Goal: Task Accomplishment & Management: Use online tool/utility

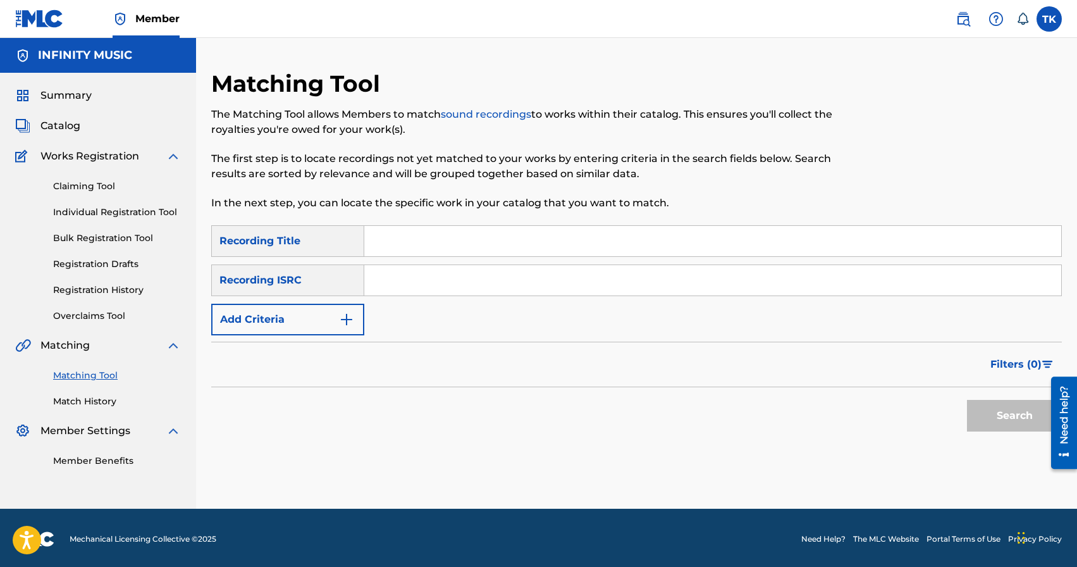
click at [522, 250] on input "Search Form" at bounding box center [712, 241] width 697 height 30
type input "если за окном прошли дожди"
click at [321, 317] on button "Add Criteria" at bounding box center [287, 320] width 153 height 32
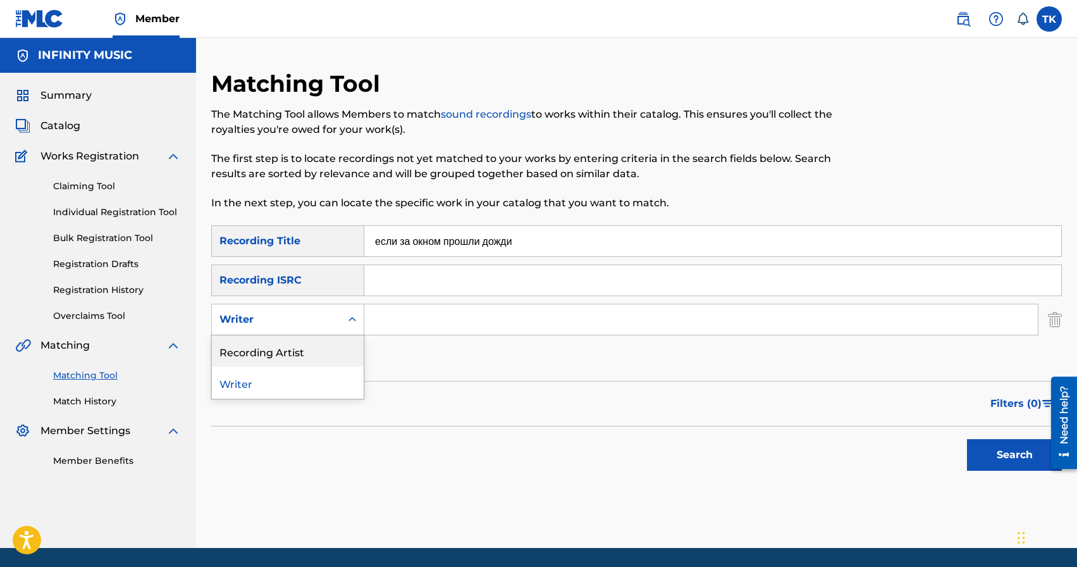
click at [321, 338] on div "Recording Artist" at bounding box center [288, 351] width 152 height 32
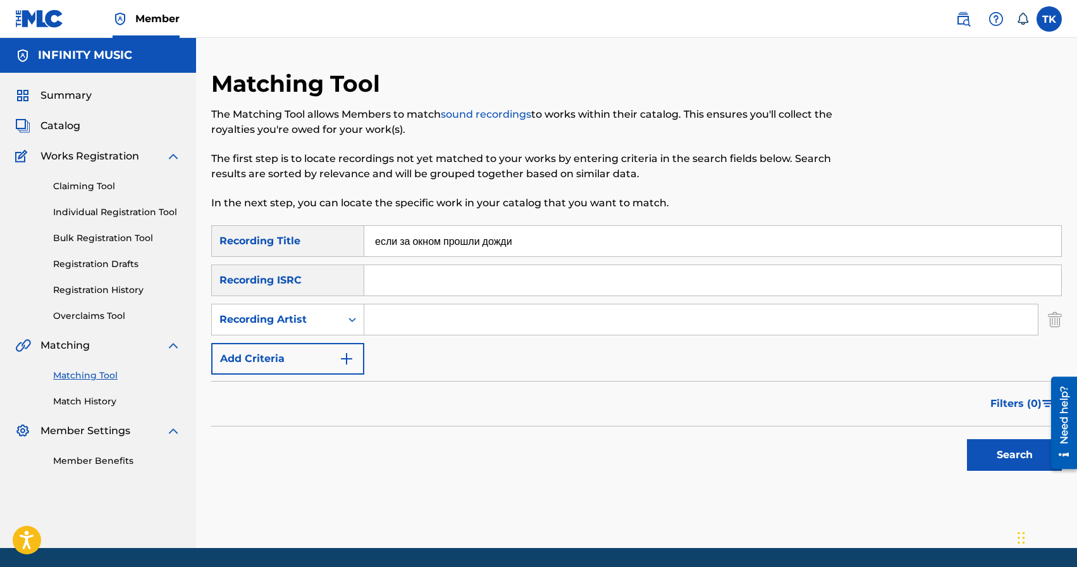
click at [401, 319] on input "Search Form" at bounding box center [700, 319] width 673 height 30
type input "BRATICA"
click at [1004, 467] on button "Search" at bounding box center [1014, 455] width 95 height 32
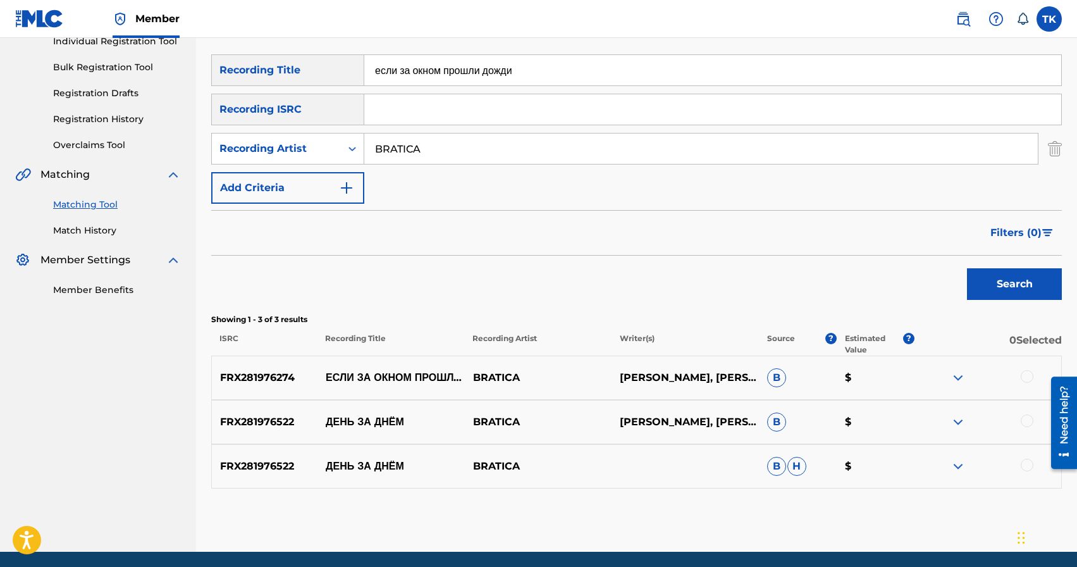
scroll to position [169, 0]
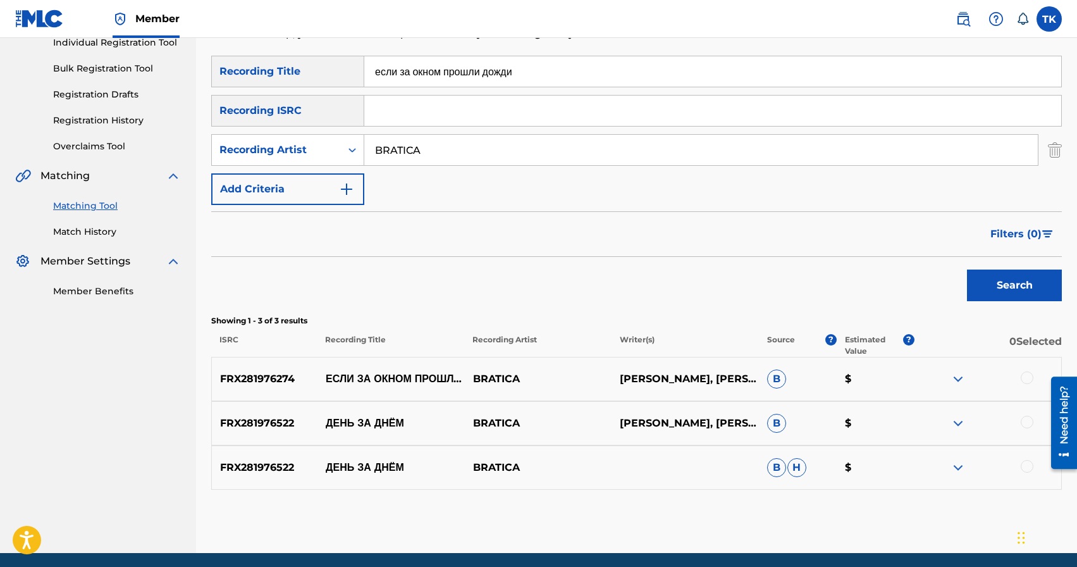
click at [1031, 379] on div at bounding box center [1027, 377] width 13 height 13
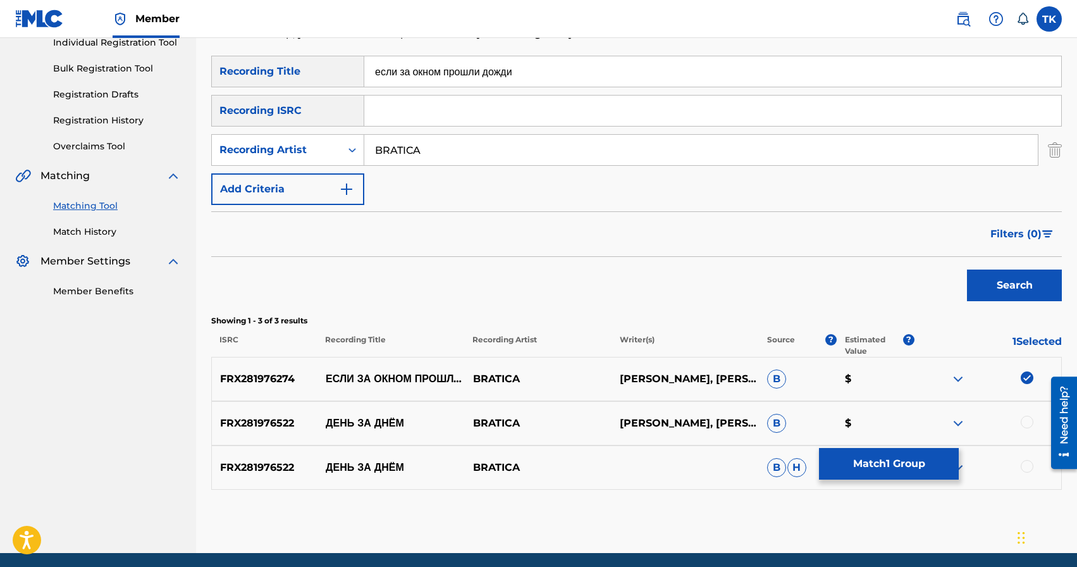
click at [911, 452] on button "Match 1 Group" at bounding box center [889, 464] width 140 height 32
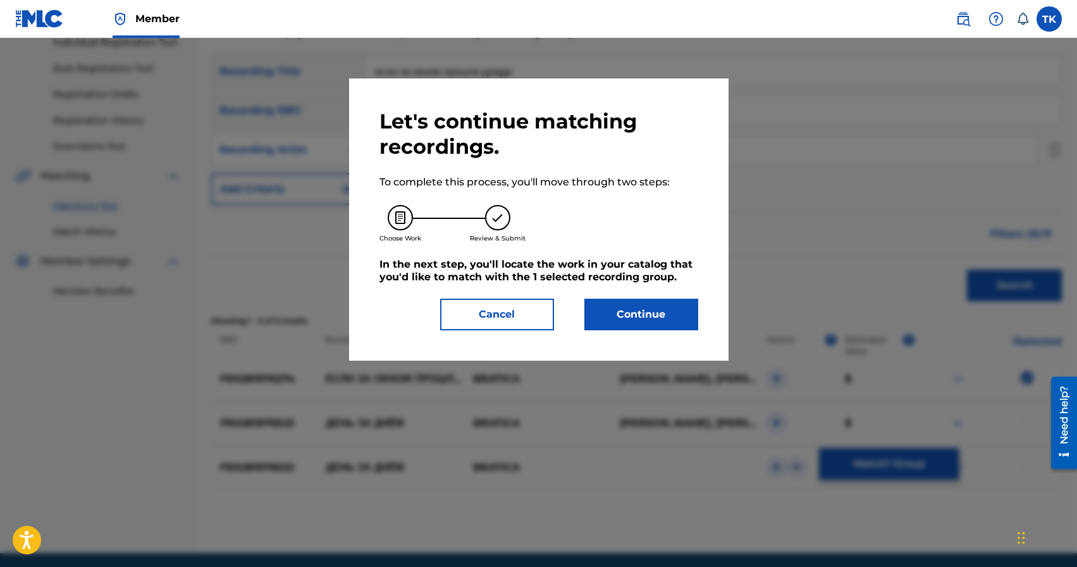
click at [639, 299] on button "Continue" at bounding box center [641, 314] width 114 height 32
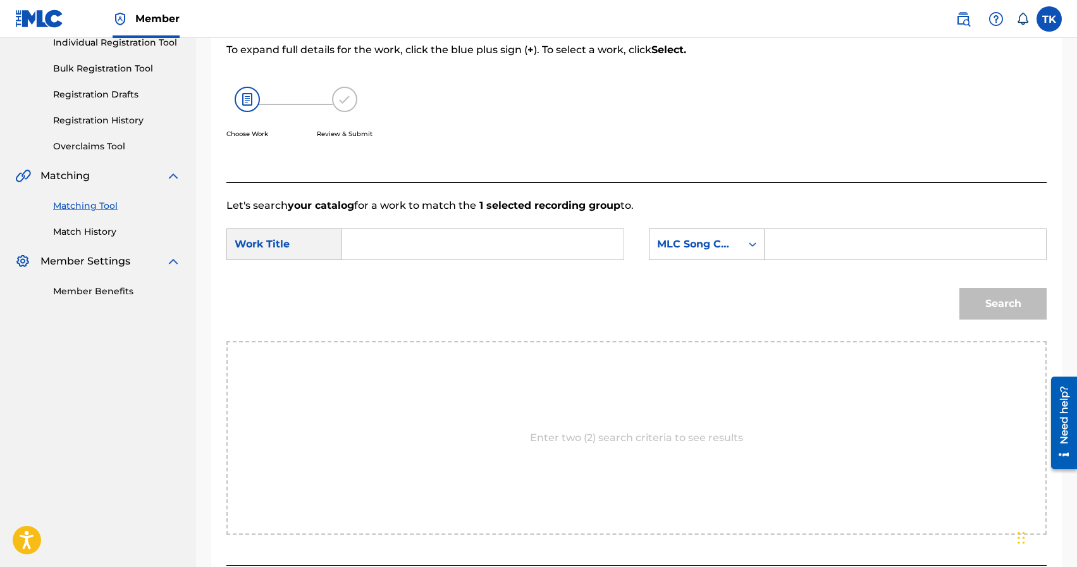
click at [512, 245] on input "Search Form" at bounding box center [483, 244] width 260 height 30
type input "у"
click at [390, 292] on span "окном прошли дожди" at bounding box center [383, 302] width 39 height 42
type input "если за окном прошли дожди"
click at [715, 241] on div "MLC Song Code" at bounding box center [695, 243] width 77 height 15
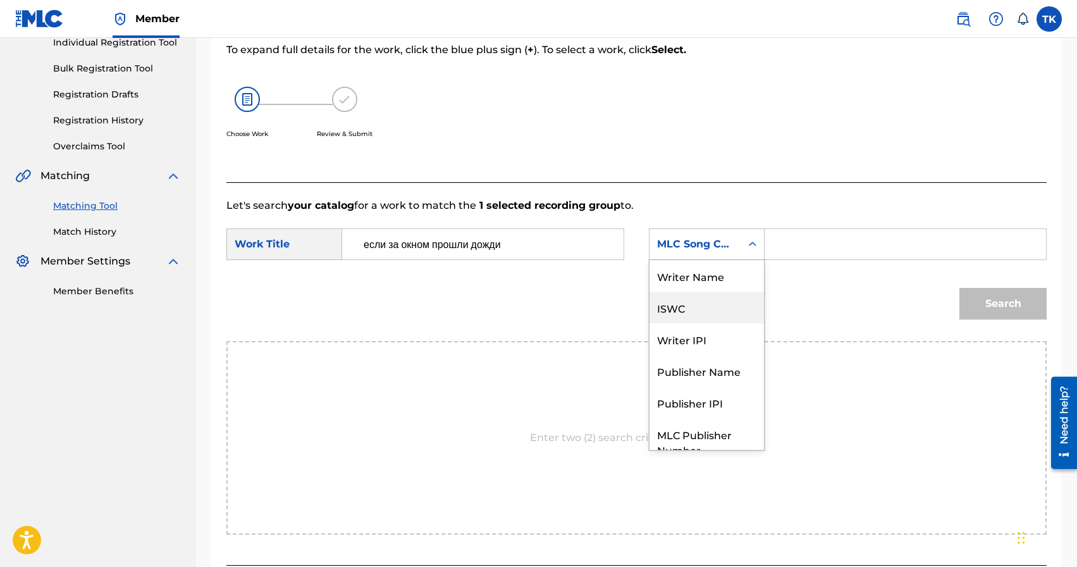
scroll to position [47, 0]
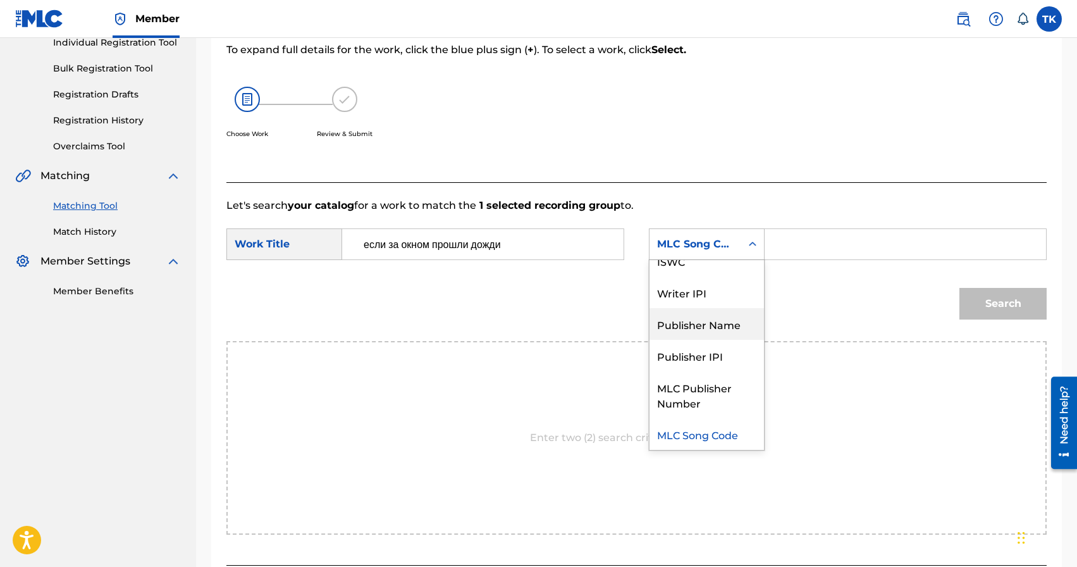
click at [703, 325] on div "Publisher Name" at bounding box center [706, 324] width 114 height 32
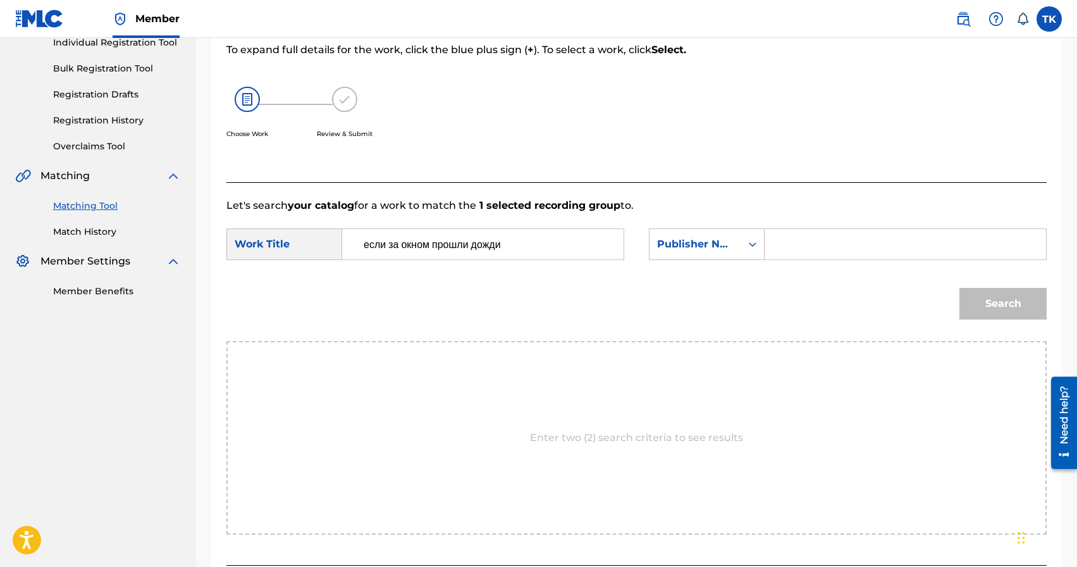
click at [790, 245] on input "Search Form" at bounding box center [905, 244] width 260 height 30
type input "INFINITY MUSIC"
click at [992, 300] on button "Search" at bounding box center [1002, 304] width 87 height 32
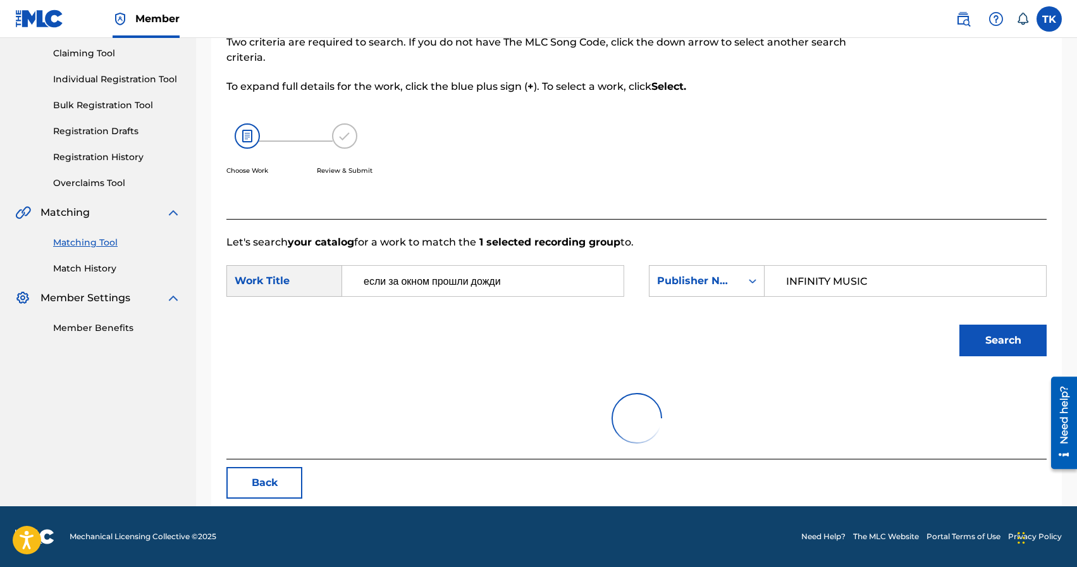
scroll to position [169, 0]
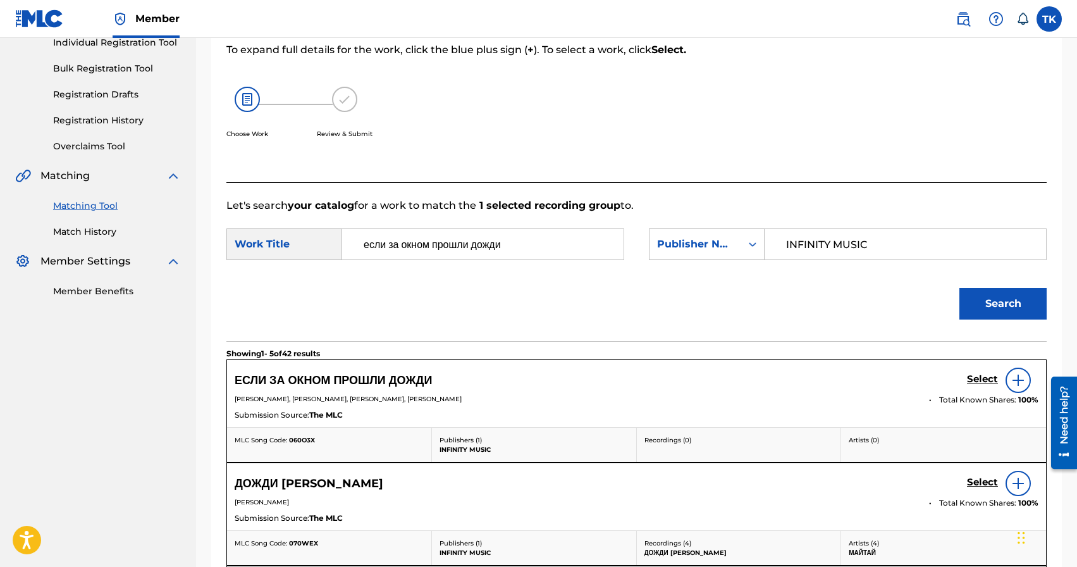
click at [974, 378] on h5 "Select" at bounding box center [982, 379] width 31 height 12
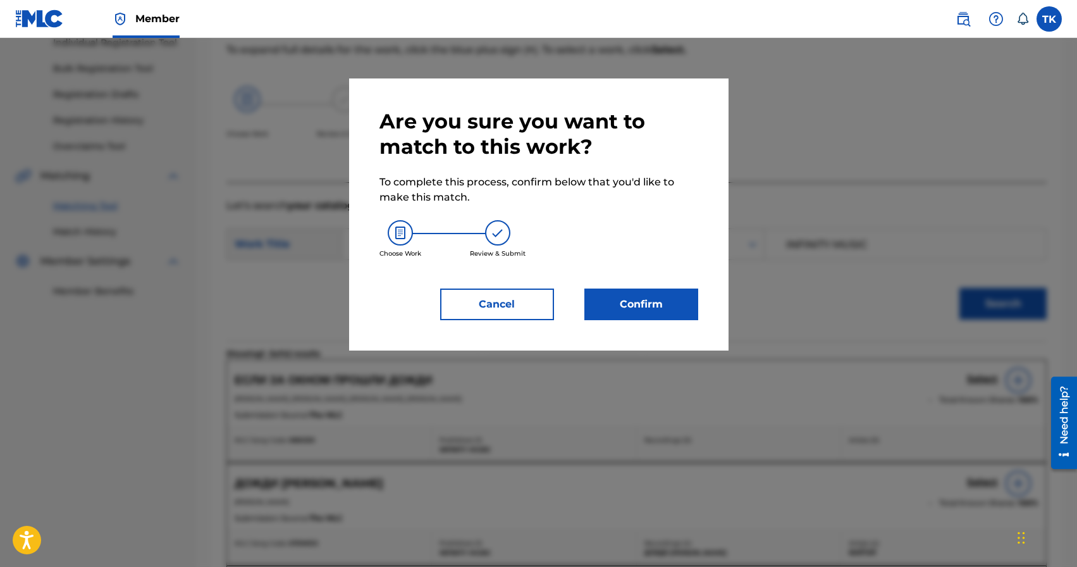
click at [663, 310] on button "Confirm" at bounding box center [641, 304] width 114 height 32
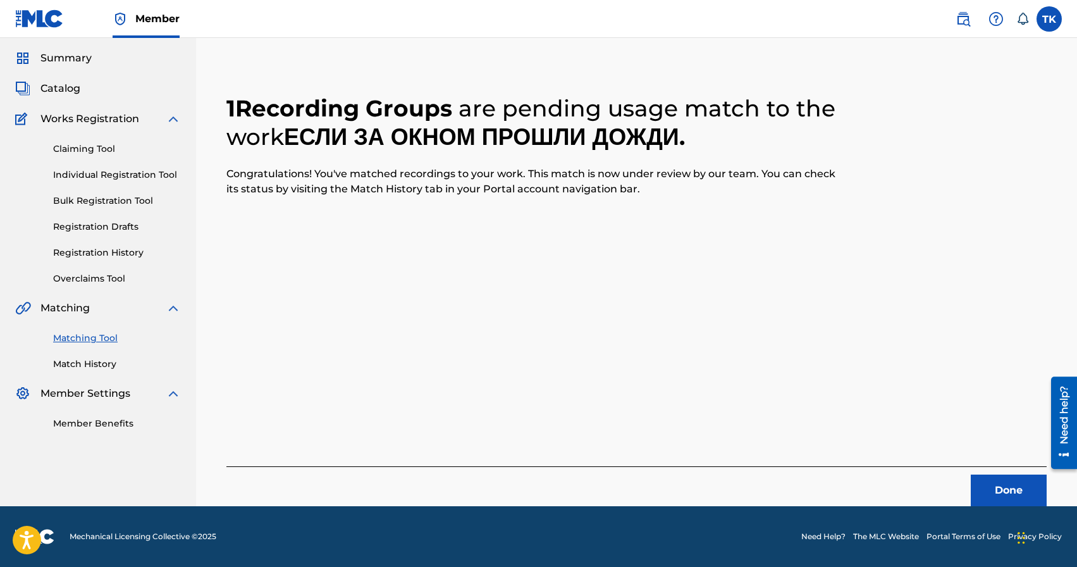
scroll to position [37, 0]
click at [993, 491] on button "Done" at bounding box center [1009, 490] width 76 height 32
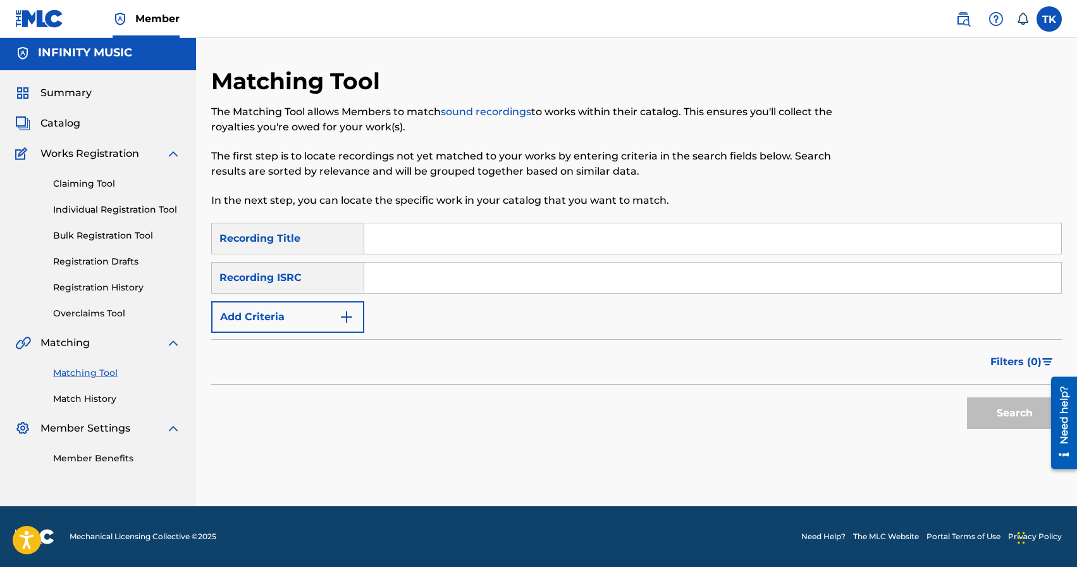
scroll to position [0, 0]
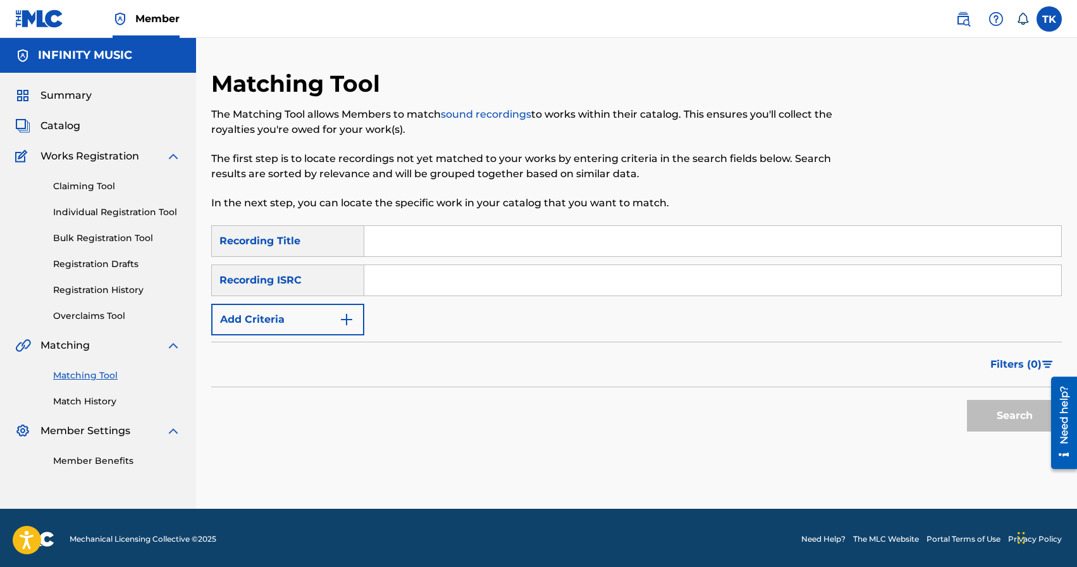
click at [480, 237] on input "Search Form" at bounding box center [712, 241] width 697 height 30
type input "капли"
click at [333, 313] on button "Add Criteria" at bounding box center [287, 320] width 153 height 32
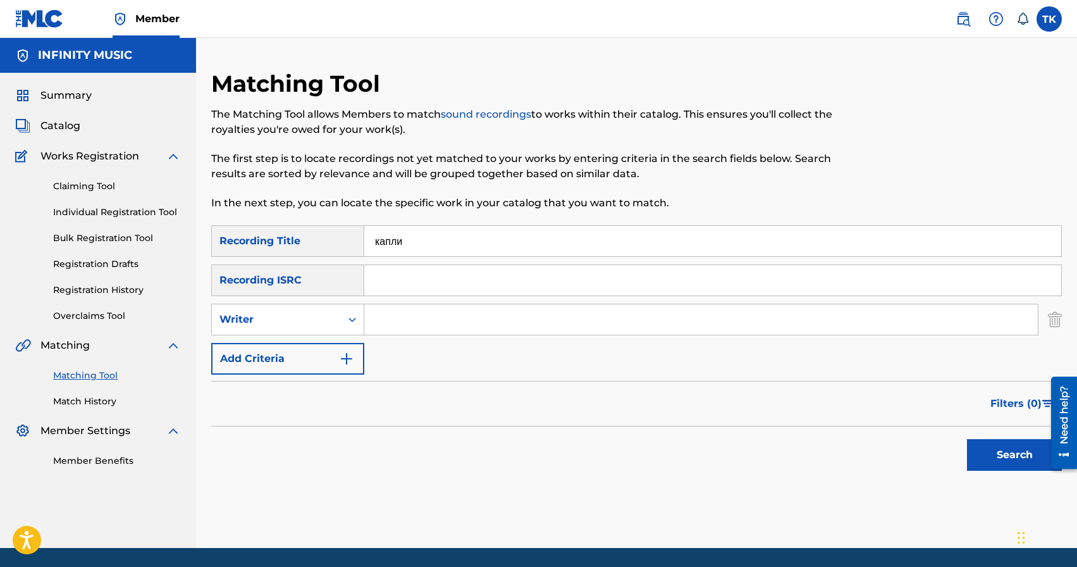
click at [333, 313] on div "Writer" at bounding box center [276, 319] width 114 height 15
click at [332, 340] on div "Recording Artist" at bounding box center [288, 351] width 152 height 32
click at [417, 321] on input "Search Form" at bounding box center [700, 319] width 673 height 30
type input "BRATICA"
click at [988, 464] on button "Search" at bounding box center [1014, 455] width 95 height 32
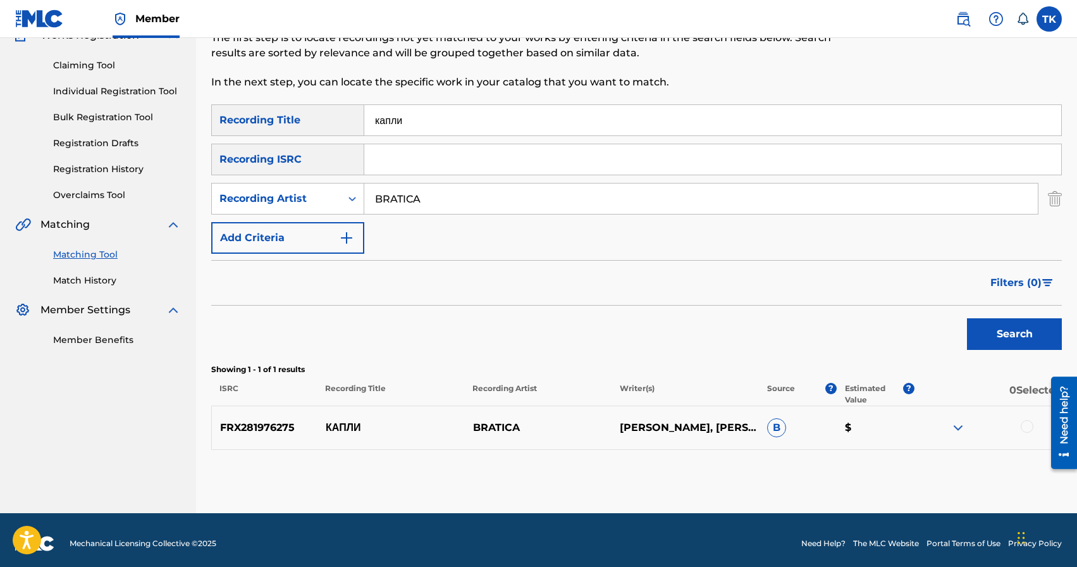
scroll to position [128, 0]
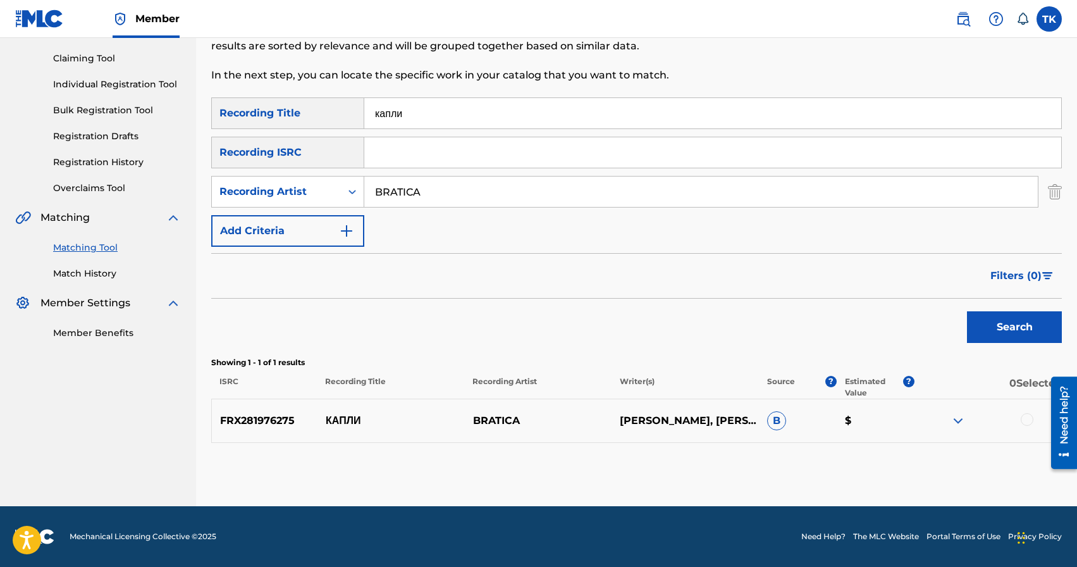
click at [1031, 420] on div at bounding box center [1027, 419] width 13 height 13
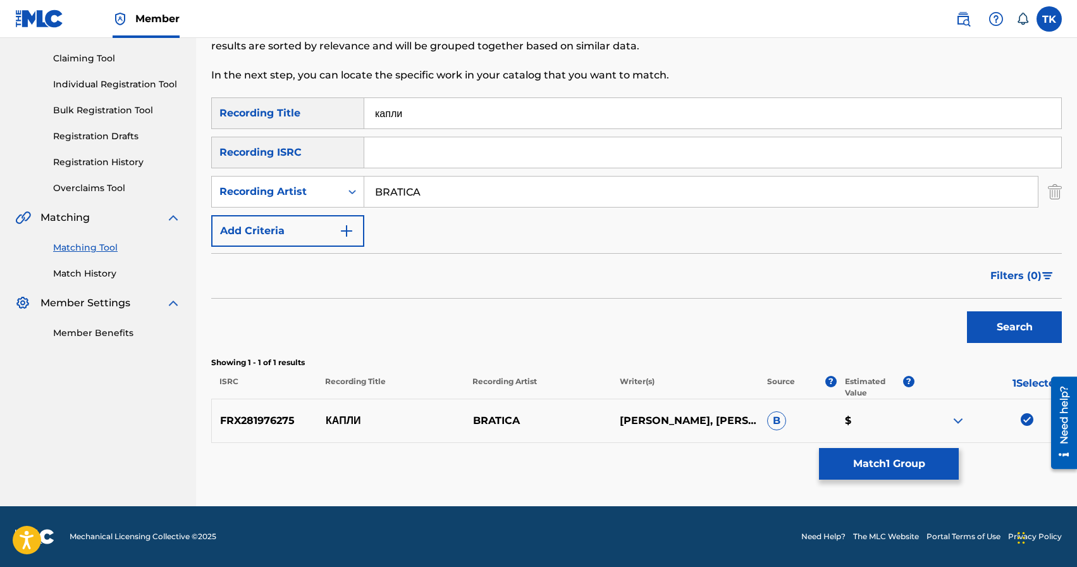
click at [909, 460] on button "Match 1 Group" at bounding box center [889, 464] width 140 height 32
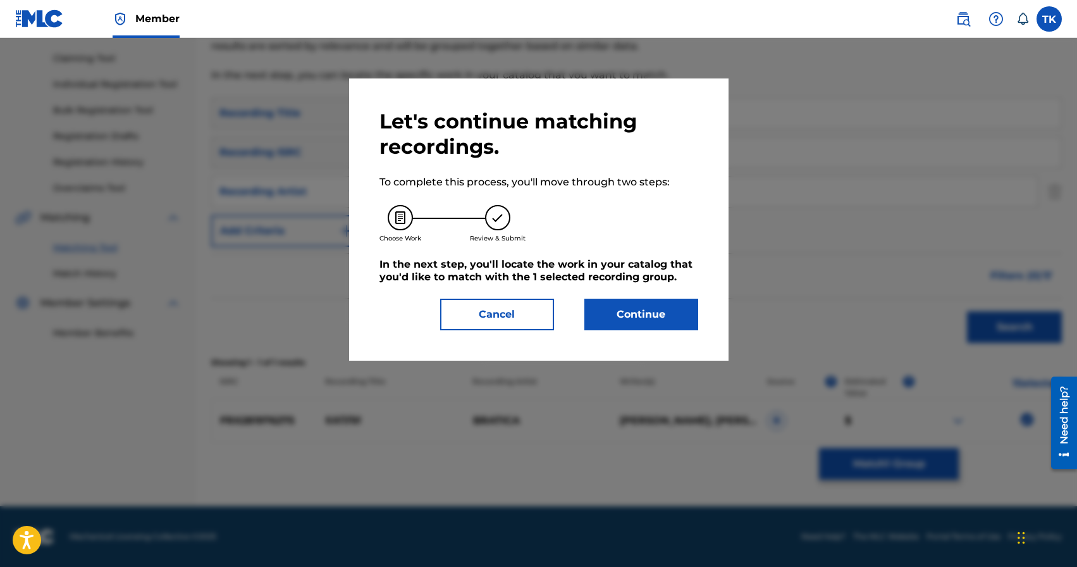
click at [681, 305] on button "Continue" at bounding box center [641, 314] width 114 height 32
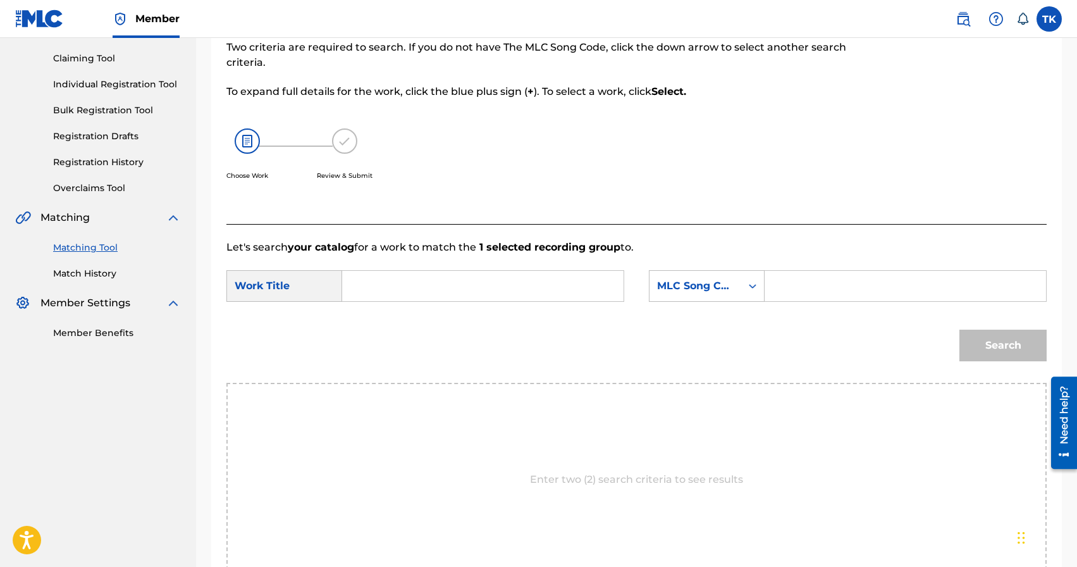
click at [412, 283] on input "Search Form" at bounding box center [483, 286] width 260 height 30
type input "r"
type input "капли"
click at [393, 319] on strong "капли" at bounding box center [379, 314] width 30 height 12
click at [739, 297] on div "MLC Song Code" at bounding box center [695, 286] width 92 height 24
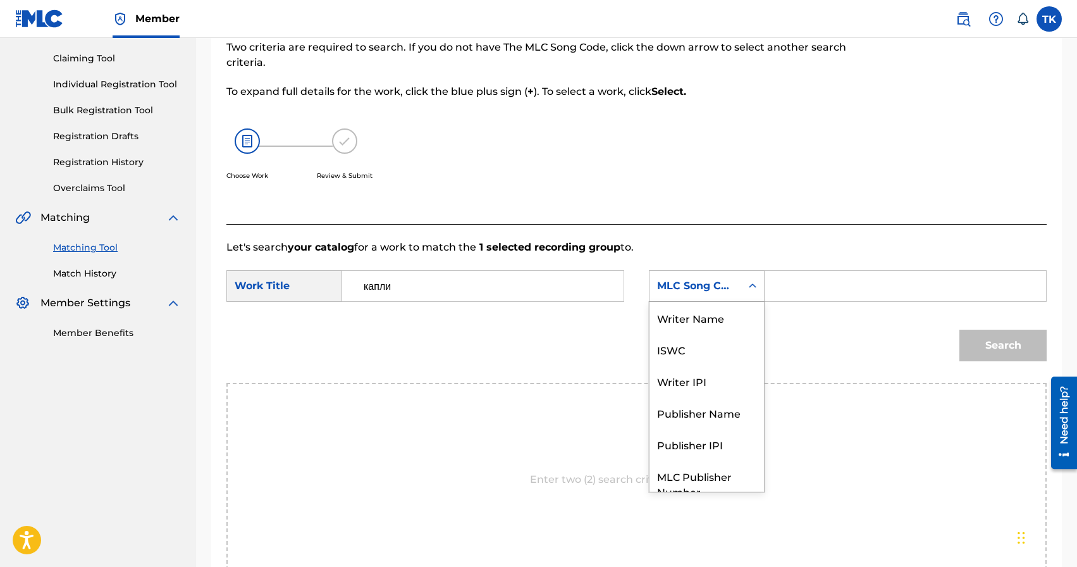
scroll to position [47, 0]
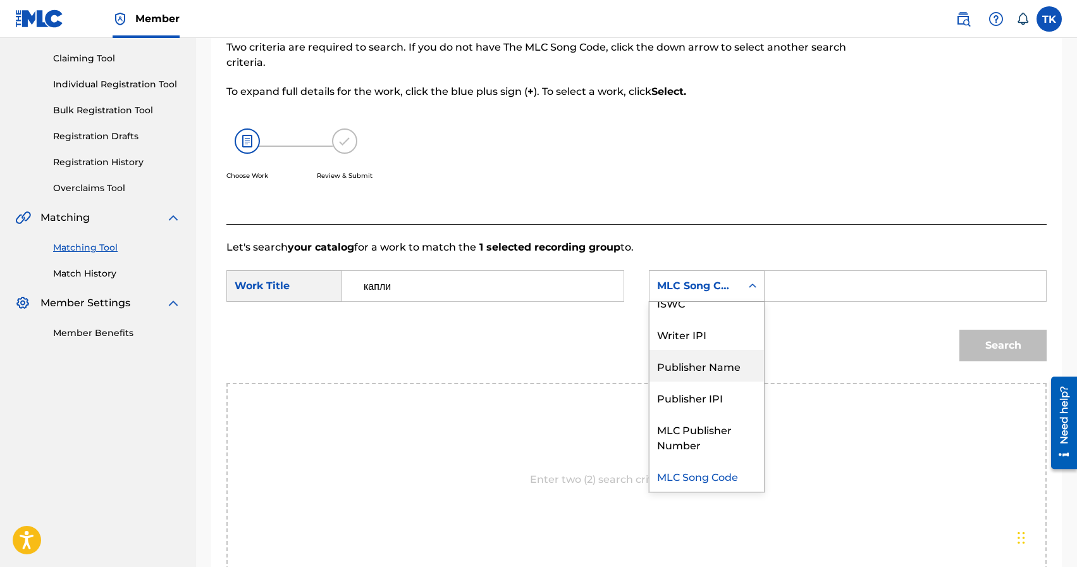
click at [715, 359] on div "Publisher Name" at bounding box center [706, 366] width 114 height 32
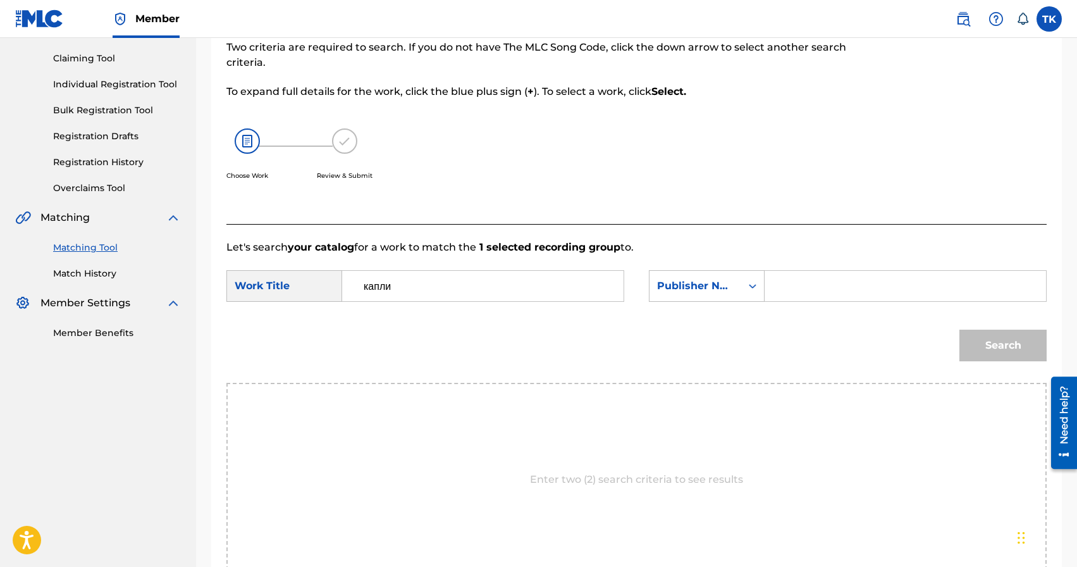
click at [816, 292] on input "Search Form" at bounding box center [905, 286] width 260 height 30
type input "INFINITY MUSIC"
click at [996, 344] on button "Search" at bounding box center [1002, 345] width 87 height 32
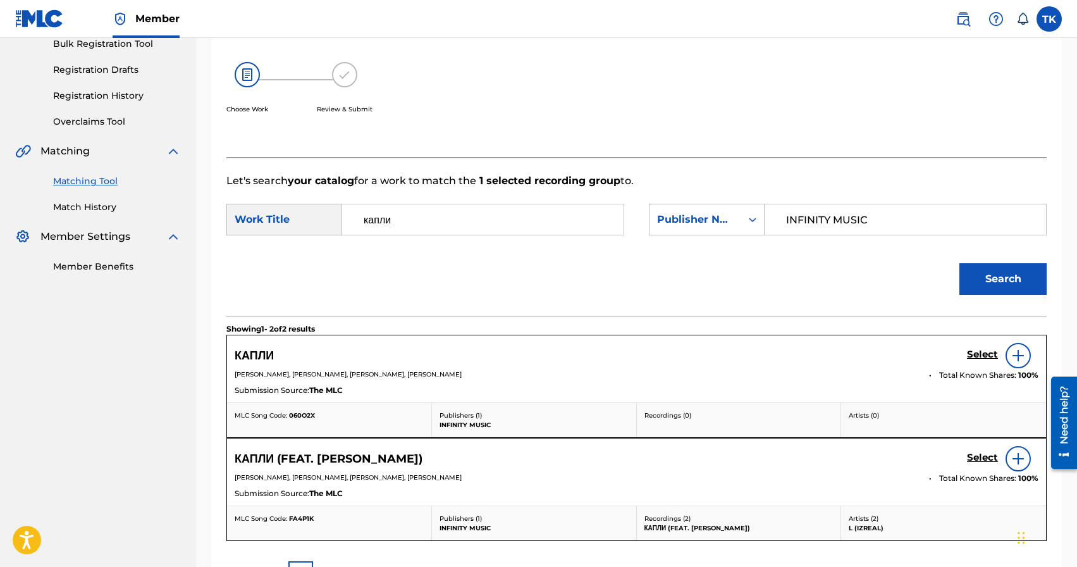
scroll to position [197, 0]
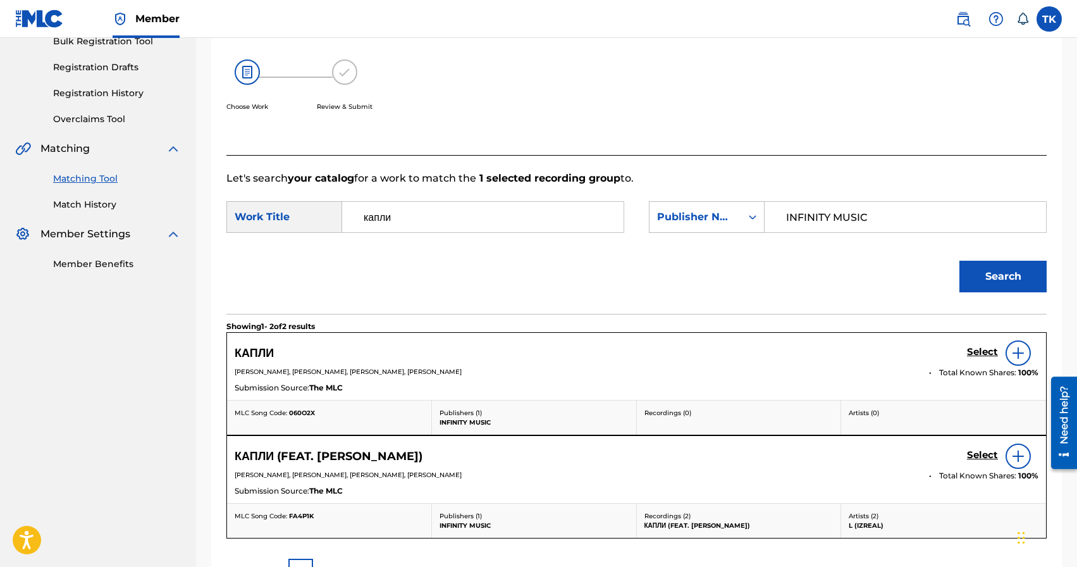
click at [978, 354] on h5 "Select" at bounding box center [982, 352] width 31 height 12
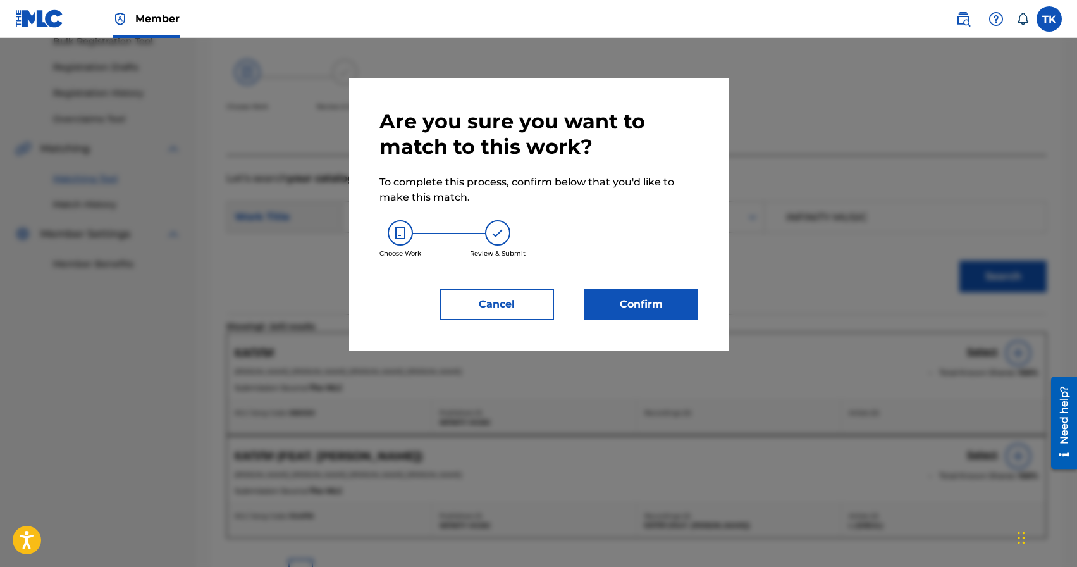
click at [685, 299] on button "Confirm" at bounding box center [641, 304] width 114 height 32
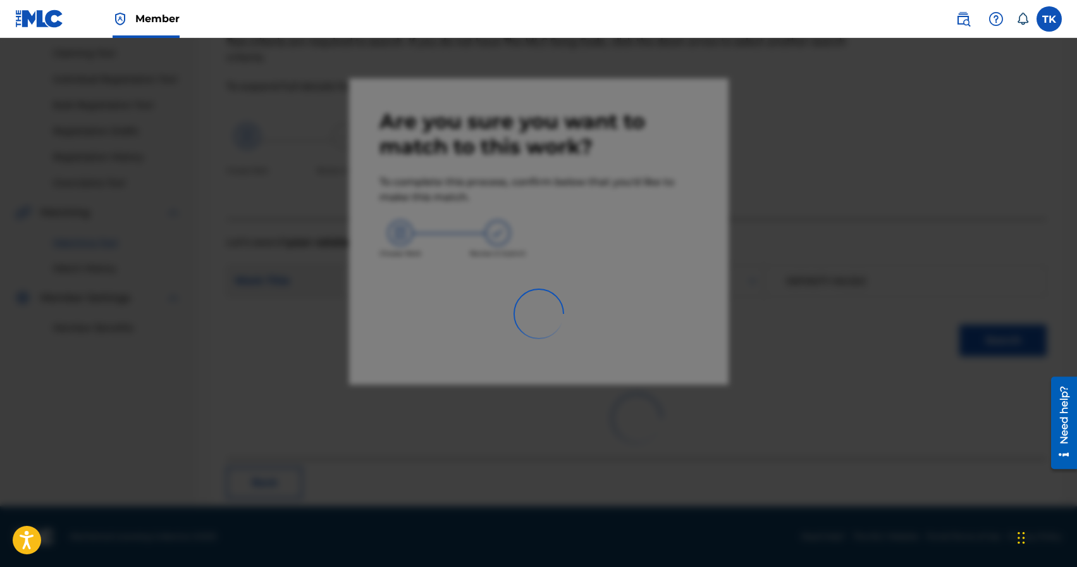
scroll to position [37, 0]
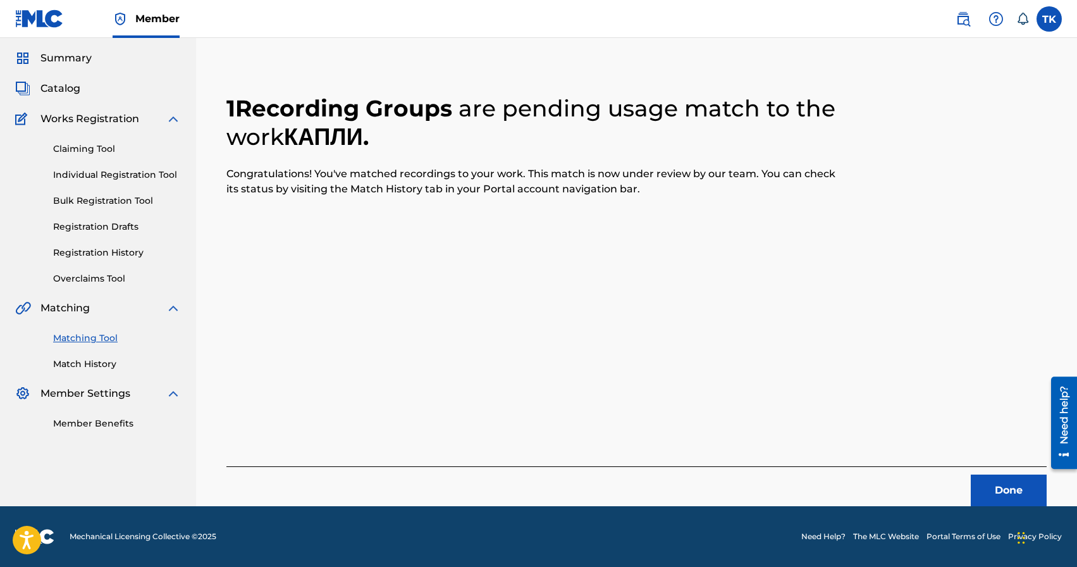
click at [984, 482] on button "Done" at bounding box center [1009, 490] width 76 height 32
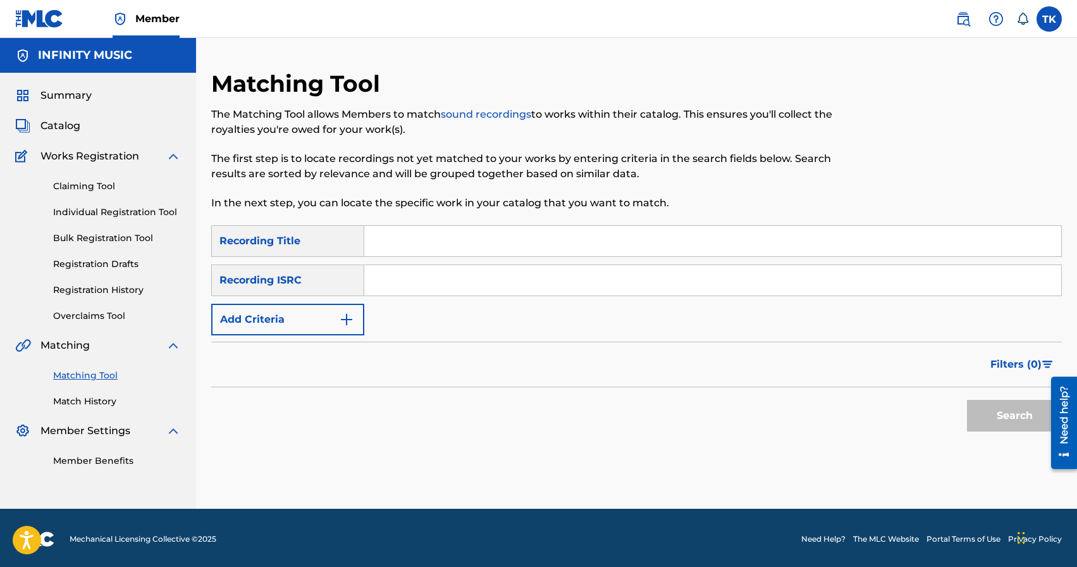
click at [459, 233] on input "Search Form" at bounding box center [712, 241] width 697 height 30
type input "немного устал"
click at [326, 317] on button "Add Criteria" at bounding box center [287, 320] width 153 height 32
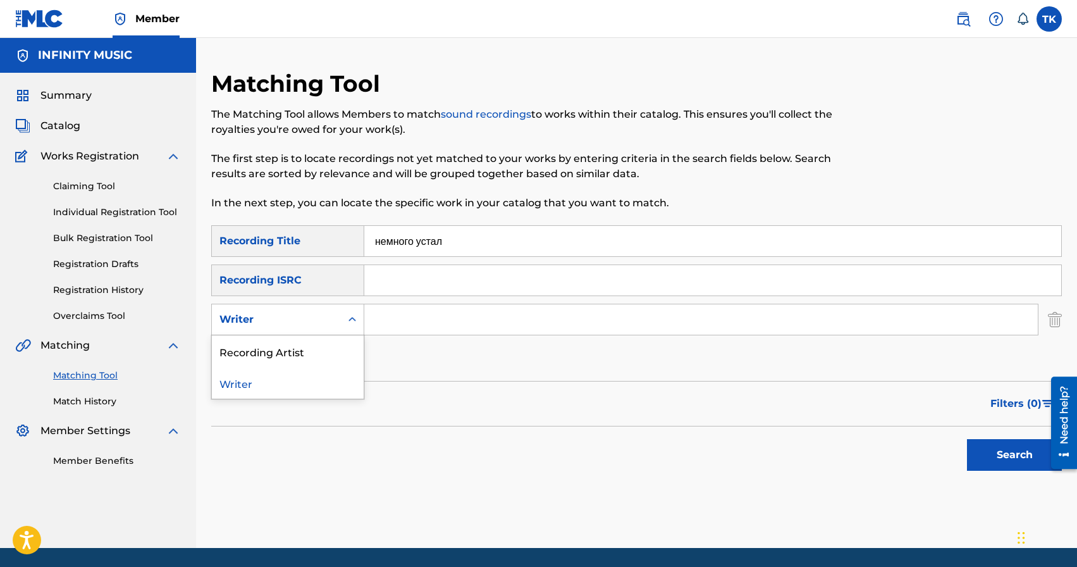
click at [326, 317] on div "Writer" at bounding box center [276, 319] width 114 height 15
click at [324, 347] on div "Recording Artist" at bounding box center [288, 351] width 152 height 32
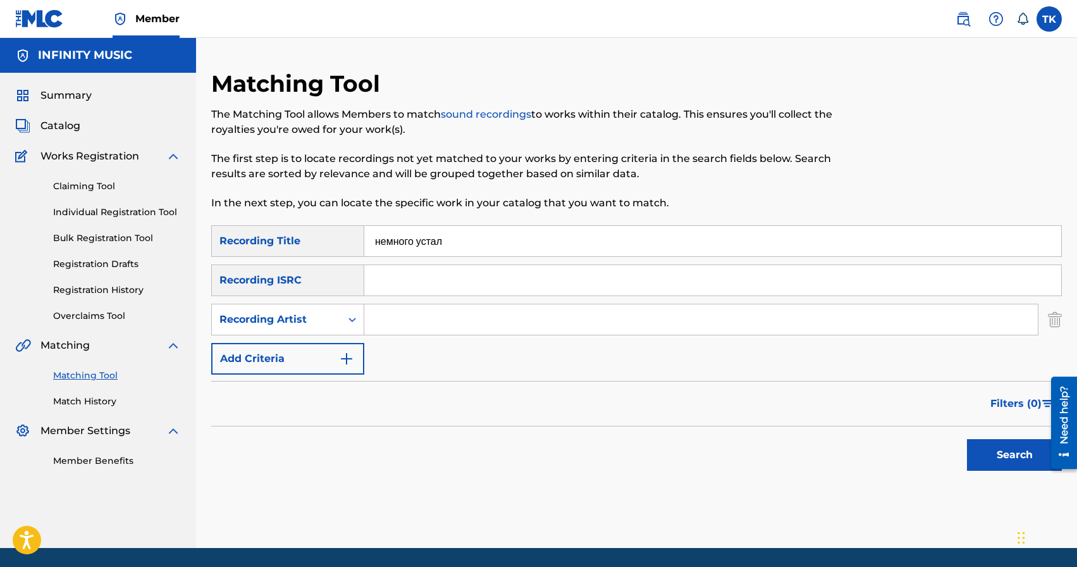
click at [397, 329] on input "Search Form" at bounding box center [700, 319] width 673 height 30
type input "BRATICA"
click at [973, 458] on button "Search" at bounding box center [1014, 455] width 95 height 32
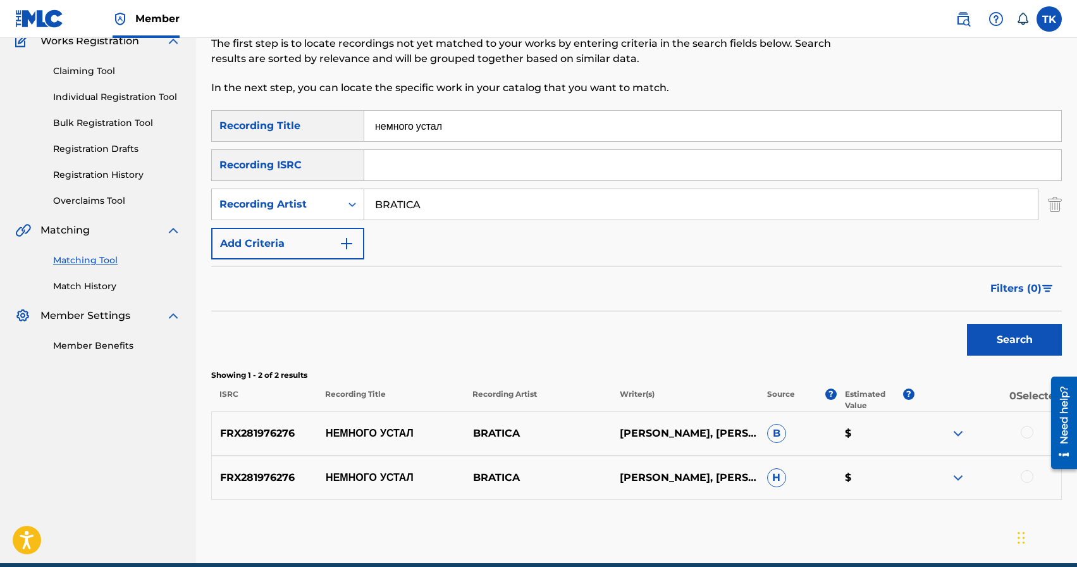
scroll to position [117, 0]
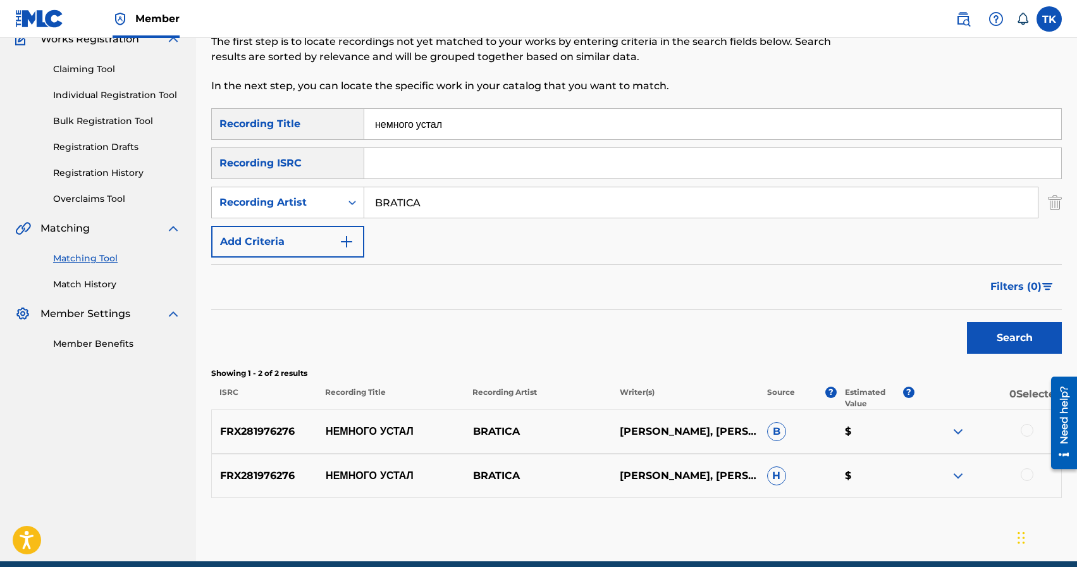
click at [1030, 433] on div at bounding box center [1027, 430] width 13 height 13
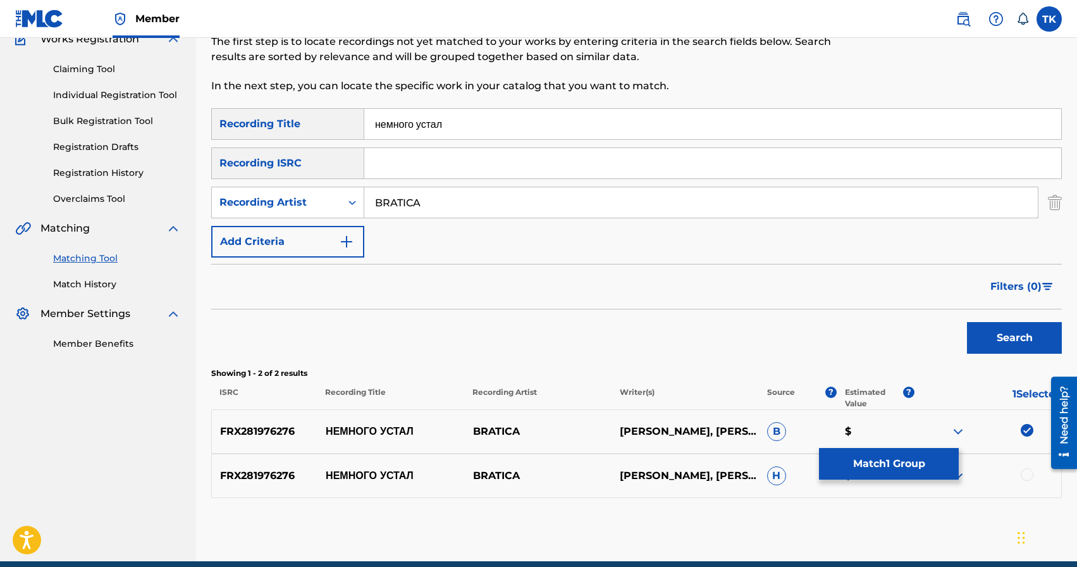
click at [1028, 470] on div at bounding box center [1027, 474] width 13 height 13
click at [928, 459] on button "Match 2 Groups" at bounding box center [889, 464] width 140 height 32
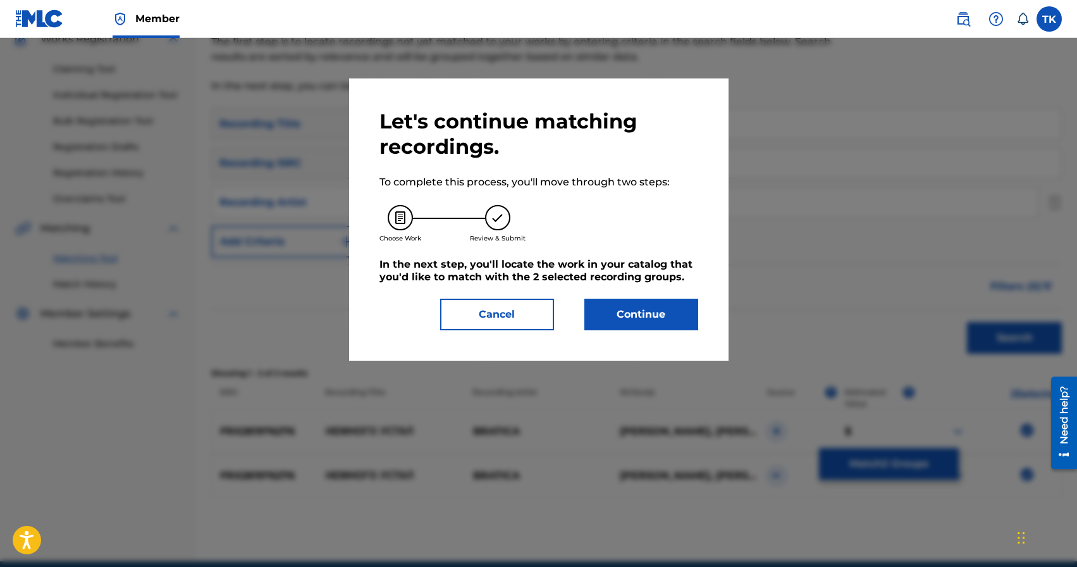
click at [660, 304] on button "Continue" at bounding box center [641, 314] width 114 height 32
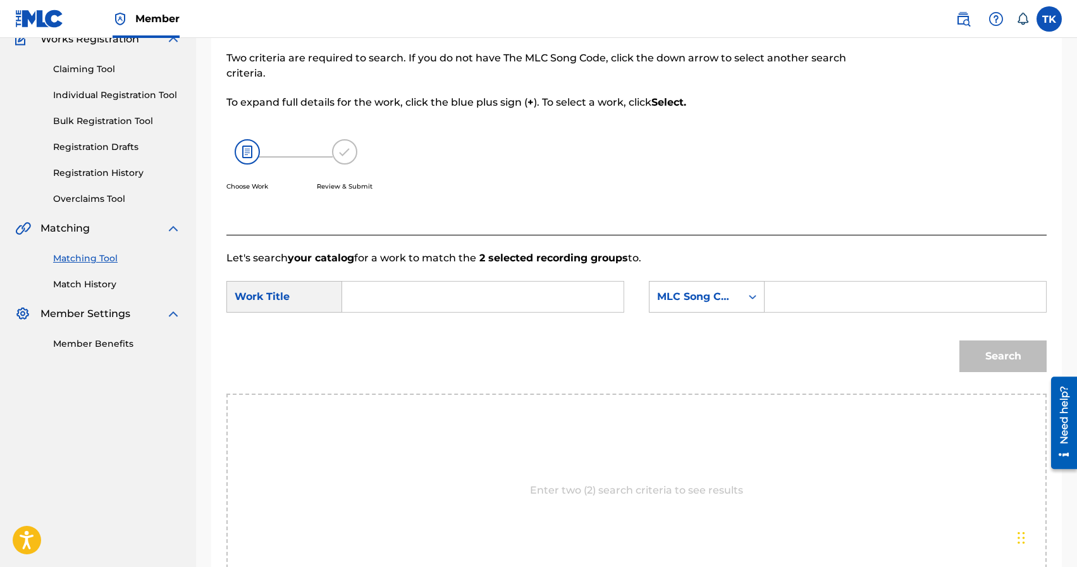
click at [537, 296] on input "Search Form" at bounding box center [483, 296] width 260 height 30
click at [405, 331] on span "устал" at bounding box center [418, 325] width 26 height 12
type input "немного устал"
click at [735, 306] on div "MLC Song Code" at bounding box center [695, 297] width 92 height 24
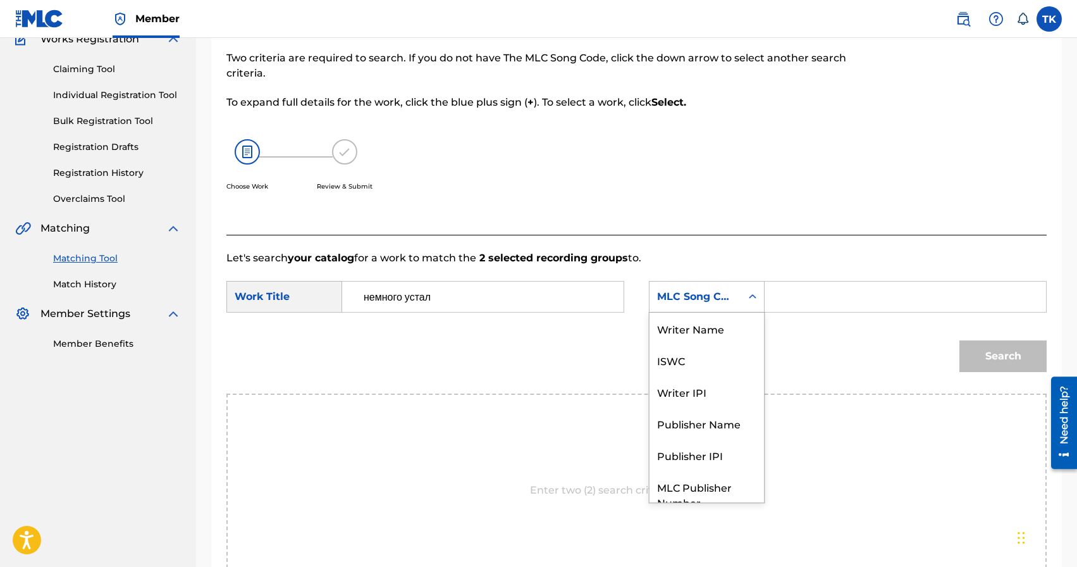
scroll to position [47, 0]
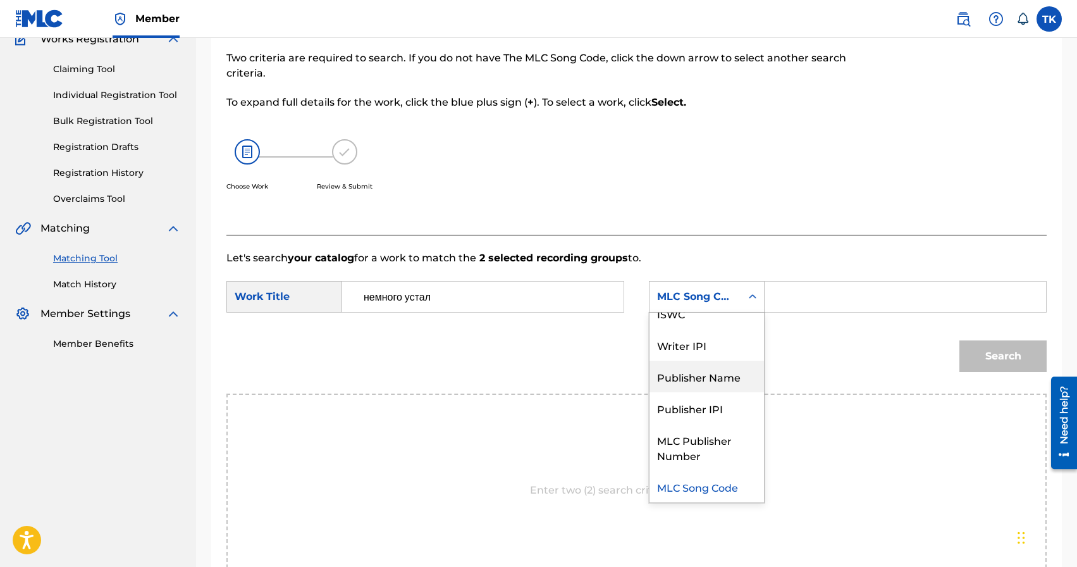
click at [727, 369] on div "Publisher Name" at bounding box center [706, 376] width 114 height 32
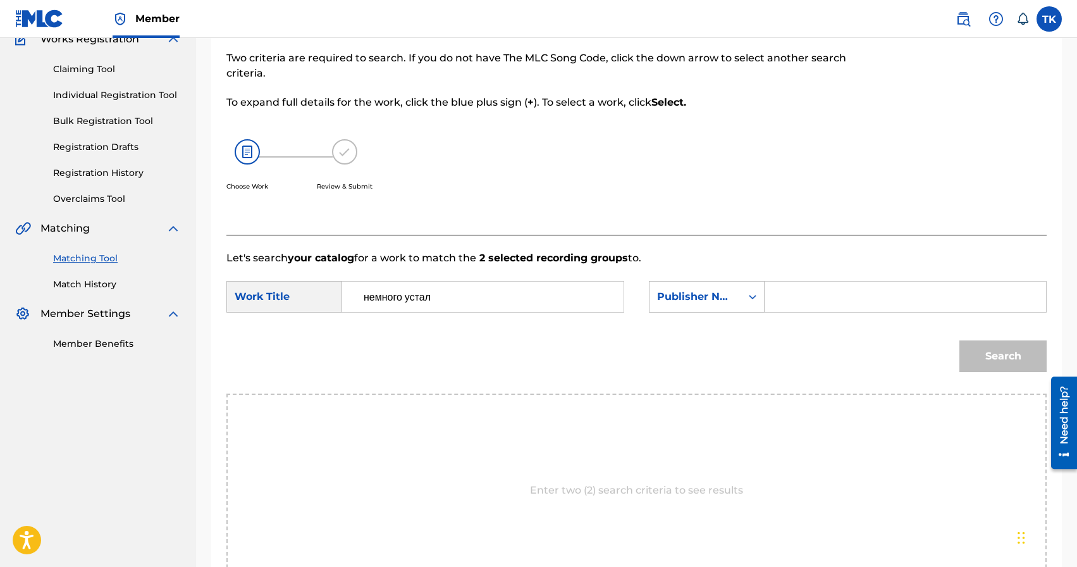
click at [794, 305] on input "Search Form" at bounding box center [905, 296] width 260 height 30
type input "INFINITY MUSIC"
click at [1020, 362] on button "Search" at bounding box center [1002, 356] width 87 height 32
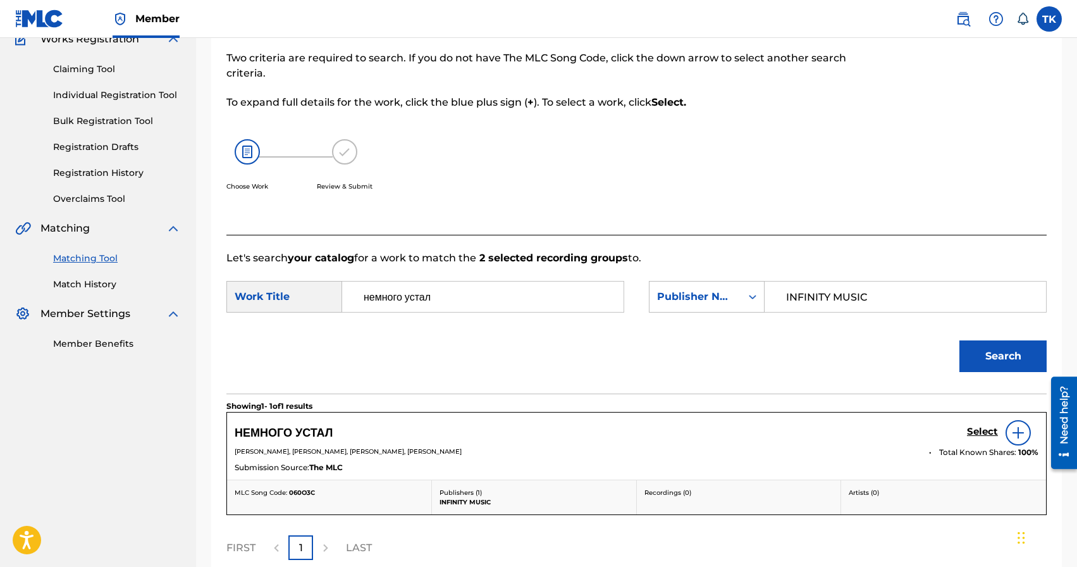
click at [971, 433] on h5 "Select" at bounding box center [982, 432] width 31 height 12
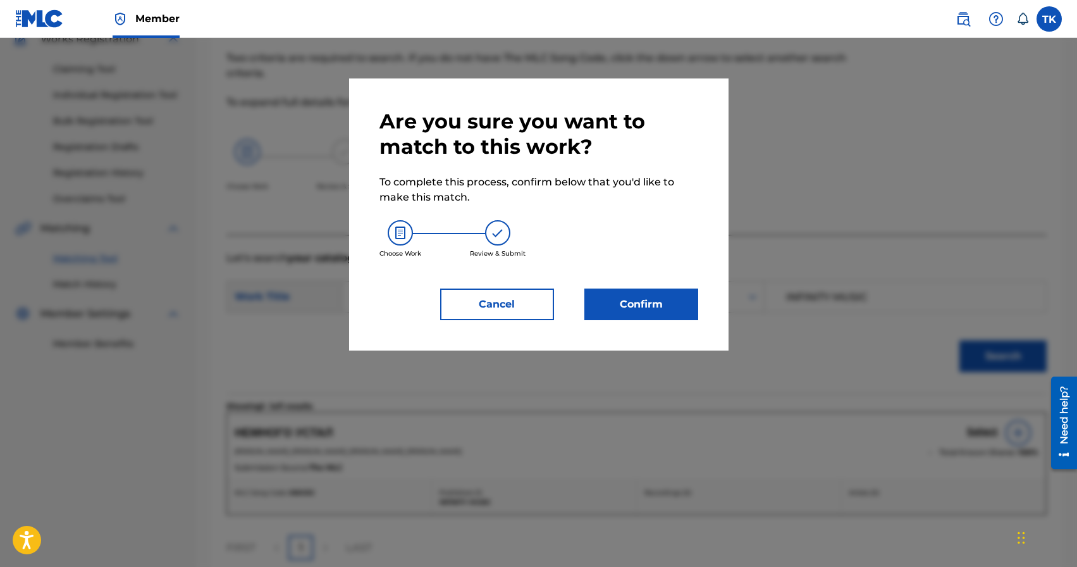
click at [684, 308] on button "Confirm" at bounding box center [641, 304] width 114 height 32
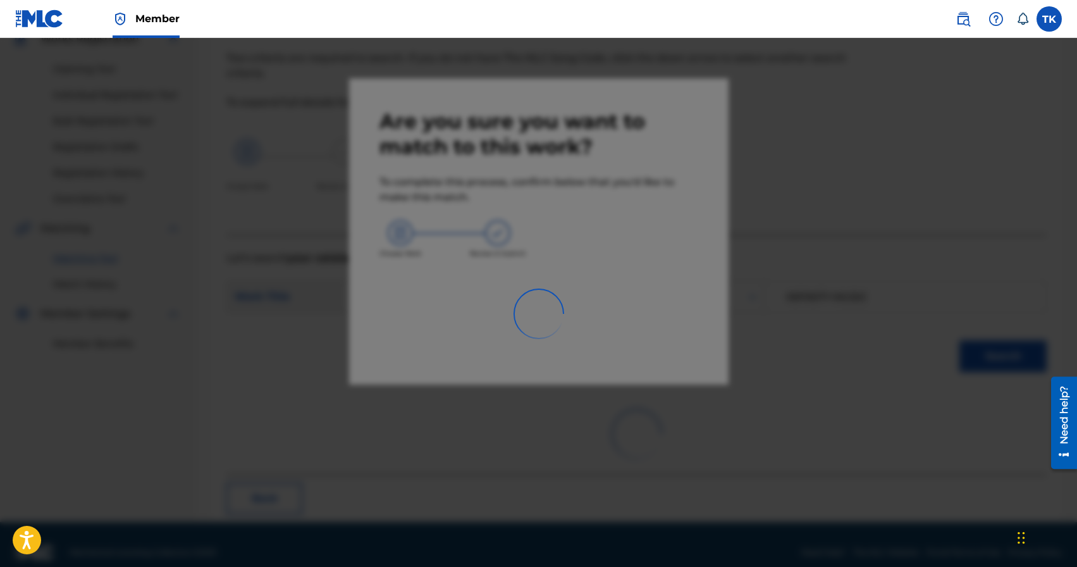
scroll to position [37, 0]
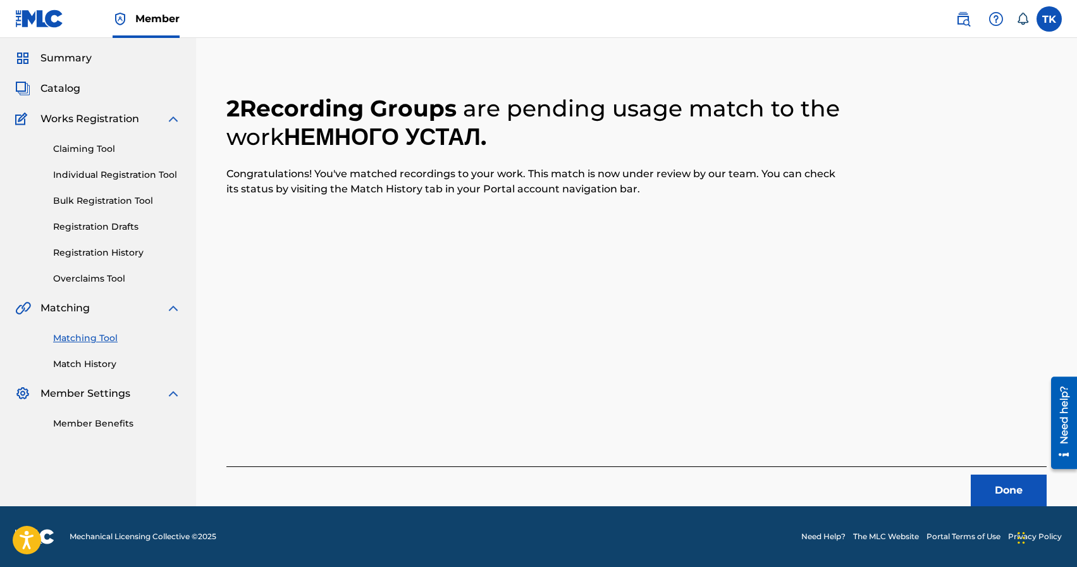
click at [985, 491] on button "Done" at bounding box center [1009, 490] width 76 height 32
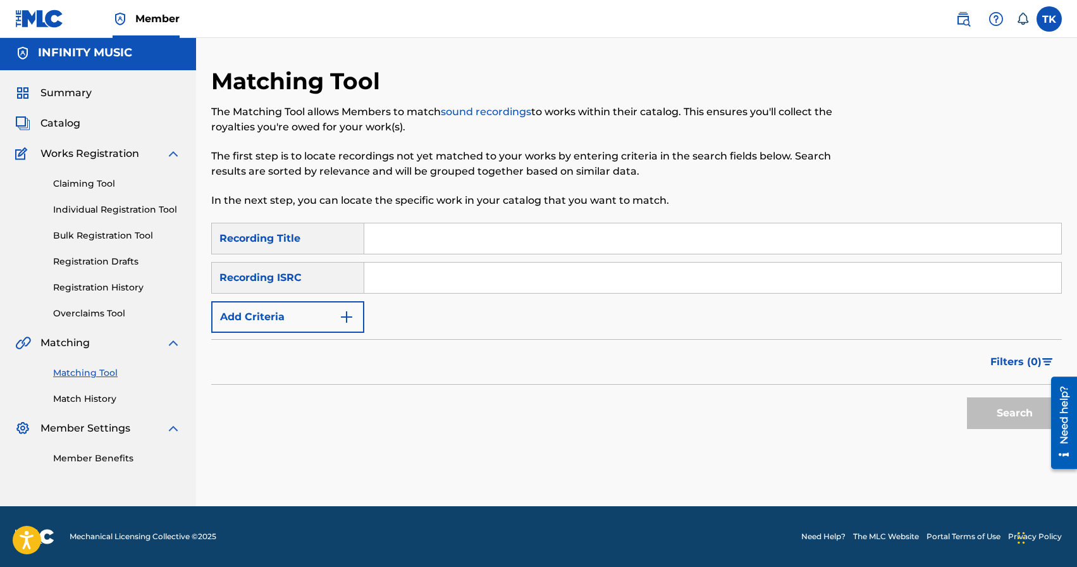
scroll to position [0, 0]
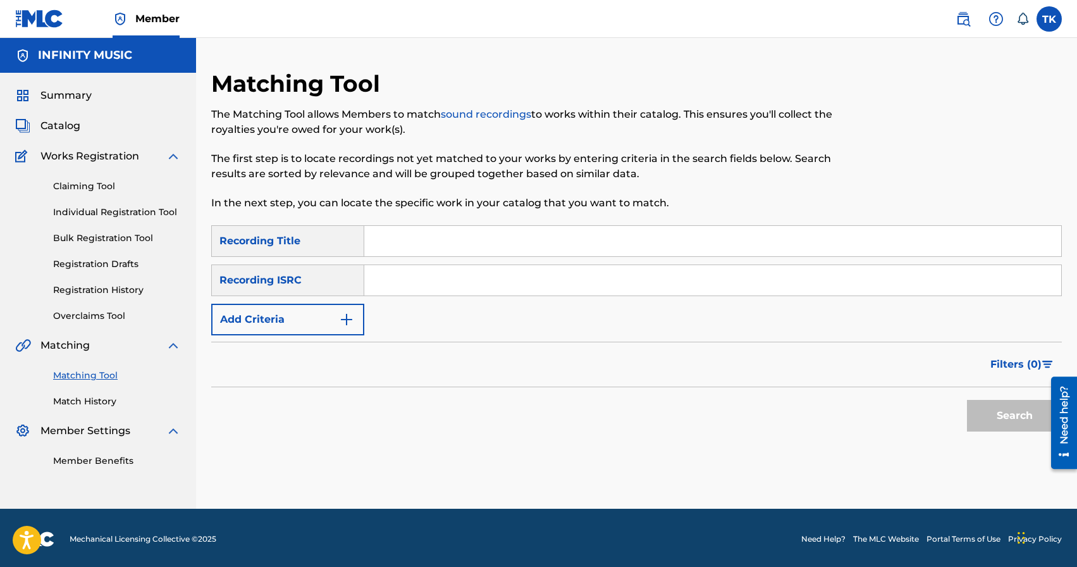
click at [469, 242] on input "Search Form" at bounding box center [712, 241] width 697 height 30
type input "обстановочка"
click at [351, 319] on img "Search Form" at bounding box center [346, 319] width 15 height 15
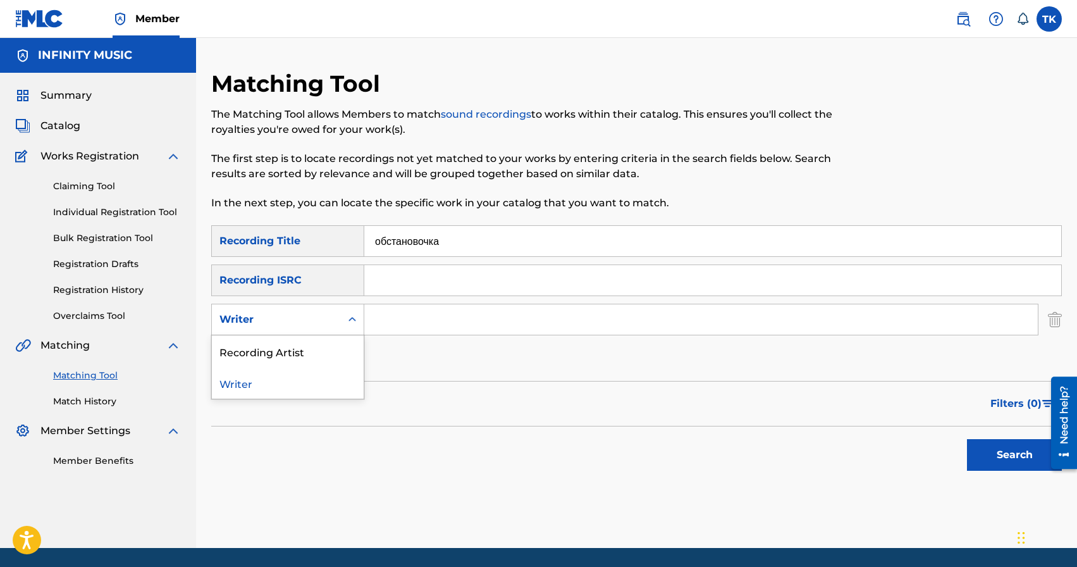
click at [351, 319] on icon "Search Form" at bounding box center [352, 319] width 8 height 4
click at [342, 349] on div "Recording Artist" at bounding box center [288, 351] width 152 height 32
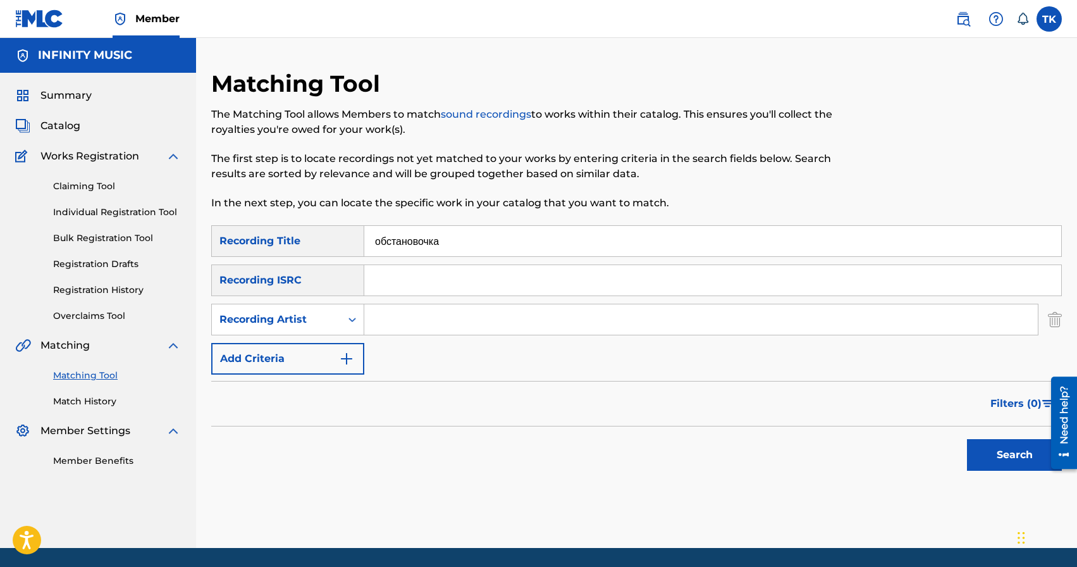
click at [415, 327] on input "Search Form" at bounding box center [700, 319] width 673 height 30
type input "BRATICA"
click at [996, 457] on button "Search" at bounding box center [1014, 455] width 95 height 32
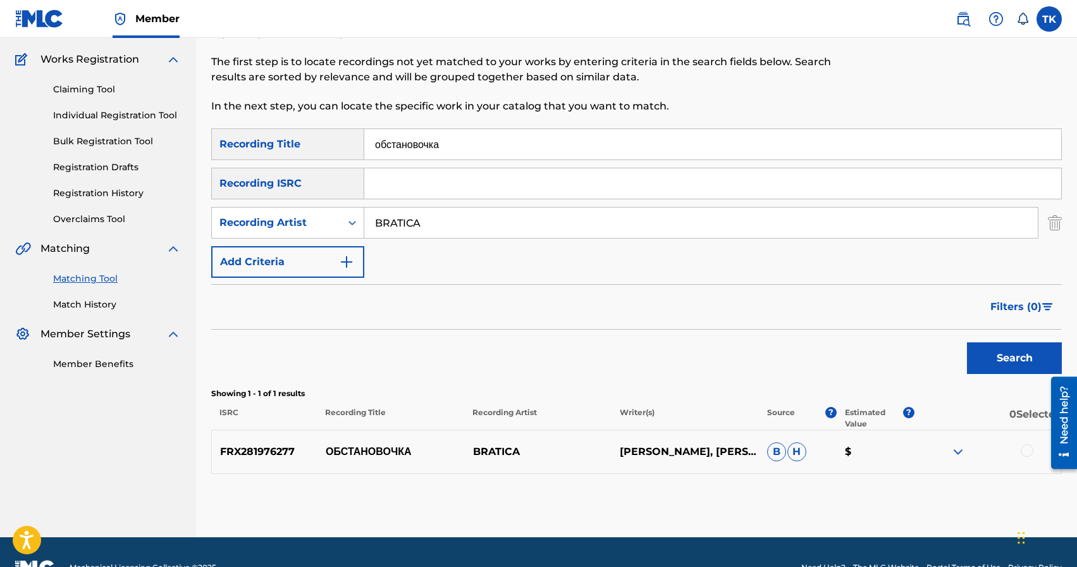
scroll to position [128, 0]
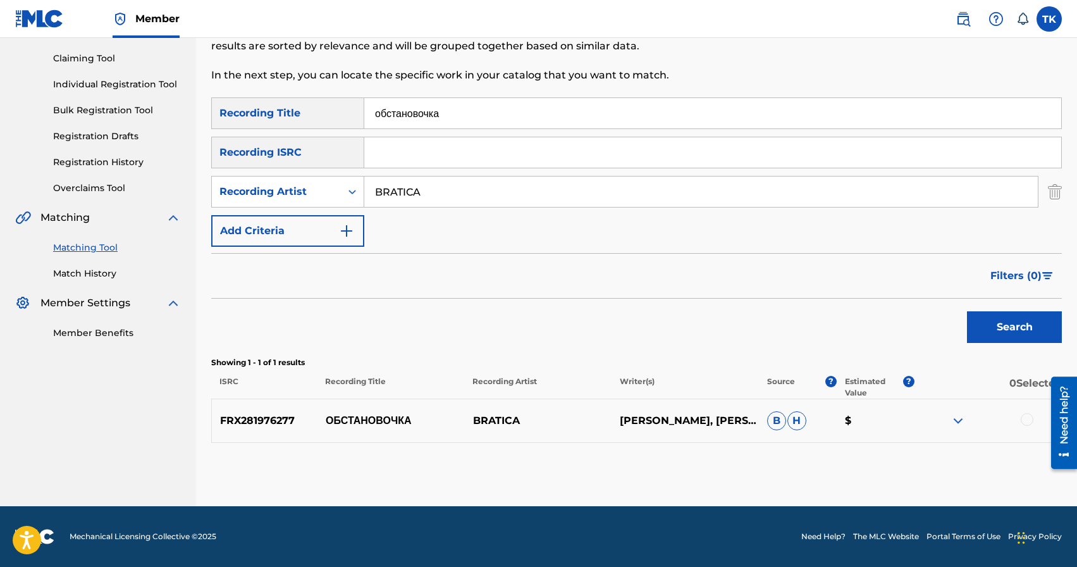
click at [1028, 420] on div at bounding box center [1027, 419] width 13 height 13
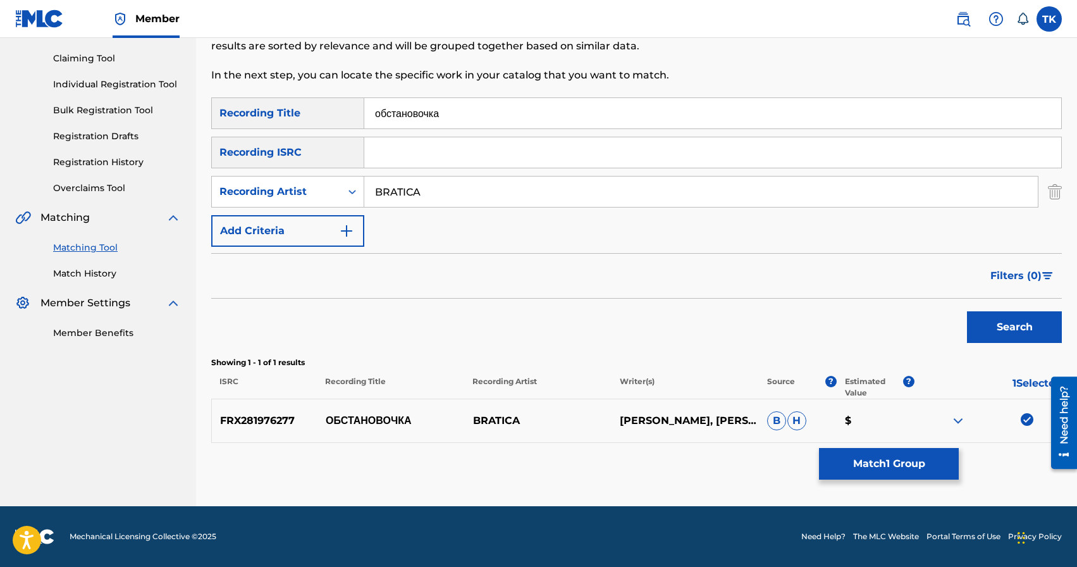
click at [915, 456] on button "Match 1 Group" at bounding box center [889, 464] width 140 height 32
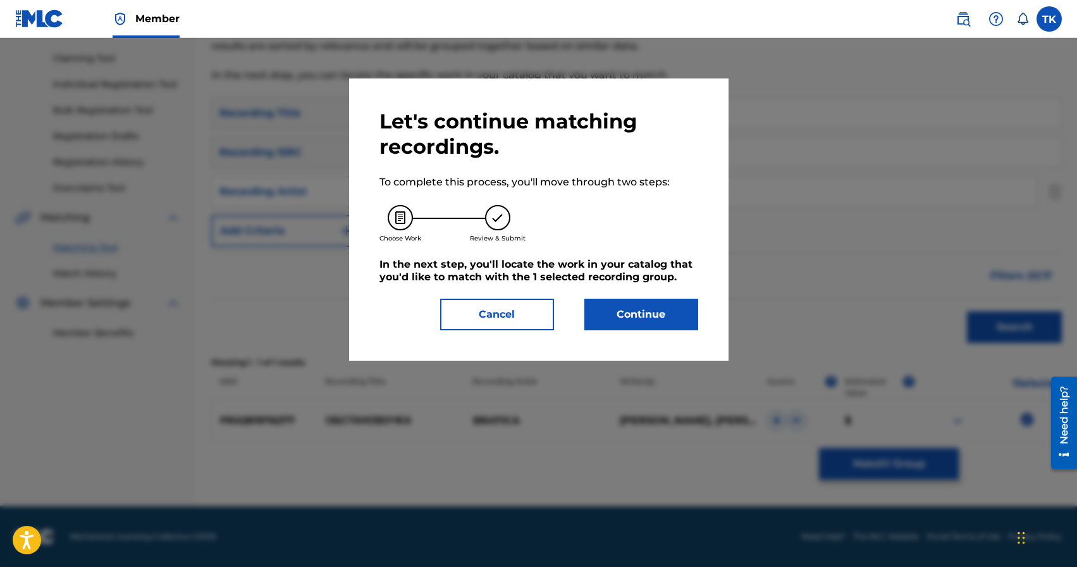
click at [681, 319] on button "Continue" at bounding box center [641, 314] width 114 height 32
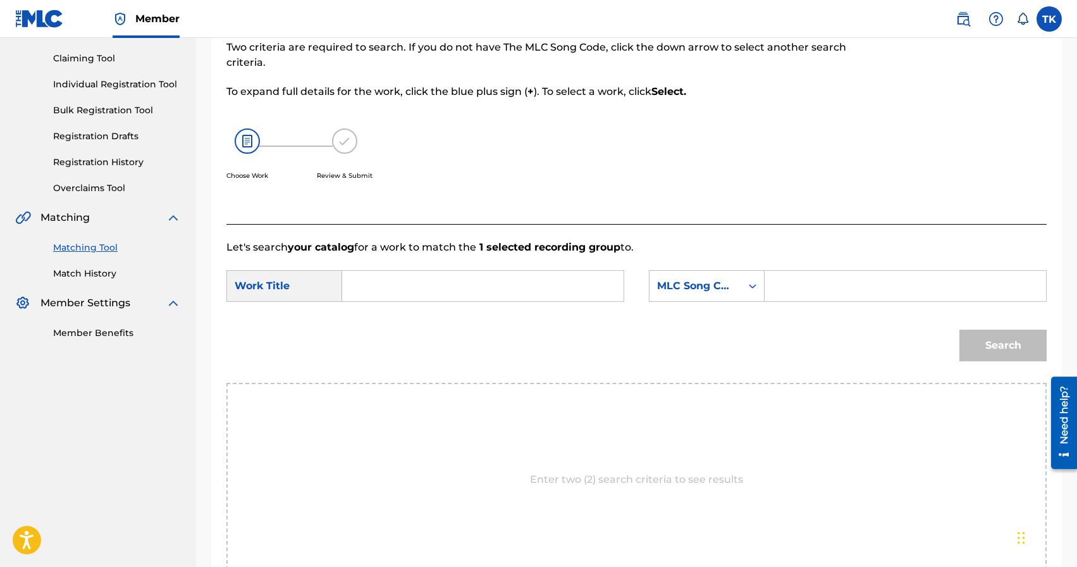
click at [527, 280] on input "Search Form" at bounding box center [483, 286] width 260 height 30
click at [405, 315] on strong "обстано" at bounding box center [384, 314] width 41 height 12
type input "обстановочка"
click at [701, 293] on div "MLC Song Code" at bounding box center [695, 286] width 92 height 24
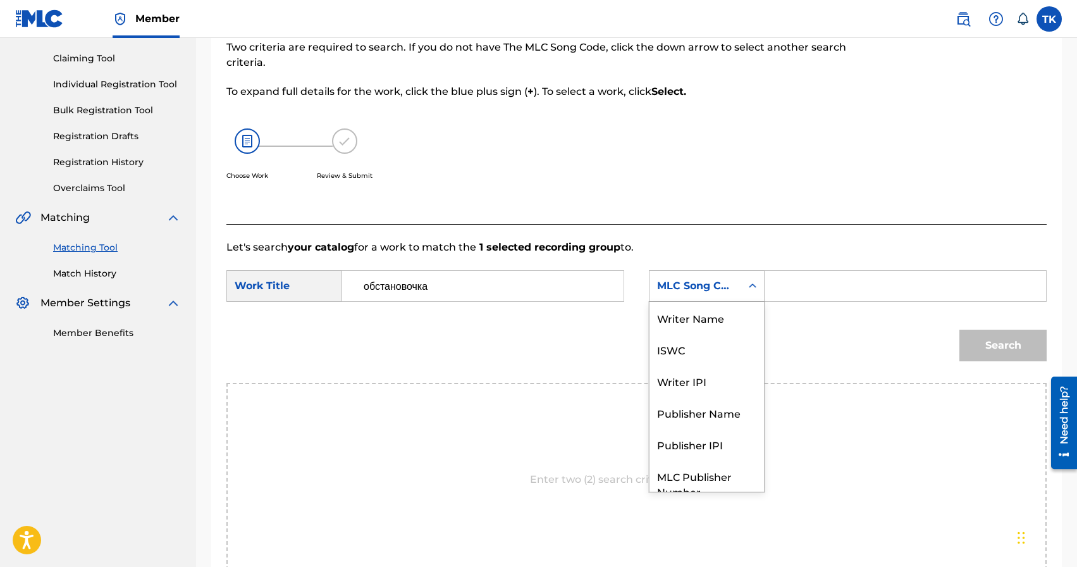
scroll to position [47, 0]
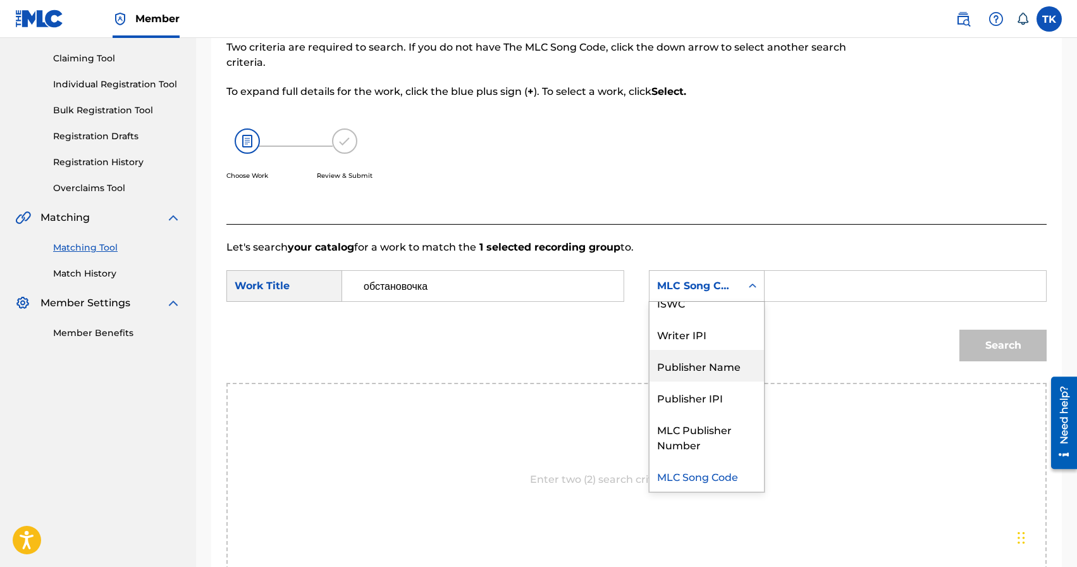
click at [696, 362] on div "Publisher Name" at bounding box center [706, 366] width 114 height 32
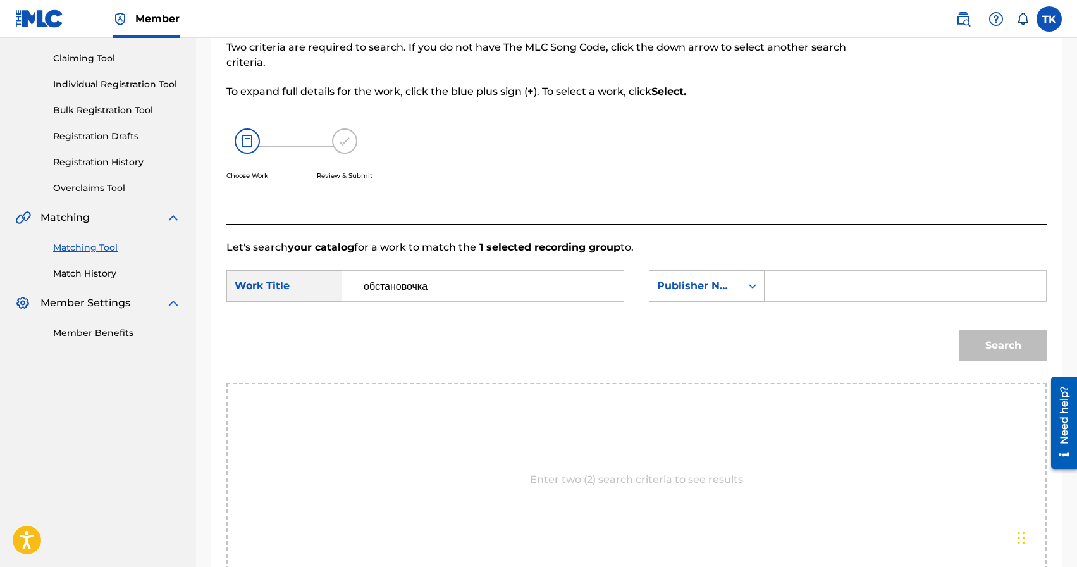
click at [824, 281] on input "Search Form" at bounding box center [905, 286] width 260 height 30
type input "INFINITY MUSIC"
click at [1012, 340] on button "Search" at bounding box center [1002, 345] width 87 height 32
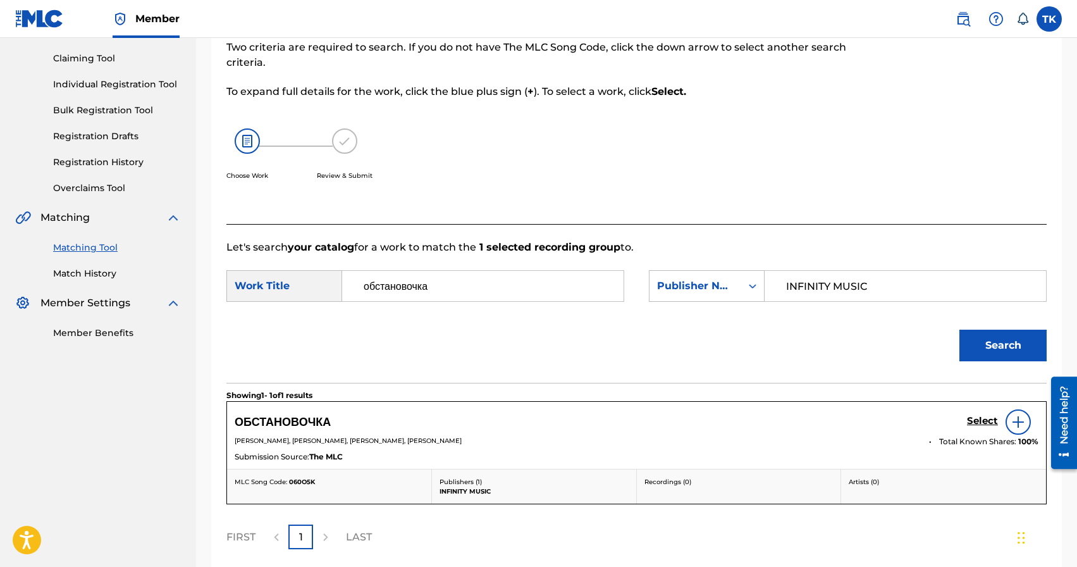
click at [974, 420] on h5 "Select" at bounding box center [982, 421] width 31 height 12
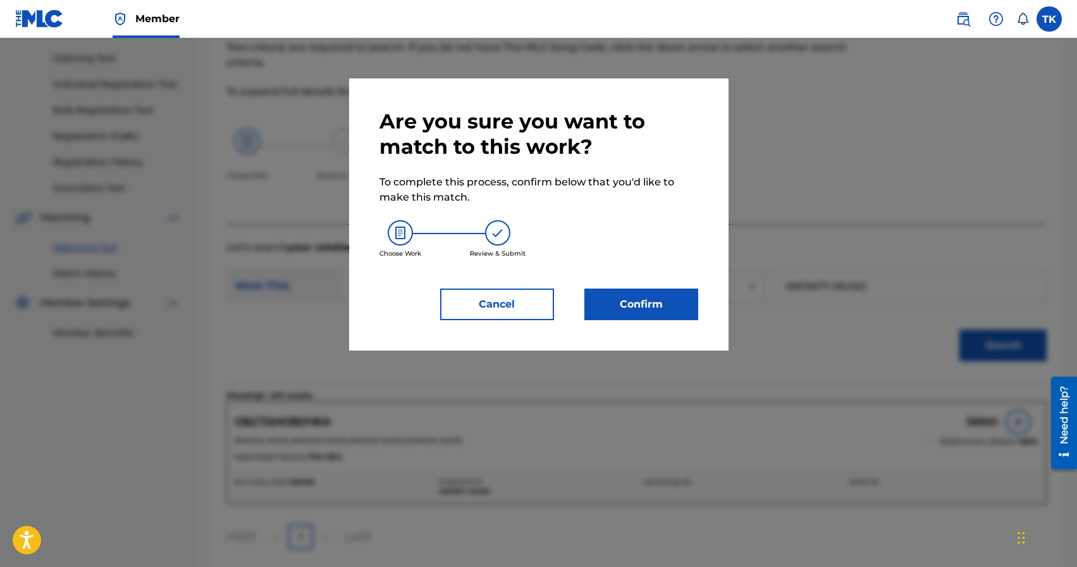
click at [646, 300] on button "Confirm" at bounding box center [641, 304] width 114 height 32
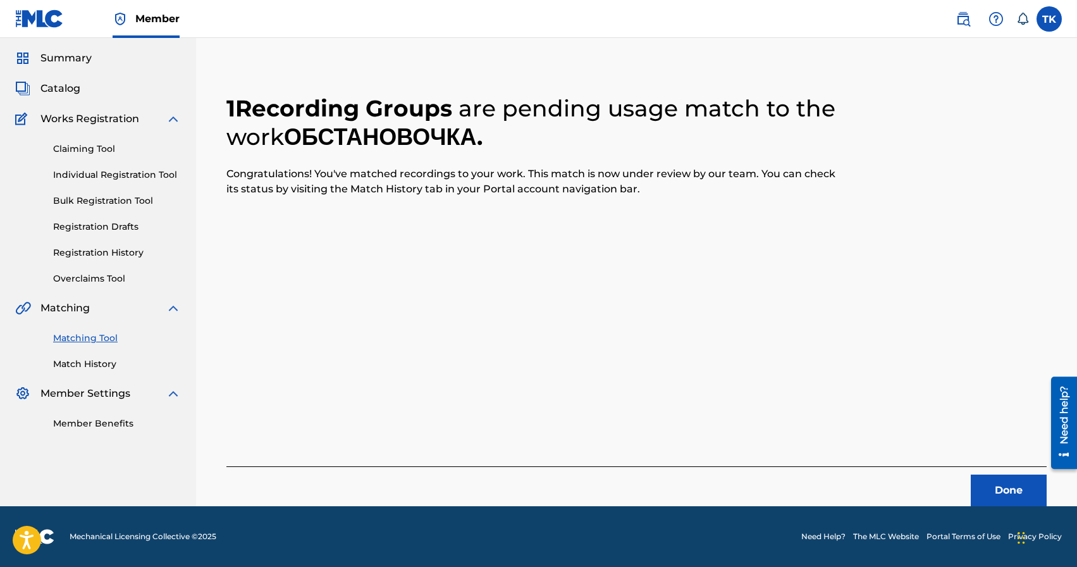
scroll to position [37, 0]
click at [998, 486] on button "Done" at bounding box center [1009, 490] width 76 height 32
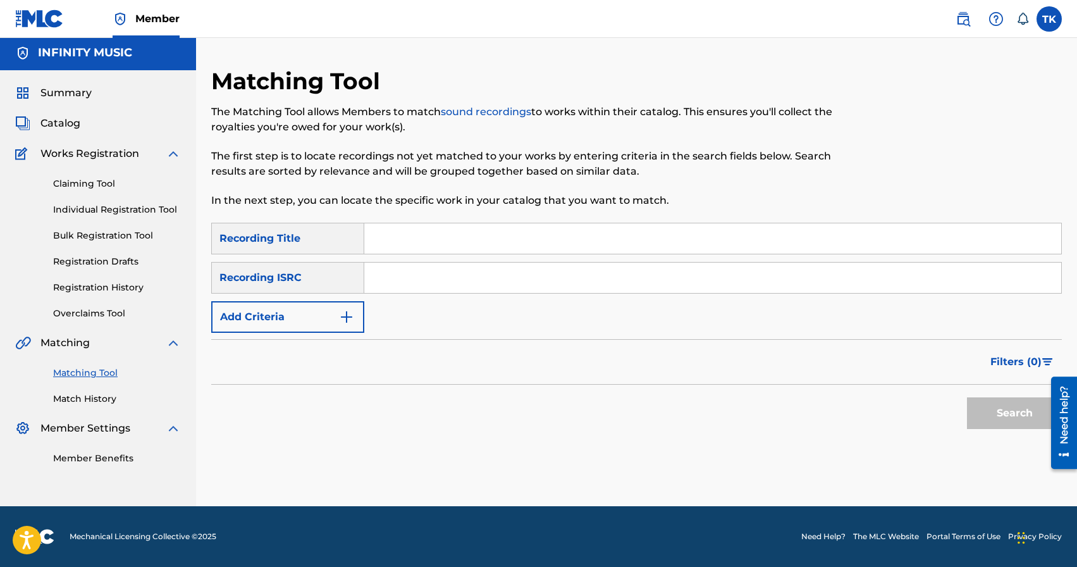
scroll to position [0, 0]
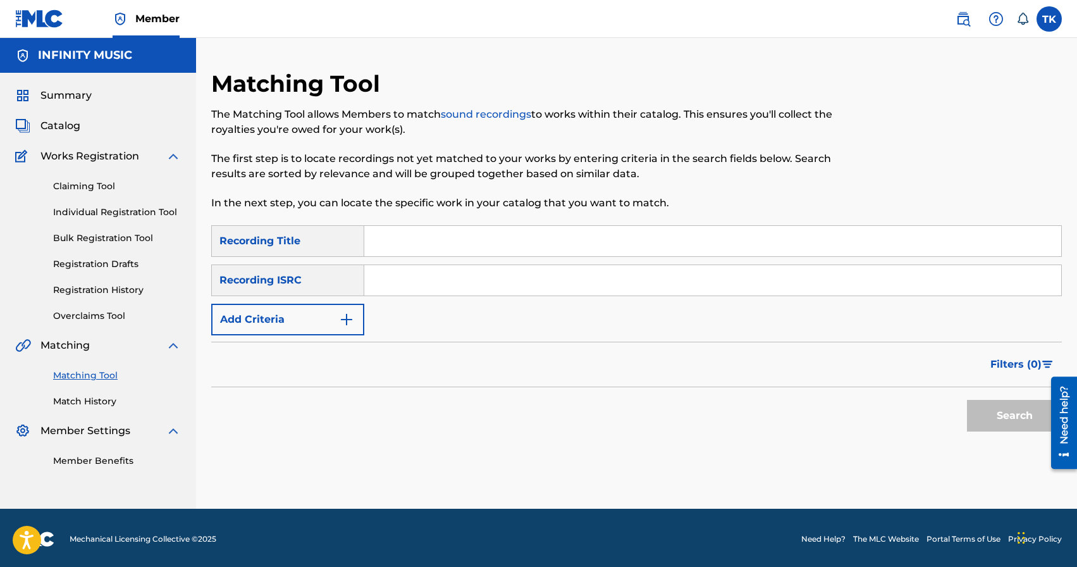
click at [482, 238] on input "Search Form" at bounding box center [712, 241] width 697 height 30
type input "в моём красивом мире"
click at [312, 314] on button "Add Criteria" at bounding box center [287, 320] width 153 height 32
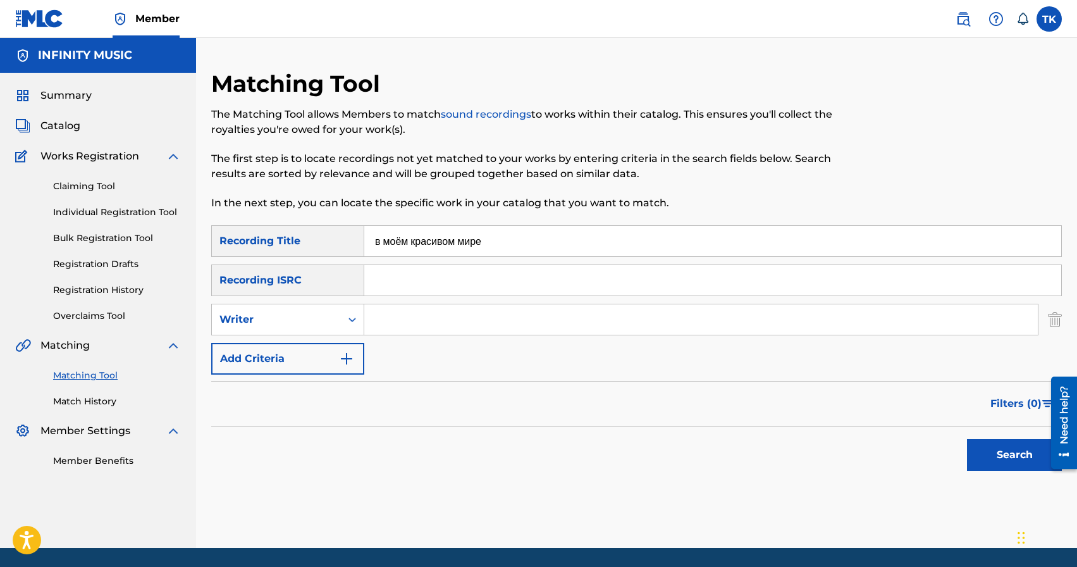
click at [321, 348] on button "Add Criteria" at bounding box center [287, 359] width 153 height 32
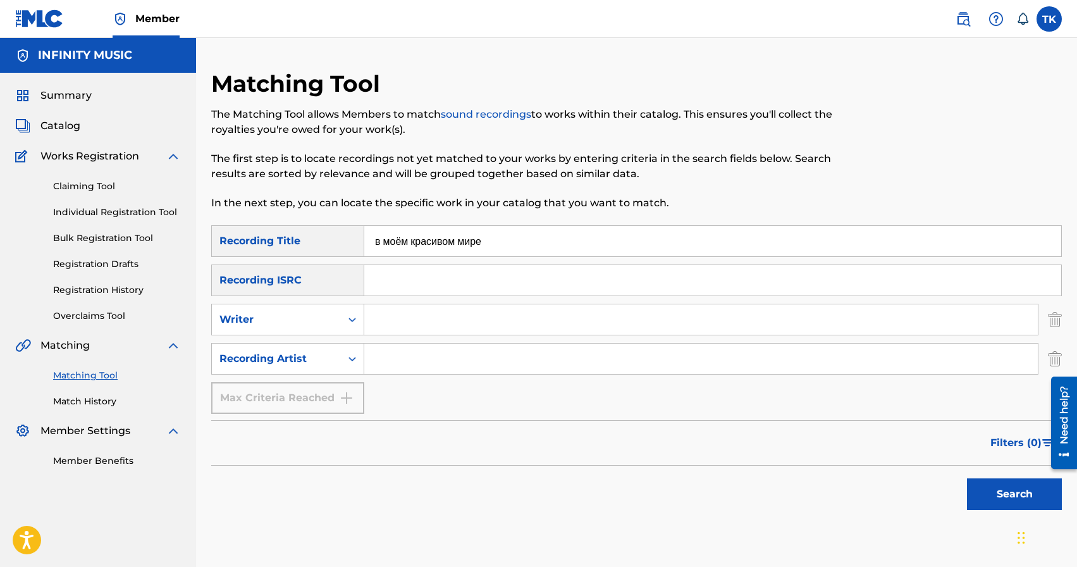
click at [1057, 359] on img "Search Form" at bounding box center [1055, 359] width 14 height 32
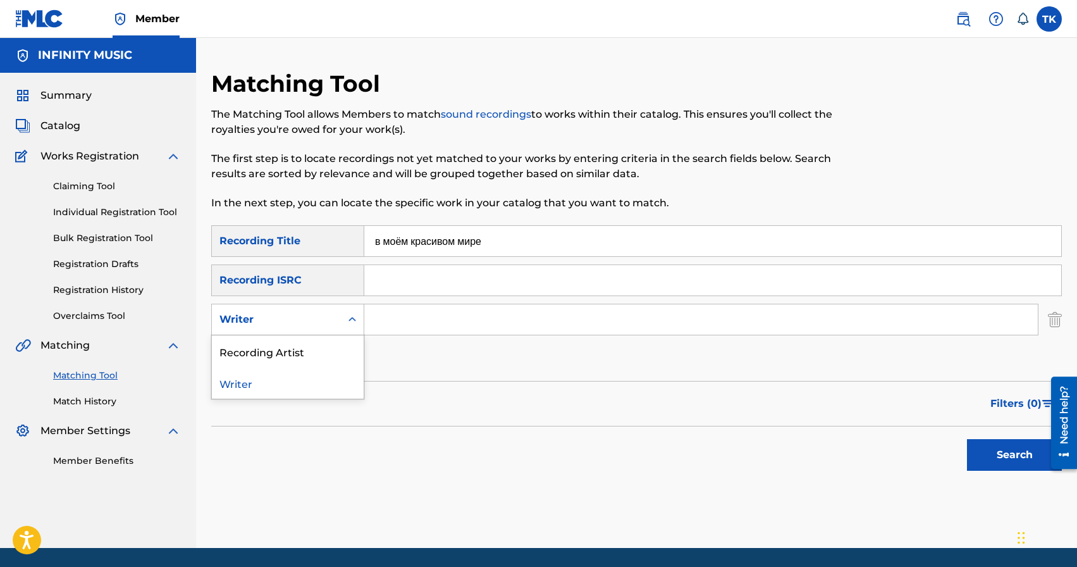
click at [352, 322] on icon "Search Form" at bounding box center [352, 319] width 13 height 13
click at [348, 342] on div "Recording Artist" at bounding box center [288, 351] width 152 height 32
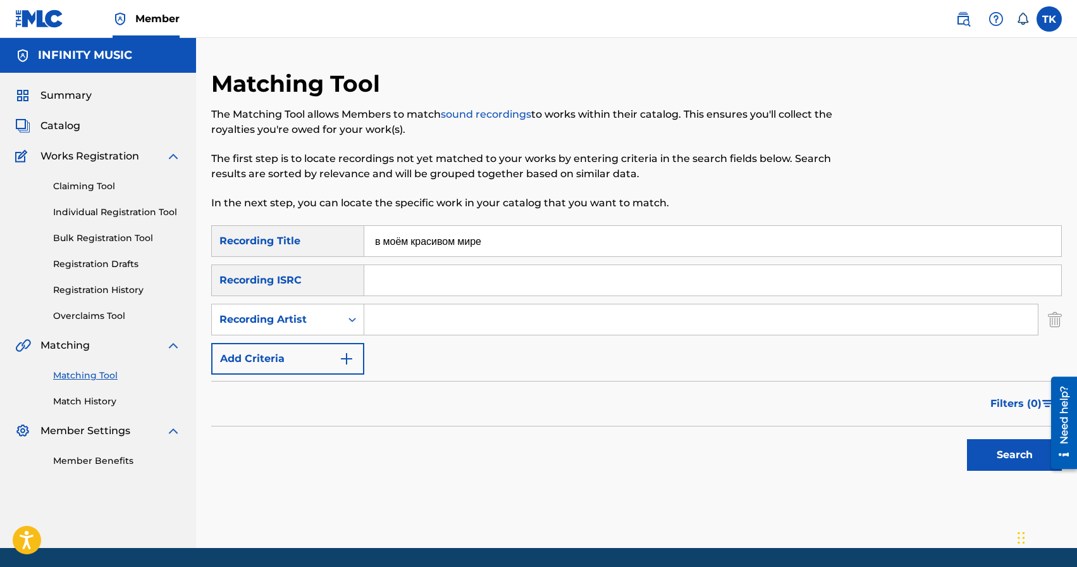
click at [438, 324] on input "Search Form" at bounding box center [700, 319] width 673 height 30
type input "BRATICA"
click at [984, 445] on button "Search" at bounding box center [1014, 455] width 95 height 32
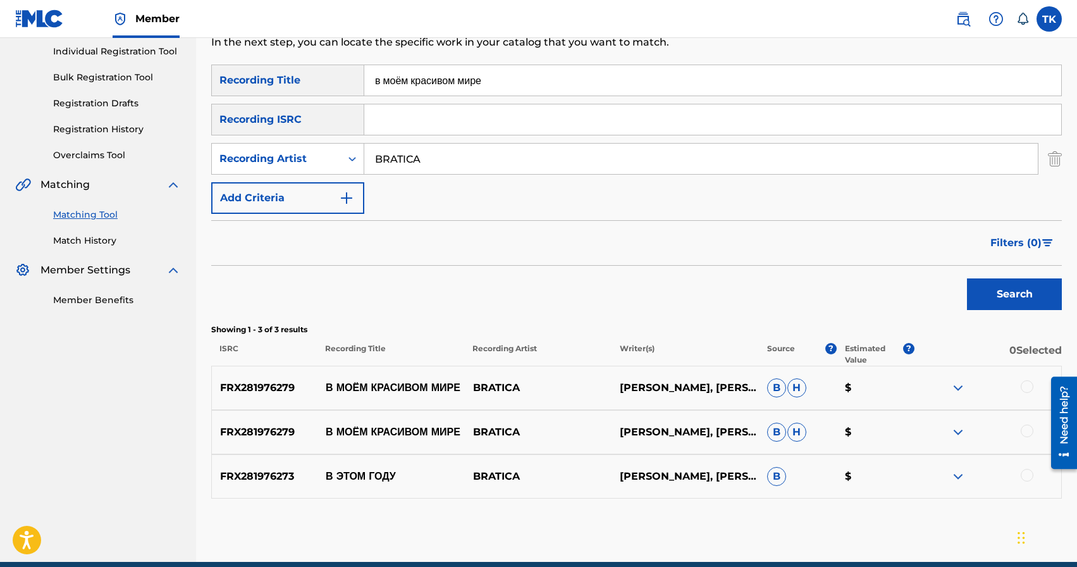
scroll to position [171, 0]
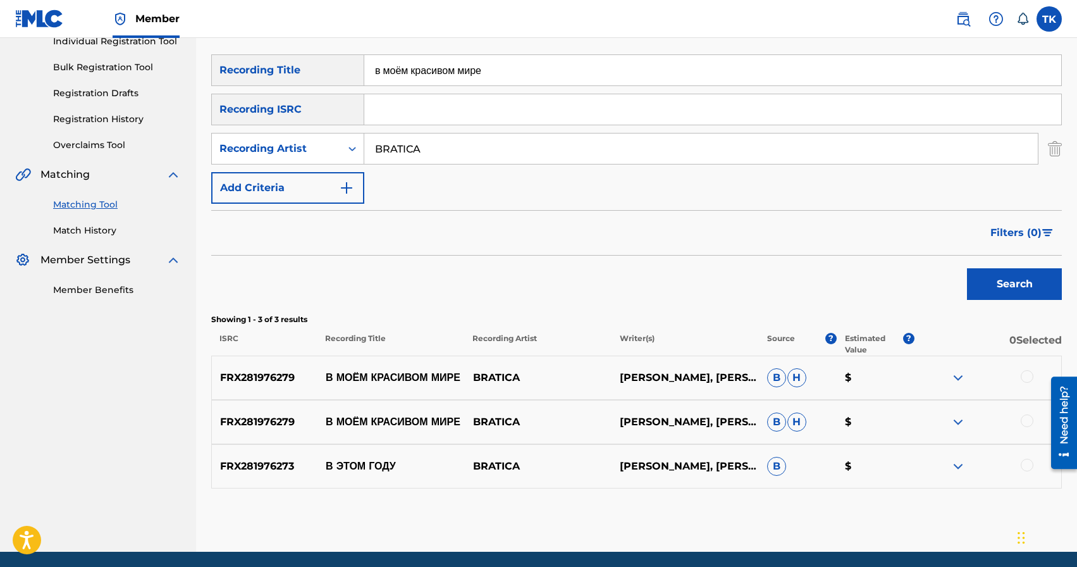
click at [1024, 418] on div at bounding box center [1027, 420] width 13 height 13
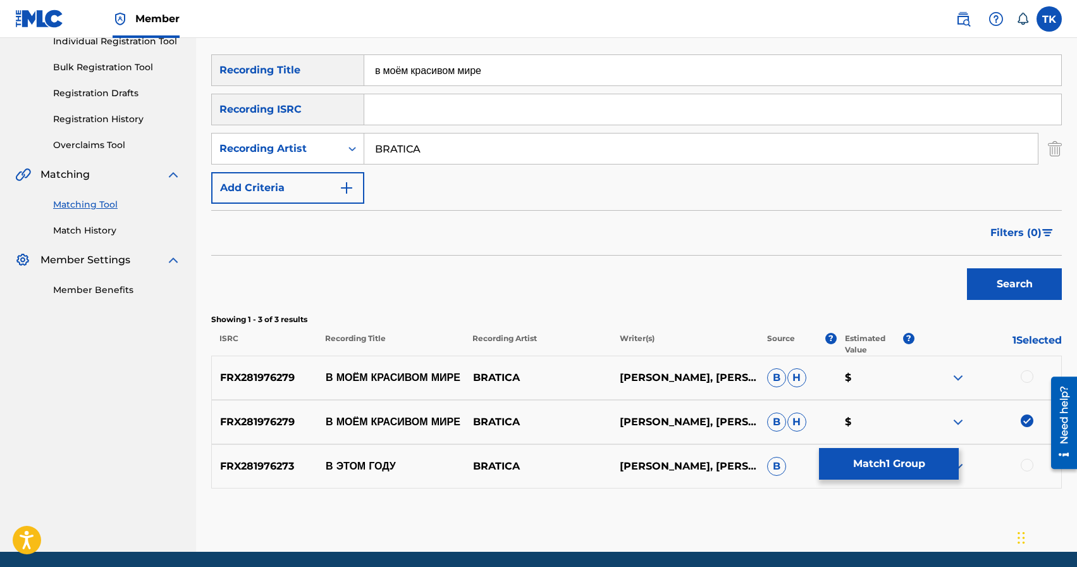
click at [1024, 379] on div at bounding box center [1027, 376] width 13 height 13
click at [916, 465] on button "Match 2 Groups" at bounding box center [889, 464] width 140 height 32
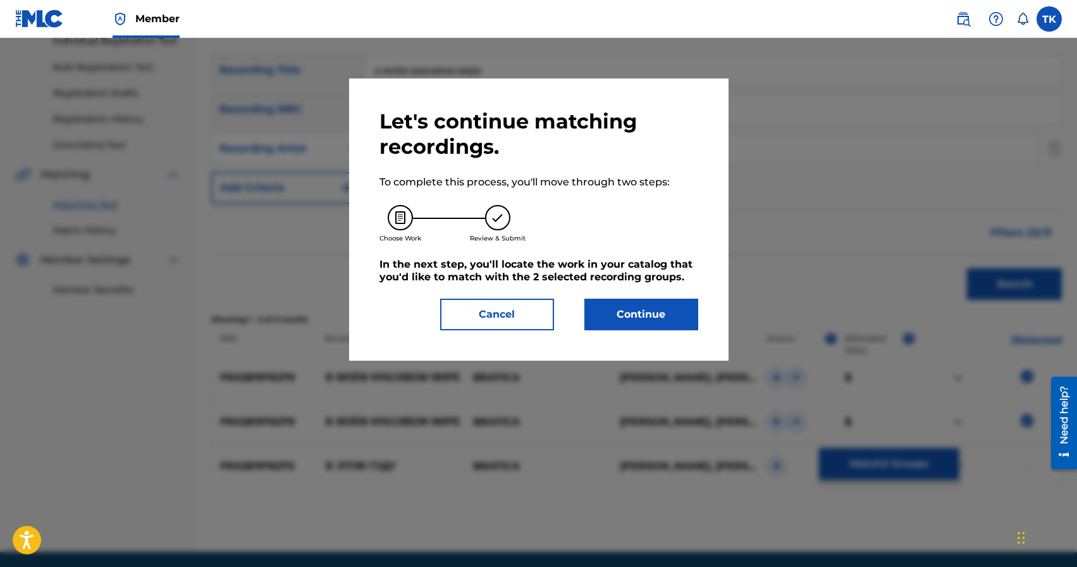
click at [671, 317] on button "Continue" at bounding box center [641, 314] width 114 height 32
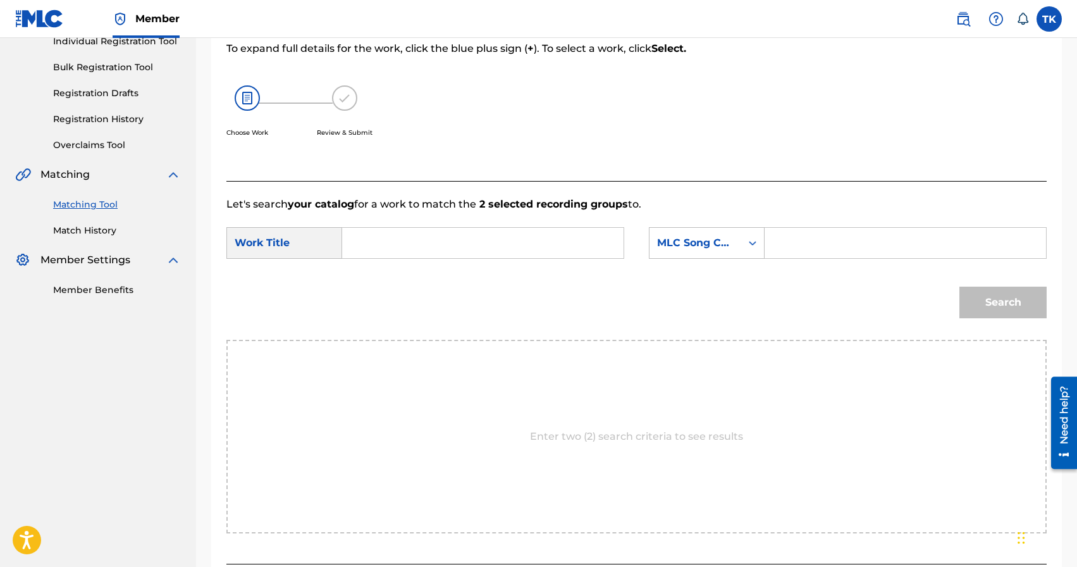
click at [497, 249] on input "Search Form" at bounding box center [483, 243] width 260 height 30
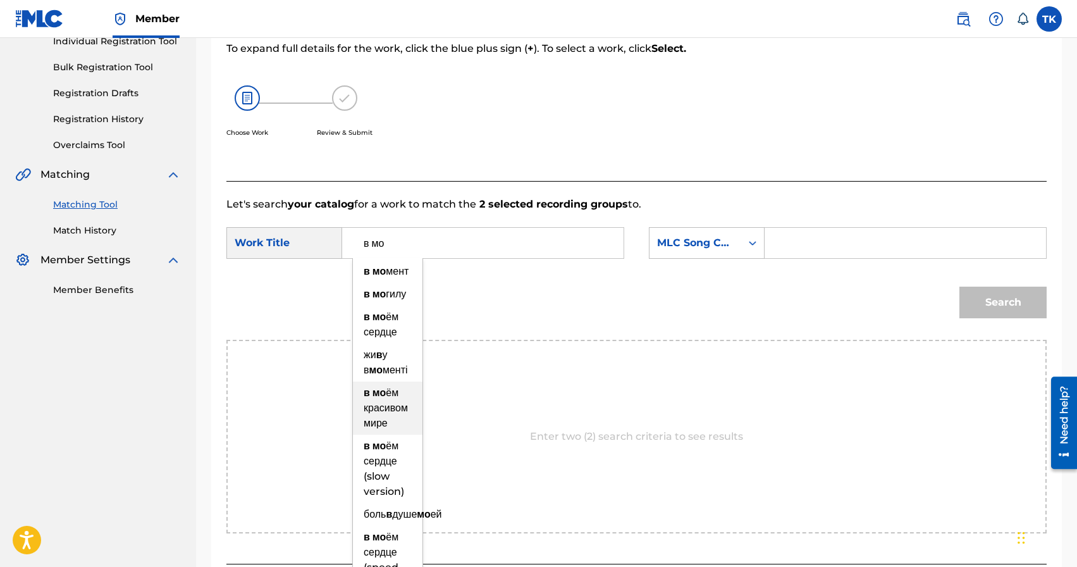
click at [397, 427] on span "ём красивом мире" at bounding box center [386, 407] width 44 height 42
type input "в моём красивом мире"
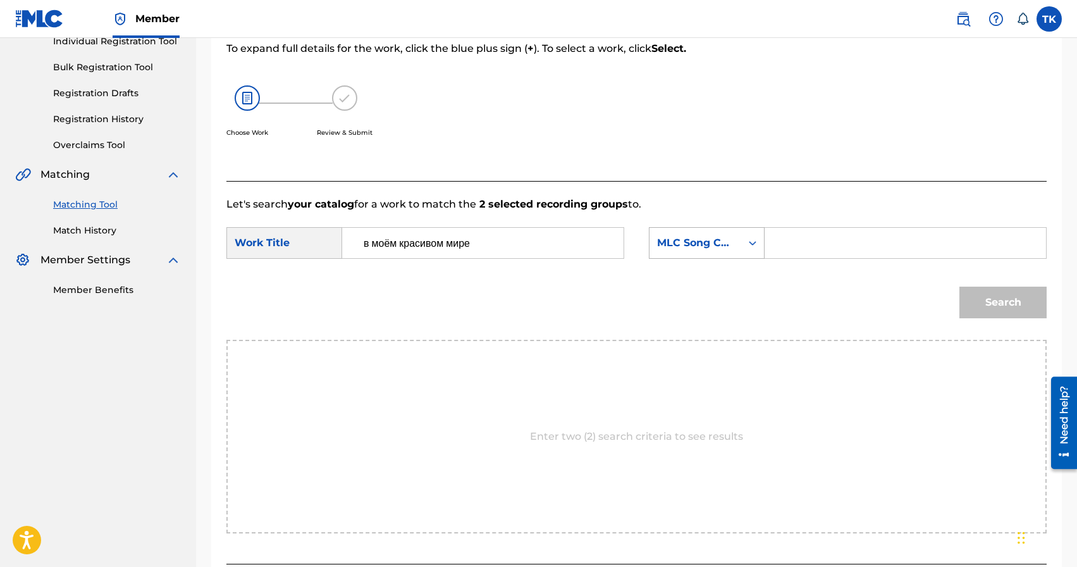
click at [728, 253] on div "MLC Song Code" at bounding box center [695, 243] width 92 height 24
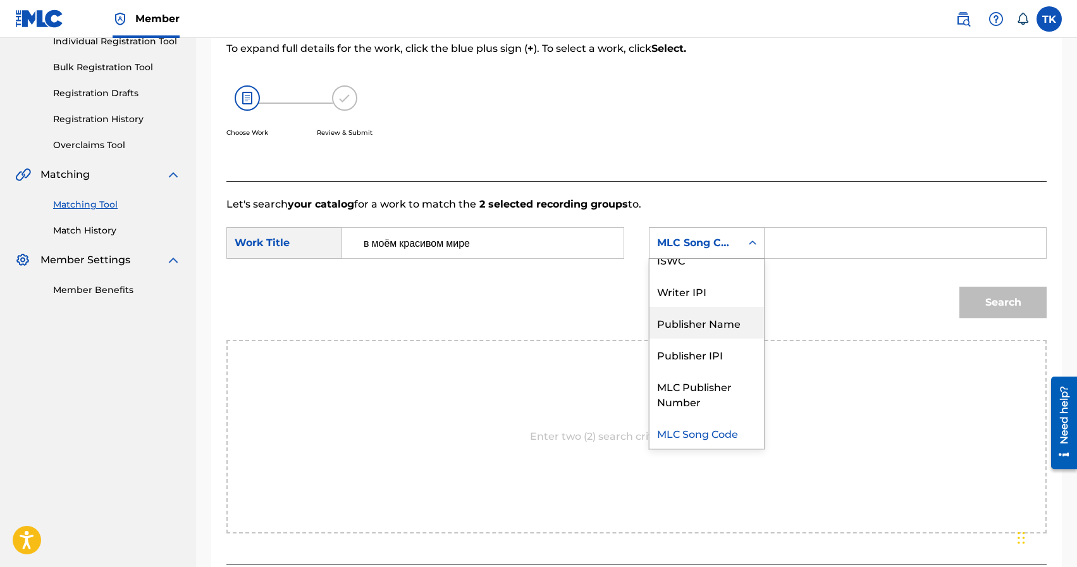
click at [715, 321] on div "Publisher Name" at bounding box center [706, 323] width 114 height 32
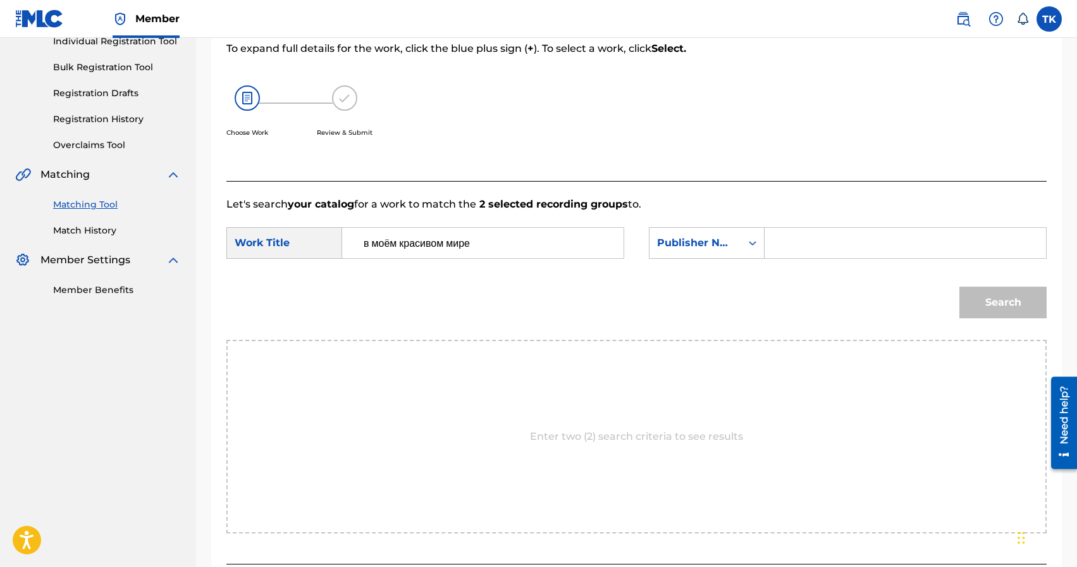
click at [800, 244] on input "Search Form" at bounding box center [905, 243] width 260 height 30
type input "INFINITY MUSIC"
click at [1000, 300] on button "Search" at bounding box center [1002, 302] width 87 height 32
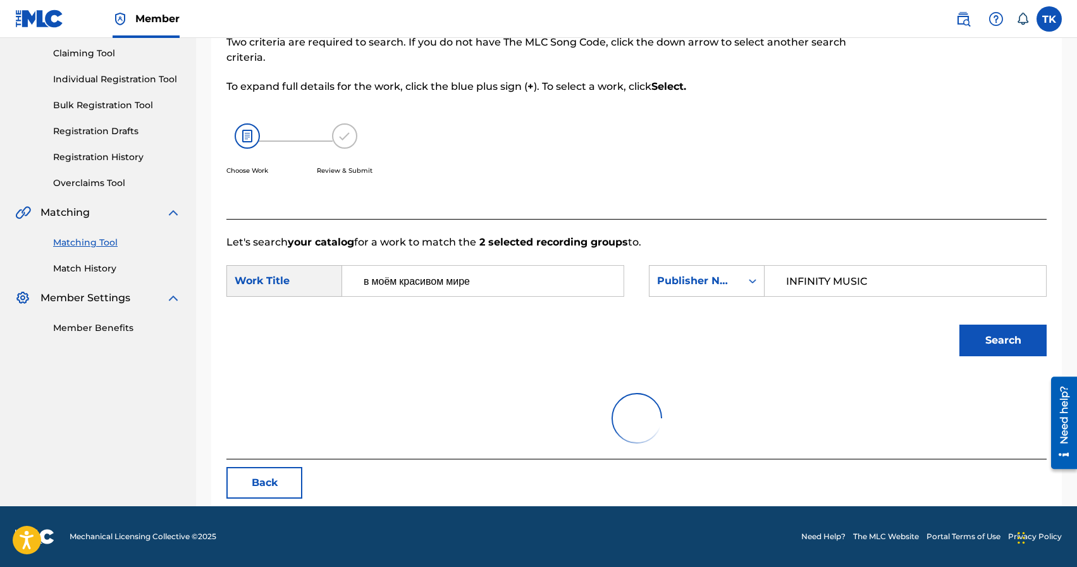
scroll to position [171, 0]
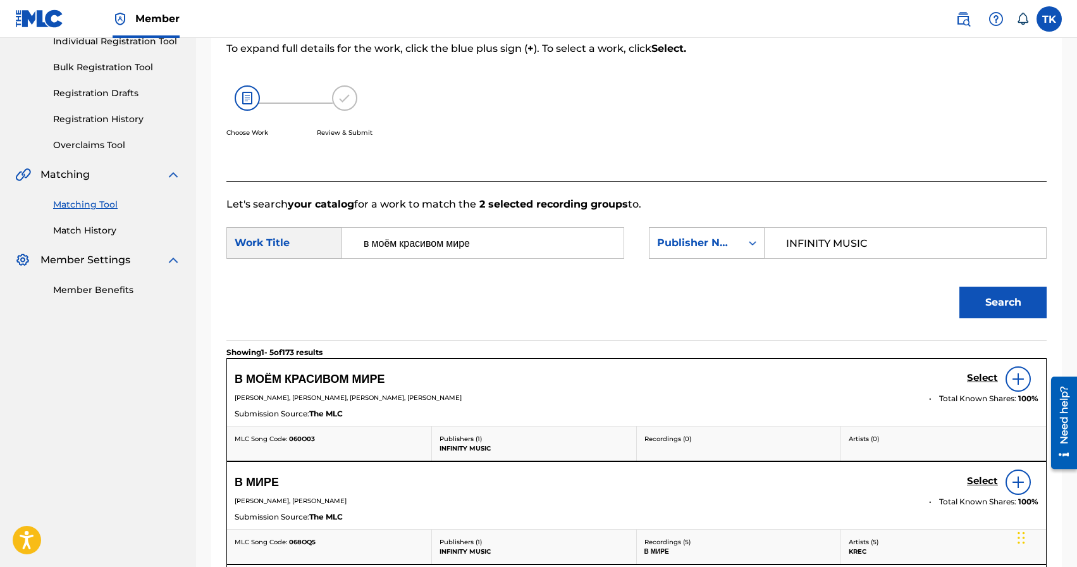
click at [973, 374] on h5 "Select" at bounding box center [982, 378] width 31 height 12
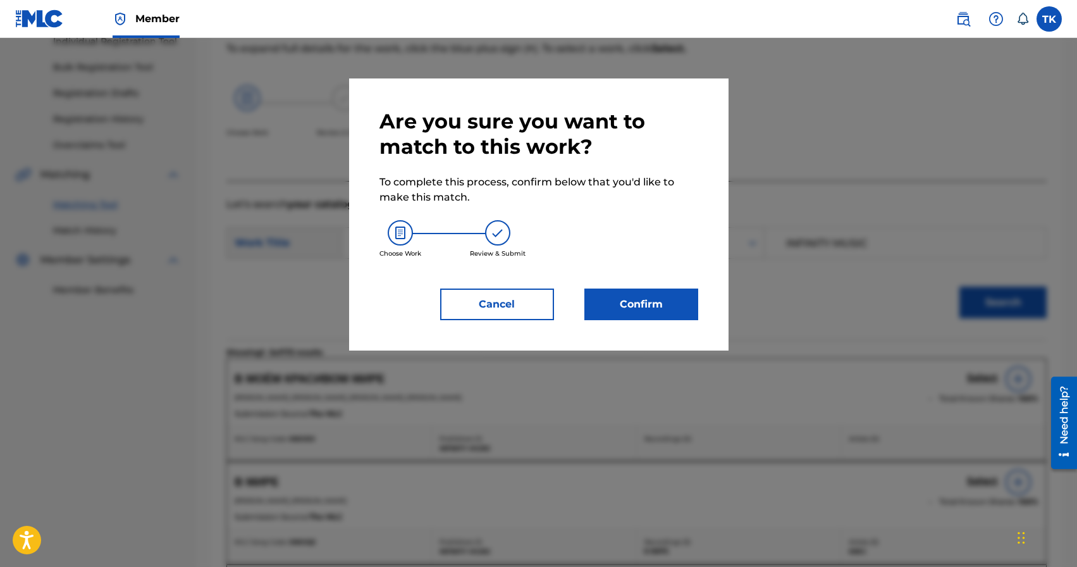
click at [653, 320] on div "Are you sure you want to match to this work? To complete this process, confirm …" at bounding box center [538, 214] width 379 height 272
click at [668, 314] on button "Confirm" at bounding box center [641, 304] width 114 height 32
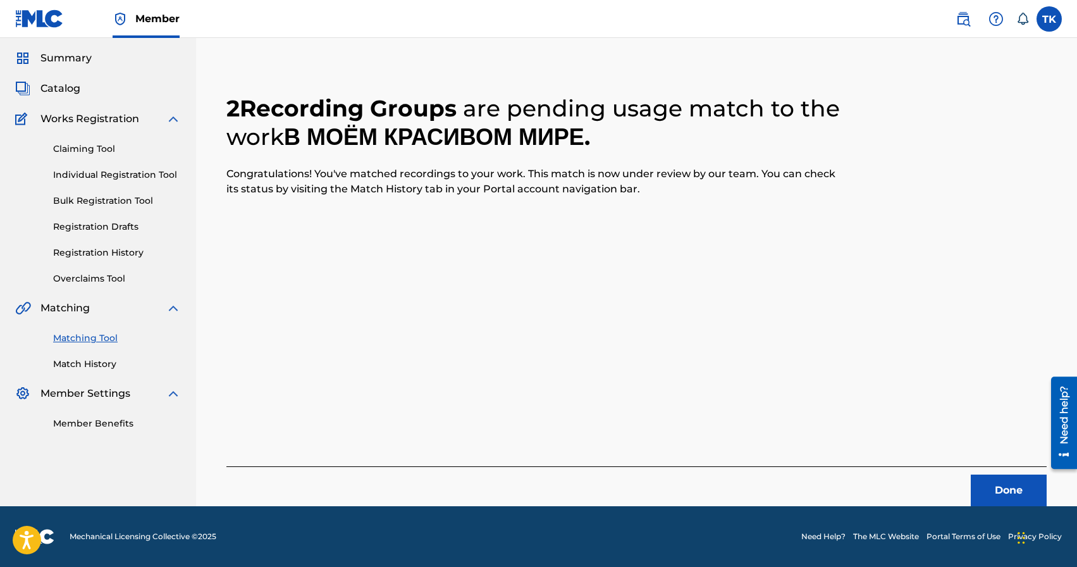
scroll to position [37, 0]
click at [985, 490] on button "Done" at bounding box center [1009, 490] width 76 height 32
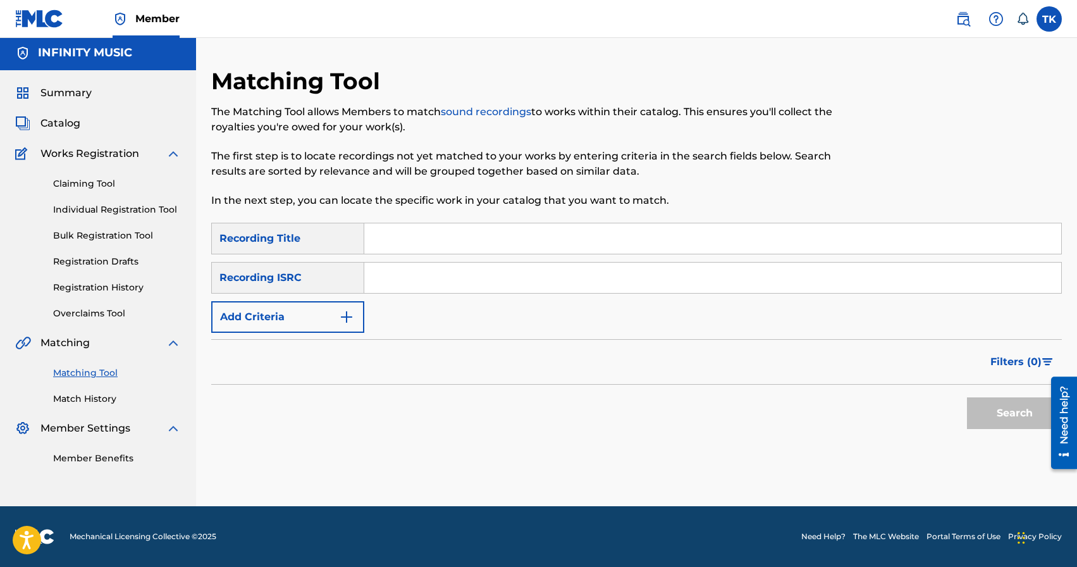
scroll to position [0, 0]
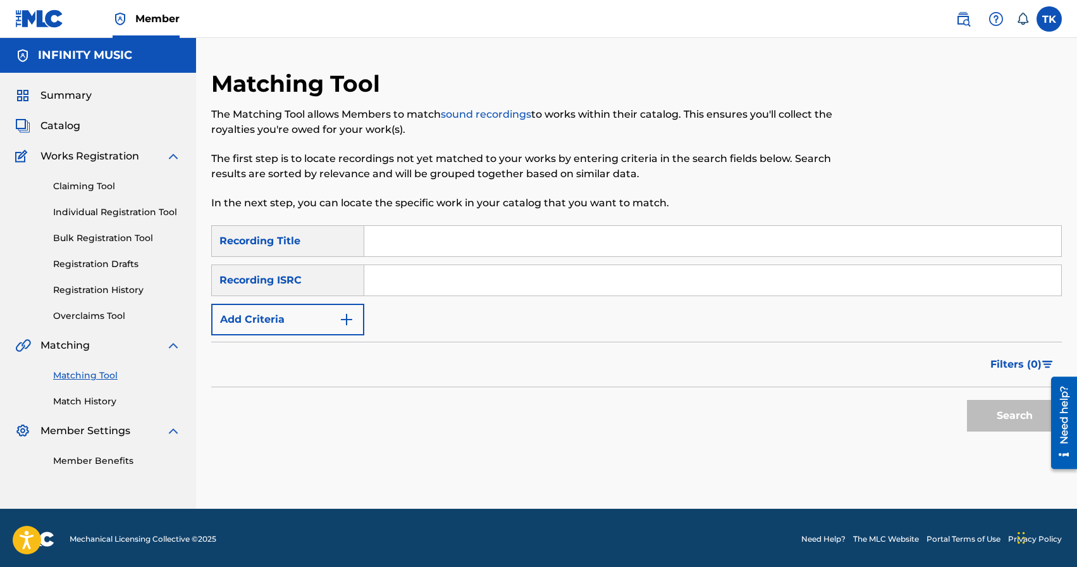
click at [477, 235] on input "Search Form" at bounding box center [712, 241] width 697 height 30
type input "пустота"
click at [348, 320] on img "Search Form" at bounding box center [346, 319] width 15 height 15
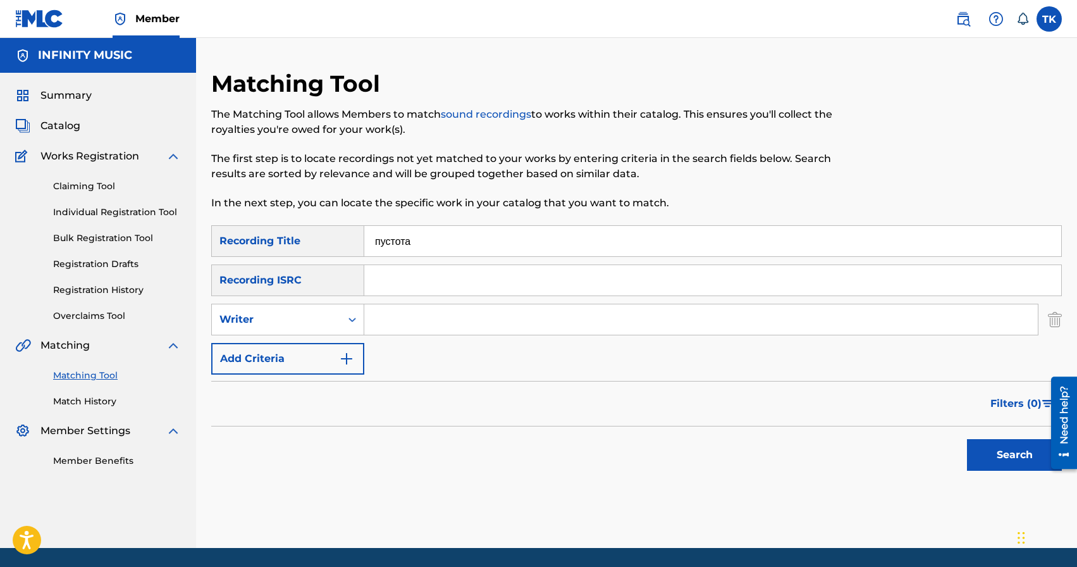
click at [348, 320] on icon "Search Form" at bounding box center [352, 319] width 13 height 13
click at [338, 340] on div "Recording Artist" at bounding box center [288, 351] width 152 height 32
click at [429, 315] on input "Search Form" at bounding box center [700, 319] width 673 height 30
type input "BRATICA"
click at [969, 453] on button "Search" at bounding box center [1014, 455] width 95 height 32
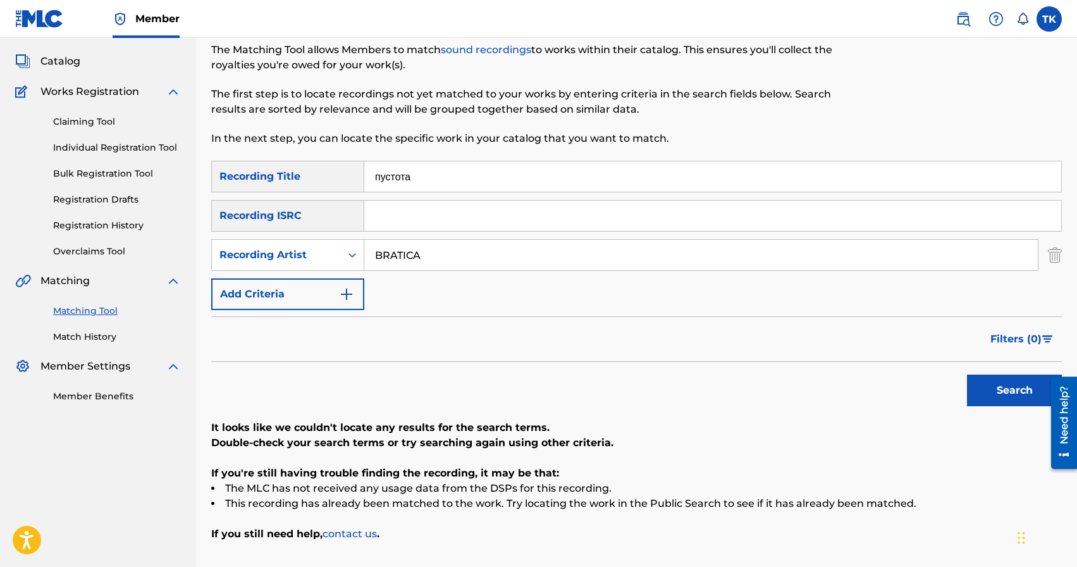
scroll to position [55, 0]
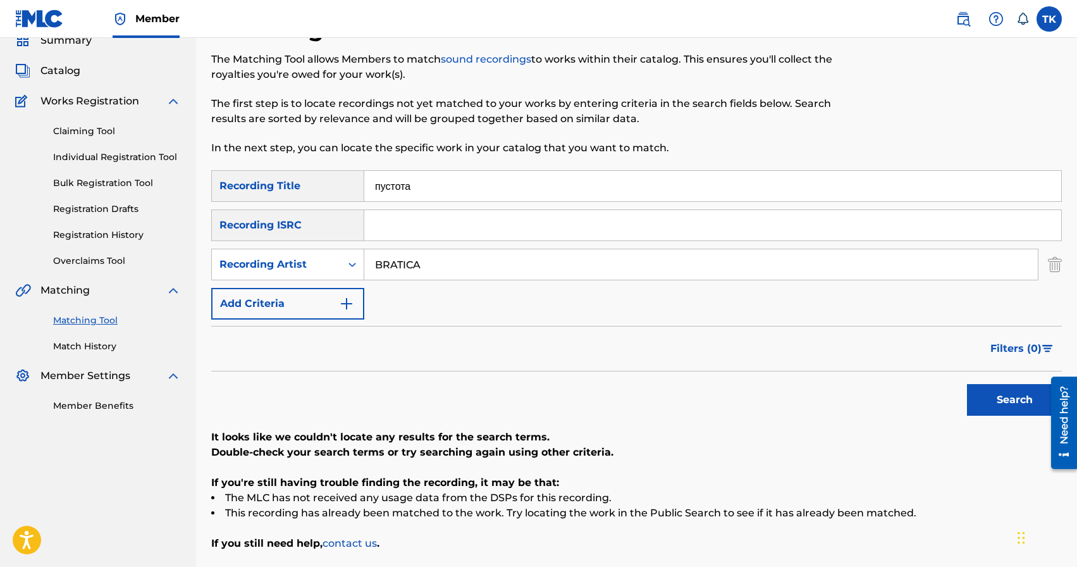
click at [478, 195] on input "пустота" at bounding box center [712, 186] width 697 height 30
click at [384, 185] on input "ТЕмная" at bounding box center [712, 186] width 697 height 30
click at [441, 187] on input "Тёмная" at bounding box center [712, 186] width 697 height 30
type input "Тёмная гавань"
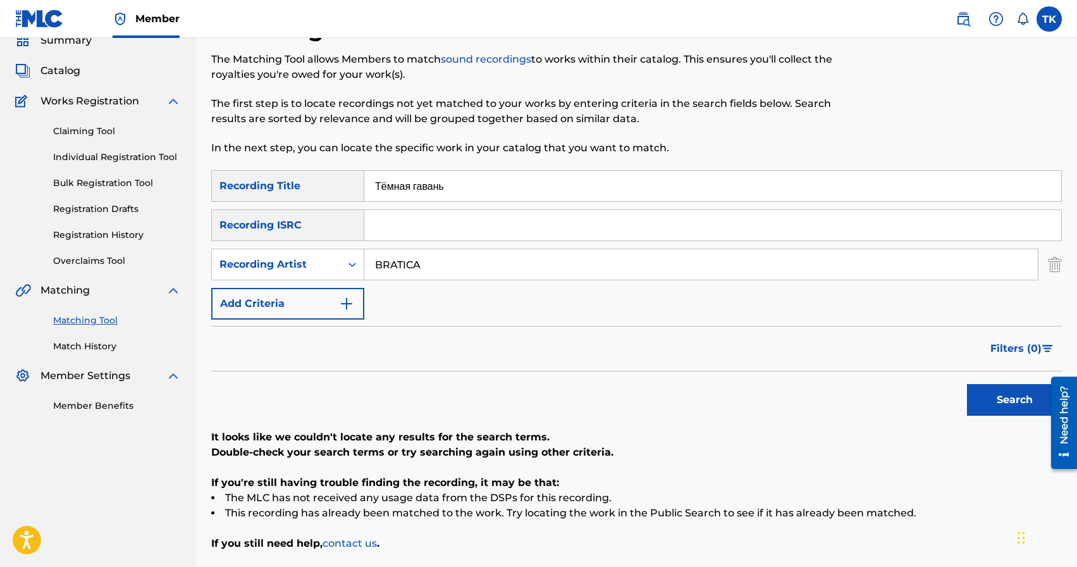
click at [995, 408] on button "Search" at bounding box center [1014, 400] width 95 height 32
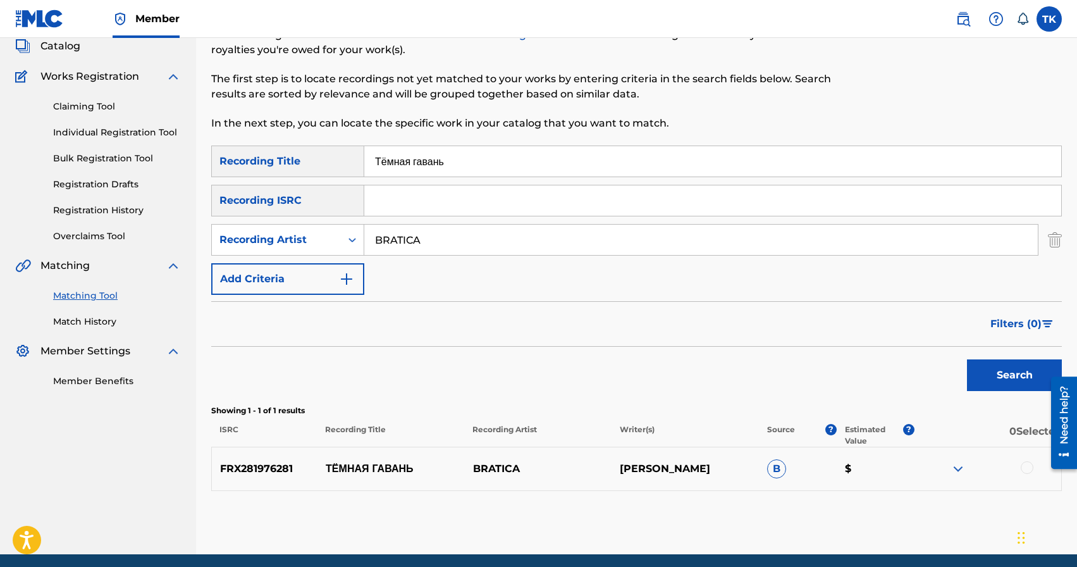
scroll to position [95, 0]
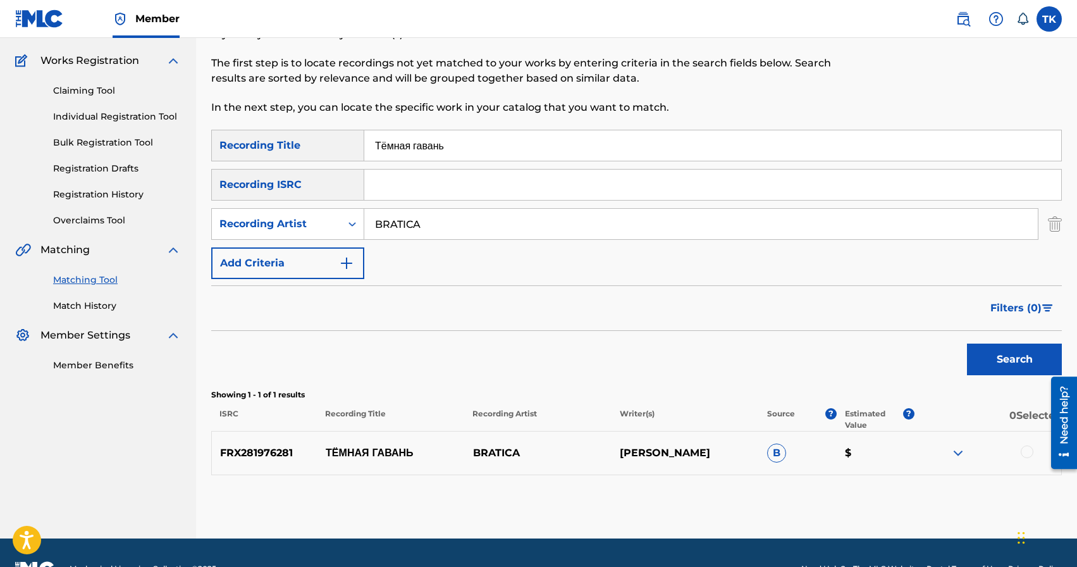
click at [1028, 454] on div at bounding box center [1027, 451] width 13 height 13
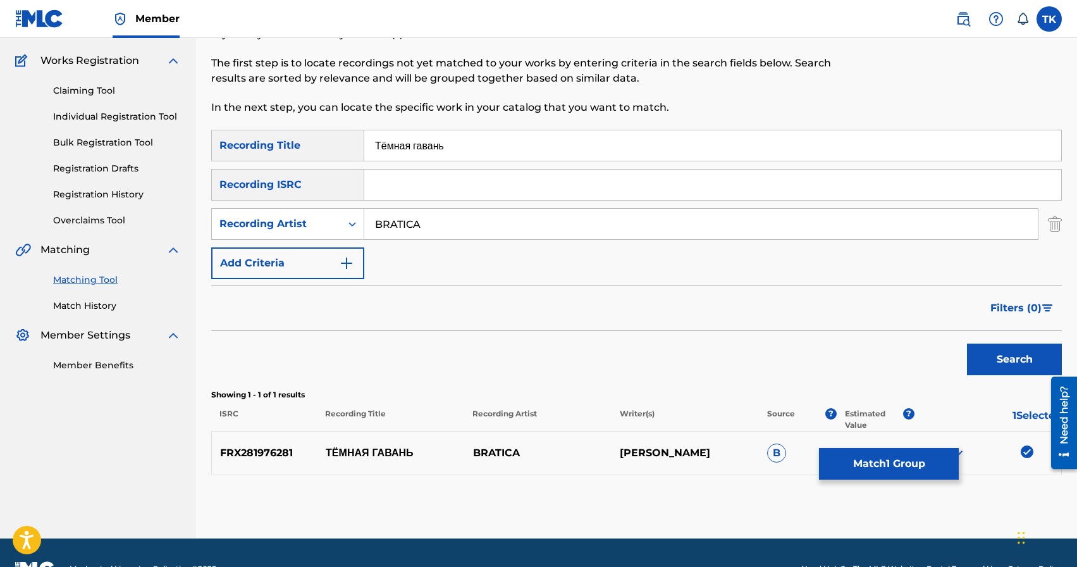
click at [909, 465] on button "Match 1 Group" at bounding box center [889, 464] width 140 height 32
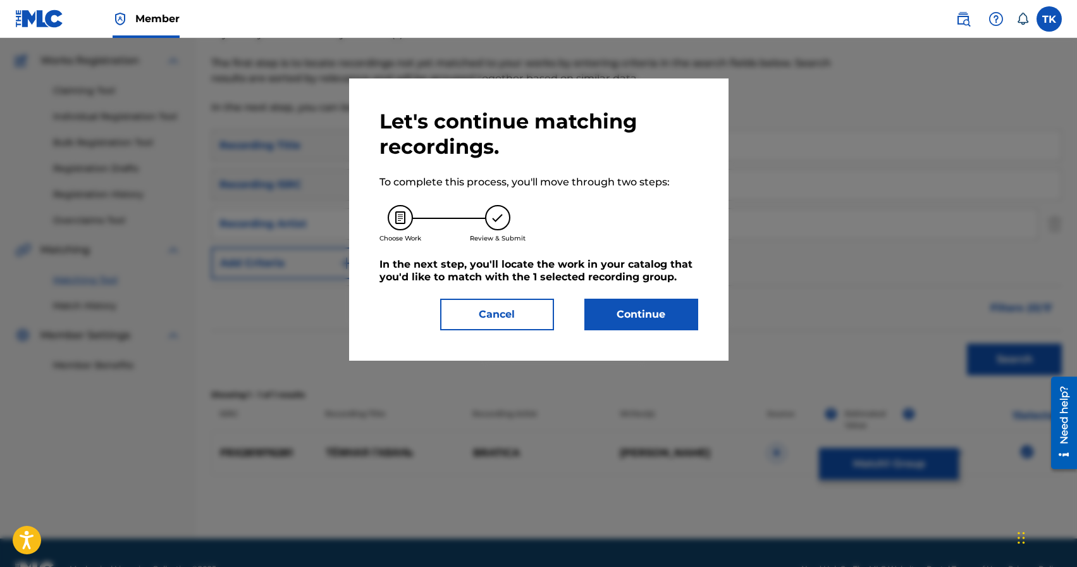
click at [677, 328] on button "Continue" at bounding box center [641, 314] width 114 height 32
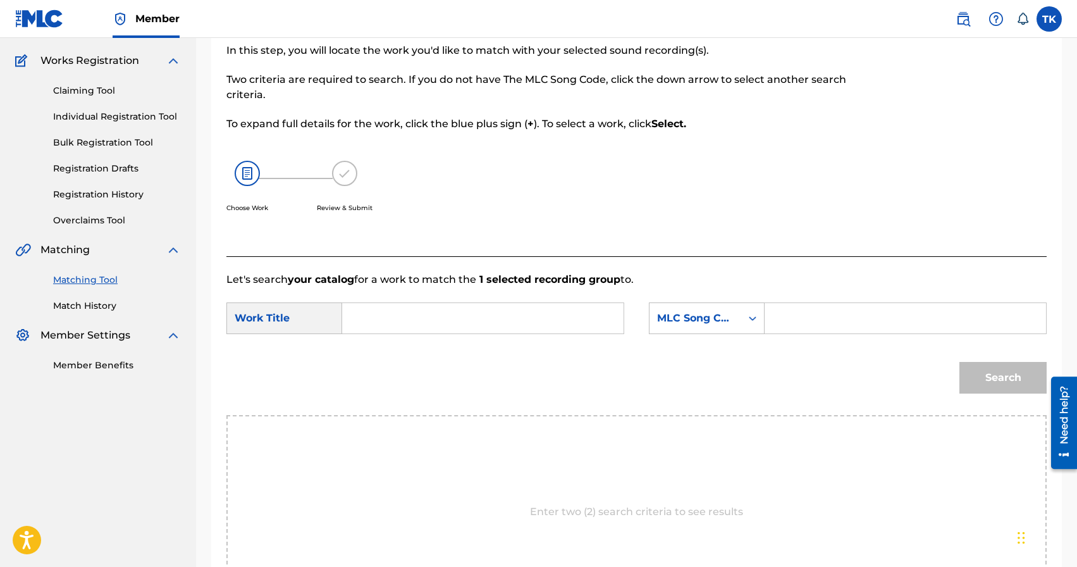
click at [519, 319] on input "Search Form" at bounding box center [483, 318] width 260 height 30
type input "т"
click at [396, 348] on span "тёмная" at bounding box center [381, 346] width 34 height 12
type input "тёмная гавань"
click at [727, 326] on div "MLC Song Code" at bounding box center [695, 318] width 92 height 24
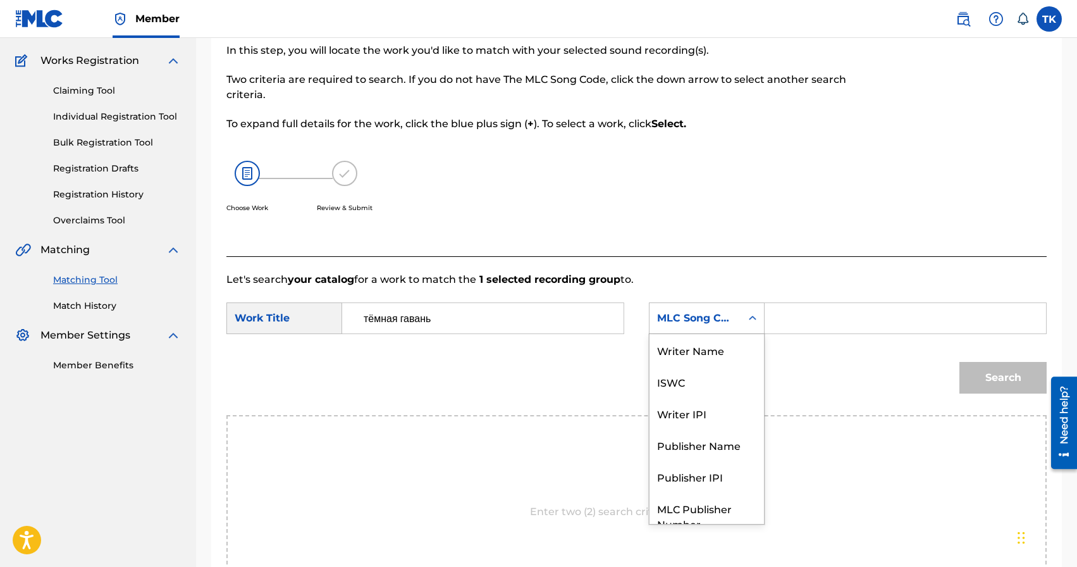
scroll to position [47, 0]
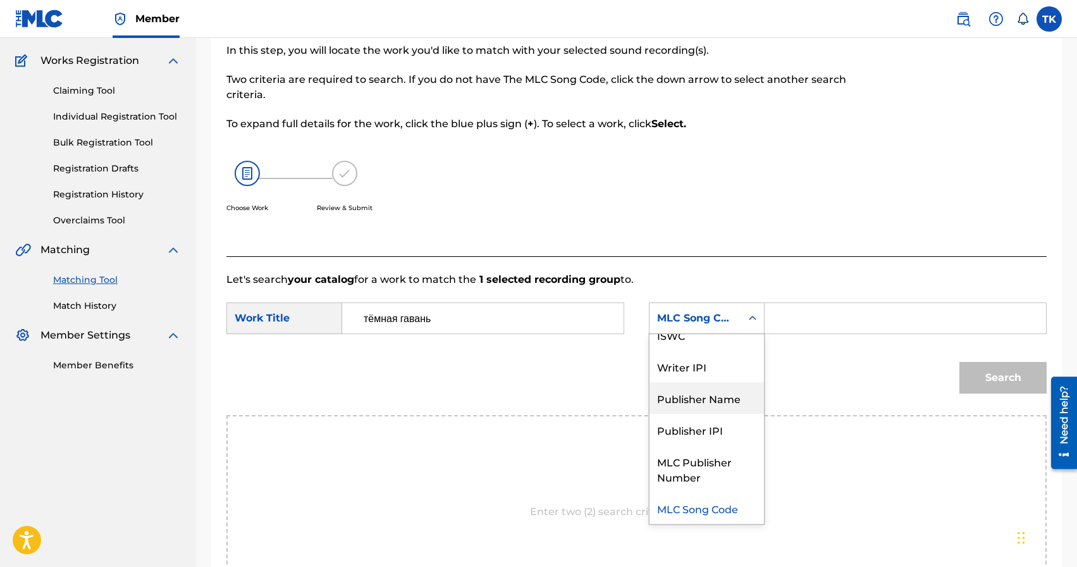
click at [711, 398] on div "Publisher Name" at bounding box center [706, 398] width 114 height 32
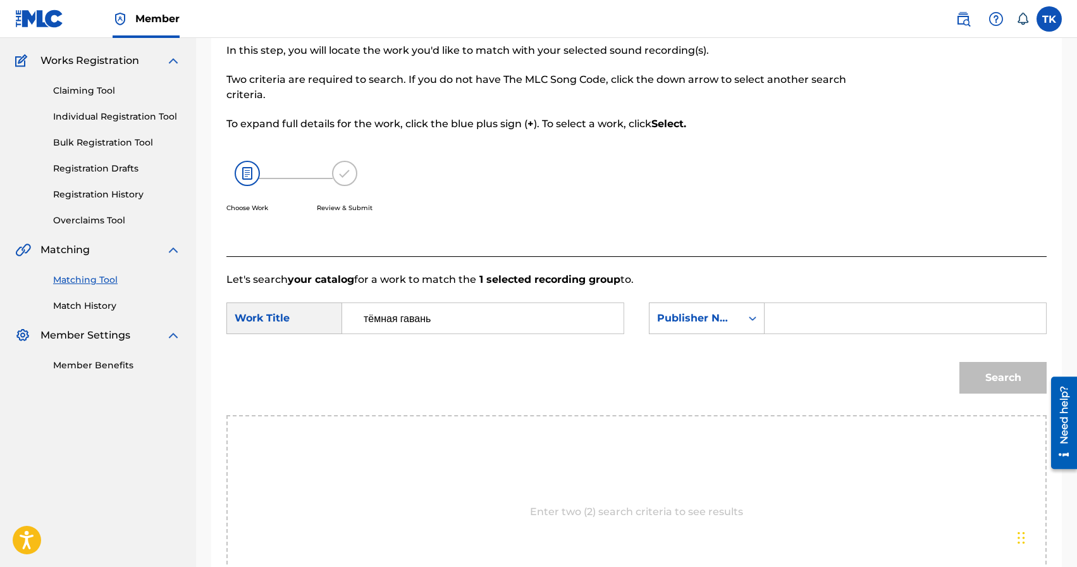
click at [791, 326] on input "Search Form" at bounding box center [905, 318] width 260 height 30
type input "INFINITY MUSIC"
click at [979, 374] on button "Search" at bounding box center [1002, 378] width 87 height 32
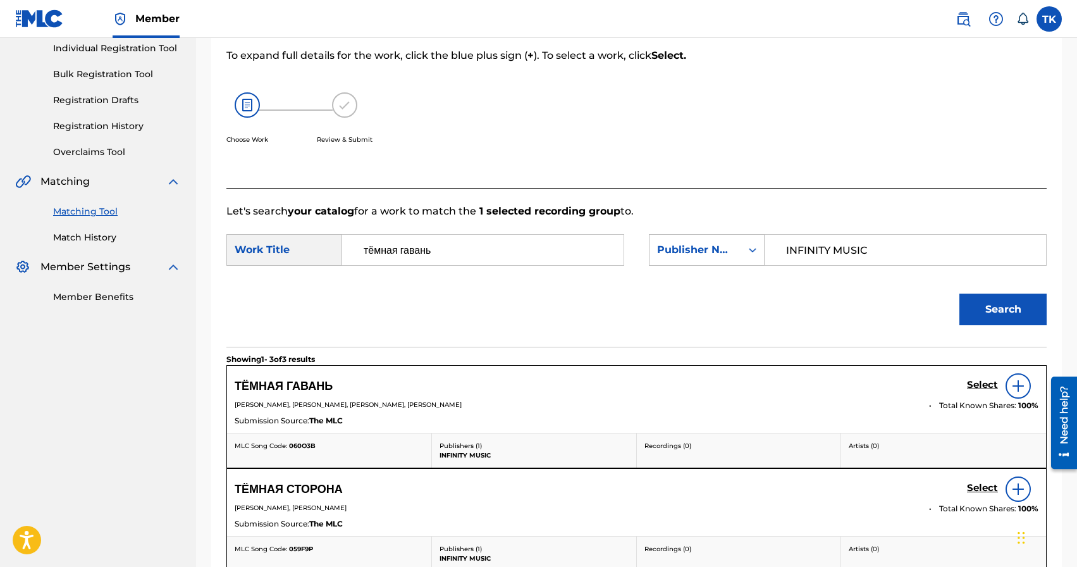
scroll to position [193, 0]
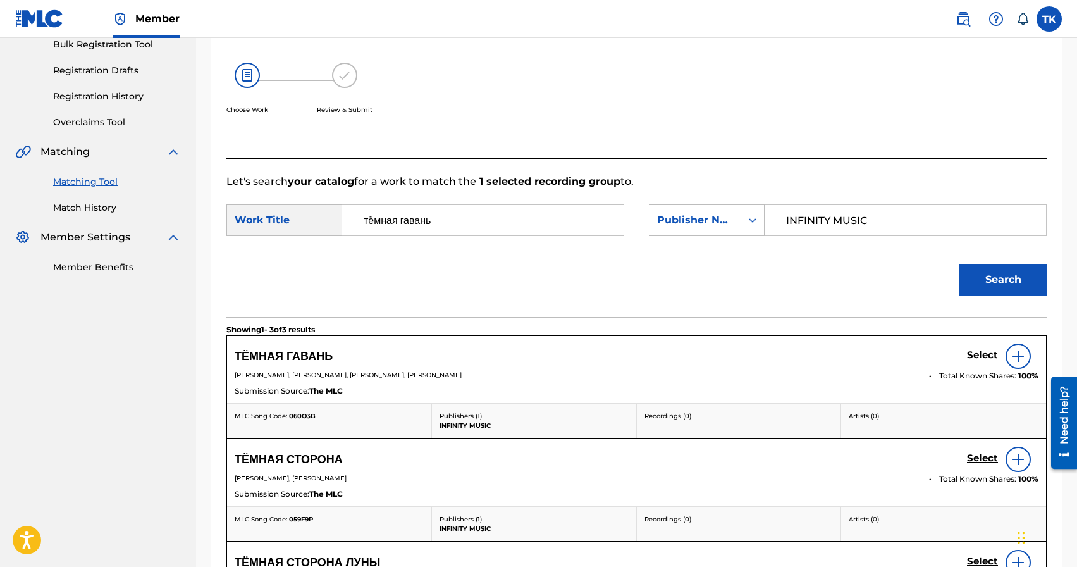
click at [973, 355] on h5 "Select" at bounding box center [982, 355] width 31 height 12
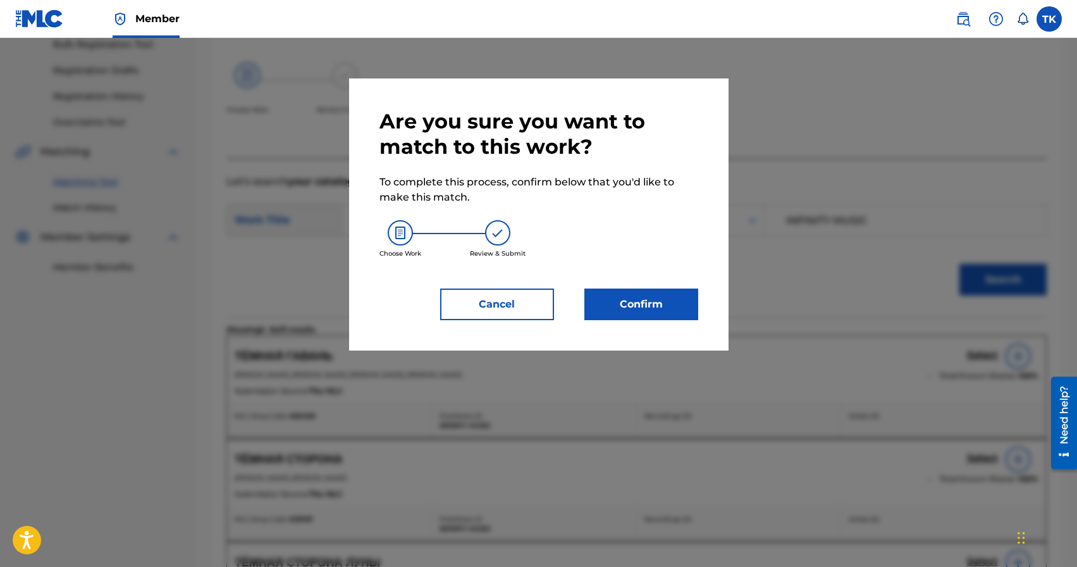
click at [677, 309] on button "Confirm" at bounding box center [641, 304] width 114 height 32
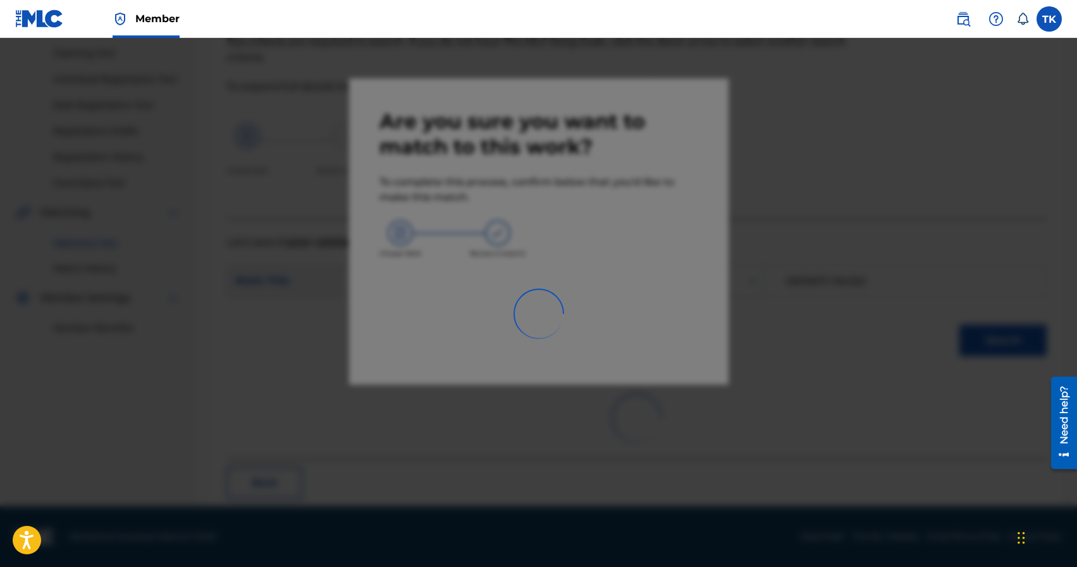
scroll to position [37, 0]
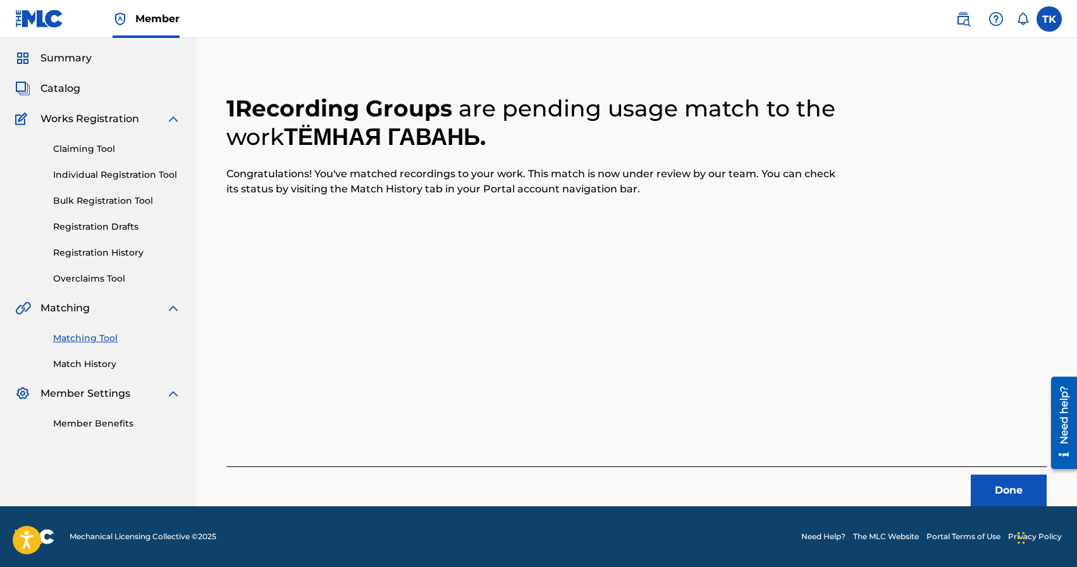
click at [997, 486] on button "Done" at bounding box center [1009, 490] width 76 height 32
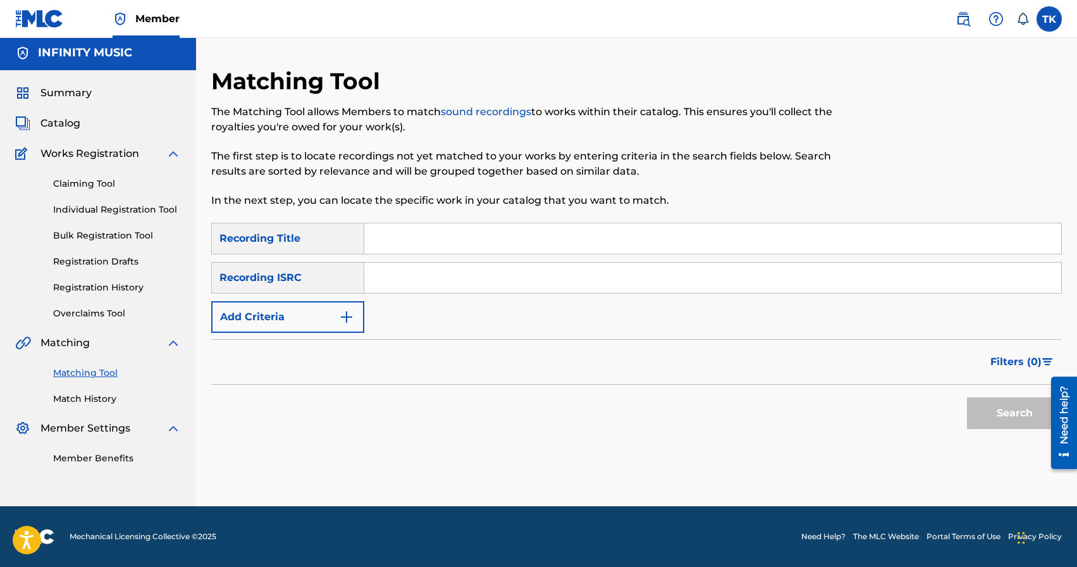
scroll to position [0, 0]
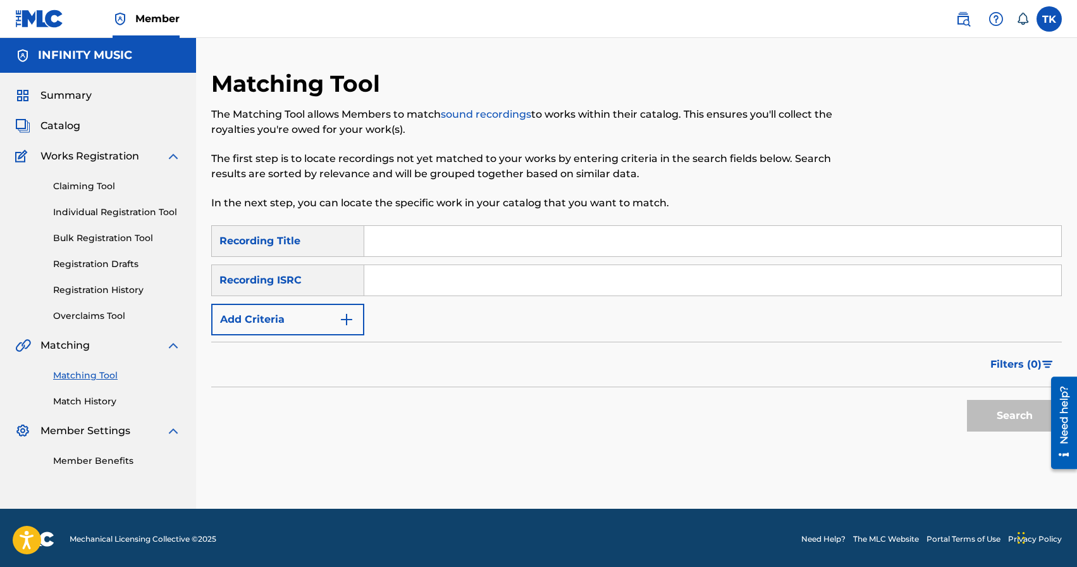
click at [474, 246] on input "Search Form" at bounding box center [712, 241] width 697 height 30
type input "твори добро"
click at [336, 329] on button "Add Criteria" at bounding box center [287, 320] width 153 height 32
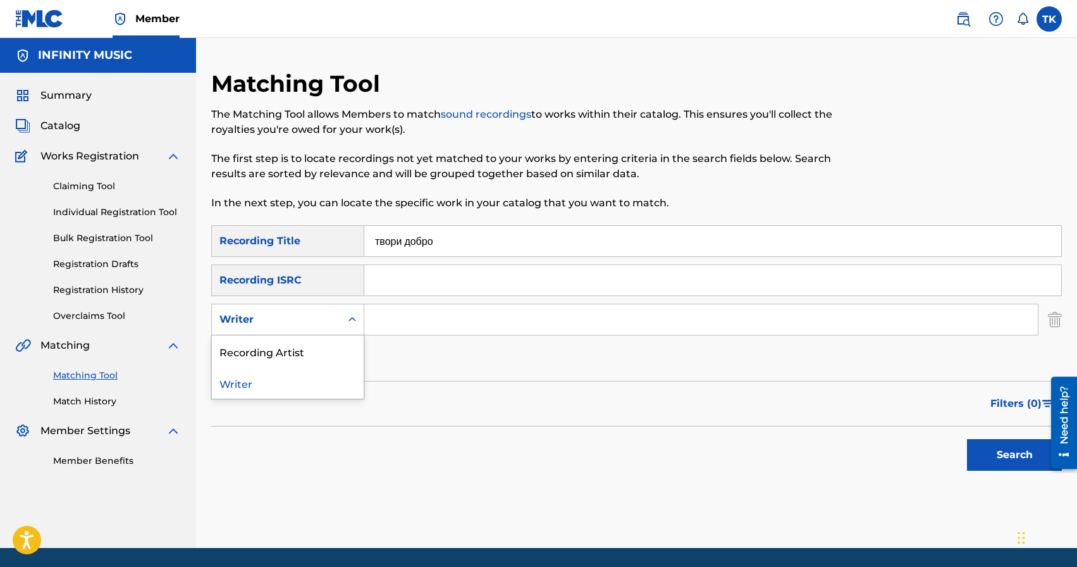
click at [336, 329] on div "Writer" at bounding box center [276, 319] width 129 height 24
click at [331, 352] on div "Recording Artist" at bounding box center [288, 351] width 152 height 32
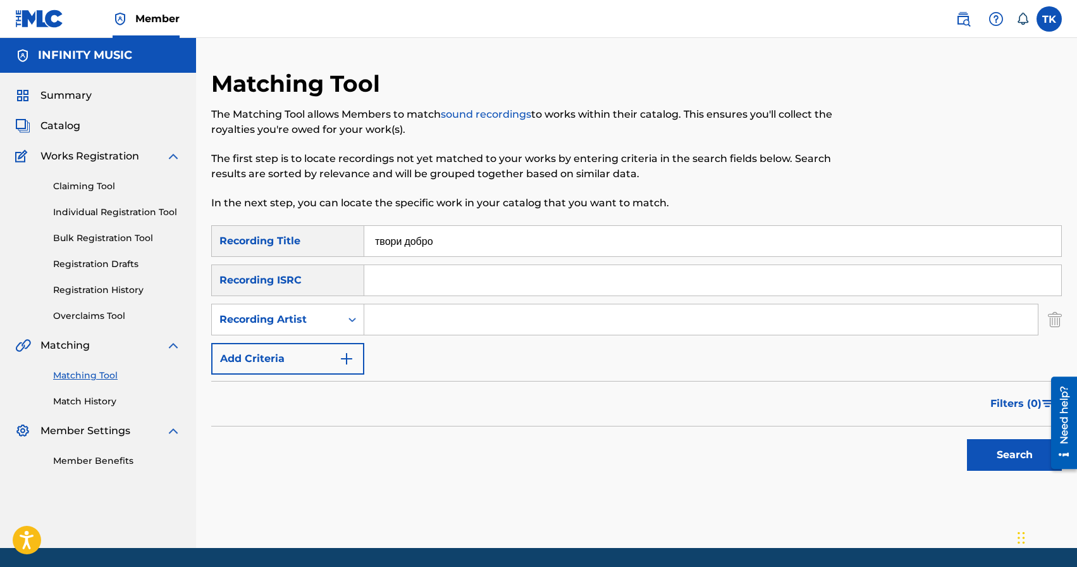
click at [416, 325] on input "Search Form" at bounding box center [700, 319] width 673 height 30
type input "BRATICA"
click at [980, 444] on button "Search" at bounding box center [1014, 455] width 95 height 32
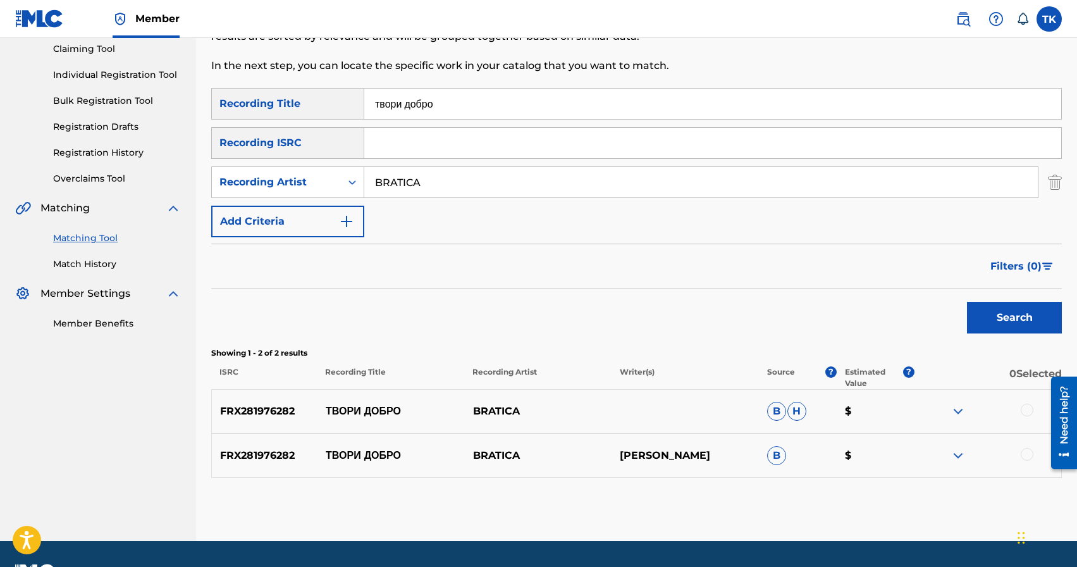
scroll to position [172, 0]
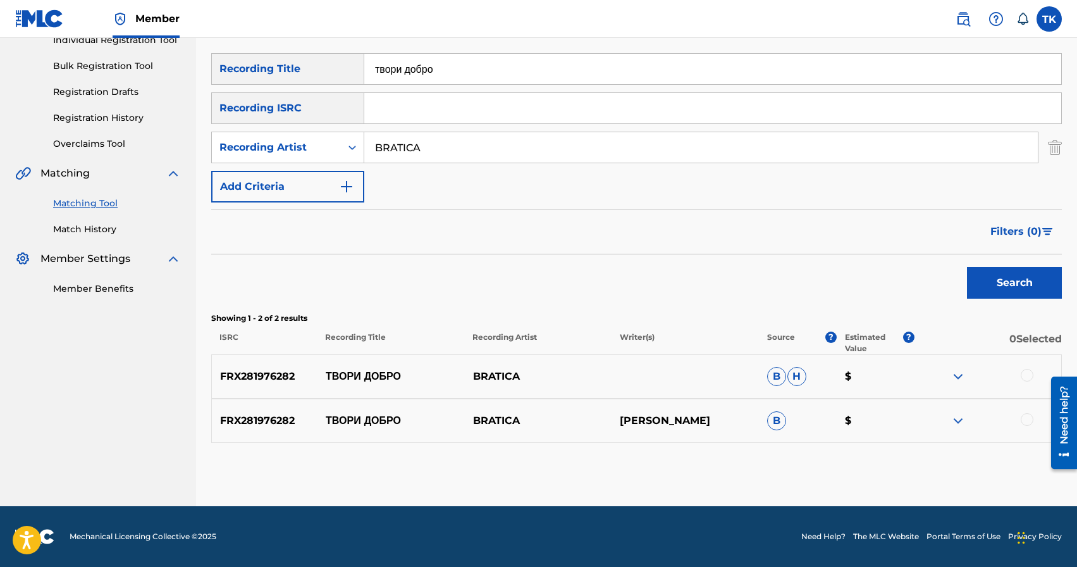
click at [1029, 379] on div at bounding box center [1027, 375] width 13 height 13
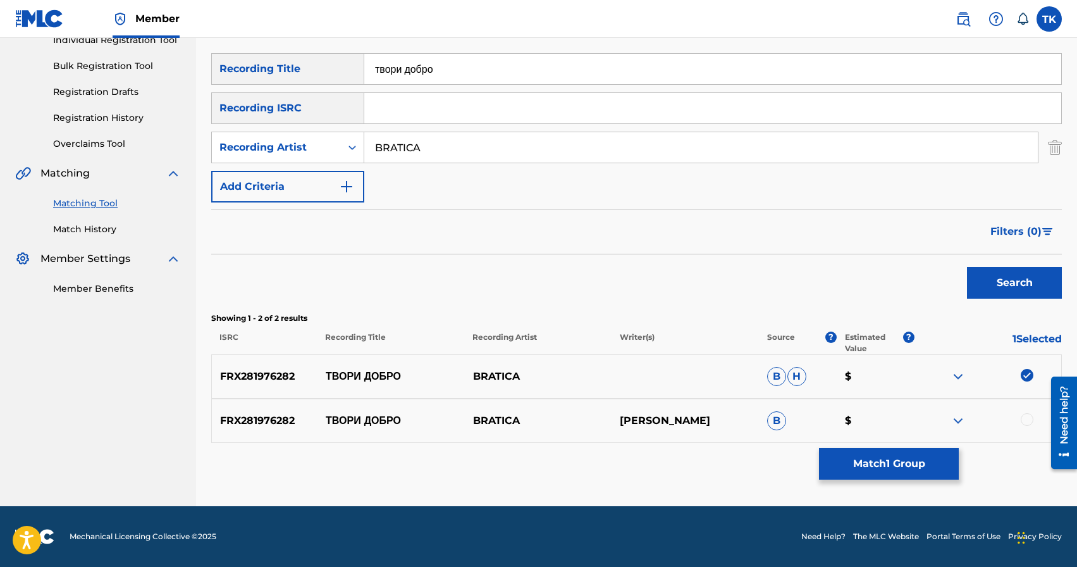
click at [1027, 415] on div at bounding box center [1027, 419] width 13 height 13
click at [909, 461] on button "Match 2 Groups" at bounding box center [889, 464] width 140 height 32
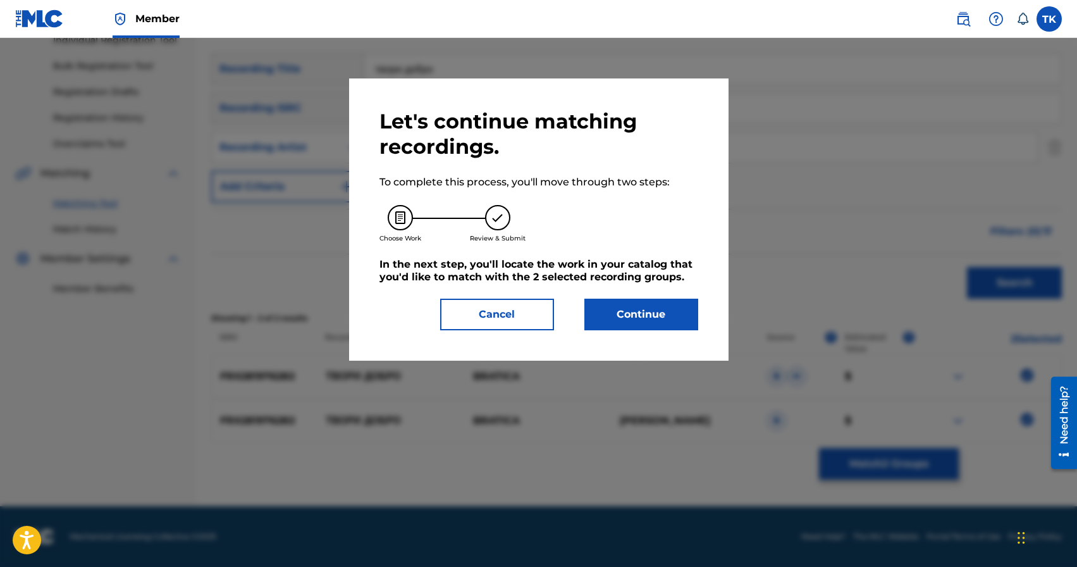
click at [690, 321] on button "Continue" at bounding box center [641, 314] width 114 height 32
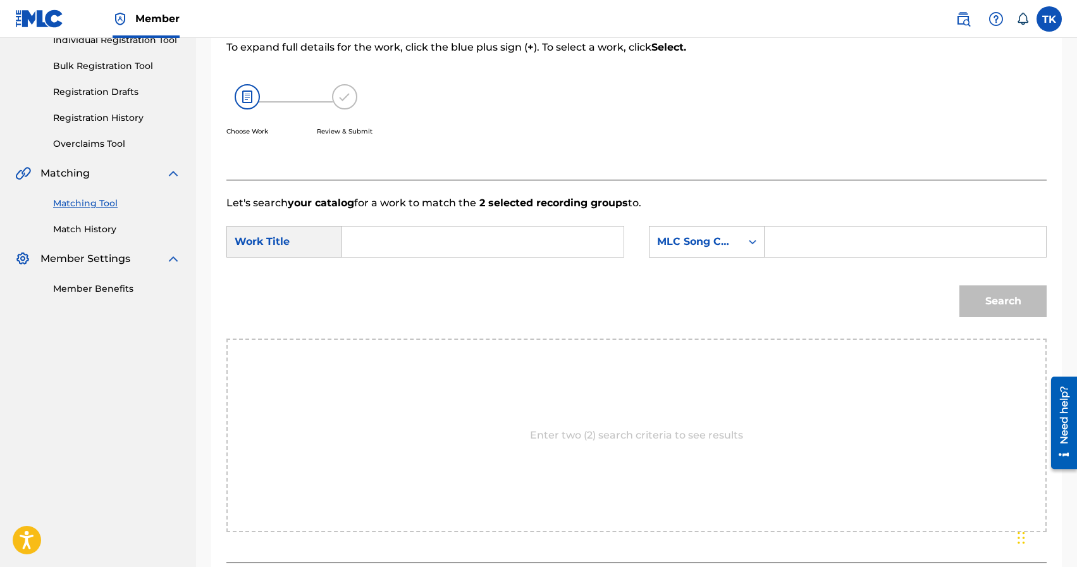
click at [511, 237] on input "Search Form" at bounding box center [483, 241] width 260 height 30
click at [395, 277] on div "твори добро" at bounding box center [388, 270] width 70 height 23
type input "твори добро"
click at [740, 249] on div "MLC Song Code" at bounding box center [695, 242] width 92 height 24
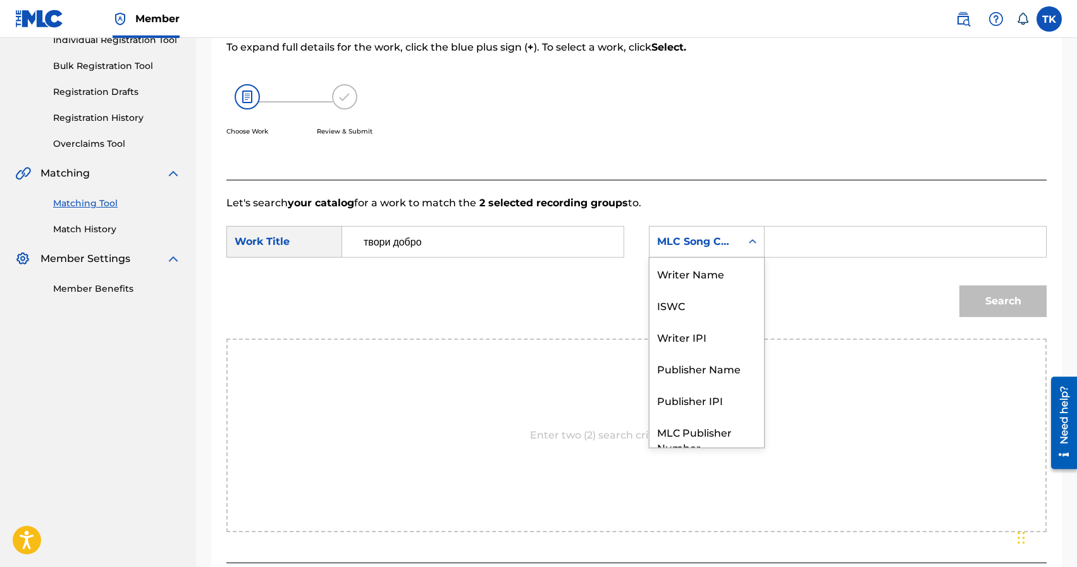
scroll to position [47, 0]
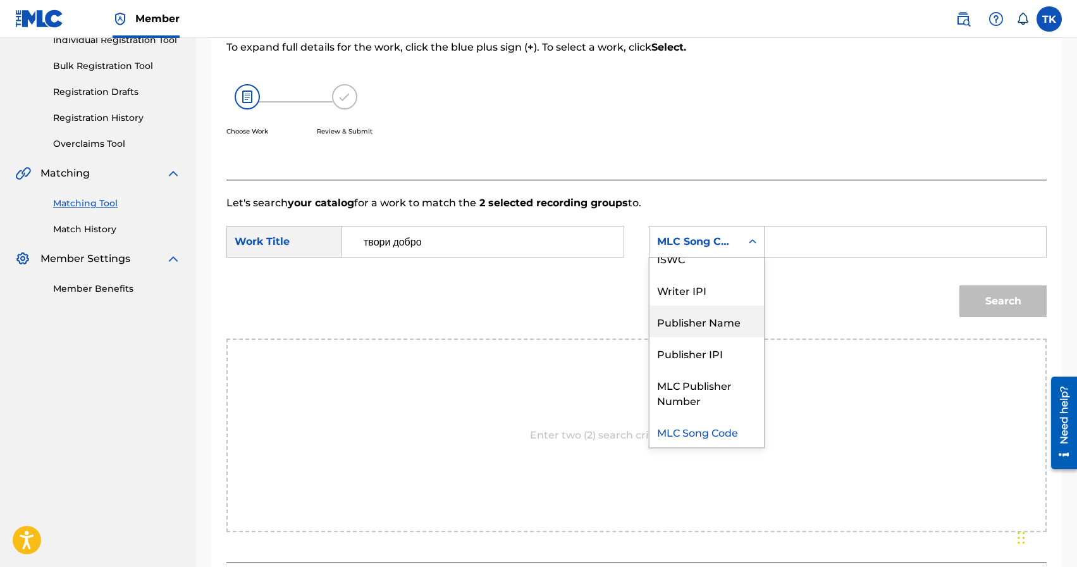
click at [720, 317] on div "Publisher Name" at bounding box center [706, 321] width 114 height 32
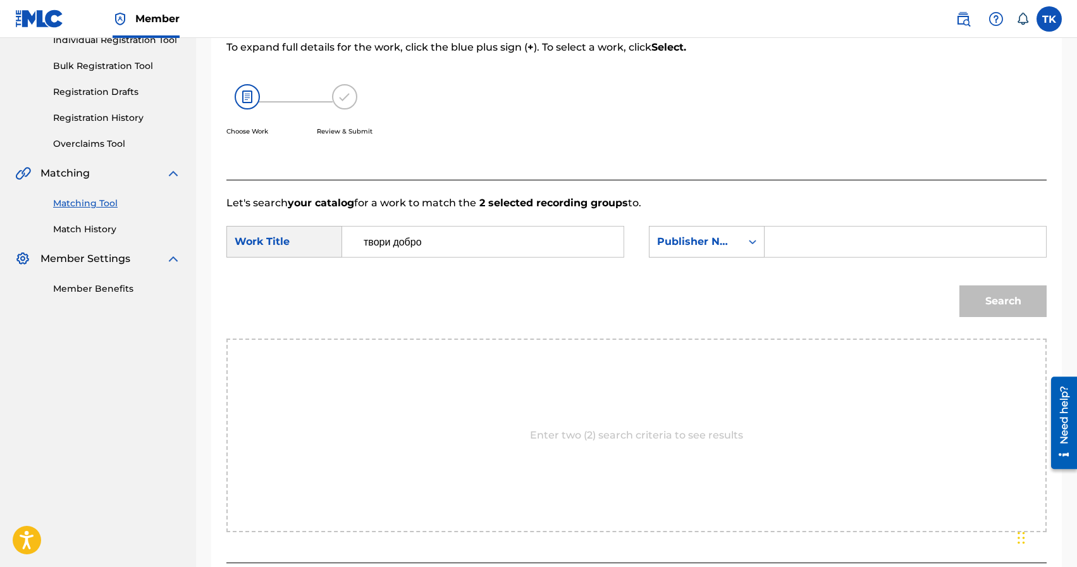
click at [787, 250] on input "Search Form" at bounding box center [905, 241] width 260 height 30
type input "INFINITY MUSIC"
click at [997, 305] on button "Search" at bounding box center [1002, 301] width 87 height 32
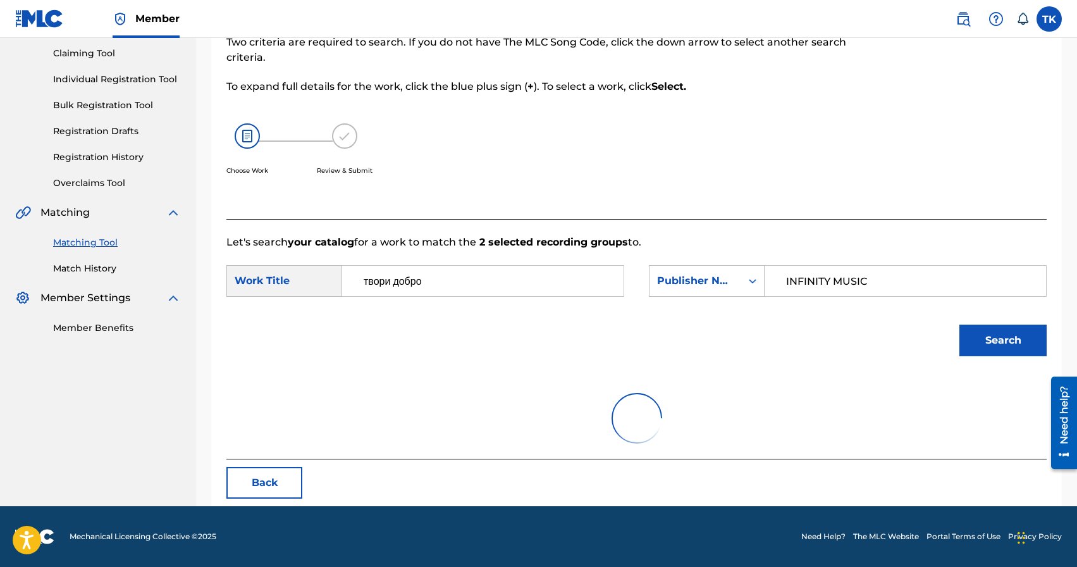
scroll to position [172, 0]
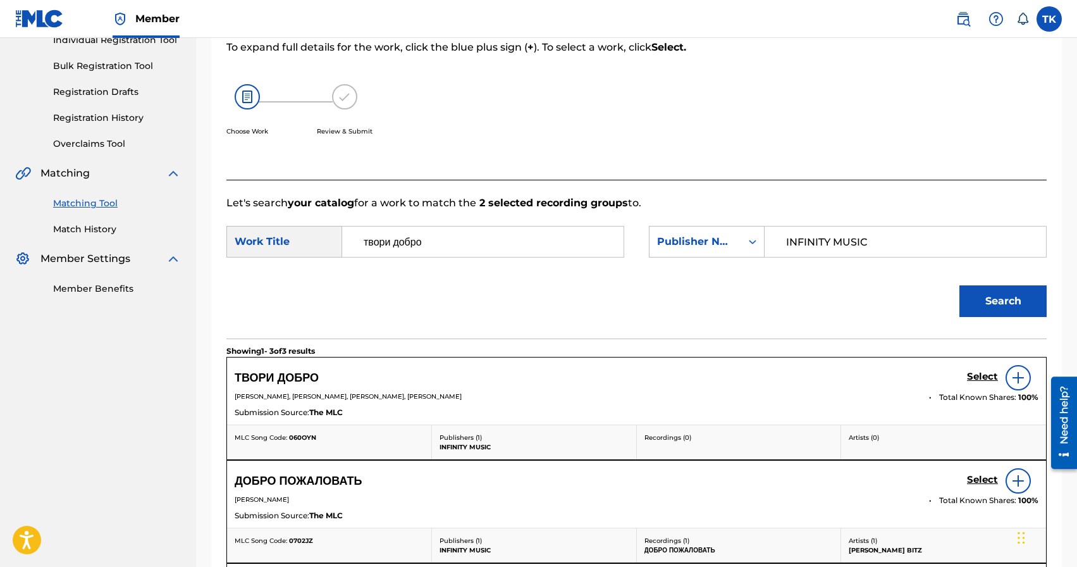
click at [972, 376] on h5 "Select" at bounding box center [982, 377] width 31 height 12
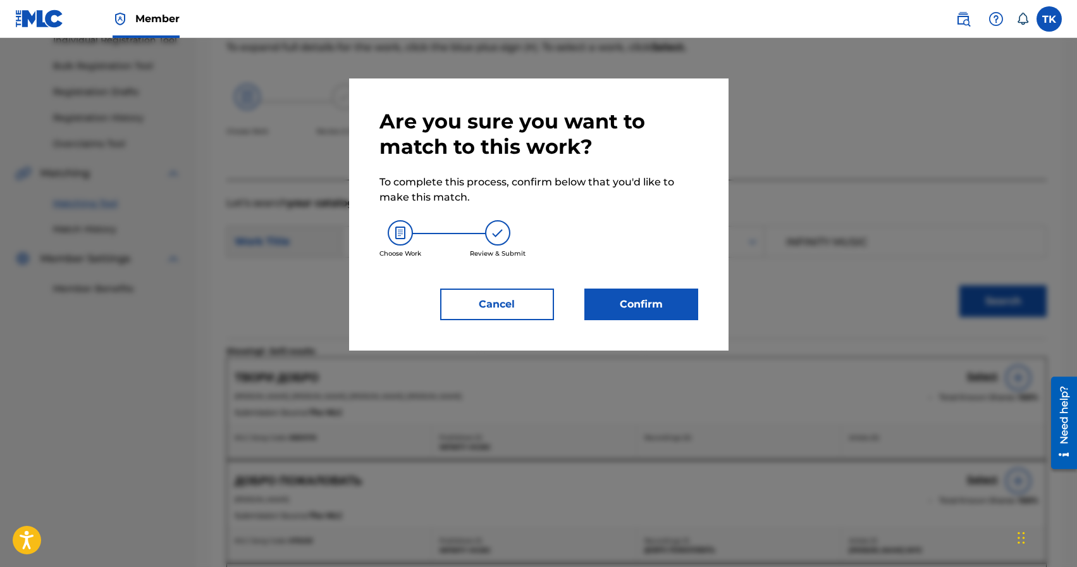
click at [641, 300] on button "Confirm" at bounding box center [641, 304] width 114 height 32
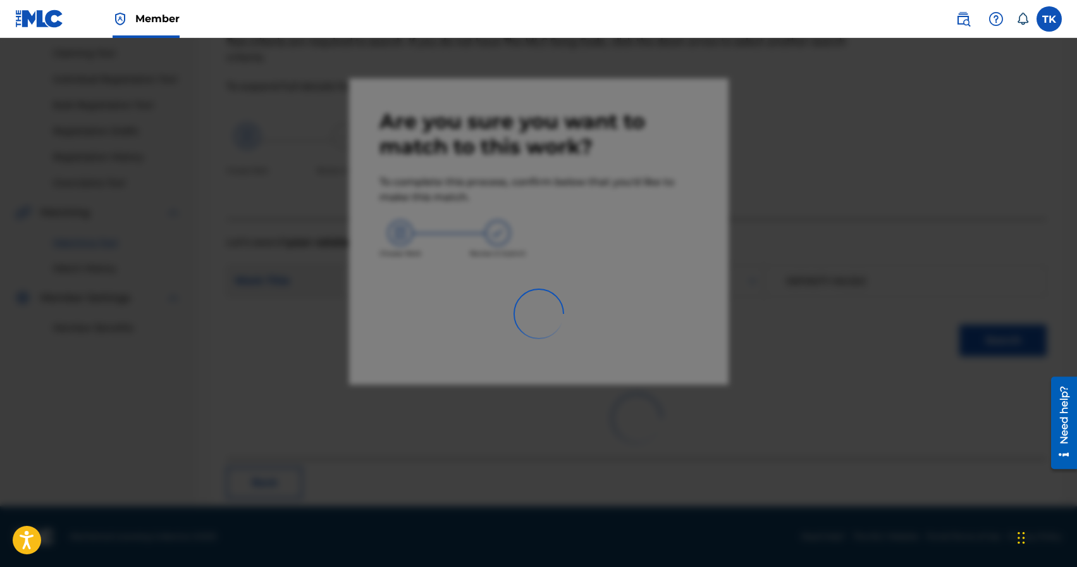
scroll to position [37, 0]
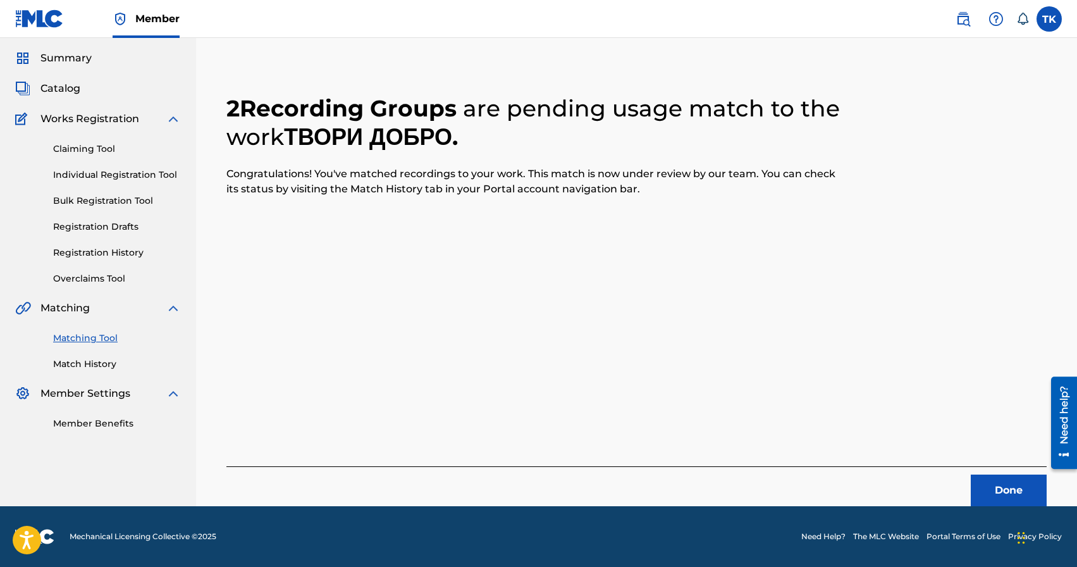
click at [994, 474] on button "Done" at bounding box center [1009, 490] width 76 height 32
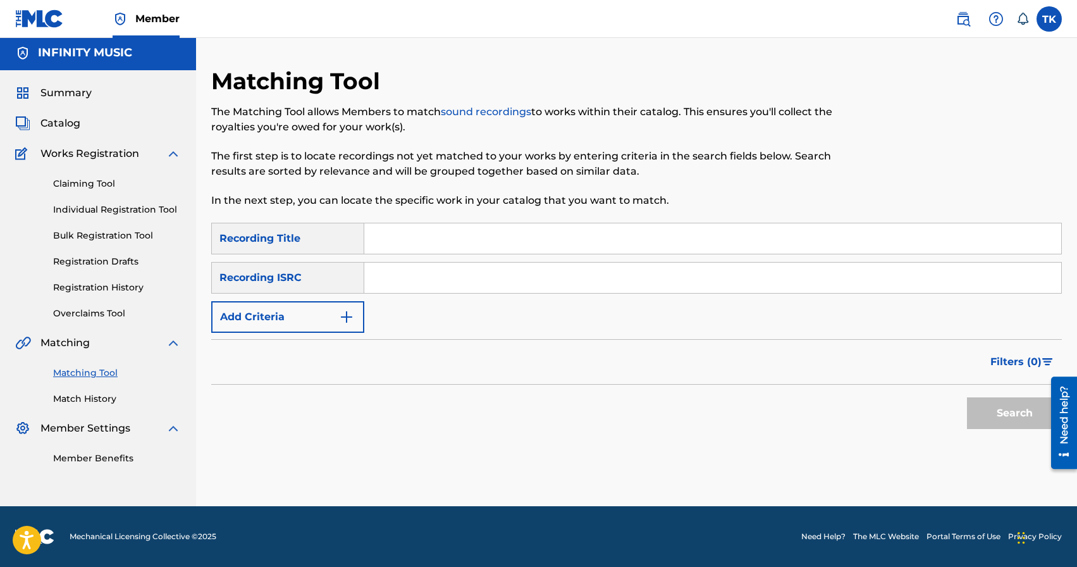
scroll to position [0, 0]
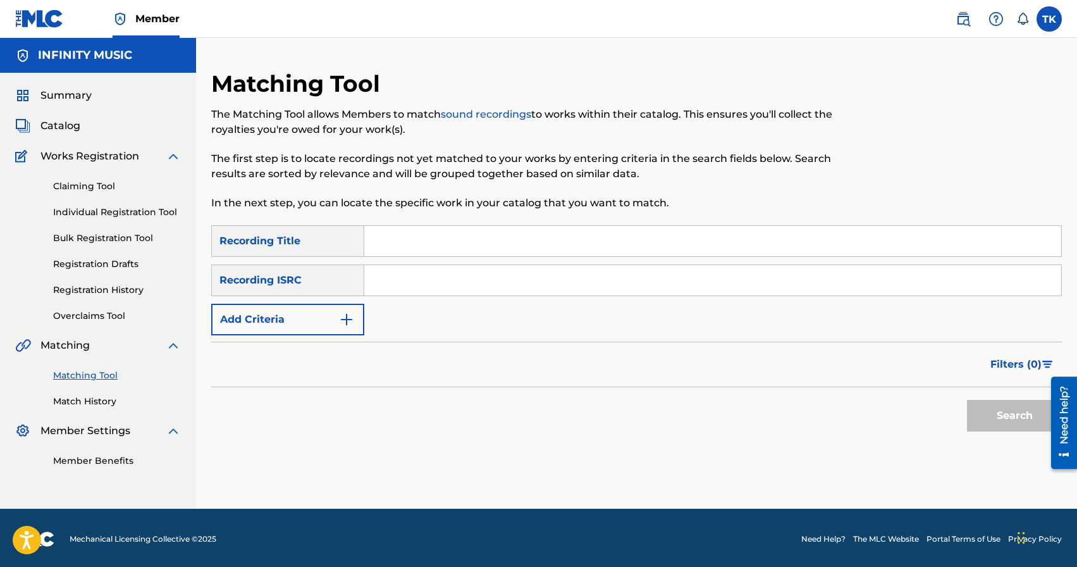
click at [450, 239] on input "Search Form" at bounding box center [712, 241] width 697 height 30
type input "салют"
click at [350, 310] on button "Add Criteria" at bounding box center [287, 320] width 153 height 32
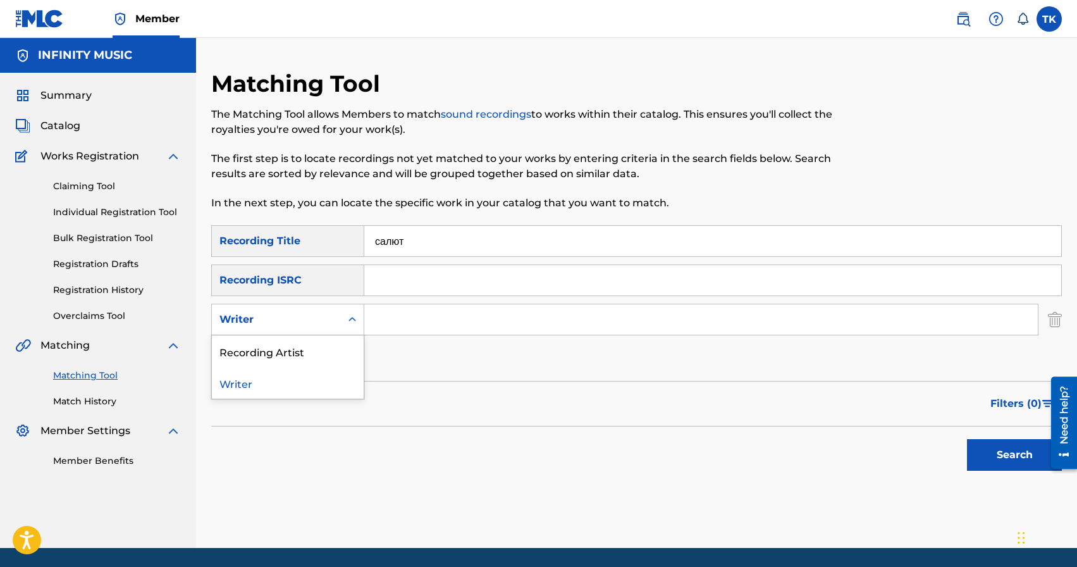
click at [350, 310] on div "Search Form" at bounding box center [352, 319] width 23 height 23
click at [340, 342] on div "Recording Artist" at bounding box center [288, 351] width 152 height 32
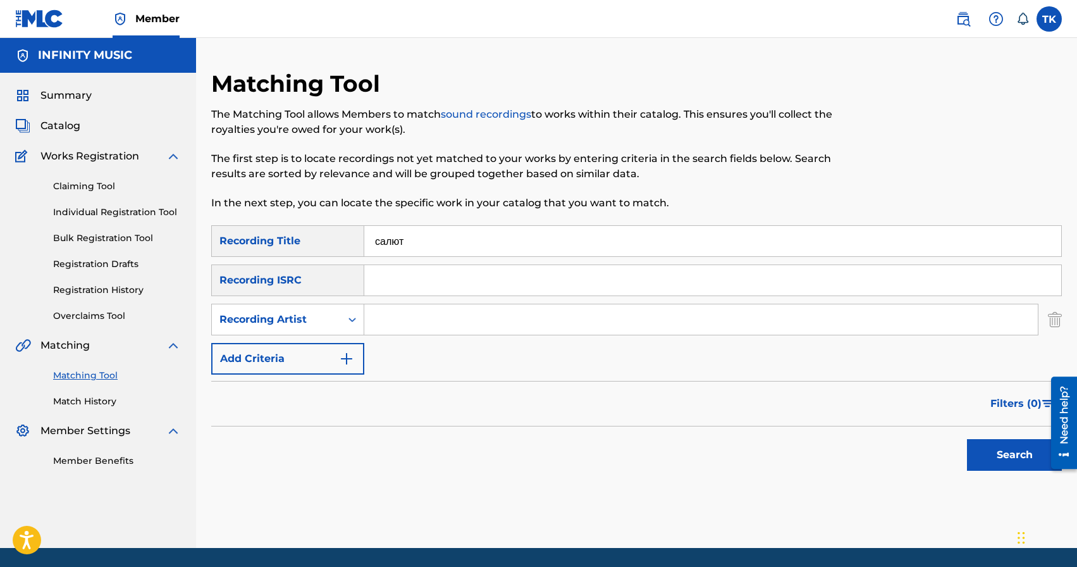
click at [407, 323] on input "Search Form" at bounding box center [700, 319] width 673 height 30
type input "BRATICA"
click at [1010, 453] on button "Search" at bounding box center [1014, 455] width 95 height 32
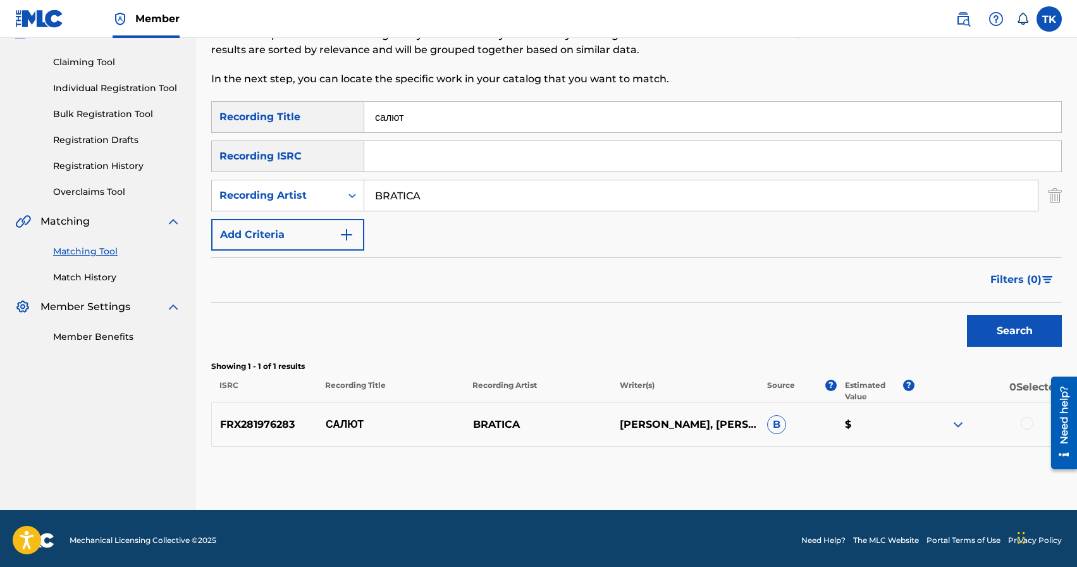
scroll to position [128, 0]
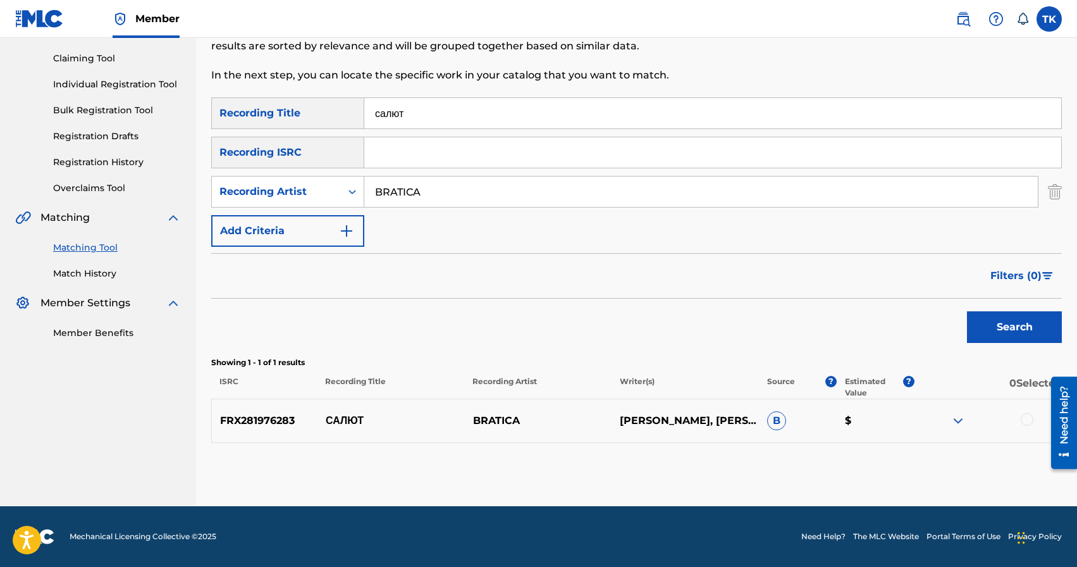
click at [1024, 420] on div at bounding box center [1027, 419] width 13 height 13
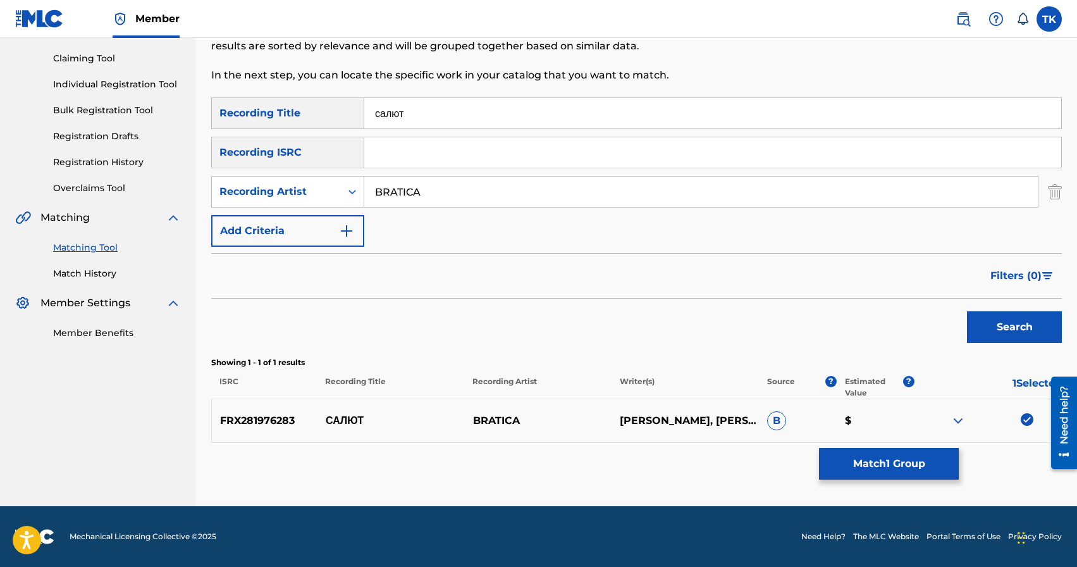
click at [895, 471] on button "Match 1 Group" at bounding box center [889, 464] width 140 height 32
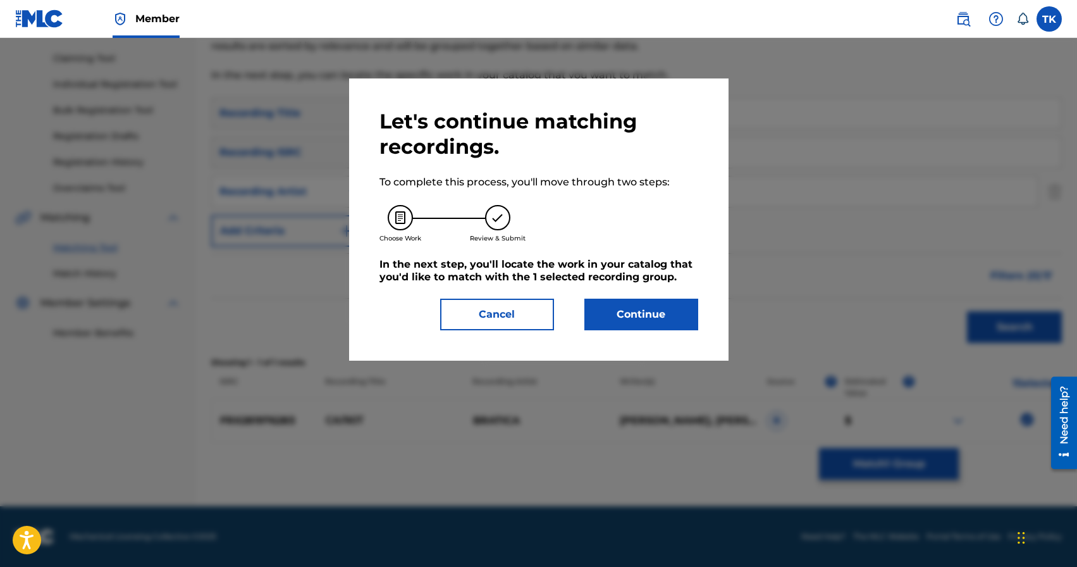
click at [676, 323] on button "Continue" at bounding box center [641, 314] width 114 height 32
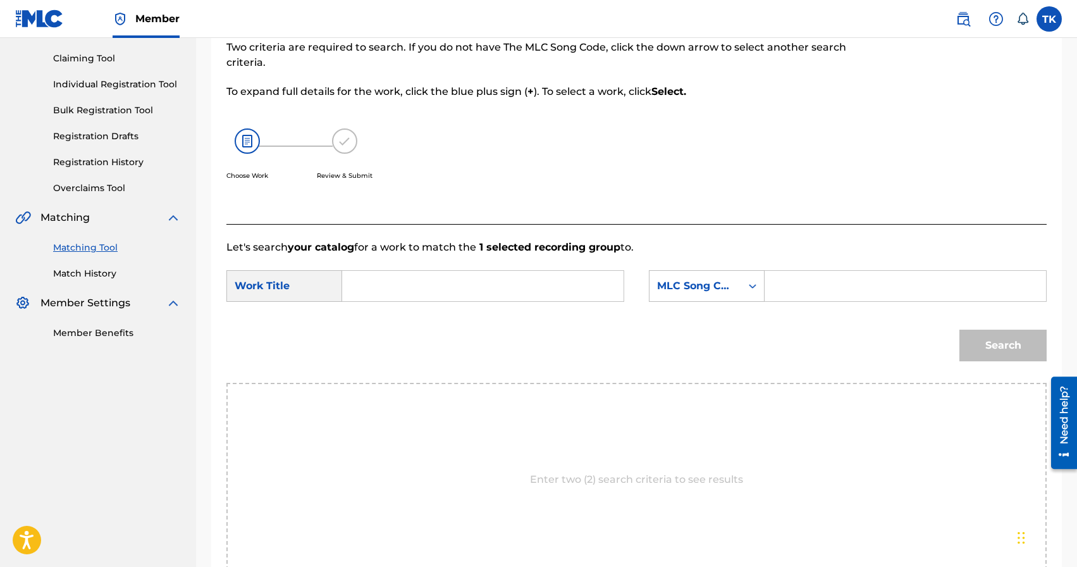
click at [415, 287] on input "Search Form" at bounding box center [483, 286] width 260 height 30
type input "салют"
click at [395, 343] on strong "салют" at bounding box center [379, 337] width 31 height 12
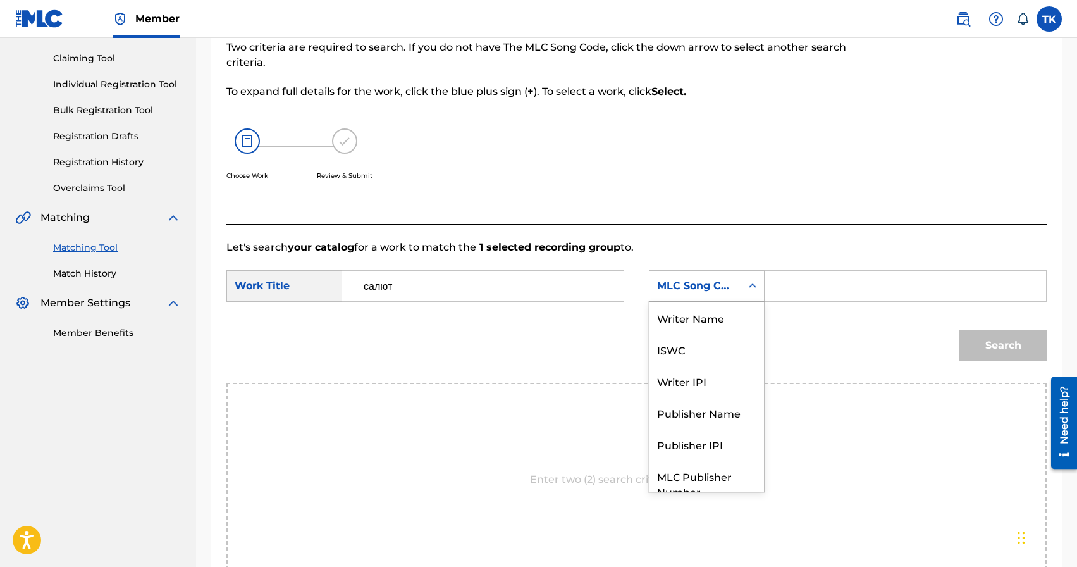
click at [721, 288] on div "MLC Song Code" at bounding box center [695, 285] width 77 height 15
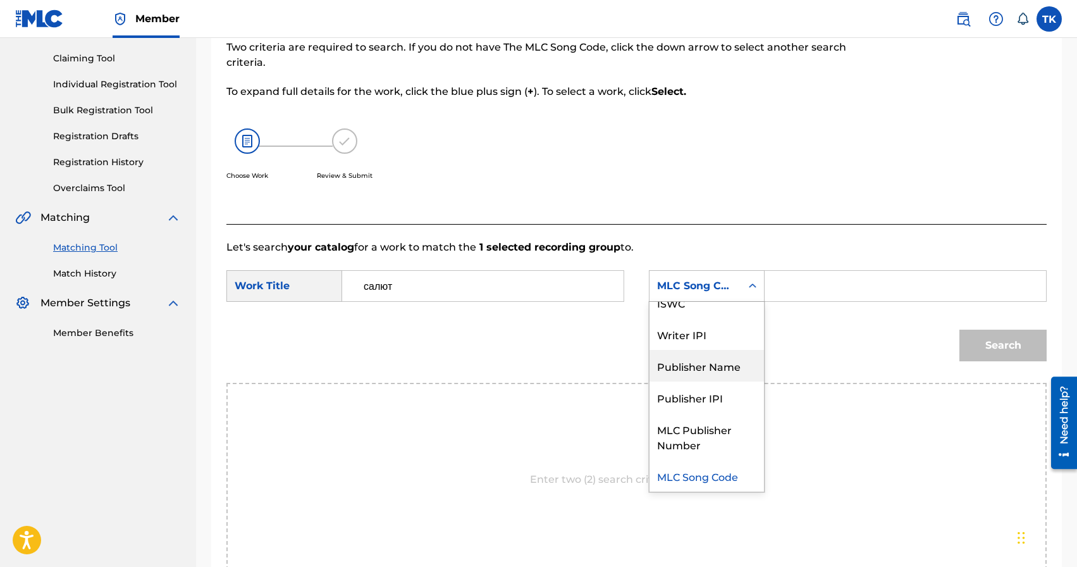
click at [704, 363] on div "Publisher Name" at bounding box center [706, 366] width 114 height 32
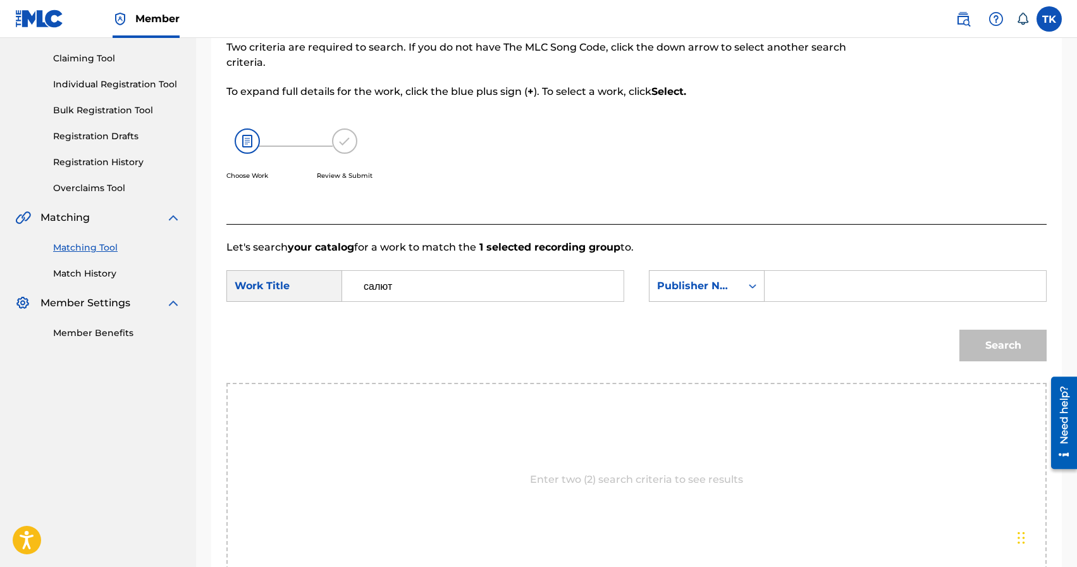
click at [798, 282] on input "Search Form" at bounding box center [905, 286] width 260 height 30
type input "INFINITY MUSIC"
click at [980, 338] on button "Search" at bounding box center [1002, 345] width 87 height 32
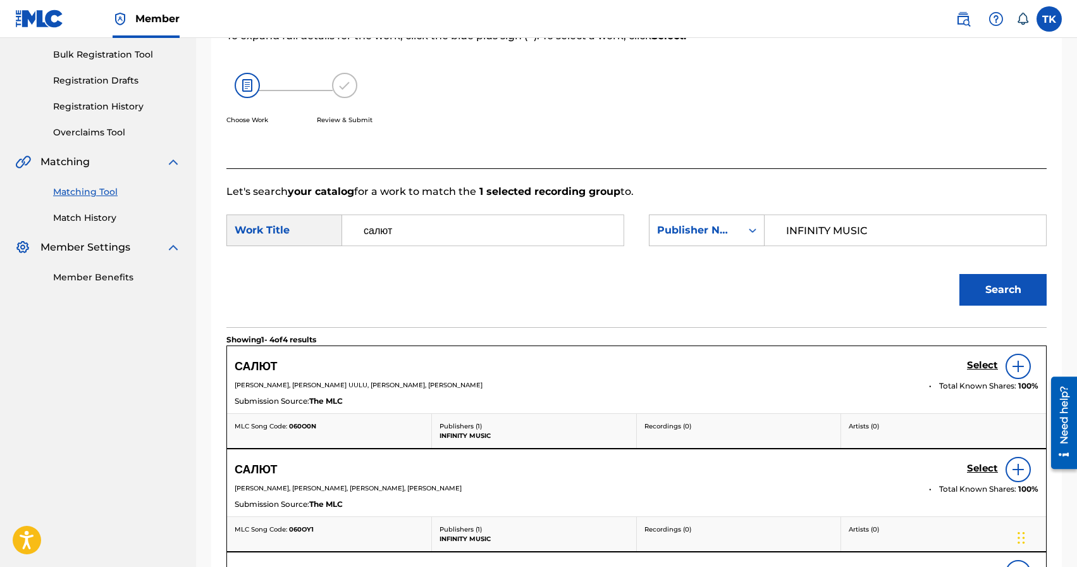
scroll to position [187, 0]
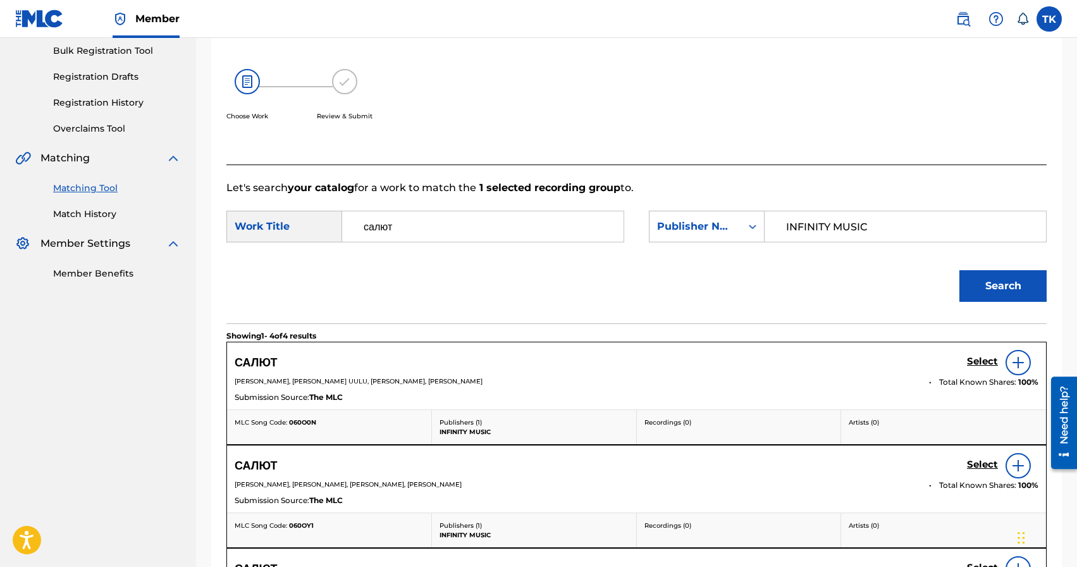
click at [980, 367] on h5 "Select" at bounding box center [982, 361] width 31 height 12
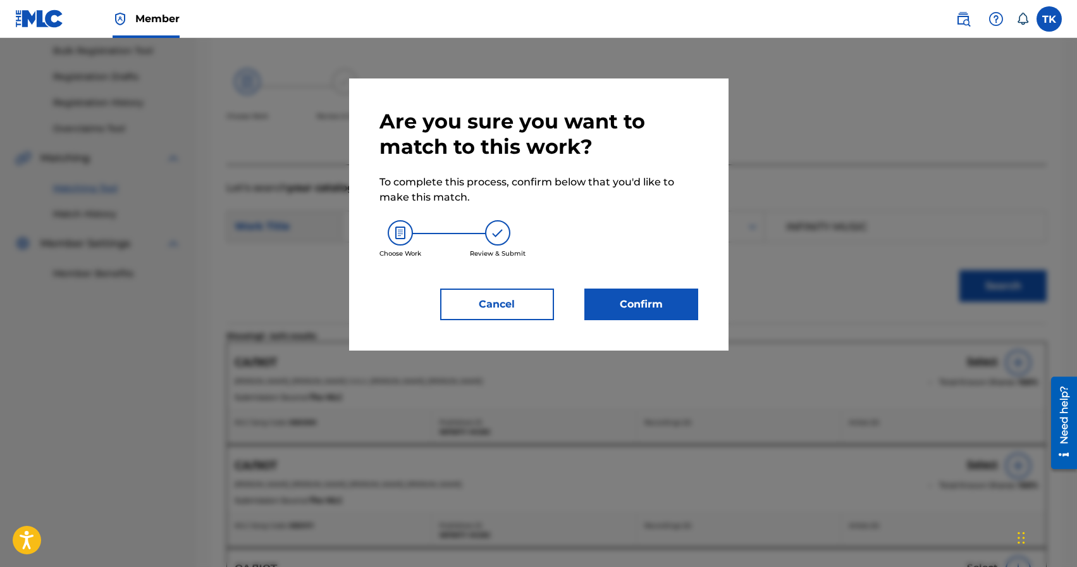
click at [683, 309] on button "Confirm" at bounding box center [641, 304] width 114 height 32
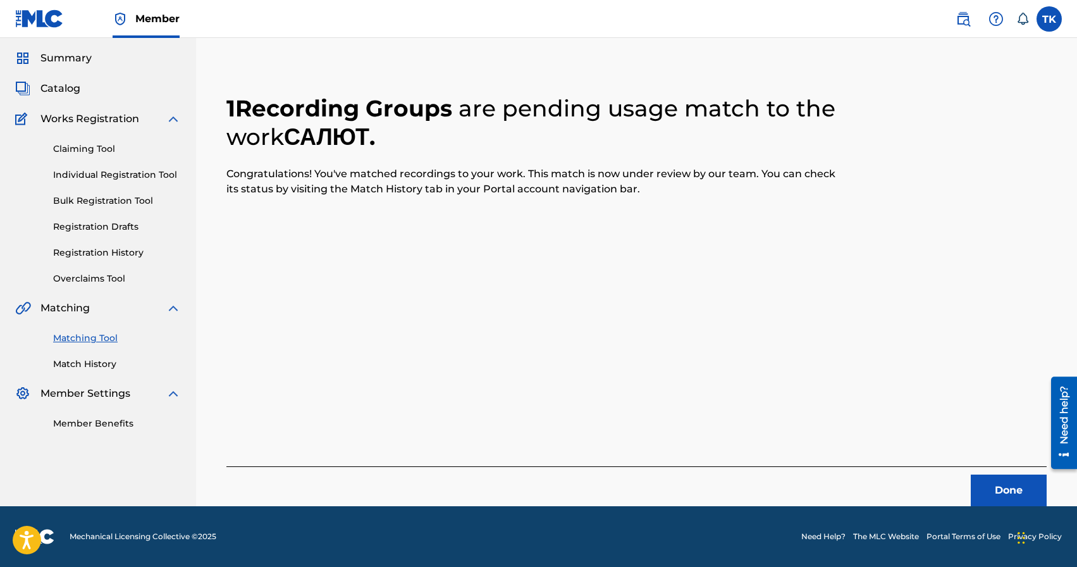
scroll to position [37, 0]
click at [990, 484] on button "Done" at bounding box center [1009, 490] width 76 height 32
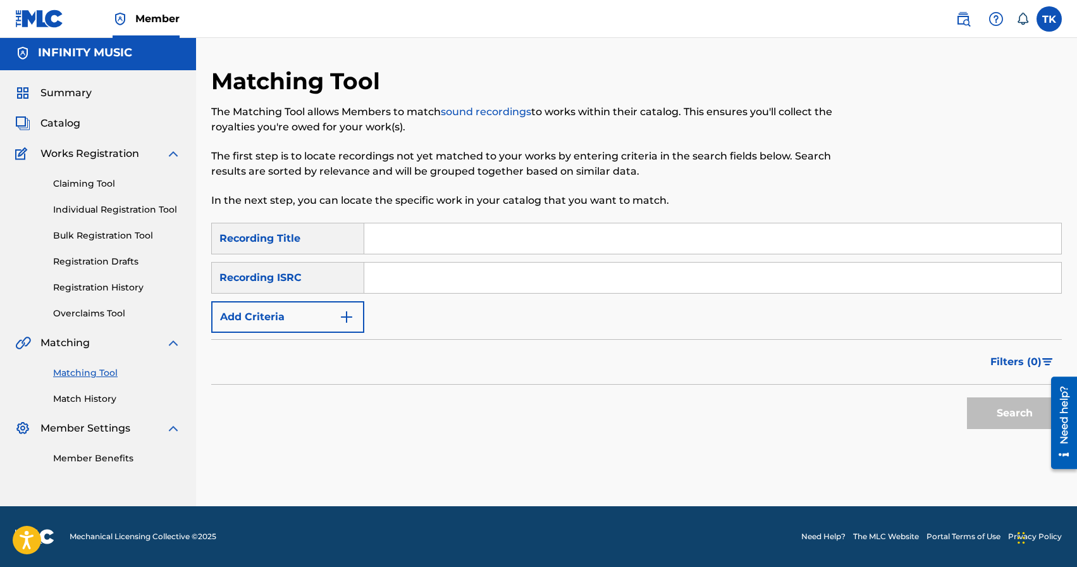
scroll to position [0, 0]
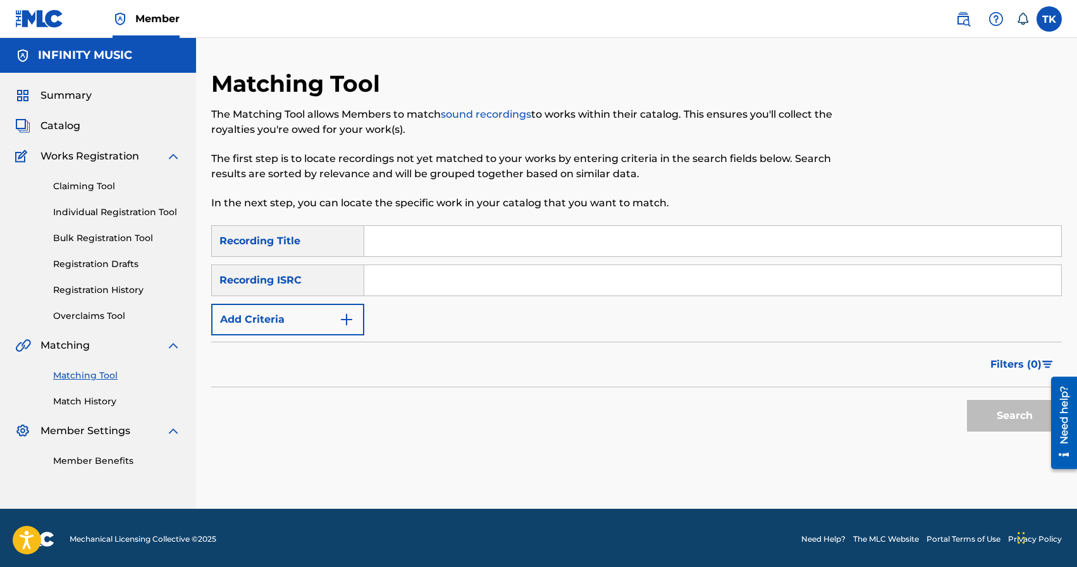
click at [408, 282] on input "Search Form" at bounding box center [712, 280] width 697 height 30
paste input "FRX281976278"
click at [986, 414] on button "Search" at bounding box center [1014, 416] width 95 height 32
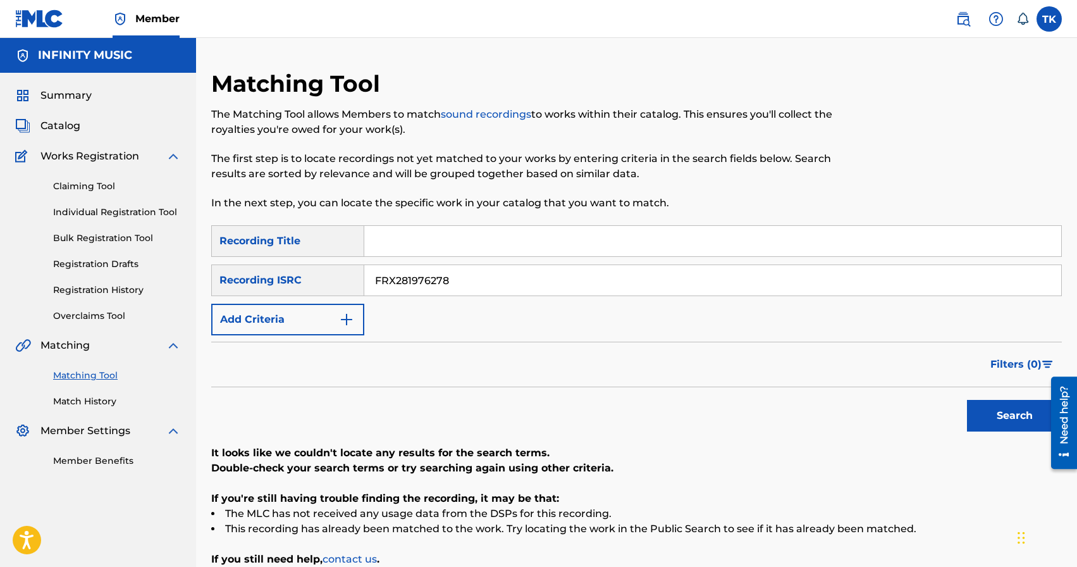
click at [480, 282] on input "FRX281976278" at bounding box center [712, 280] width 697 height 30
type input "F"
click at [476, 247] on input "Search Form" at bounding box center [712, 241] width 697 height 30
type input "свет ночной лампы"
click at [344, 320] on img "Search Form" at bounding box center [346, 319] width 15 height 15
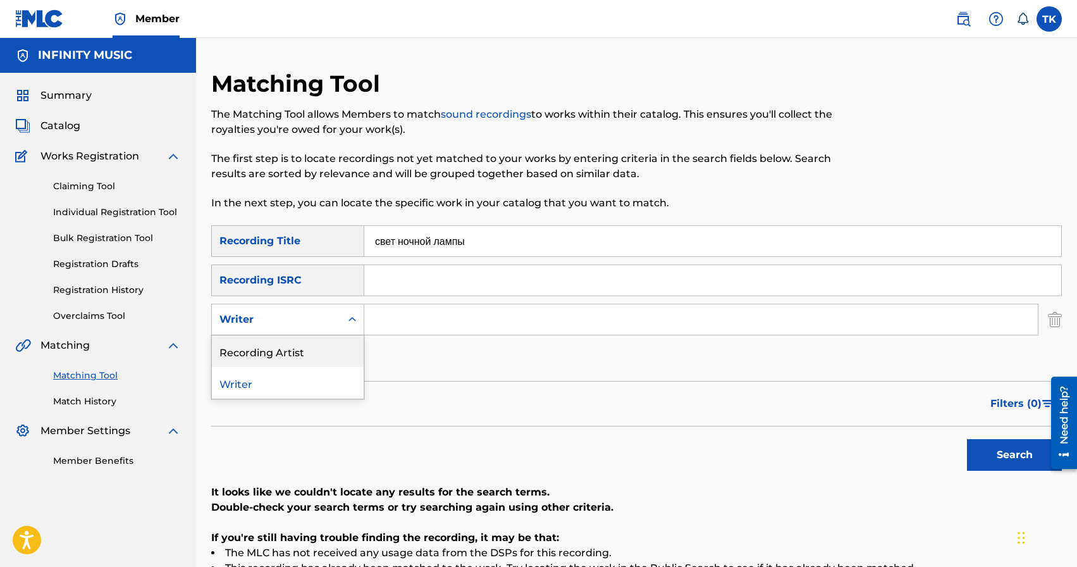
click at [341, 354] on div "Recording Artist" at bounding box center [288, 351] width 152 height 32
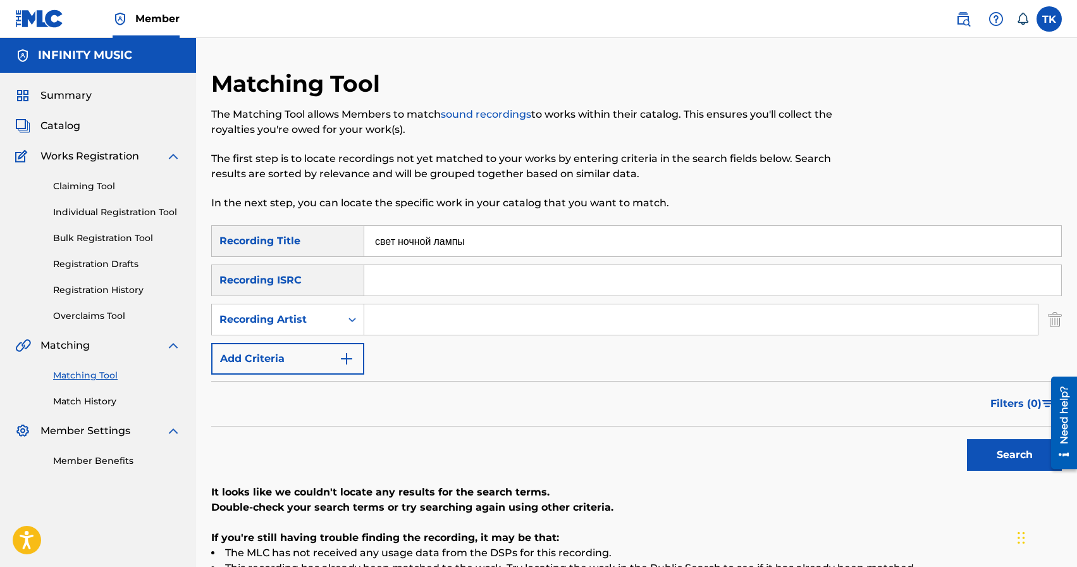
click at [405, 327] on input "Search Form" at bounding box center [700, 319] width 673 height 30
type input "BRATICA"
click at [992, 454] on button "Search" at bounding box center [1014, 455] width 95 height 32
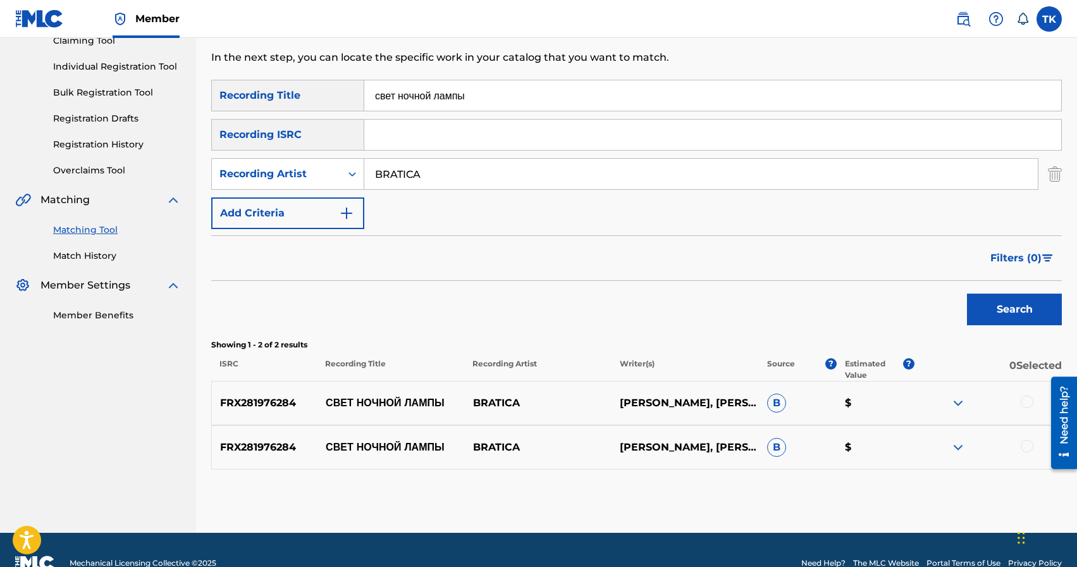
scroll to position [172, 0]
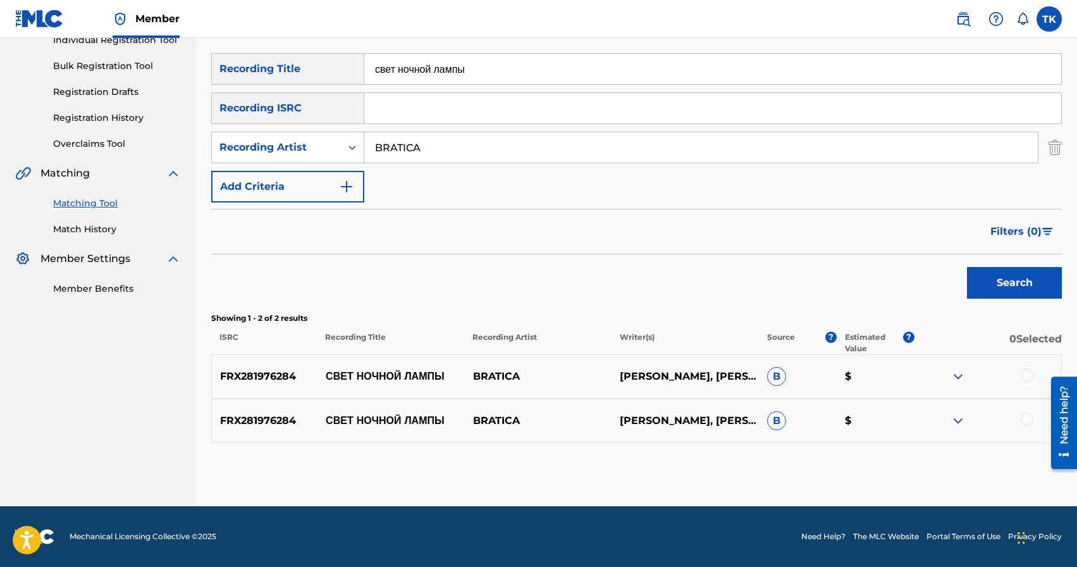
click at [1024, 375] on div at bounding box center [1027, 375] width 13 height 13
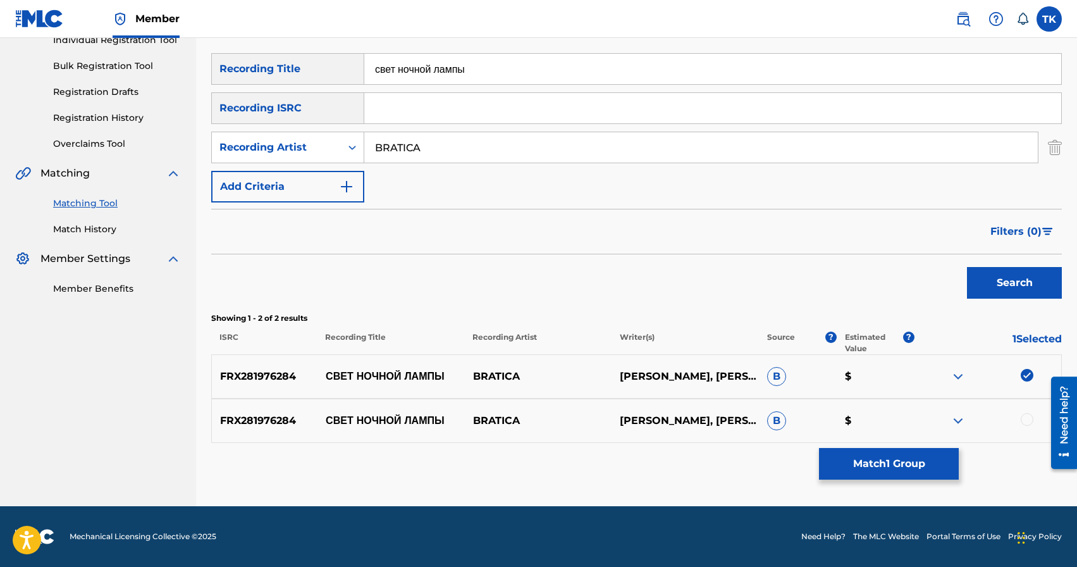
click at [1024, 416] on div at bounding box center [1027, 419] width 13 height 13
click at [928, 455] on button "Match 2 Groups" at bounding box center [889, 464] width 140 height 32
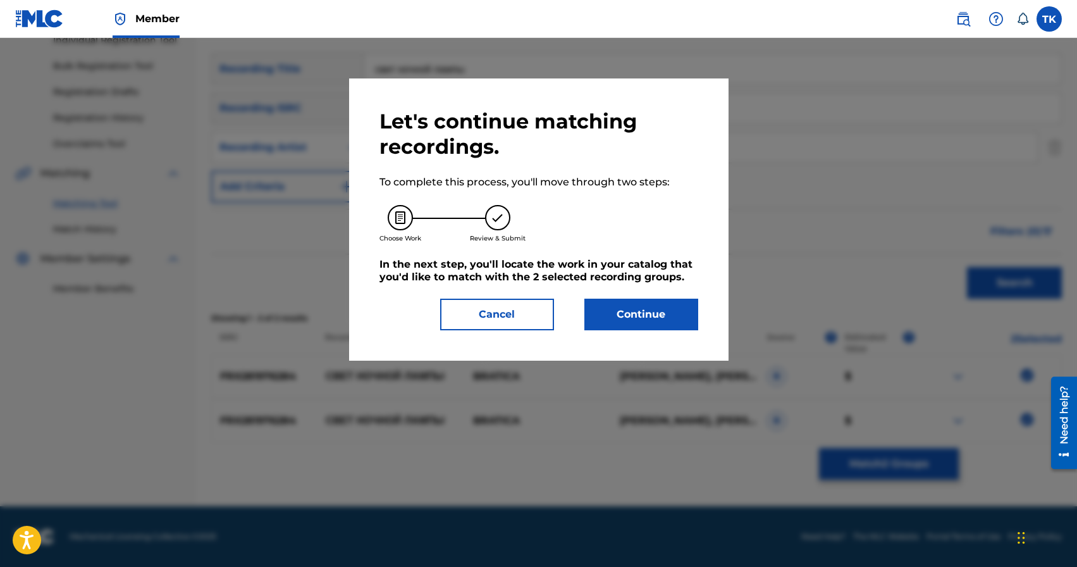
click at [685, 314] on button "Continue" at bounding box center [641, 314] width 114 height 32
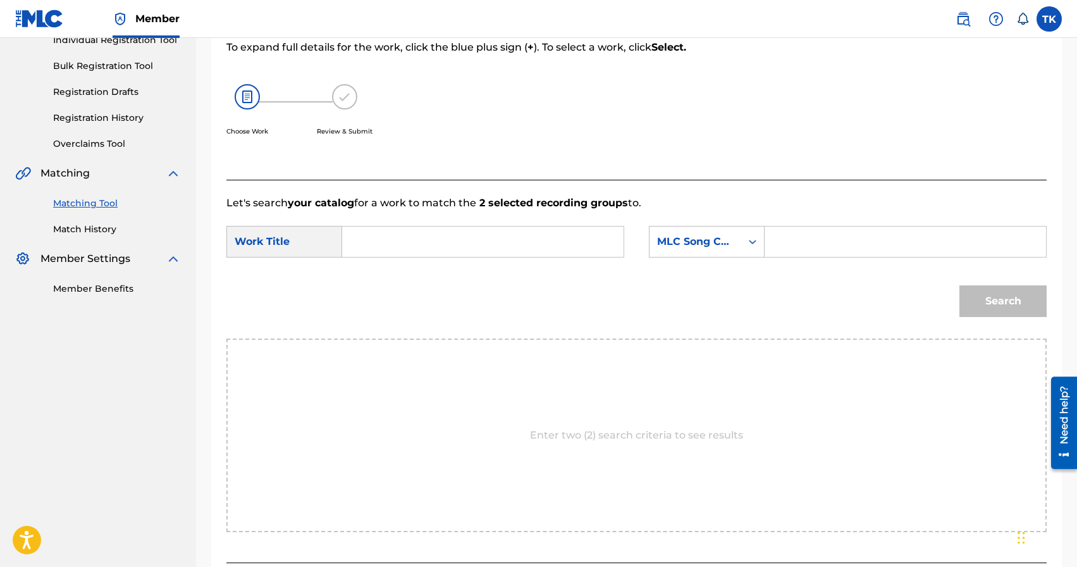
click at [508, 249] on input "Search Form" at bounding box center [483, 241] width 260 height 30
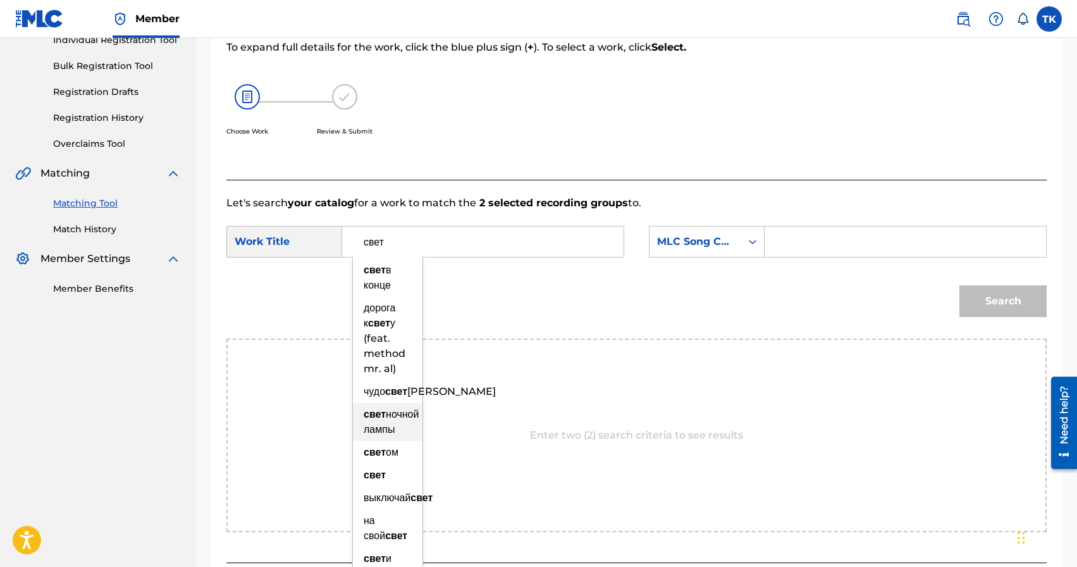
click at [391, 435] on span "ночной лампы" at bounding box center [391, 421] width 55 height 27
type input "свет ночной лампы"
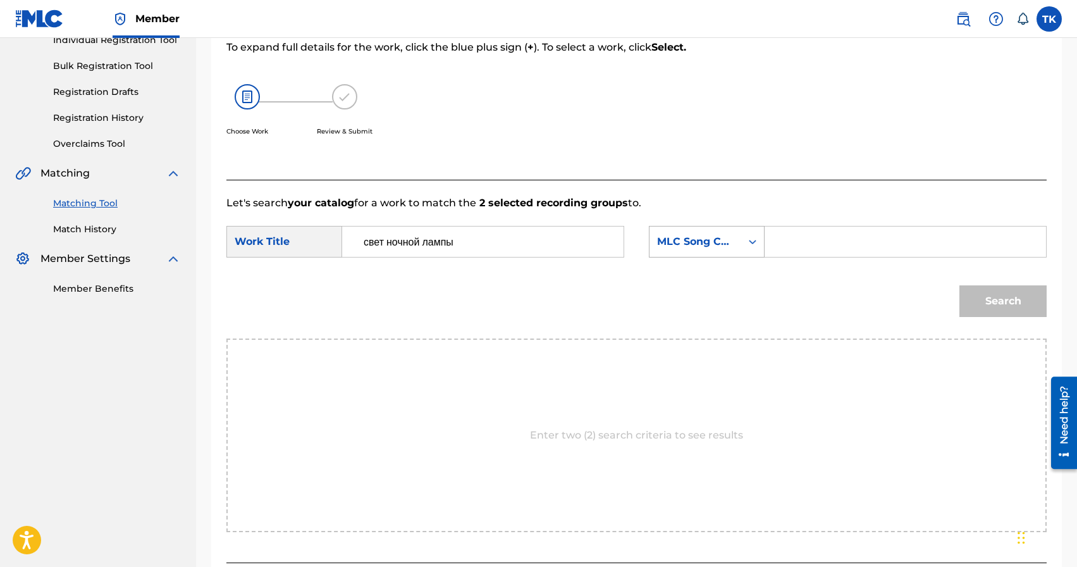
click at [727, 235] on div "MLC Song Code" at bounding box center [695, 241] width 77 height 15
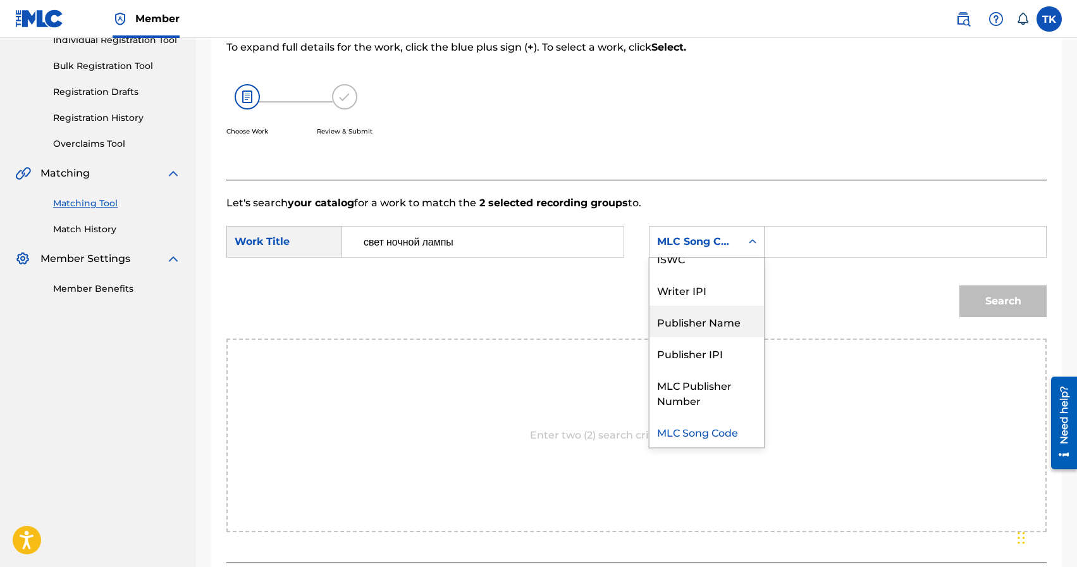
click at [713, 315] on div "Publisher Name" at bounding box center [706, 321] width 114 height 32
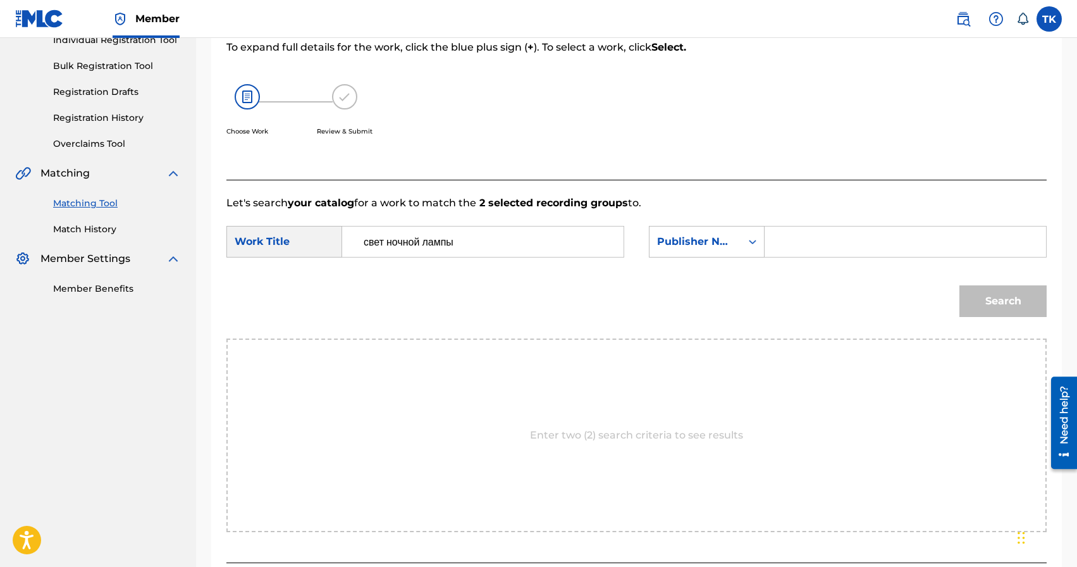
click at [792, 230] on input "Search Form" at bounding box center [905, 241] width 260 height 30
type input "INFINITY MUSIC"
click at [1007, 310] on button "Search" at bounding box center [1002, 301] width 87 height 32
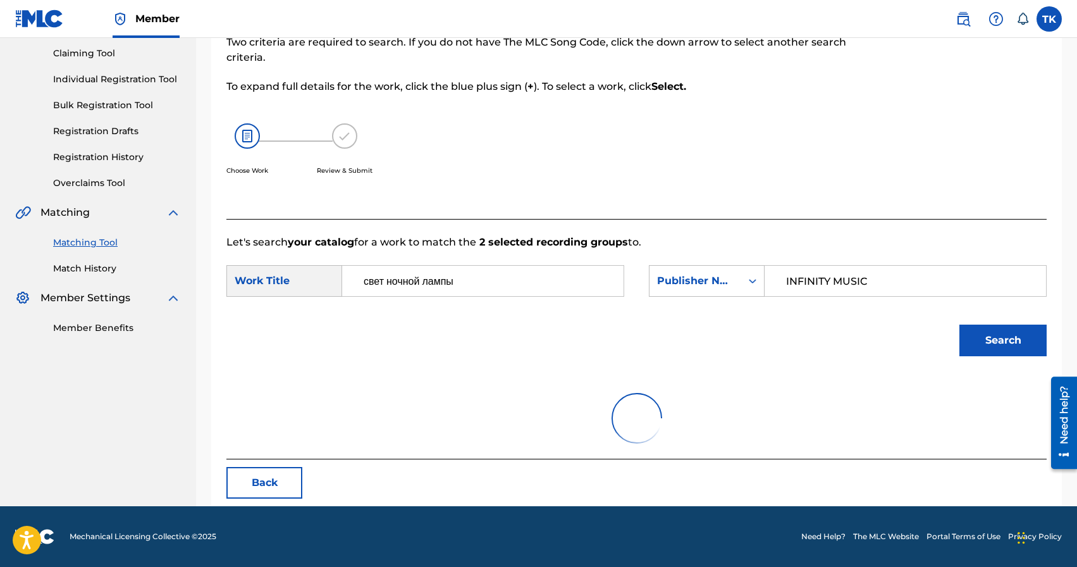
scroll to position [172, 0]
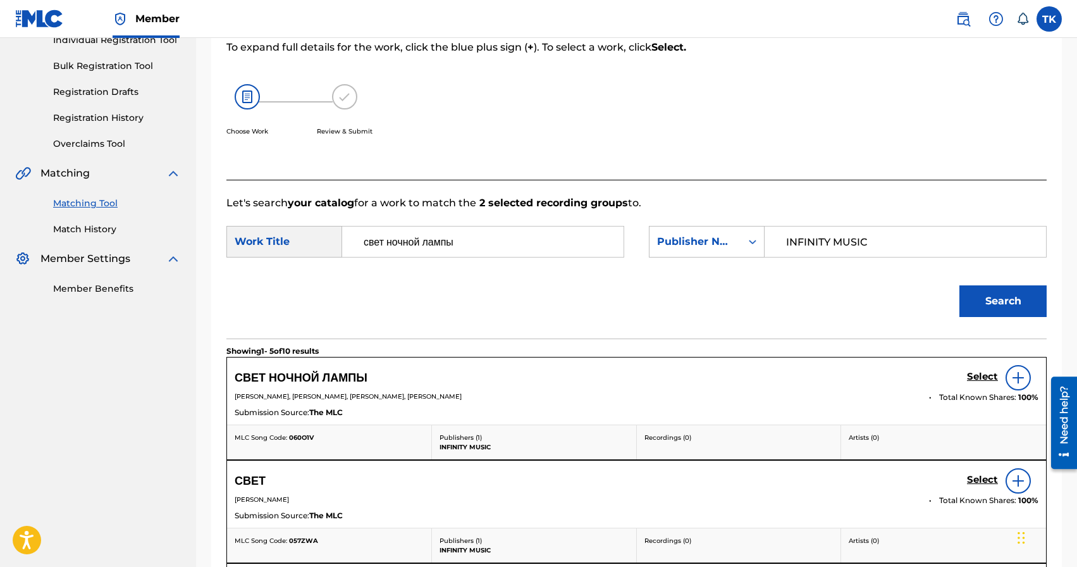
click at [971, 374] on h5 "Select" at bounding box center [982, 377] width 31 height 12
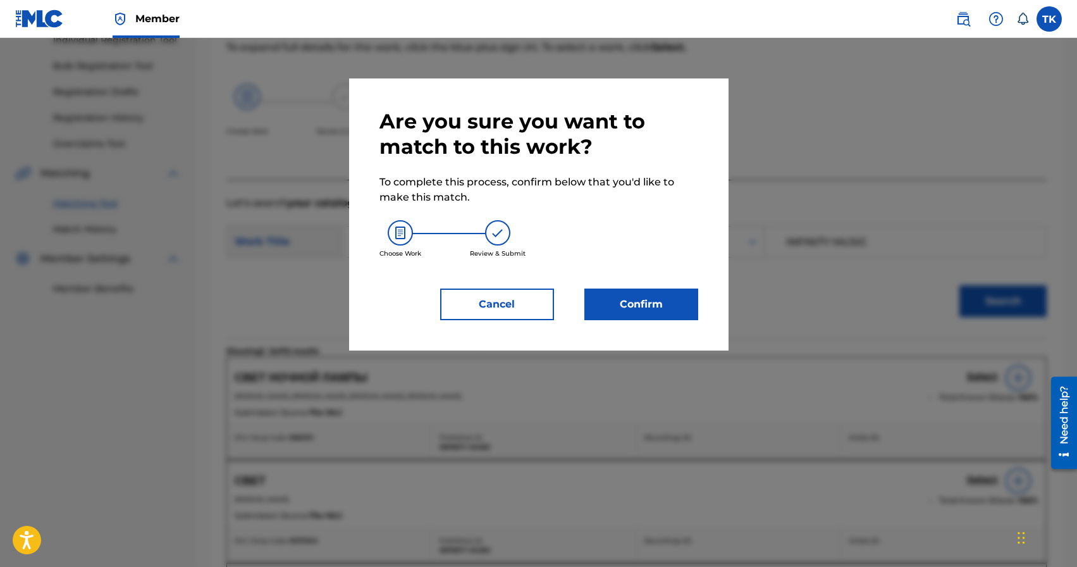
click at [626, 299] on button "Confirm" at bounding box center [641, 304] width 114 height 32
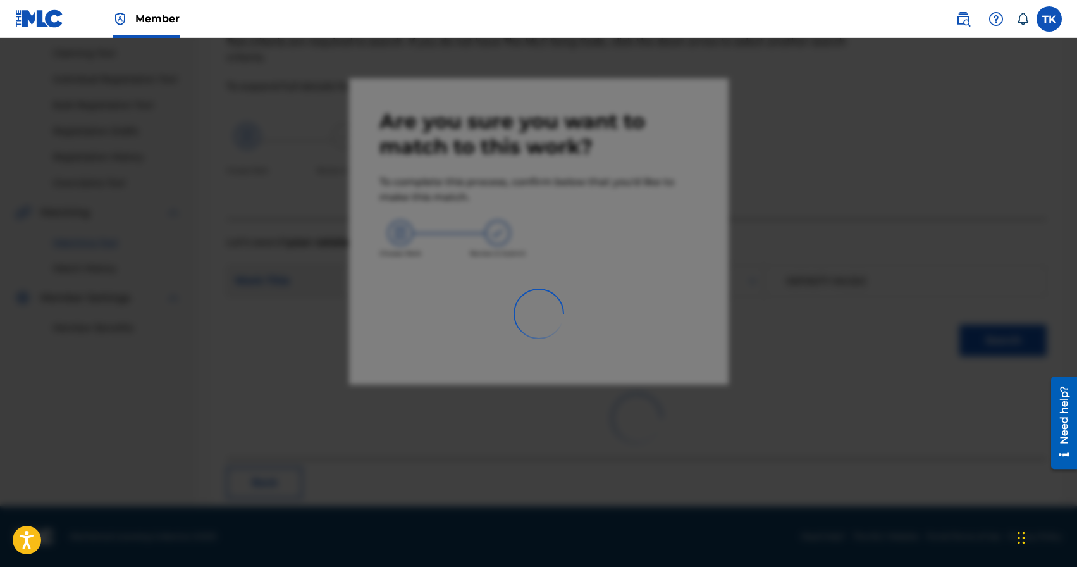
scroll to position [37, 0]
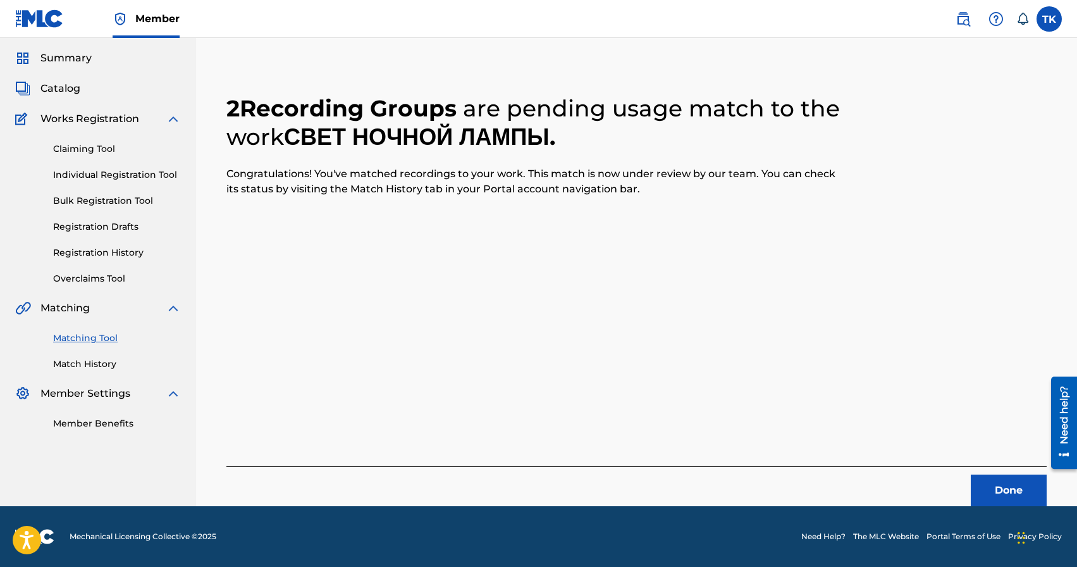
click at [990, 488] on button "Done" at bounding box center [1009, 490] width 76 height 32
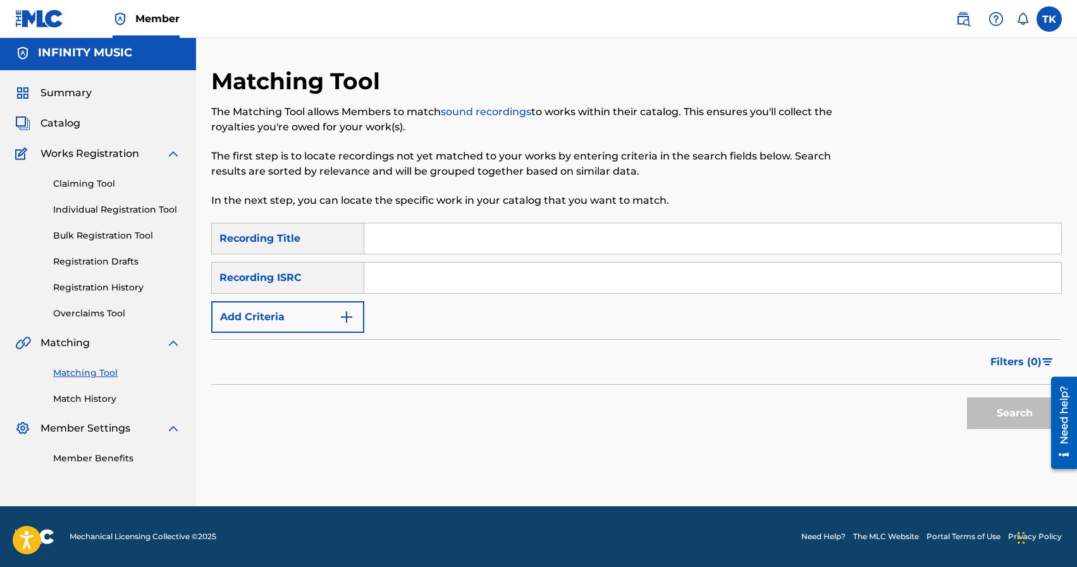
scroll to position [0, 0]
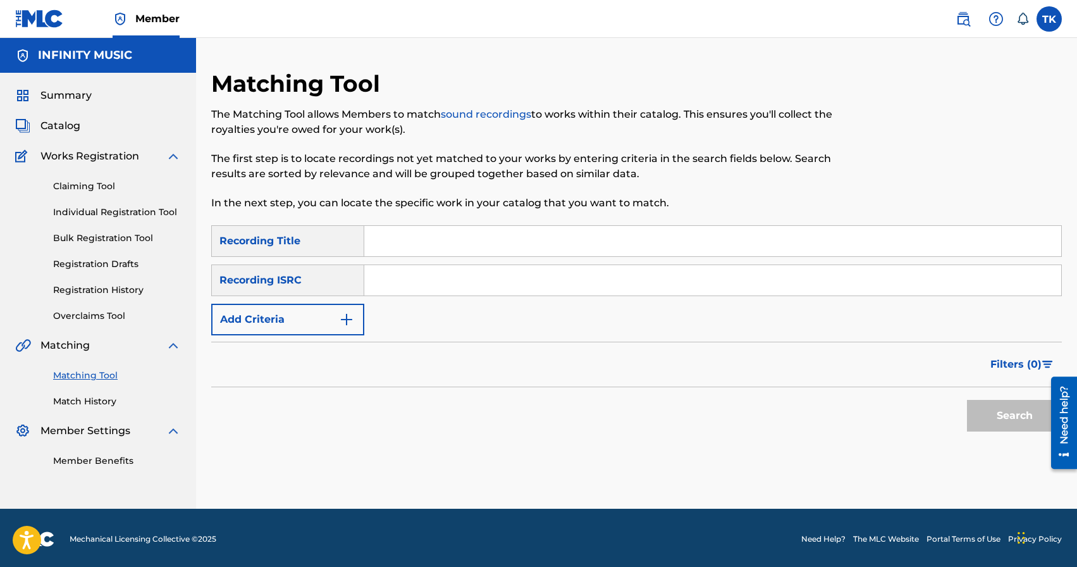
click at [420, 246] on input "Search Form" at bounding box center [712, 241] width 697 height 30
type input "стафф"
click at [330, 328] on button "Add Criteria" at bounding box center [287, 320] width 153 height 32
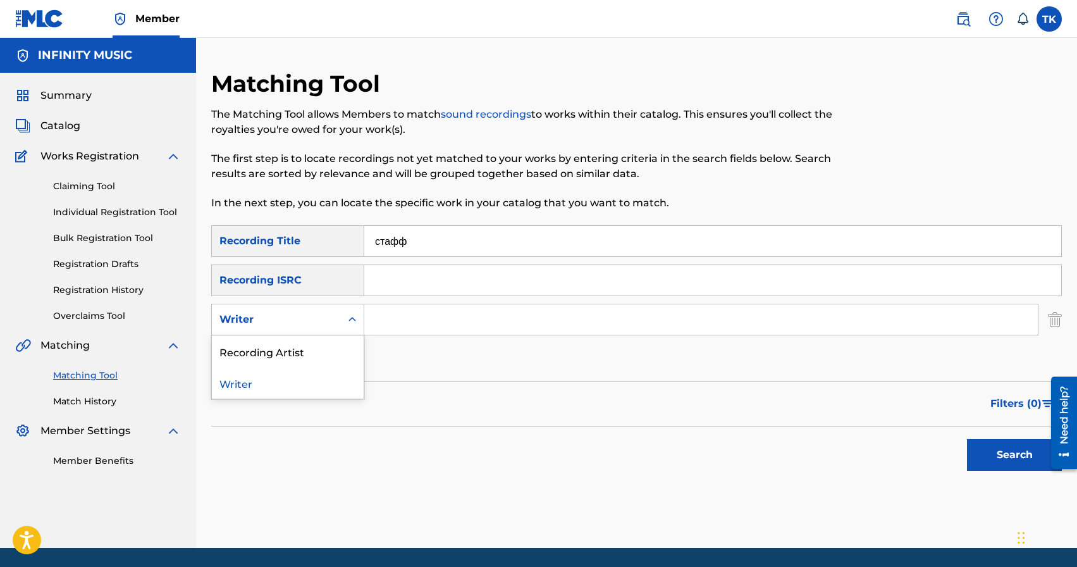
click at [330, 328] on div "Writer" at bounding box center [276, 319] width 129 height 24
click at [329, 346] on div "Recording Artist" at bounding box center [288, 351] width 152 height 32
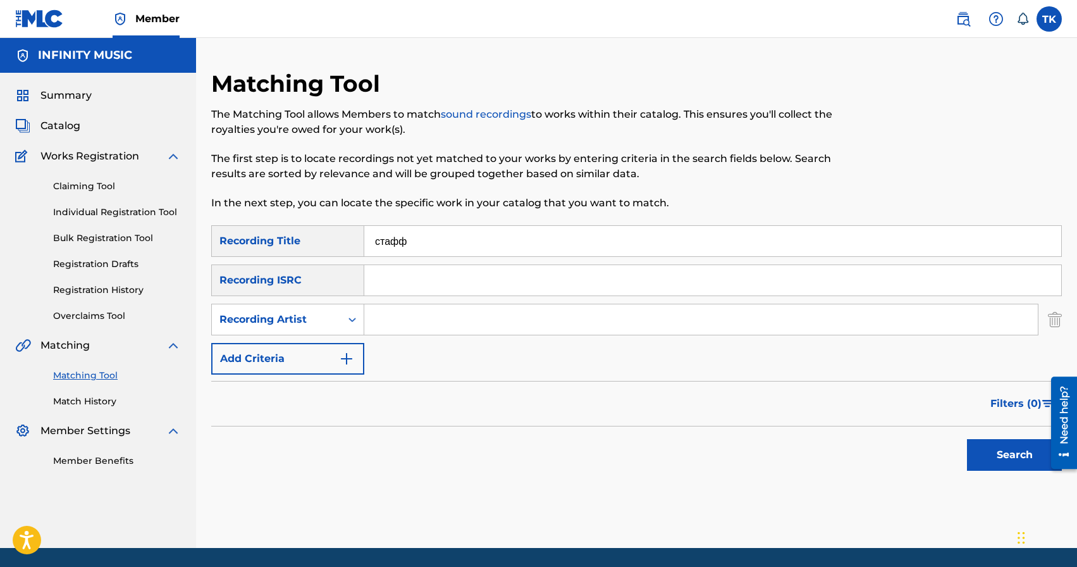
click at [402, 322] on input "Search Form" at bounding box center [700, 319] width 673 height 30
type input "BRATICA"
click at [990, 448] on button "Search" at bounding box center [1014, 455] width 95 height 32
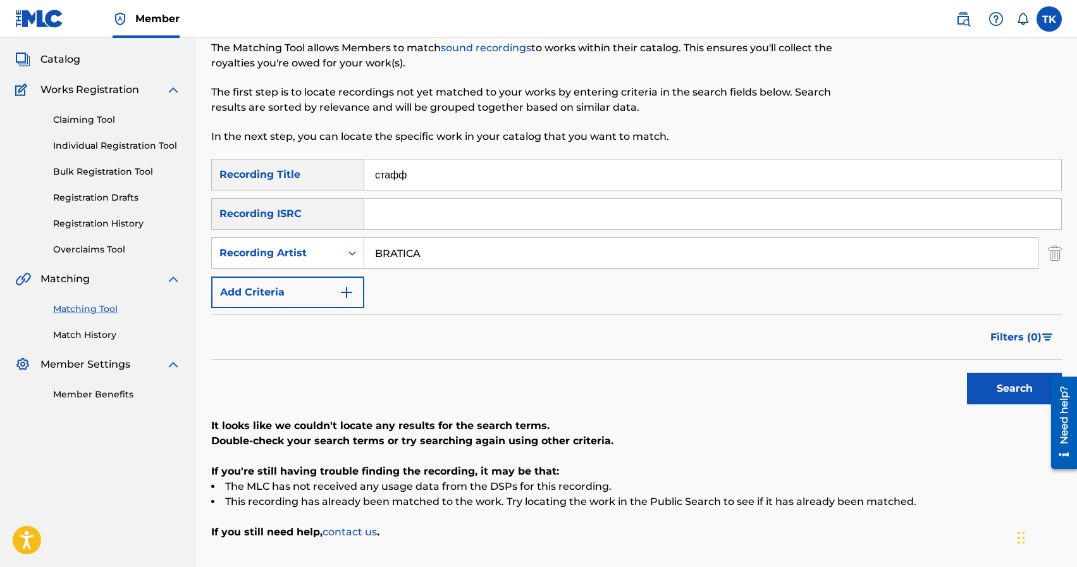
scroll to position [62, 0]
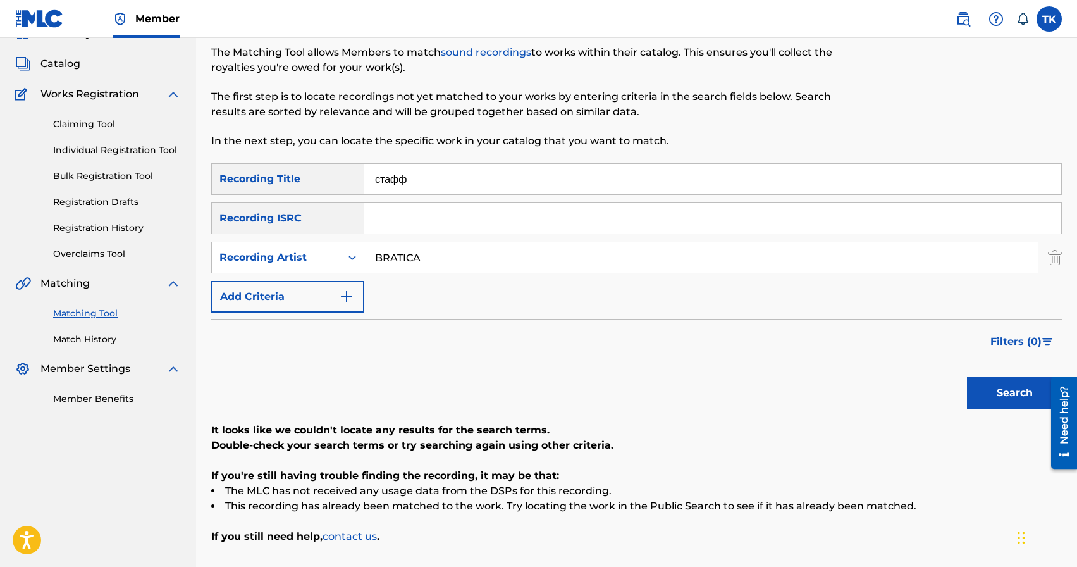
click at [383, 181] on input "стафф" at bounding box center [712, 179] width 697 height 30
click at [991, 388] on button "Search" at bounding box center [1014, 393] width 95 height 32
click at [446, 181] on input "Стафф" at bounding box center [712, 179] width 697 height 30
type input "5 лет движа"
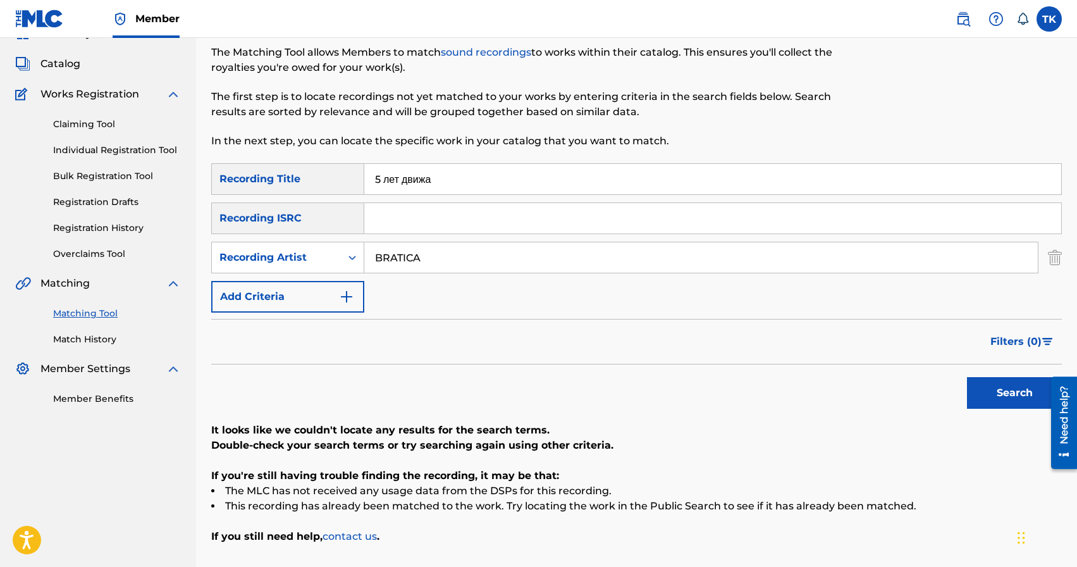
click at [1009, 392] on button "Search" at bounding box center [1014, 393] width 95 height 32
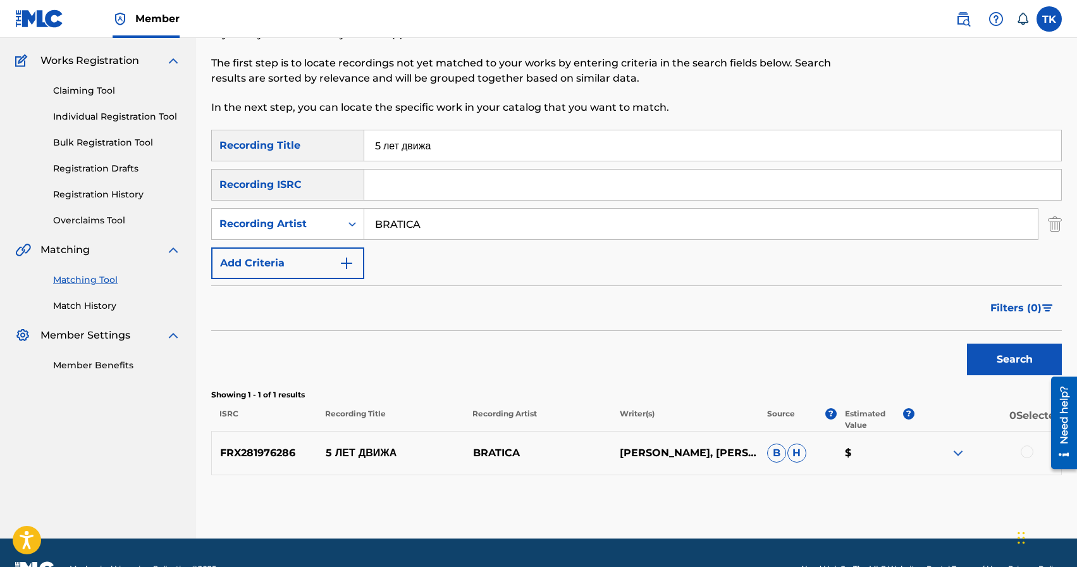
scroll to position [108, 0]
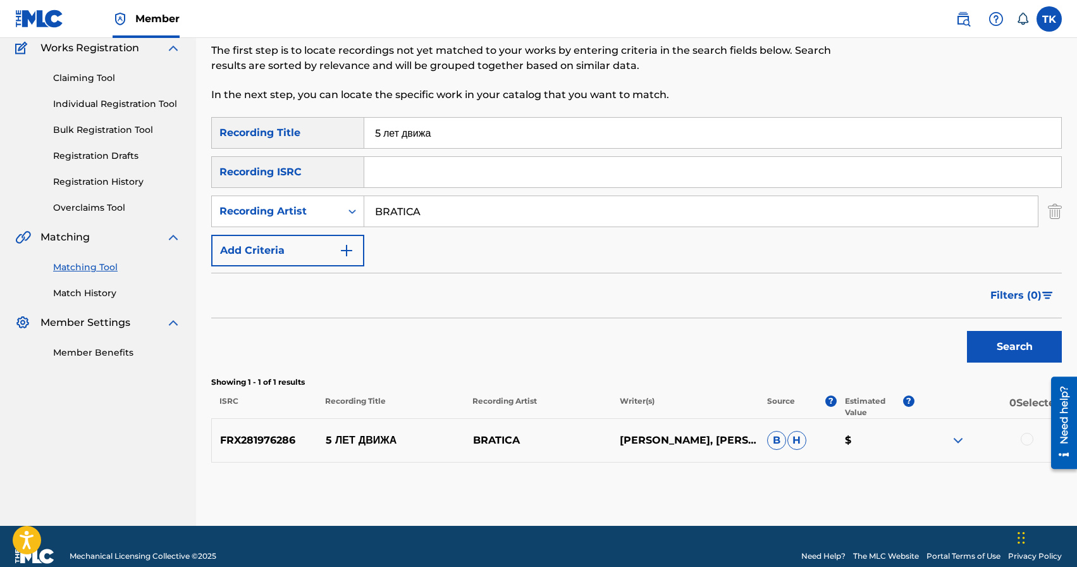
click at [1025, 439] on div at bounding box center [1027, 439] width 13 height 13
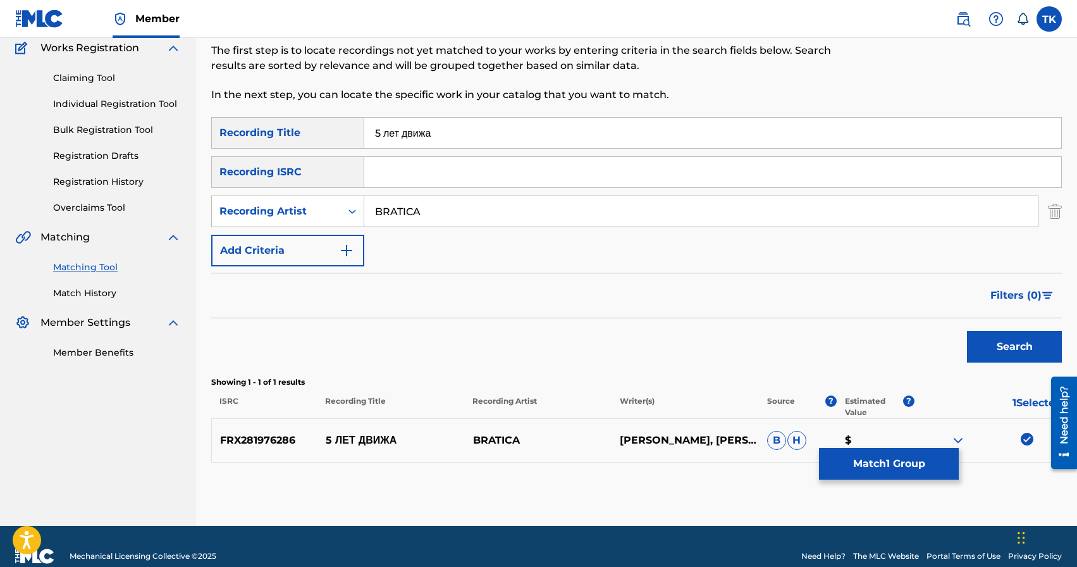
click at [923, 465] on button "Match 1 Group" at bounding box center [889, 464] width 140 height 32
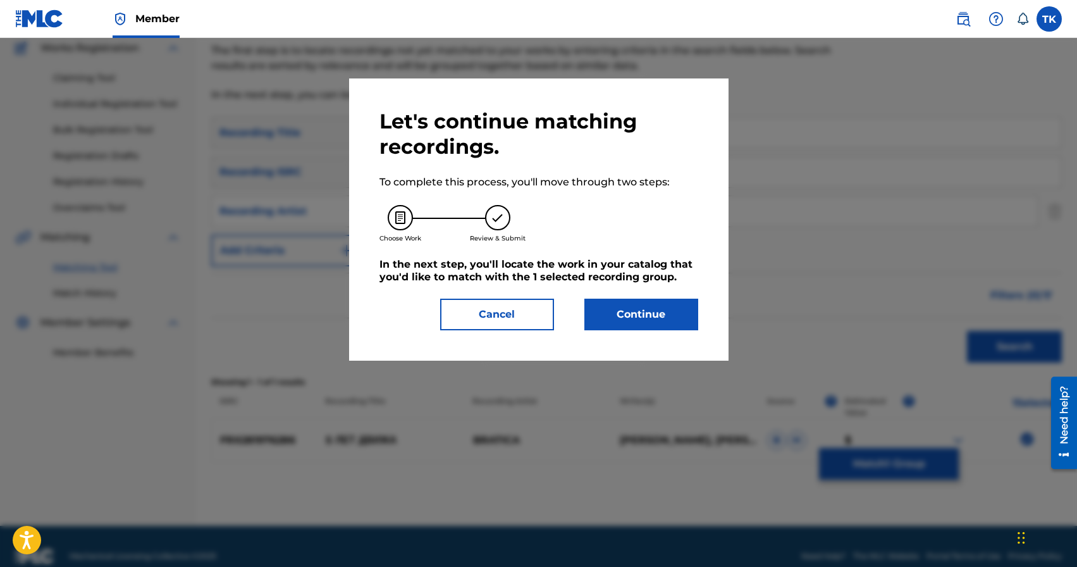
click at [674, 320] on button "Continue" at bounding box center [641, 314] width 114 height 32
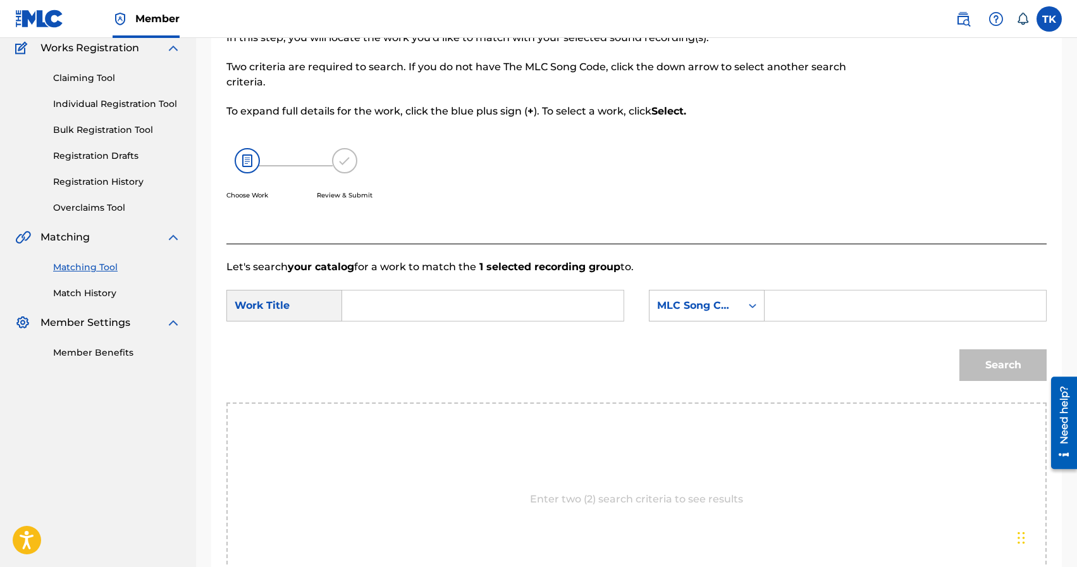
click at [491, 303] on input "Search Form" at bounding box center [483, 305] width 260 height 30
click at [398, 346] on div "5 лет движа" at bounding box center [388, 341] width 70 height 38
type input "5 лет движа"
click at [747, 320] on div "Search Form" at bounding box center [752, 305] width 23 height 30
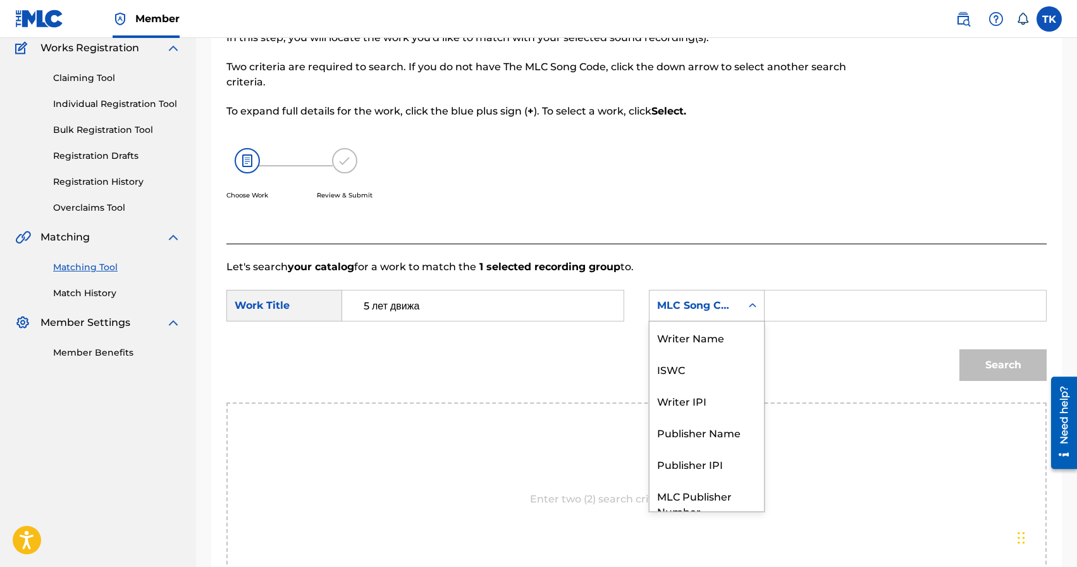
scroll to position [47, 0]
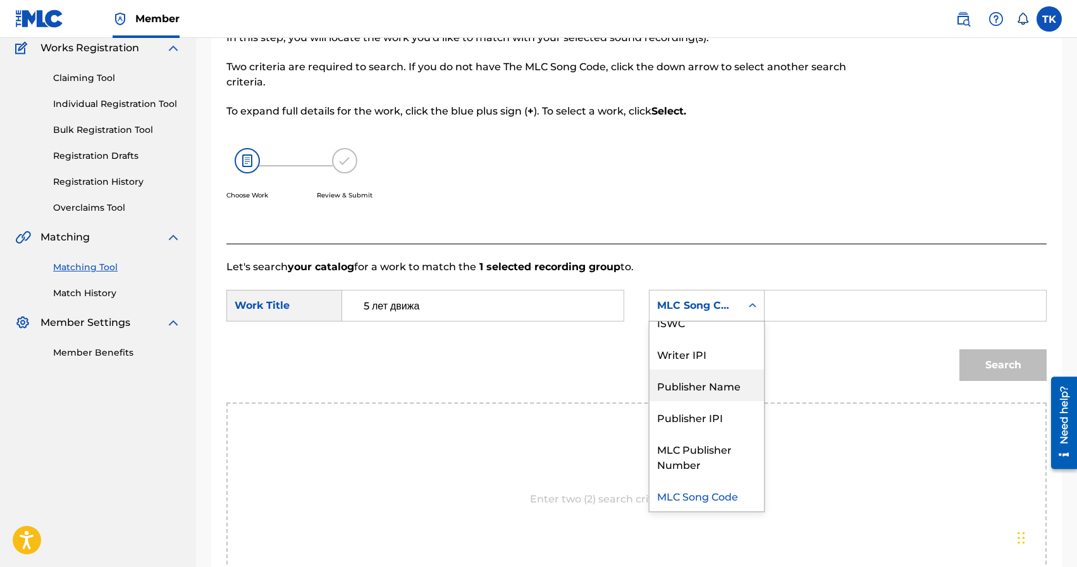
click at [725, 389] on div "Publisher Name" at bounding box center [706, 385] width 114 height 32
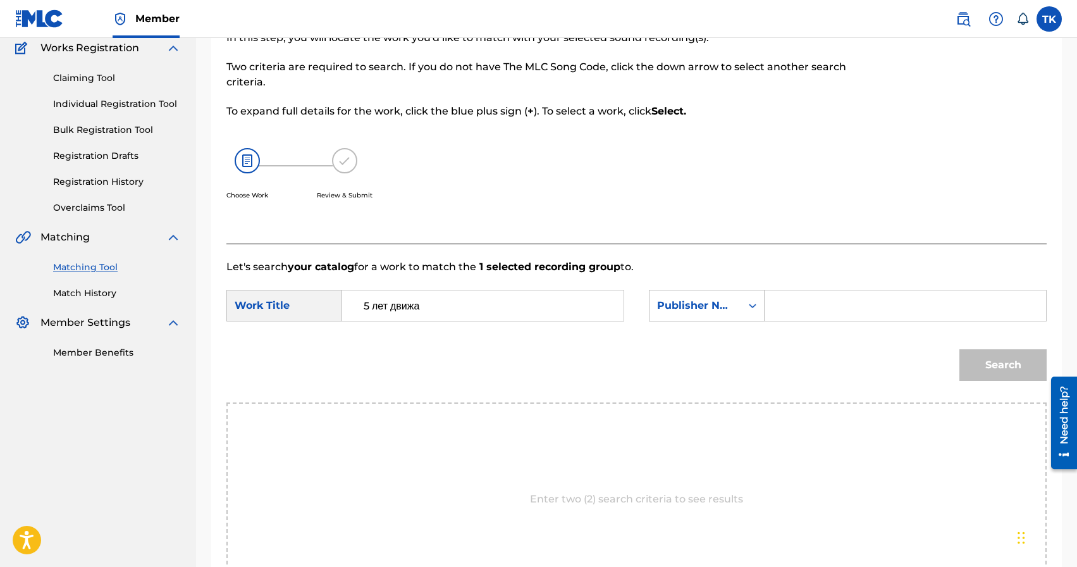
click at [805, 309] on input "Search Form" at bounding box center [905, 305] width 260 height 30
type input "INFINITY MUSIC"
click at [1005, 366] on button "Search" at bounding box center [1002, 365] width 87 height 32
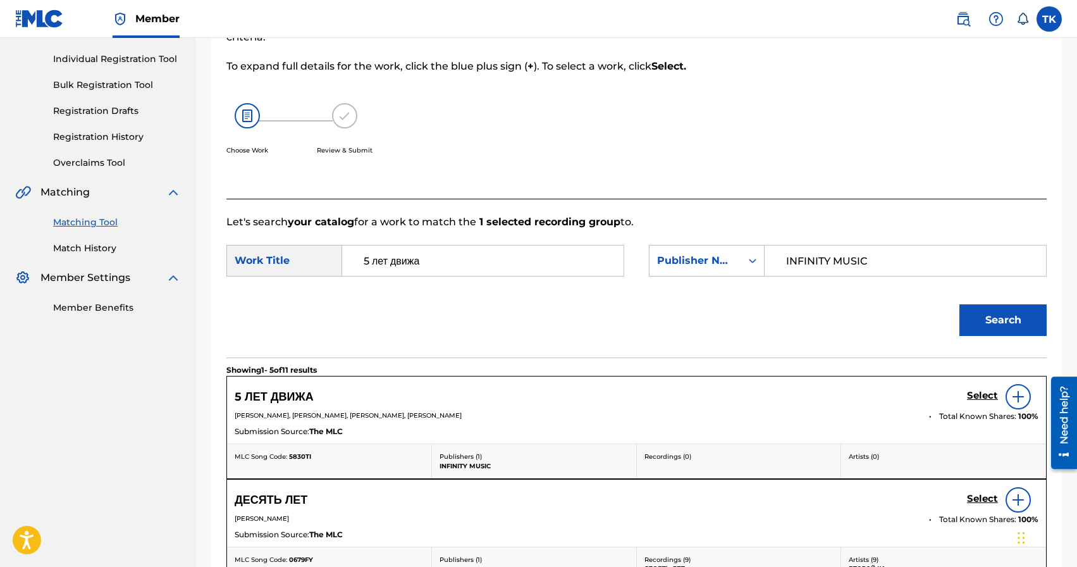
scroll to position [157, 0]
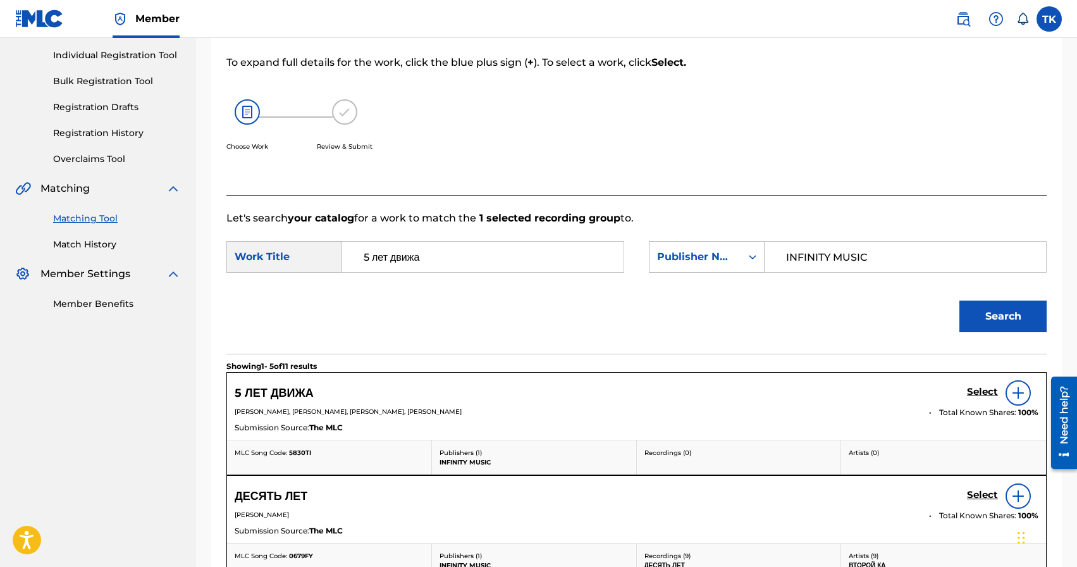
click at [978, 393] on h5 "Select" at bounding box center [982, 392] width 31 height 12
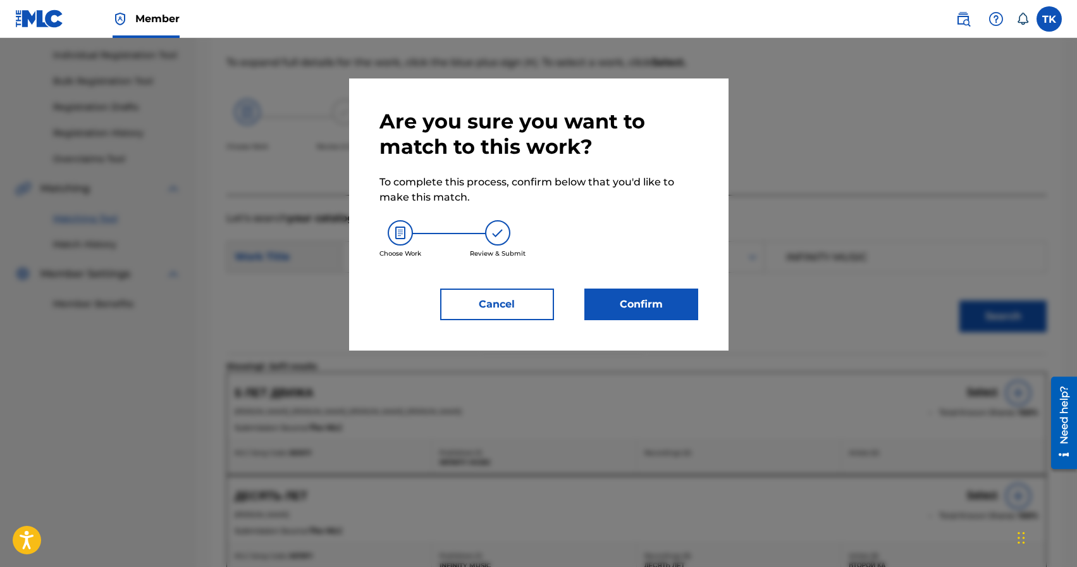
click at [675, 307] on button "Confirm" at bounding box center [641, 304] width 114 height 32
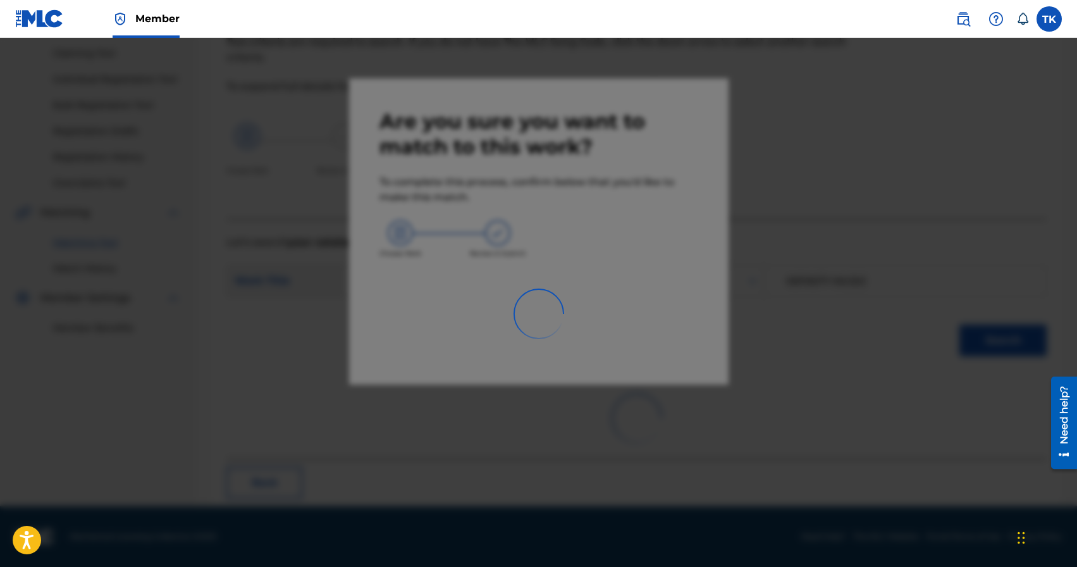
scroll to position [37, 0]
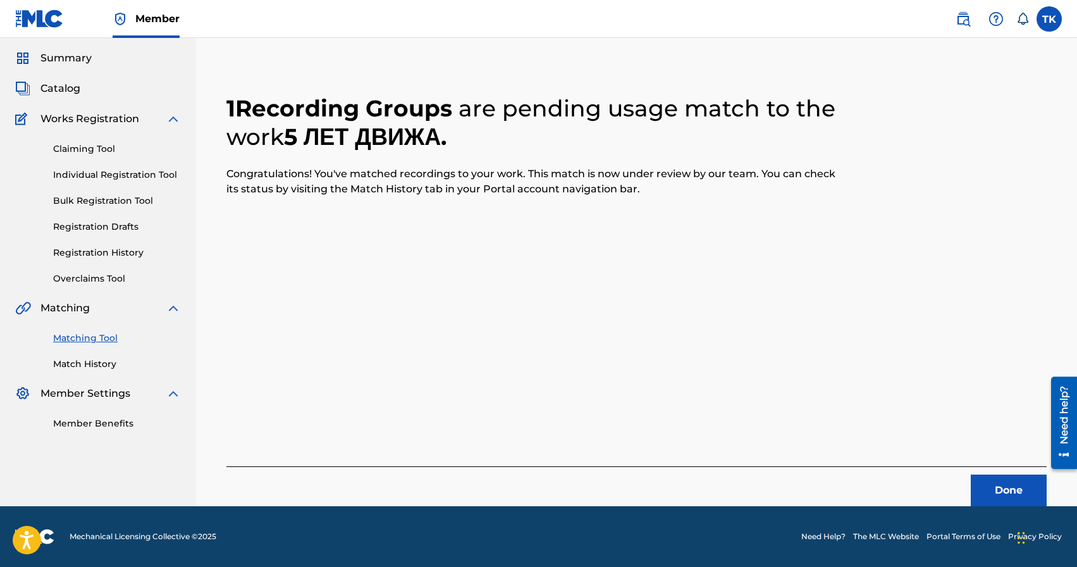
click at [987, 491] on button "Done" at bounding box center [1009, 490] width 76 height 32
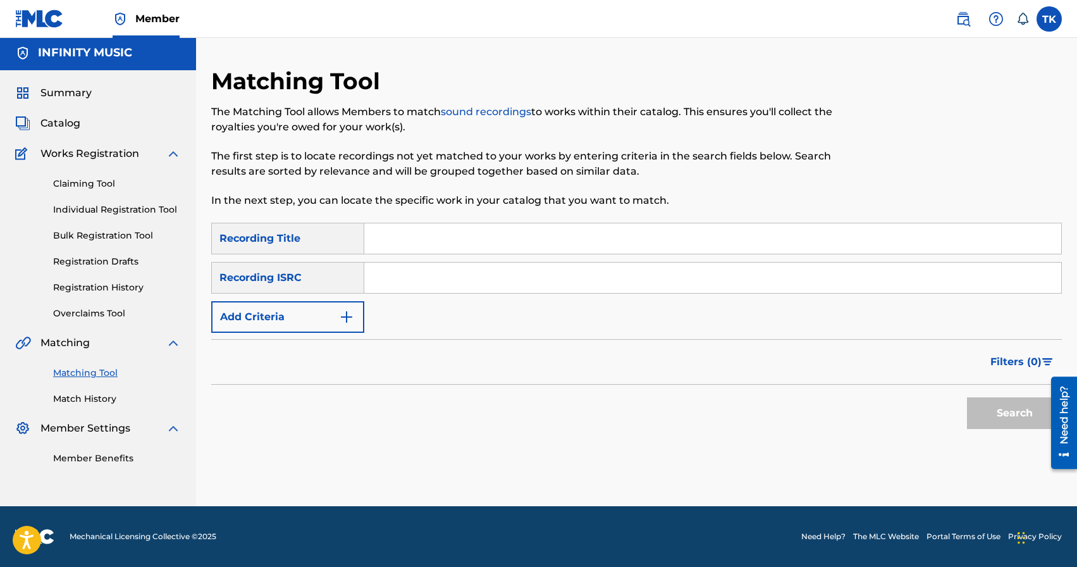
scroll to position [0, 0]
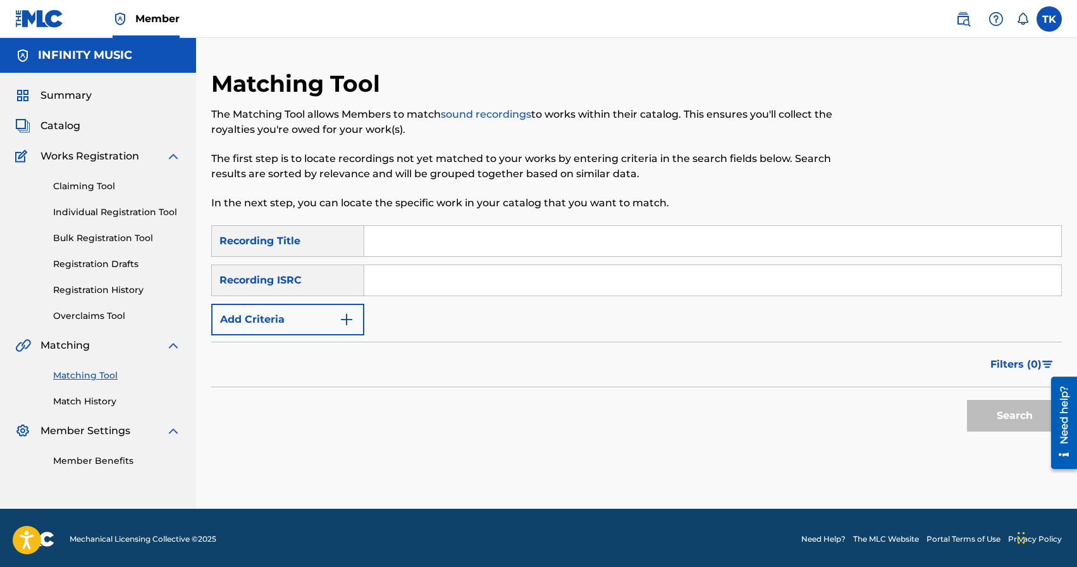
click at [417, 236] on input "Search Form" at bounding box center [712, 241] width 697 height 30
type input "всё ещё тут"
click at [348, 317] on img "Search Form" at bounding box center [346, 319] width 15 height 15
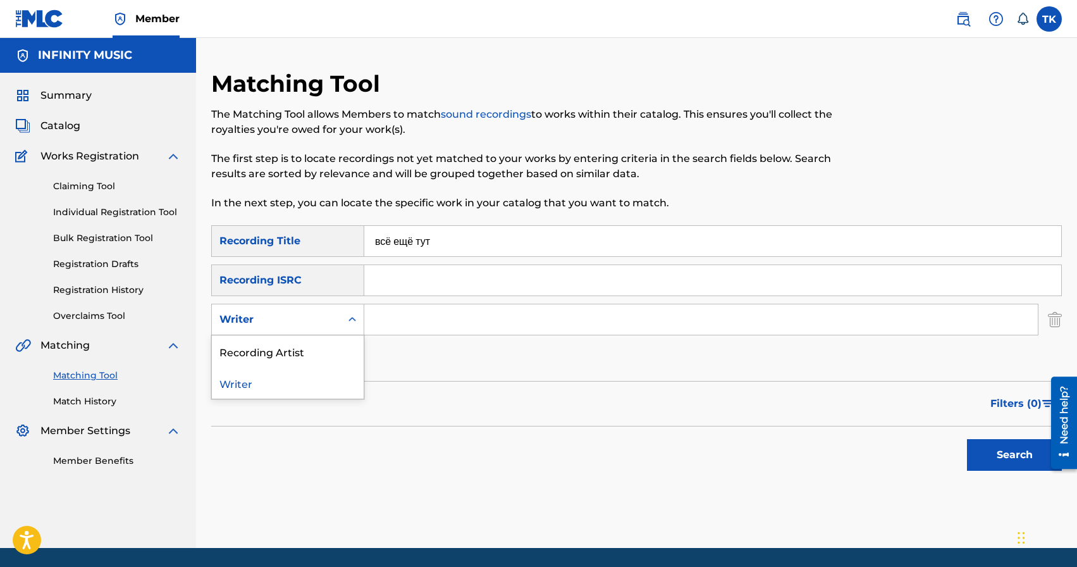
click at [348, 317] on icon "Search Form" at bounding box center [352, 319] width 13 height 13
click at [340, 344] on div "Recording Artist" at bounding box center [288, 351] width 152 height 32
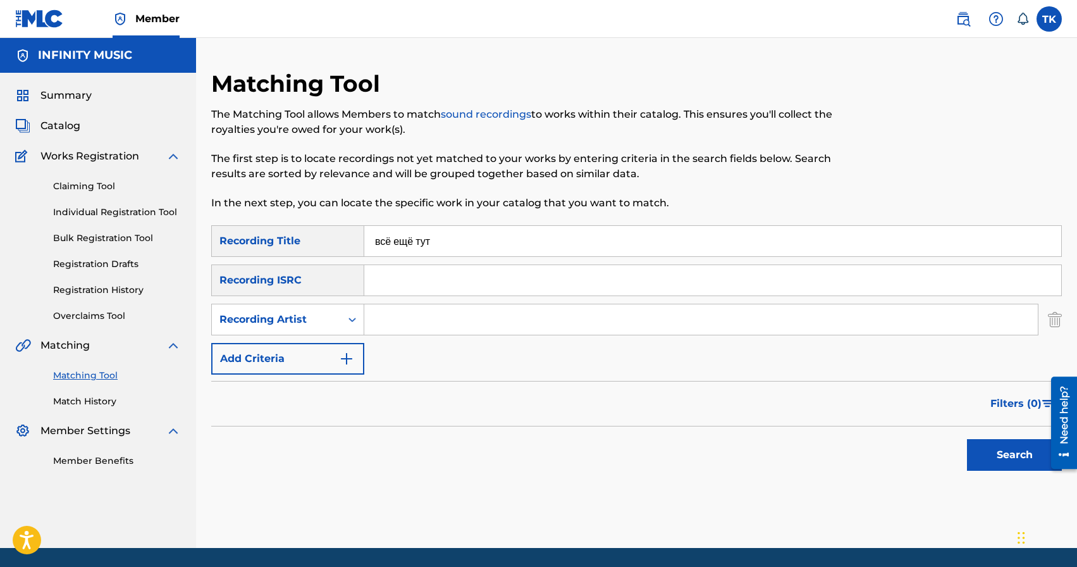
click at [405, 317] on input "Search Form" at bounding box center [700, 319] width 673 height 30
type input "BRATICA"
click at [972, 453] on button "Search" at bounding box center [1014, 455] width 95 height 32
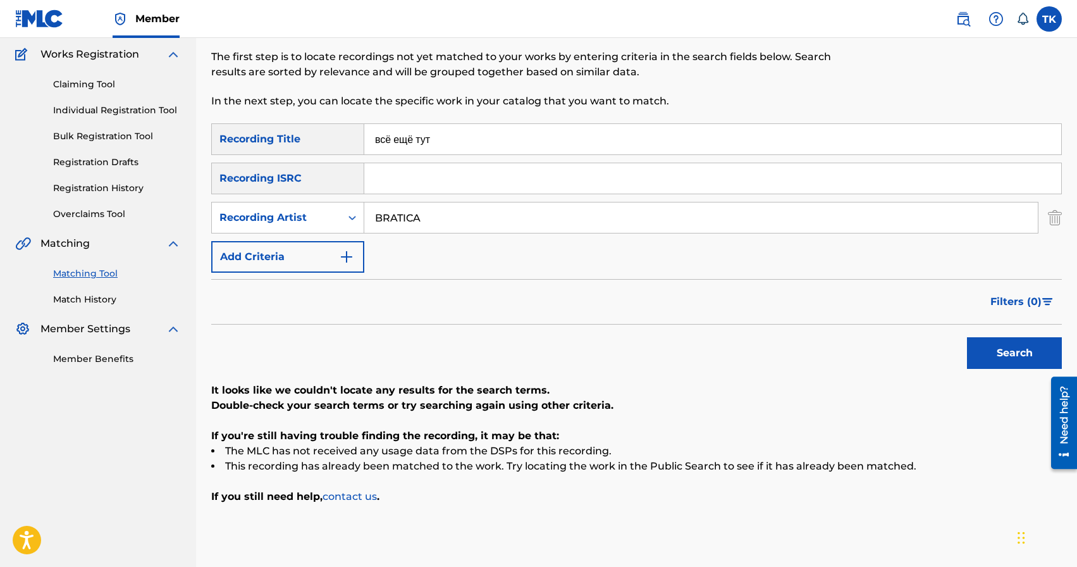
scroll to position [100, 0]
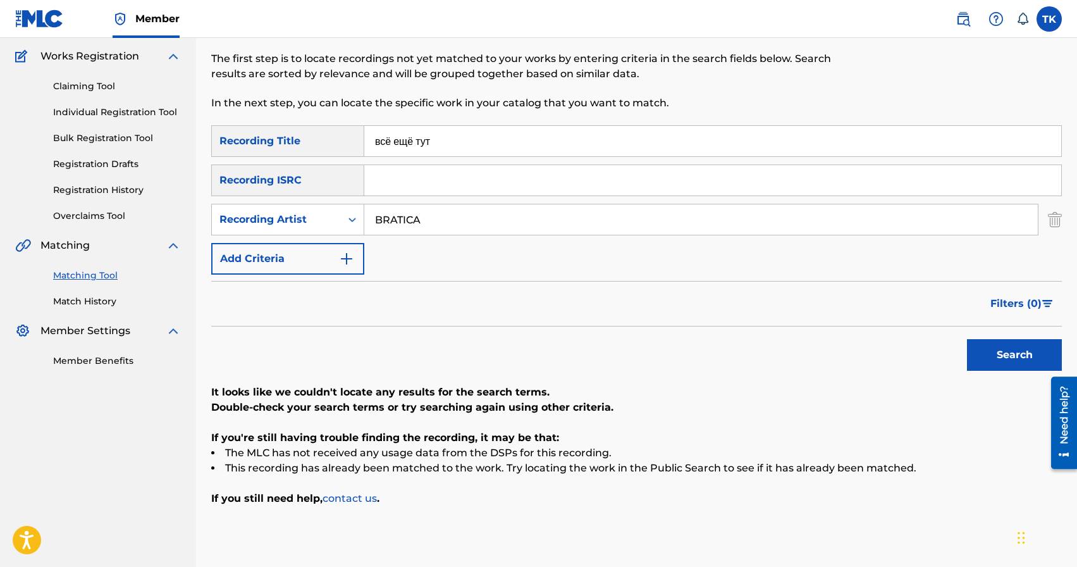
click at [482, 147] on input "всё ещё тут" at bounding box center [712, 141] width 697 height 30
type input "уличный рэп"
click at [986, 349] on button "Search" at bounding box center [1014, 355] width 95 height 32
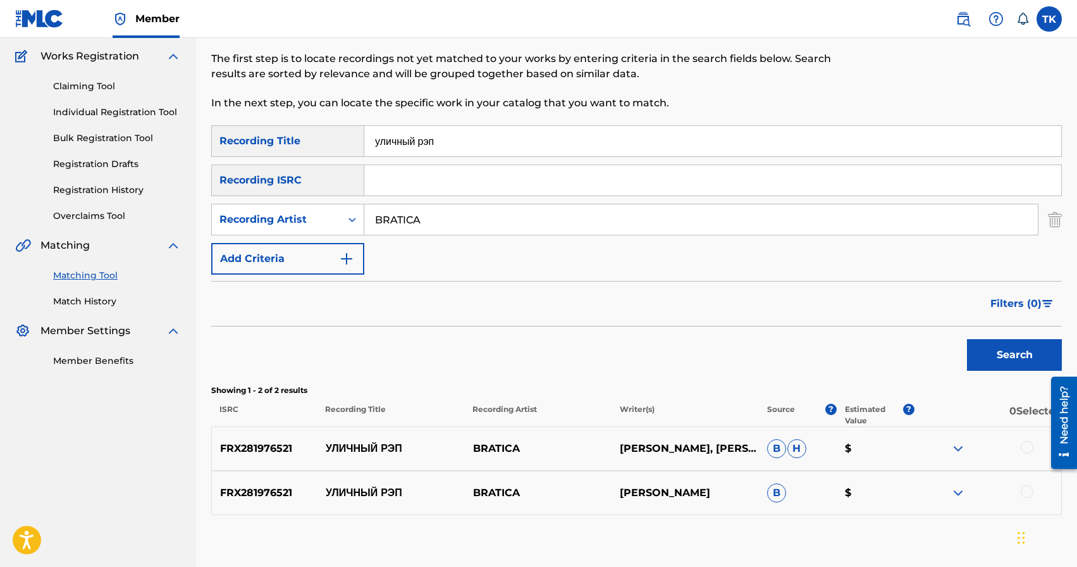
click at [1025, 491] on div at bounding box center [1027, 491] width 13 height 13
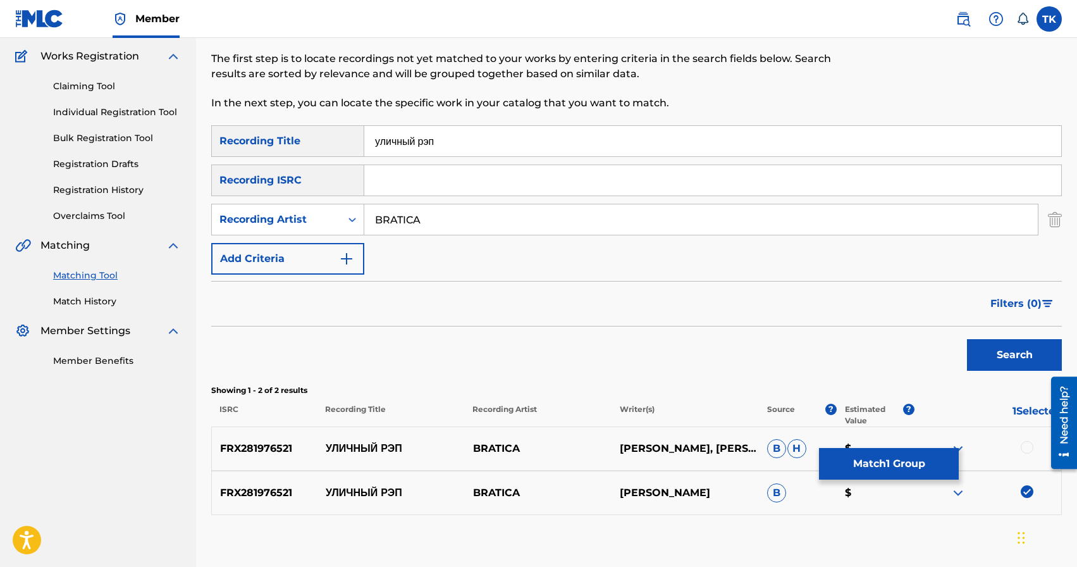
click at [1024, 443] on div at bounding box center [1027, 447] width 13 height 13
click at [930, 458] on button "Match 2 Groups" at bounding box center [889, 464] width 140 height 32
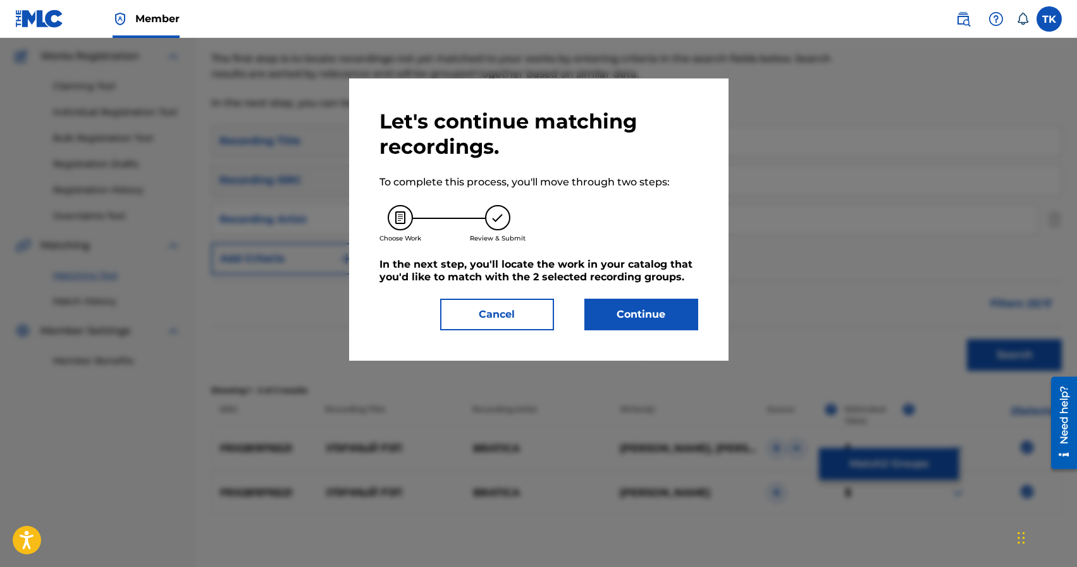
click at [682, 322] on button "Continue" at bounding box center [641, 314] width 114 height 32
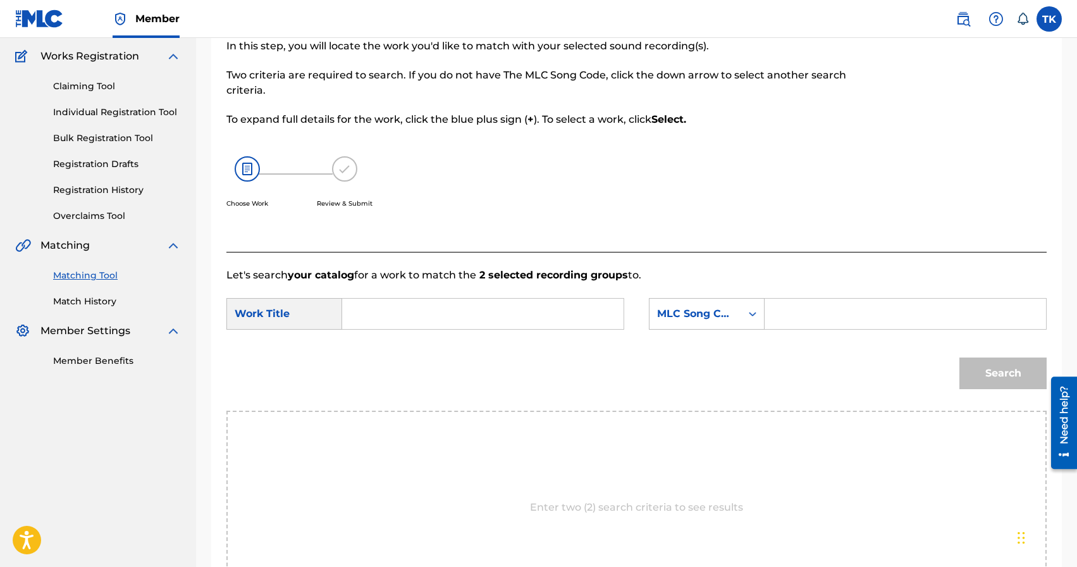
click at [493, 309] on input "Search Form" at bounding box center [483, 313] width 260 height 30
click at [400, 353] on div "улич ный рэп" at bounding box center [388, 350] width 70 height 38
type input "уличный рэп"
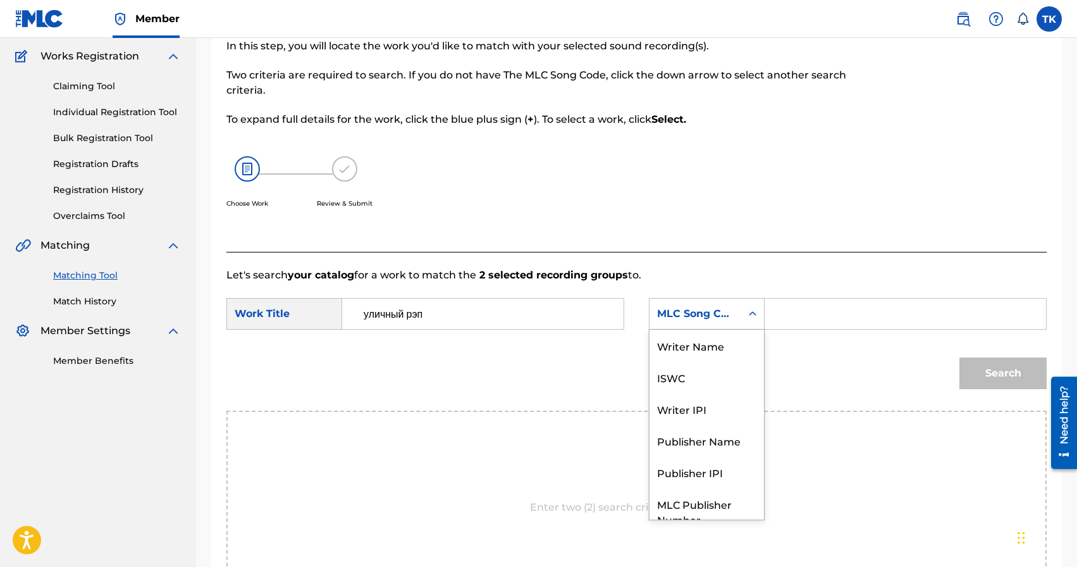
click at [735, 317] on div "MLC Song Code" at bounding box center [695, 314] width 92 height 24
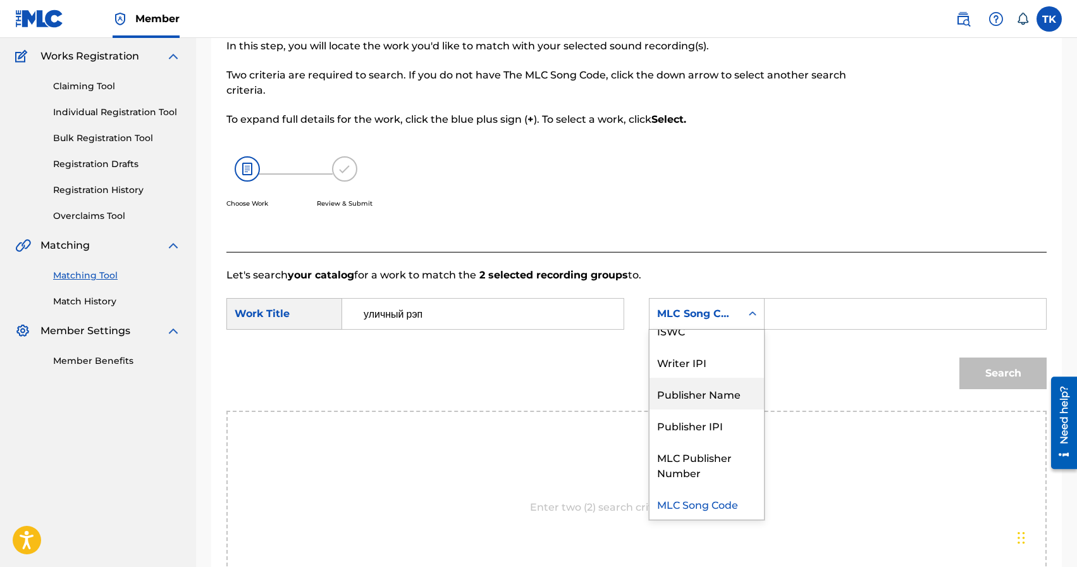
click at [702, 386] on div "Publisher Name" at bounding box center [706, 394] width 114 height 32
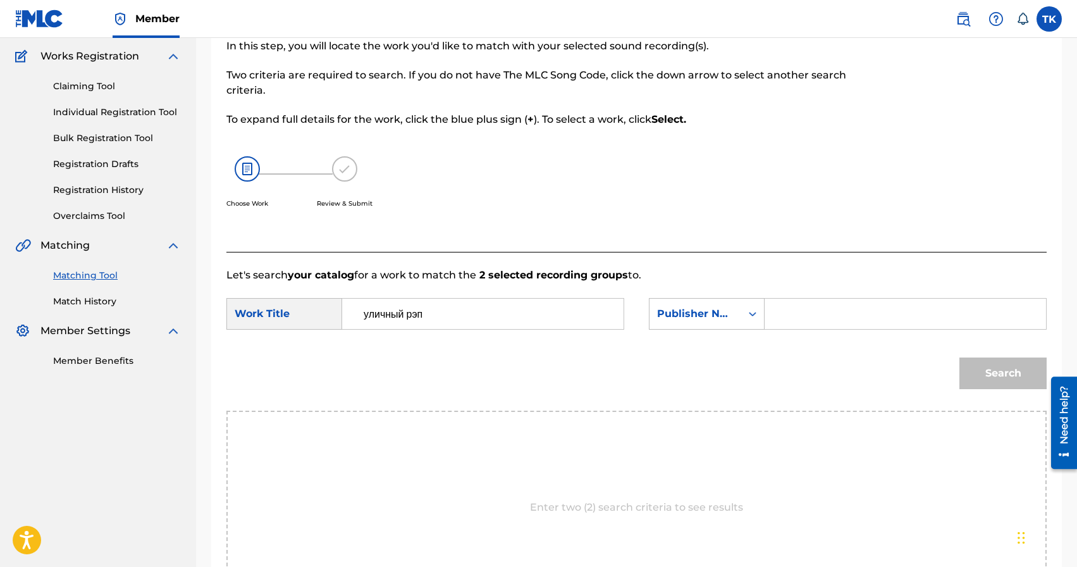
click at [853, 289] on form "SearchWithCriteriaddcdff70-2d9b-42f9-aa29-1b450371f86d Work Title уличный рэп S…" at bounding box center [636, 347] width 820 height 128
click at [844, 303] on input "Search Form" at bounding box center [905, 313] width 260 height 30
type input "INFINITY MUSIC"
click at [980, 371] on button "Search" at bounding box center [1002, 373] width 87 height 32
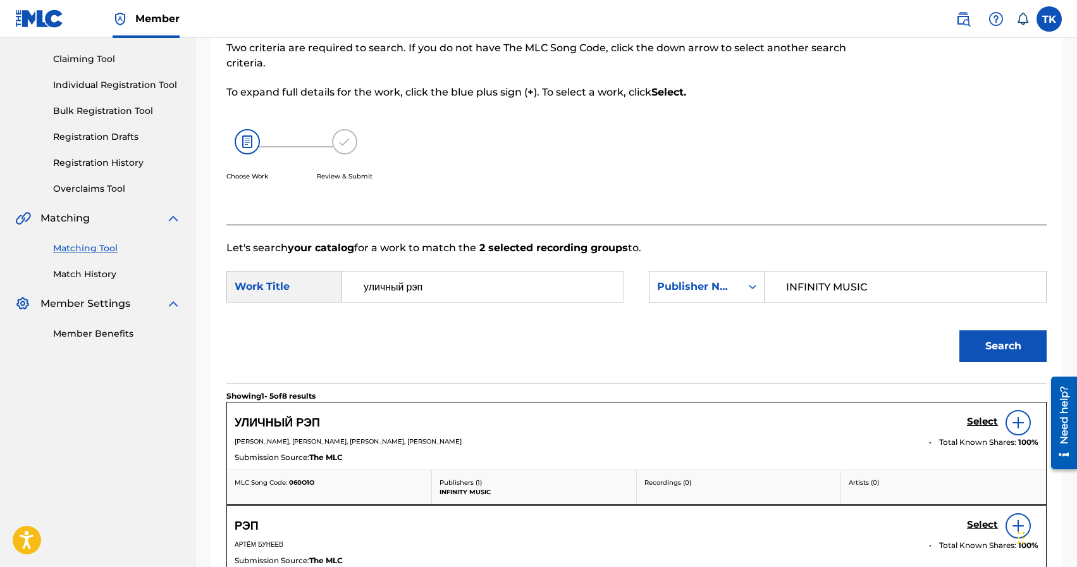
scroll to position [141, 0]
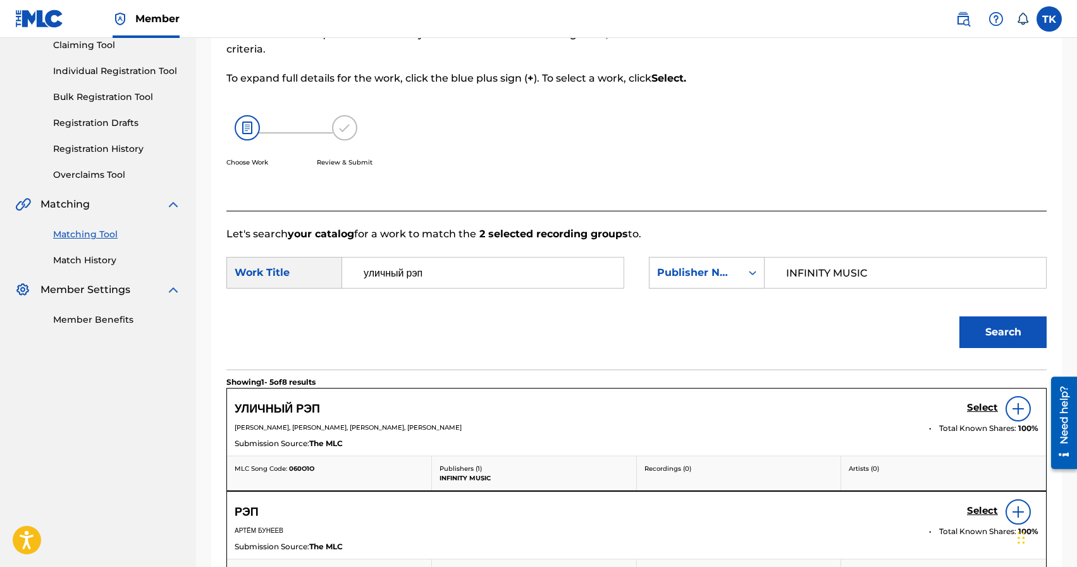
click at [974, 409] on h5 "Select" at bounding box center [982, 408] width 31 height 12
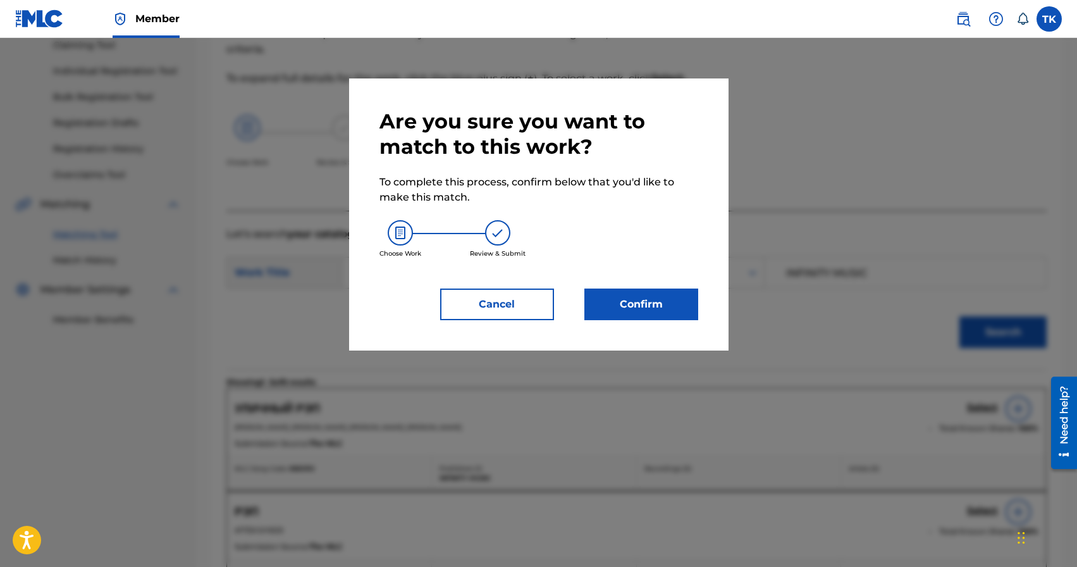
click at [685, 311] on button "Confirm" at bounding box center [641, 304] width 114 height 32
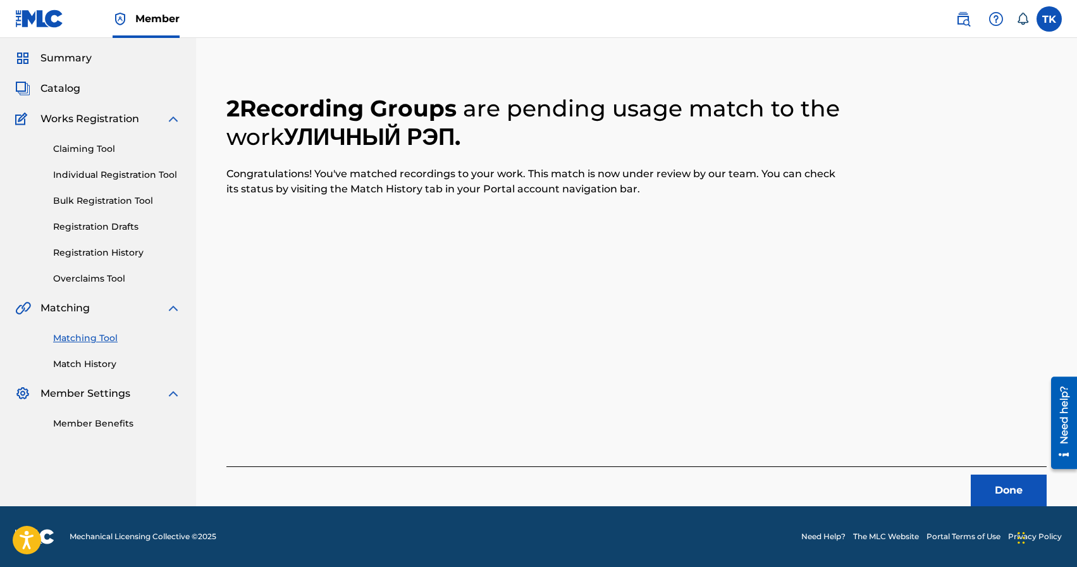
scroll to position [37, 0]
click at [986, 482] on button "Done" at bounding box center [1009, 490] width 76 height 32
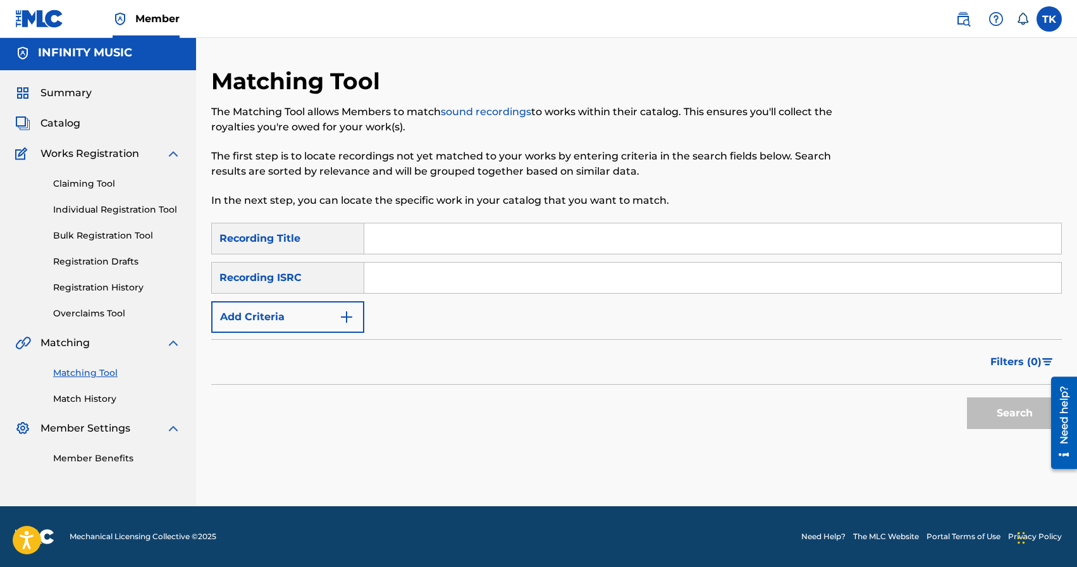
scroll to position [0, 0]
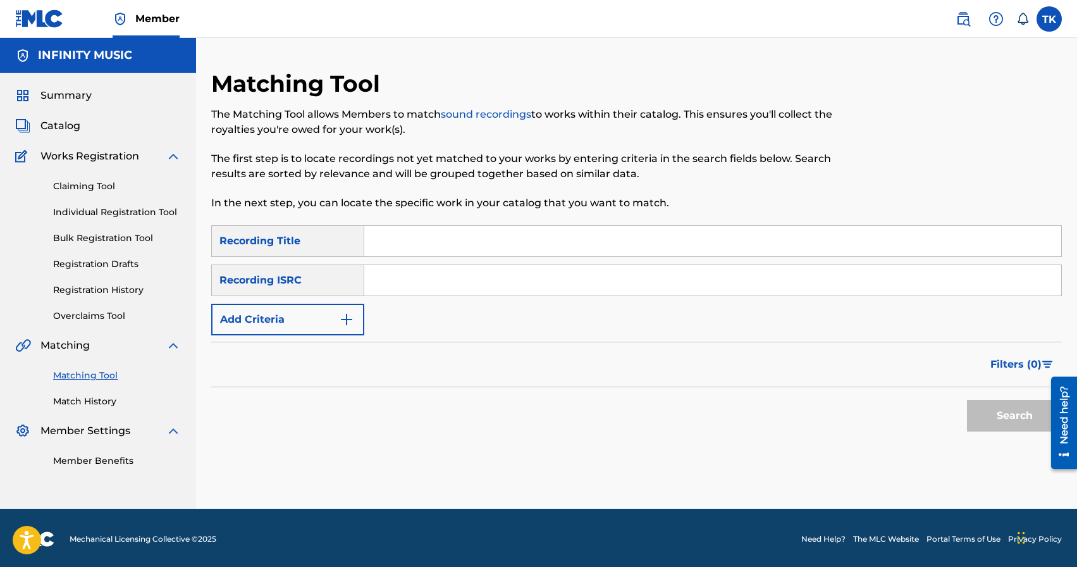
click at [454, 233] on input "Search Form" at bounding box center [712, 241] width 697 height 30
type input "день за днём"
click at [355, 324] on button "Add Criteria" at bounding box center [287, 320] width 153 height 32
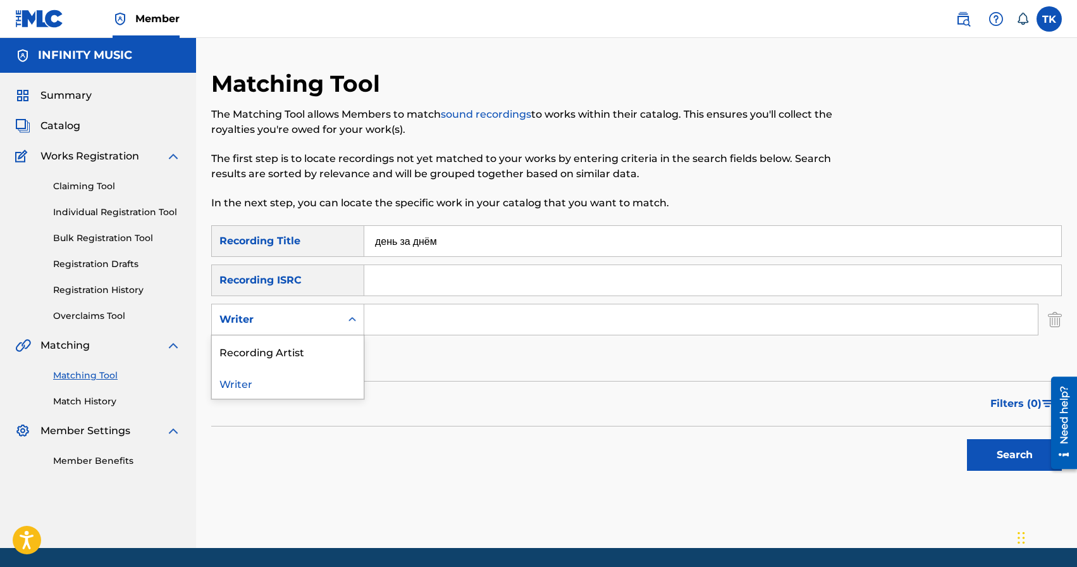
click at [355, 324] on icon "Search Form" at bounding box center [352, 319] width 13 height 13
click at [338, 347] on div "Recording Artist" at bounding box center [288, 351] width 152 height 32
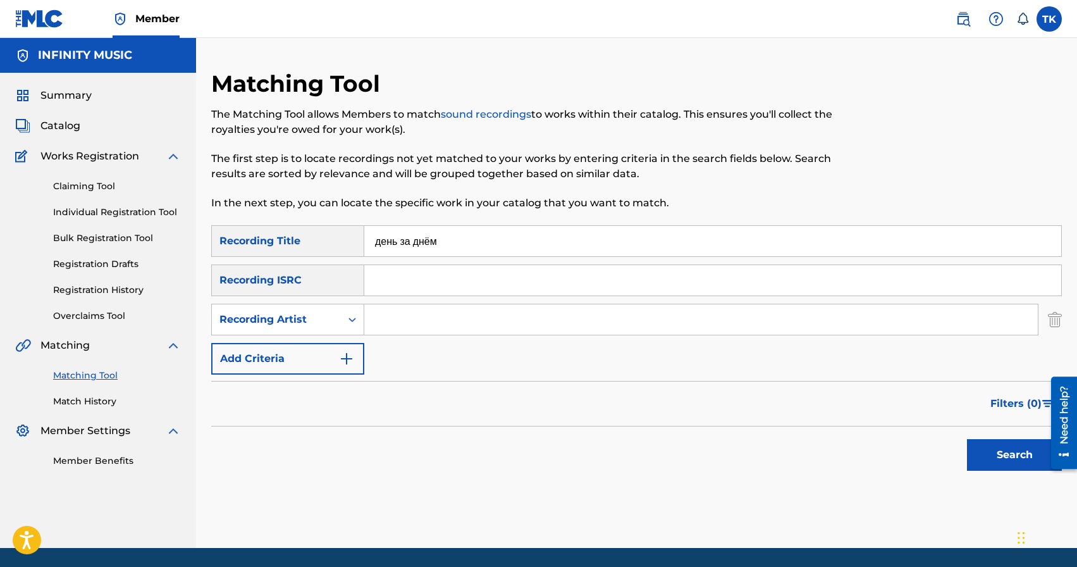
click at [390, 326] on input "Search Form" at bounding box center [700, 319] width 673 height 30
type input "BRATICA"
click at [992, 461] on button "Search" at bounding box center [1014, 455] width 95 height 32
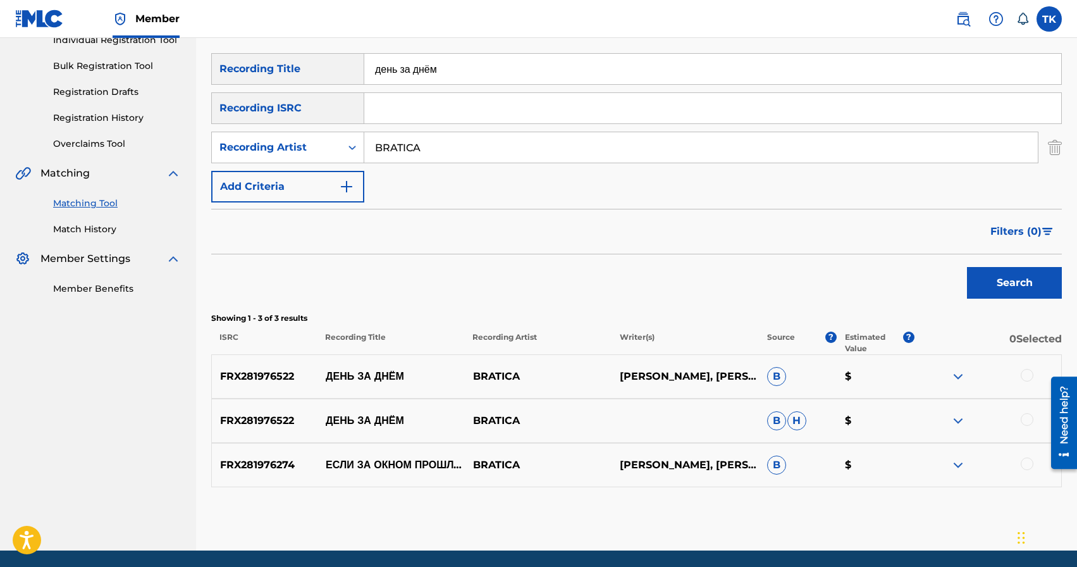
scroll to position [175, 0]
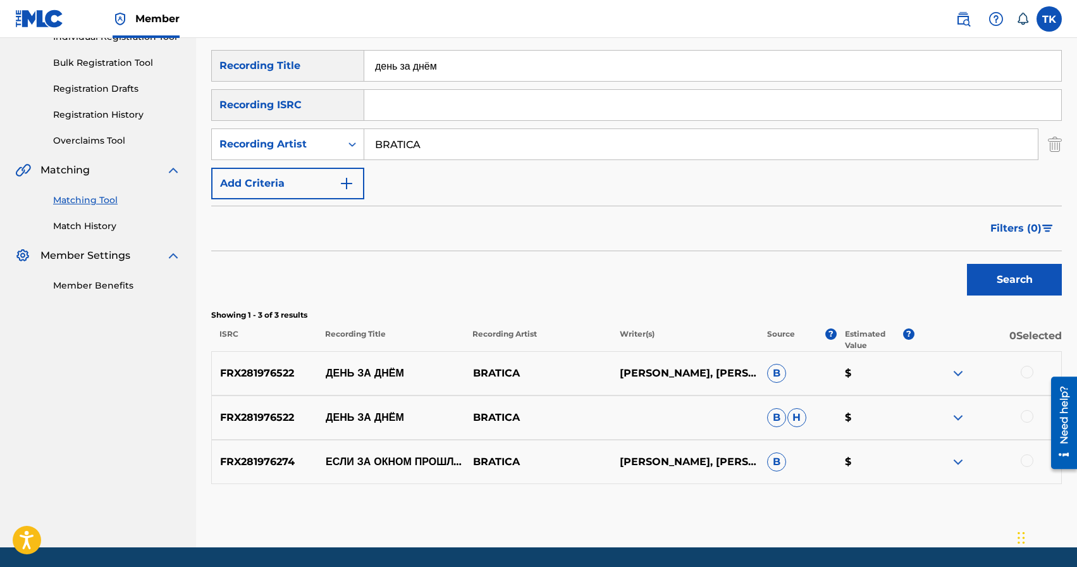
click at [1028, 415] on div at bounding box center [1027, 416] width 13 height 13
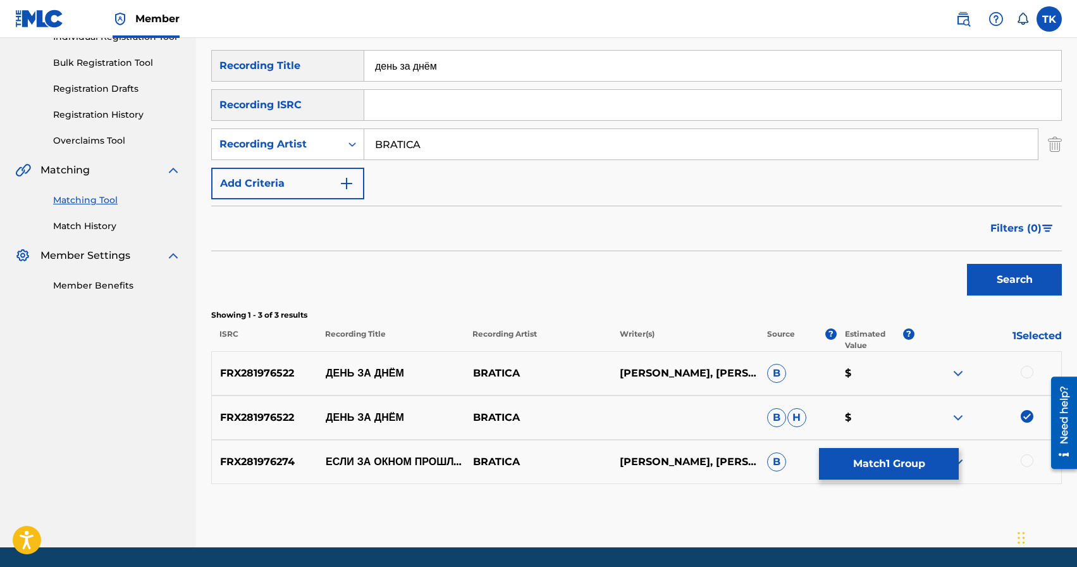
click at [1028, 376] on div at bounding box center [1027, 371] width 13 height 13
click at [873, 468] on button "Match 2 Groups" at bounding box center [889, 464] width 140 height 32
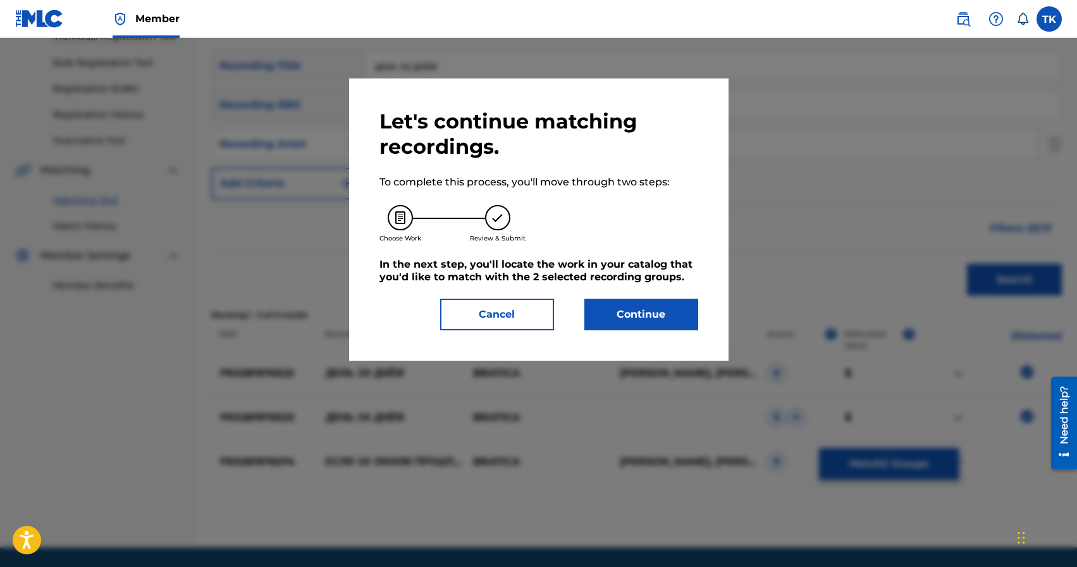
click at [663, 318] on button "Continue" at bounding box center [641, 314] width 114 height 32
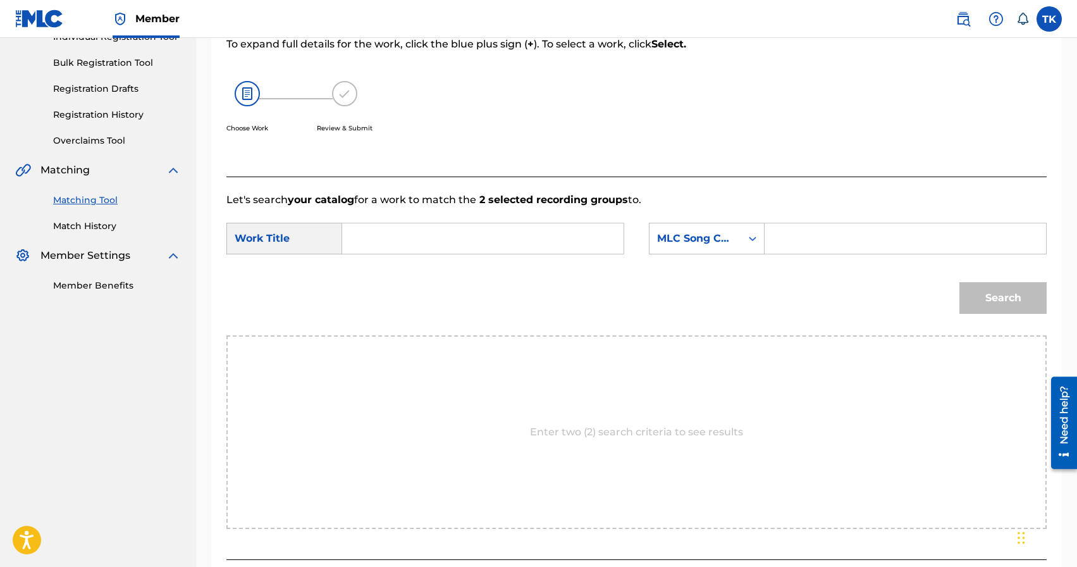
click at [495, 241] on input "Search Form" at bounding box center [483, 238] width 260 height 30
click at [381, 279] on span "днём" at bounding box center [386, 282] width 24 height 12
type input "день за днём"
click at [744, 254] on div "SearchWithCriteriaddcdff70-2d9b-42f9-aa29-1b450371f86d Work Title день за днём …" at bounding box center [636, 242] width 820 height 39
click at [744, 248] on div "Search Form" at bounding box center [752, 238] width 23 height 23
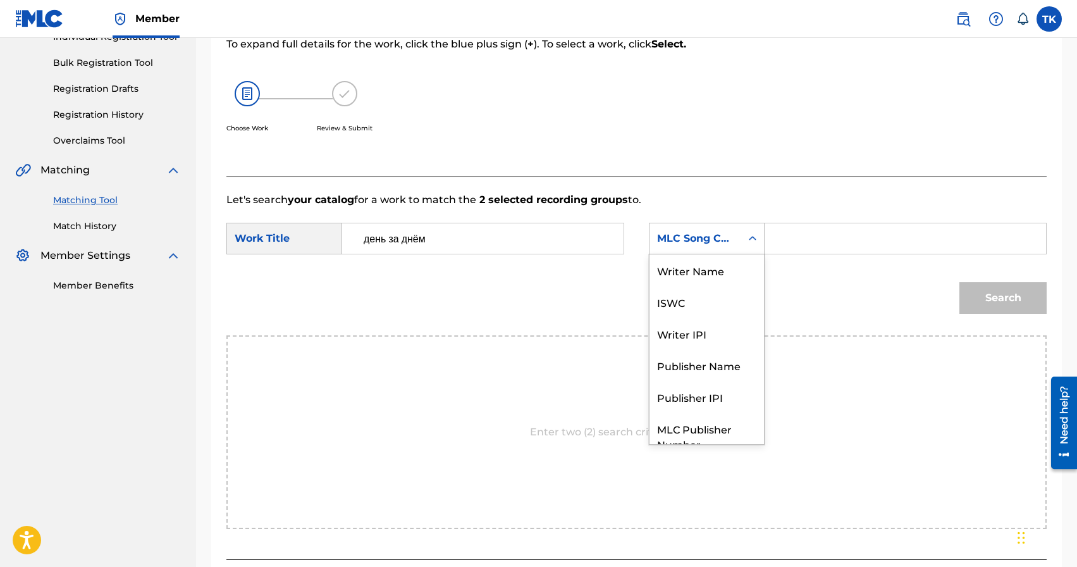
scroll to position [47, 0]
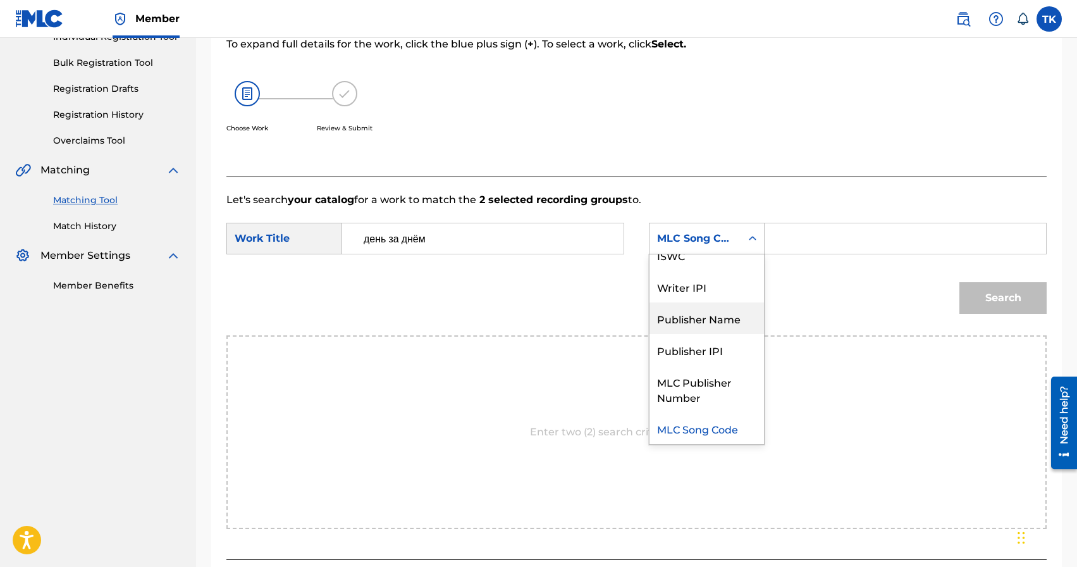
click at [715, 316] on div "Publisher Name" at bounding box center [706, 318] width 114 height 32
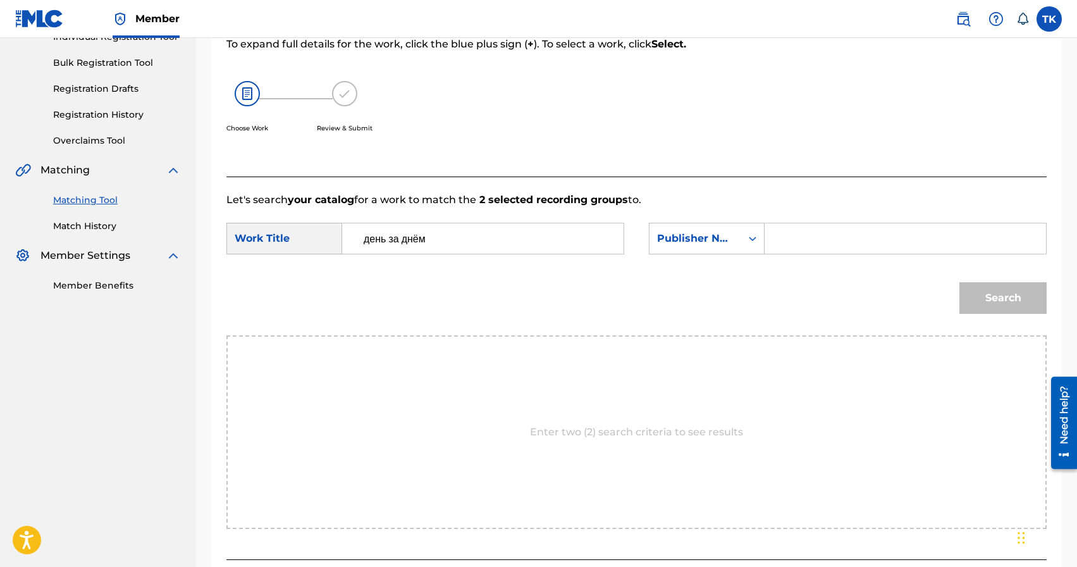
click at [791, 254] on div "Search Form" at bounding box center [905, 239] width 282 height 32
click at [799, 245] on input "Search Form" at bounding box center [905, 238] width 260 height 30
type input "b"
type input "INFINITY MUSIC"
click at [1009, 300] on button "Search" at bounding box center [1002, 298] width 87 height 32
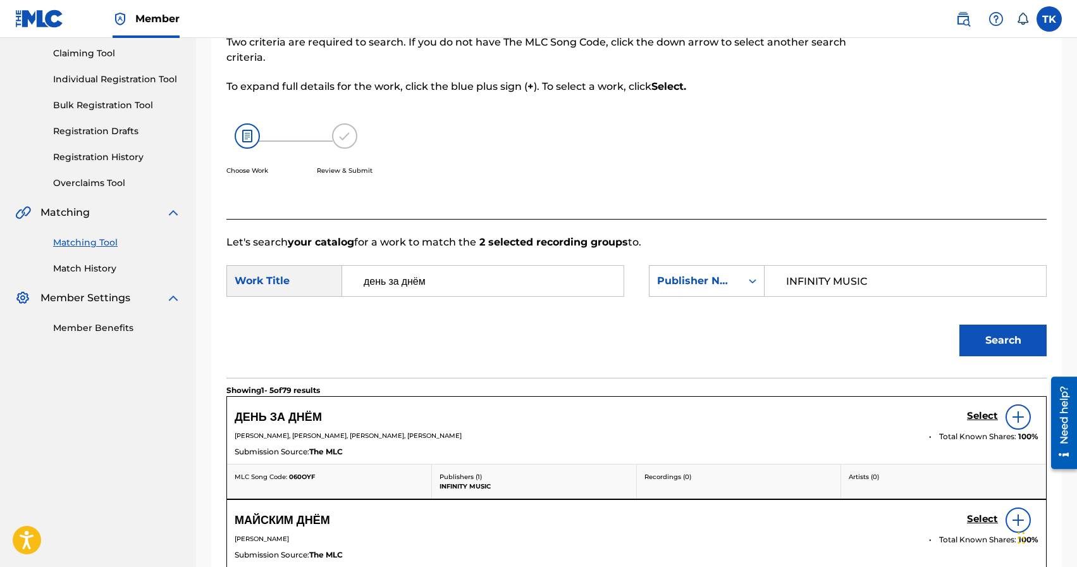
scroll to position [175, 0]
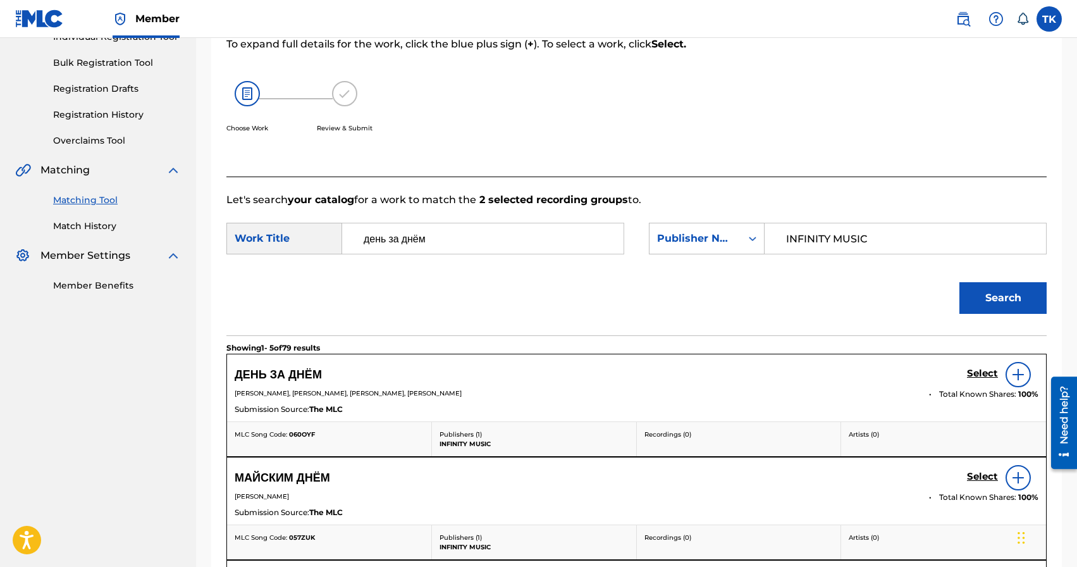
click at [981, 372] on h5 "Select" at bounding box center [982, 373] width 31 height 12
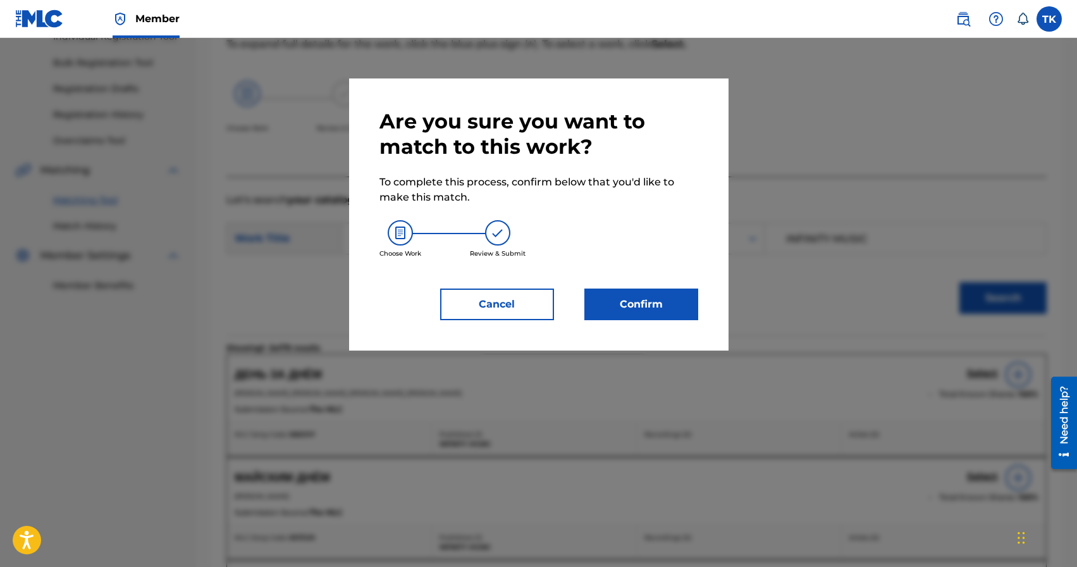
click at [670, 299] on button "Confirm" at bounding box center [641, 304] width 114 height 32
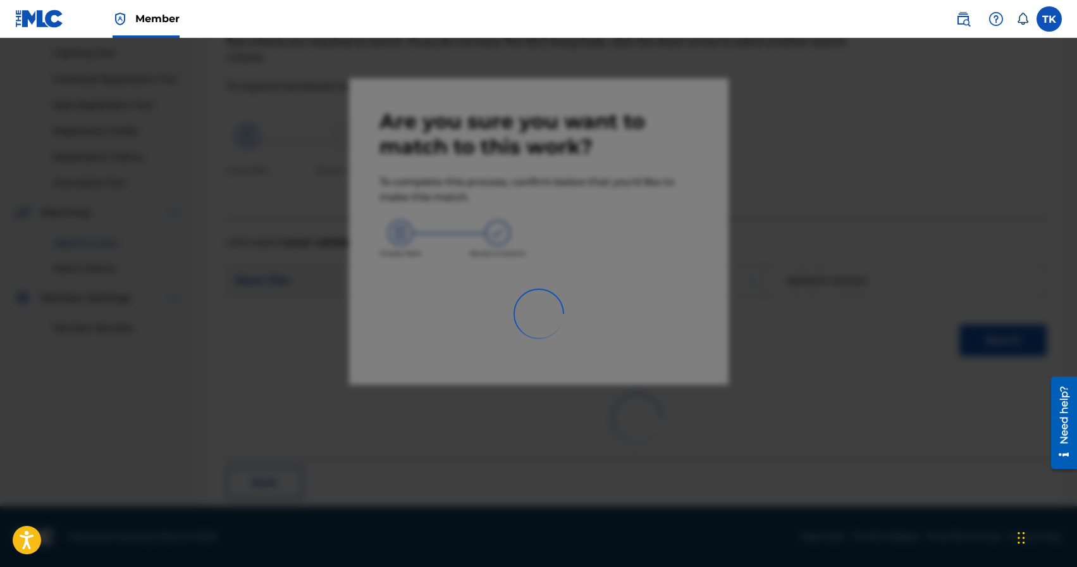
scroll to position [37, 0]
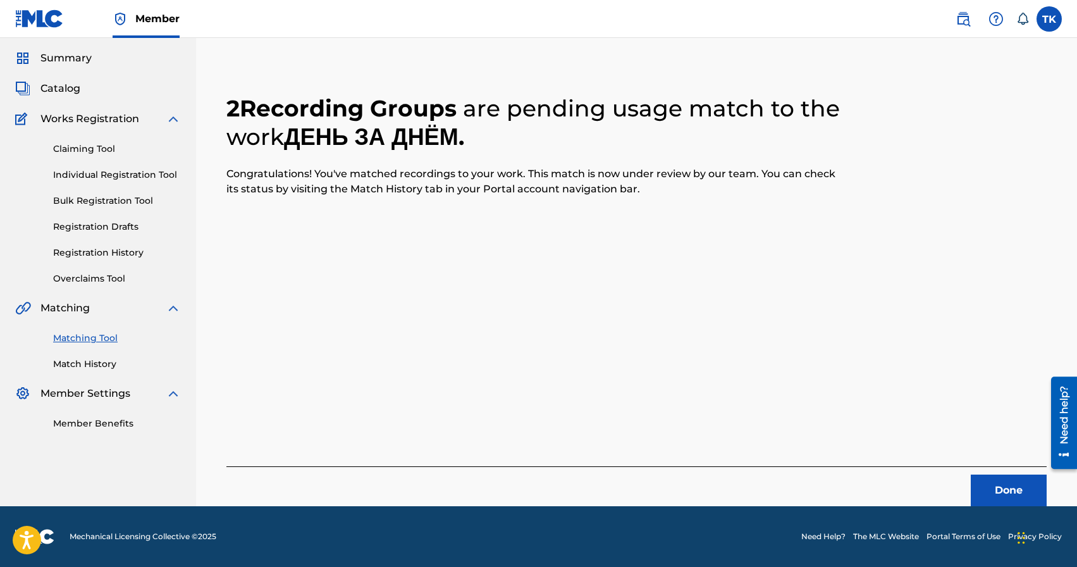
click at [980, 478] on button "Done" at bounding box center [1009, 490] width 76 height 32
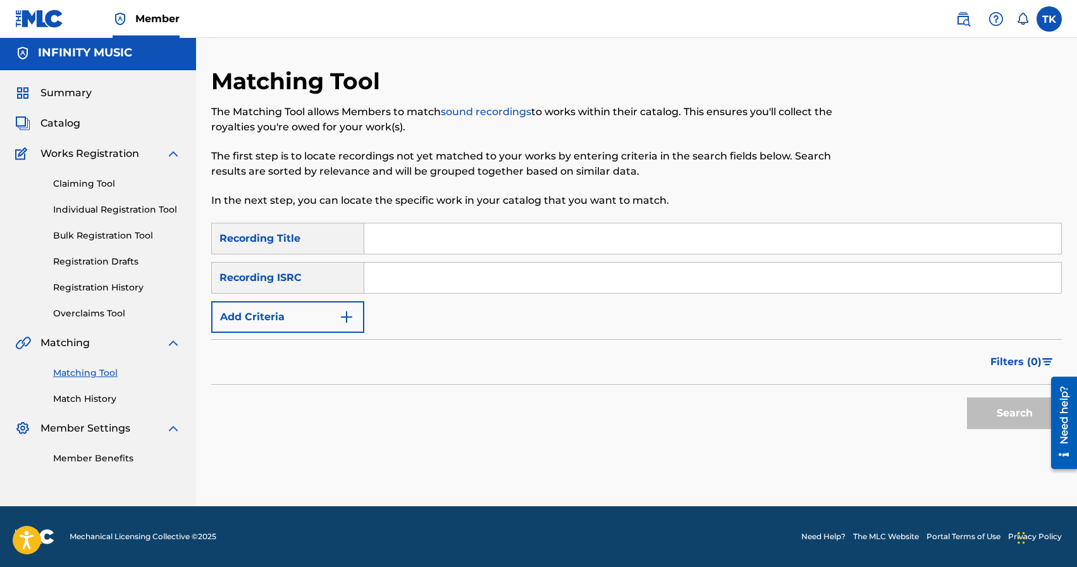
scroll to position [0, 0]
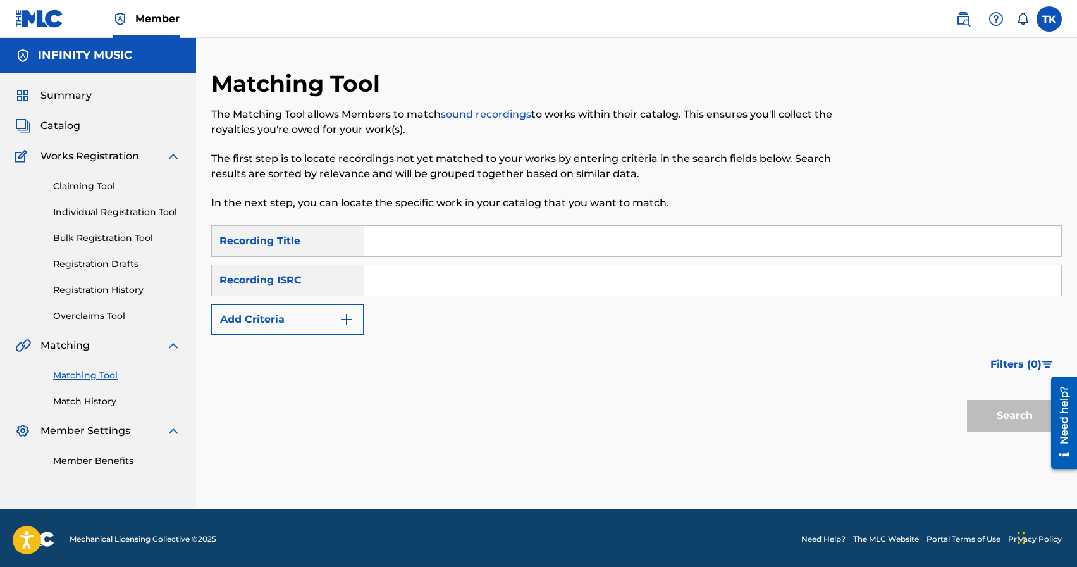
click at [419, 231] on input "Search Form" at bounding box center [712, 241] width 697 height 30
type input "музыка лечит"
click at [319, 328] on button "Add Criteria" at bounding box center [287, 320] width 153 height 32
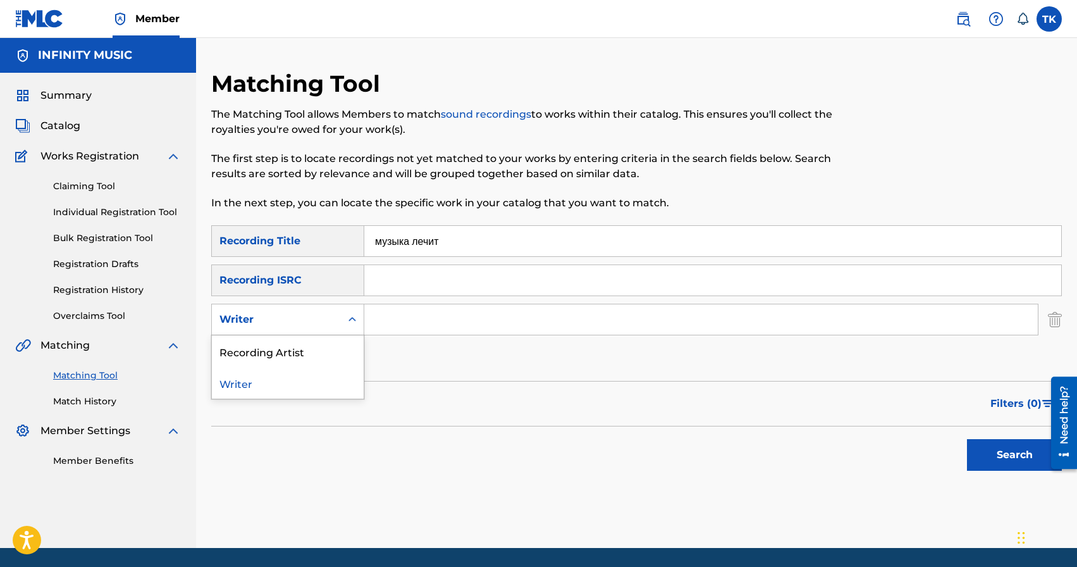
click at [314, 351] on div "Recording Artist" at bounding box center [288, 351] width 152 height 32
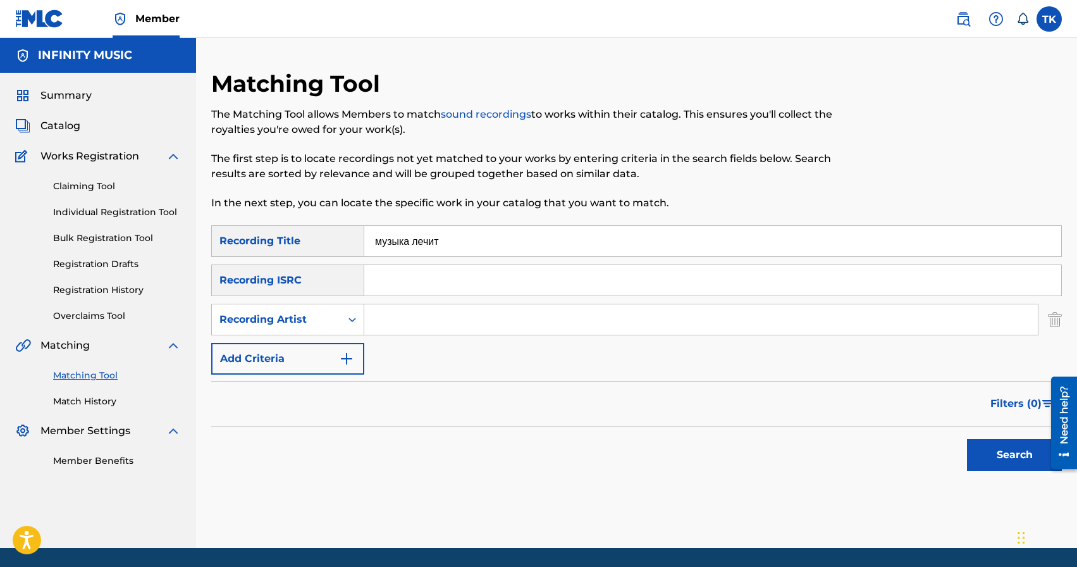
click at [389, 322] on input "Search Form" at bounding box center [700, 319] width 673 height 30
type input "BRATICA"
click at [989, 449] on button "Search" at bounding box center [1014, 455] width 95 height 32
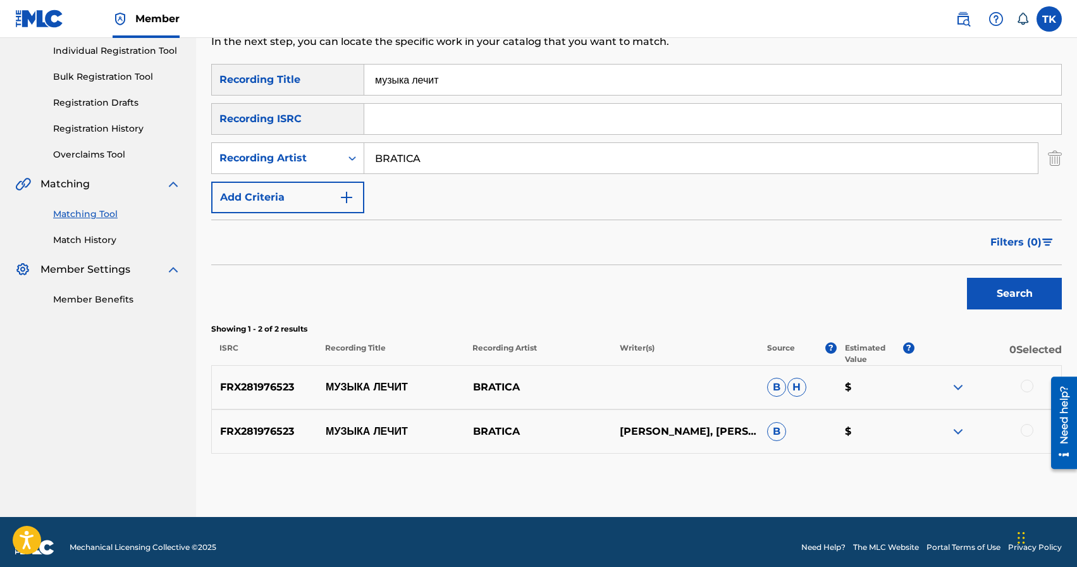
scroll to position [162, 0]
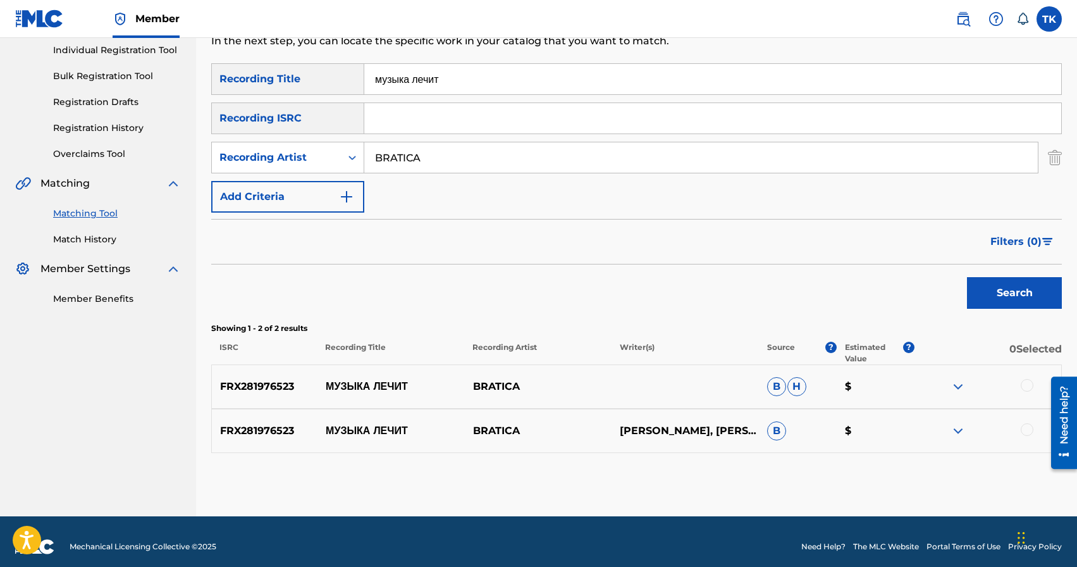
click at [1026, 386] on div at bounding box center [1027, 385] width 13 height 13
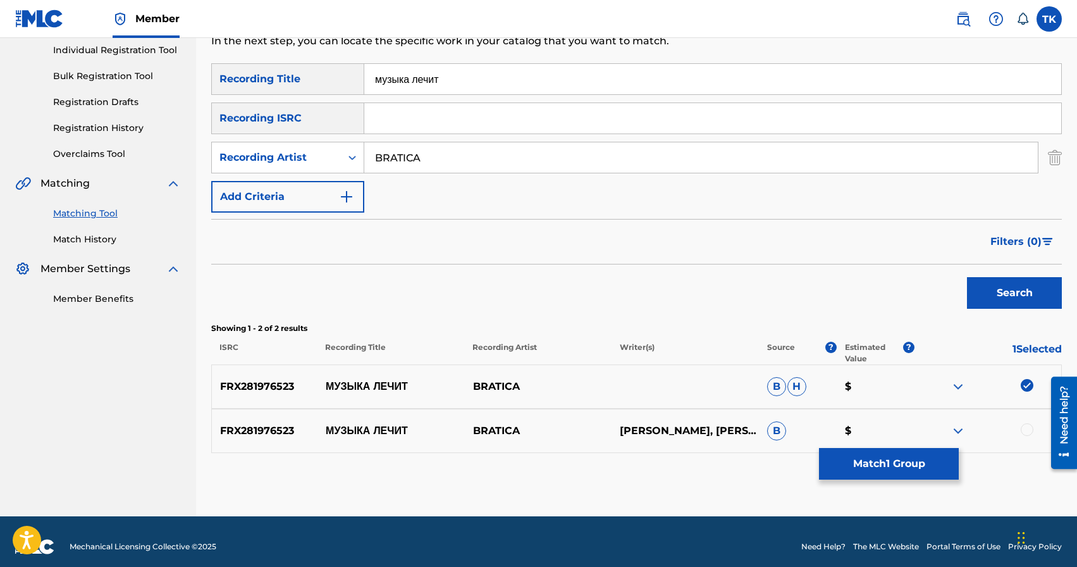
click at [1026, 433] on div at bounding box center [1027, 429] width 13 height 13
click at [924, 455] on button "Match 2 Groups" at bounding box center [889, 464] width 140 height 32
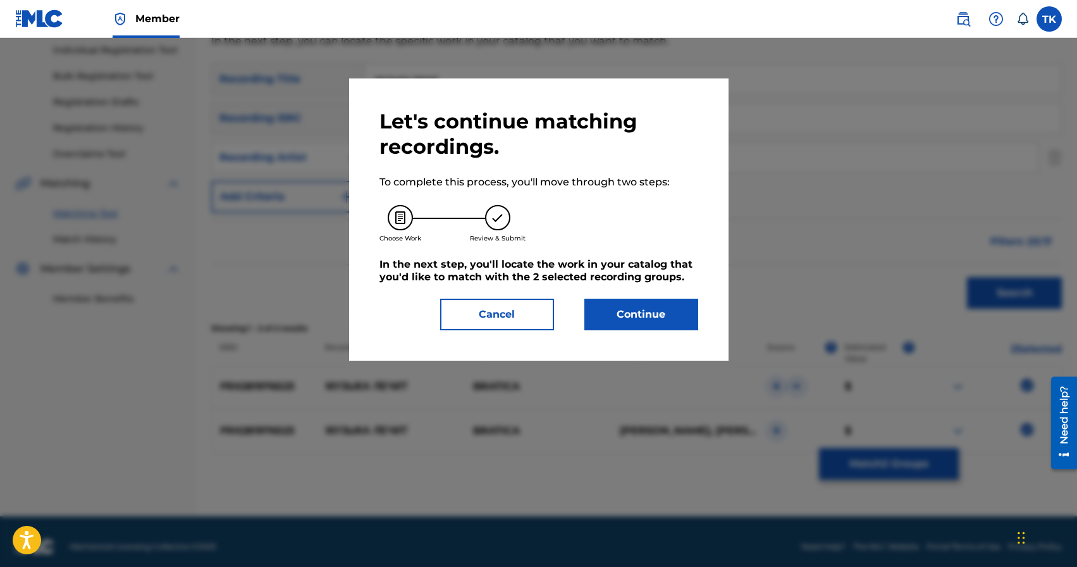
click at [667, 324] on button "Continue" at bounding box center [641, 314] width 114 height 32
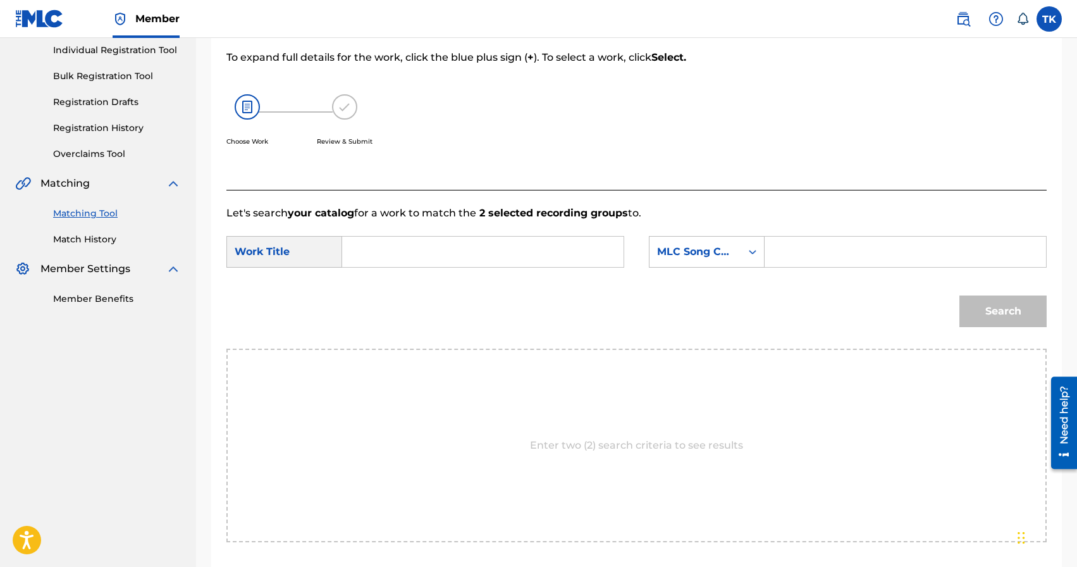
click at [519, 264] on input "Search Form" at bounding box center [483, 251] width 260 height 30
click at [397, 288] on div "музыка [PERSON_NAME]" at bounding box center [388, 288] width 70 height 38
type input "музыка лечит"
click at [718, 260] on div "MLC Song Code" at bounding box center [695, 252] width 92 height 24
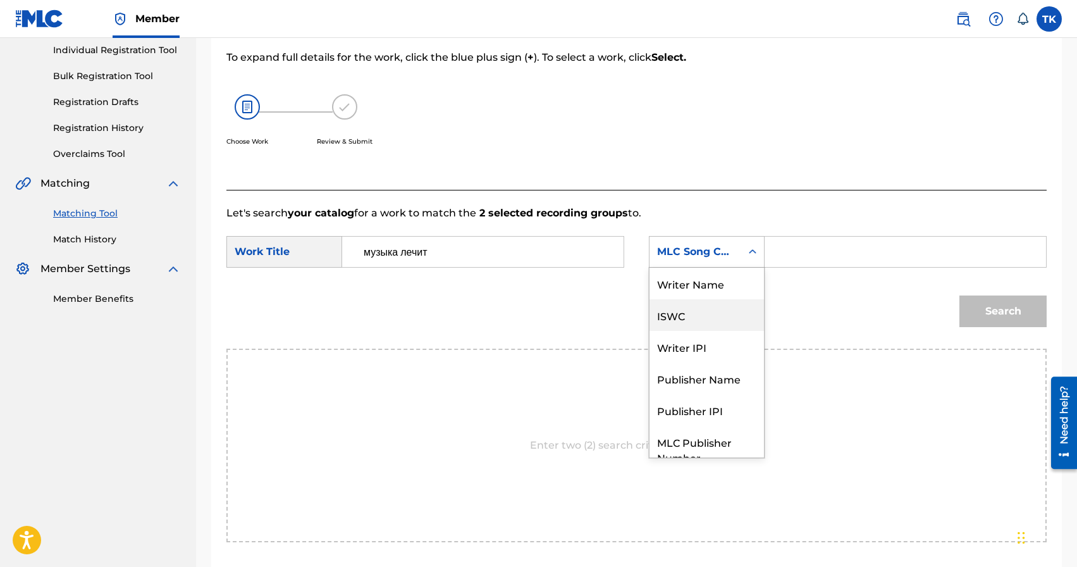
scroll to position [47, 0]
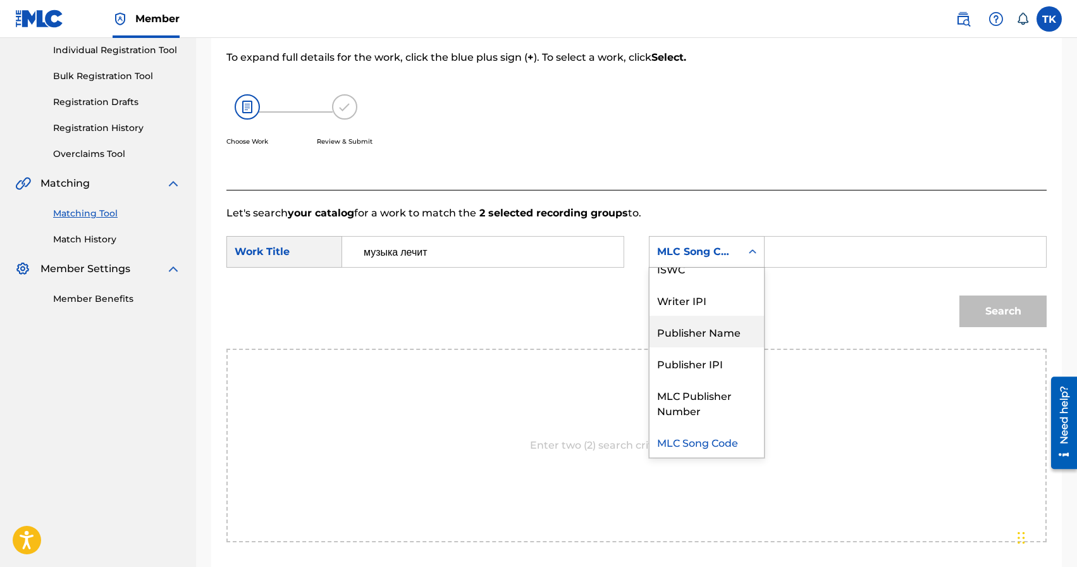
click at [706, 332] on div "Publisher Name" at bounding box center [706, 332] width 114 height 32
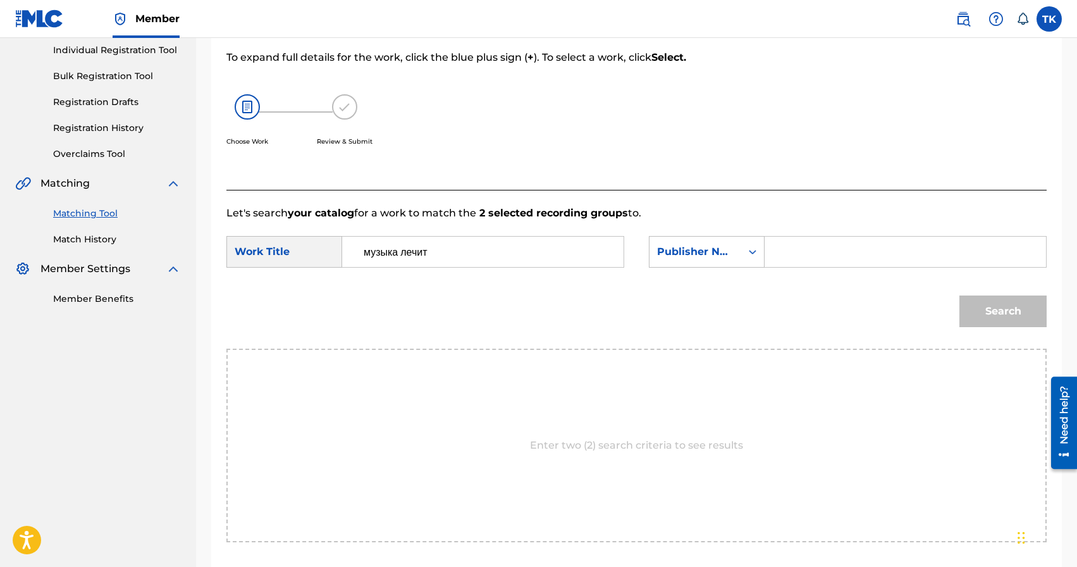
click at [802, 249] on input "Search Form" at bounding box center [905, 251] width 260 height 30
type input "INFINITY MUSIC"
click at [1023, 316] on button "Search" at bounding box center [1002, 311] width 87 height 32
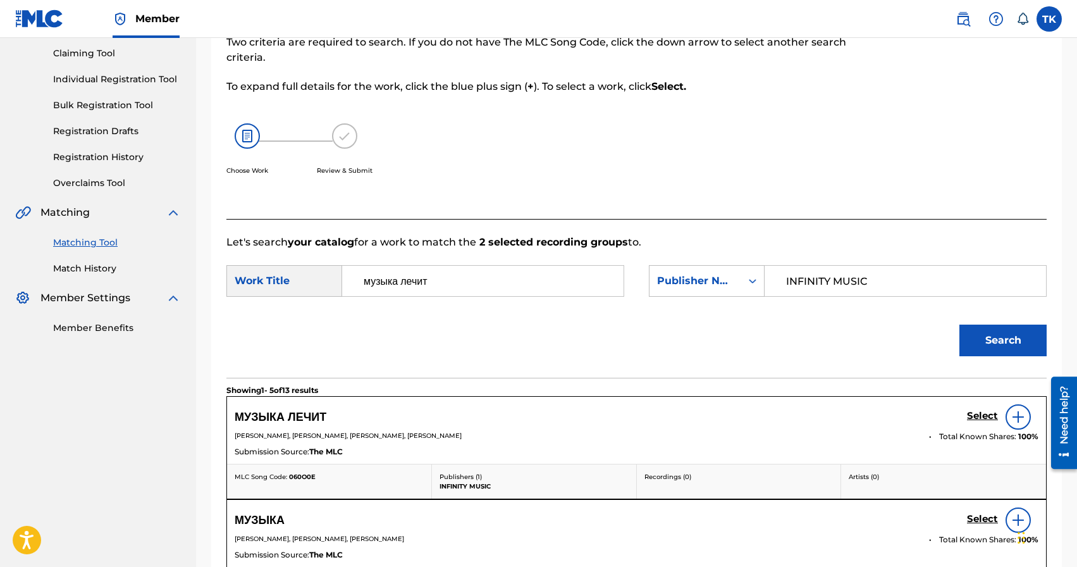
scroll to position [162, 0]
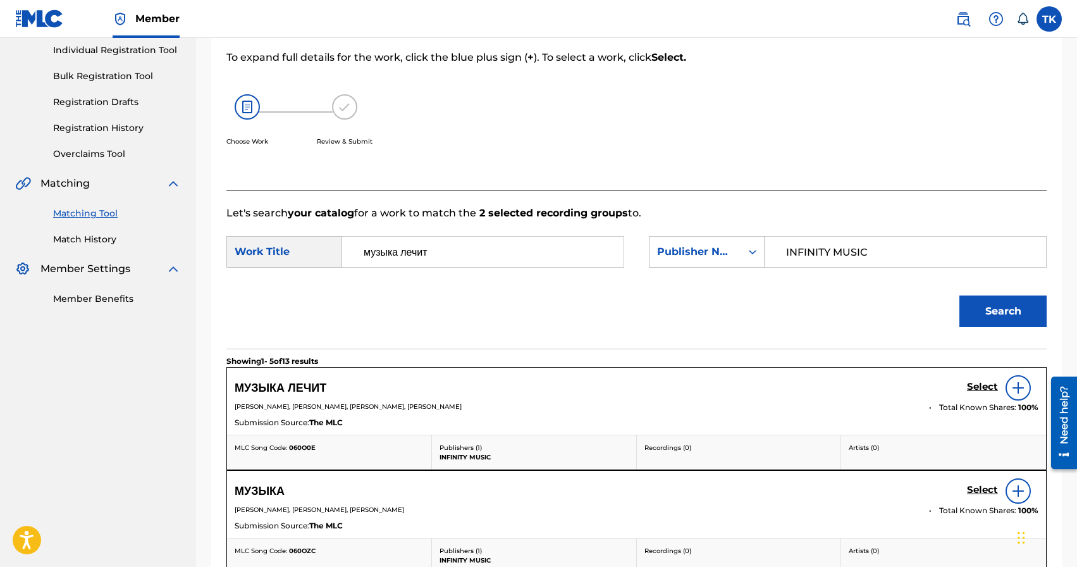
click at [978, 384] on h5 "Select" at bounding box center [982, 387] width 31 height 12
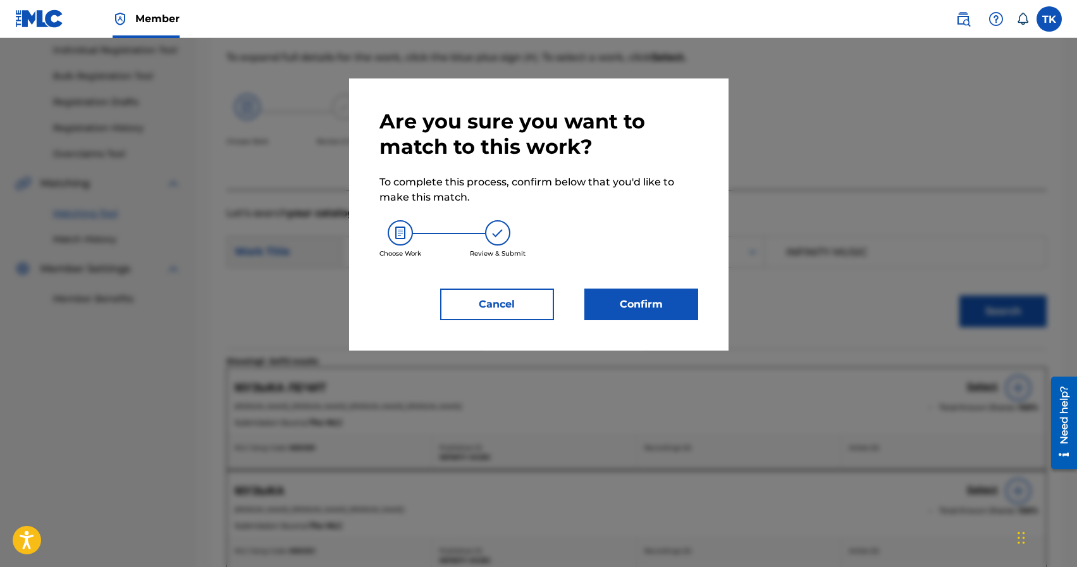
click at [649, 305] on button "Confirm" at bounding box center [641, 304] width 114 height 32
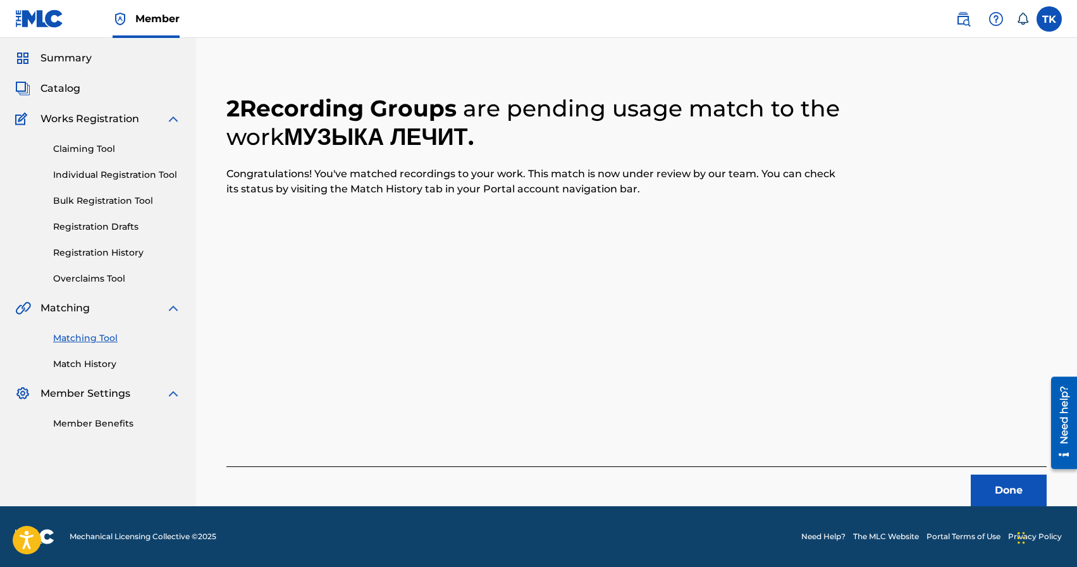
scroll to position [37, 0]
click at [995, 479] on button "Done" at bounding box center [1009, 490] width 76 height 32
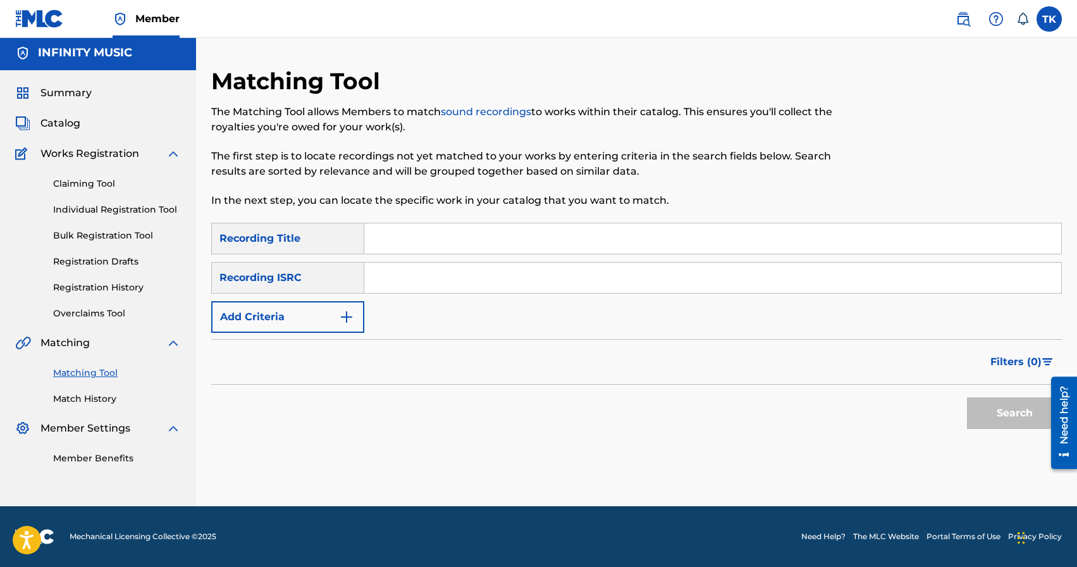
scroll to position [0, 0]
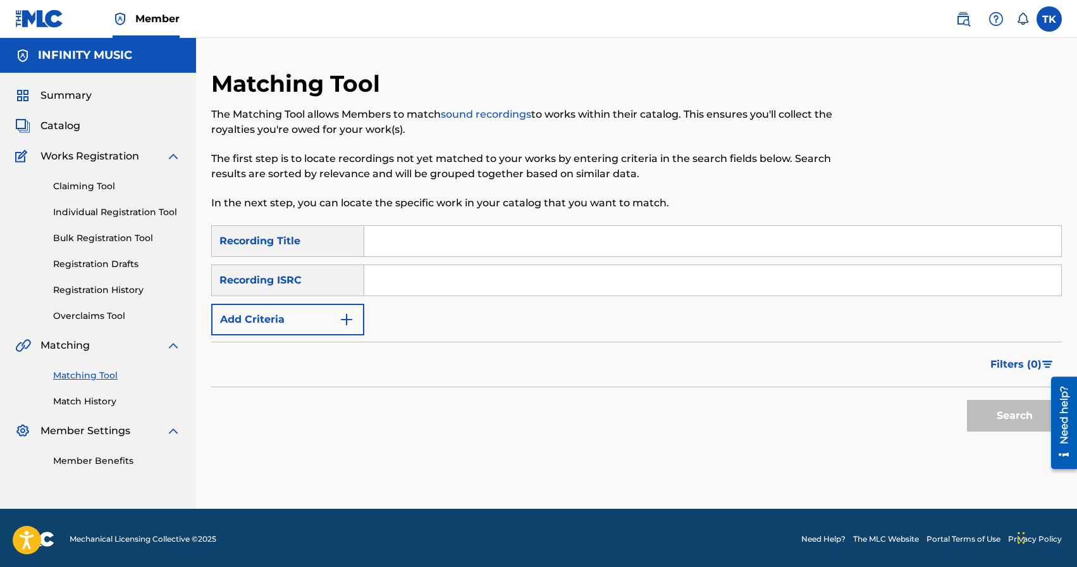
click at [454, 231] on input "Search Form" at bounding box center [712, 241] width 697 height 30
type input "братское сердце"
click at [348, 321] on img "Search Form" at bounding box center [346, 319] width 15 height 15
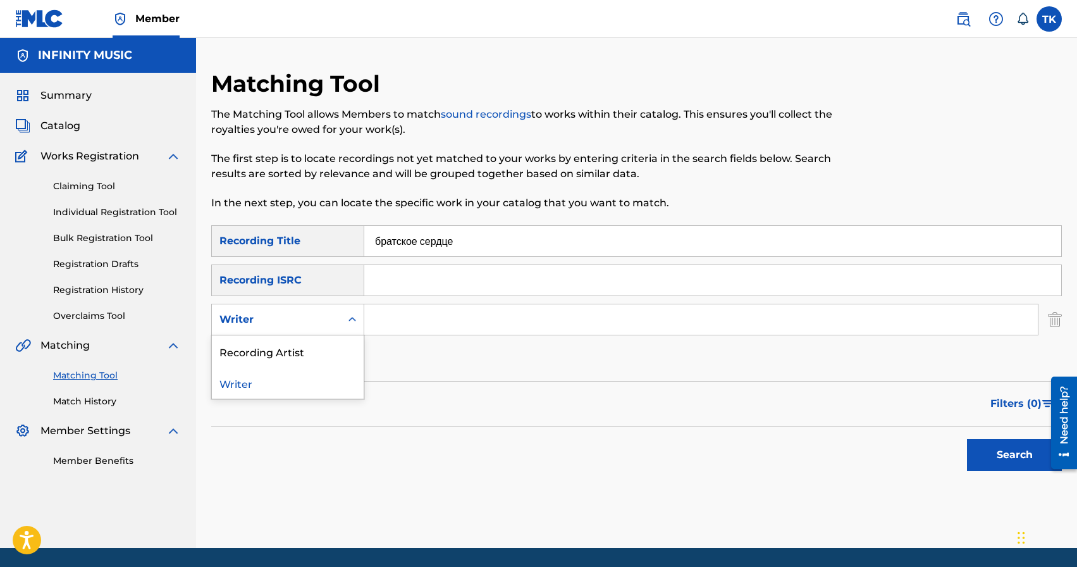
click at [348, 321] on icon "Search Form" at bounding box center [352, 319] width 13 height 13
click at [339, 348] on div "Recording Artist" at bounding box center [288, 351] width 152 height 32
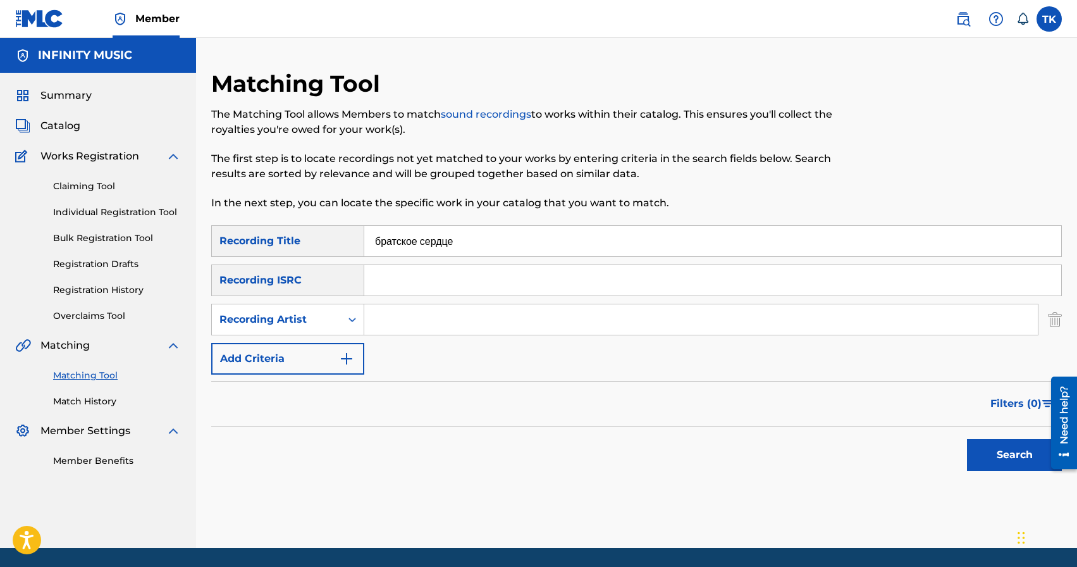
click at [401, 323] on input "Search Form" at bounding box center [700, 319] width 673 height 30
type input "BRATICA"
click at [973, 448] on button "Search" at bounding box center [1014, 455] width 95 height 32
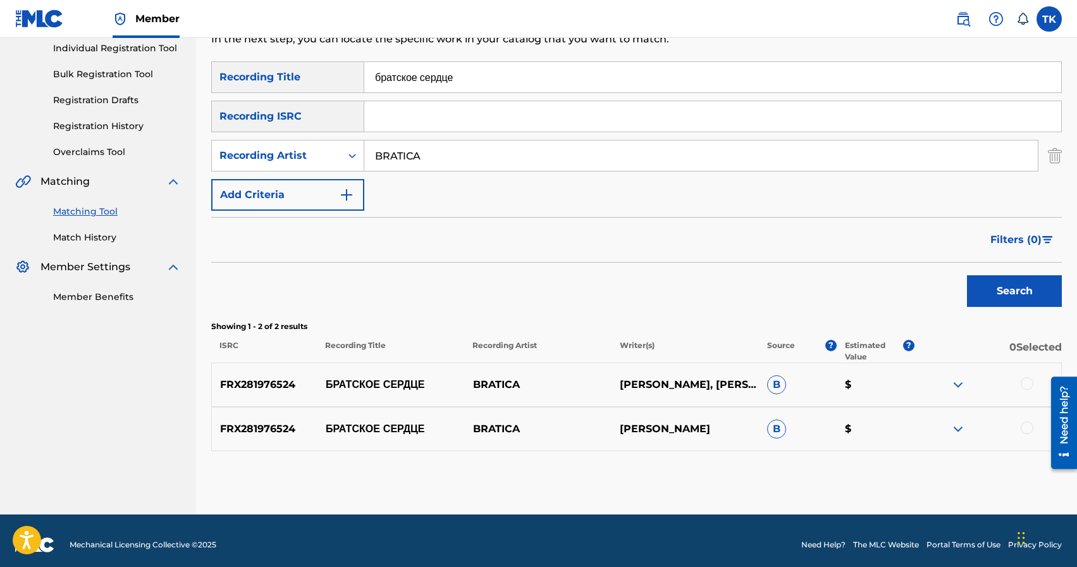
scroll to position [169, 0]
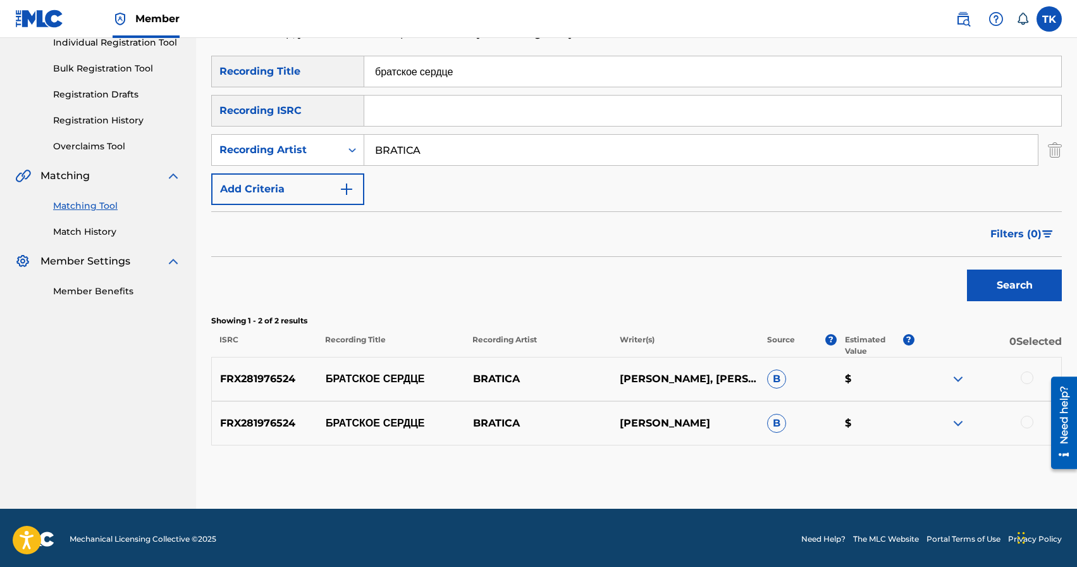
click at [1022, 419] on div at bounding box center [1027, 421] width 13 height 13
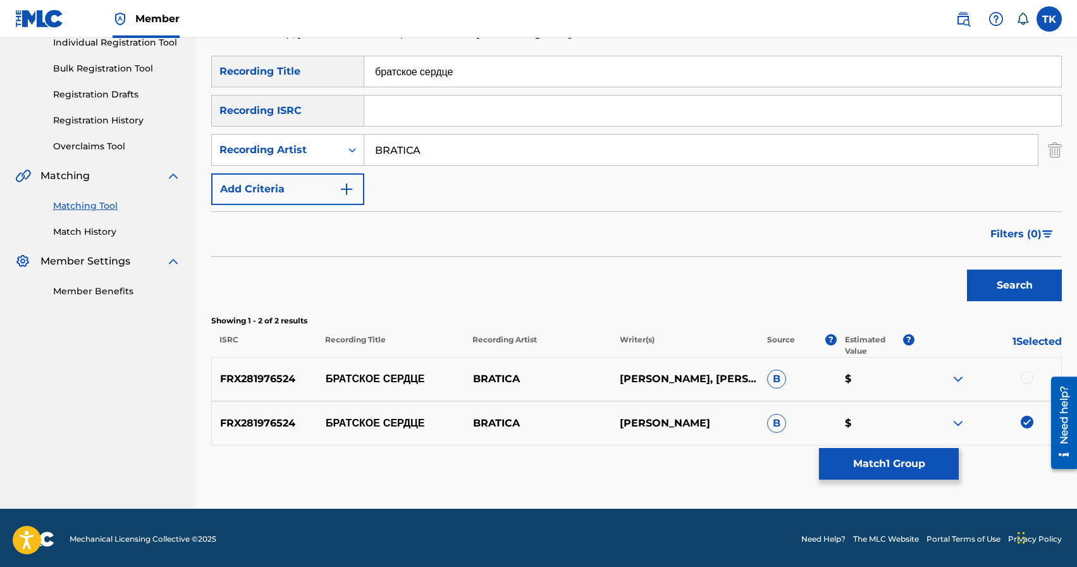
click at [1024, 374] on div at bounding box center [1027, 377] width 13 height 13
click at [918, 460] on button "Match 2 Groups" at bounding box center [889, 464] width 140 height 32
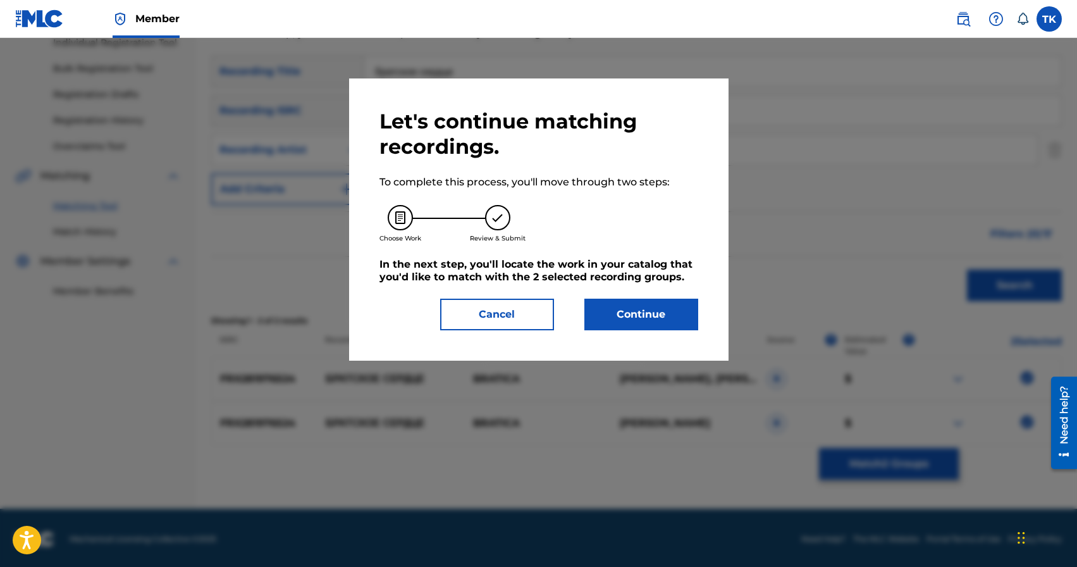
click at [684, 321] on button "Continue" at bounding box center [641, 314] width 114 height 32
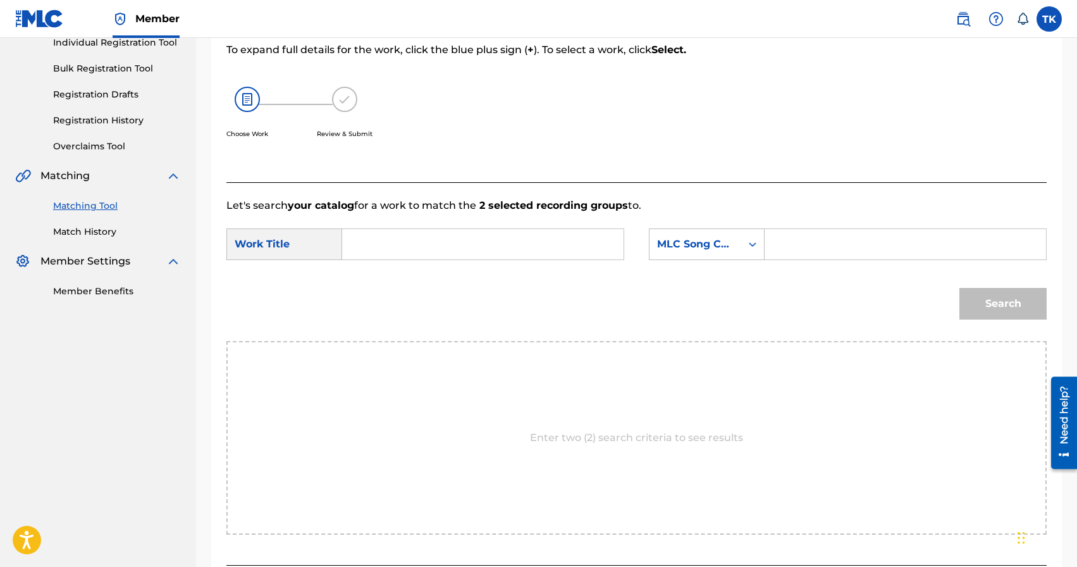
click at [534, 245] on input "Search Form" at bounding box center [483, 244] width 260 height 30
click at [395, 279] on div "братс кое сердце" at bounding box center [388, 280] width 70 height 38
type input "братское сердце"
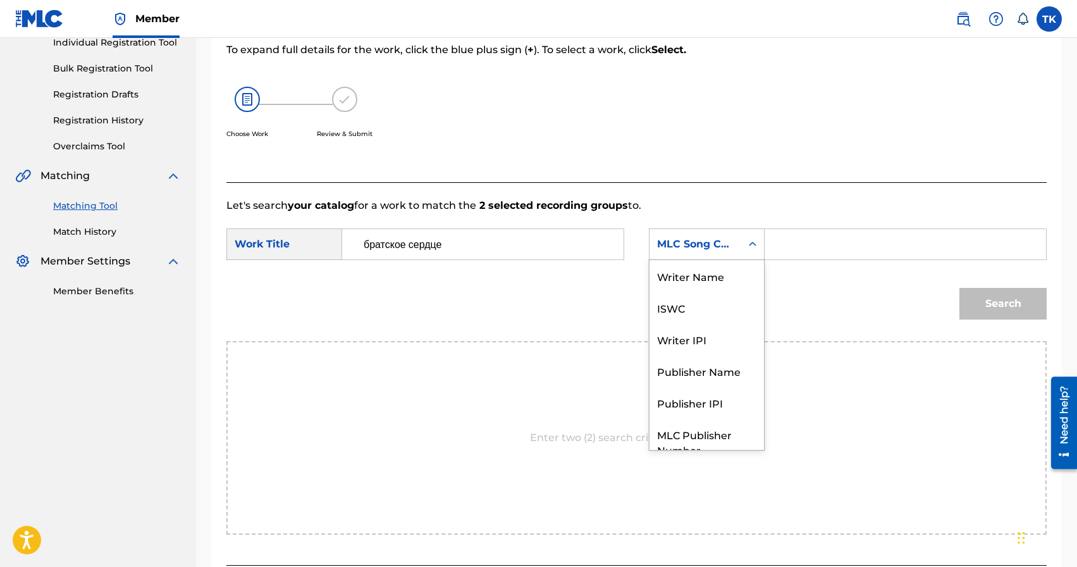
click at [741, 249] on div "Search Form" at bounding box center [752, 244] width 23 height 23
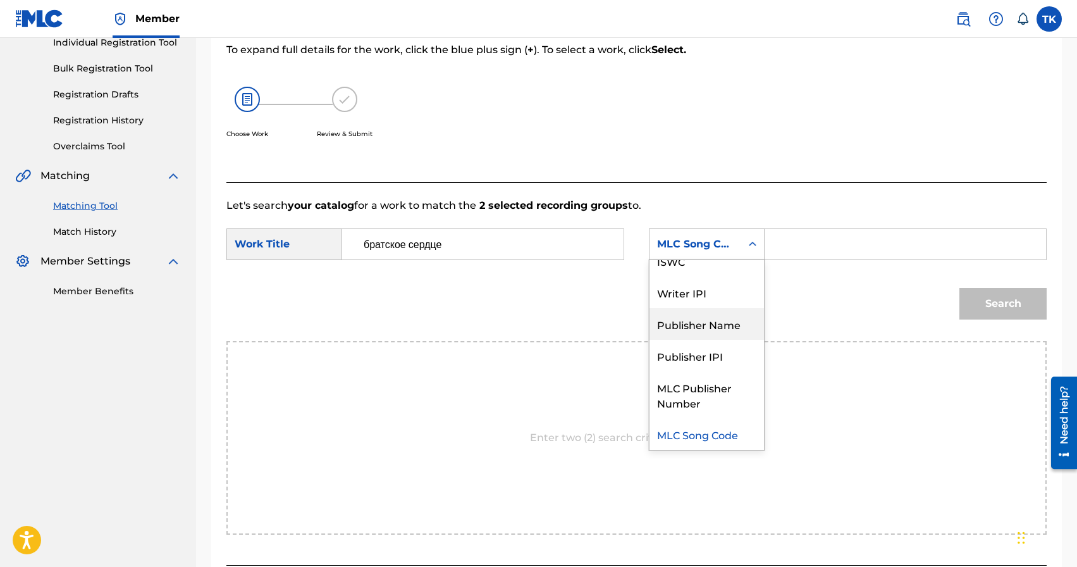
click at [715, 324] on div "Publisher Name" at bounding box center [706, 324] width 114 height 32
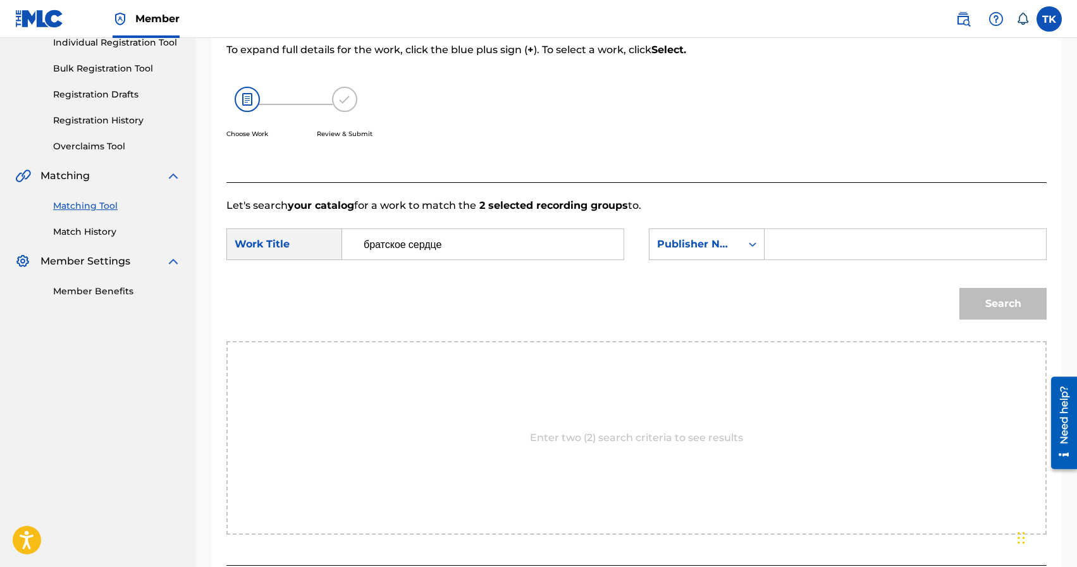
click at [800, 243] on input "Search Form" at bounding box center [905, 244] width 260 height 30
type input "INFINITY MUSIC"
click at [1010, 307] on button "Search" at bounding box center [1002, 304] width 87 height 32
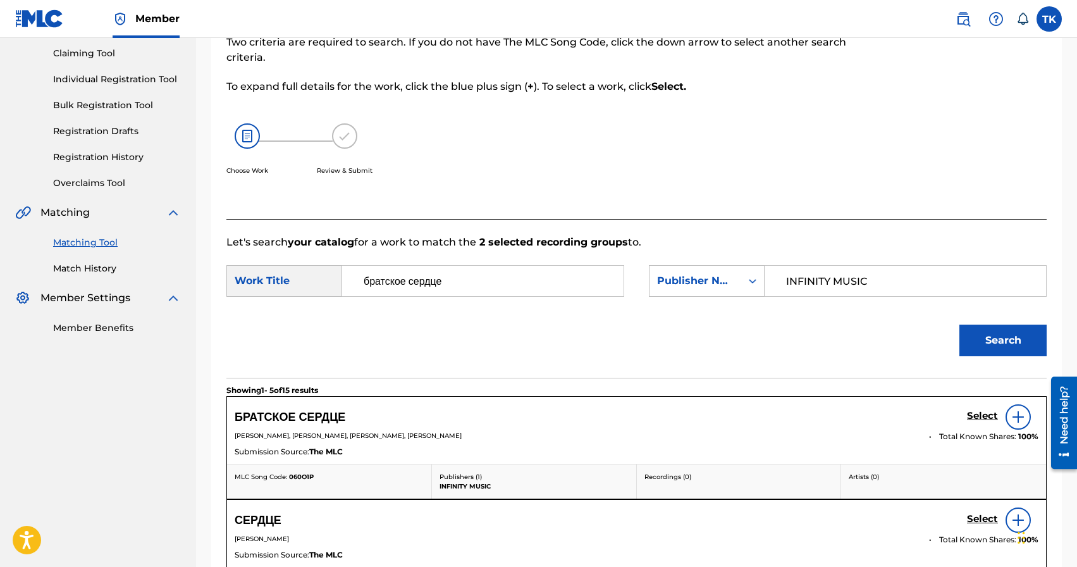
scroll to position [169, 0]
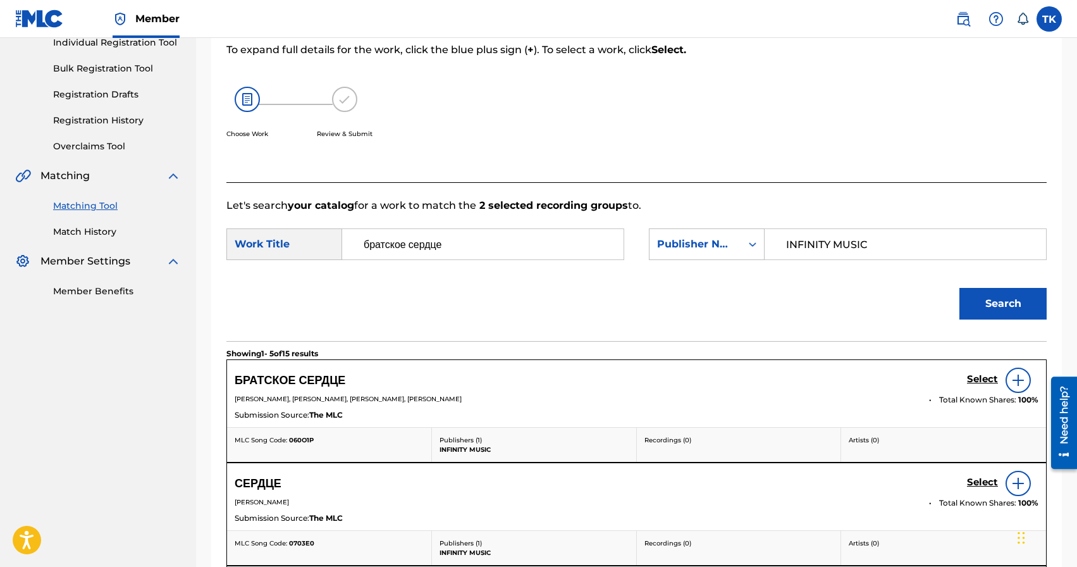
click at [973, 381] on h5 "Select" at bounding box center [982, 379] width 31 height 12
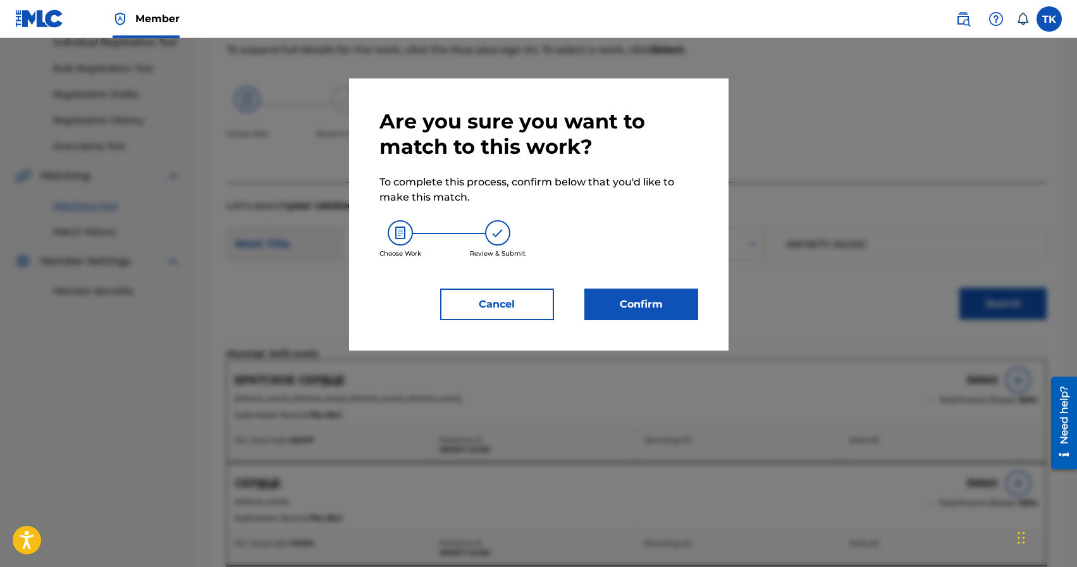
click at [678, 309] on button "Confirm" at bounding box center [641, 304] width 114 height 32
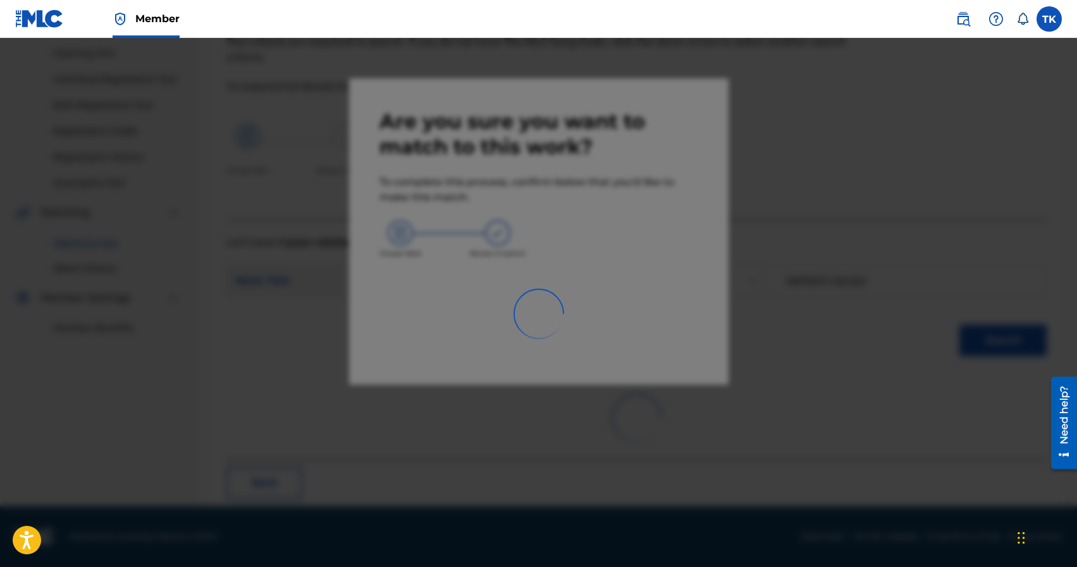
scroll to position [37, 0]
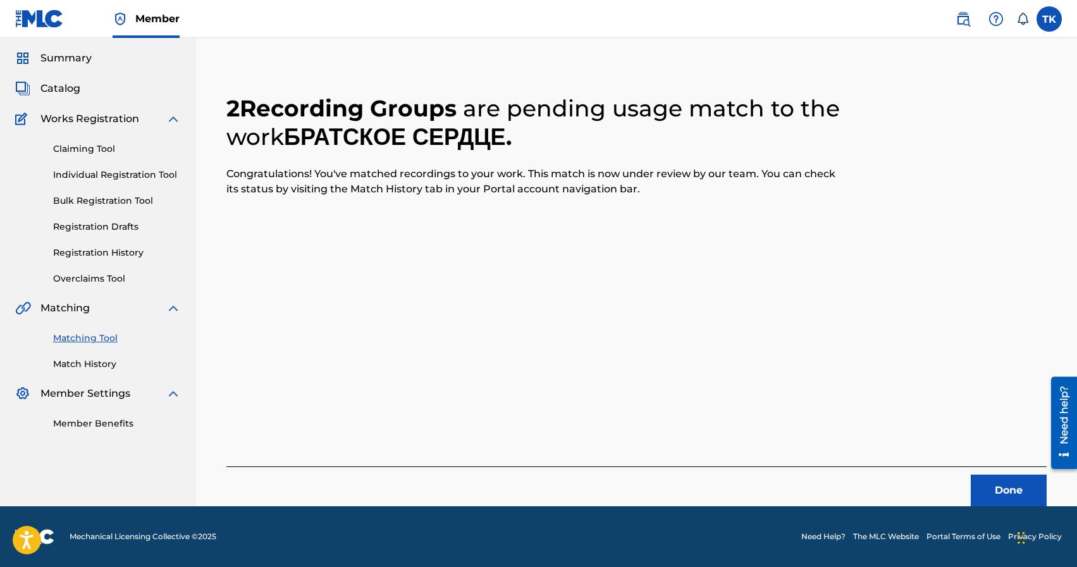
click at [998, 482] on button "Done" at bounding box center [1009, 490] width 76 height 32
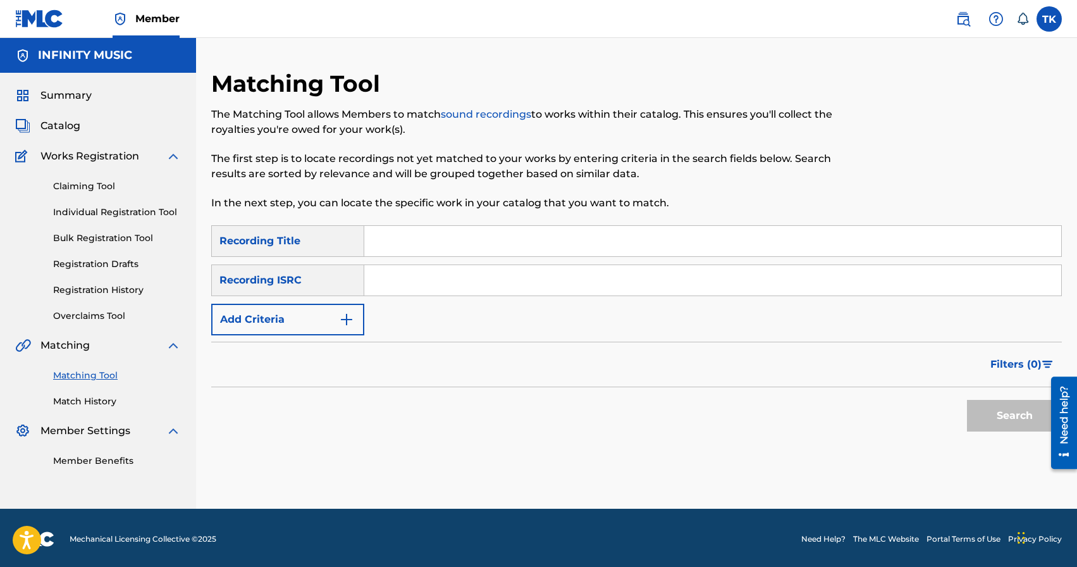
click at [471, 243] on input "Search Form" at bounding box center [712, 241] width 697 height 30
type input "до утра"
click at [340, 317] on img "Search Form" at bounding box center [346, 319] width 15 height 15
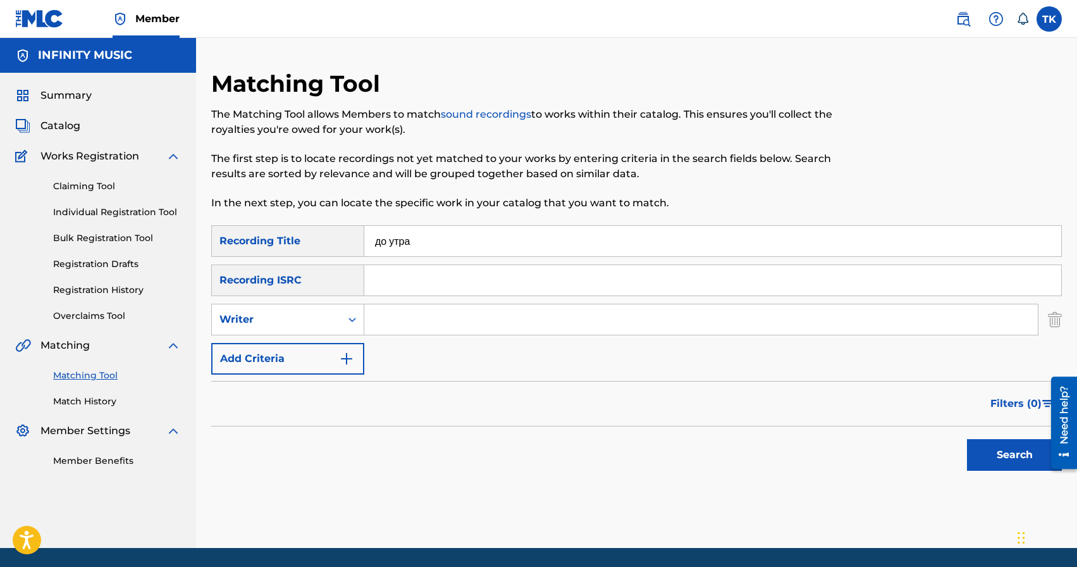
click at [340, 317] on div "Writer" at bounding box center [276, 319] width 129 height 24
click at [334, 339] on div "Recording Artist" at bounding box center [288, 351] width 152 height 32
click at [412, 321] on input "Search Form" at bounding box center [700, 319] width 673 height 30
type input "BRATICA"
click at [998, 451] on button "Search" at bounding box center [1014, 455] width 95 height 32
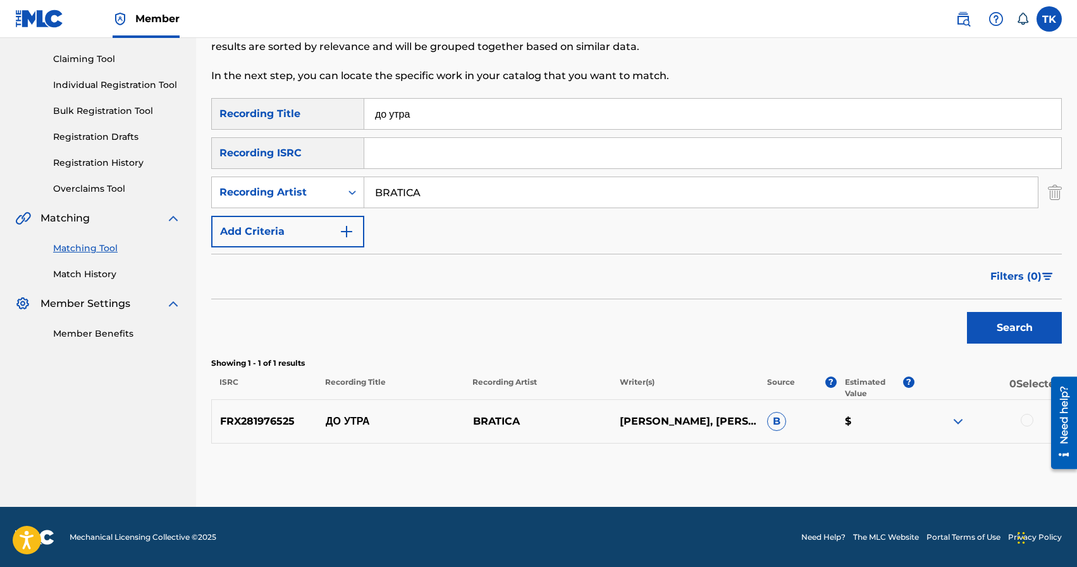
scroll to position [128, 0]
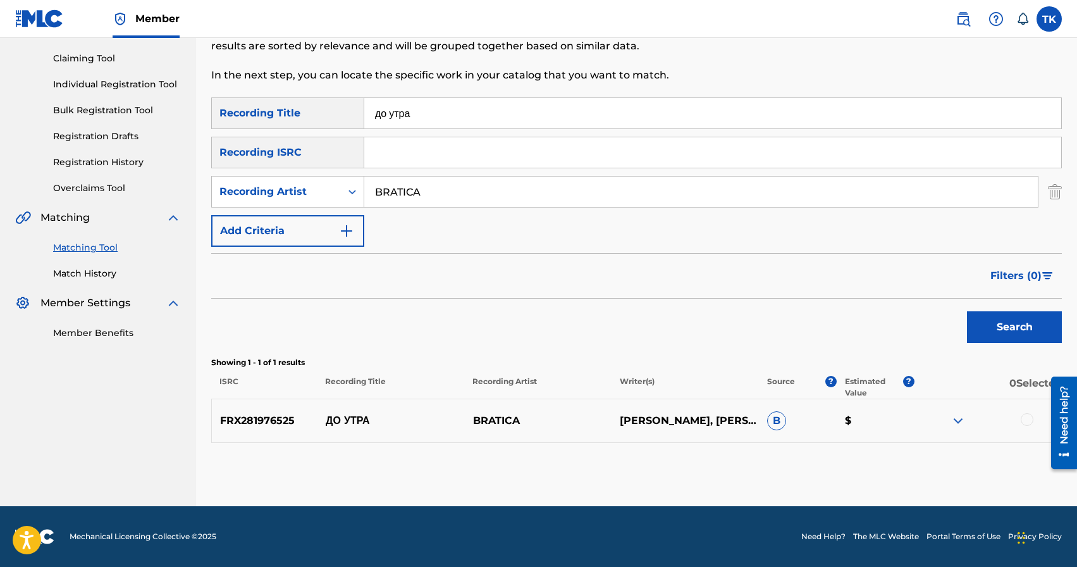
click at [1024, 420] on div at bounding box center [1027, 419] width 13 height 13
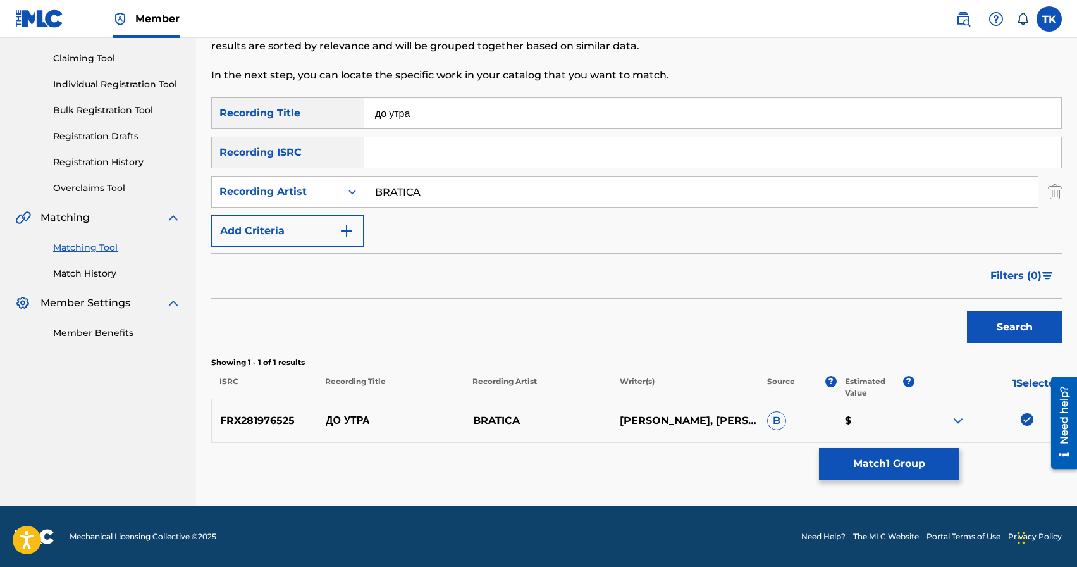
click at [910, 460] on button "Match 1 Group" at bounding box center [889, 464] width 140 height 32
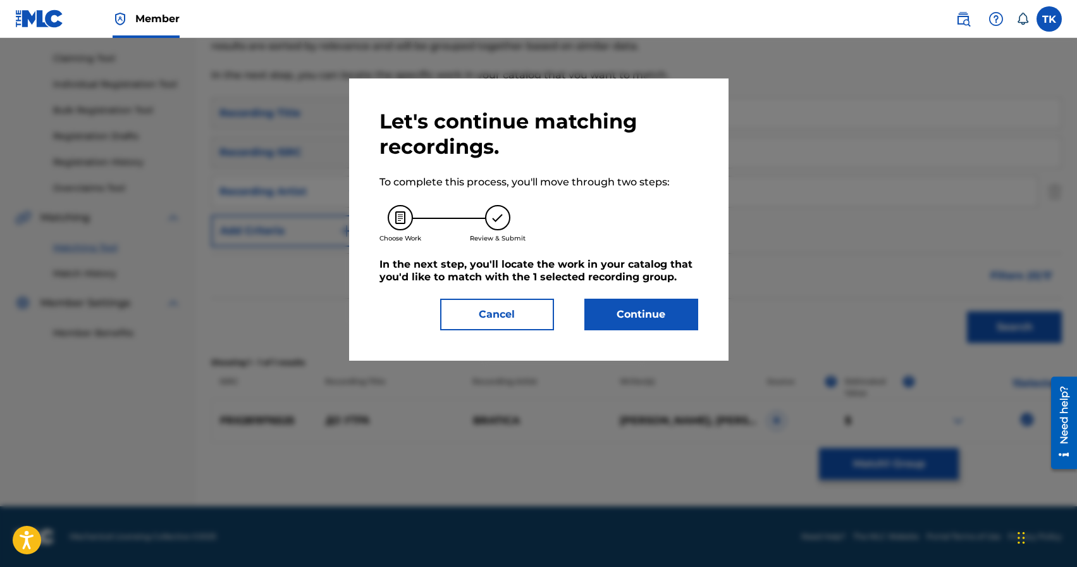
click at [649, 316] on button "Continue" at bounding box center [641, 314] width 114 height 32
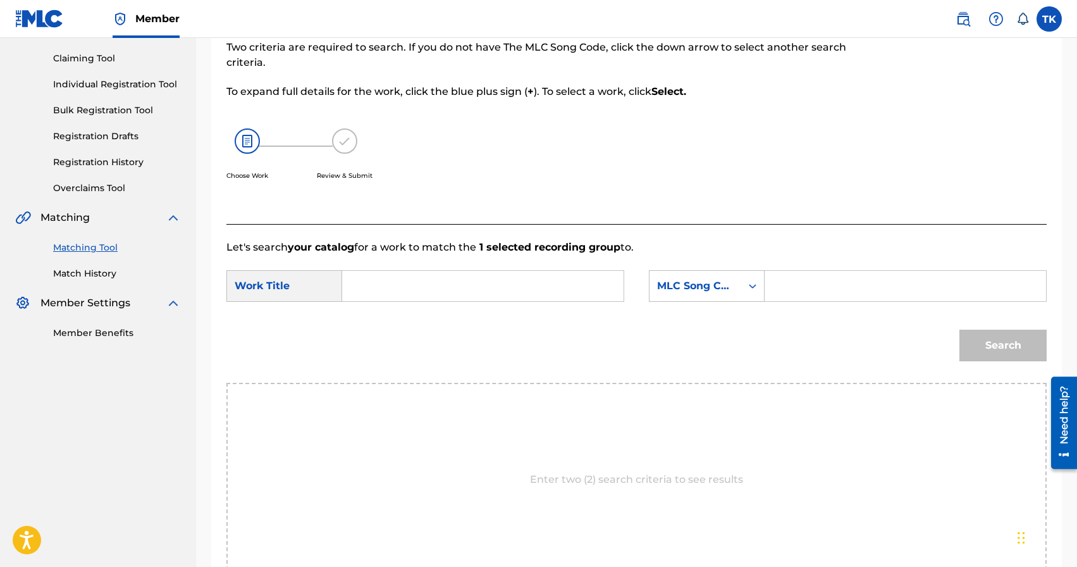
click at [486, 276] on input "Search Form" at bounding box center [483, 286] width 260 height 30
type input "до утра"
click at [393, 315] on strong "утра" at bounding box center [390, 314] width 23 height 12
click at [734, 271] on div "MLC Song Code" at bounding box center [707, 286] width 116 height 32
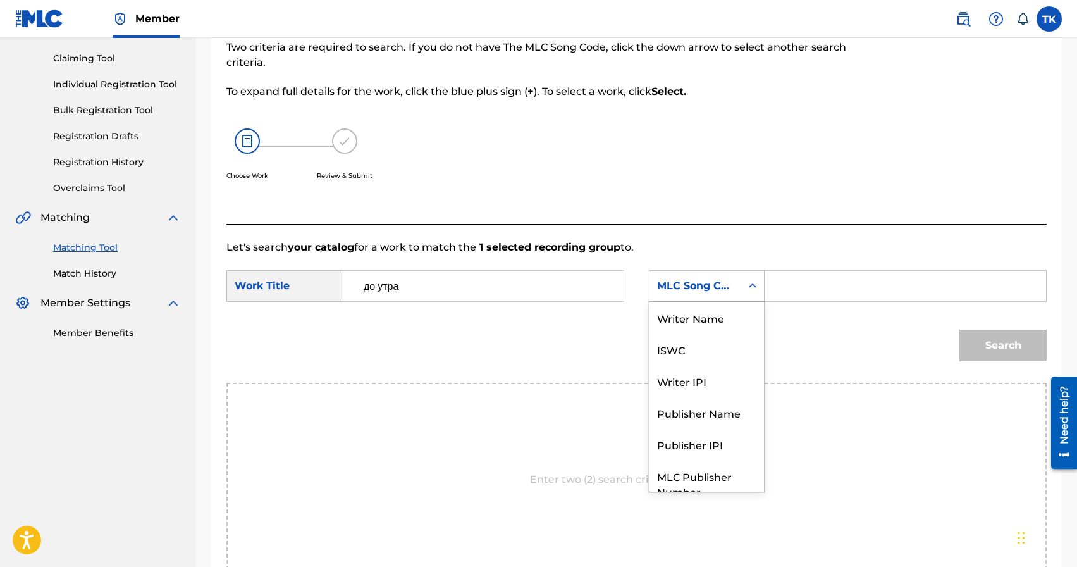
scroll to position [47, 0]
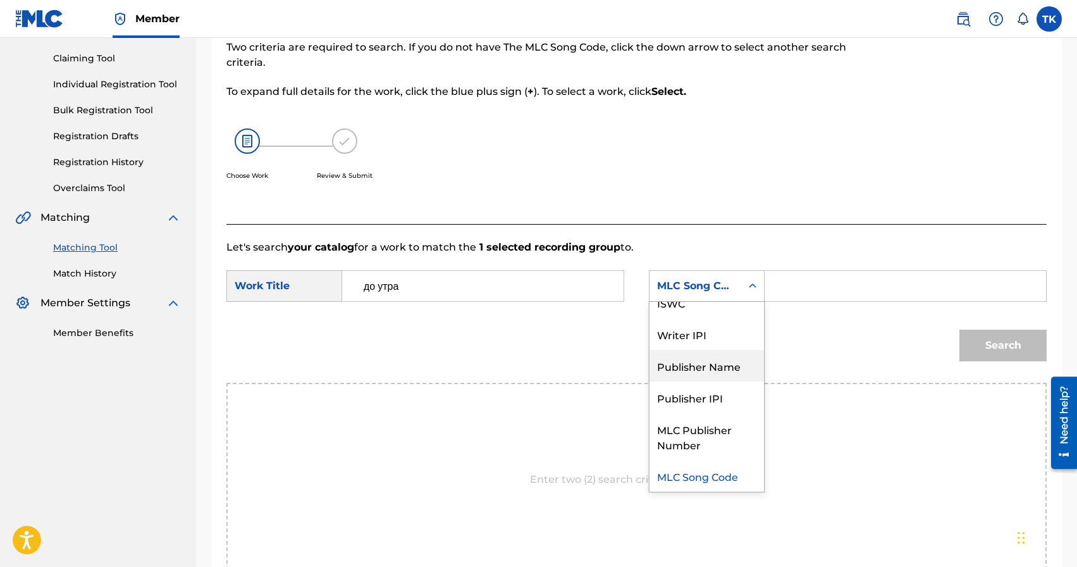
click at [706, 368] on div "Publisher Name" at bounding box center [706, 366] width 114 height 32
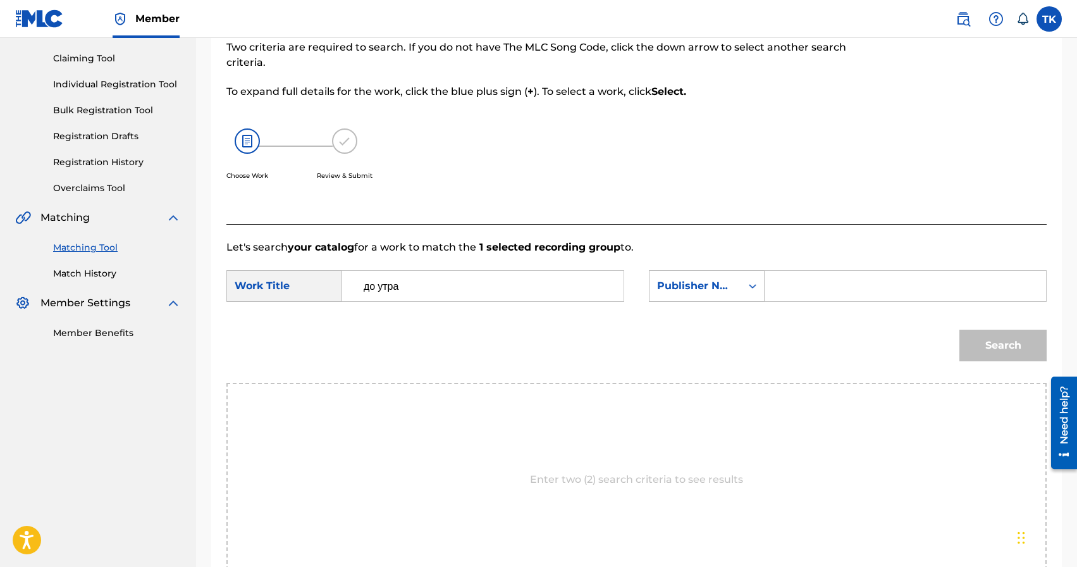
click at [806, 291] on input "Search Form" at bounding box center [905, 286] width 260 height 30
type input "INFINITY MUSIC"
click at [982, 347] on button "Search" at bounding box center [1002, 345] width 87 height 32
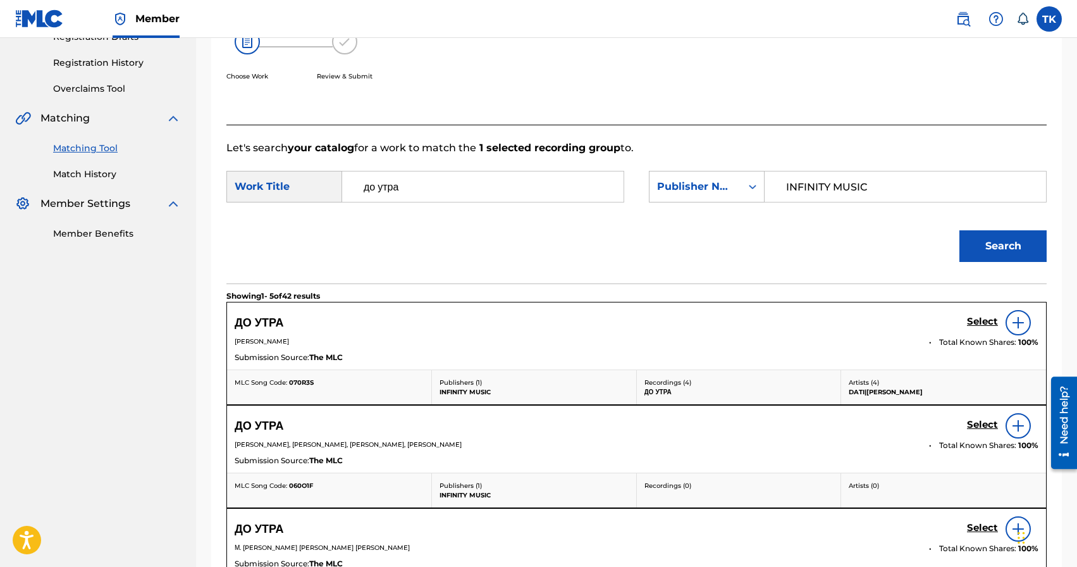
scroll to position [228, 0]
click at [978, 326] on h5 "Select" at bounding box center [982, 320] width 31 height 12
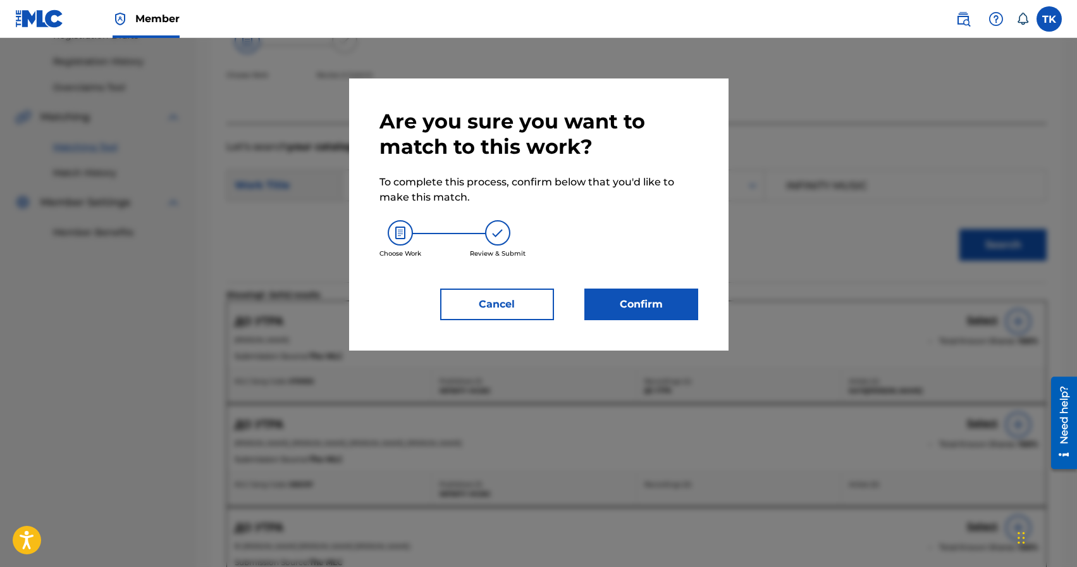
click at [678, 306] on button "Confirm" at bounding box center [641, 304] width 114 height 32
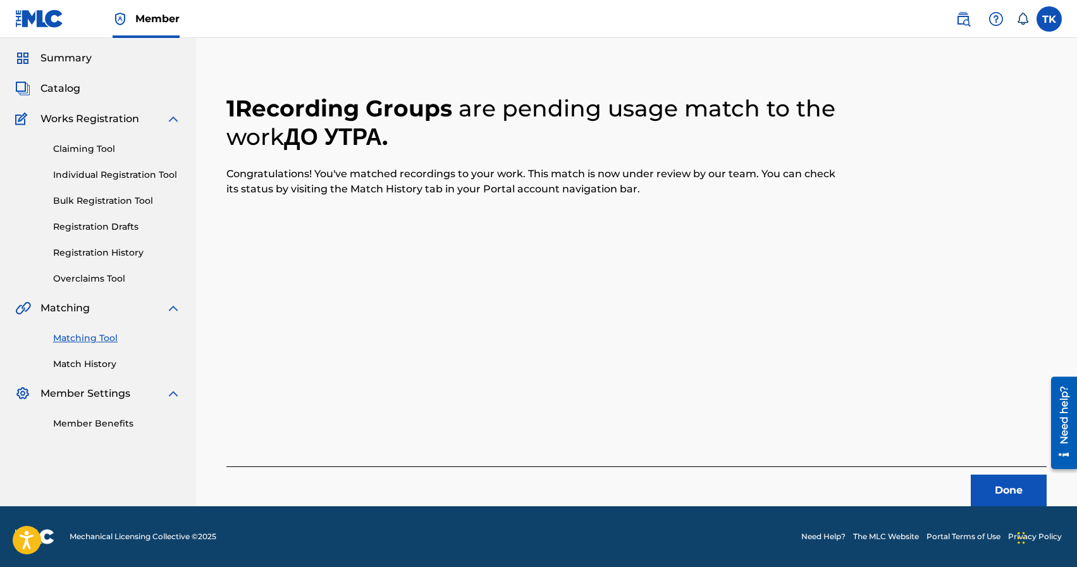
scroll to position [37, 0]
click at [997, 495] on button "Done" at bounding box center [1009, 490] width 76 height 32
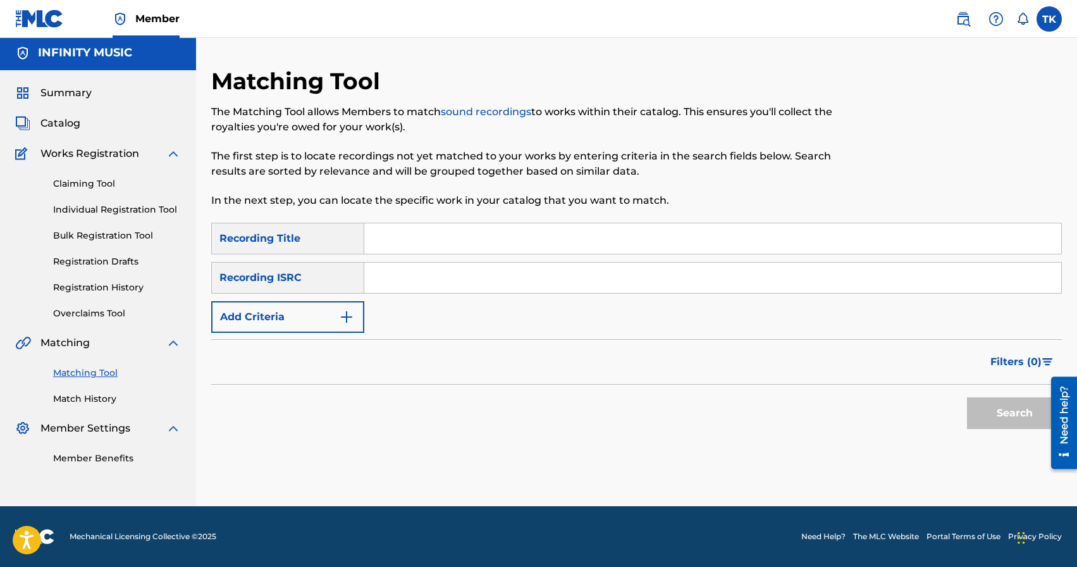
scroll to position [0, 0]
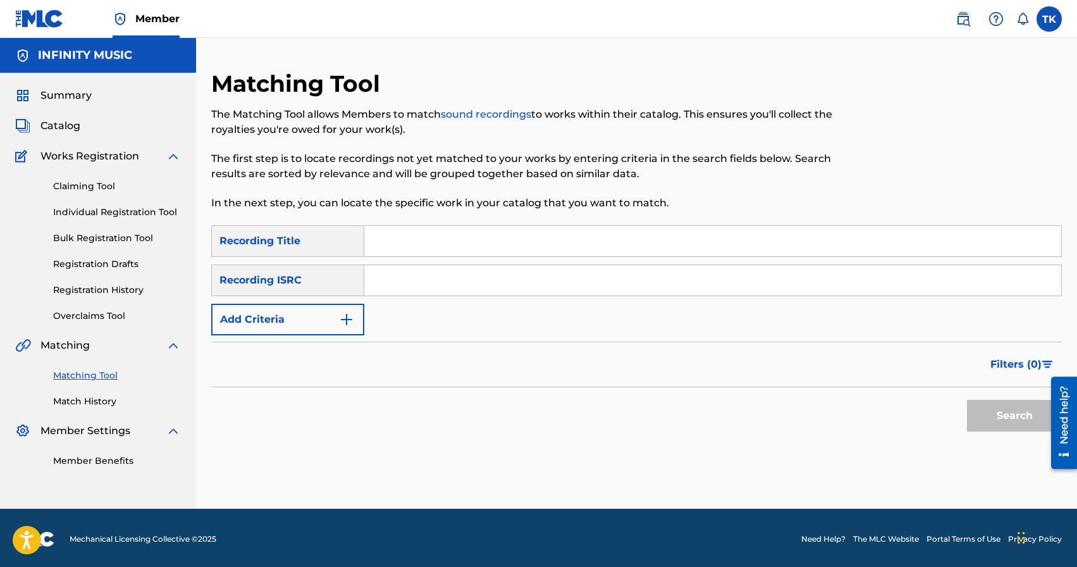
click at [436, 238] on input "Search Form" at bounding box center [712, 241] width 697 height 30
type input "Bratica"
click at [350, 319] on img "Search Form" at bounding box center [346, 319] width 15 height 15
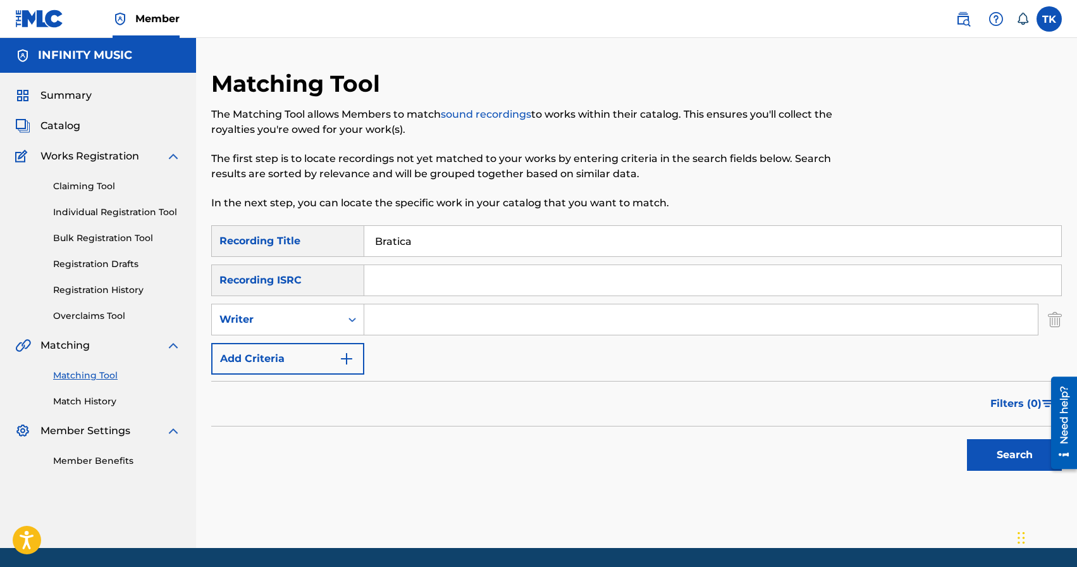
click at [350, 319] on icon "Search Form" at bounding box center [352, 319] width 8 height 4
click at [337, 348] on div "Recording Artist" at bounding box center [288, 351] width 152 height 32
click at [407, 317] on input "Search Form" at bounding box center [700, 319] width 673 height 30
type input "BRATICA"
click at [997, 468] on button "Search" at bounding box center [1014, 455] width 95 height 32
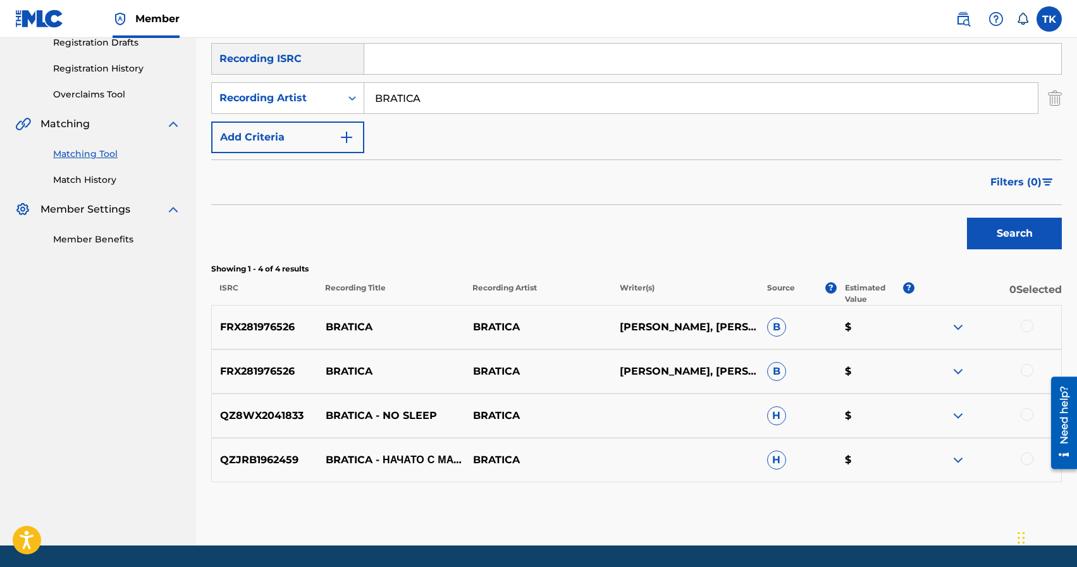
scroll to position [223, 0]
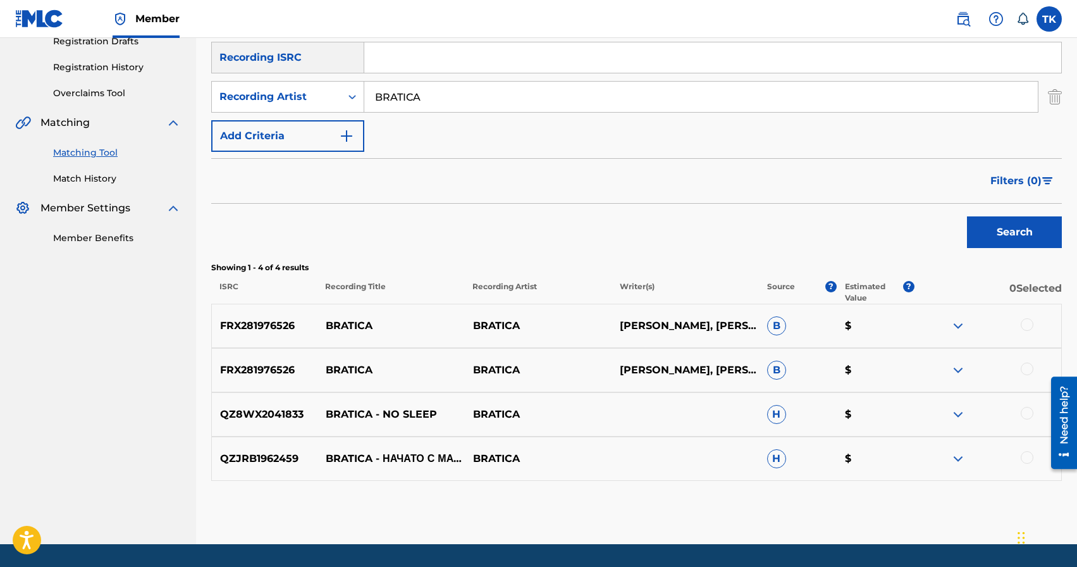
click at [1028, 368] on div at bounding box center [1027, 368] width 13 height 13
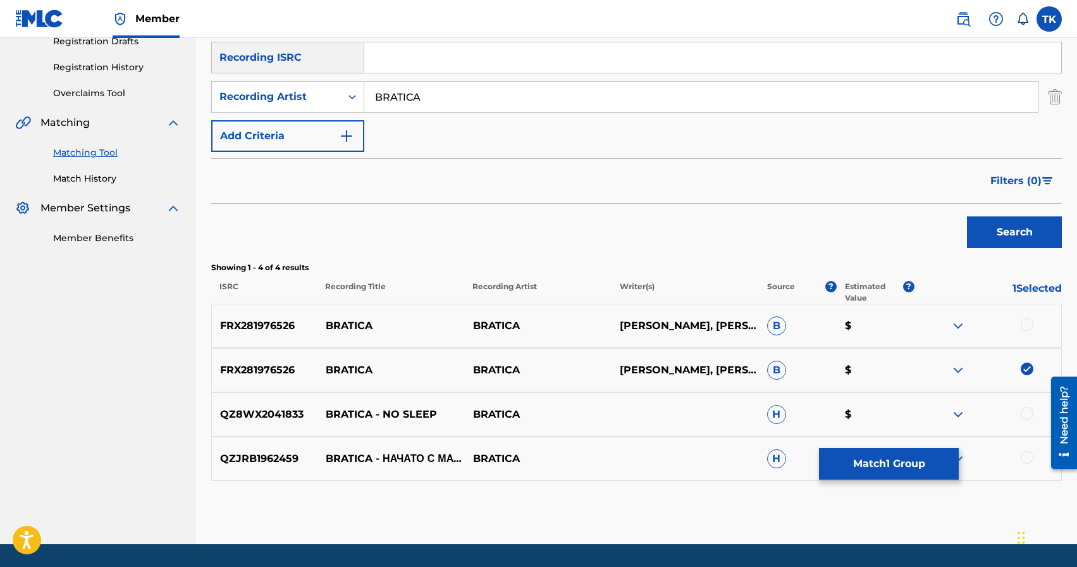
click at [1024, 324] on div at bounding box center [1027, 324] width 13 height 13
click at [916, 460] on button "Match 2 Groups" at bounding box center [889, 464] width 140 height 32
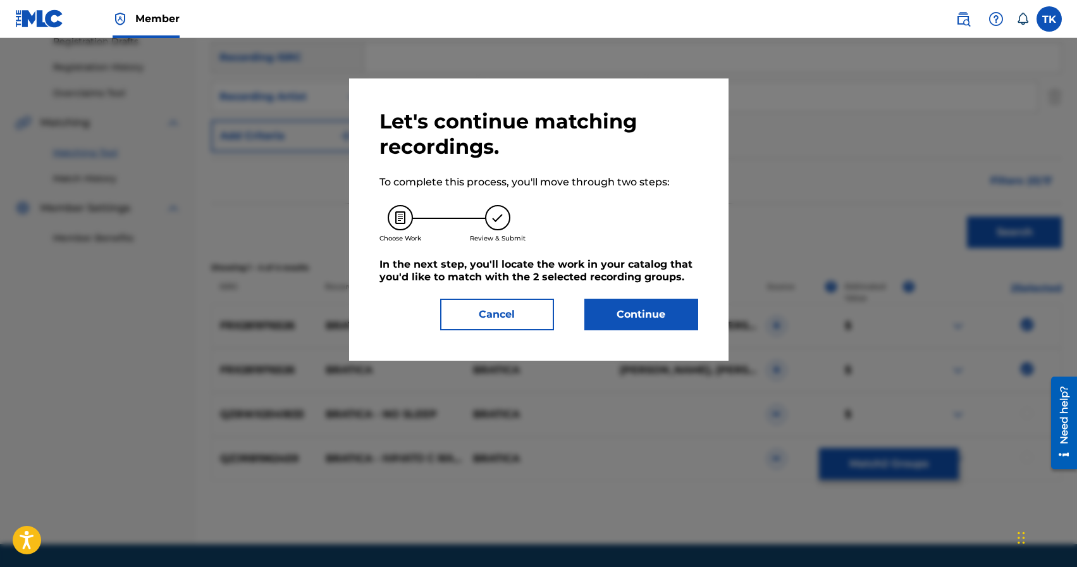
click at [680, 322] on button "Continue" at bounding box center [641, 314] width 114 height 32
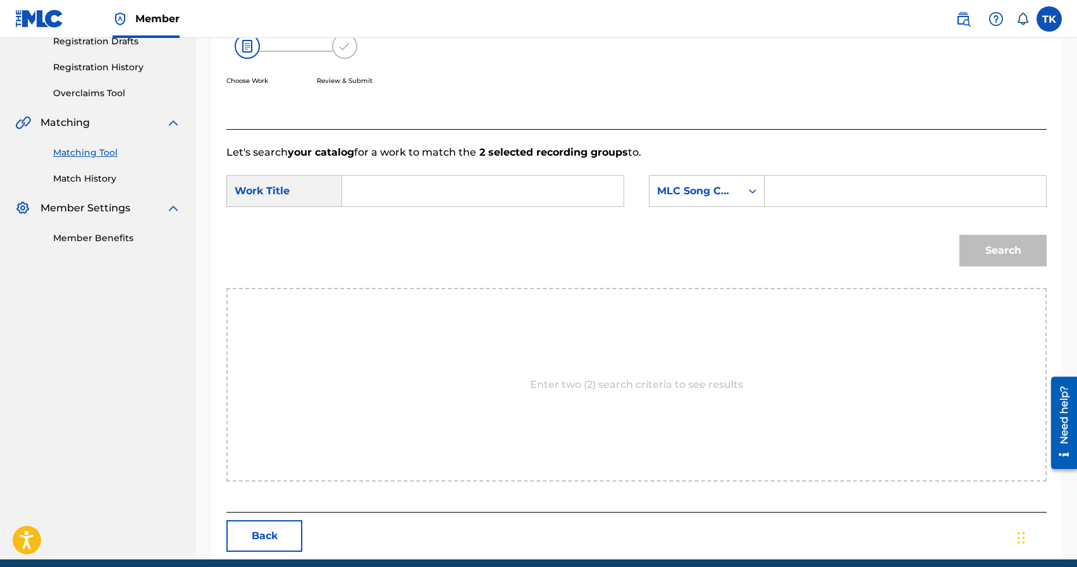
click at [553, 189] on input "Search Form" at bounding box center [483, 191] width 260 height 30
click at [407, 218] on div "brat ica" at bounding box center [388, 219] width 70 height 23
type input "bratica"
click at [721, 210] on div "SearchWithCriteriaddcdff70-2d9b-42f9-aa29-1b450371f86d Work Title bratica Searc…" at bounding box center [636, 194] width 820 height 39
click at [730, 202] on div "MLC Song Code" at bounding box center [695, 191] width 92 height 24
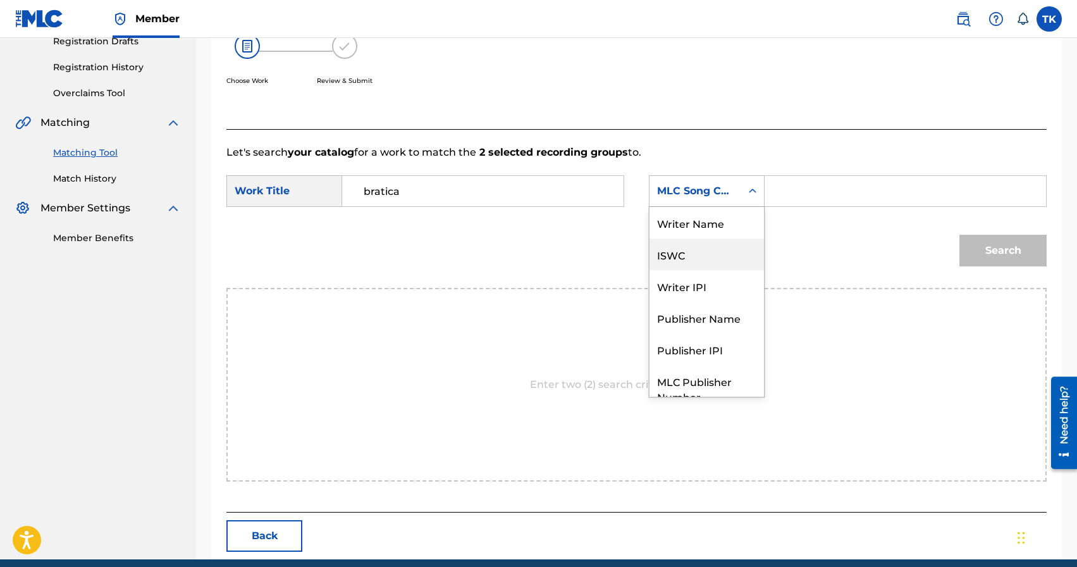
scroll to position [47, 0]
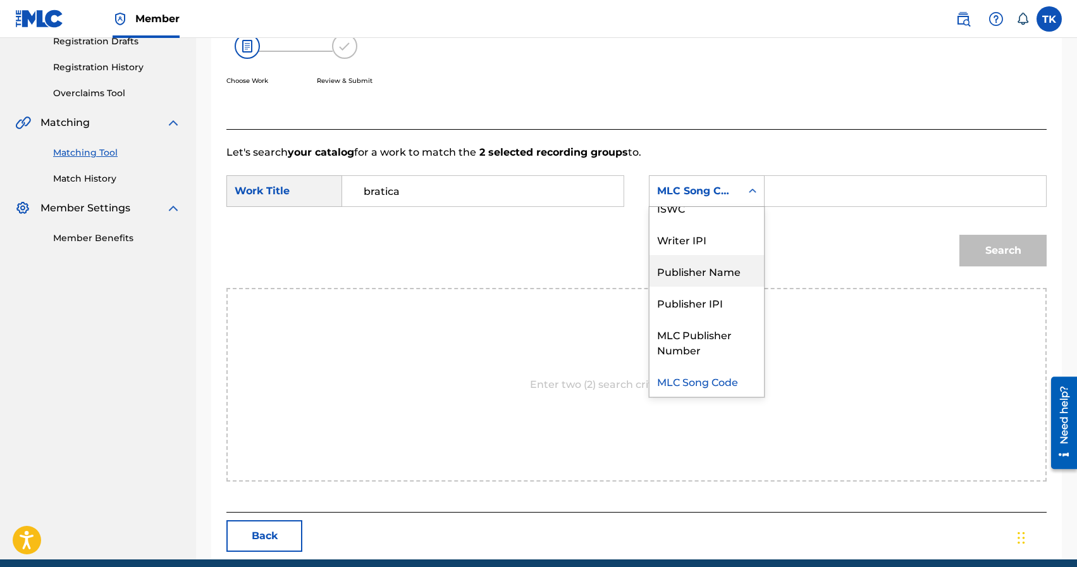
click at [710, 275] on div "Publisher Name" at bounding box center [706, 271] width 114 height 32
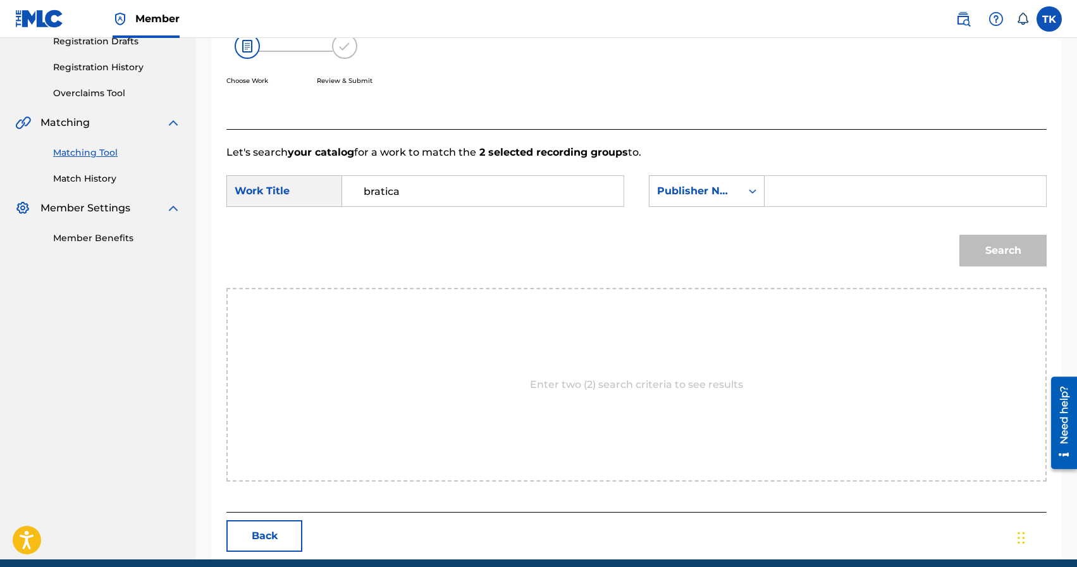
click at [824, 185] on input "Search Form" at bounding box center [905, 191] width 260 height 30
type input "INFINITY MUSIC"
click at [987, 251] on button "Search" at bounding box center [1002, 251] width 87 height 32
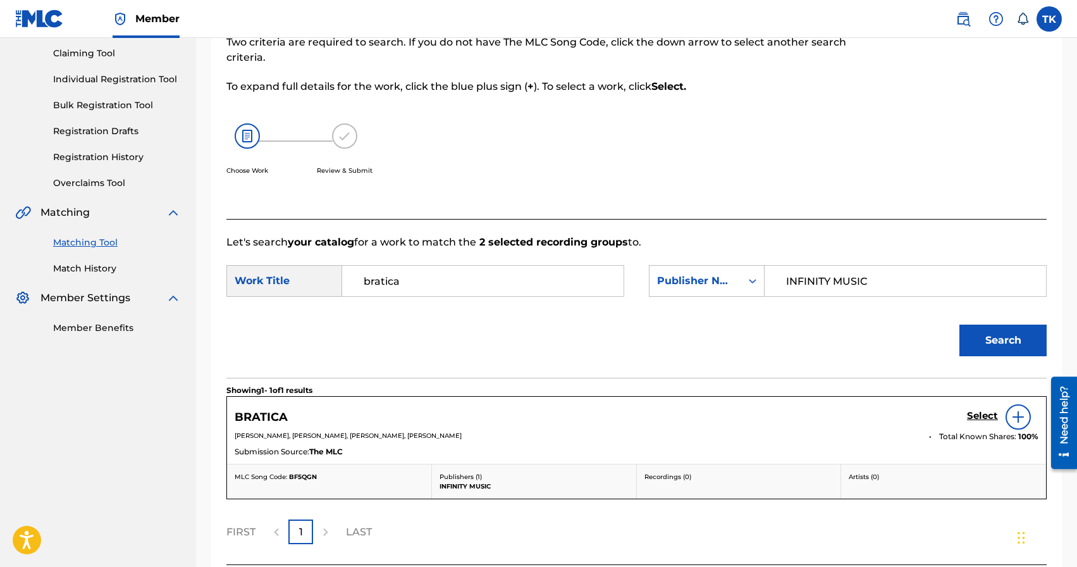
scroll to position [223, 0]
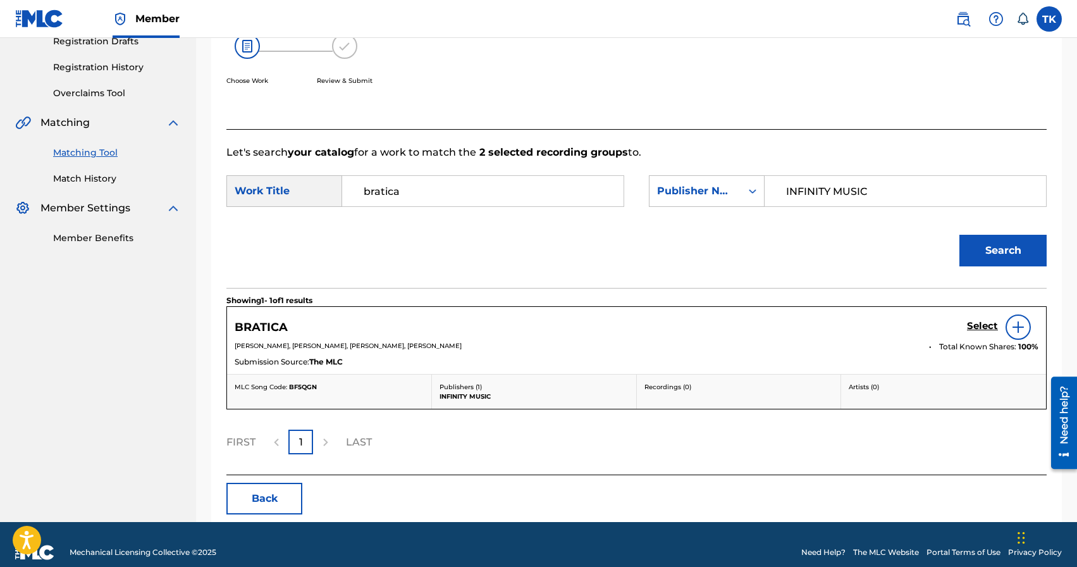
click at [987, 324] on h5 "Select" at bounding box center [982, 326] width 31 height 12
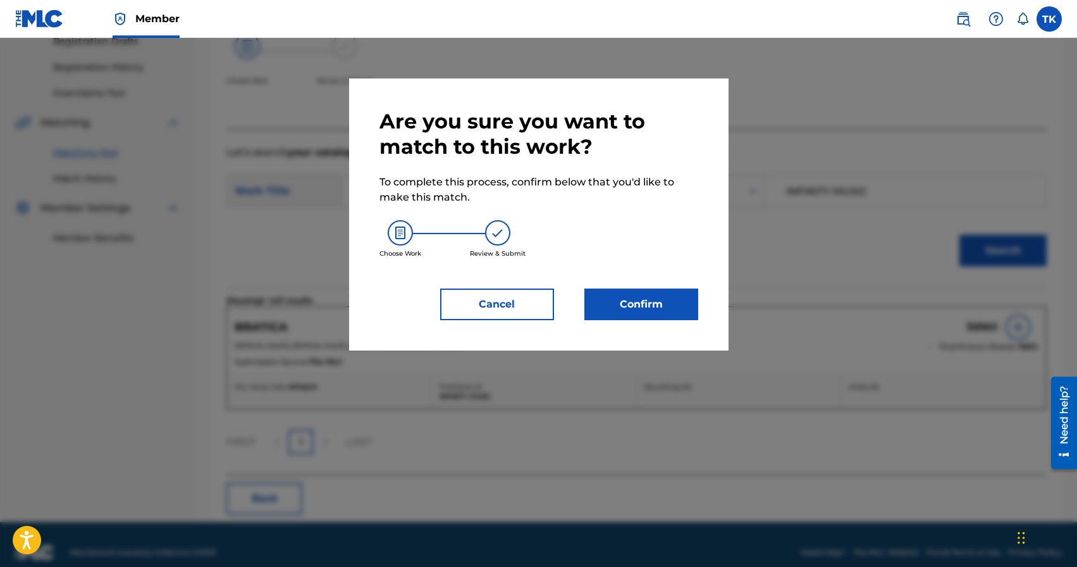
click at [651, 296] on button "Confirm" at bounding box center [641, 304] width 114 height 32
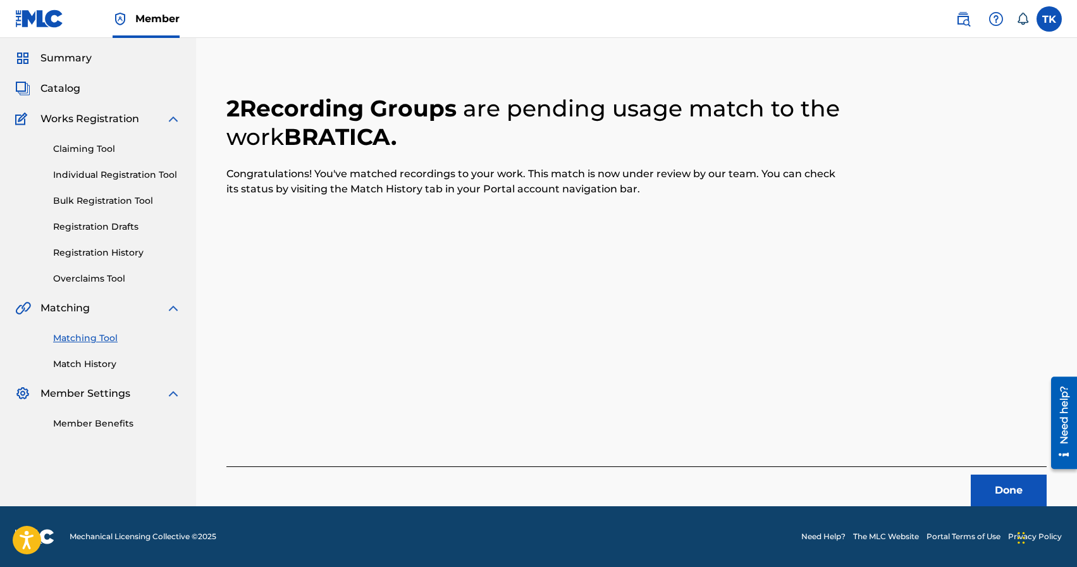
scroll to position [37, 0]
click at [994, 478] on button "Done" at bounding box center [1009, 490] width 76 height 32
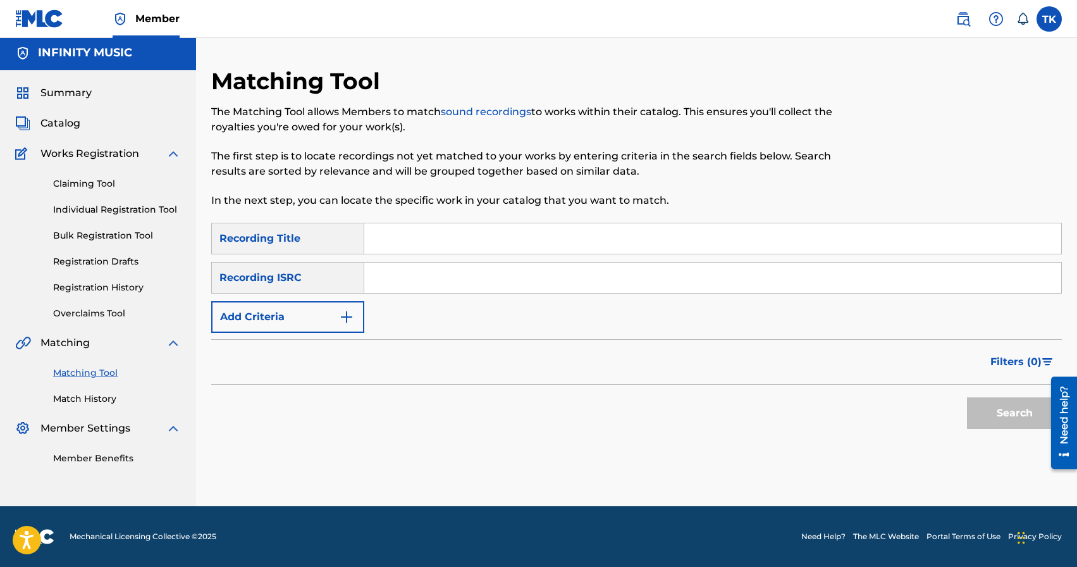
scroll to position [0, 0]
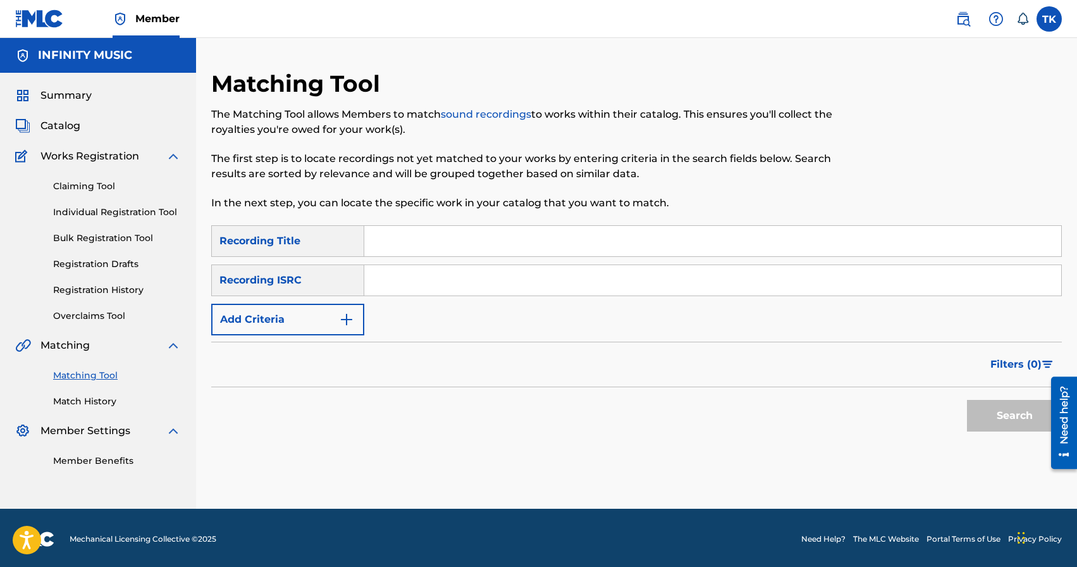
click at [465, 236] on input "Search Form" at bounding box center [712, 241] width 697 height 30
click at [443, 387] on div "Search" at bounding box center [636, 412] width 850 height 51
click at [484, 235] on input "улиц" at bounding box center [712, 241] width 697 height 30
type input "работа с мыслями"
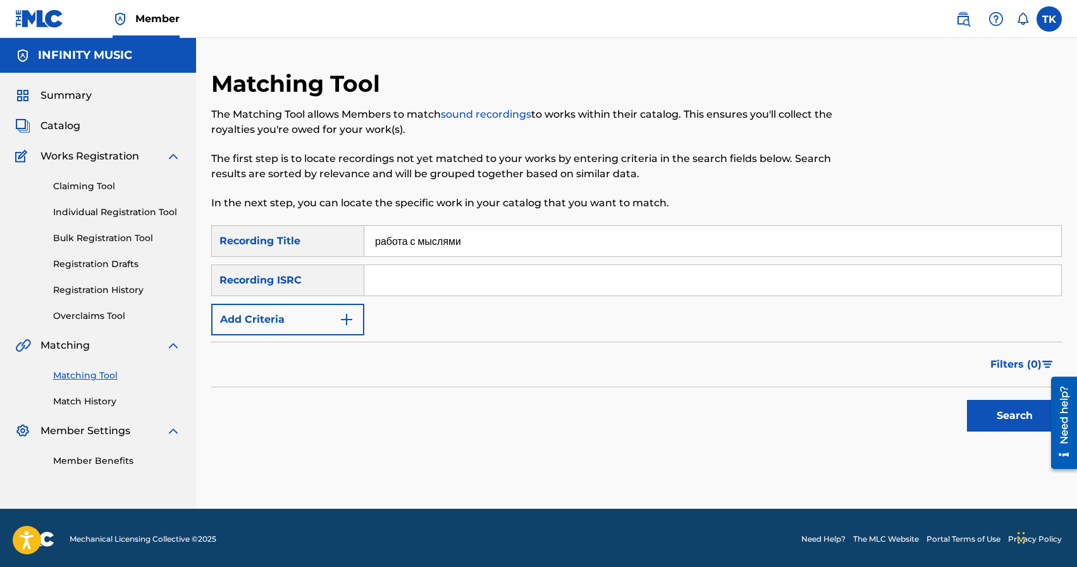
click at [341, 326] on img "Search Form" at bounding box center [346, 319] width 15 height 15
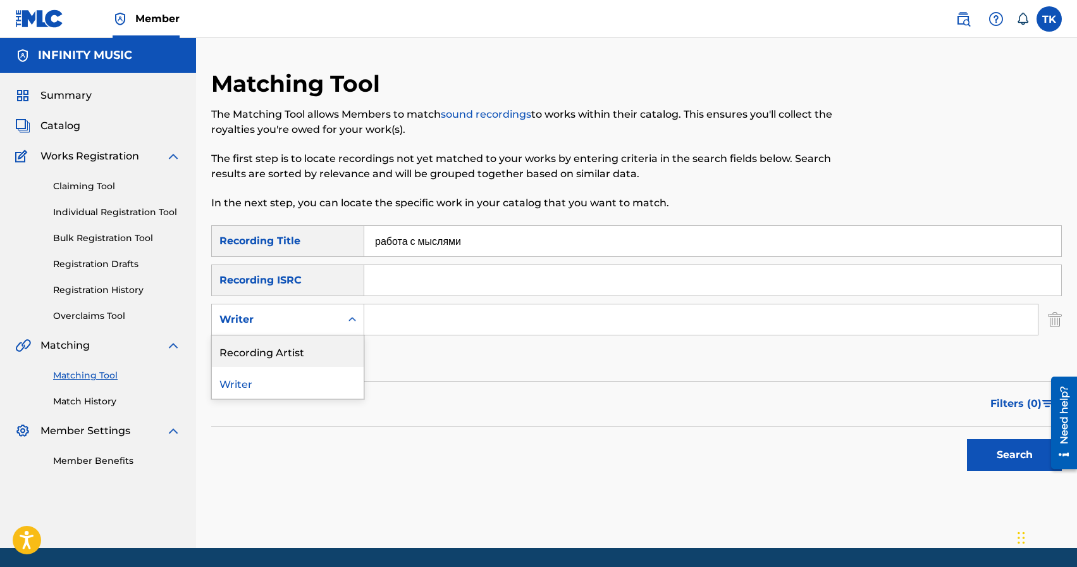
click at [334, 349] on div "Recording Artist" at bounding box center [288, 351] width 152 height 32
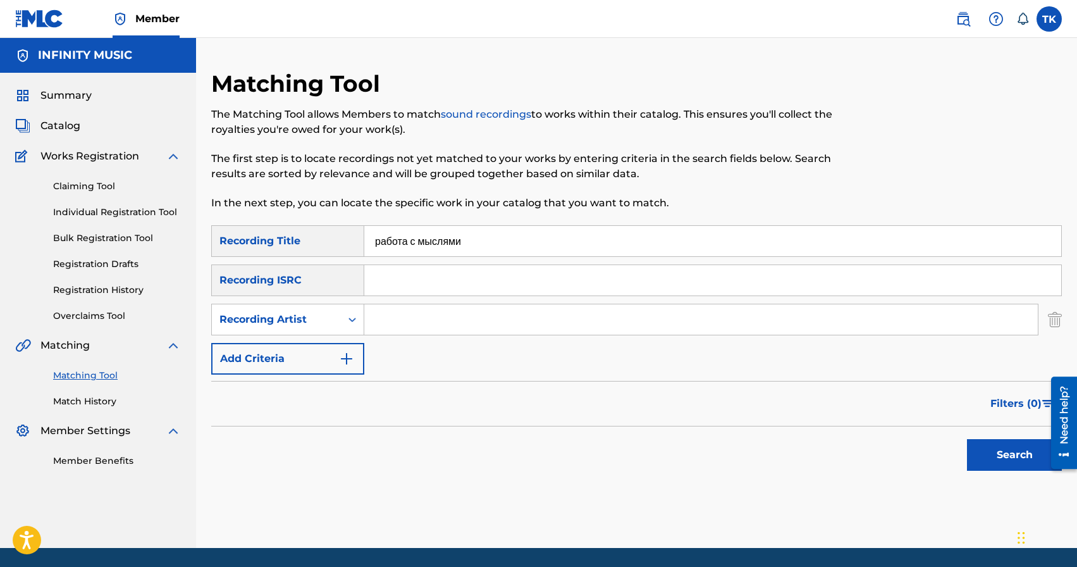
click at [396, 326] on input "Search Form" at bounding box center [700, 319] width 673 height 30
type input "BRATICA"
click at [985, 455] on button "Search" at bounding box center [1014, 455] width 95 height 32
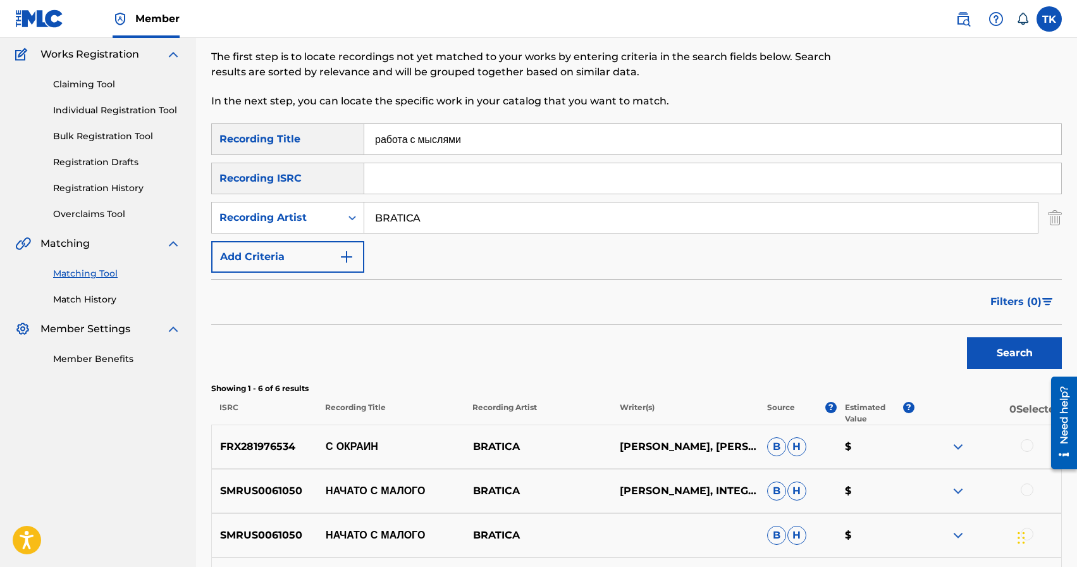
scroll to position [117, 0]
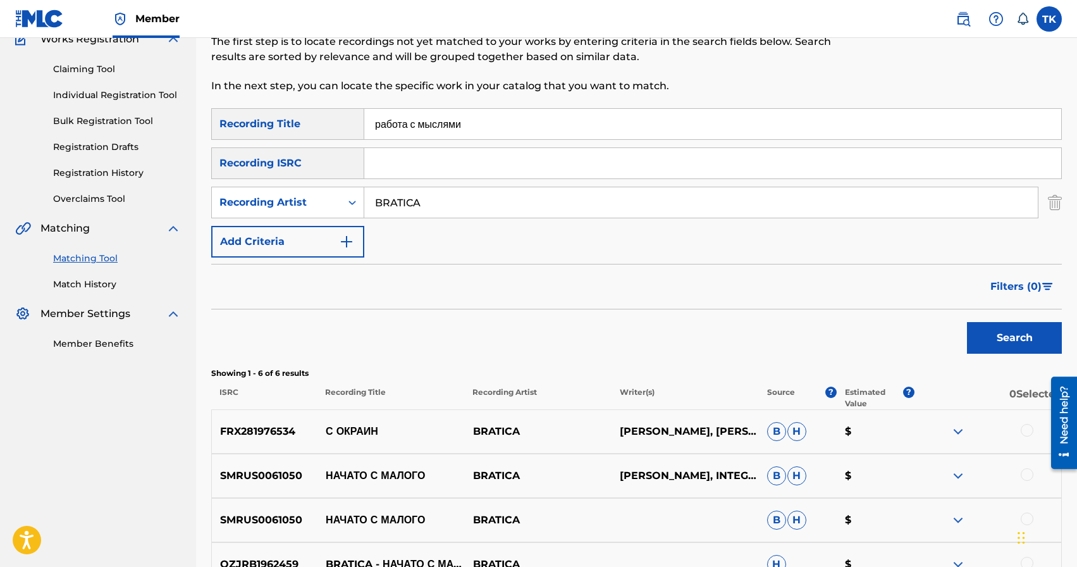
click at [506, 128] on input "работа с мыслями" at bounding box center [712, 124] width 697 height 30
type input "h"
type input "родник"
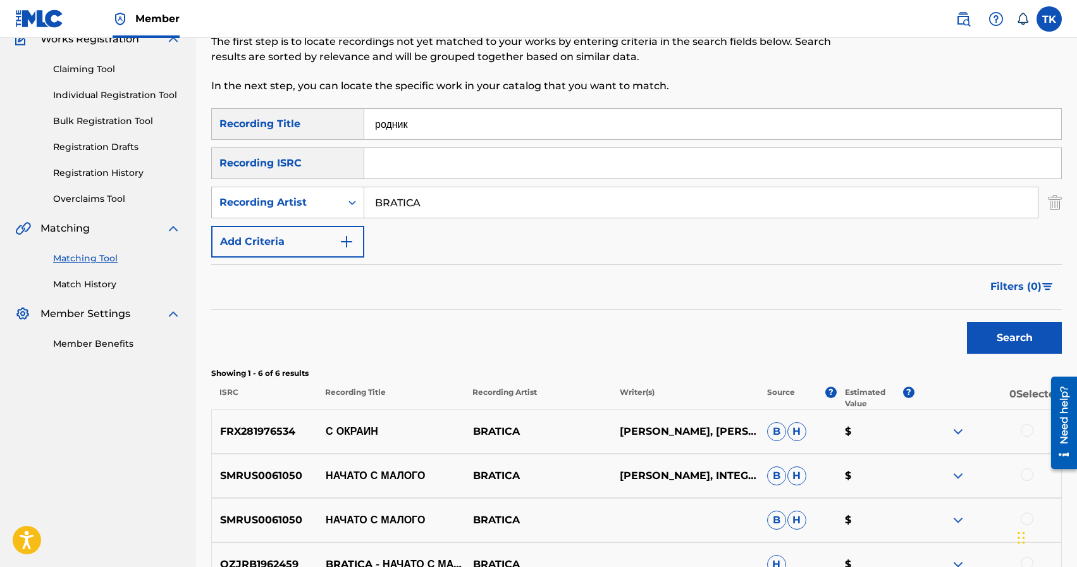
click at [996, 336] on button "Search" at bounding box center [1014, 338] width 95 height 32
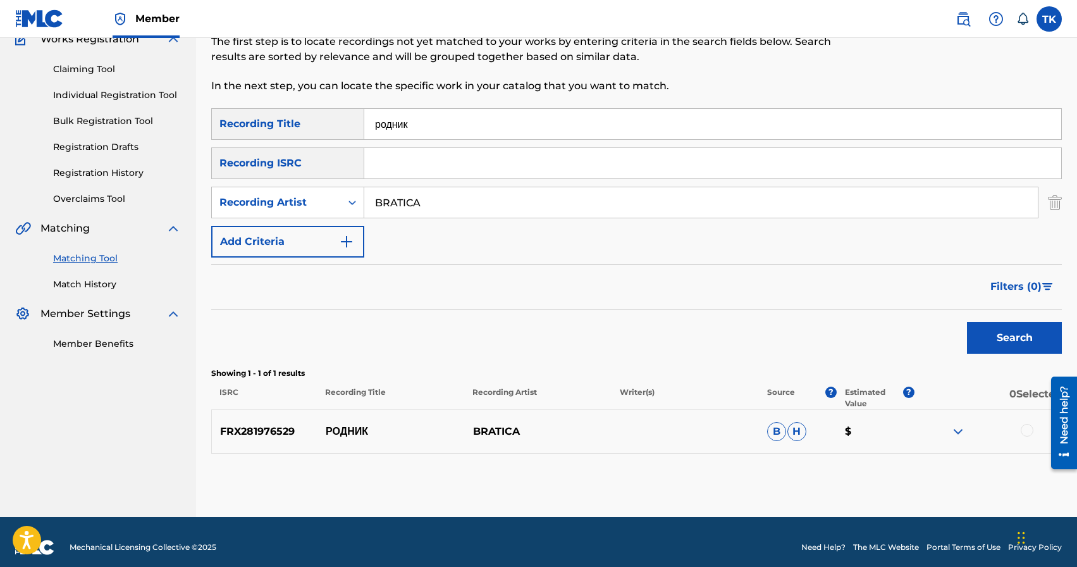
click at [1026, 430] on div at bounding box center [1027, 430] width 13 height 13
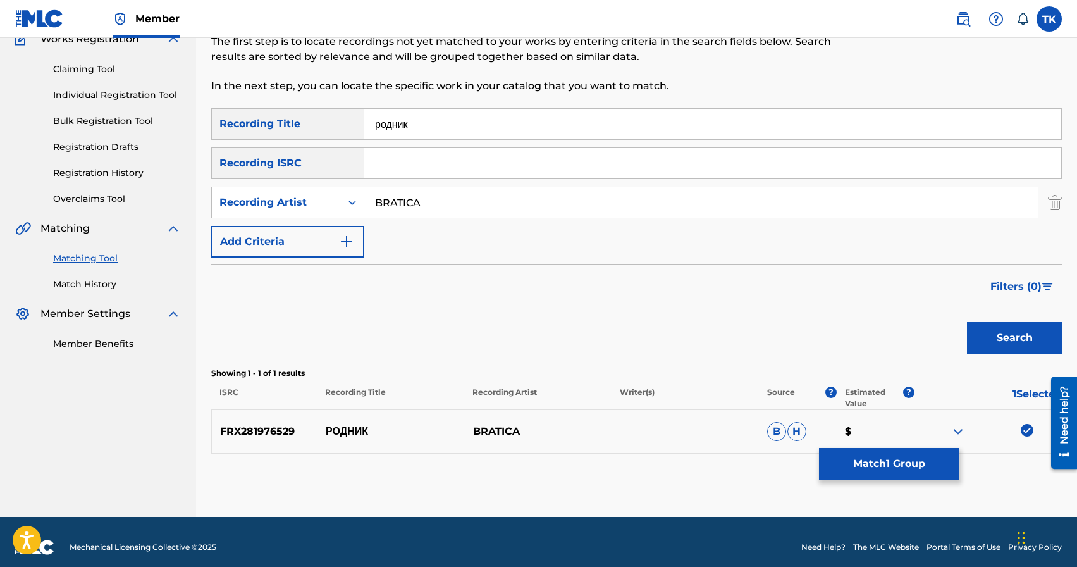
click at [901, 467] on button "Match 1 Group" at bounding box center [889, 464] width 140 height 32
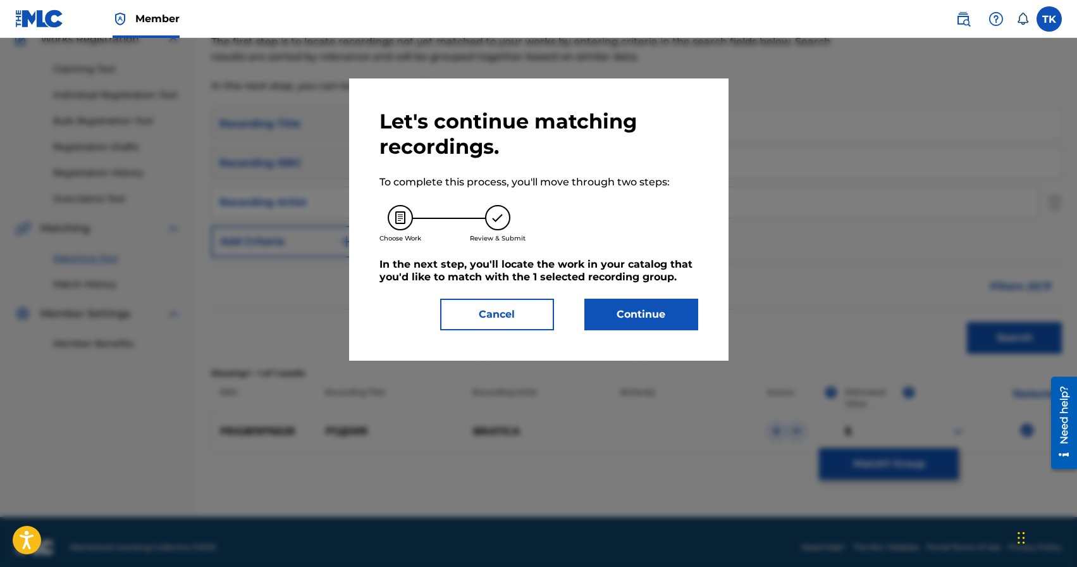
click at [650, 316] on button "Continue" at bounding box center [641, 314] width 114 height 32
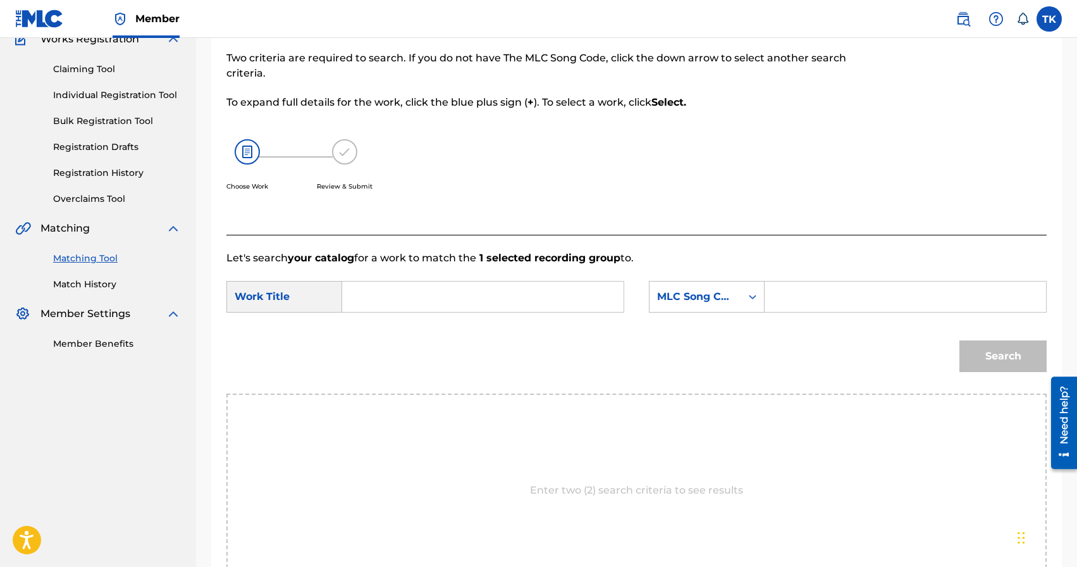
click at [528, 296] on input "Search Form" at bounding box center [483, 296] width 260 height 30
type input "родник"
click at [408, 322] on div "родник" at bounding box center [388, 325] width 70 height 23
click at [713, 309] on div "MLC Song Code" at bounding box center [707, 297] width 116 height 32
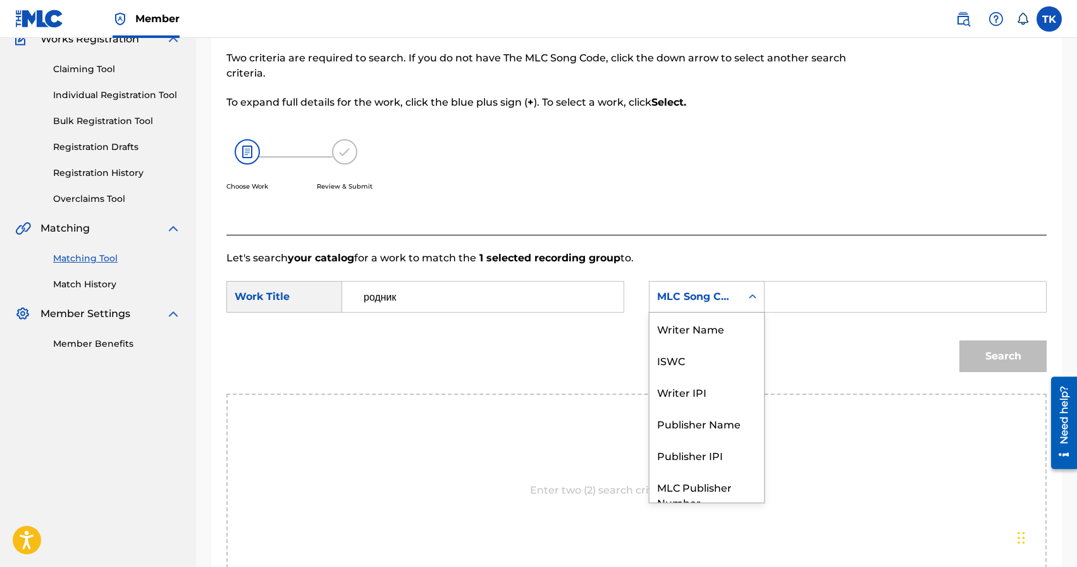
scroll to position [47, 0]
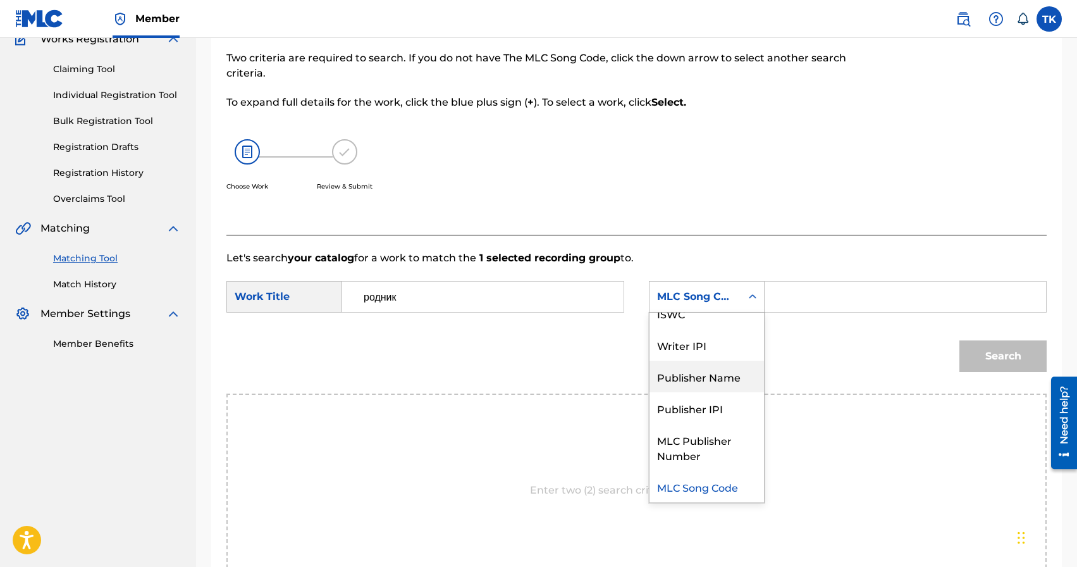
click at [707, 368] on div "Publisher Name" at bounding box center [706, 376] width 114 height 32
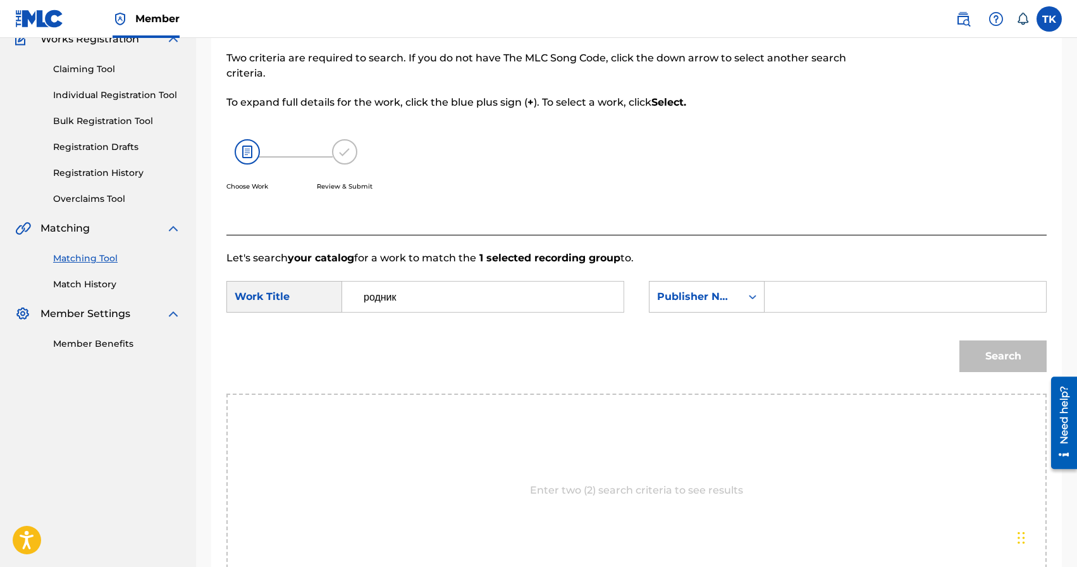
click at [782, 299] on input "Search Form" at bounding box center [905, 296] width 260 height 30
type input "INFINITY MUSIC"
click at [997, 365] on button "Search" at bounding box center [1002, 356] width 87 height 32
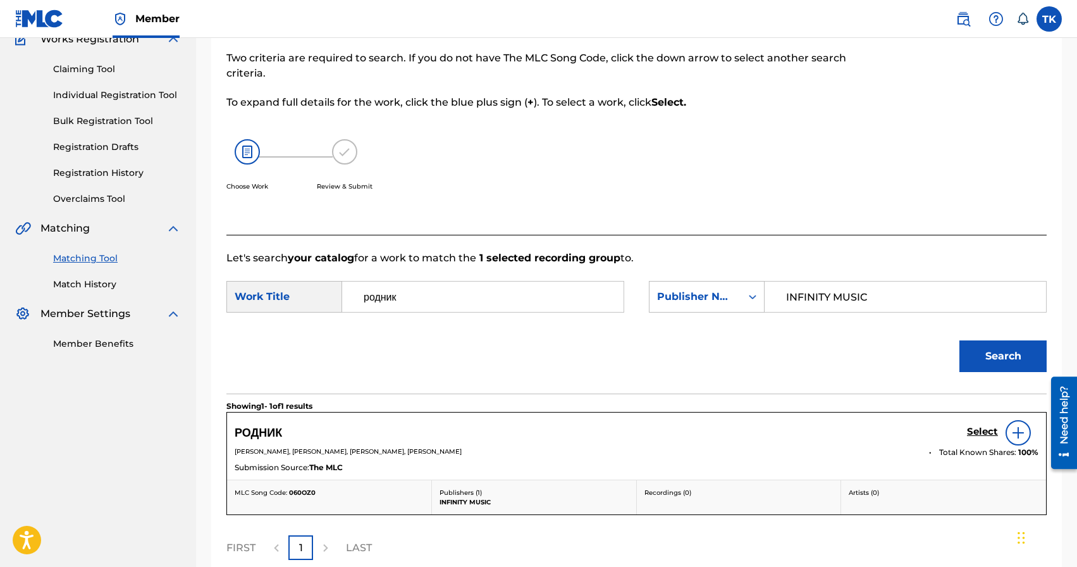
click at [974, 432] on h5 "Select" at bounding box center [982, 432] width 31 height 12
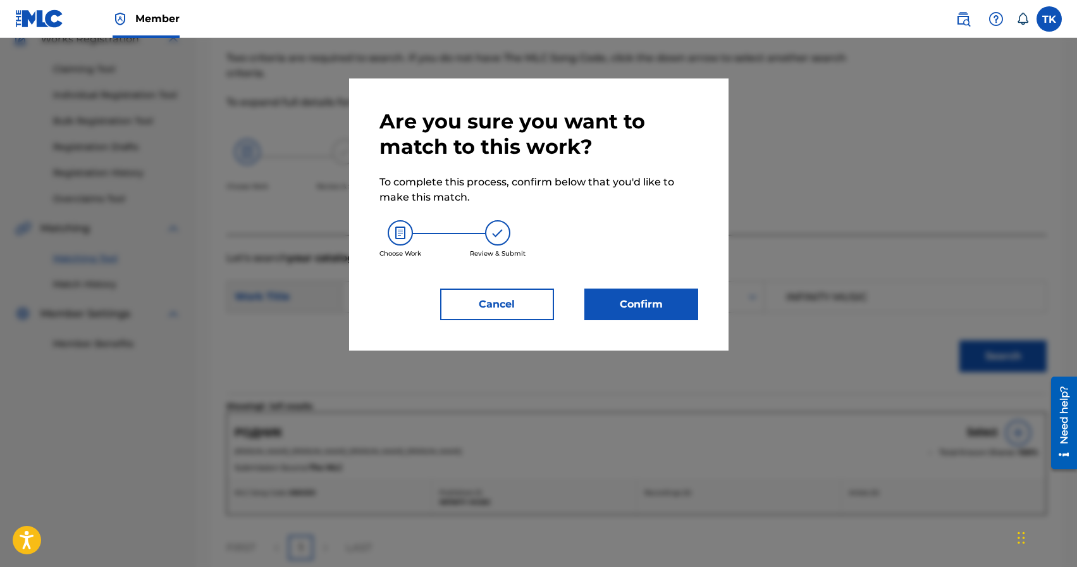
click at [675, 297] on button "Confirm" at bounding box center [641, 304] width 114 height 32
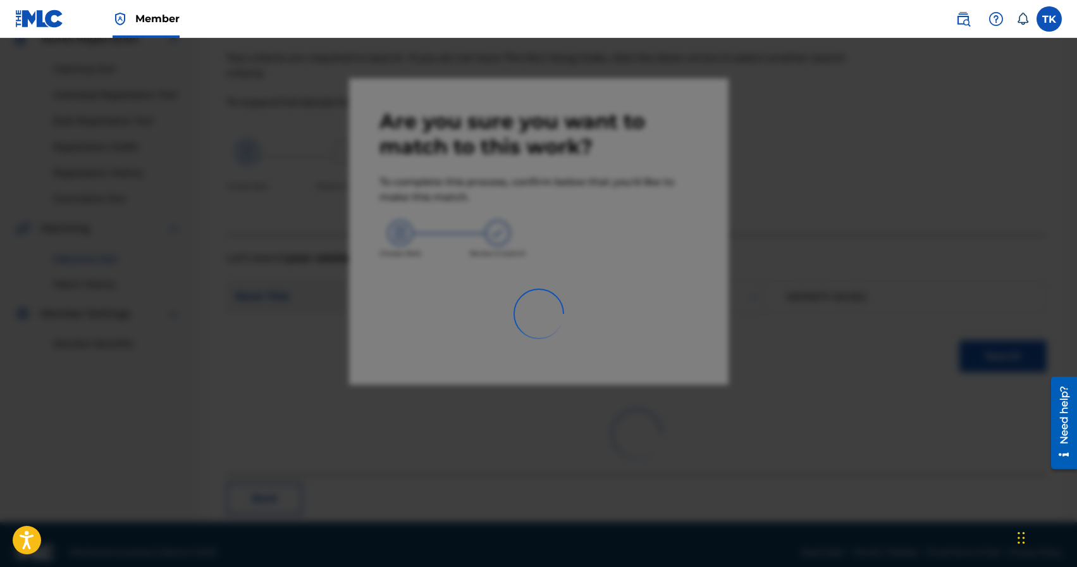
scroll to position [37, 0]
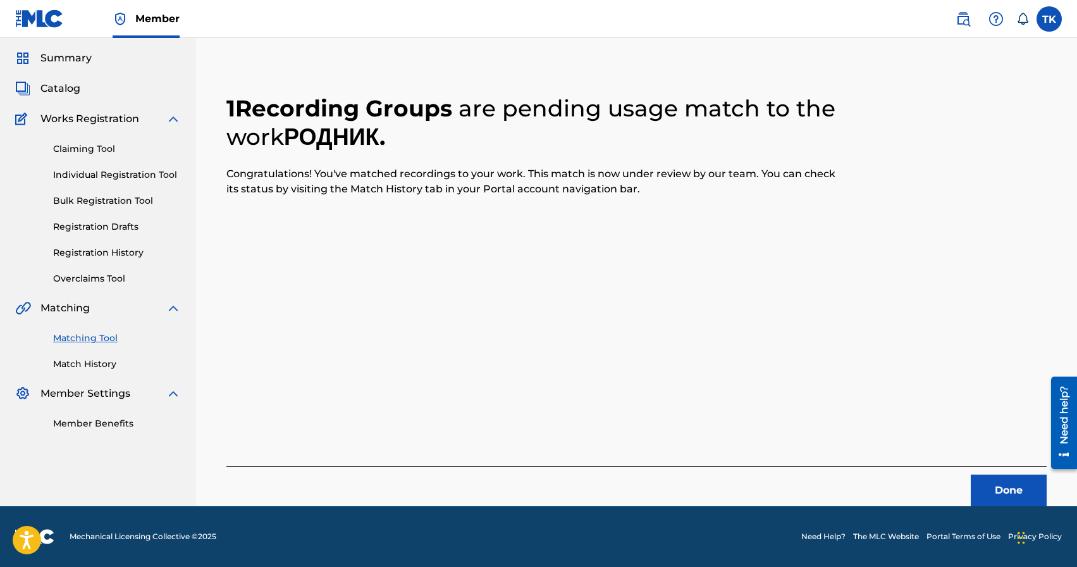
click at [998, 502] on button "Done" at bounding box center [1009, 490] width 76 height 32
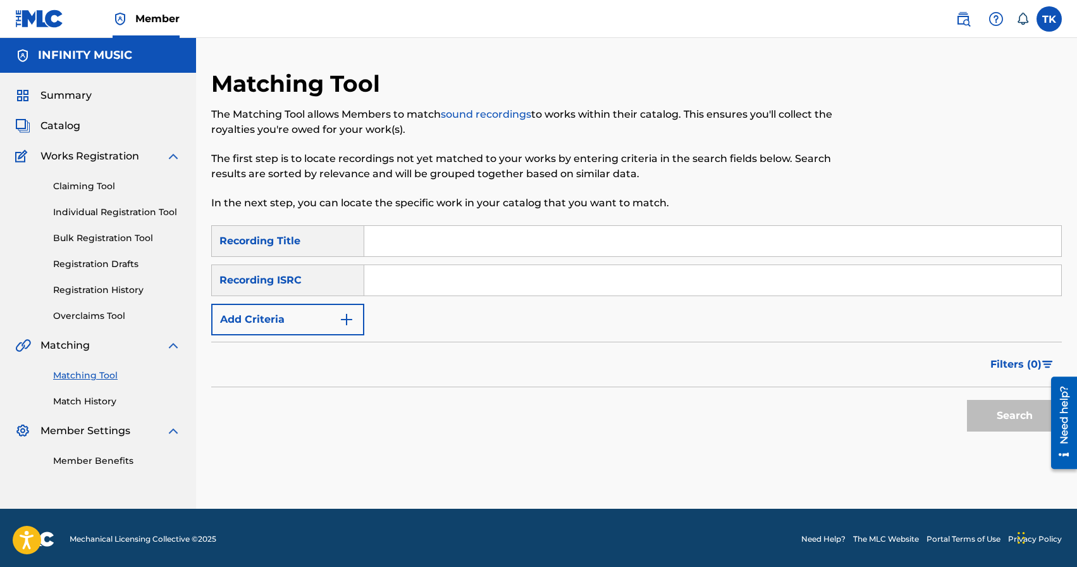
click at [462, 241] on input "Search Form" at bounding box center [712, 241] width 697 height 30
type input "скажи что стало с нами"
click at [981, 415] on button "Search" at bounding box center [1014, 416] width 95 height 32
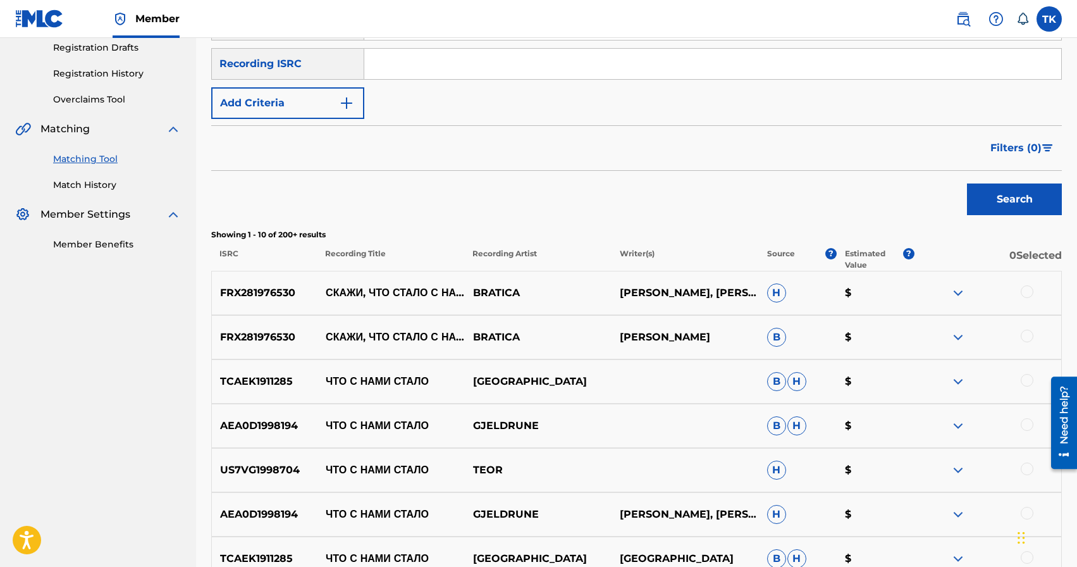
scroll to position [218, 0]
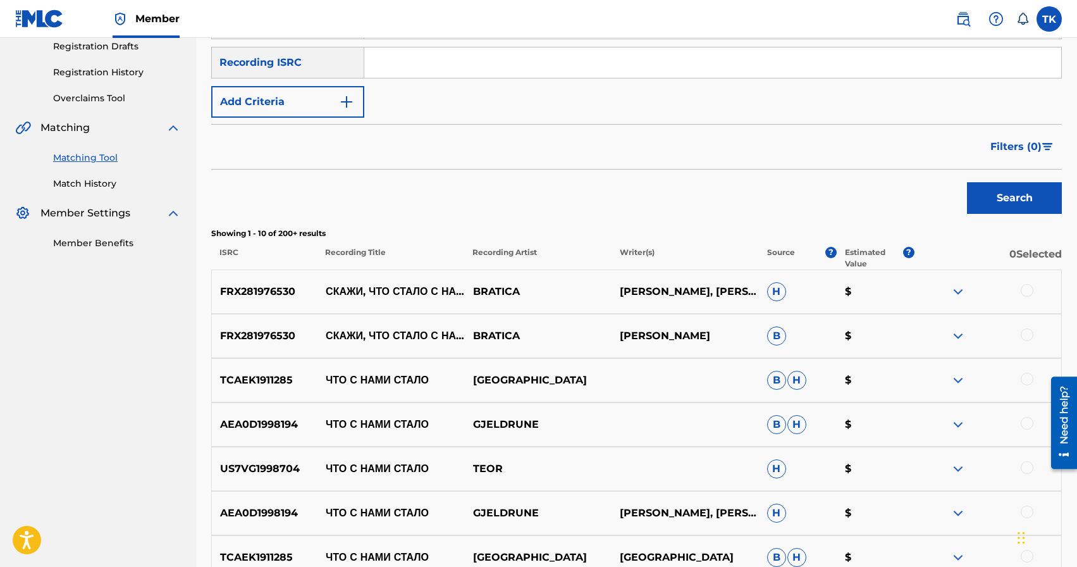
click at [1026, 333] on div at bounding box center [1027, 334] width 13 height 13
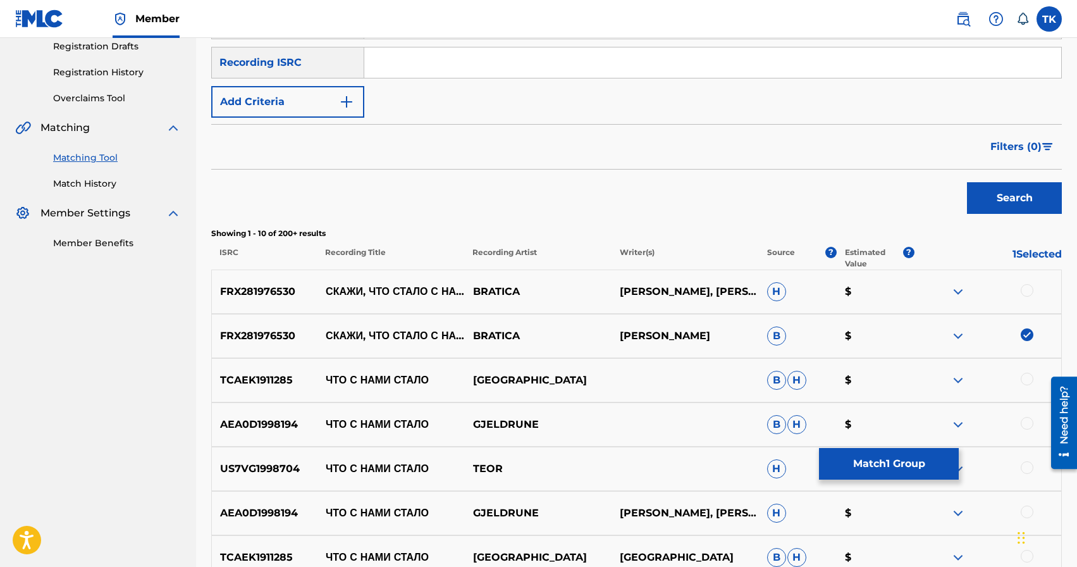
click at [1027, 291] on div at bounding box center [1027, 290] width 13 height 13
click at [914, 457] on button "Match 2 Groups" at bounding box center [889, 464] width 140 height 32
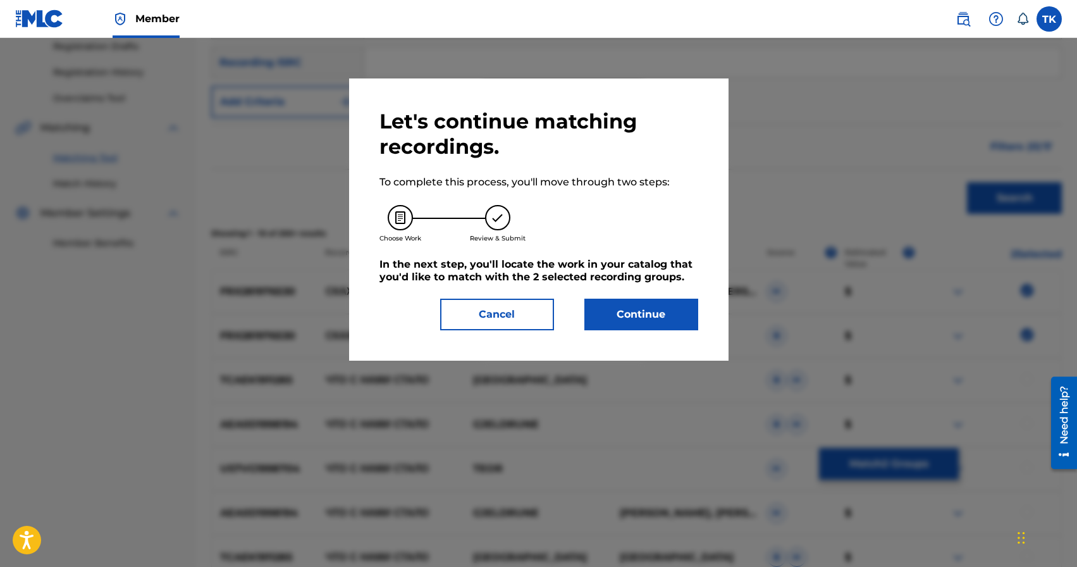
click at [670, 321] on button "Continue" at bounding box center [641, 314] width 114 height 32
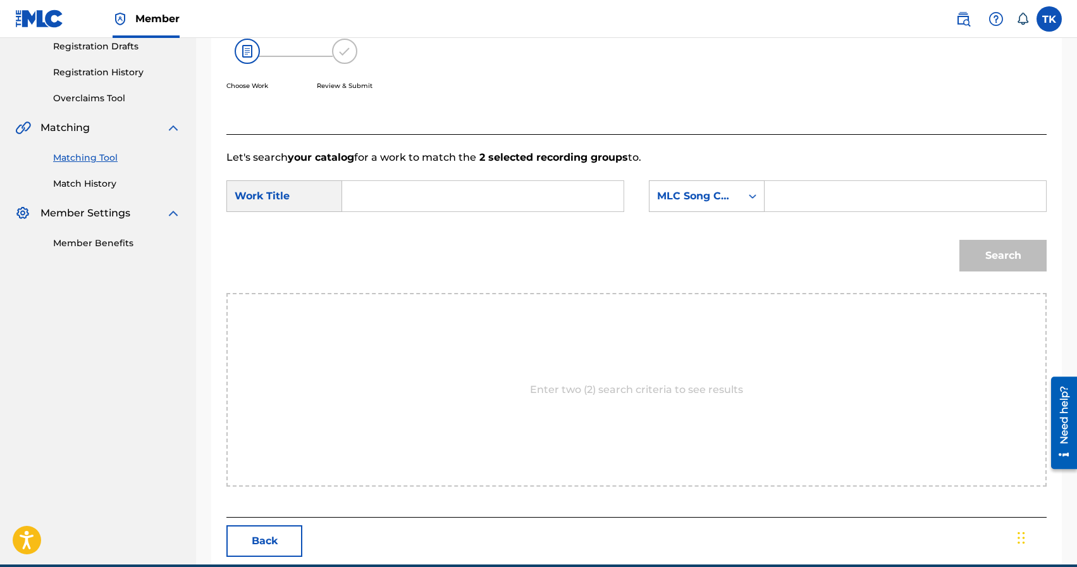
click at [536, 187] on input "Search Form" at bounding box center [483, 196] width 260 height 30
click at [390, 245] on span "стало с нами" at bounding box center [402, 231] width 76 height 27
type input "скажи, что стало с нами"
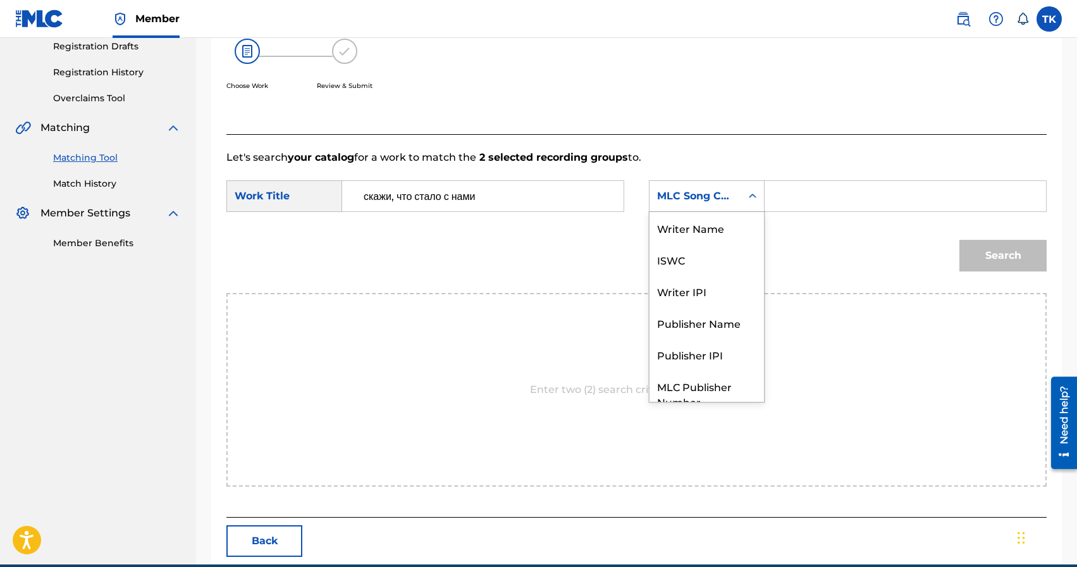
click at [747, 202] on div "Search Form" at bounding box center [752, 196] width 23 height 23
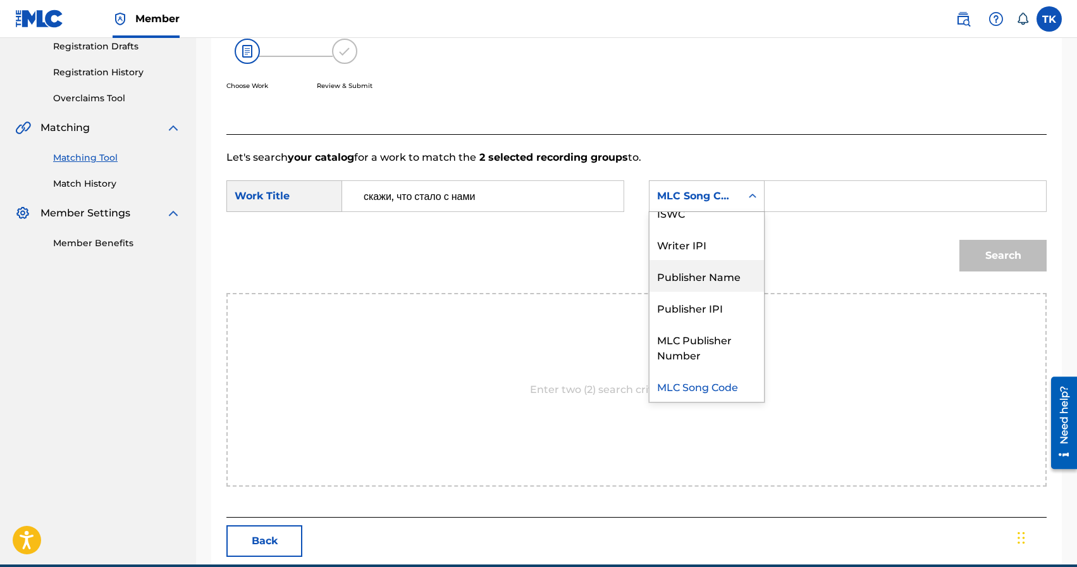
click at [715, 269] on div "Publisher Name" at bounding box center [706, 276] width 114 height 32
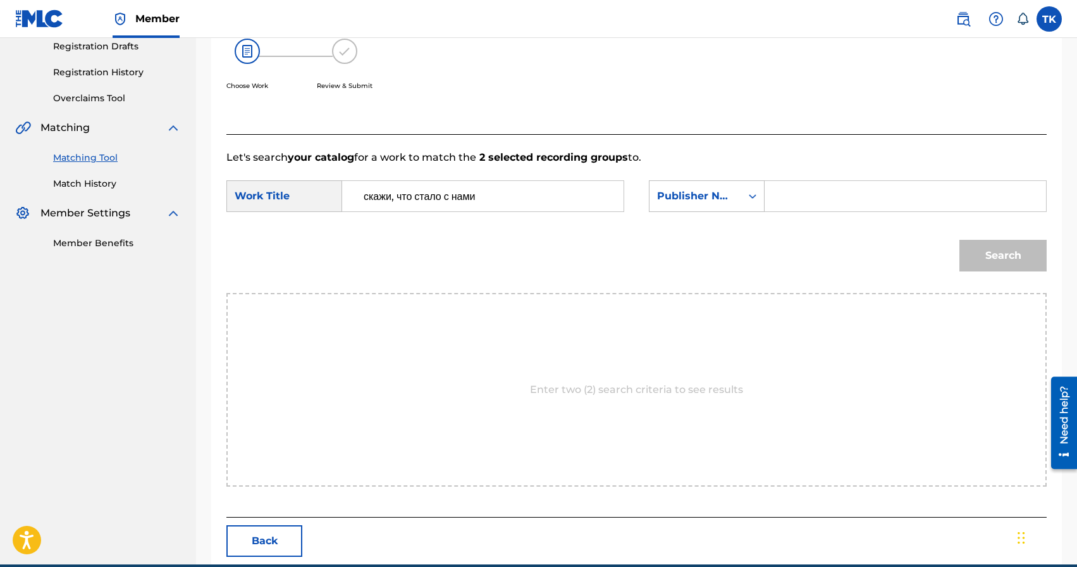
click at [801, 193] on input "Search Form" at bounding box center [905, 196] width 260 height 30
type input "INFINITY MUSIC"
click at [981, 255] on button "Search" at bounding box center [1002, 256] width 87 height 32
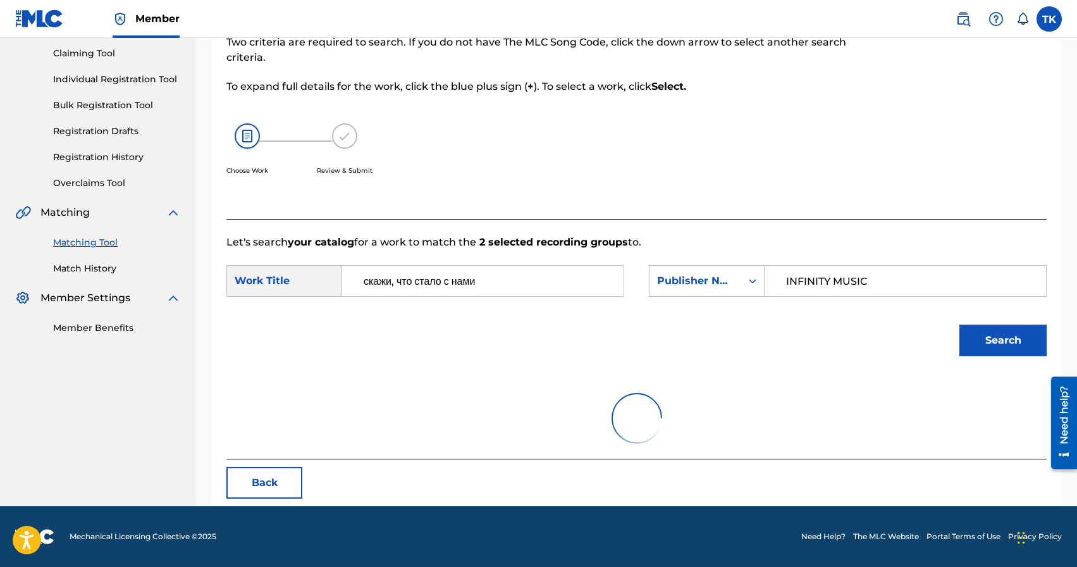
scroll to position [218, 0]
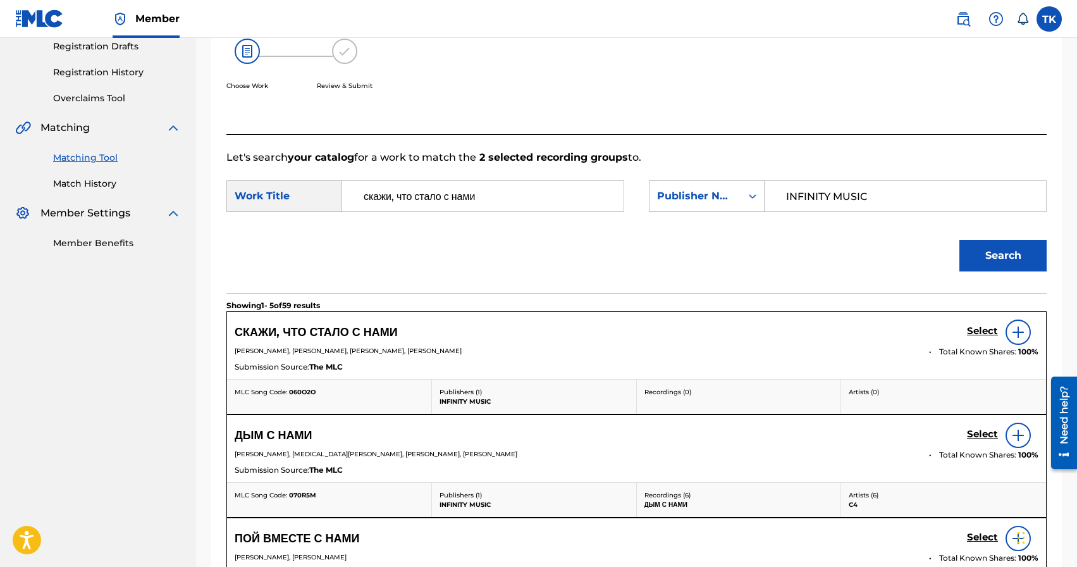
click at [978, 331] on h5 "Select" at bounding box center [982, 331] width 31 height 12
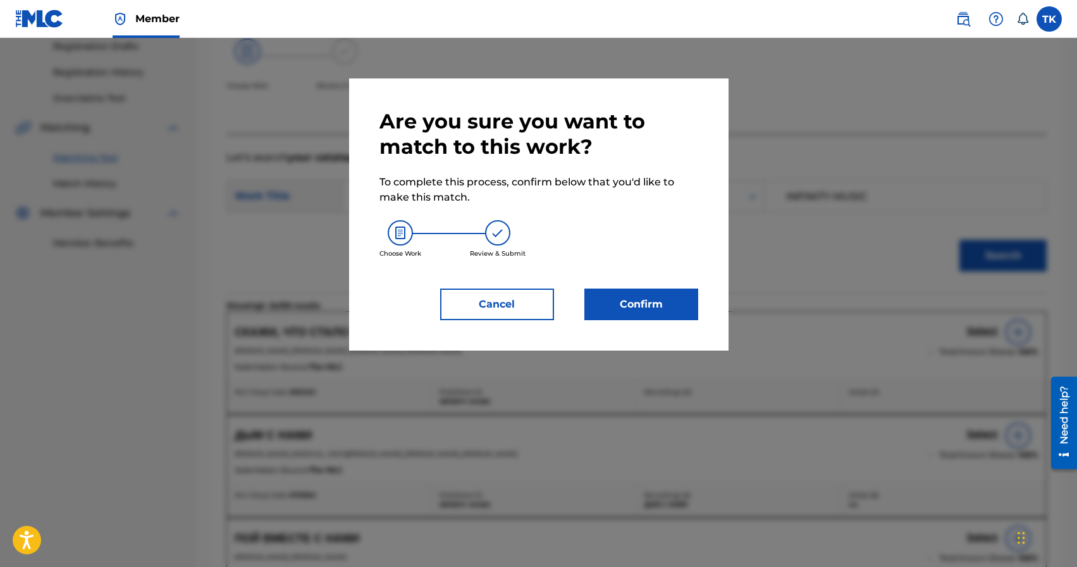
click at [675, 293] on button "Confirm" at bounding box center [641, 304] width 114 height 32
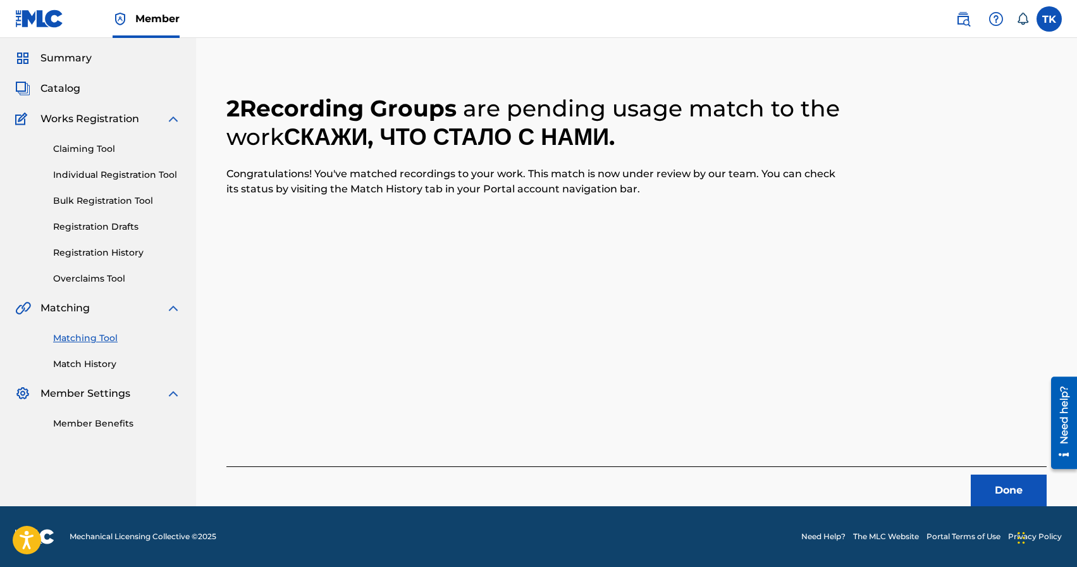
scroll to position [37, 0]
click at [991, 476] on button "Done" at bounding box center [1009, 490] width 76 height 32
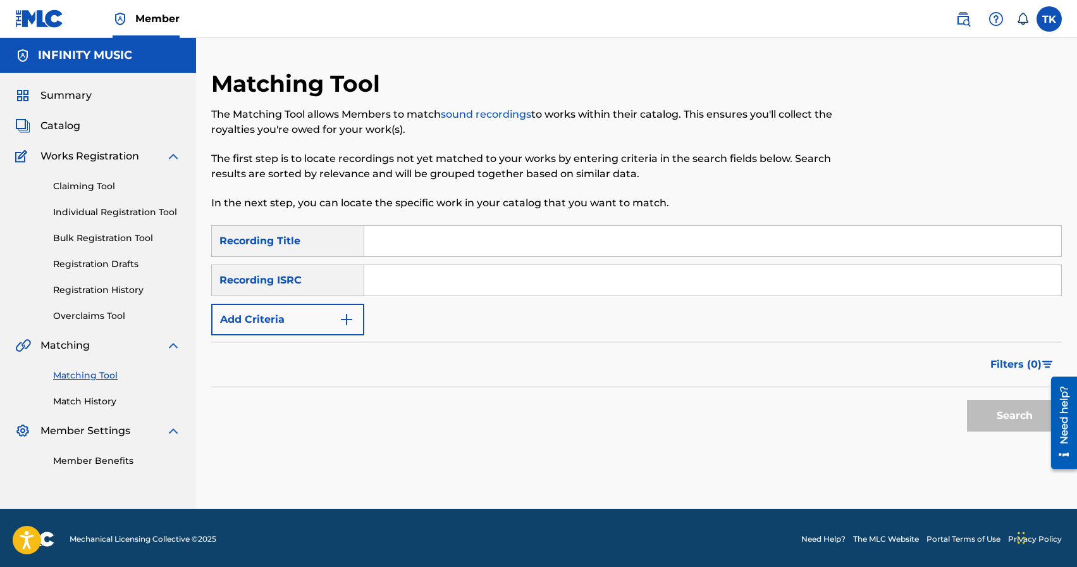
click at [515, 247] on input "Search Form" at bounding box center [712, 241] width 697 height 30
type input "нас кто-то недооценил"
click at [354, 313] on button "Add Criteria" at bounding box center [287, 320] width 153 height 32
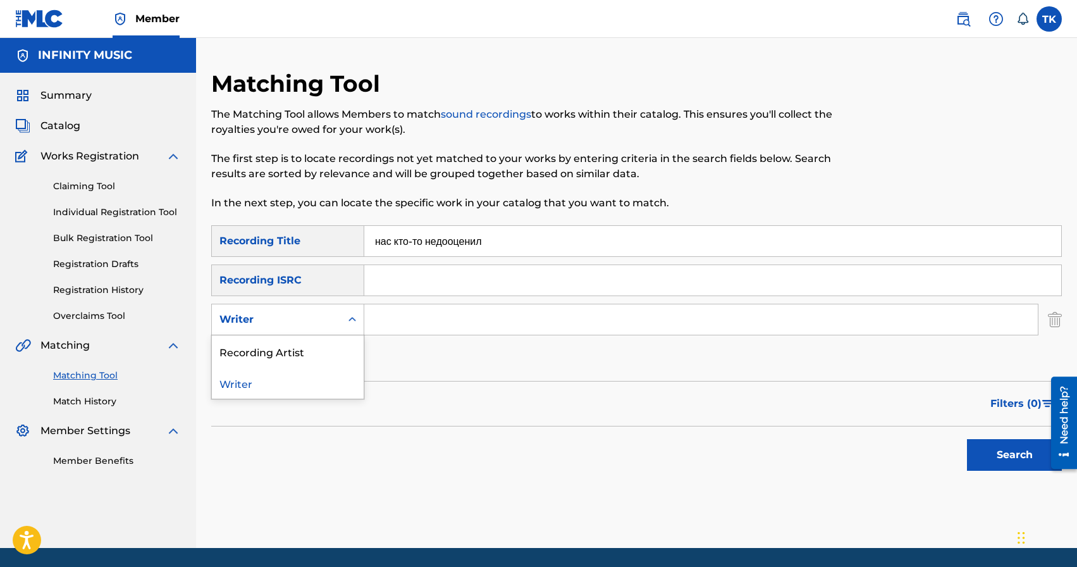
click at [354, 313] on icon "Search Form" at bounding box center [352, 319] width 13 height 13
click at [342, 346] on div "Recording Artist" at bounding box center [288, 351] width 152 height 32
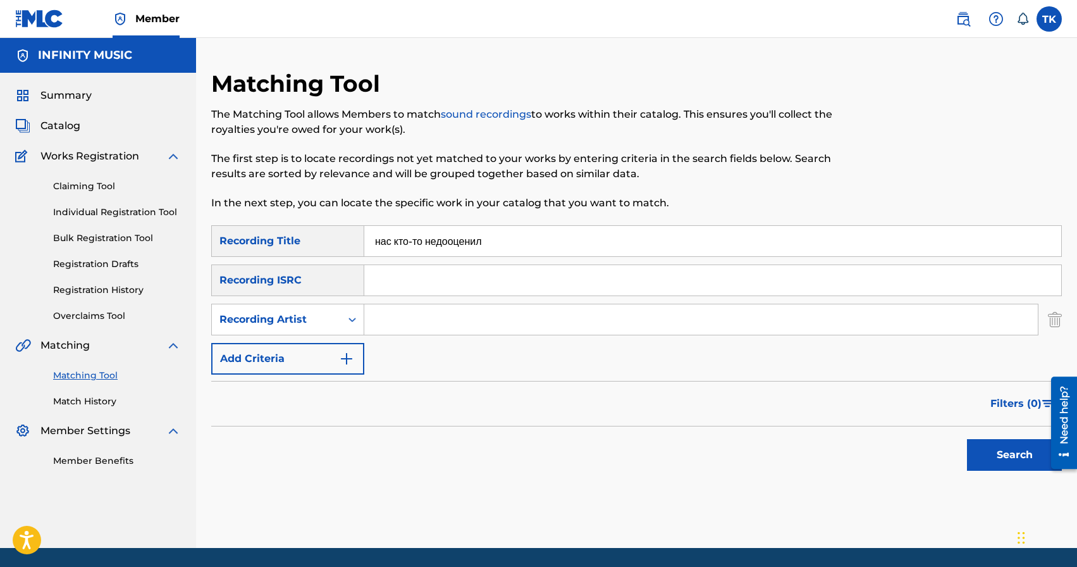
click at [394, 329] on input "Search Form" at bounding box center [700, 319] width 673 height 30
type input "BRATICA"
click at [979, 448] on button "Search" at bounding box center [1014, 455] width 95 height 32
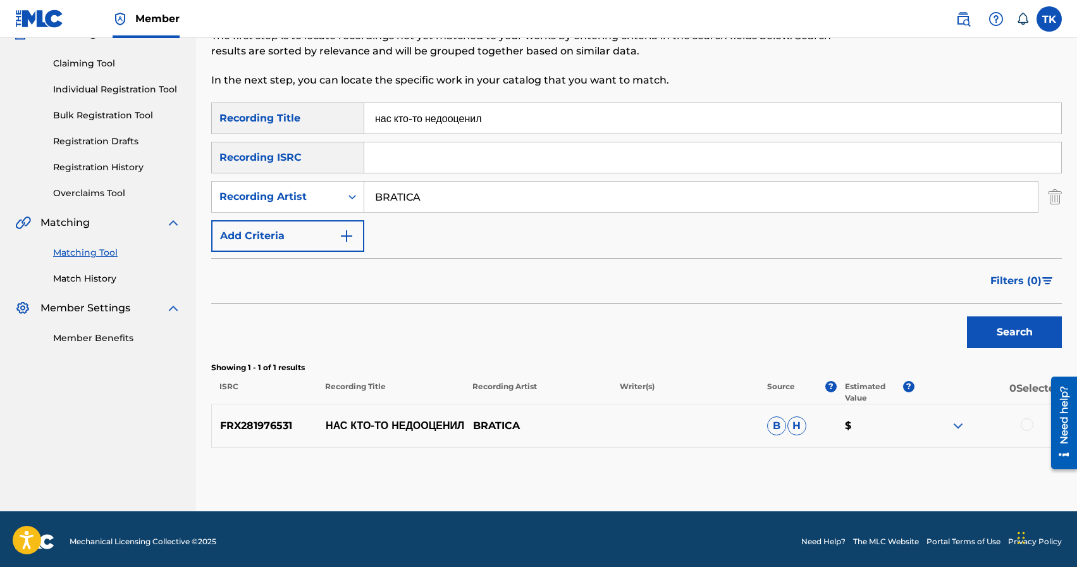
scroll to position [124, 0]
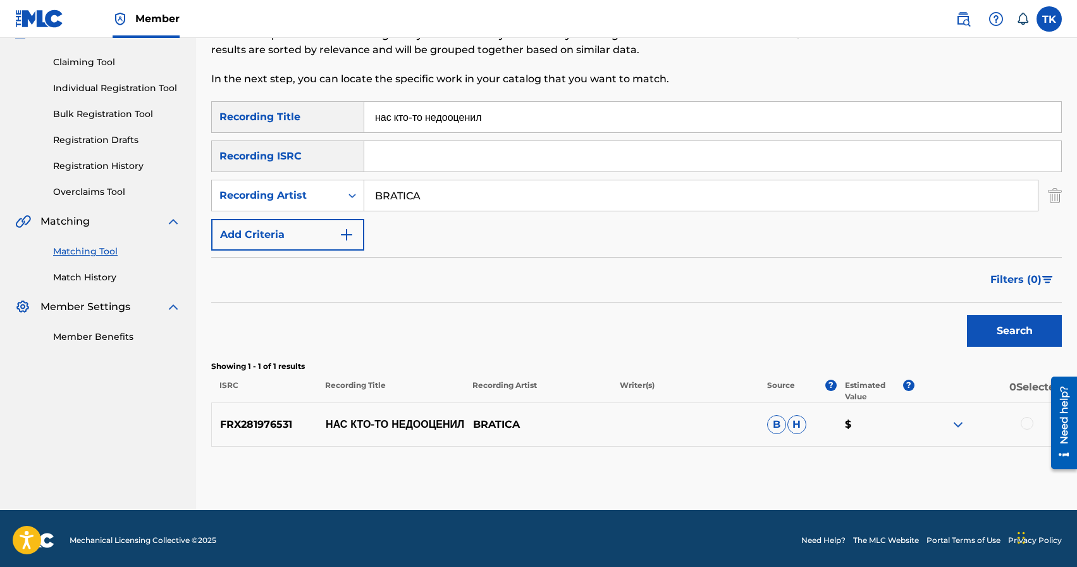
click at [1025, 422] on div at bounding box center [1027, 423] width 13 height 13
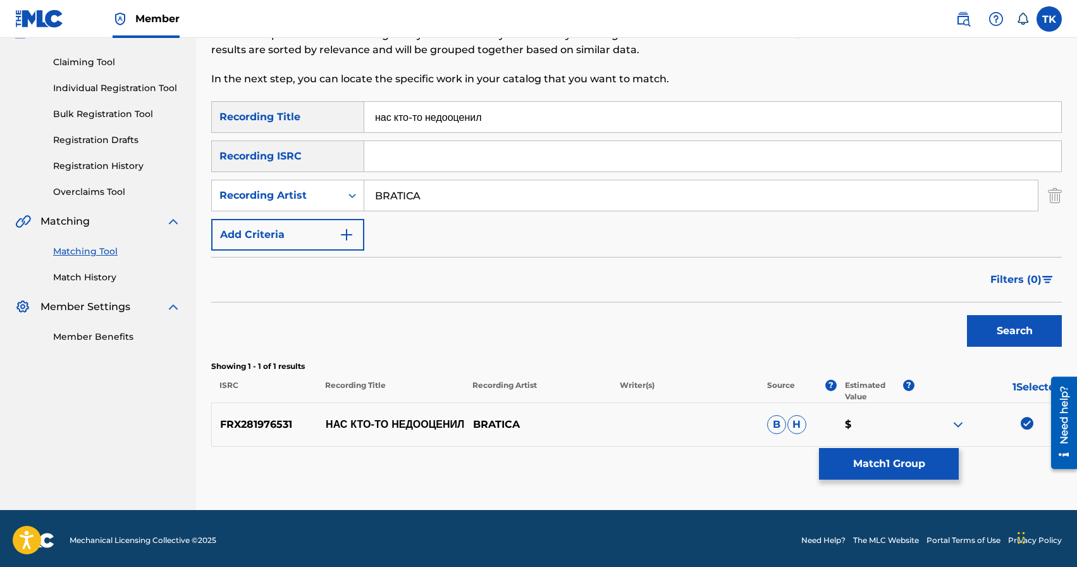
click at [890, 461] on button "Match 1 Group" at bounding box center [889, 464] width 140 height 32
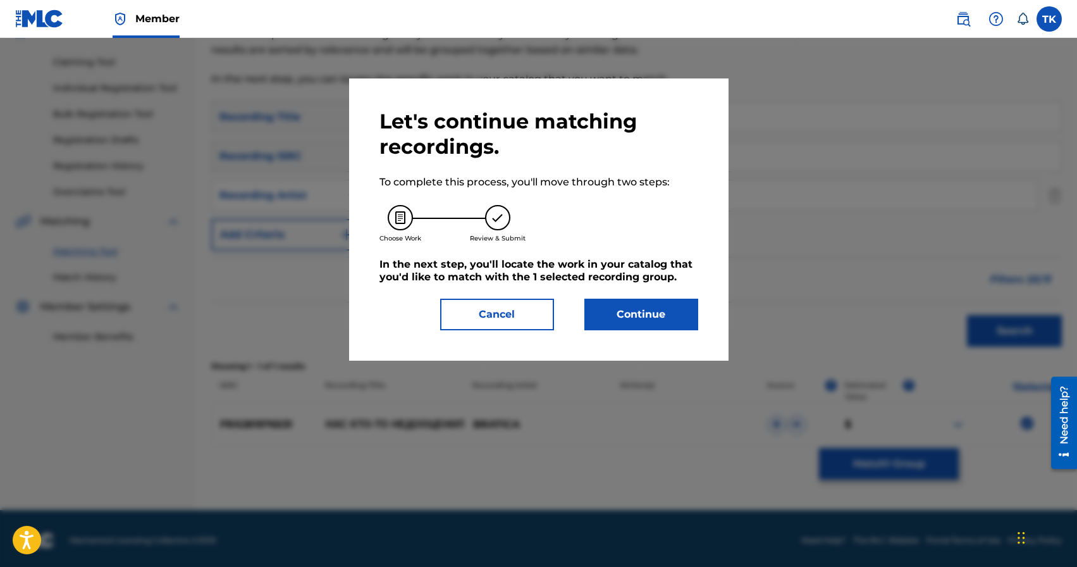
click at [670, 316] on button "Continue" at bounding box center [641, 314] width 114 height 32
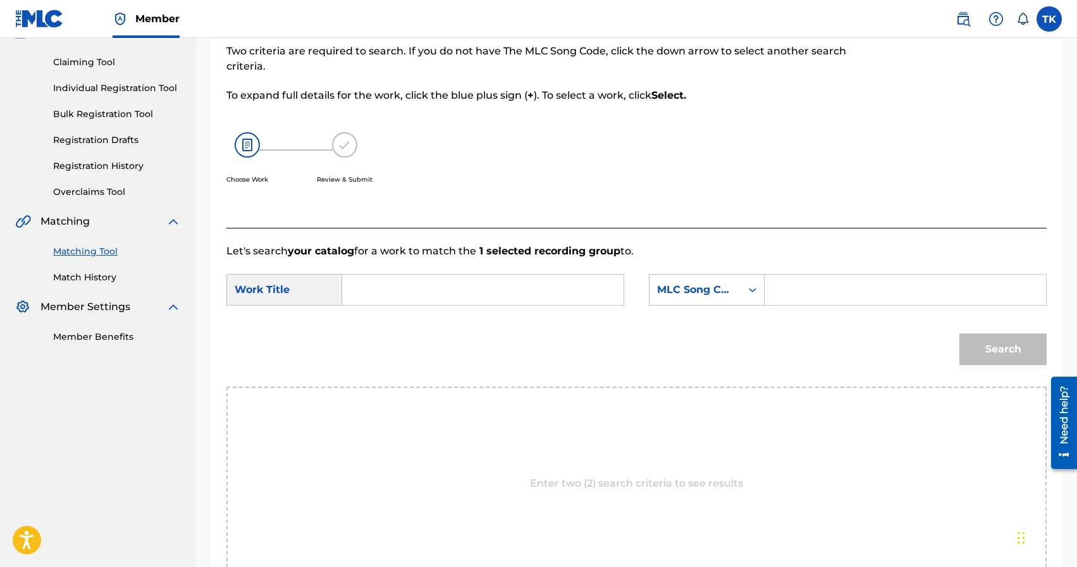
click at [530, 278] on input "Search Form" at bounding box center [483, 289] width 260 height 30
click at [388, 325] on div "нас кто -то недооценил" at bounding box center [388, 333] width 70 height 53
type input "нас кто-то недооценил"
click at [723, 298] on div "MLC Song Code" at bounding box center [695, 290] width 92 height 24
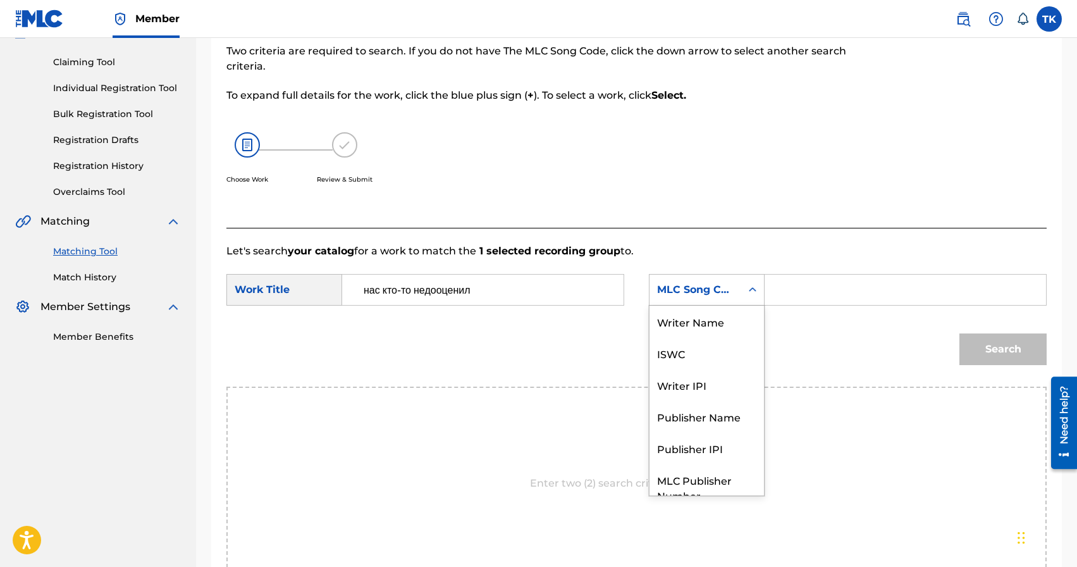
scroll to position [47, 0]
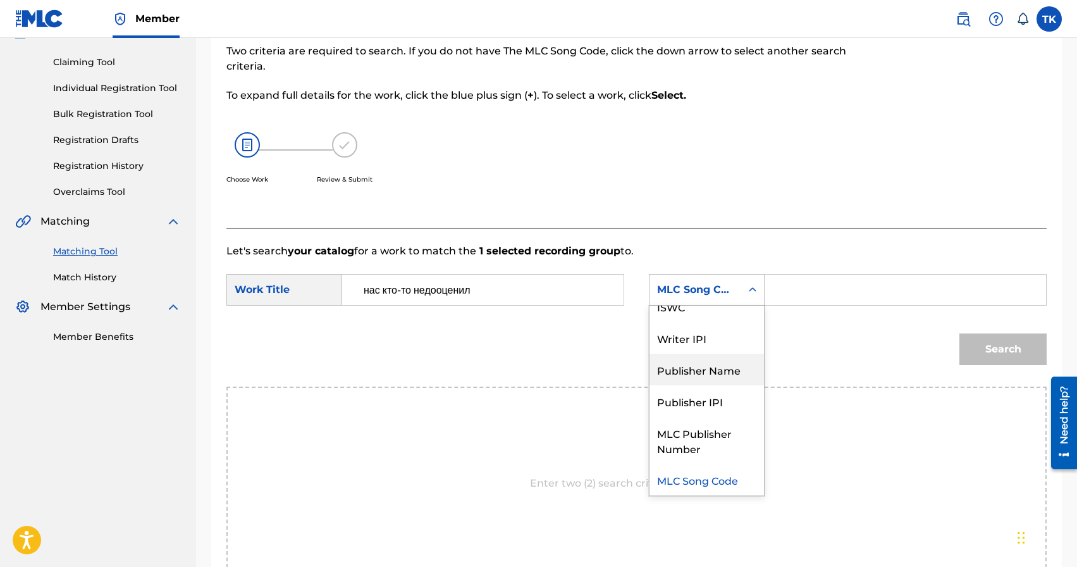
click at [703, 366] on div "Publisher Name" at bounding box center [706, 369] width 114 height 32
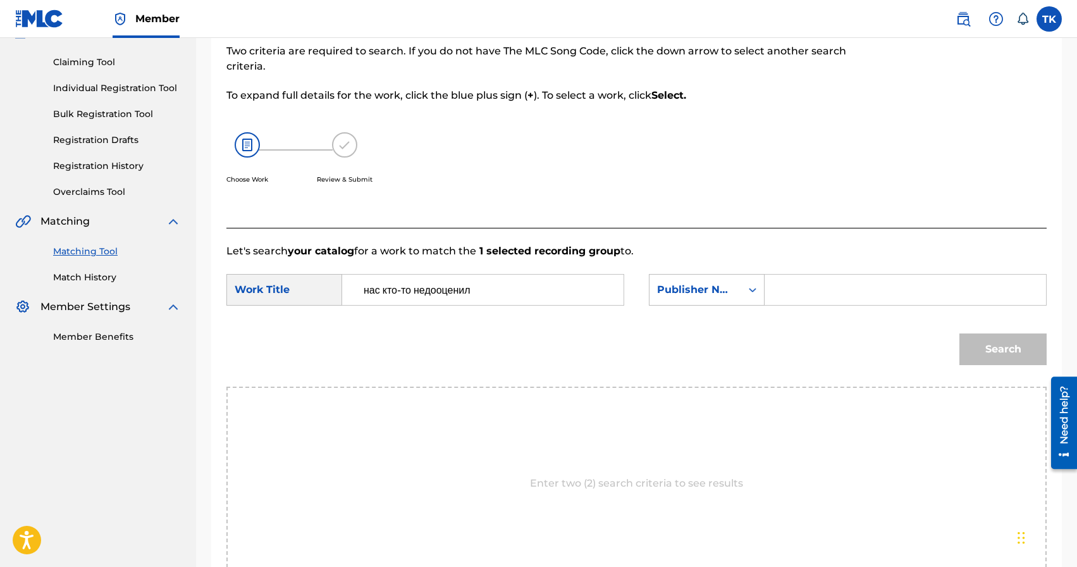
click at [787, 296] on input "Search Form" at bounding box center [905, 289] width 260 height 30
type input "INFINITY MUSIC"
click at [990, 355] on button "Search" at bounding box center [1002, 349] width 87 height 32
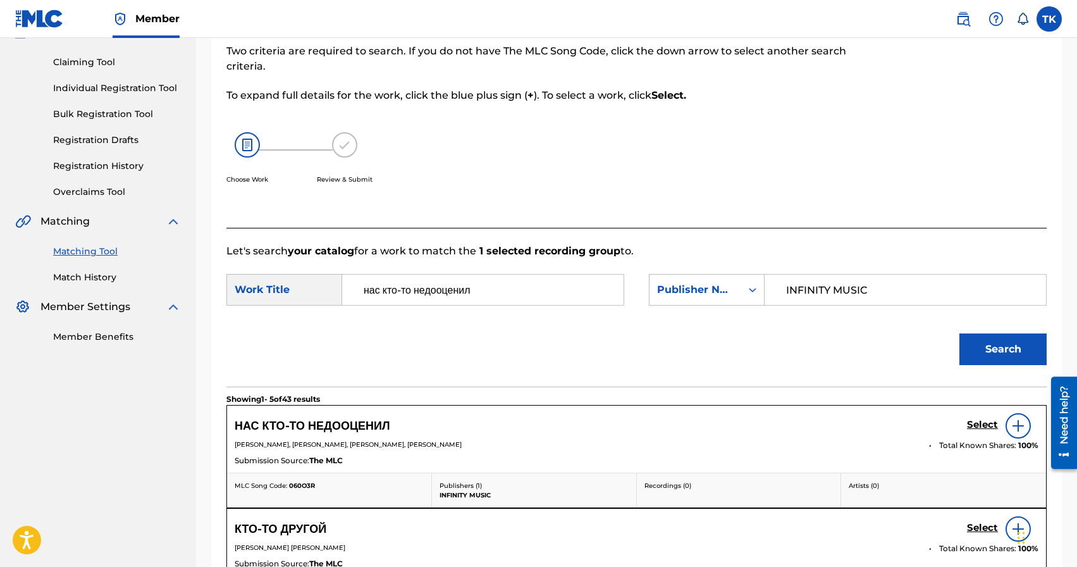
click at [983, 422] on h5 "Select" at bounding box center [982, 425] width 31 height 12
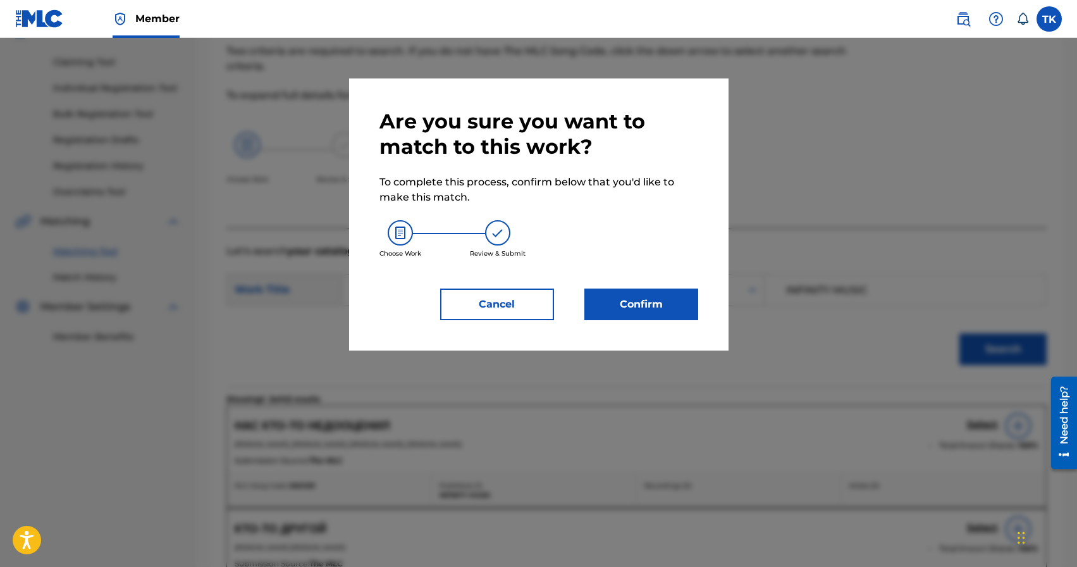
click at [611, 305] on button "Confirm" at bounding box center [641, 304] width 114 height 32
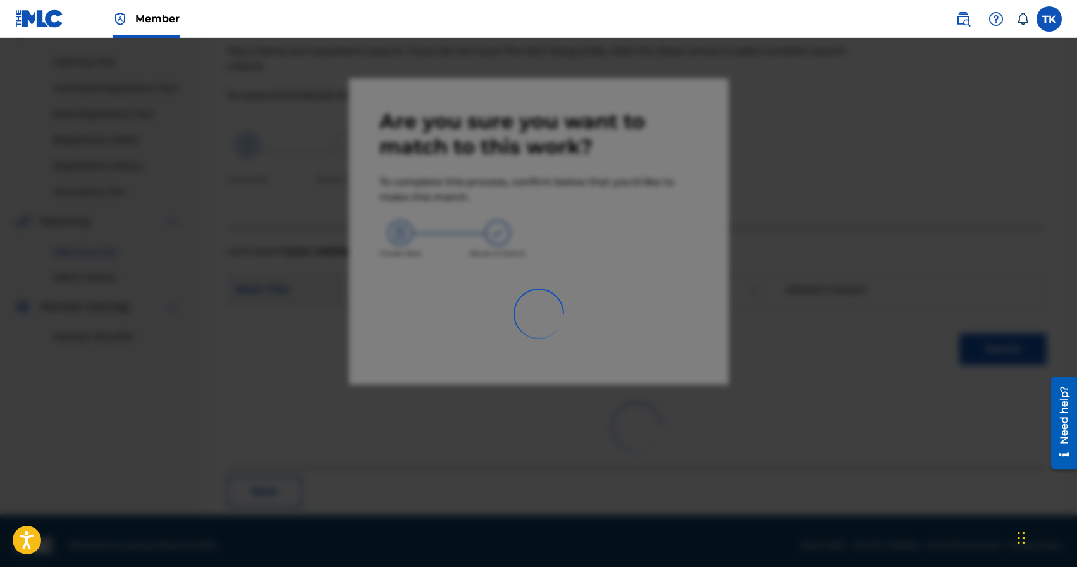
scroll to position [37, 0]
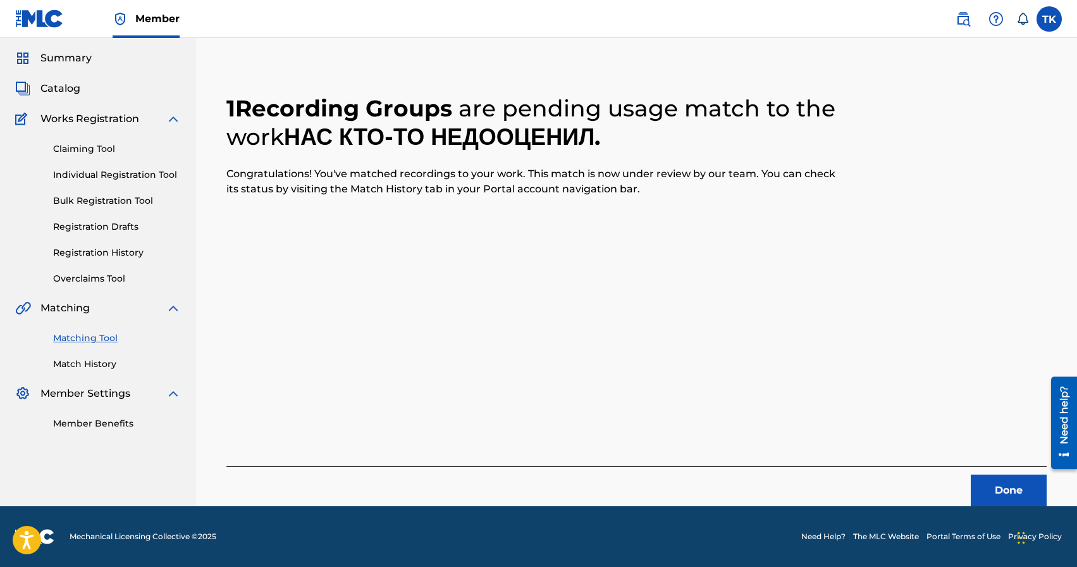
click at [1017, 483] on button "Done" at bounding box center [1009, 490] width 76 height 32
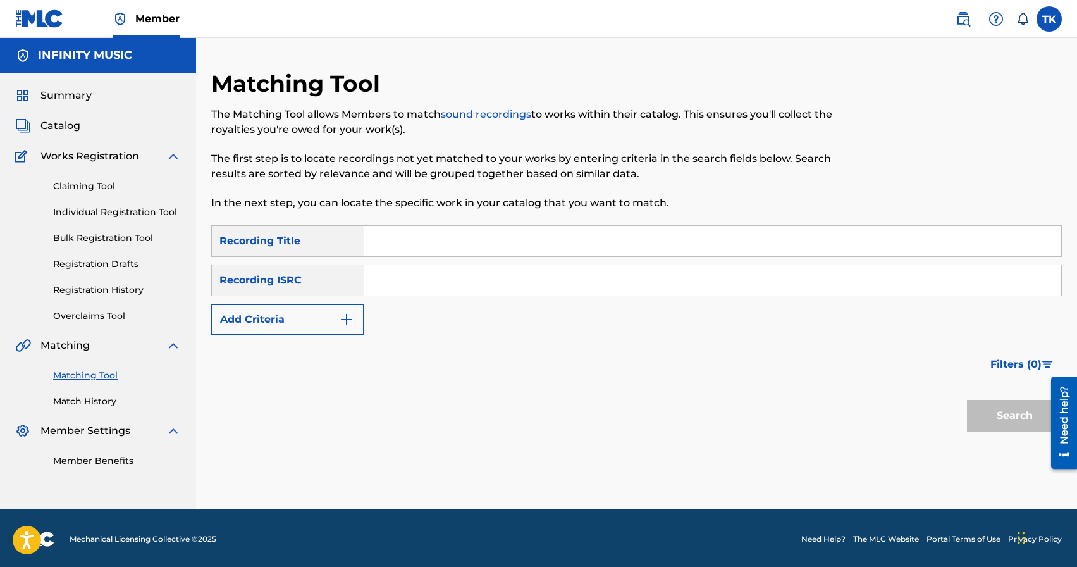
click at [440, 241] on input "Search Form" at bounding box center [712, 241] width 697 height 30
type input "одна мечта"
click at [339, 314] on img "Search Form" at bounding box center [346, 319] width 15 height 15
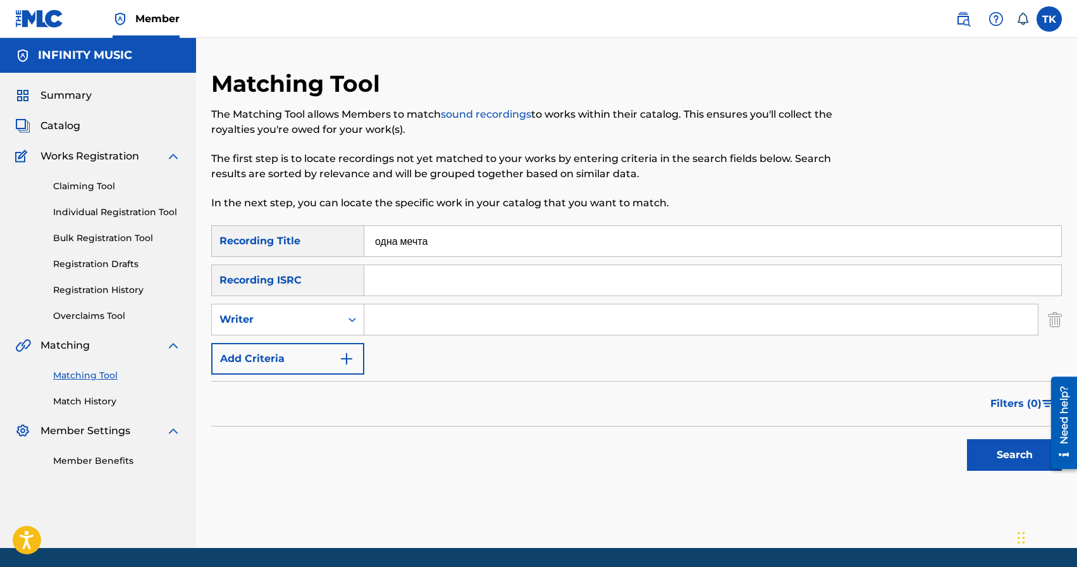
click at [339, 314] on div "Writer" at bounding box center [276, 319] width 129 height 24
click at [333, 345] on div "Recording Artist" at bounding box center [288, 351] width 152 height 32
click at [393, 326] on input "Search Form" at bounding box center [700, 319] width 673 height 30
type input "BRATICA"
click at [996, 452] on button "Search" at bounding box center [1014, 455] width 95 height 32
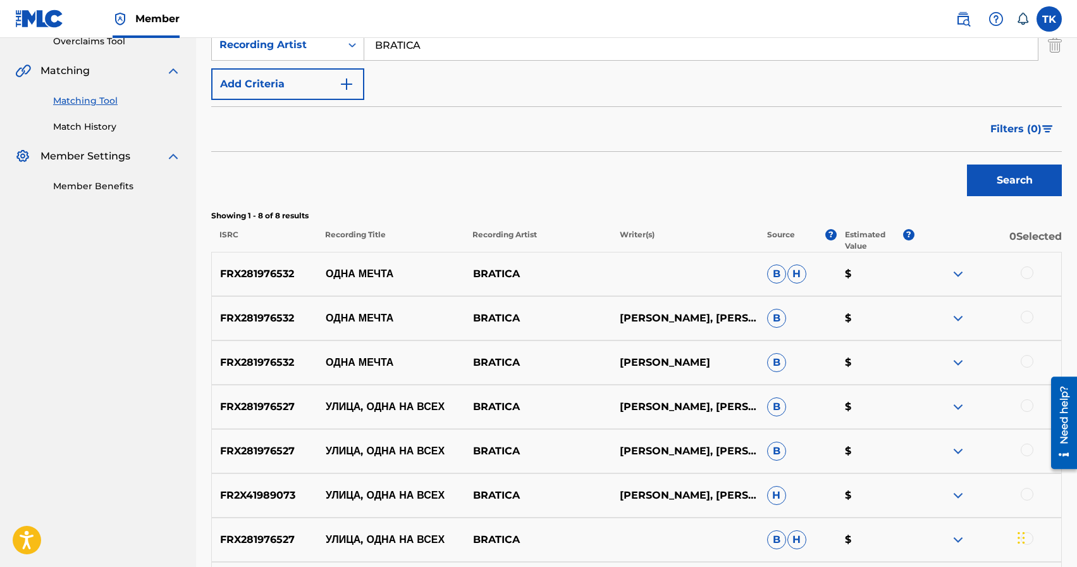
scroll to position [276, 0]
click at [1028, 361] on div at bounding box center [1027, 359] width 13 height 13
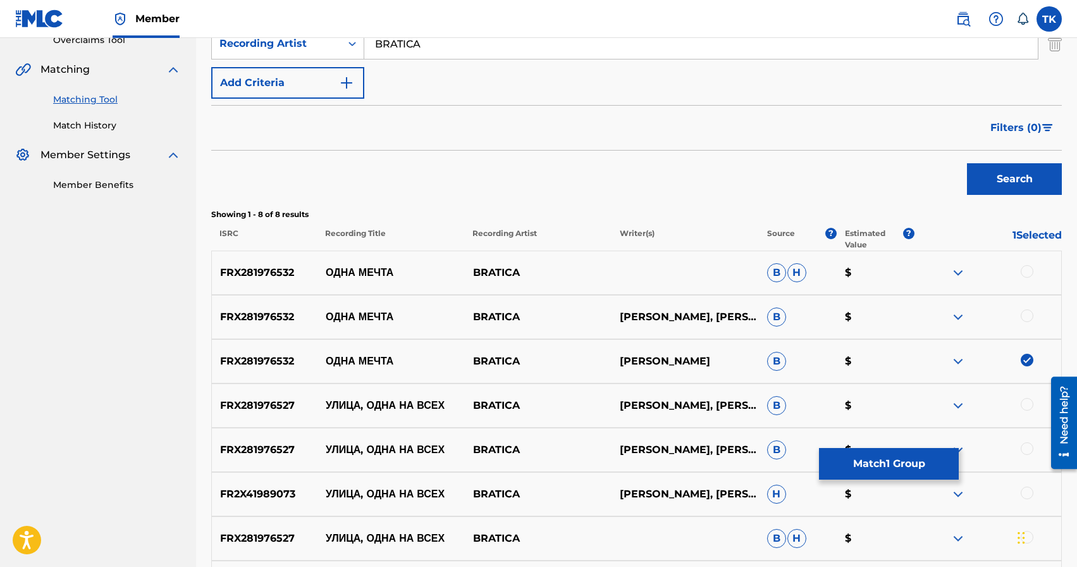
click at [1028, 319] on div at bounding box center [1027, 315] width 13 height 13
click at [1026, 270] on div at bounding box center [1027, 271] width 13 height 13
click at [915, 450] on button "Match 3 Groups" at bounding box center [889, 464] width 140 height 32
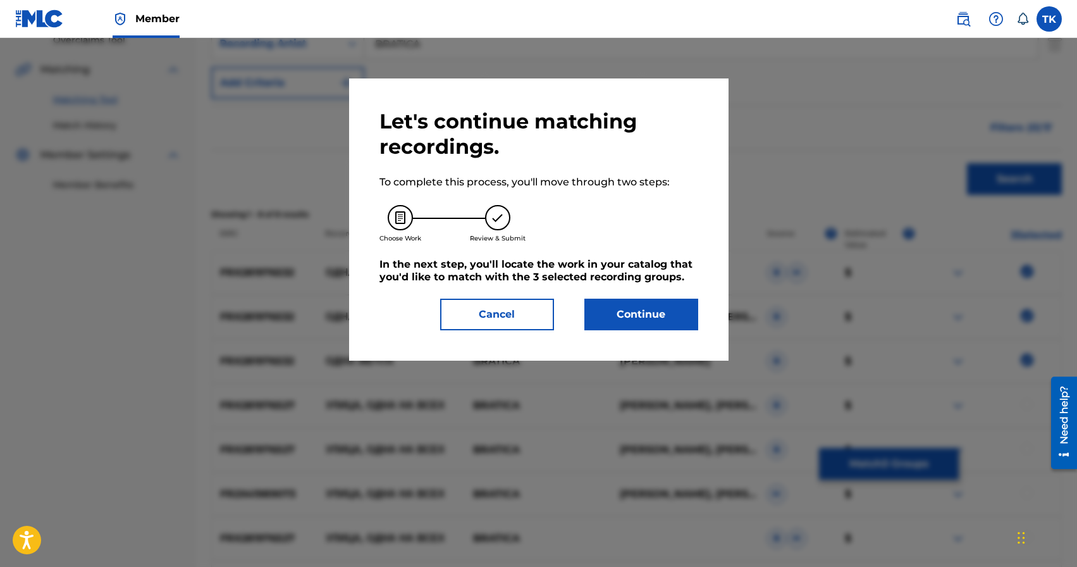
click at [679, 326] on button "Continue" at bounding box center [641, 314] width 114 height 32
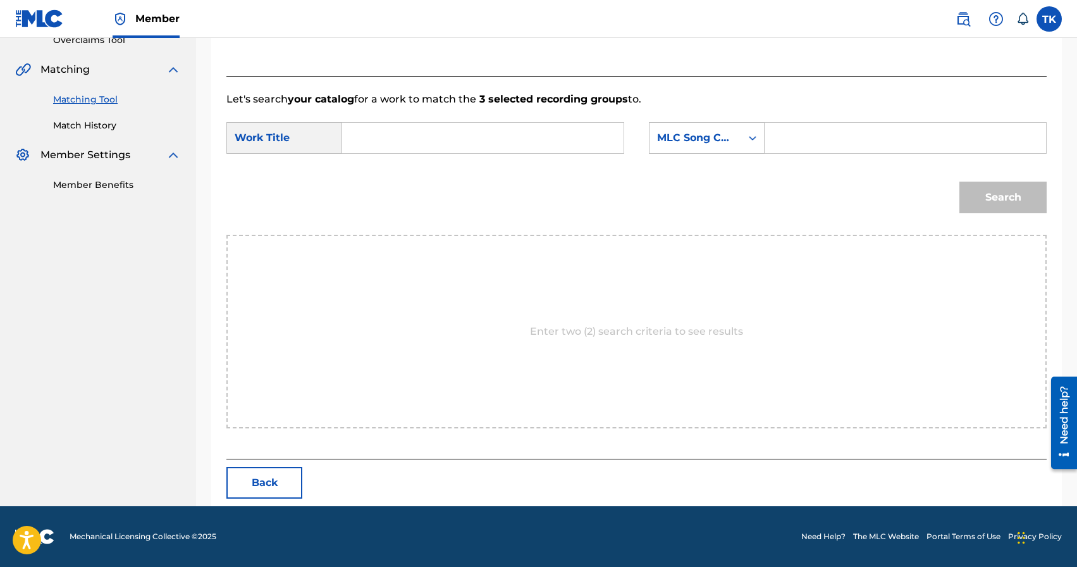
click at [555, 150] on input "Search Form" at bounding box center [483, 138] width 260 height 30
click at [407, 167] on div "одна ме чта" at bounding box center [388, 174] width 70 height 38
type input "одна мечта"
click at [716, 142] on div "MLC Song Code" at bounding box center [695, 137] width 77 height 15
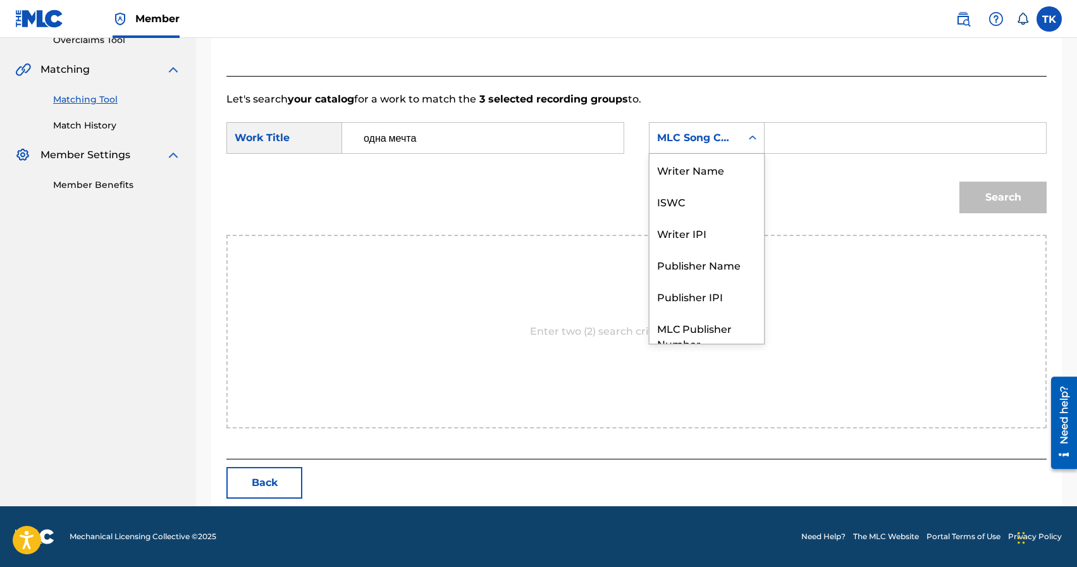
scroll to position [47, 0]
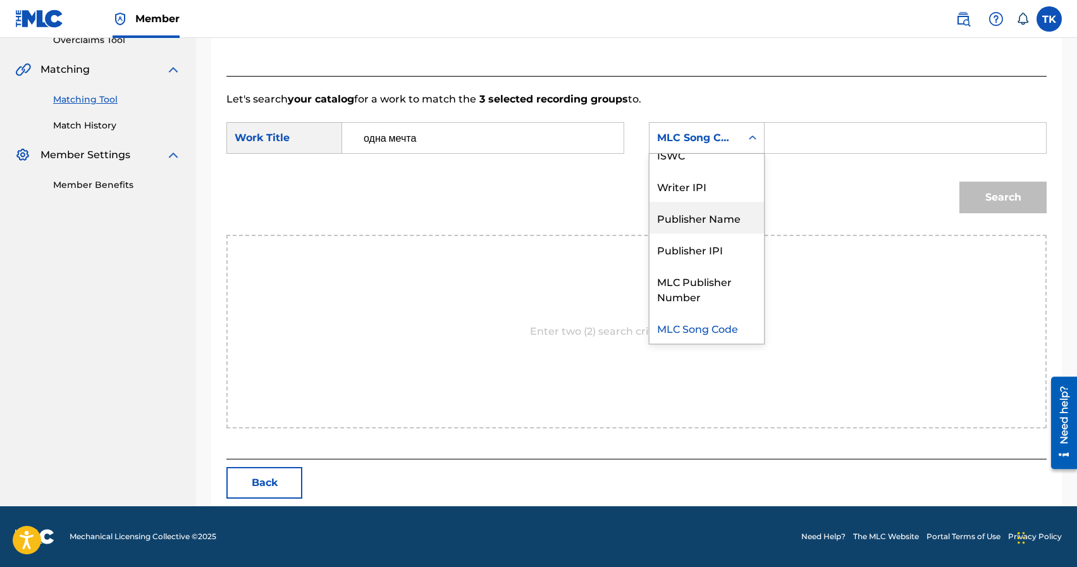
click at [713, 211] on div "Publisher Name" at bounding box center [706, 218] width 114 height 32
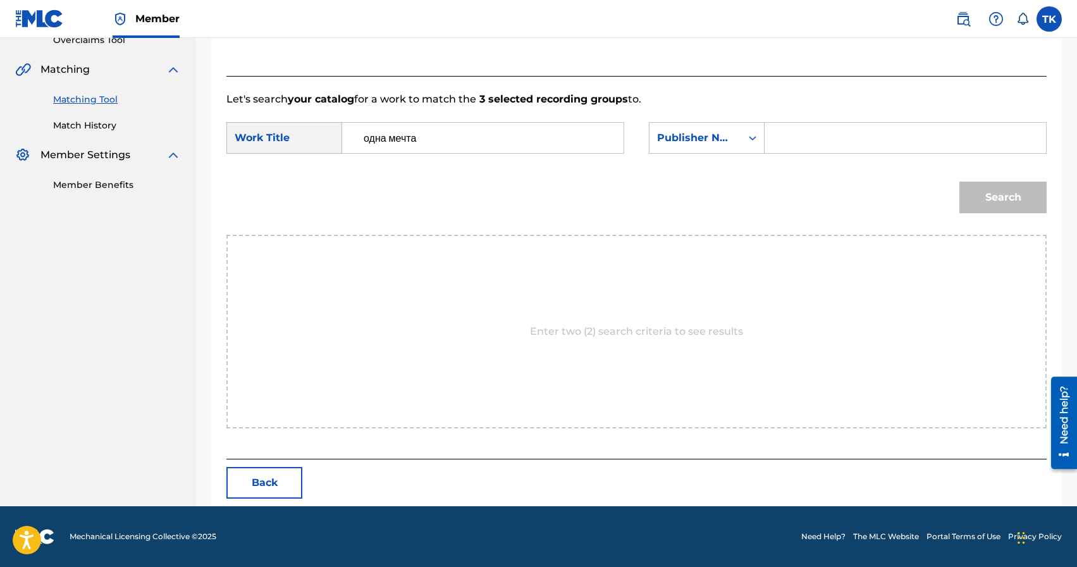
click at [828, 127] on input "Search Form" at bounding box center [905, 138] width 260 height 30
type input "INFINITY MUSIC"
click at [1005, 190] on button "Search" at bounding box center [1002, 197] width 87 height 32
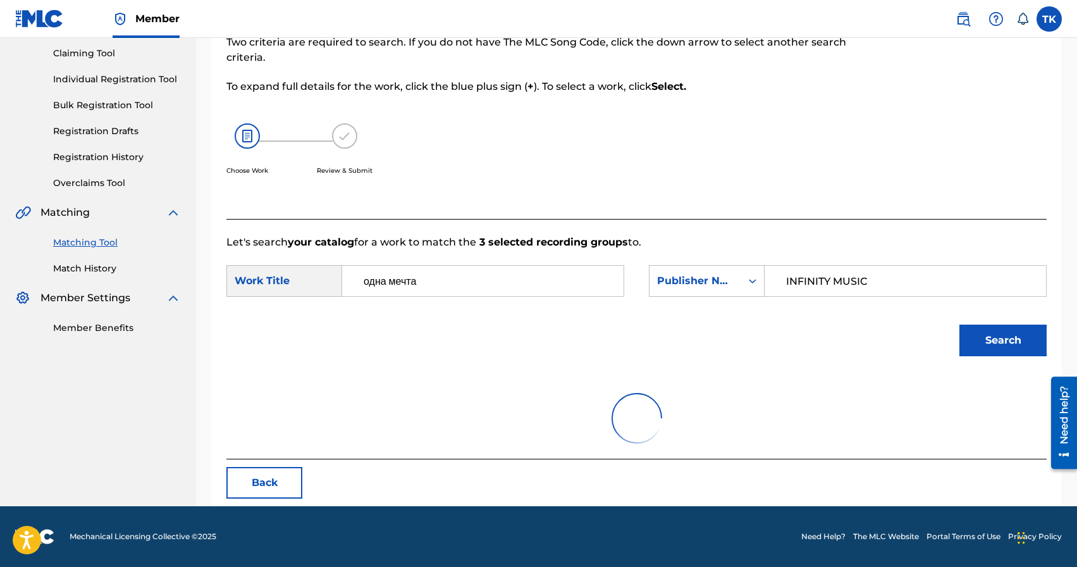
scroll to position [276, 0]
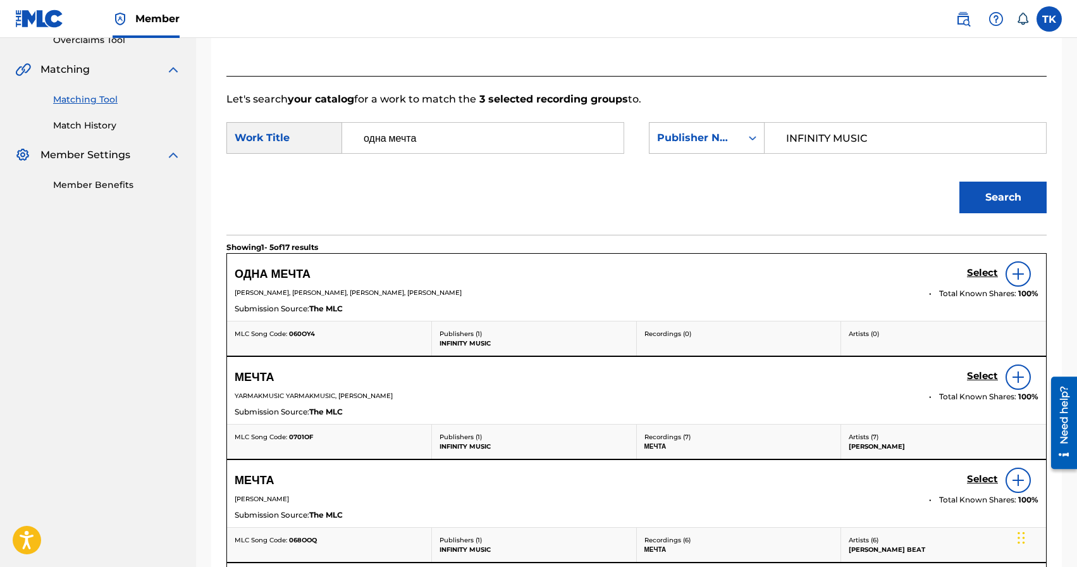
click at [976, 274] on h5 "Select" at bounding box center [982, 273] width 31 height 12
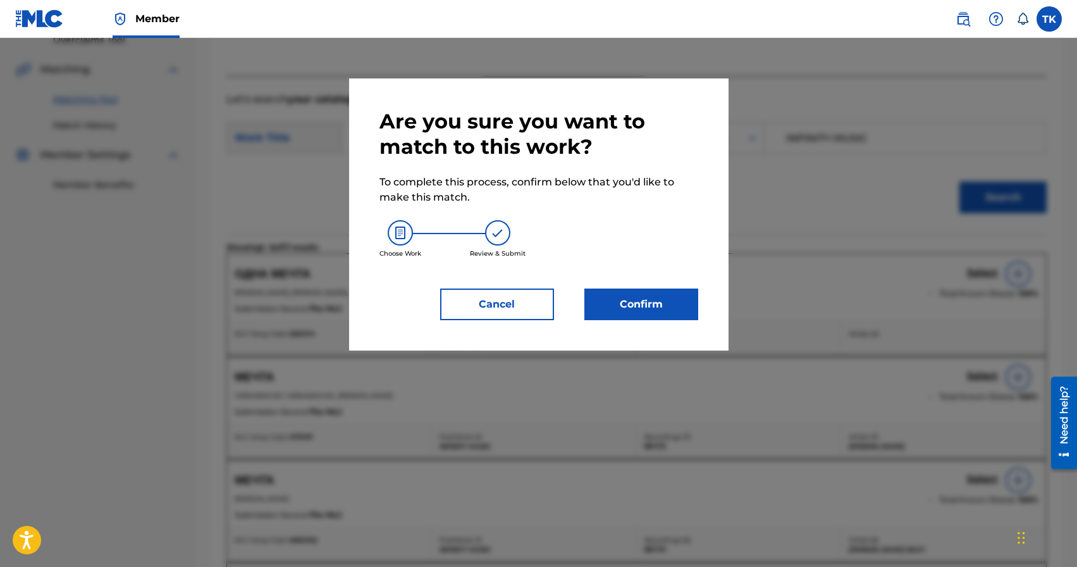
click at [668, 297] on button "Confirm" at bounding box center [641, 304] width 114 height 32
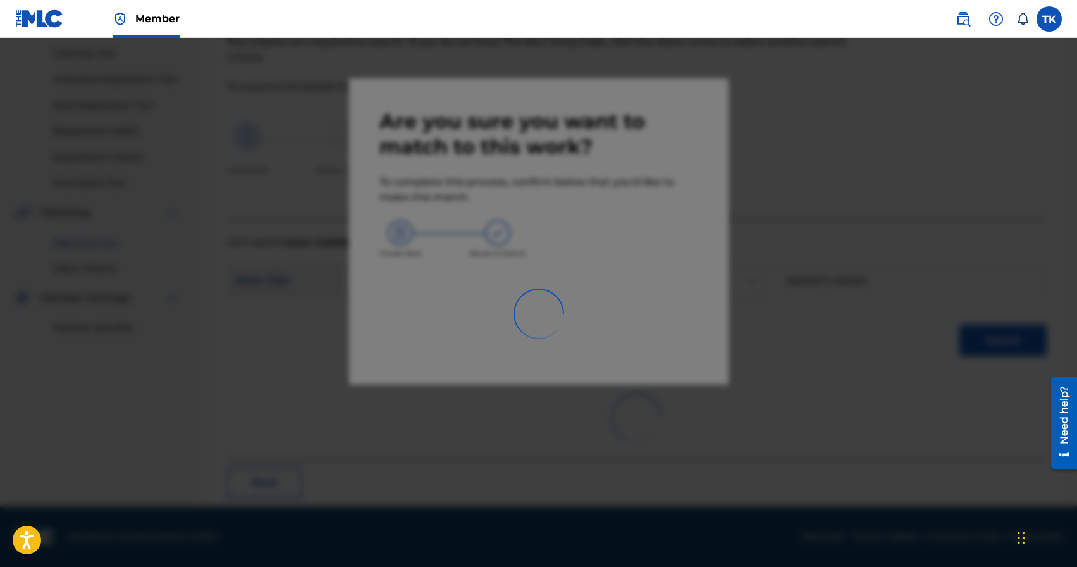
scroll to position [37, 0]
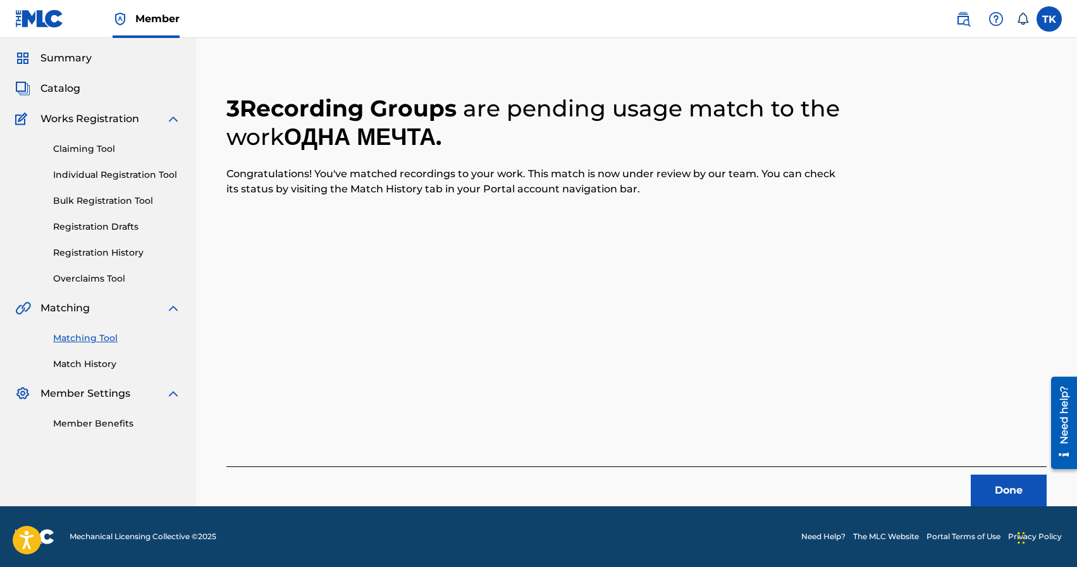
click at [1009, 483] on button "Done" at bounding box center [1009, 490] width 76 height 32
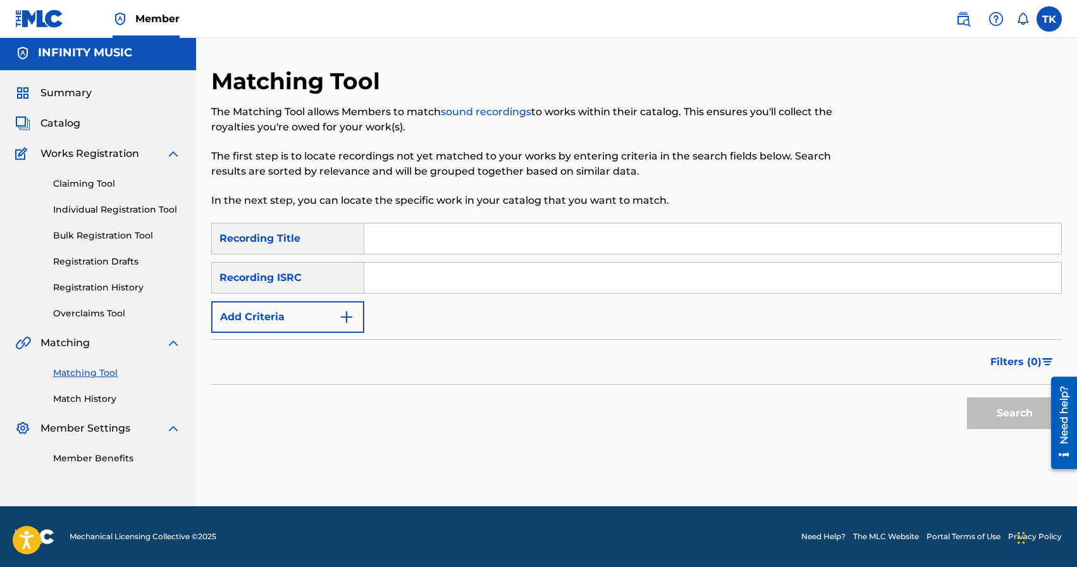
scroll to position [0, 0]
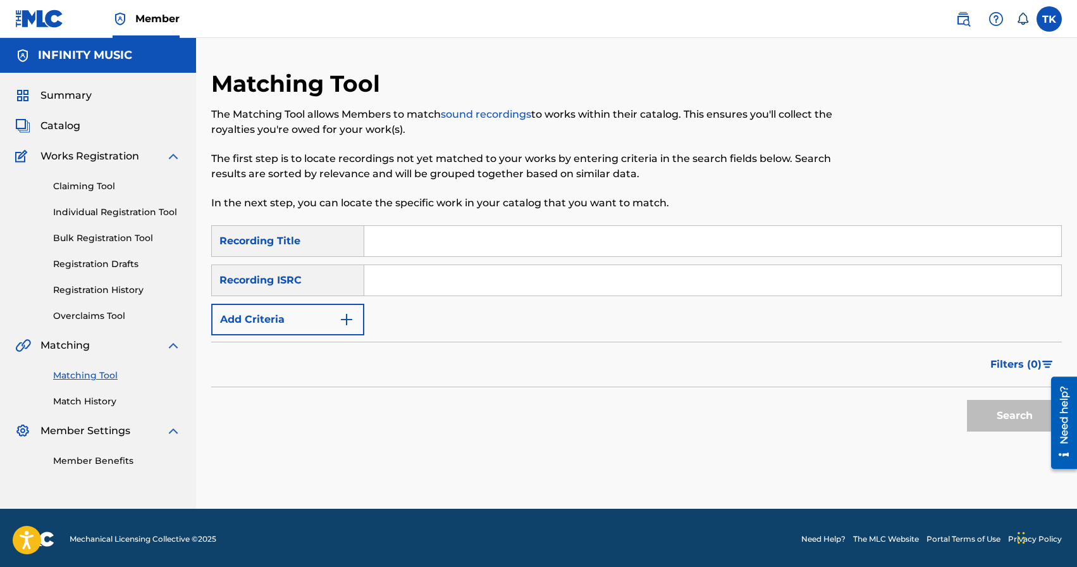
click at [501, 244] on input "Search Form" at bounding box center [712, 241] width 697 height 30
type input "это ты"
click at [344, 330] on button "Add Criteria" at bounding box center [287, 320] width 153 height 32
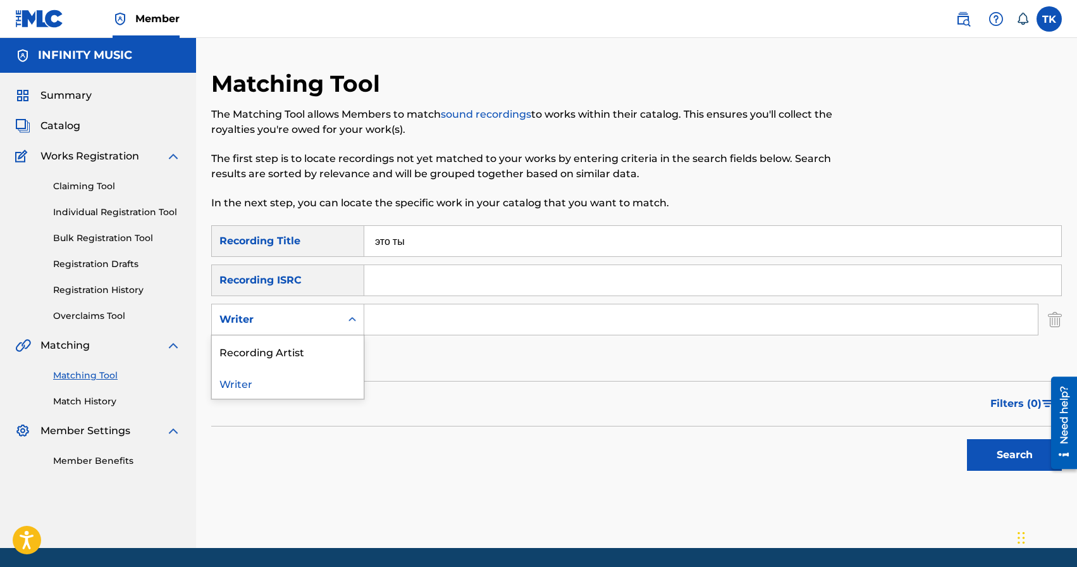
click at [344, 330] on div "Search Form" at bounding box center [352, 319] width 23 height 23
click at [340, 348] on div "Recording Artist" at bounding box center [288, 351] width 152 height 32
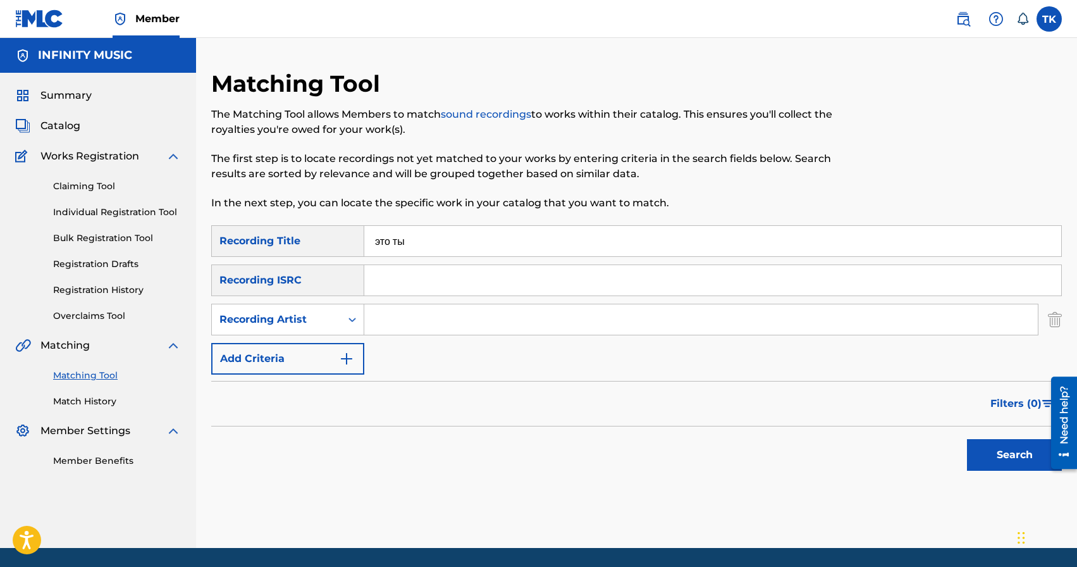
click at [398, 321] on input "Search Form" at bounding box center [700, 319] width 673 height 30
type input "BRATICA"
click at [1000, 450] on button "Search" at bounding box center [1014, 455] width 95 height 32
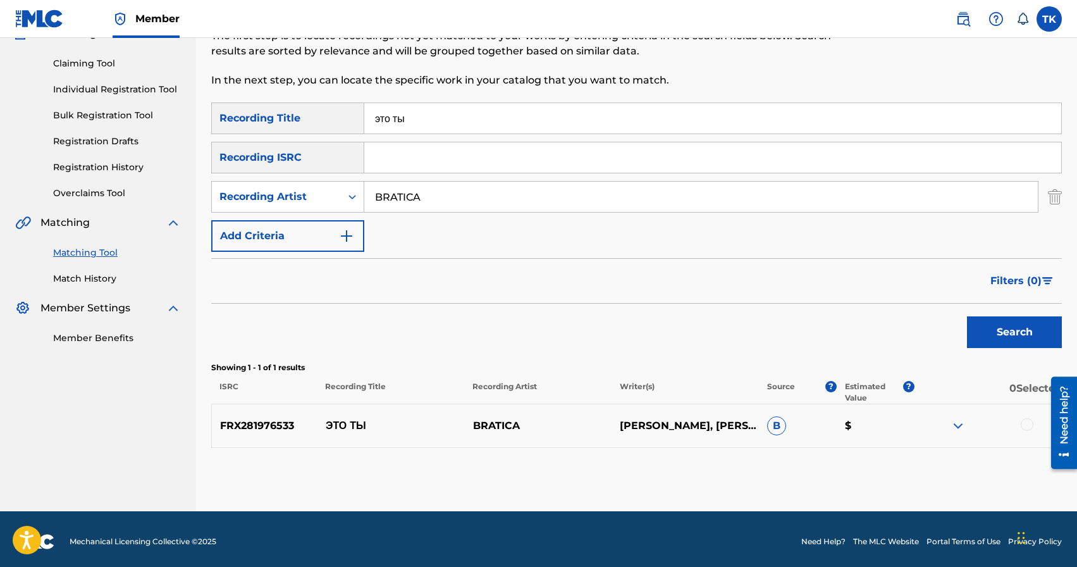
scroll to position [128, 0]
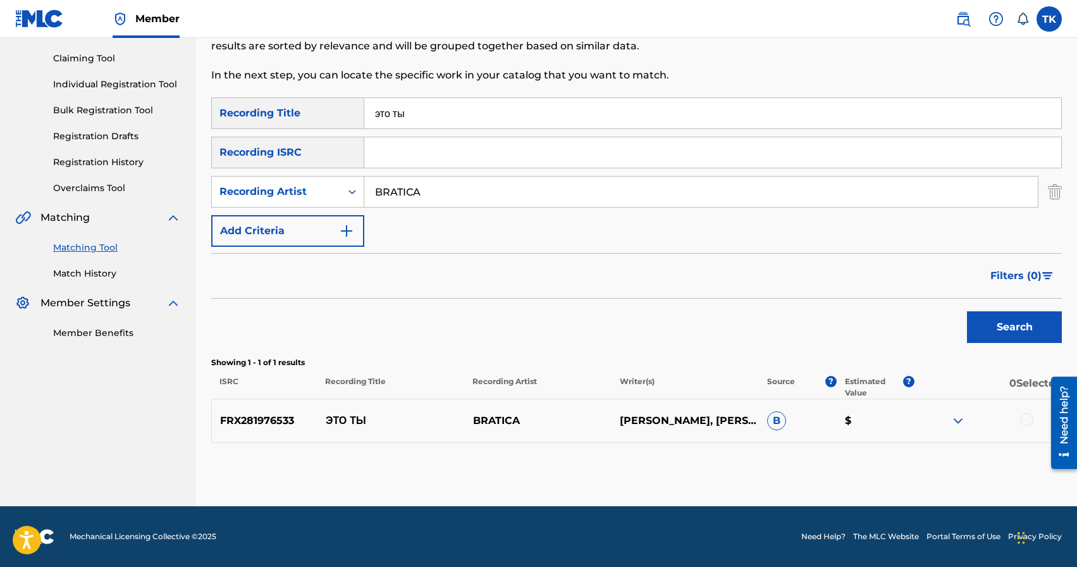
click at [1022, 417] on div at bounding box center [1027, 419] width 13 height 13
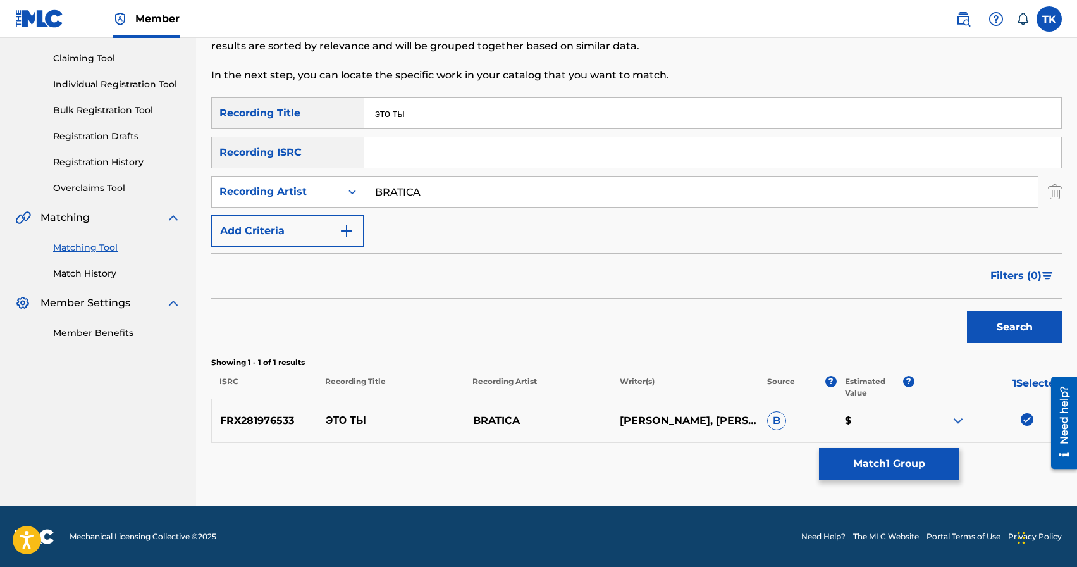
click at [901, 453] on button "Match 1 Group" at bounding box center [889, 464] width 140 height 32
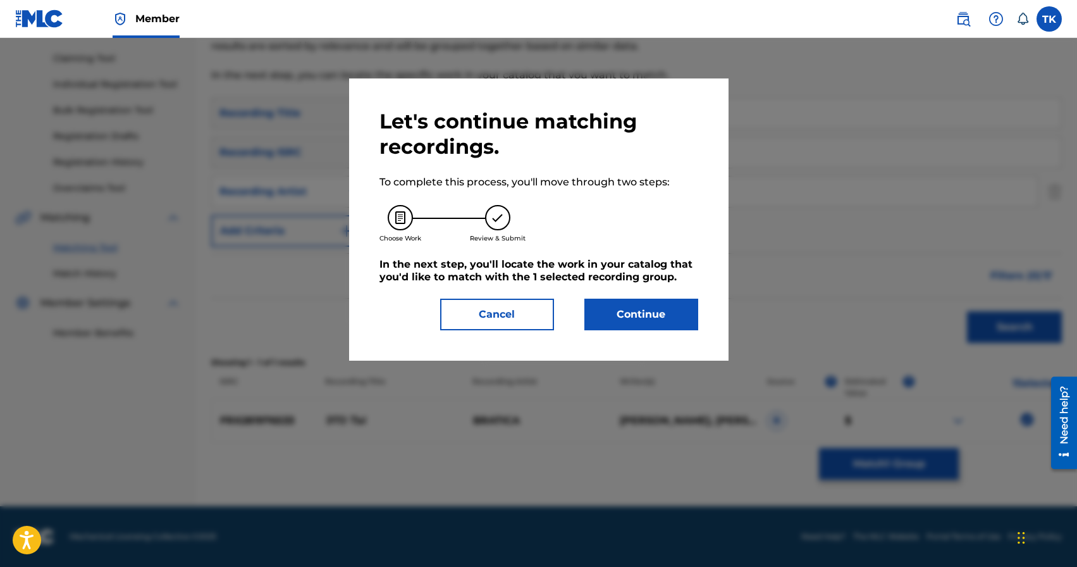
click at [663, 312] on button "Continue" at bounding box center [641, 314] width 114 height 32
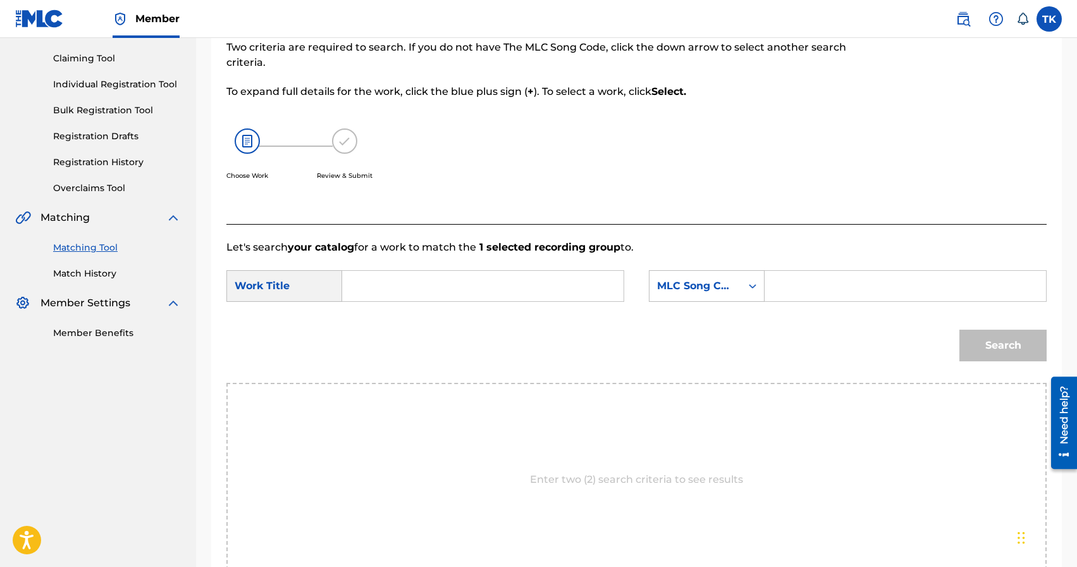
click at [490, 287] on input "Search Form" at bounding box center [483, 286] width 260 height 30
type input "это ты"
click at [371, 319] on strong "это" at bounding box center [372, 314] width 16 height 12
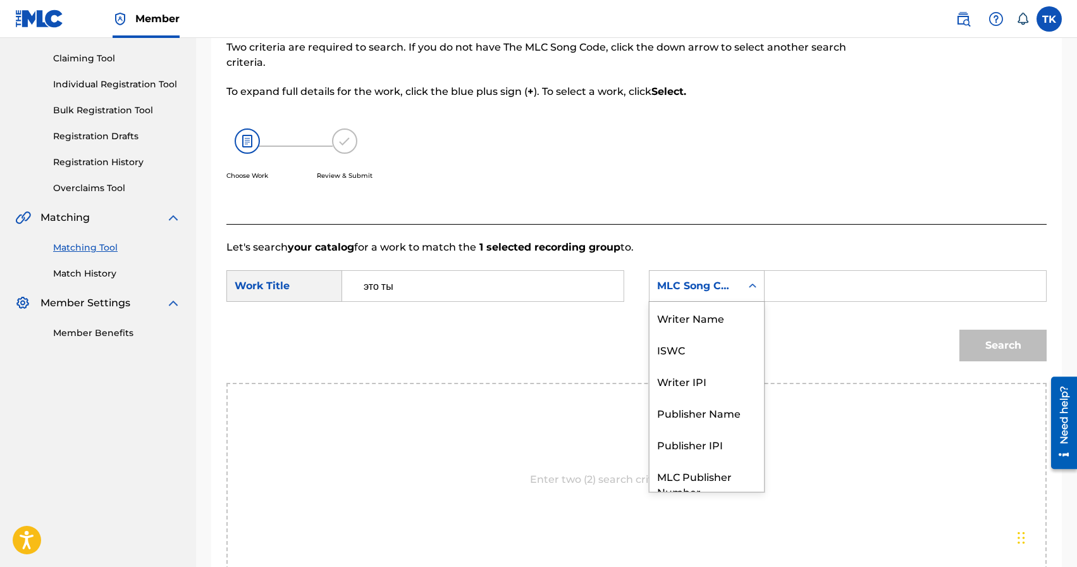
click at [735, 295] on div "MLC Song Code" at bounding box center [695, 286] width 92 height 24
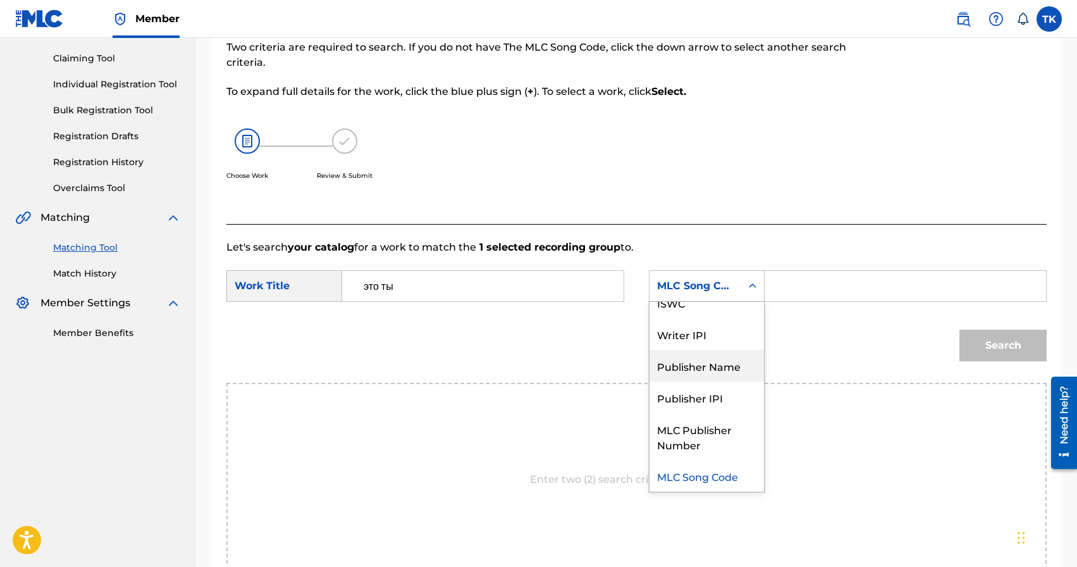
click at [711, 362] on div "Publisher Name" at bounding box center [706, 366] width 114 height 32
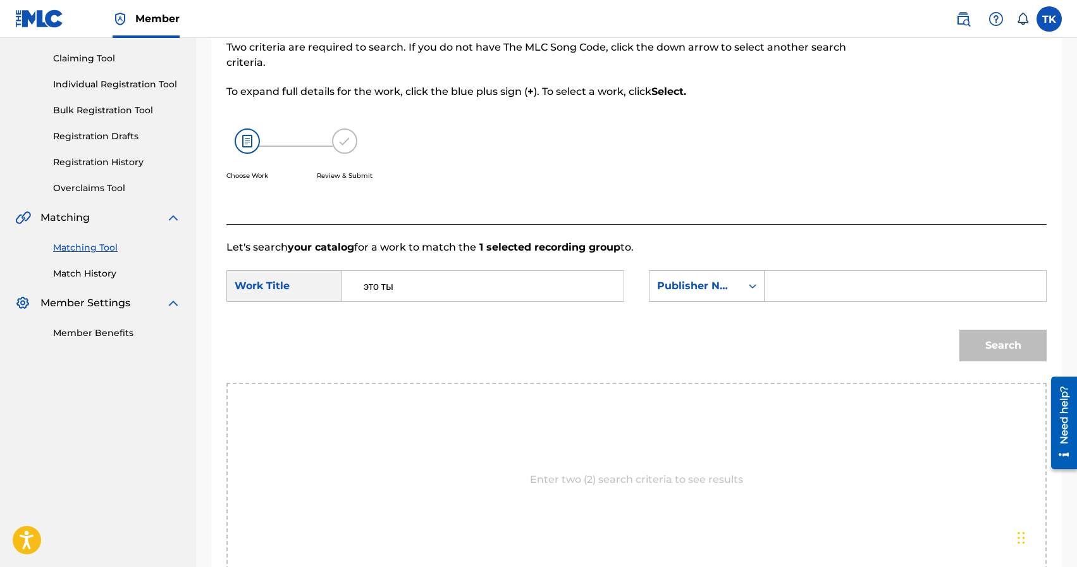
click at [801, 292] on input "Search Form" at bounding box center [905, 286] width 260 height 30
type input "INFINITY MUSIC"
click at [1007, 350] on button "Search" at bounding box center [1002, 345] width 87 height 32
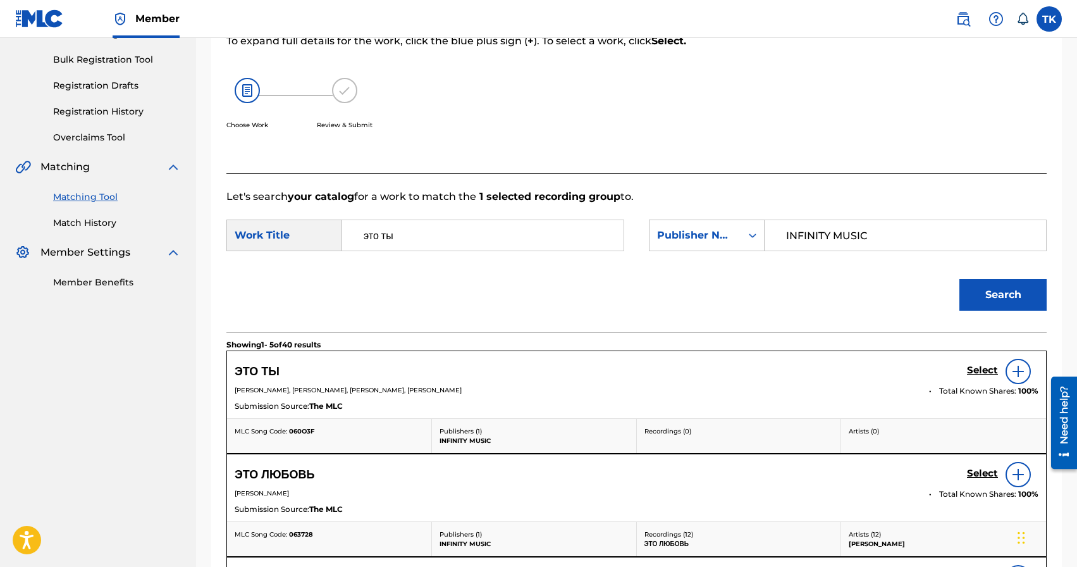
scroll to position [180, 0]
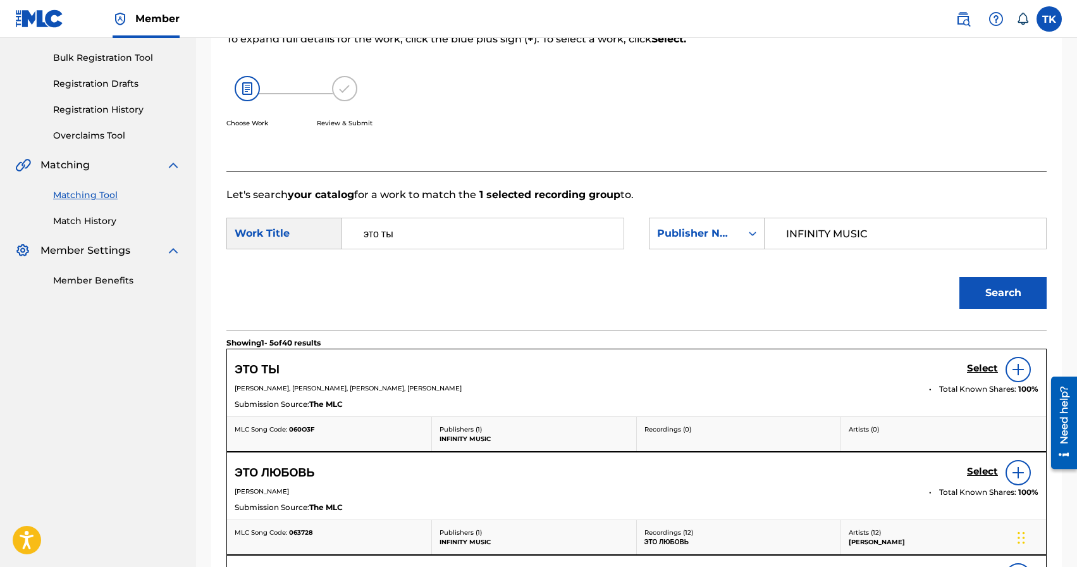
click at [978, 373] on h5 "Select" at bounding box center [982, 368] width 31 height 12
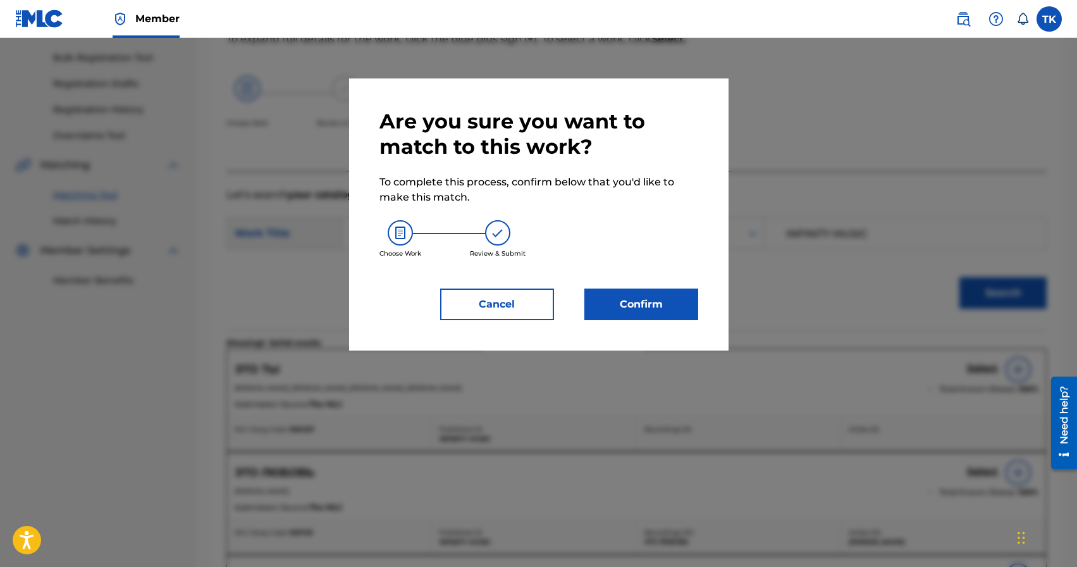
click at [659, 309] on button "Confirm" at bounding box center [641, 304] width 114 height 32
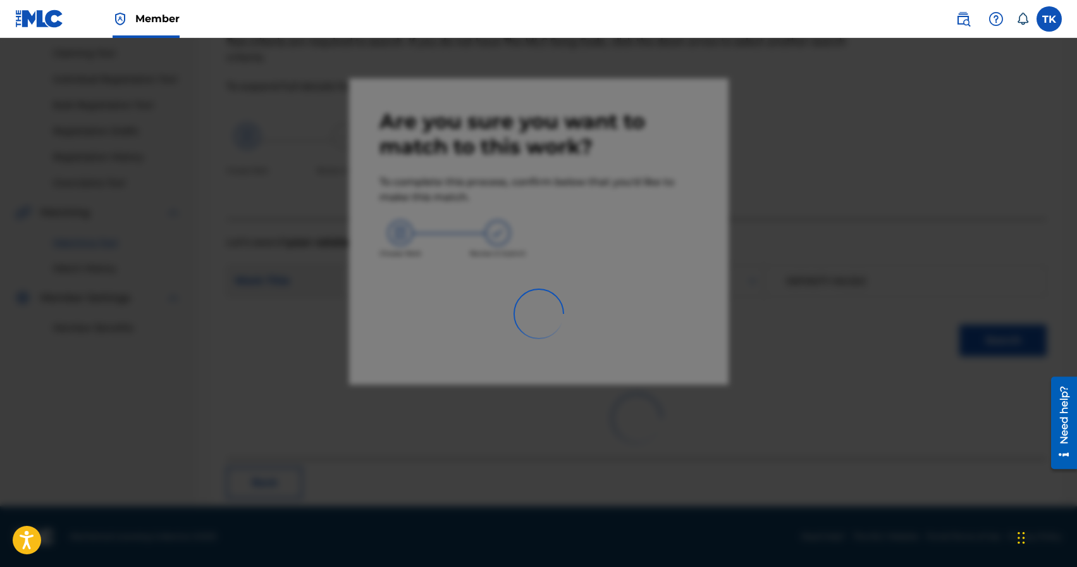
scroll to position [37, 0]
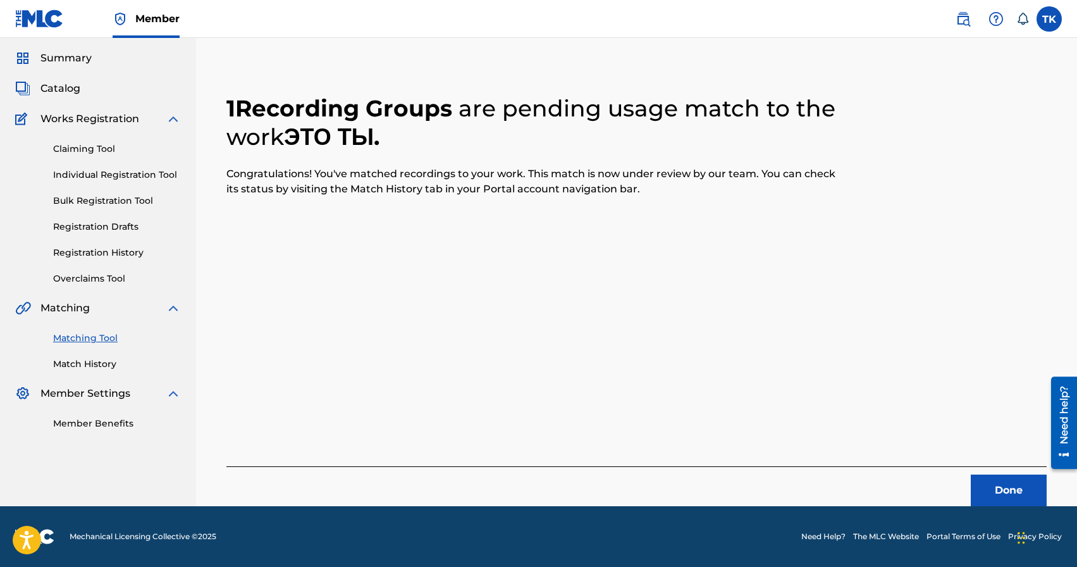
click at [1001, 501] on button "Done" at bounding box center [1009, 490] width 76 height 32
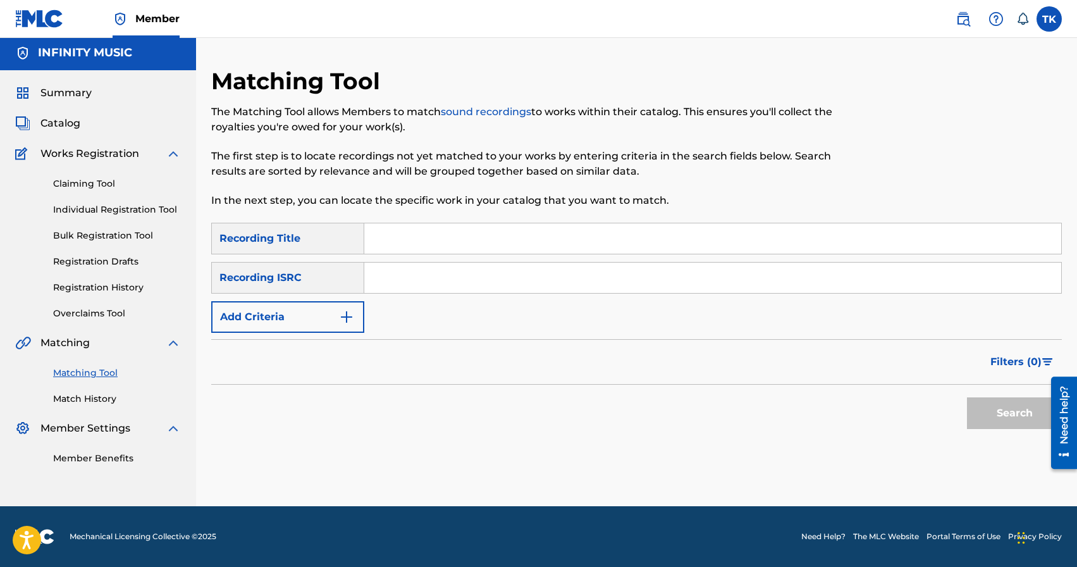
scroll to position [0, 0]
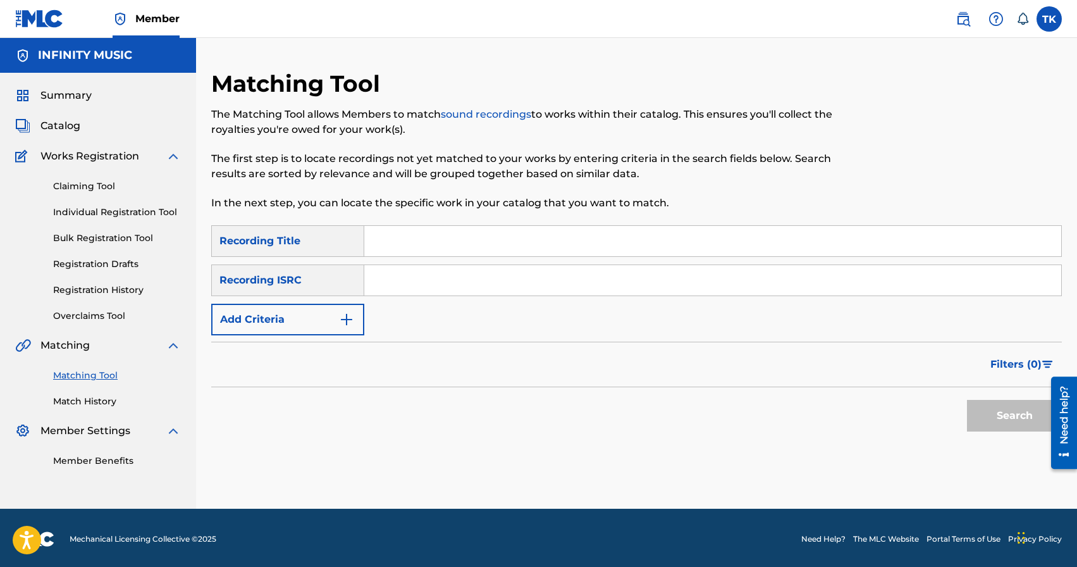
click at [470, 234] on input "Search Form" at bounding box center [712, 241] width 697 height 30
type input "с окраин"
click at [340, 316] on img "Search Form" at bounding box center [346, 319] width 15 height 15
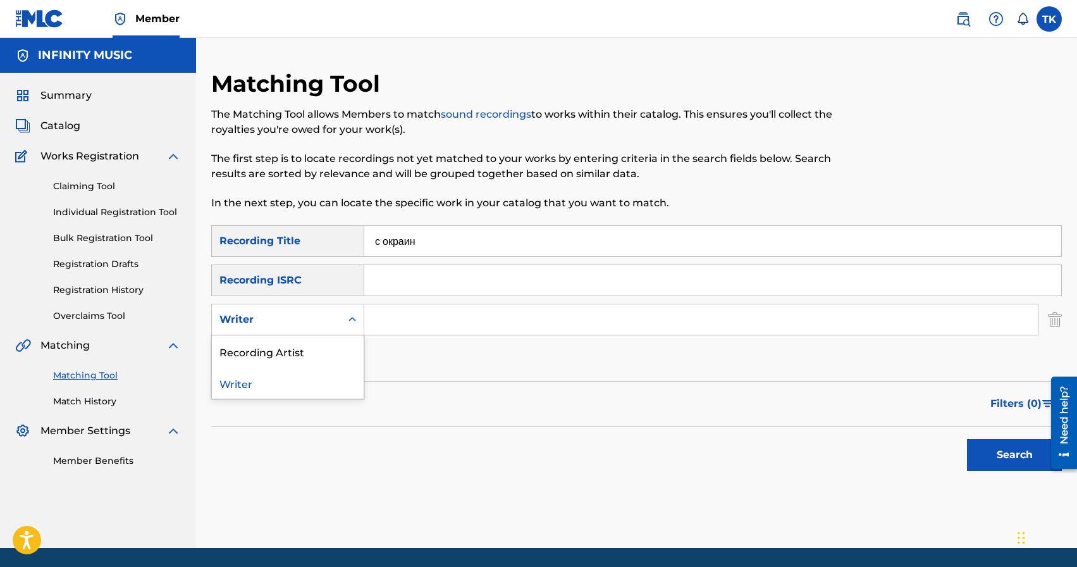
click at [340, 316] on div "Writer" at bounding box center [276, 319] width 129 height 24
click at [339, 347] on div "Recording Artist" at bounding box center [288, 351] width 152 height 32
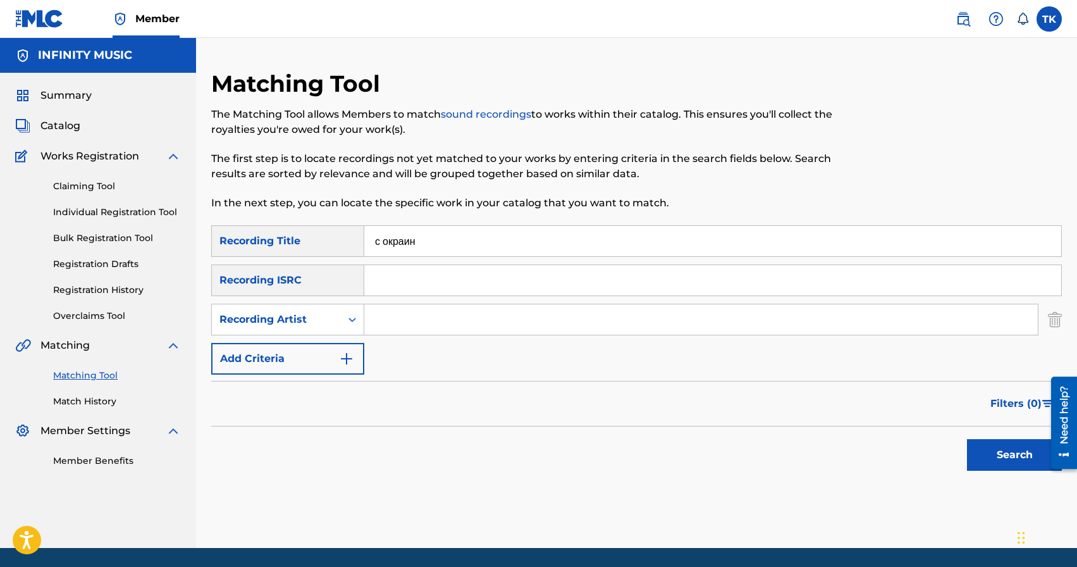
click at [404, 322] on input "Search Form" at bounding box center [700, 319] width 673 height 30
type input "I"
type input "BRATICA"
click at [980, 454] on button "Search" at bounding box center [1014, 455] width 95 height 32
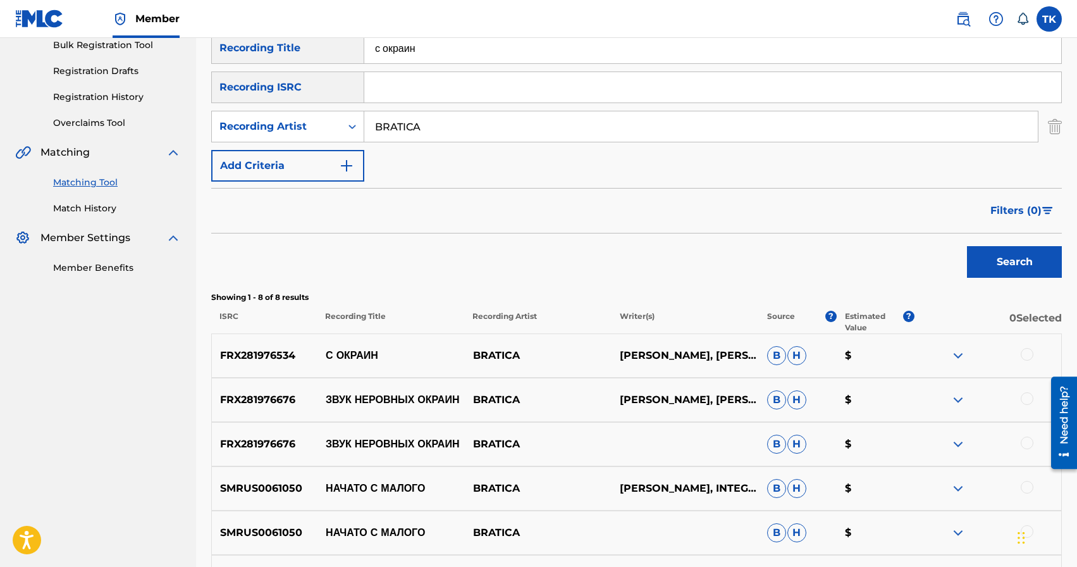
scroll to position [197, 0]
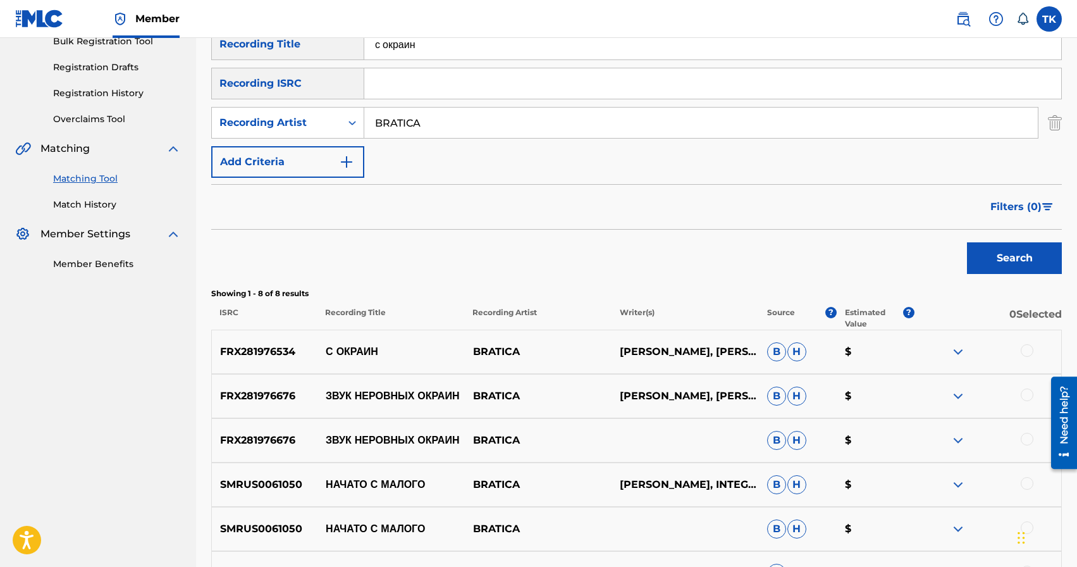
click at [1029, 348] on div at bounding box center [1027, 350] width 13 height 13
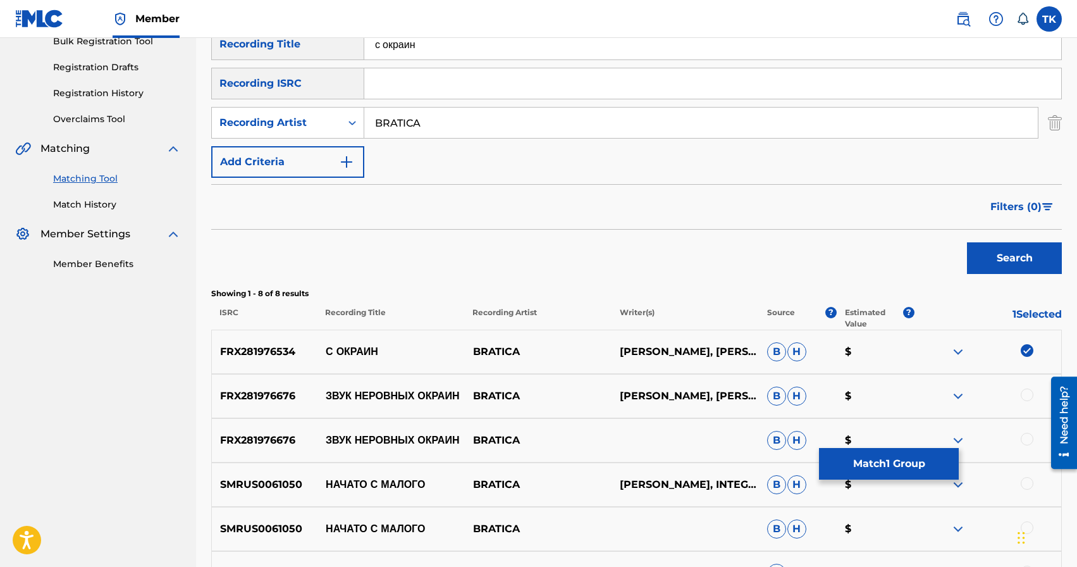
click at [907, 457] on button "Match 1 Group" at bounding box center [889, 464] width 140 height 32
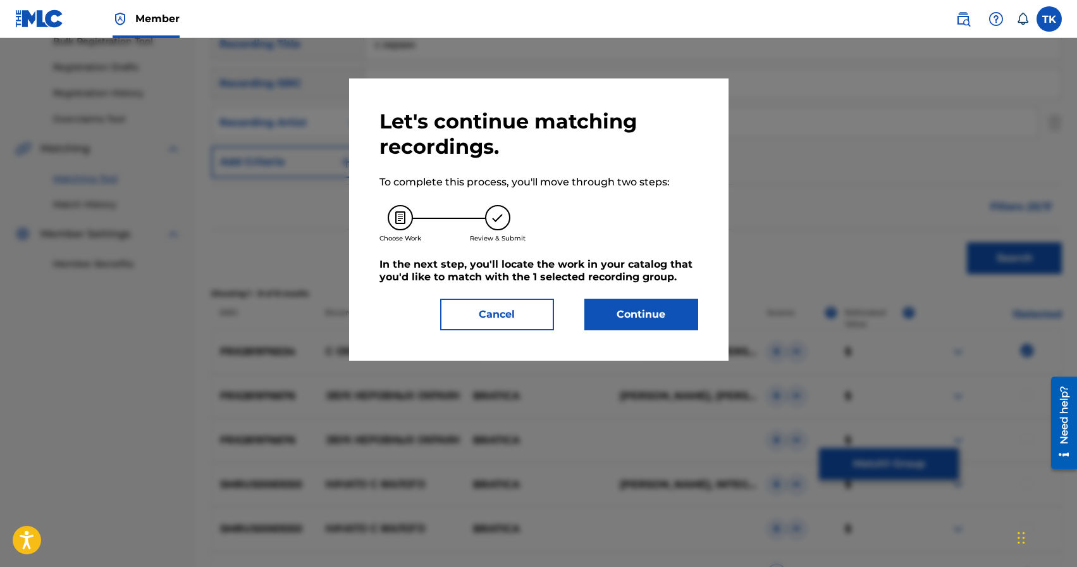
click at [654, 322] on button "Continue" at bounding box center [641, 314] width 114 height 32
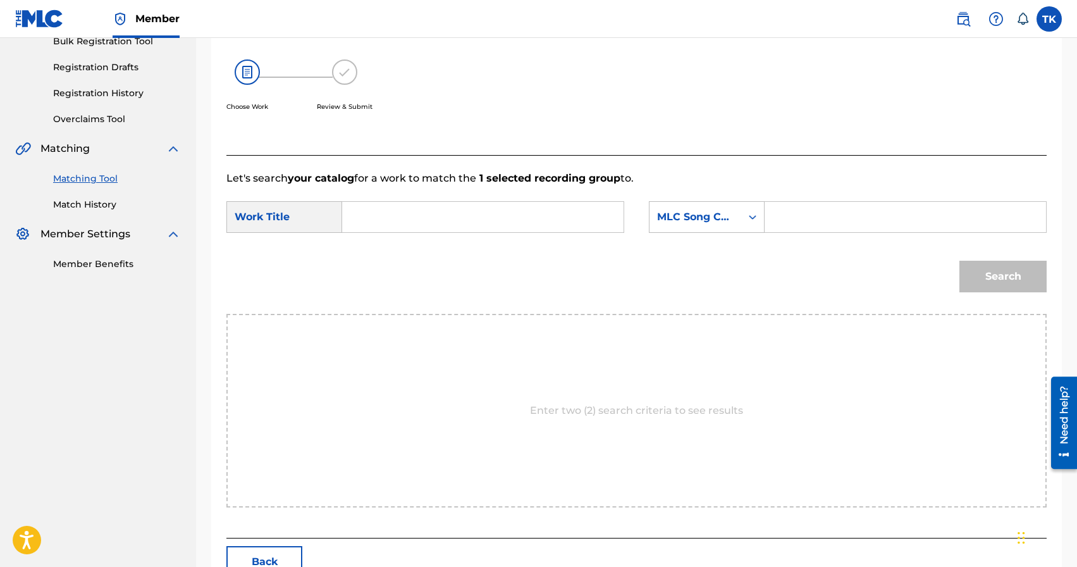
click at [532, 216] on input "Search Form" at bounding box center [483, 217] width 260 height 30
click at [405, 252] on div "с окра ин" at bounding box center [388, 245] width 70 height 23
type input "с окраин"
click at [706, 219] on div "MLC Song Code" at bounding box center [695, 216] width 77 height 15
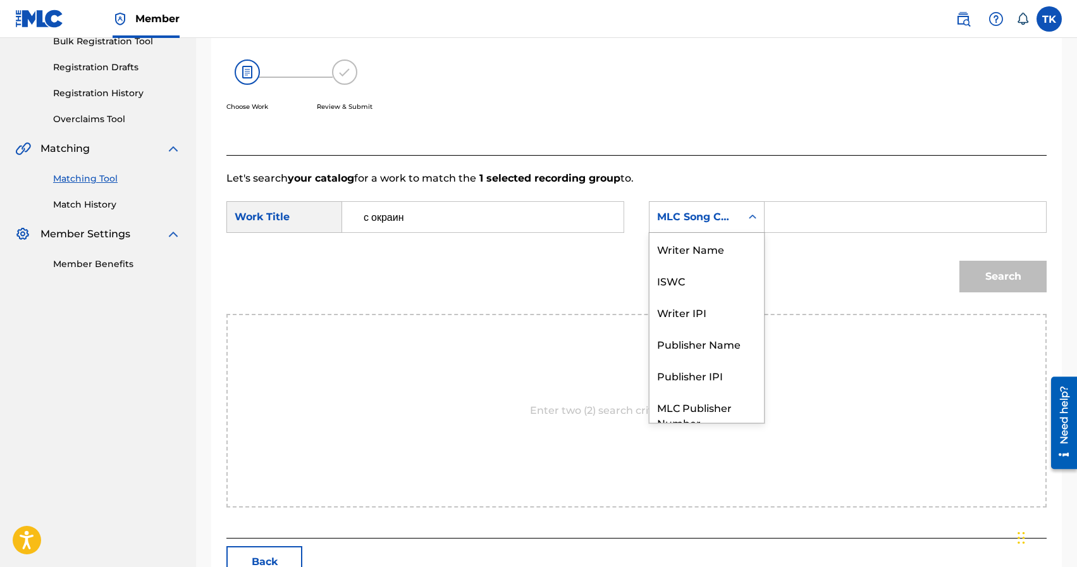
scroll to position [47, 0]
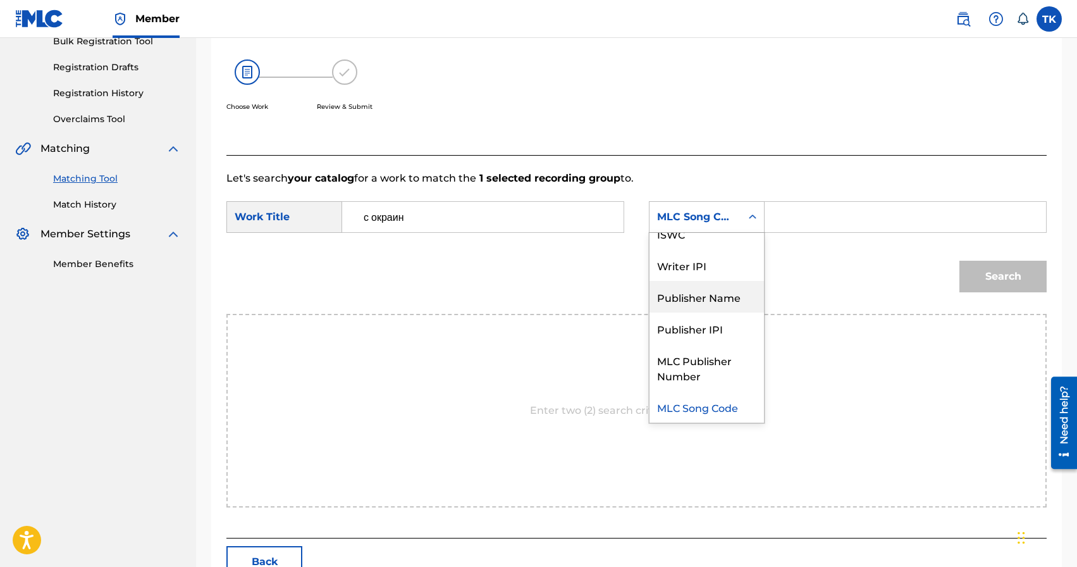
click at [706, 300] on div "Publisher Name" at bounding box center [706, 297] width 114 height 32
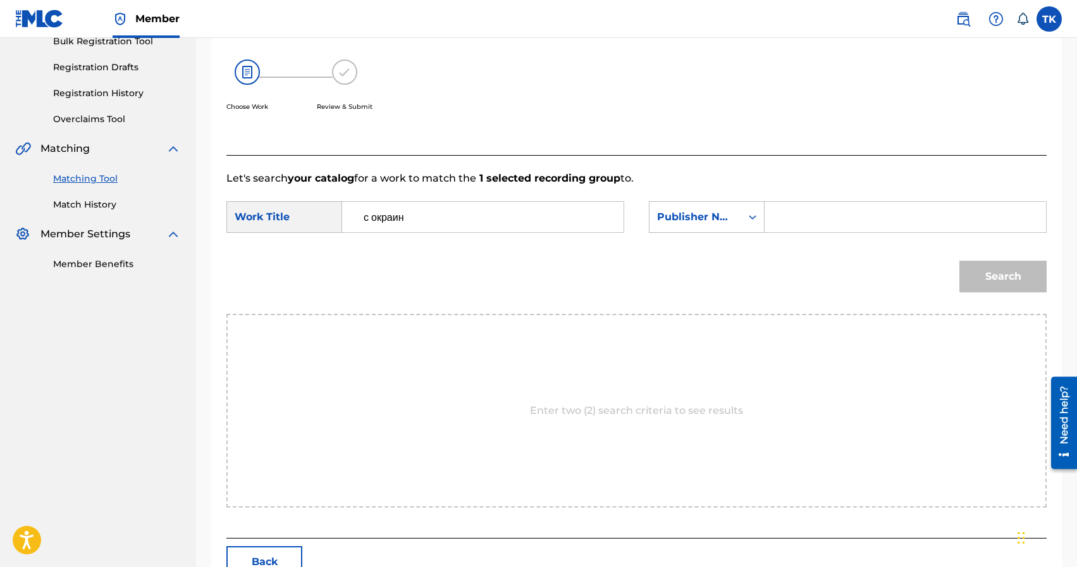
click at [797, 223] on input "Search Form" at bounding box center [905, 217] width 260 height 30
type input "INFINITY MUSIC"
click at [991, 285] on button "Search" at bounding box center [1002, 277] width 87 height 32
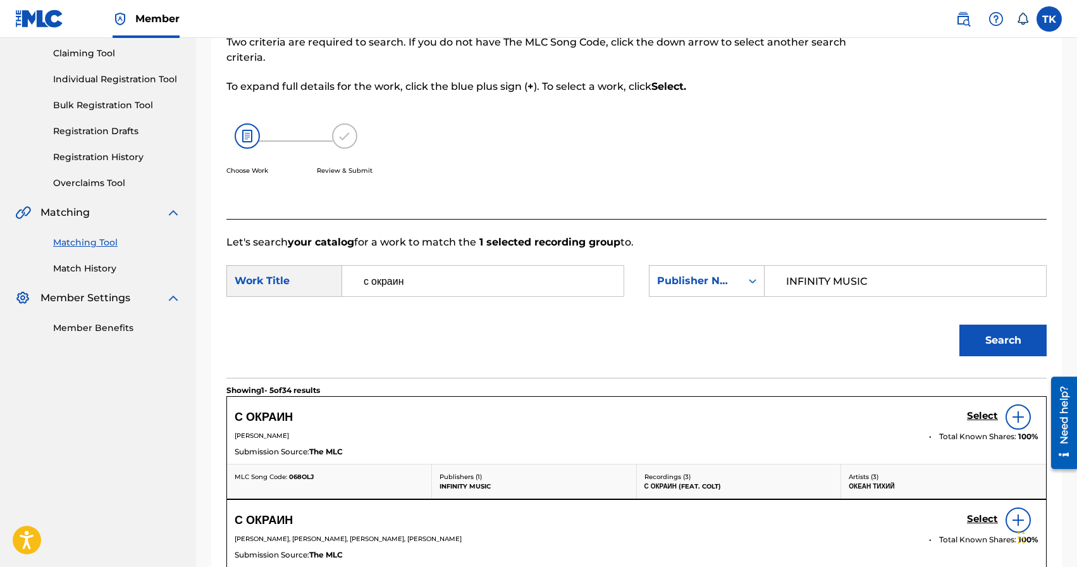
scroll to position [197, 0]
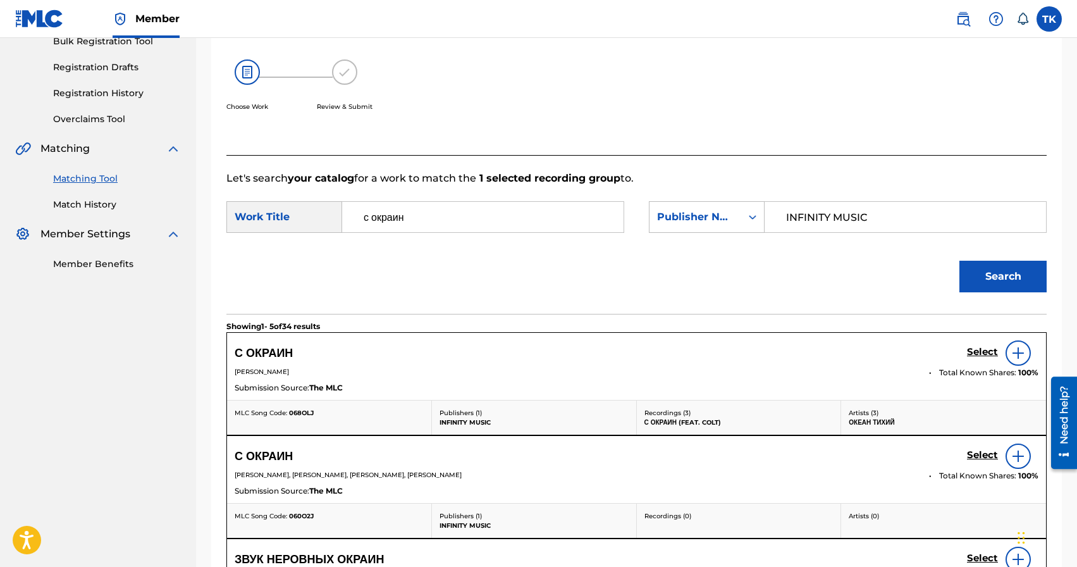
click at [979, 358] on h5 "Select" at bounding box center [982, 352] width 31 height 12
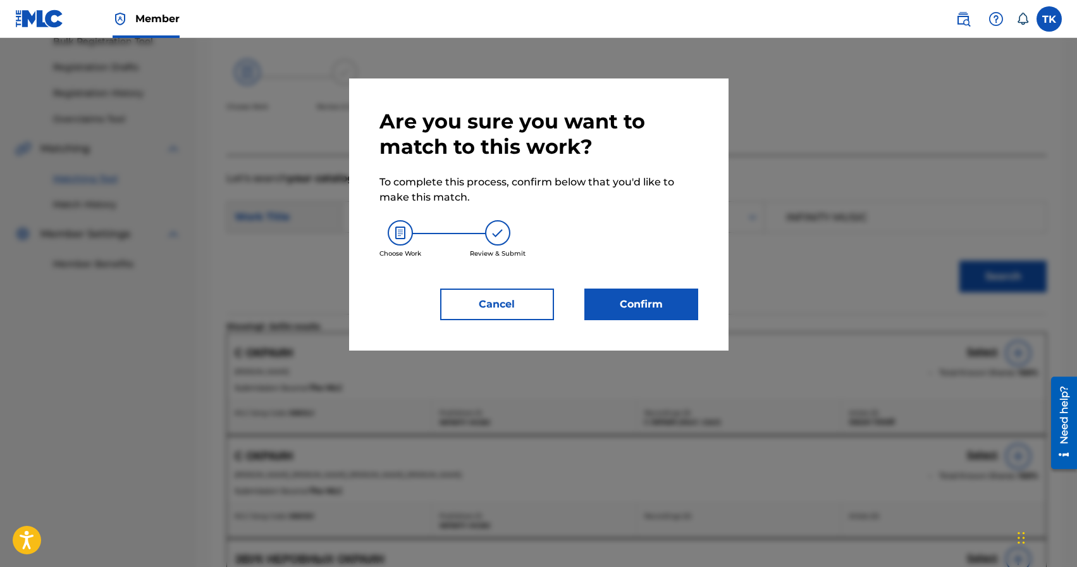
click at [672, 288] on button "Confirm" at bounding box center [641, 304] width 114 height 32
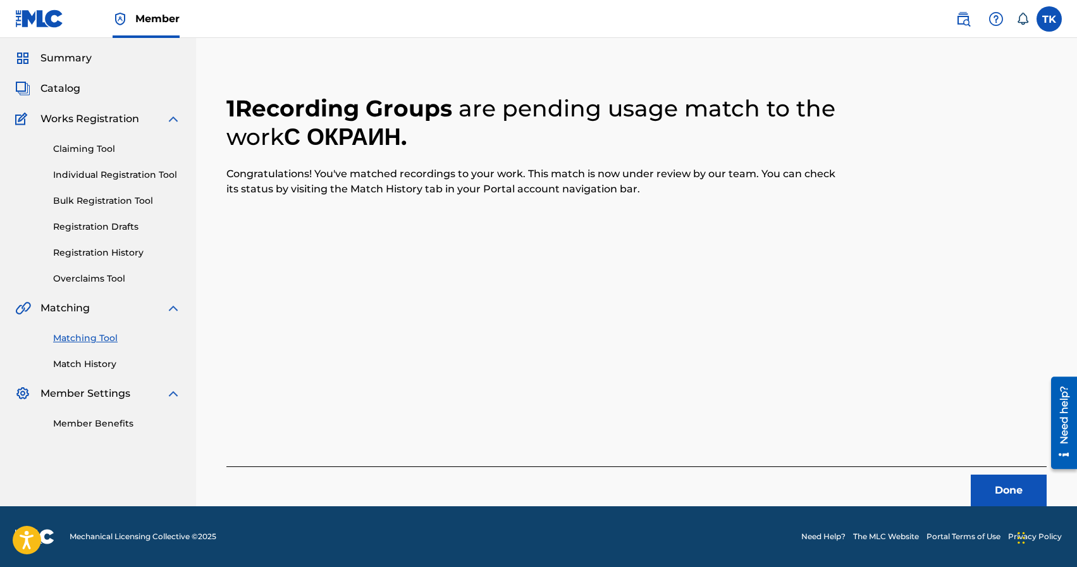
scroll to position [37, 0]
click at [1005, 503] on button "Done" at bounding box center [1009, 490] width 76 height 32
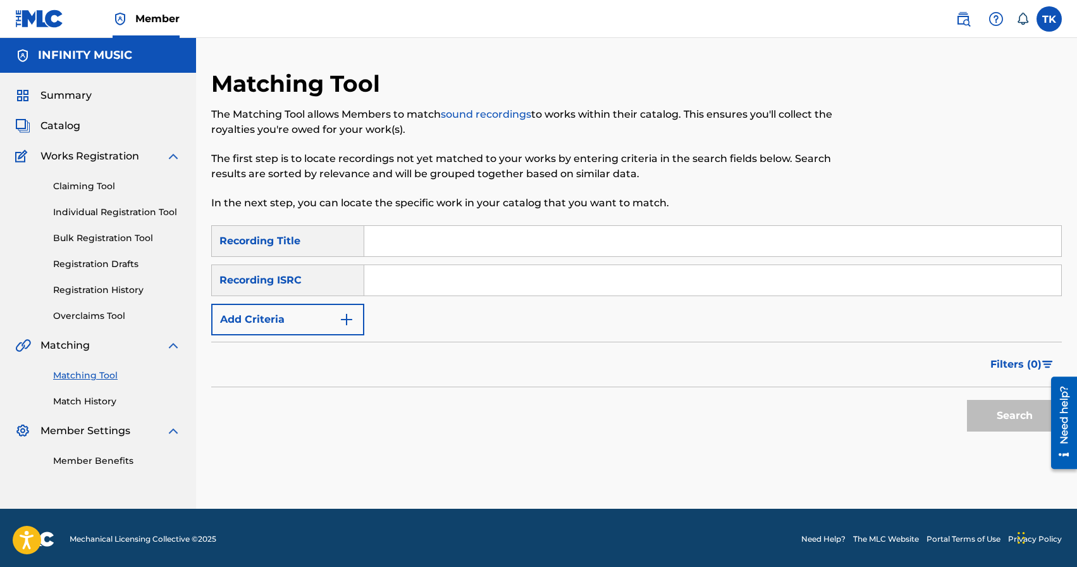
click at [437, 241] on input "Search Form" at bounding box center [712, 241] width 697 height 30
type input "после всех дней"
click at [319, 324] on button "Add Criteria" at bounding box center [287, 320] width 153 height 32
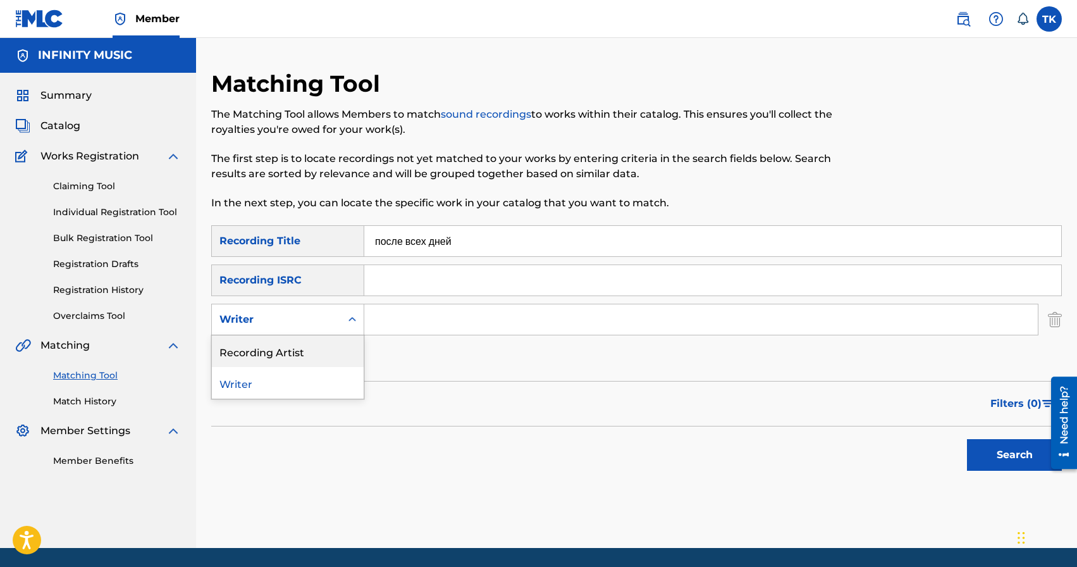
click at [317, 351] on div "Recording Artist" at bounding box center [288, 351] width 152 height 32
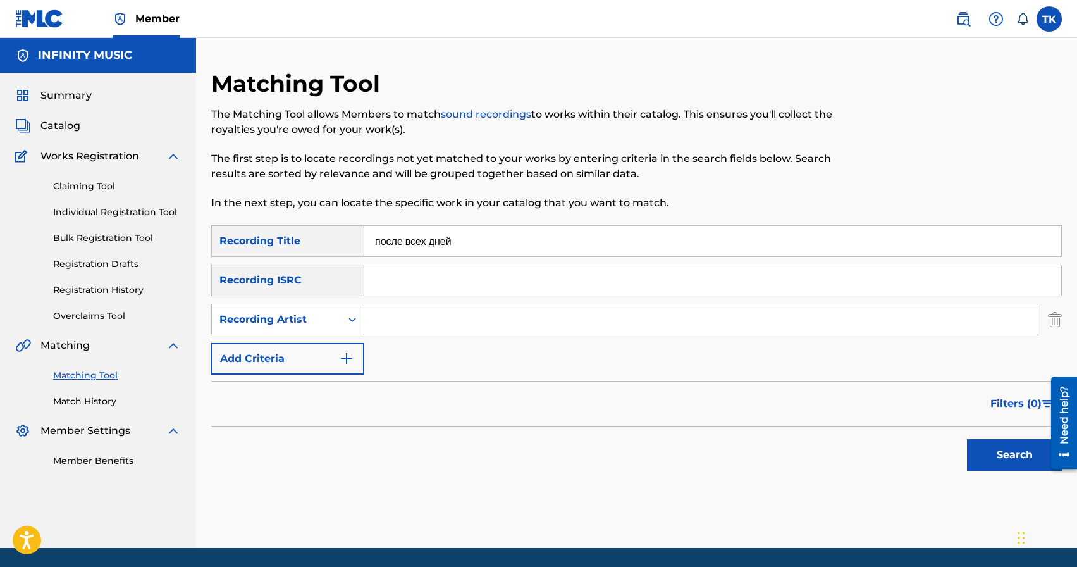
click at [399, 325] on input "Search Form" at bounding box center [700, 319] width 673 height 30
type input "BRATICA"
click at [993, 456] on button "Search" at bounding box center [1014, 455] width 95 height 32
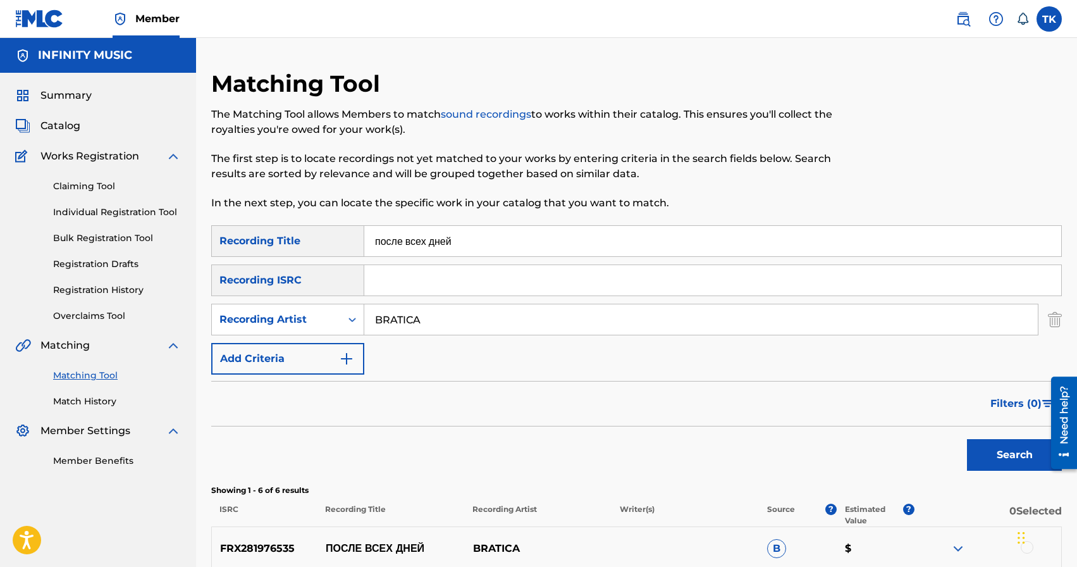
click at [821, 417] on div "Filters ( 0 )" at bounding box center [636, 404] width 850 height 46
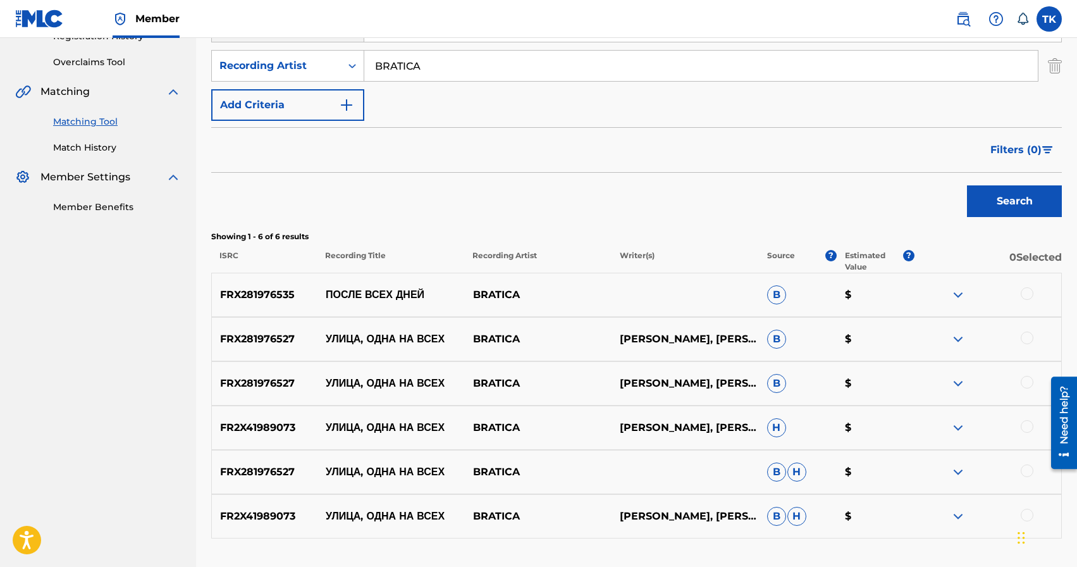
scroll to position [258, 0]
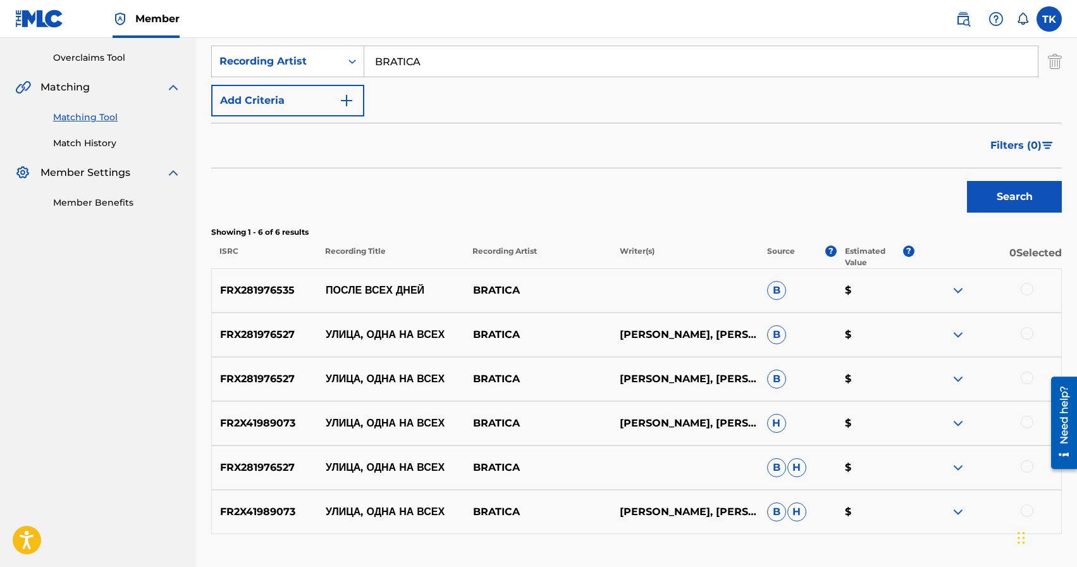
click at [1027, 288] on div at bounding box center [1027, 289] width 13 height 13
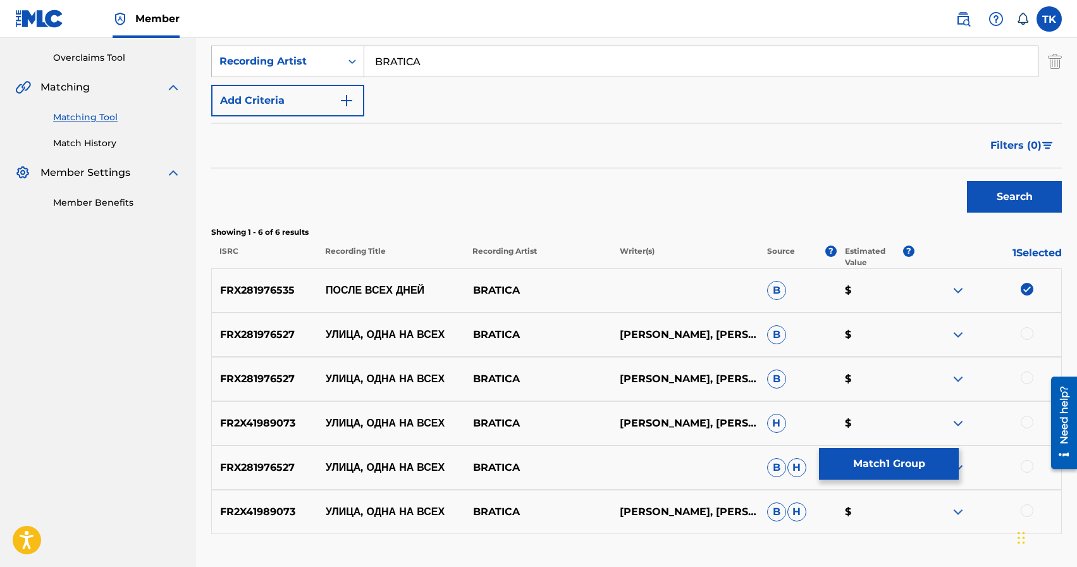
click at [899, 468] on button "Match 1 Group" at bounding box center [889, 464] width 140 height 32
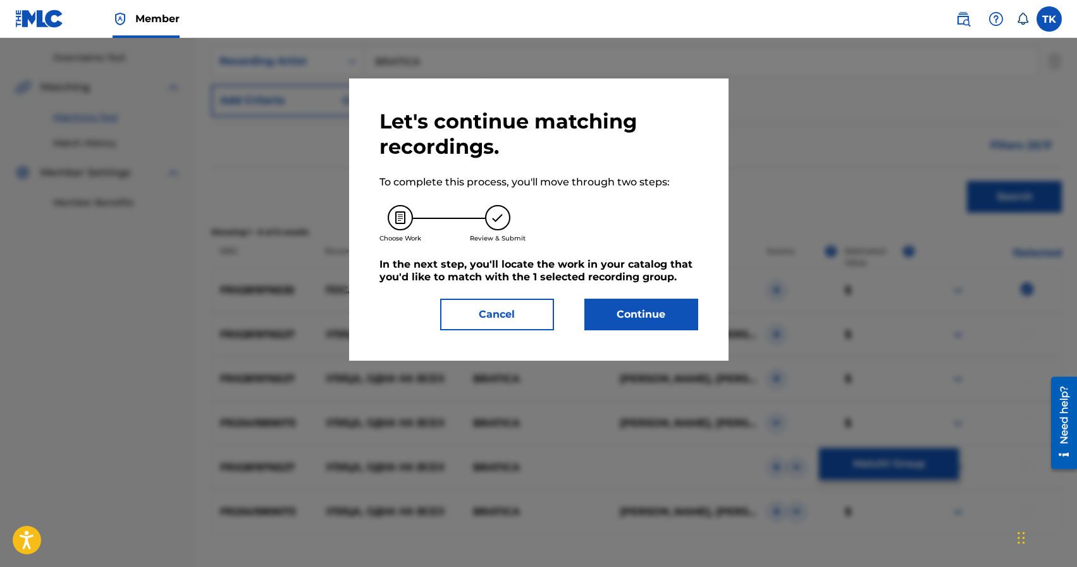
click at [646, 320] on button "Continue" at bounding box center [641, 314] width 114 height 32
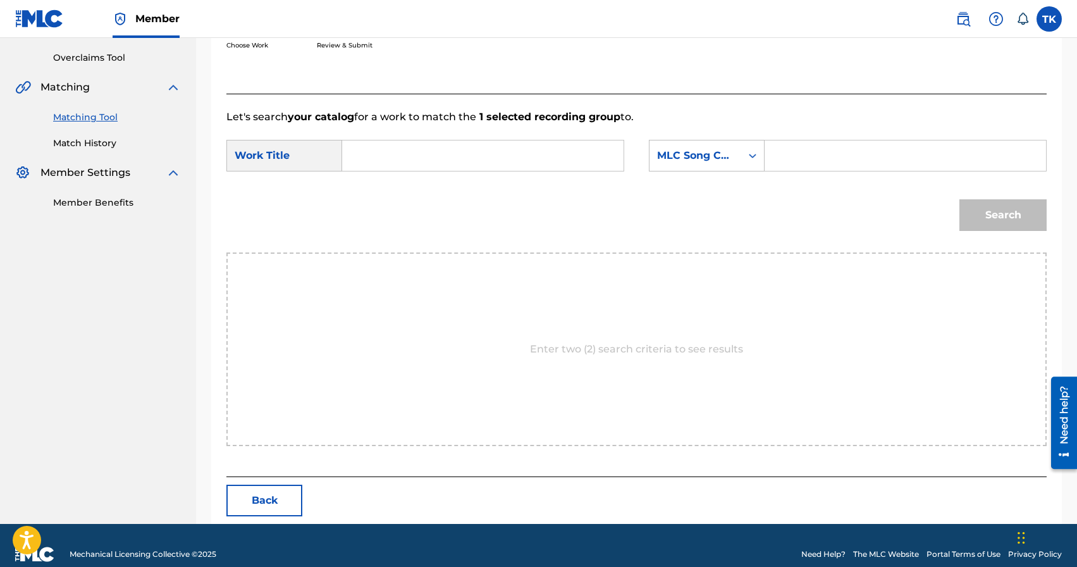
click at [542, 149] on input "Search Form" at bounding box center [483, 155] width 260 height 30
click at [393, 199] on div "после вс ех дней" at bounding box center [388, 192] width 70 height 38
type input "после всех дней"
click at [750, 150] on icon "Search Form" at bounding box center [752, 155] width 13 height 13
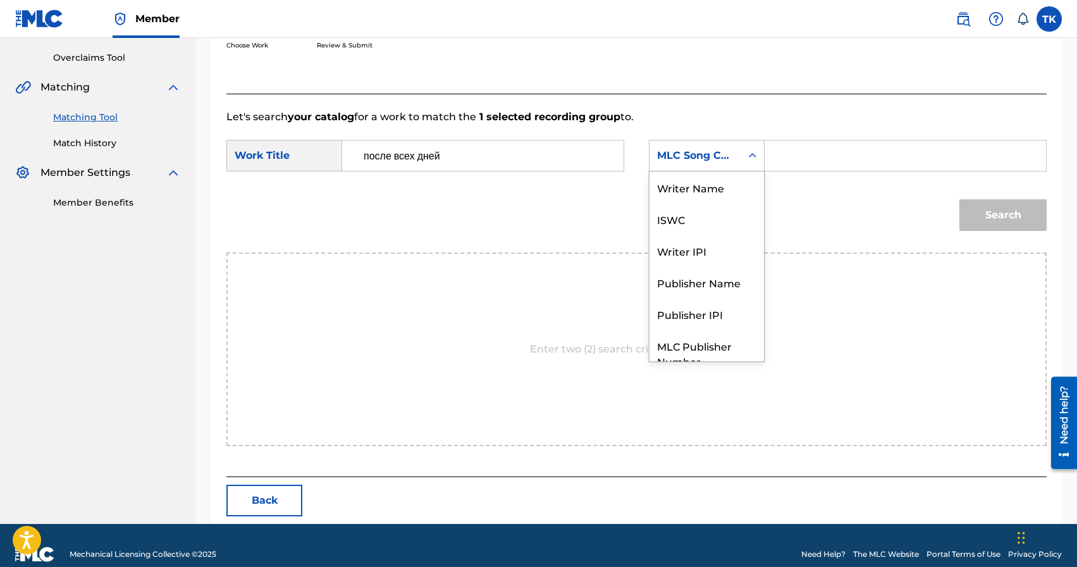
scroll to position [47, 0]
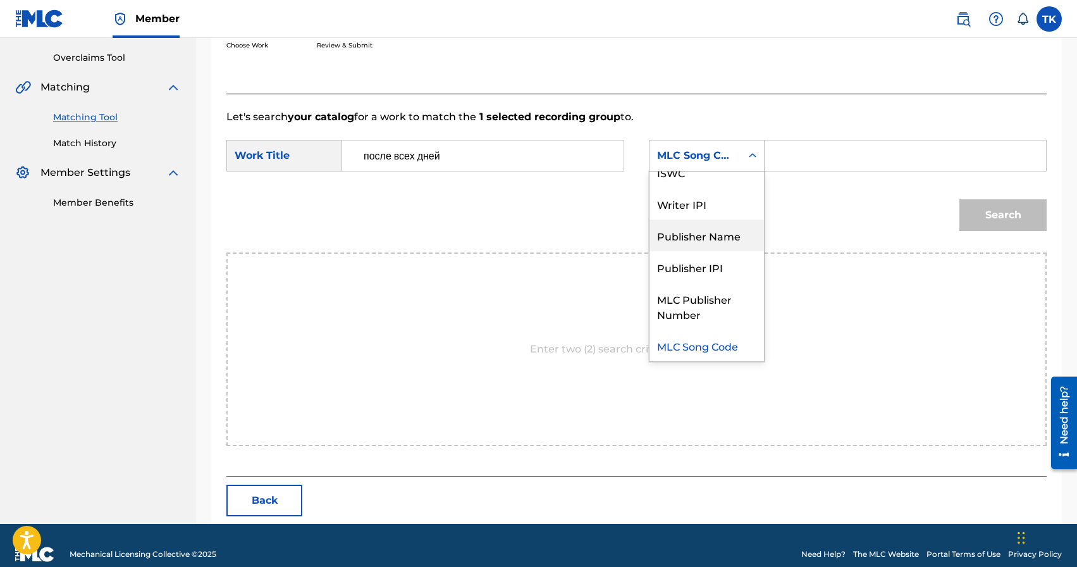
click at [711, 233] on div "Publisher Name" at bounding box center [706, 235] width 114 height 32
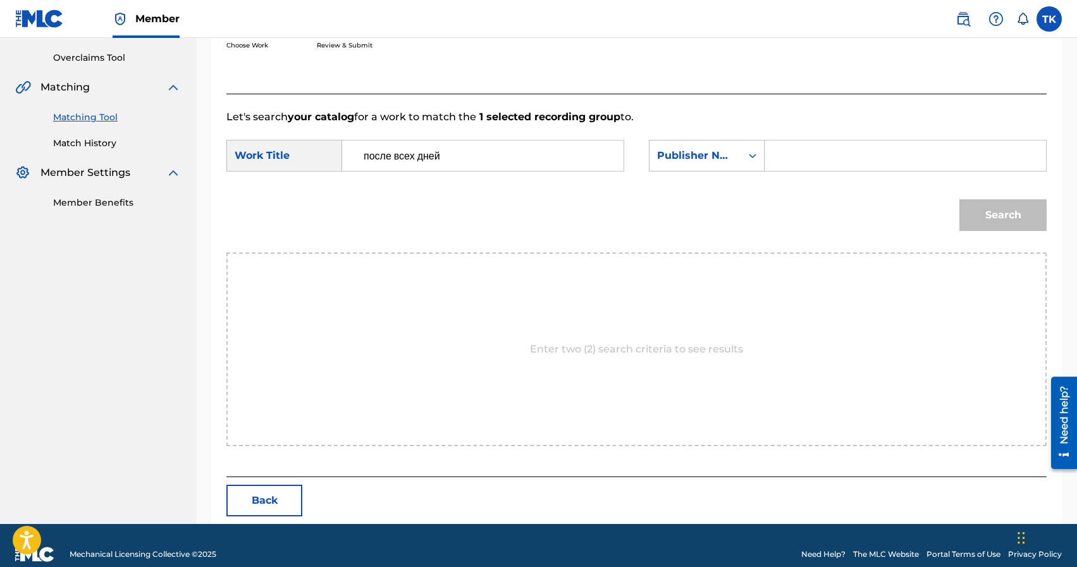
click at [797, 160] on input "Search Form" at bounding box center [905, 155] width 260 height 30
type input "INFINITY MUSIC"
click at [988, 221] on button "Search" at bounding box center [1002, 215] width 87 height 32
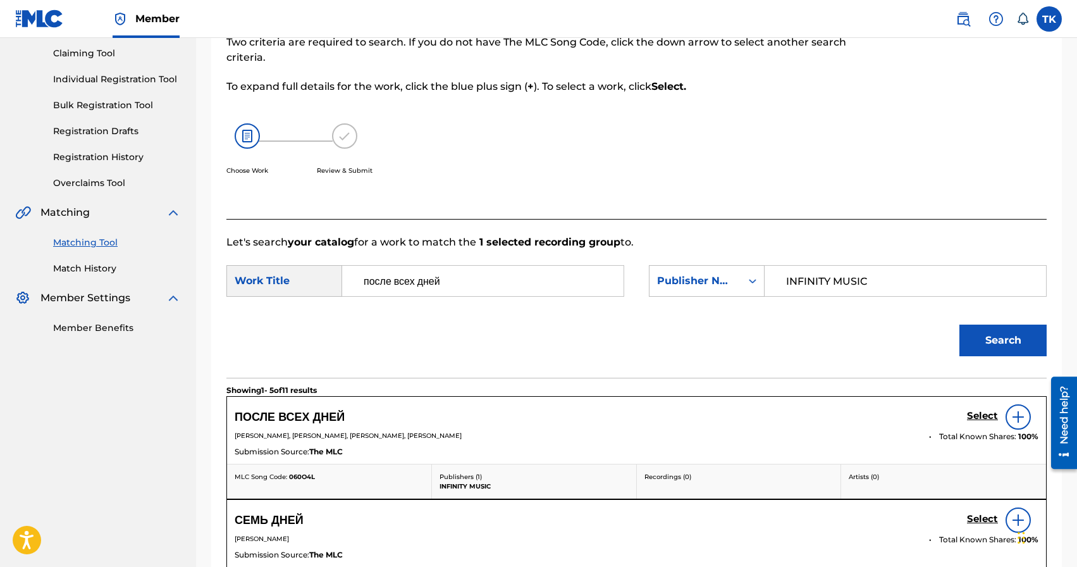
scroll to position [258, 0]
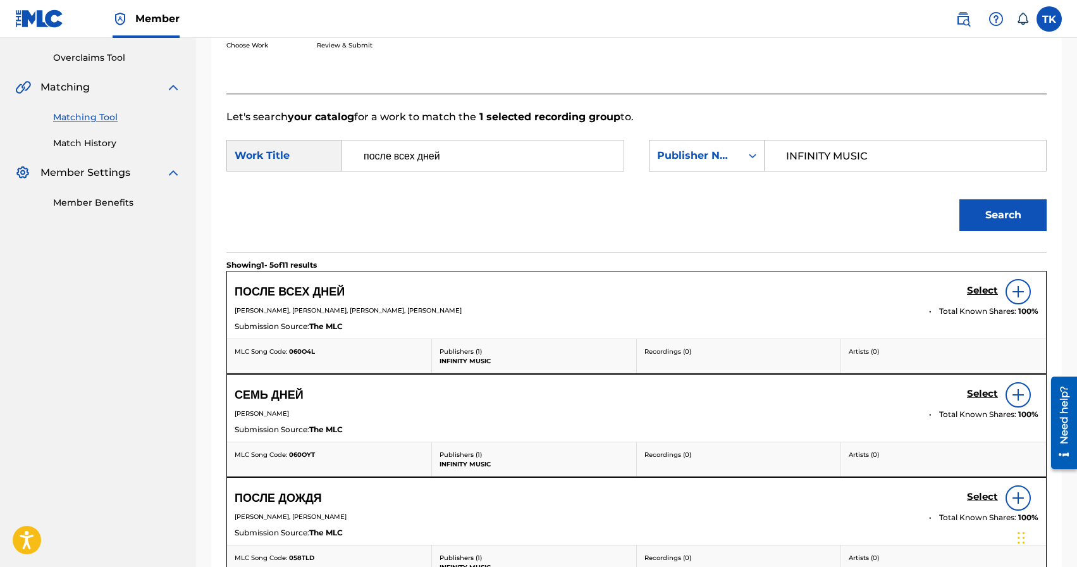
click at [974, 286] on h5 "Select" at bounding box center [982, 291] width 31 height 12
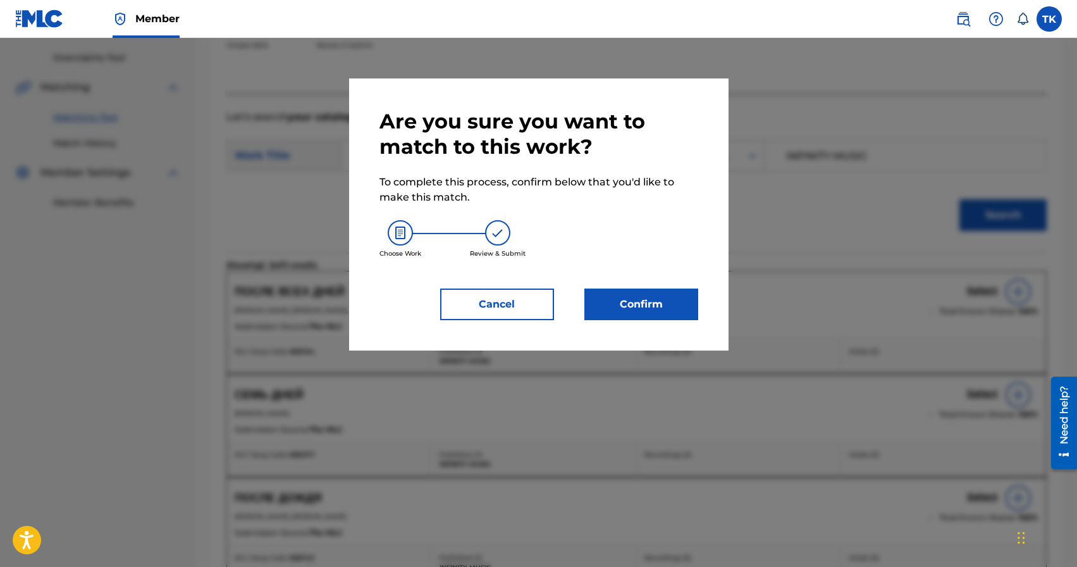
click at [675, 309] on button "Confirm" at bounding box center [641, 304] width 114 height 32
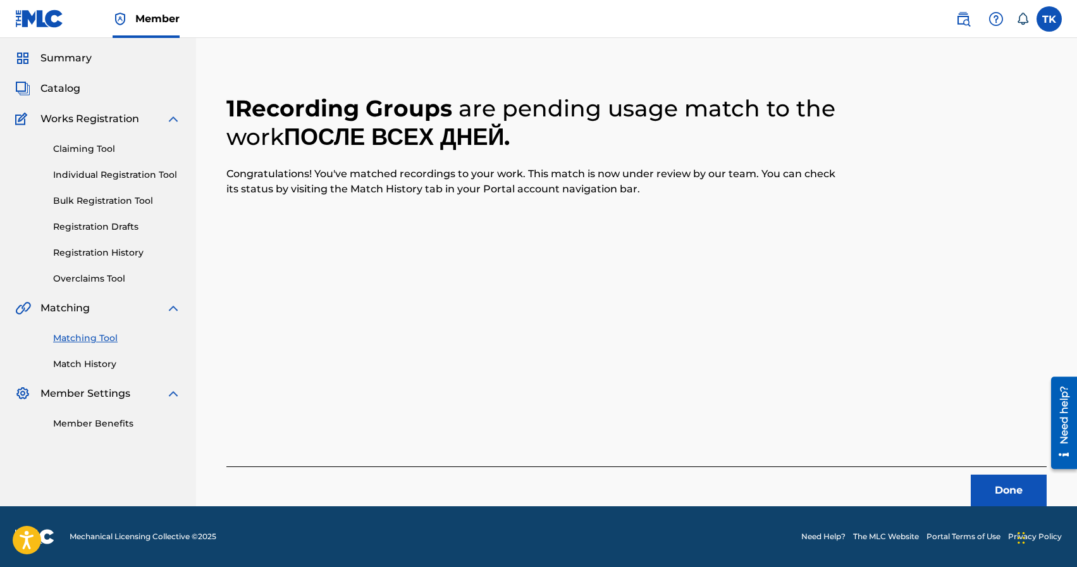
scroll to position [37, 0]
click at [990, 479] on button "Done" at bounding box center [1009, 490] width 76 height 32
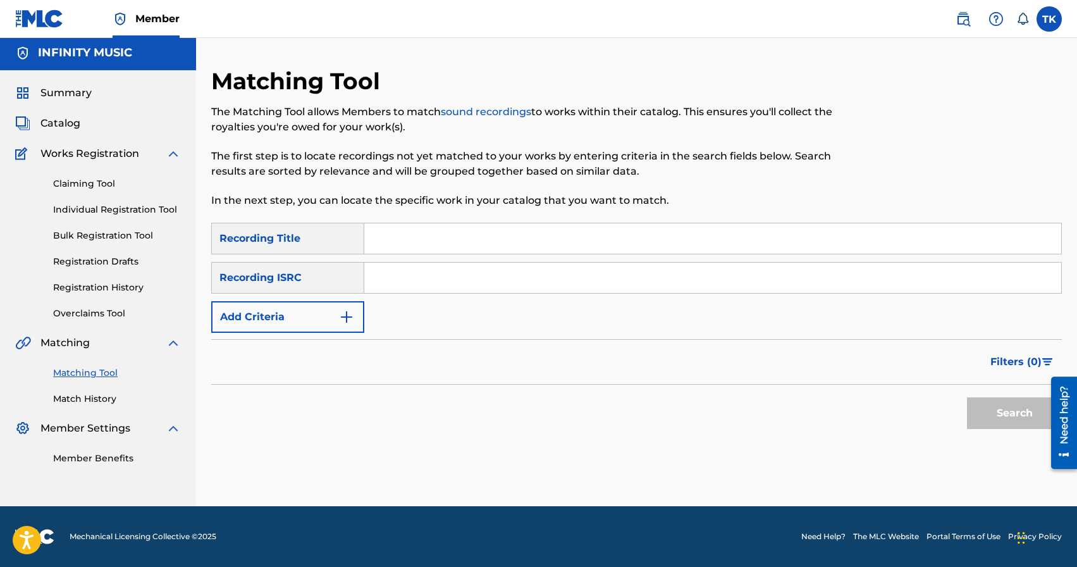
scroll to position [0, 0]
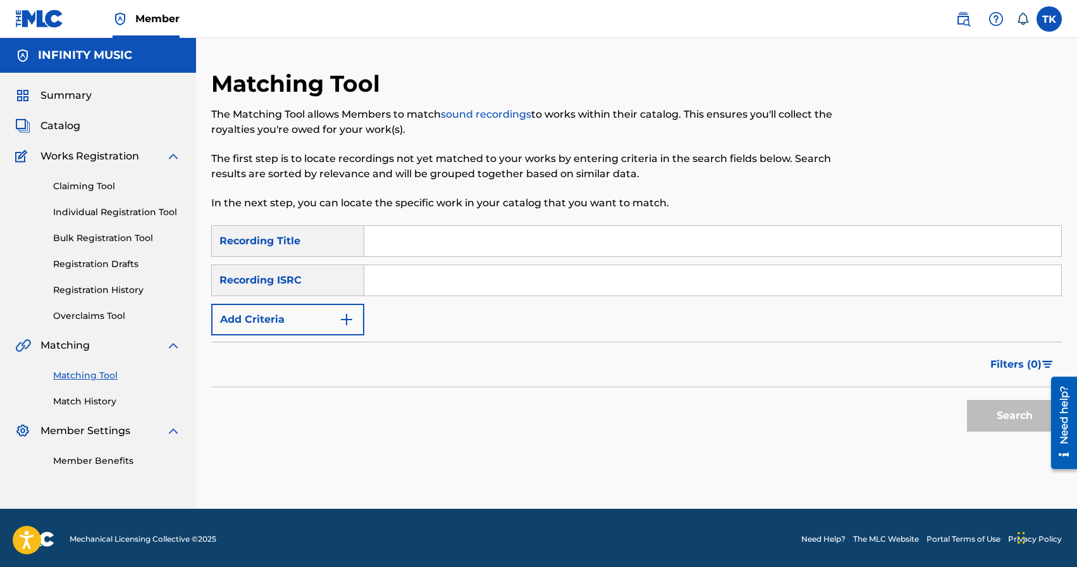
click at [430, 249] on input "Search Form" at bounding box center [712, 241] width 697 height 30
type input "неблагоприятные кварталы"
click at [316, 324] on button "Add Criteria" at bounding box center [287, 320] width 153 height 32
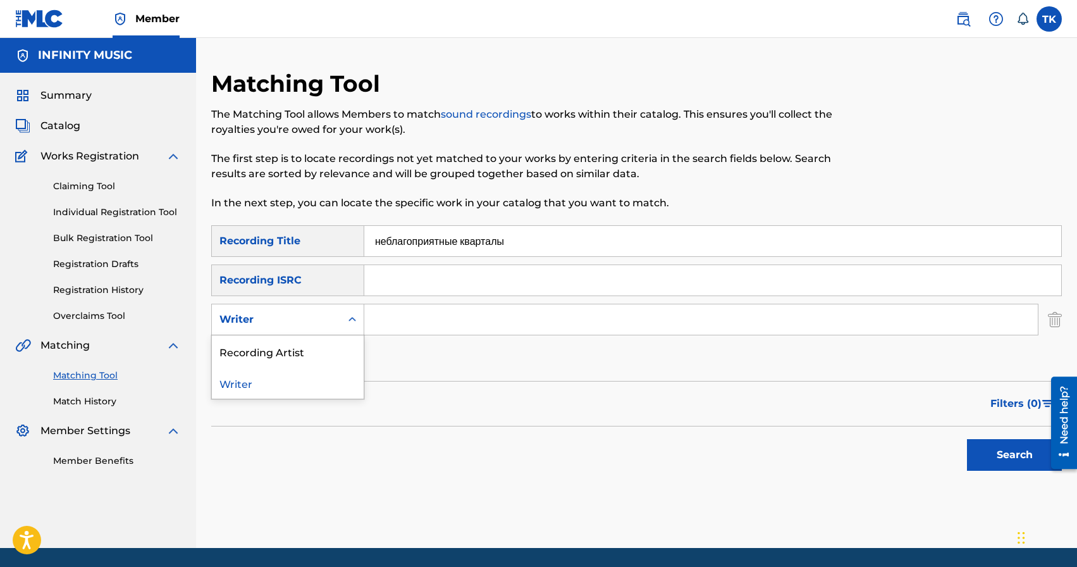
click at [316, 324] on div "Writer" at bounding box center [276, 319] width 114 height 15
click at [311, 347] on div "Recording Artist" at bounding box center [288, 351] width 152 height 32
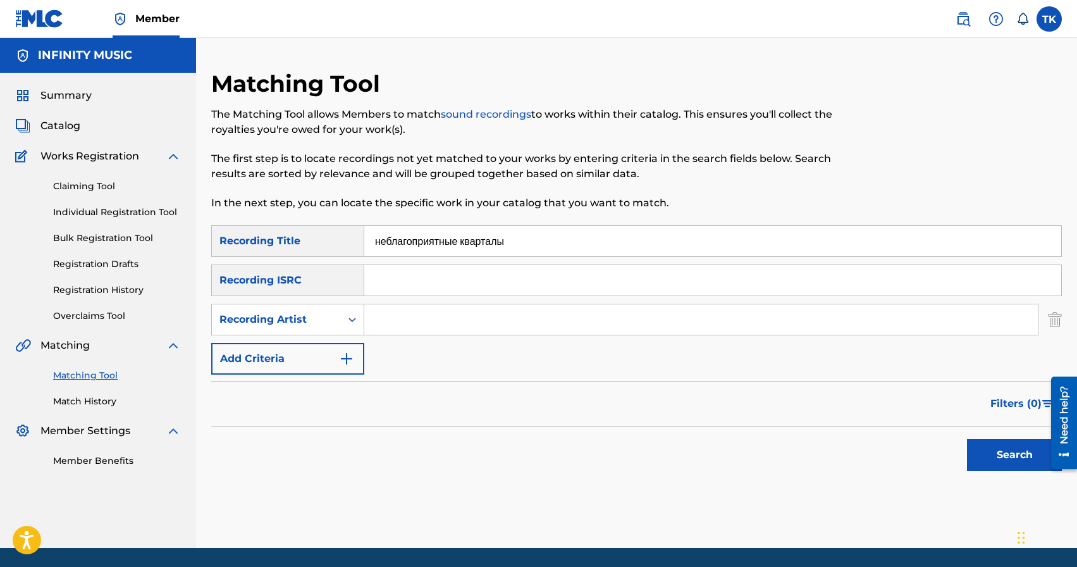
click at [396, 330] on input "Search Form" at bounding box center [700, 319] width 673 height 30
type input "BRATICA"
click at [979, 446] on button "Search" at bounding box center [1014, 455] width 95 height 32
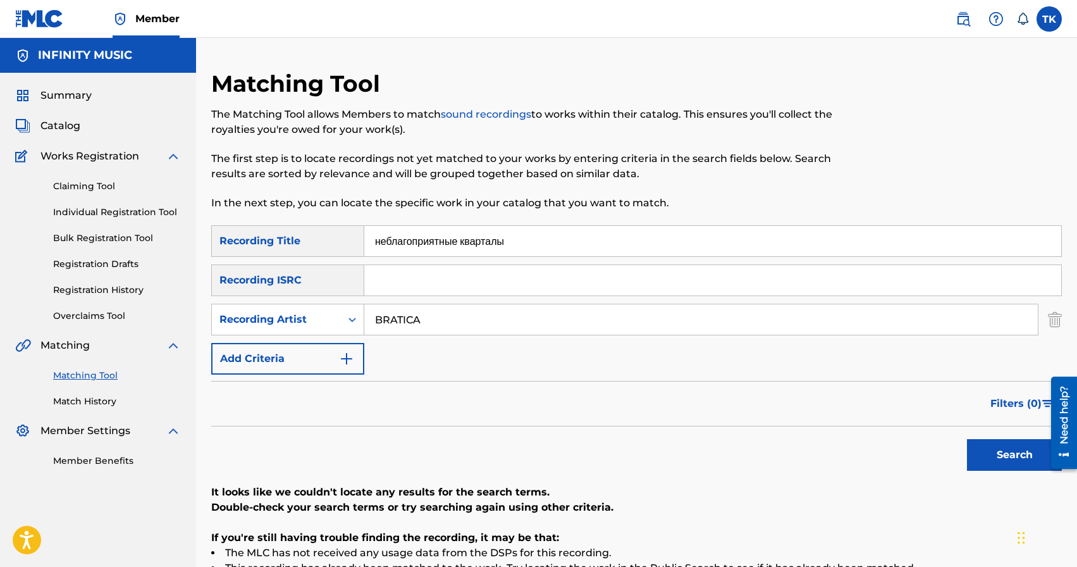
scroll to position [39, 0]
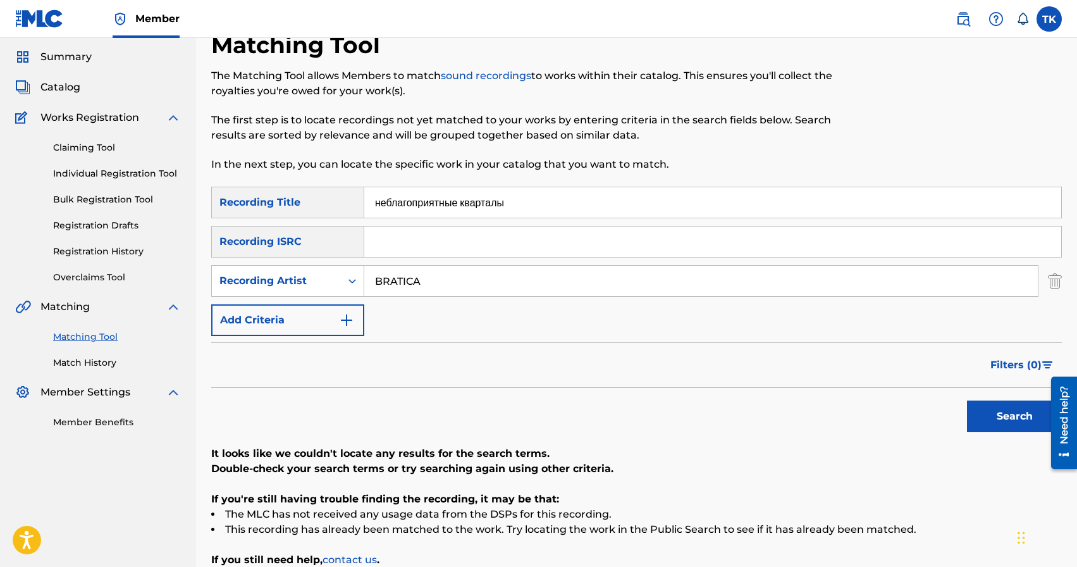
click at [534, 197] on input "неблагоприятные кварталы" at bounding box center [712, 202] width 697 height 30
type input "сотни сердец"
click at [985, 412] on button "Search" at bounding box center [1014, 416] width 95 height 32
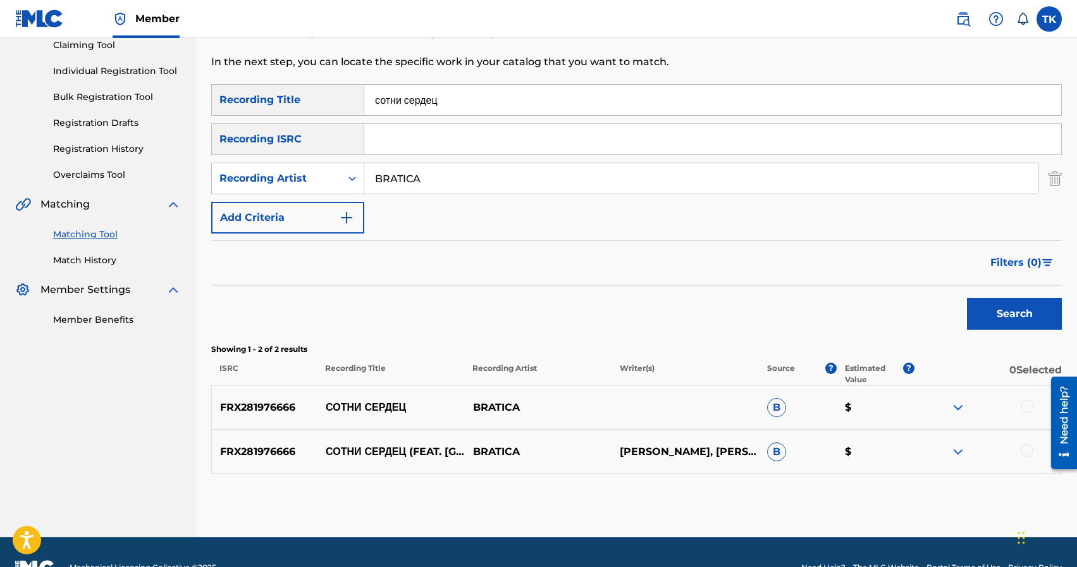
scroll to position [172, 0]
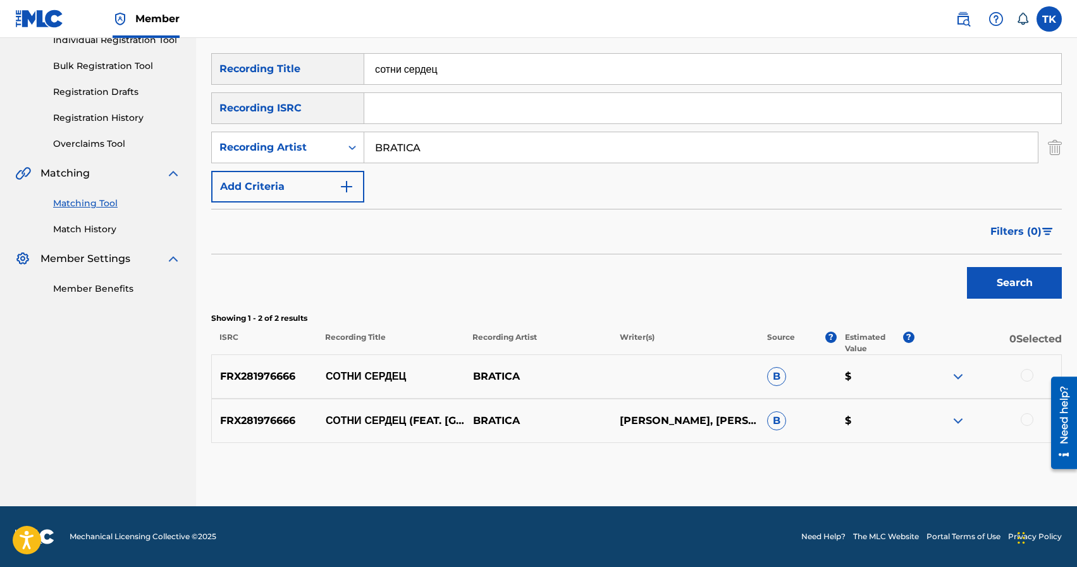
click at [1031, 415] on div at bounding box center [1027, 419] width 13 height 13
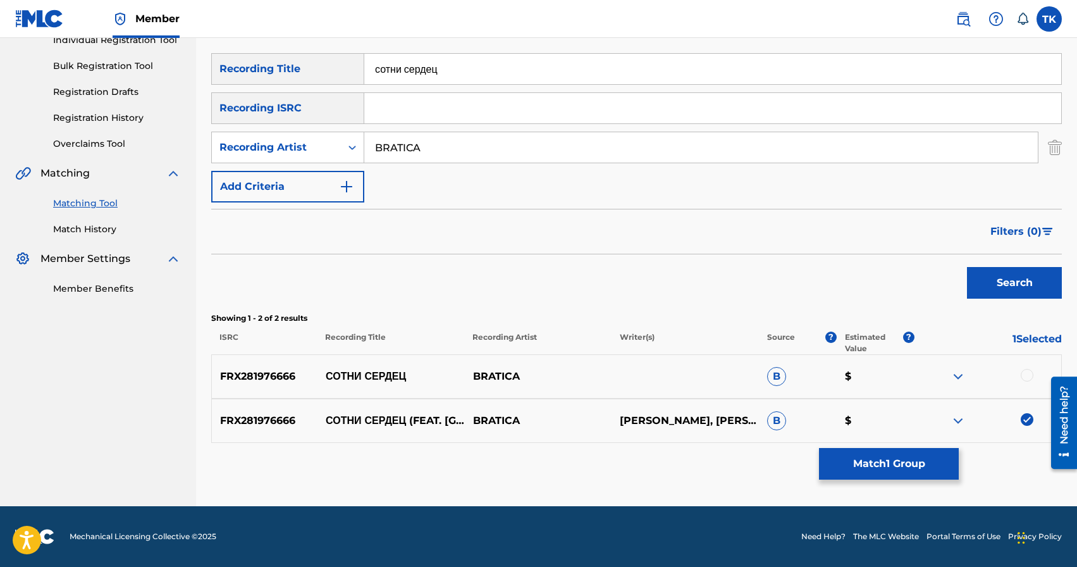
click at [1029, 378] on div at bounding box center [1027, 375] width 13 height 13
click at [919, 463] on button "Match 2 Groups" at bounding box center [889, 464] width 140 height 32
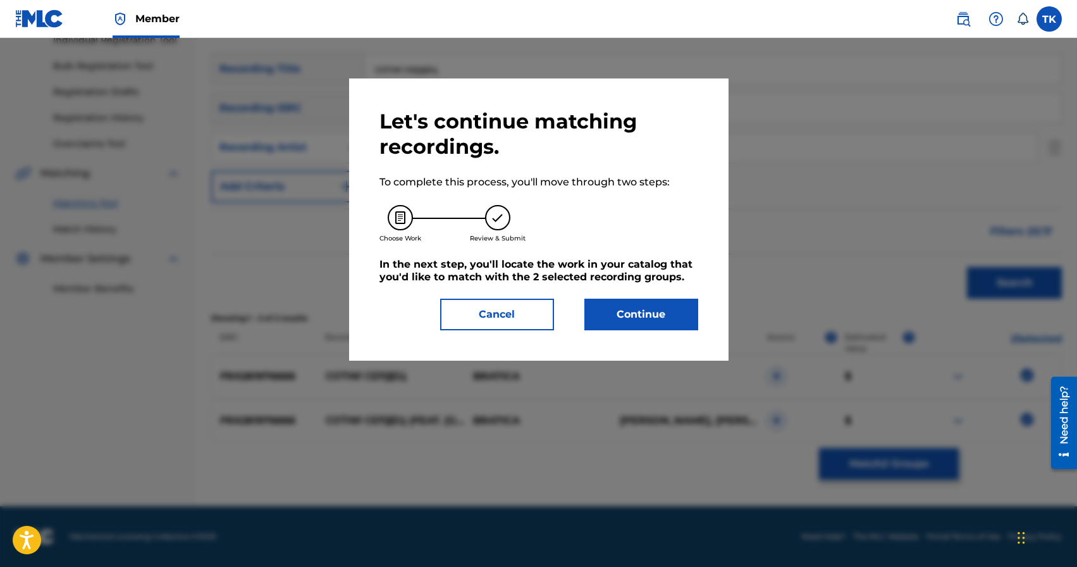
click at [658, 312] on button "Continue" at bounding box center [641, 314] width 114 height 32
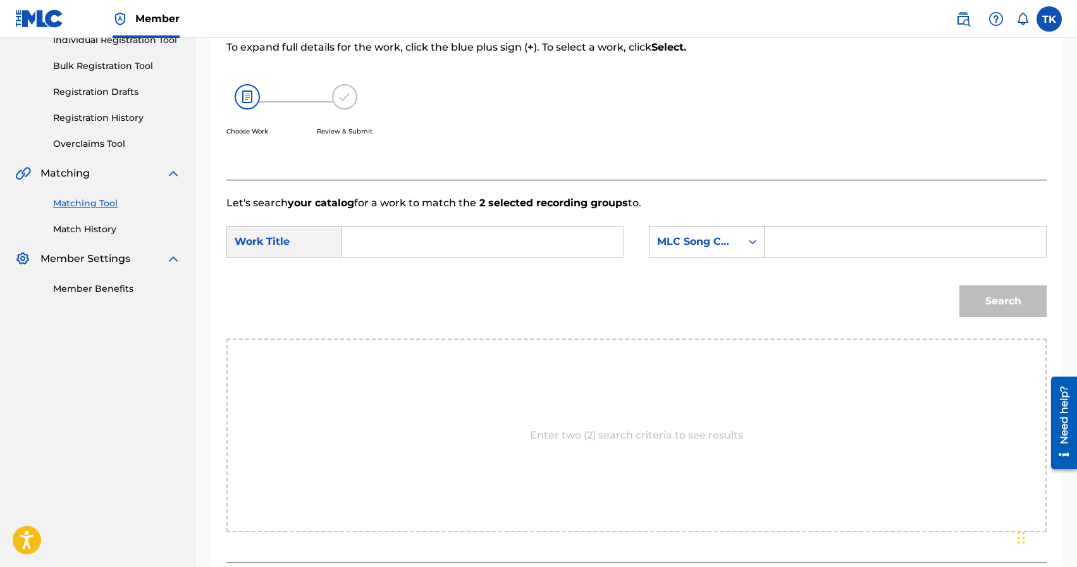
click at [501, 235] on input "Search Form" at bounding box center [483, 241] width 260 height 30
type input "сотни сердец"
click at [399, 278] on div "сотни сердец" at bounding box center [388, 278] width 70 height 38
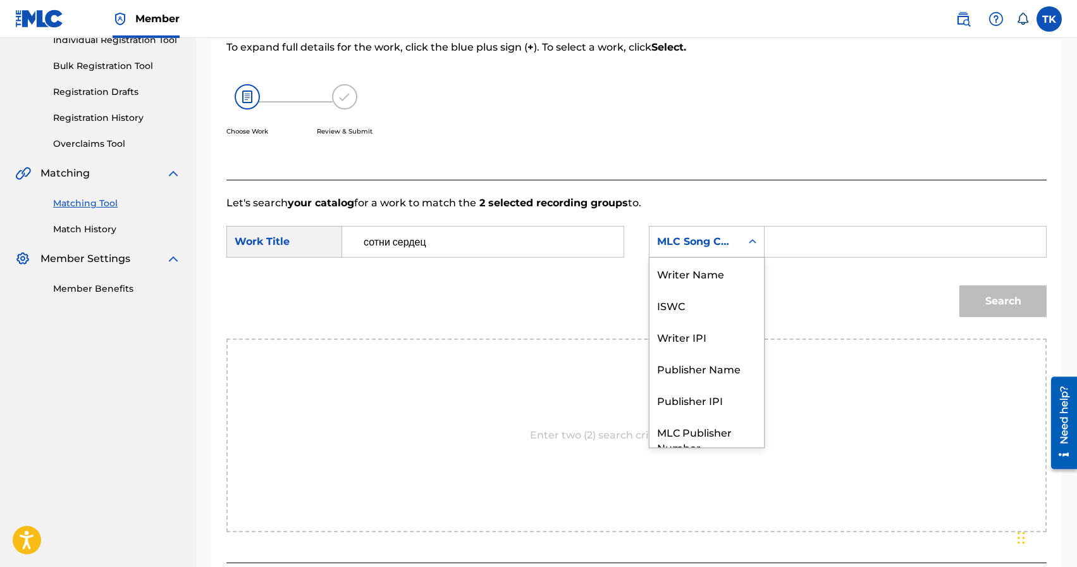
click at [743, 251] on div "Search Form" at bounding box center [752, 241] width 23 height 23
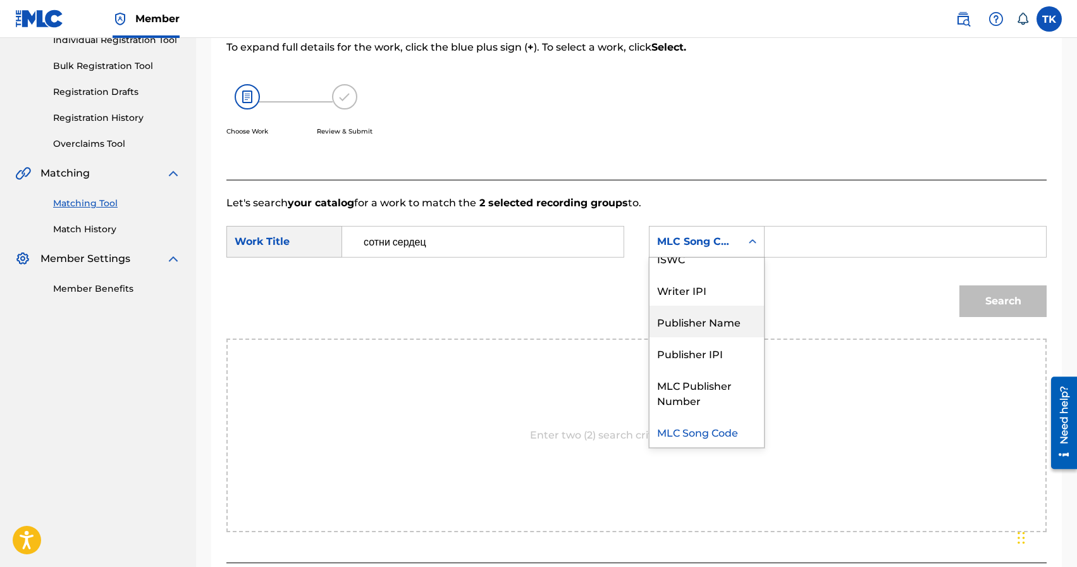
click at [723, 309] on div "Publisher Name" at bounding box center [706, 321] width 114 height 32
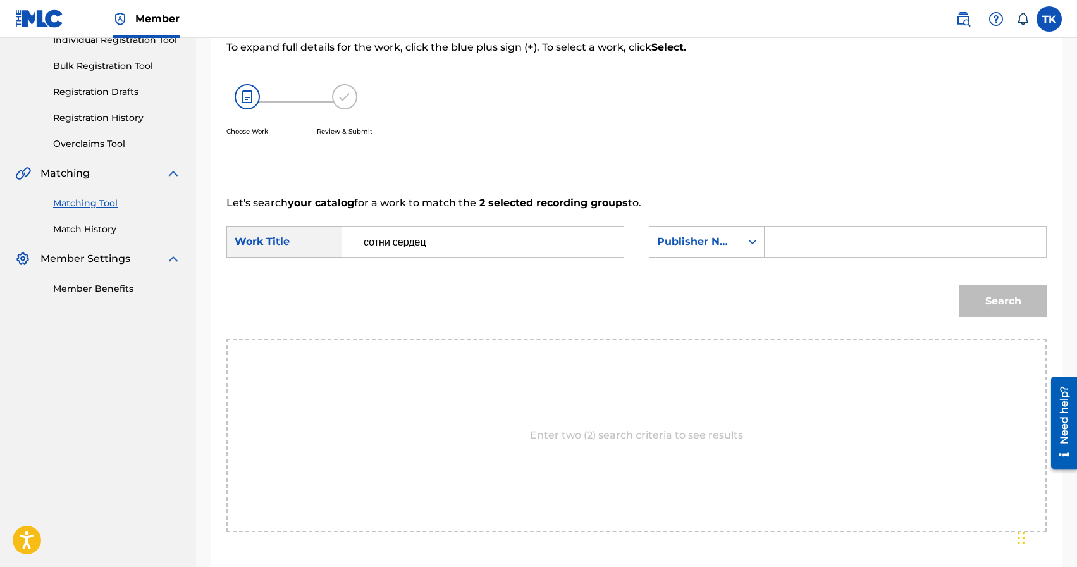
click at [795, 245] on input "Search Form" at bounding box center [905, 241] width 260 height 30
type input "INFINITY MUSIC"
click at [959, 285] on button "Search" at bounding box center [1002, 301] width 87 height 32
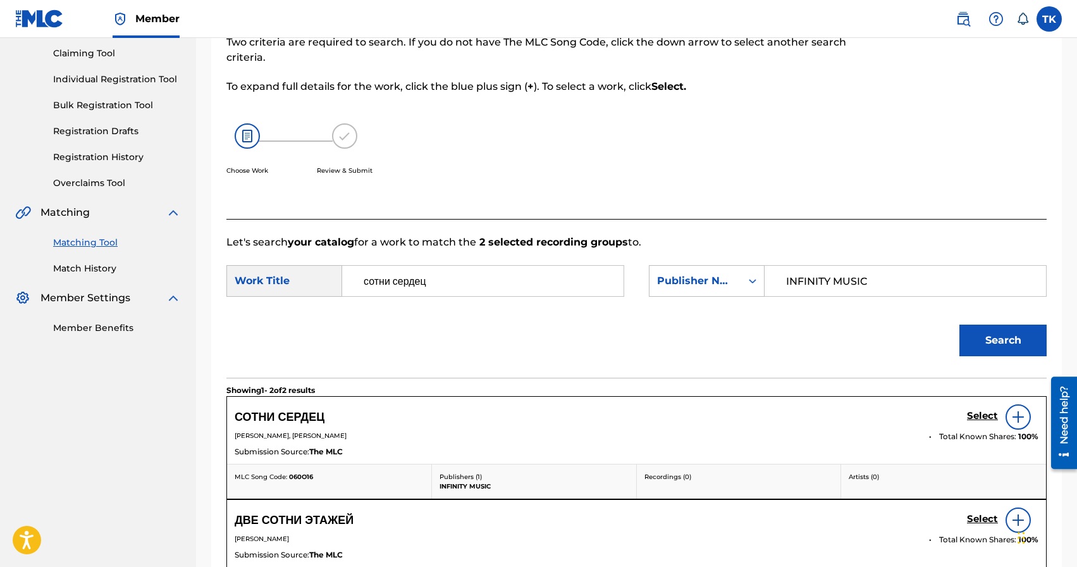
scroll to position [172, 0]
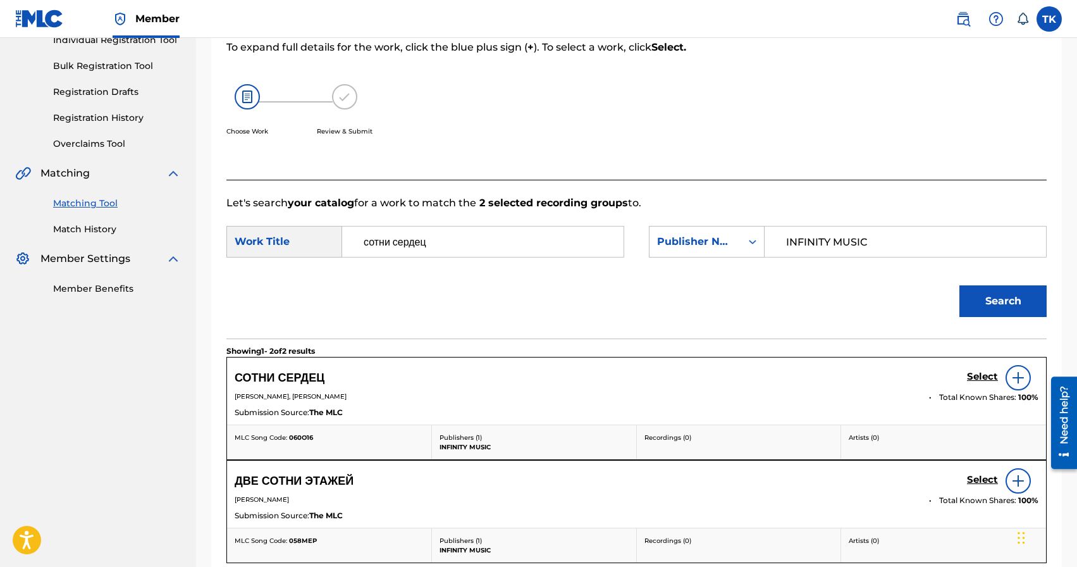
click at [974, 381] on h5 "Select" at bounding box center [982, 377] width 31 height 12
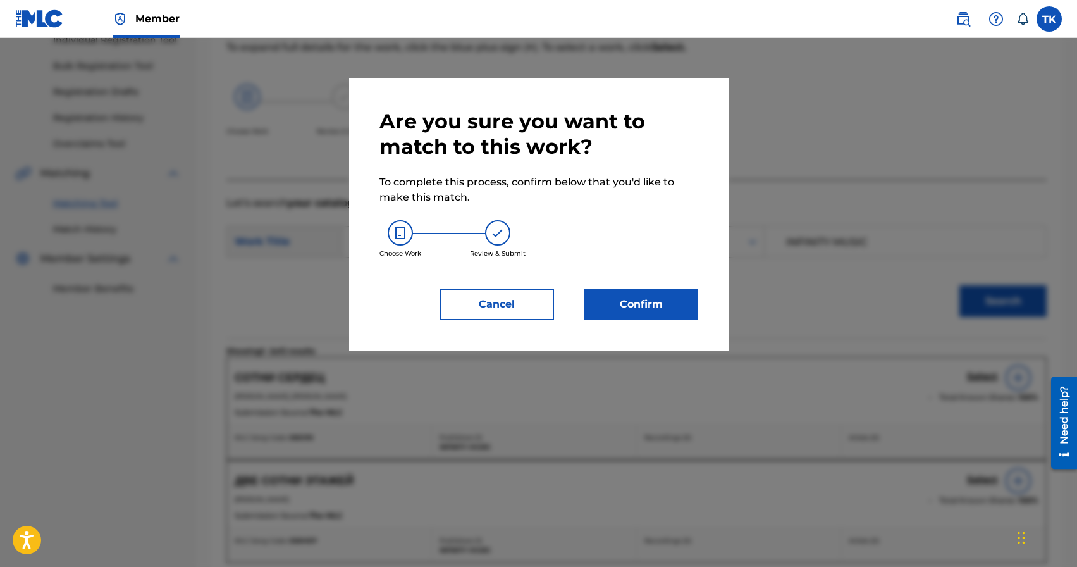
click at [685, 315] on button "Confirm" at bounding box center [641, 304] width 114 height 32
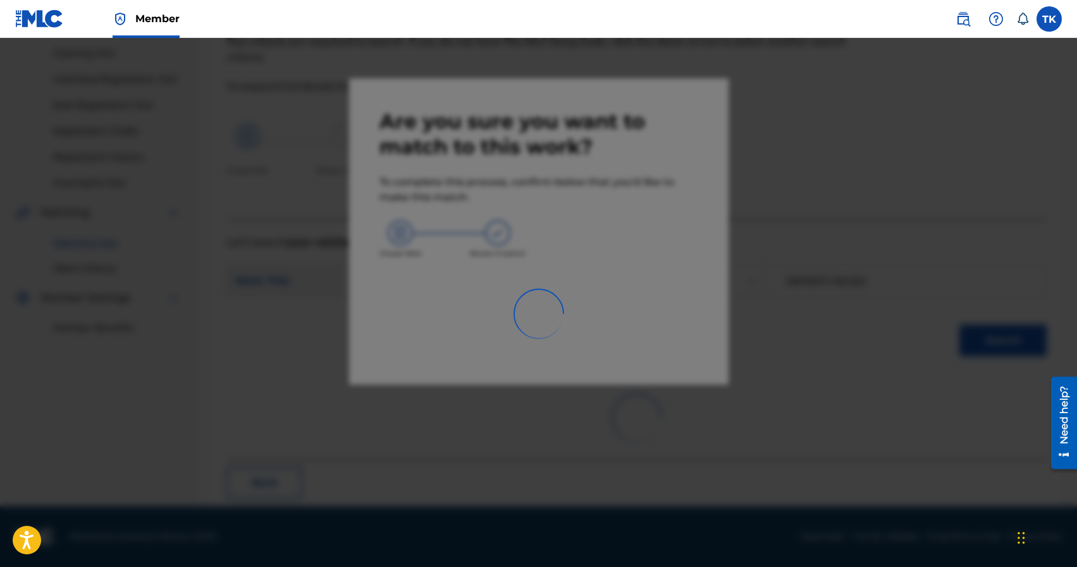
scroll to position [37, 0]
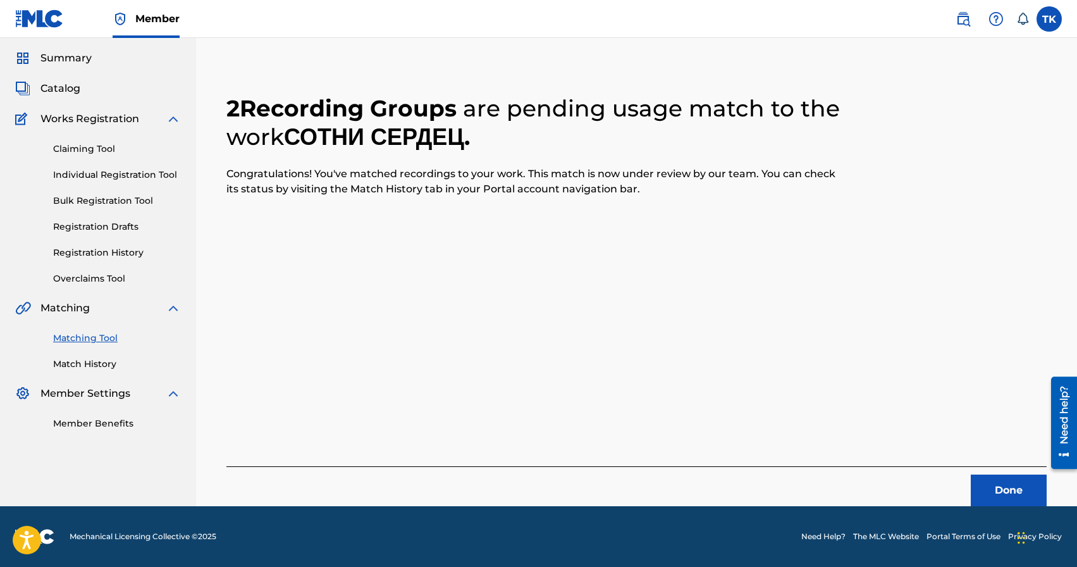
click at [979, 481] on button "Done" at bounding box center [1009, 490] width 76 height 32
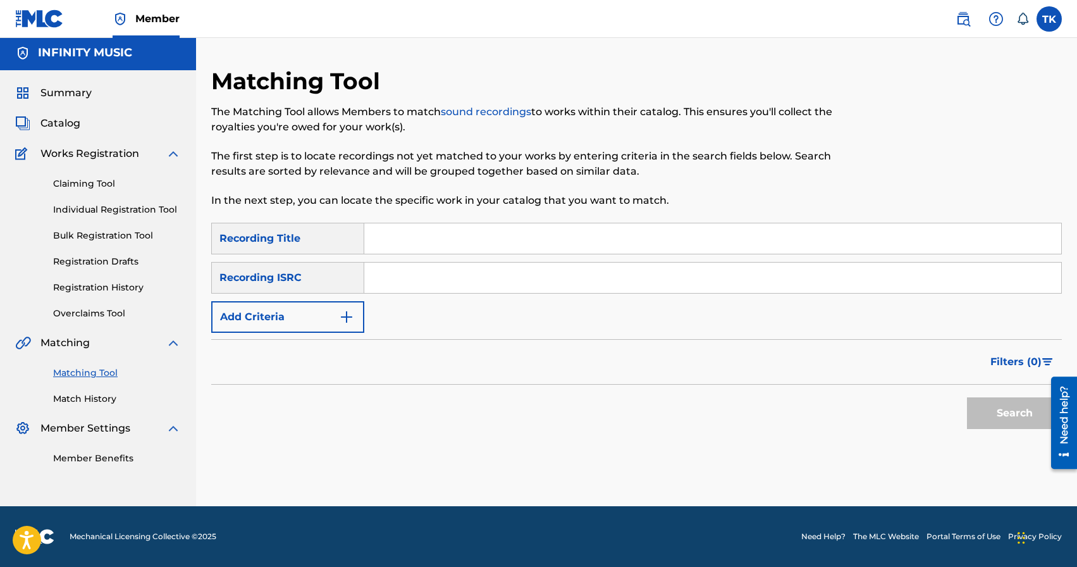
scroll to position [0, 0]
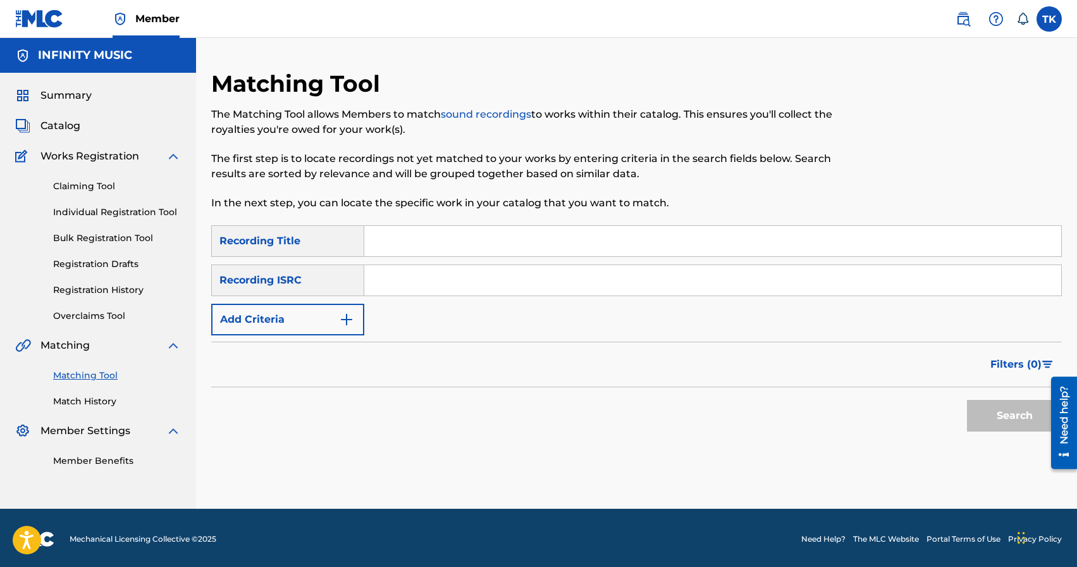
click at [445, 233] on input "Search Form" at bounding box center [712, 241] width 697 height 30
type input "dom"
click at [343, 323] on img "Search Form" at bounding box center [346, 319] width 15 height 15
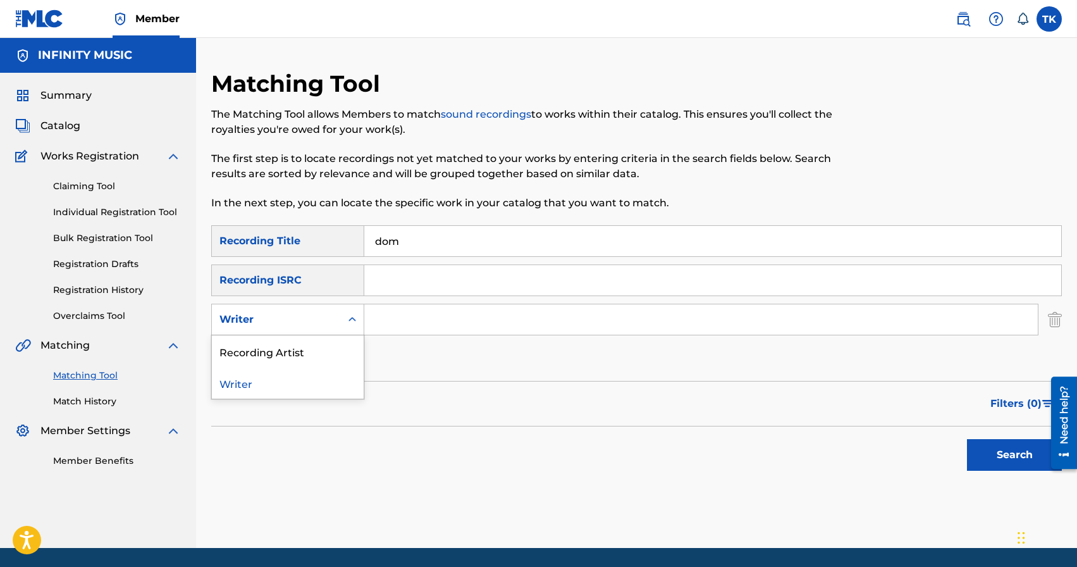
click at [343, 323] on div "Search Form" at bounding box center [352, 319] width 23 height 23
click at [337, 342] on div "Recording Artist" at bounding box center [288, 351] width 152 height 32
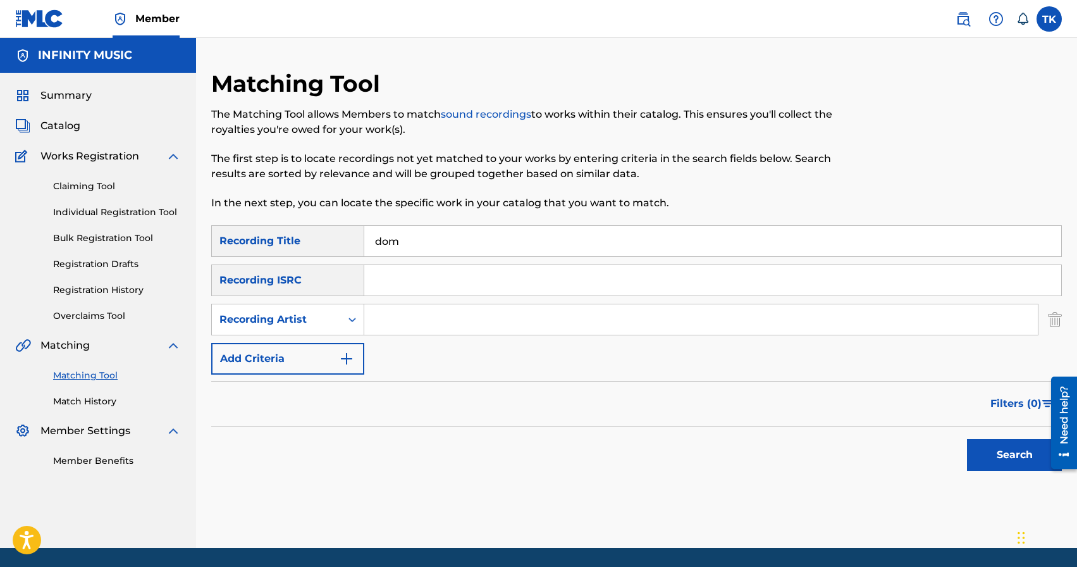
click at [410, 316] on input "Search Form" at bounding box center [700, 319] width 673 height 30
type input "BRATICA"
click at [978, 441] on button "Search" at bounding box center [1014, 455] width 95 height 32
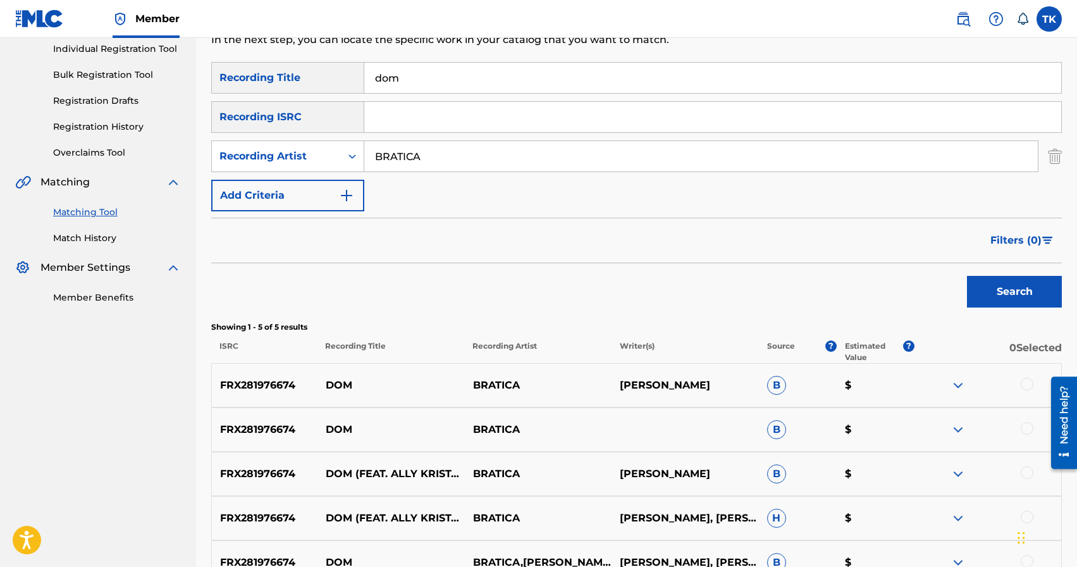
scroll to position [231, 0]
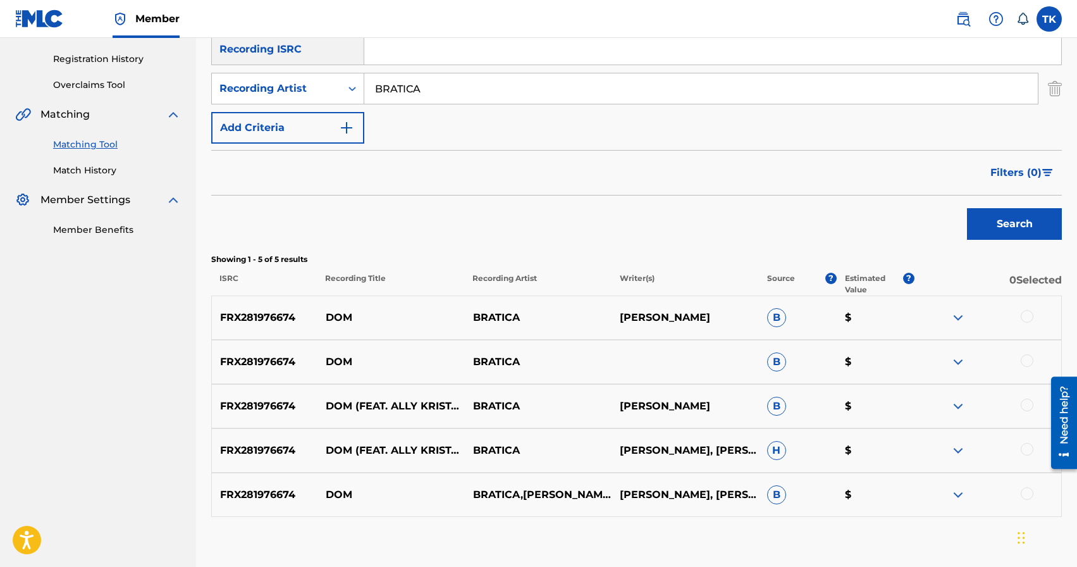
click at [1029, 494] on div at bounding box center [1027, 493] width 13 height 13
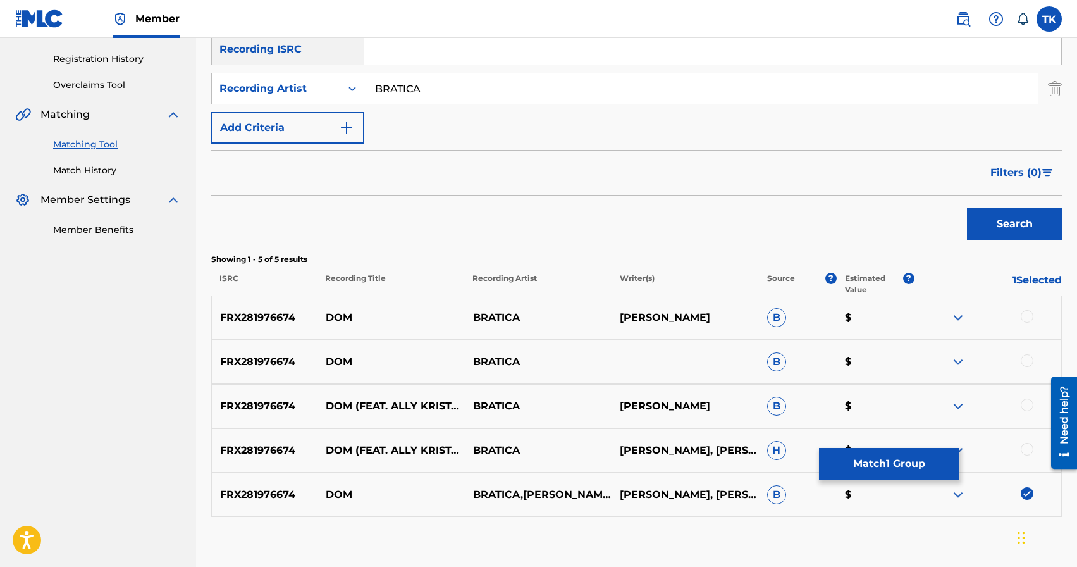
click at [1028, 451] on div at bounding box center [1027, 449] width 13 height 13
click at [1026, 402] on div at bounding box center [1027, 404] width 13 height 13
click at [1027, 360] on div at bounding box center [1027, 360] width 13 height 13
click at [1025, 314] on div at bounding box center [1027, 316] width 13 height 13
click at [903, 456] on button "Match 5 Groups" at bounding box center [889, 464] width 140 height 32
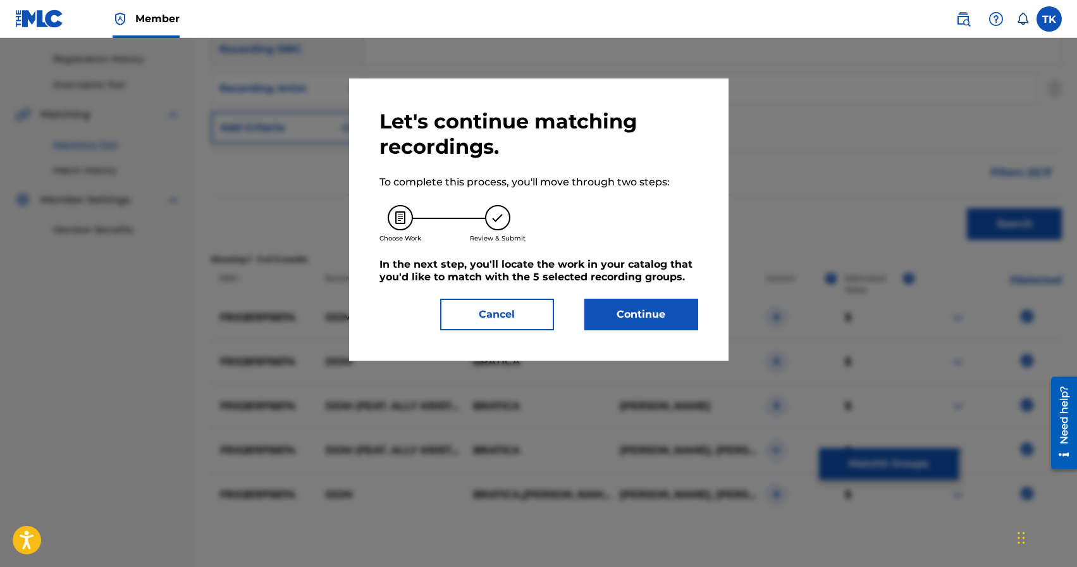
click at [671, 315] on button "Continue" at bounding box center [641, 314] width 114 height 32
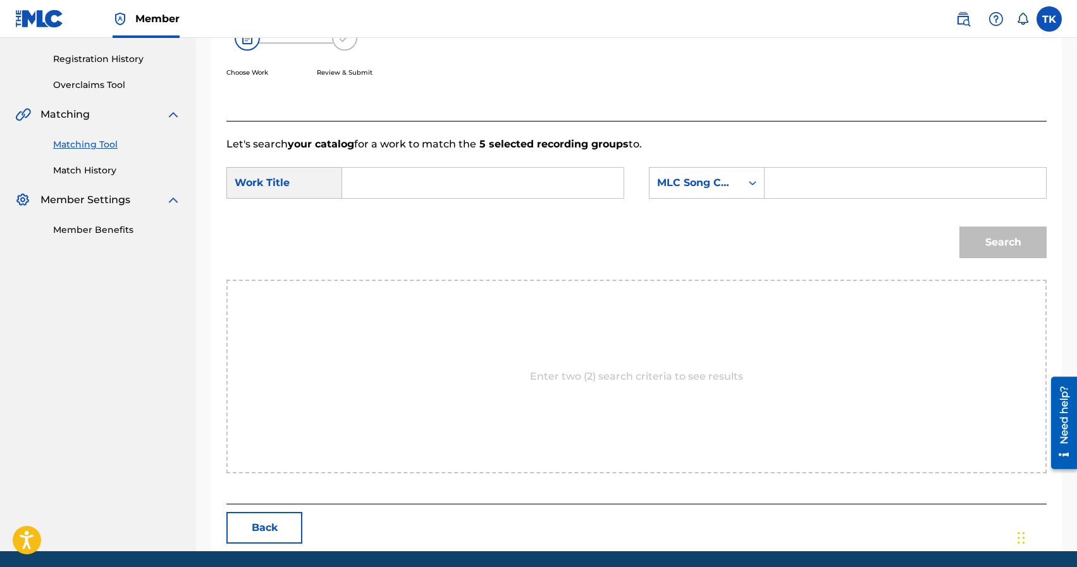
click at [496, 183] on input "Search Form" at bounding box center [483, 183] width 260 height 30
type input "dom"
click at [393, 215] on div "dom" at bounding box center [388, 211] width 70 height 23
click at [721, 193] on div "MLC Song Code" at bounding box center [695, 183] width 92 height 24
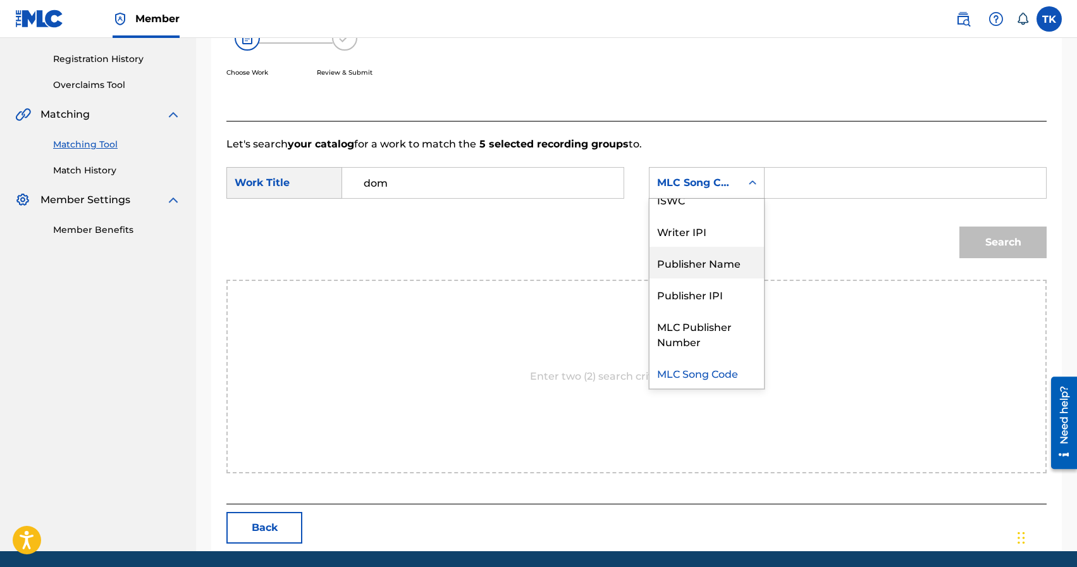
click at [704, 257] on div "Publisher Name" at bounding box center [706, 263] width 114 height 32
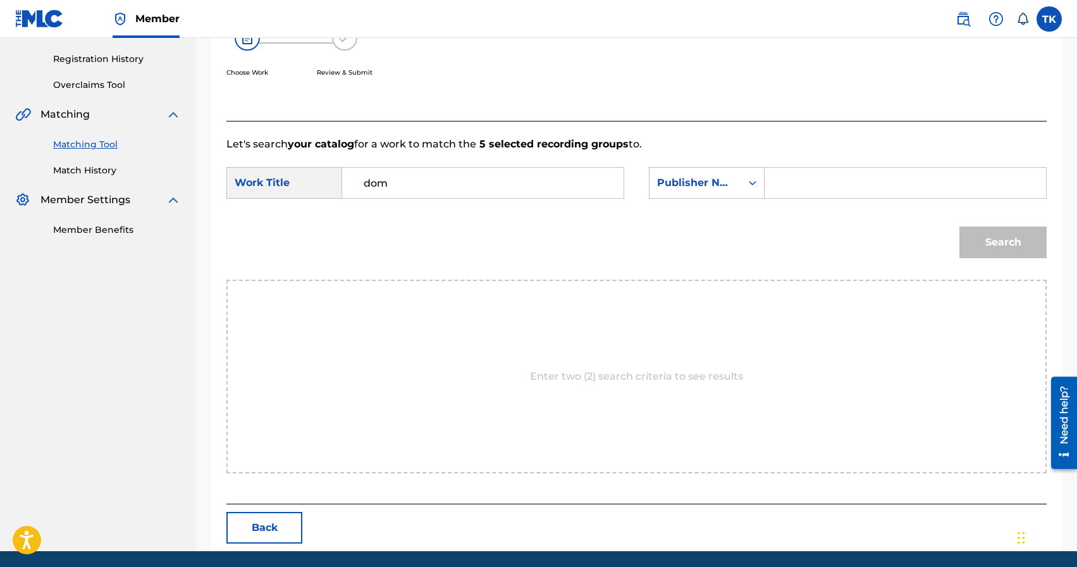
click at [795, 184] on input "Search Form" at bounding box center [905, 183] width 260 height 30
type input "INFINITY MUSIC"
click at [1009, 247] on button "Search" at bounding box center [1002, 242] width 87 height 32
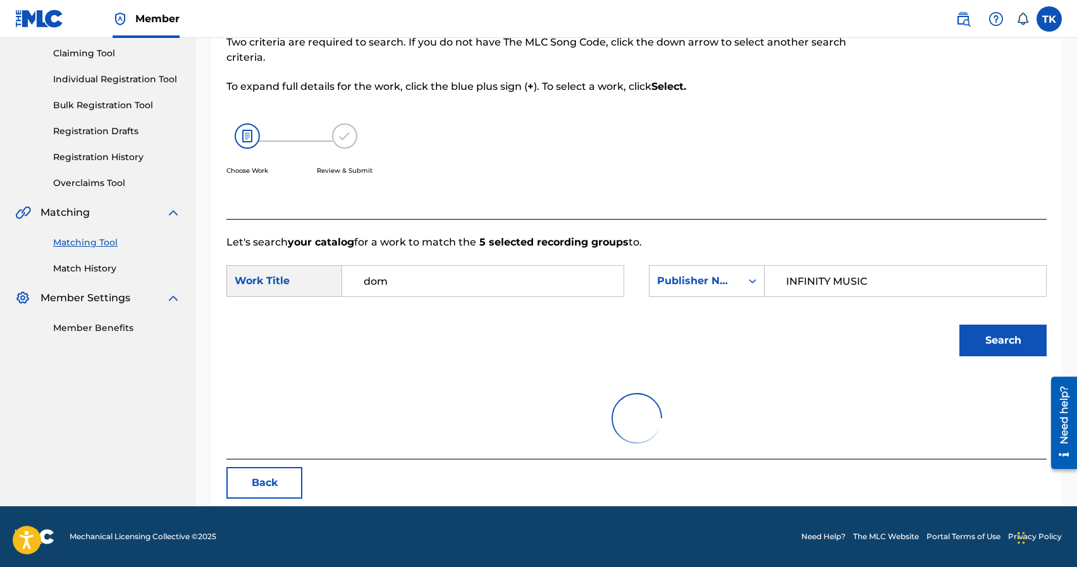
scroll to position [231, 0]
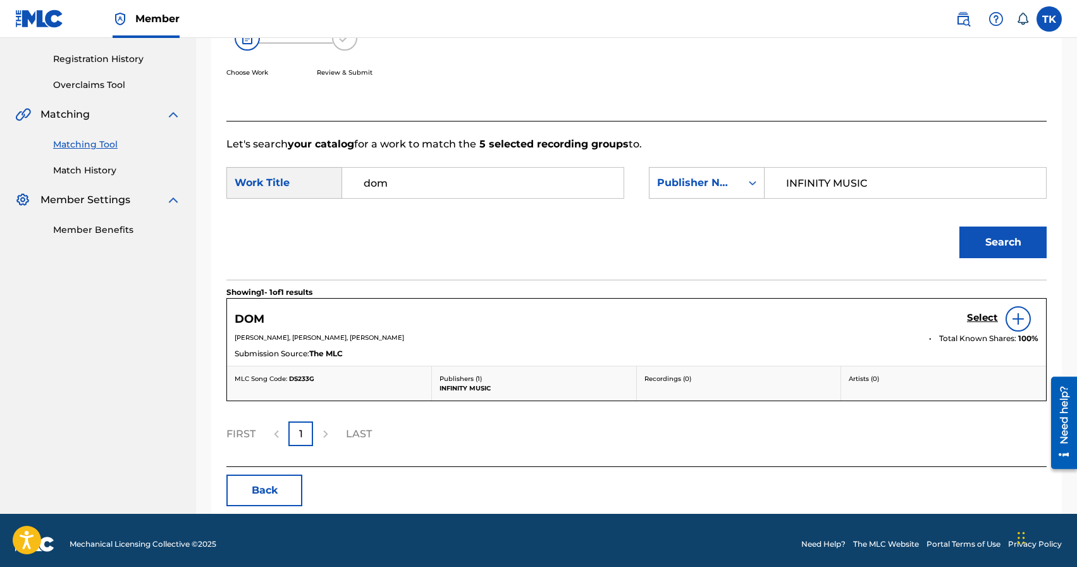
click at [974, 317] on h5 "Select" at bounding box center [982, 318] width 31 height 12
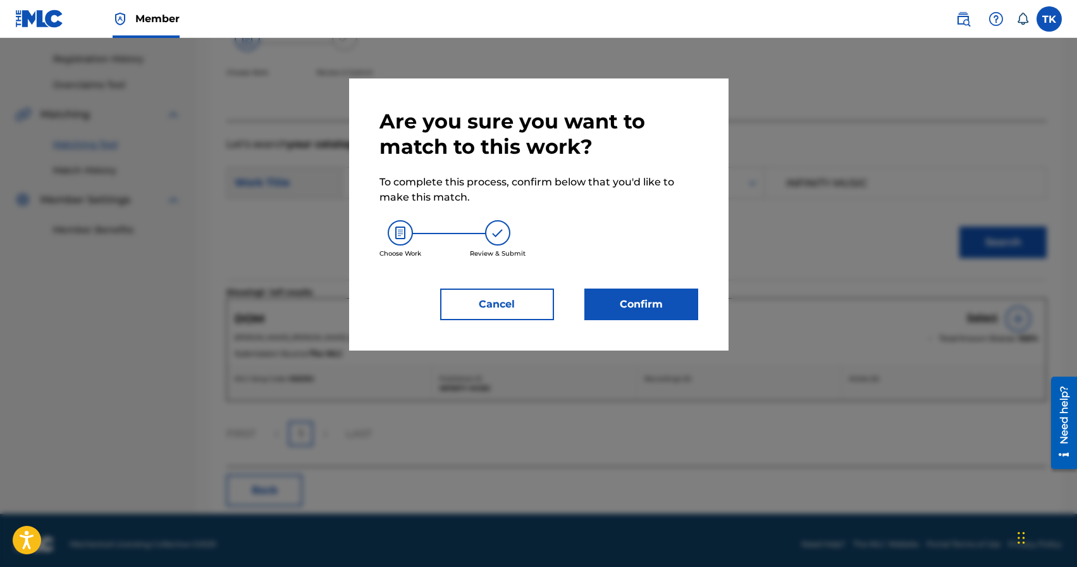
click at [674, 304] on button "Confirm" at bounding box center [641, 304] width 114 height 32
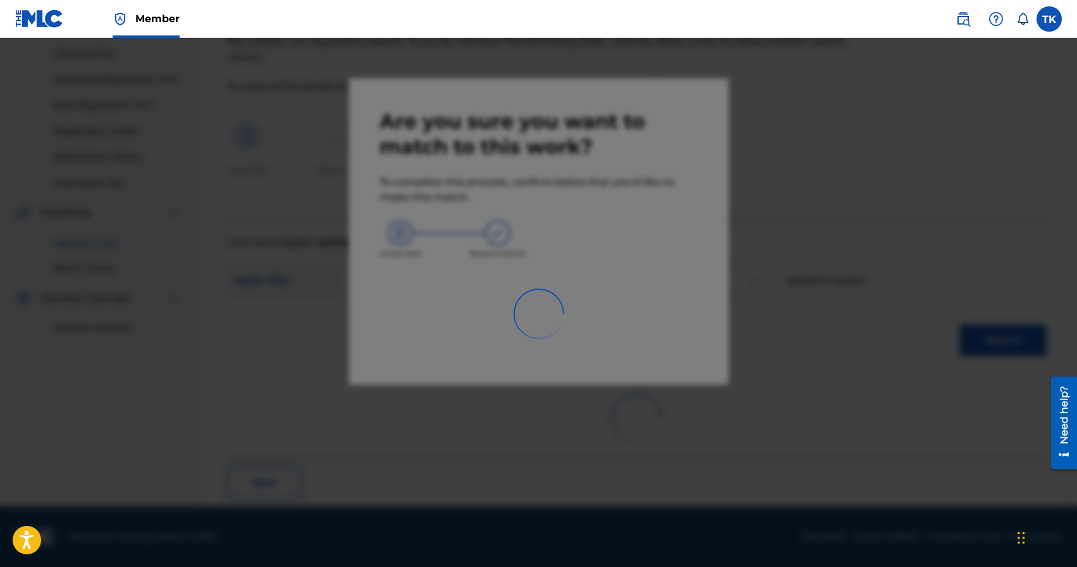
scroll to position [37, 0]
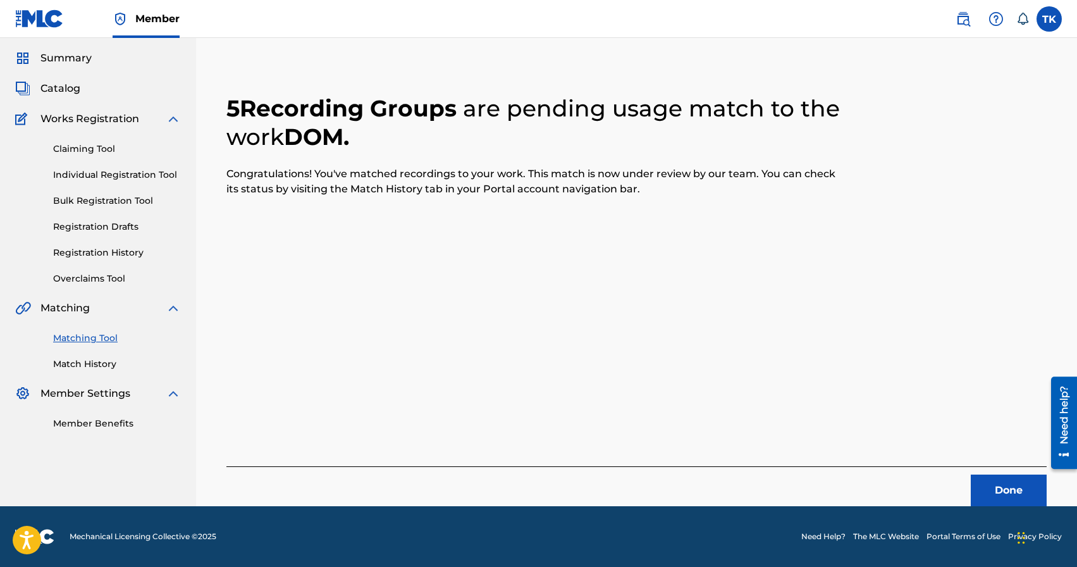
click at [983, 474] on button "Done" at bounding box center [1009, 490] width 76 height 32
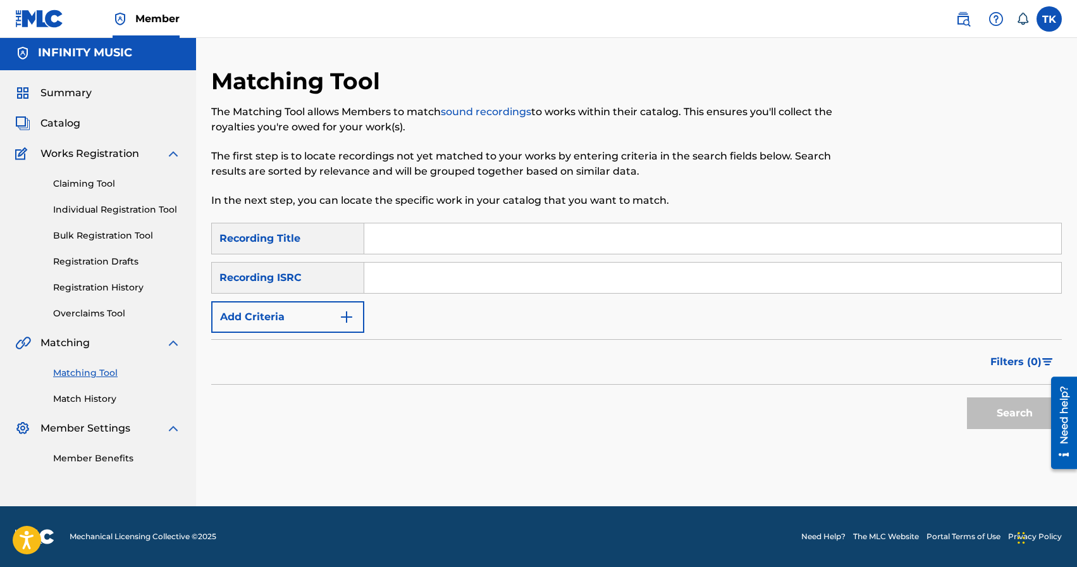
scroll to position [0, 0]
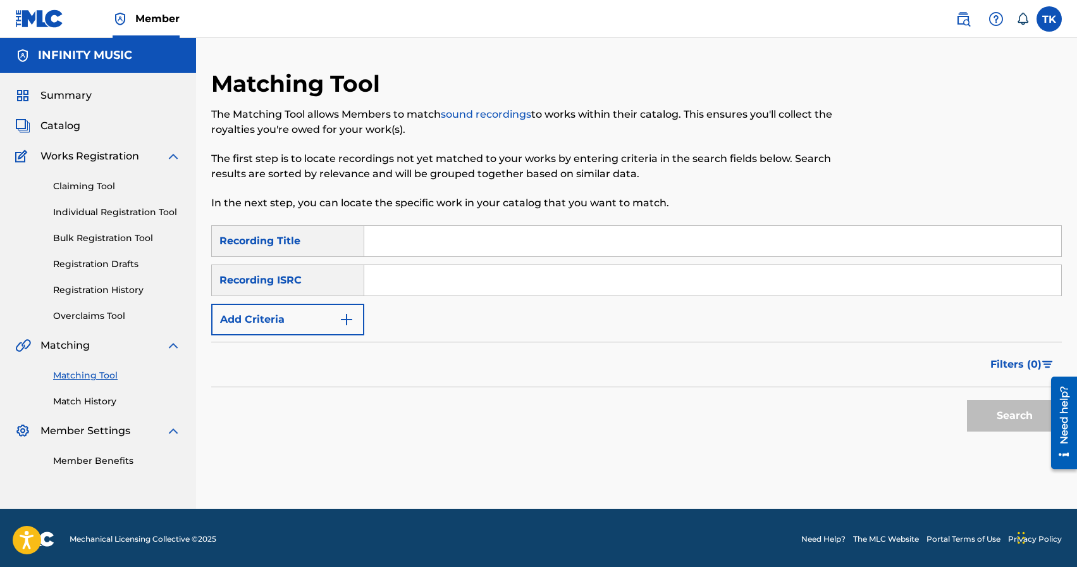
click at [430, 242] on input "Search Form" at bounding box center [712, 241] width 697 height 30
type input "звук неровных окраин"
click at [332, 326] on button "Add Criteria" at bounding box center [287, 320] width 153 height 32
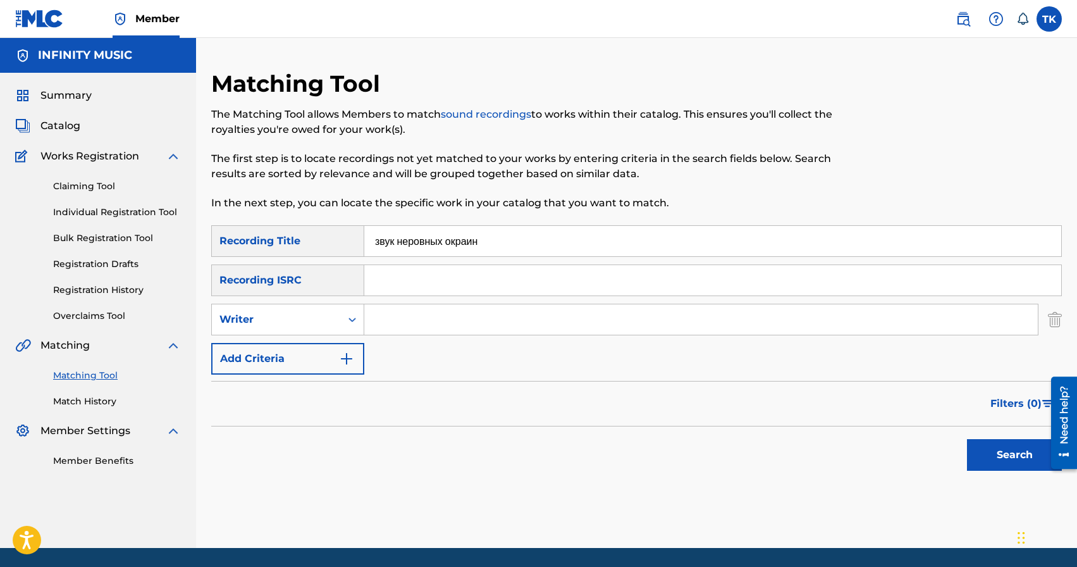
click at [332, 326] on div "Writer" at bounding box center [276, 319] width 114 height 15
click at [331, 353] on div "Recording Artist" at bounding box center [288, 351] width 152 height 32
click at [430, 328] on input "Search Form" at bounding box center [700, 319] width 673 height 30
type input "BRATICA"
click at [982, 445] on button "Search" at bounding box center [1014, 455] width 95 height 32
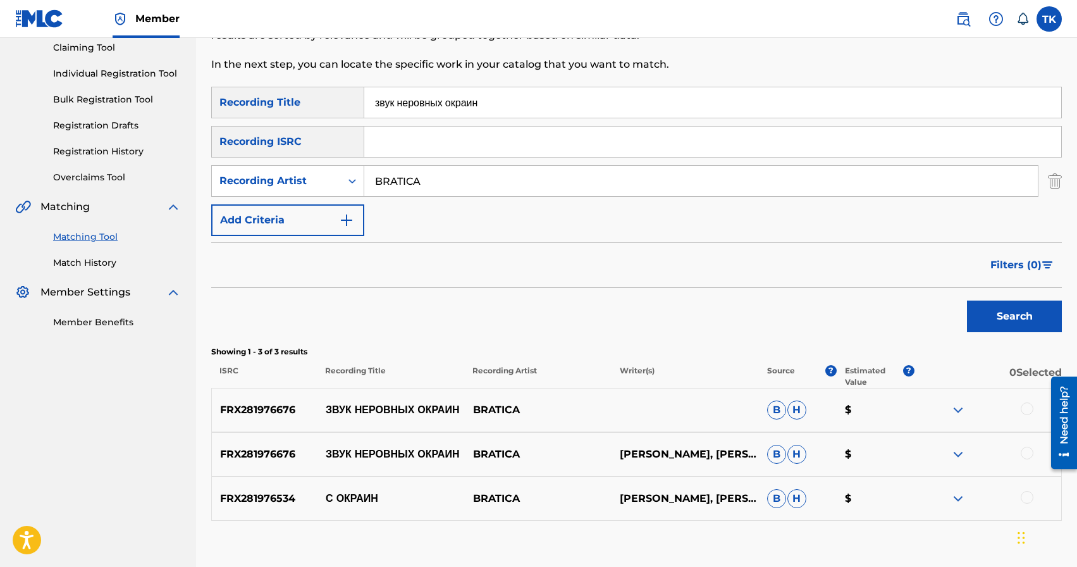
scroll to position [140, 0]
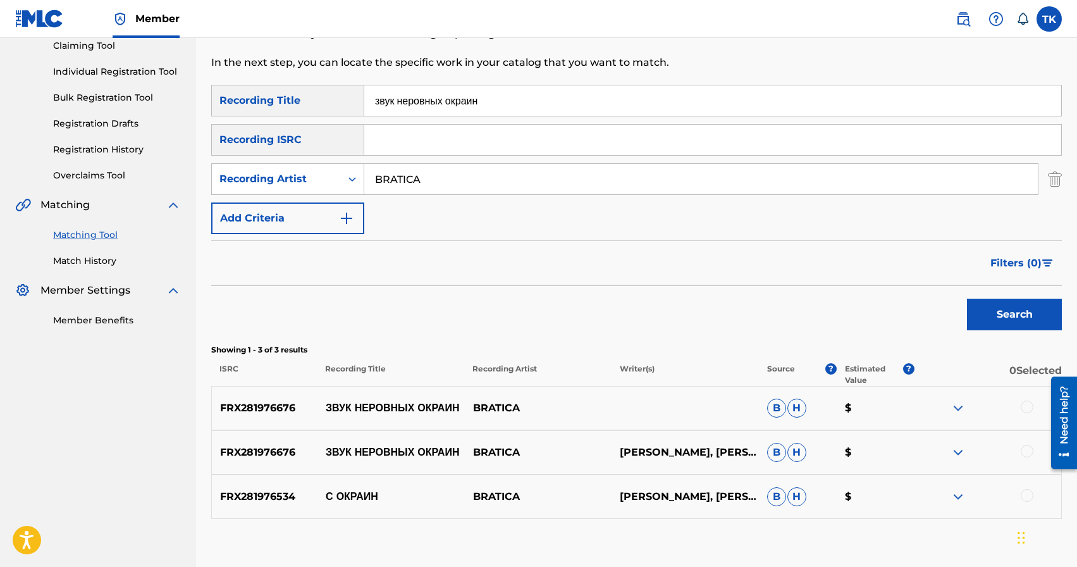
click at [1027, 455] on div at bounding box center [1027, 451] width 13 height 13
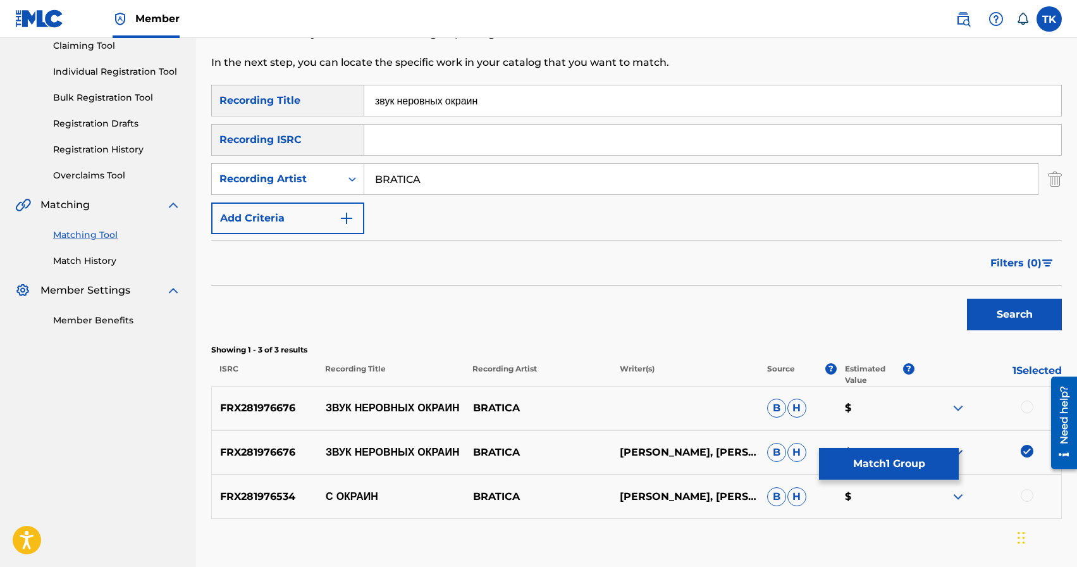
click at [1028, 407] on div at bounding box center [1027, 406] width 13 height 13
click at [916, 460] on button "Match 2 Groups" at bounding box center [889, 464] width 140 height 32
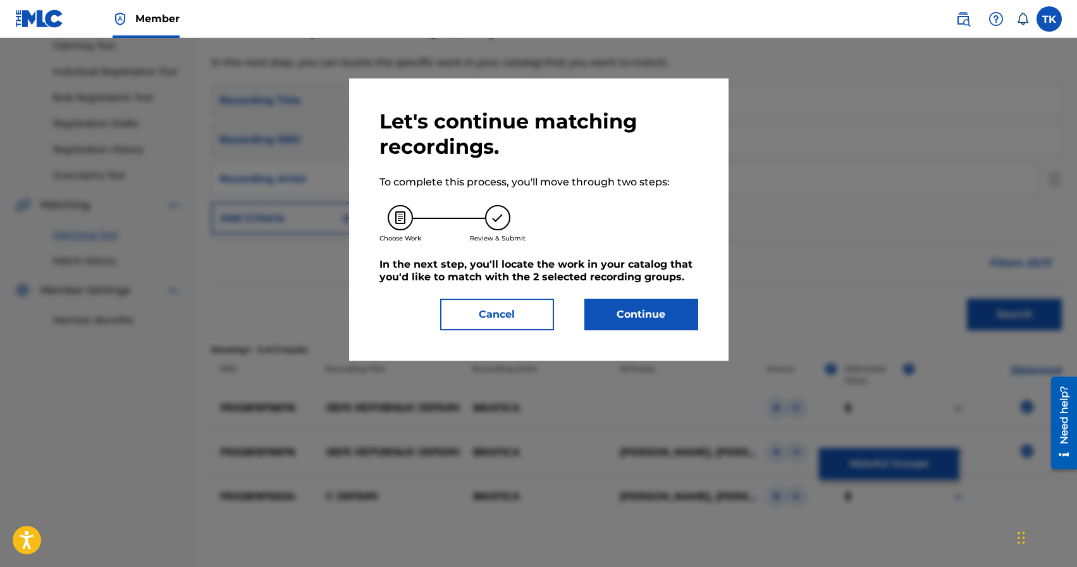
click at [660, 317] on button "Continue" at bounding box center [641, 314] width 114 height 32
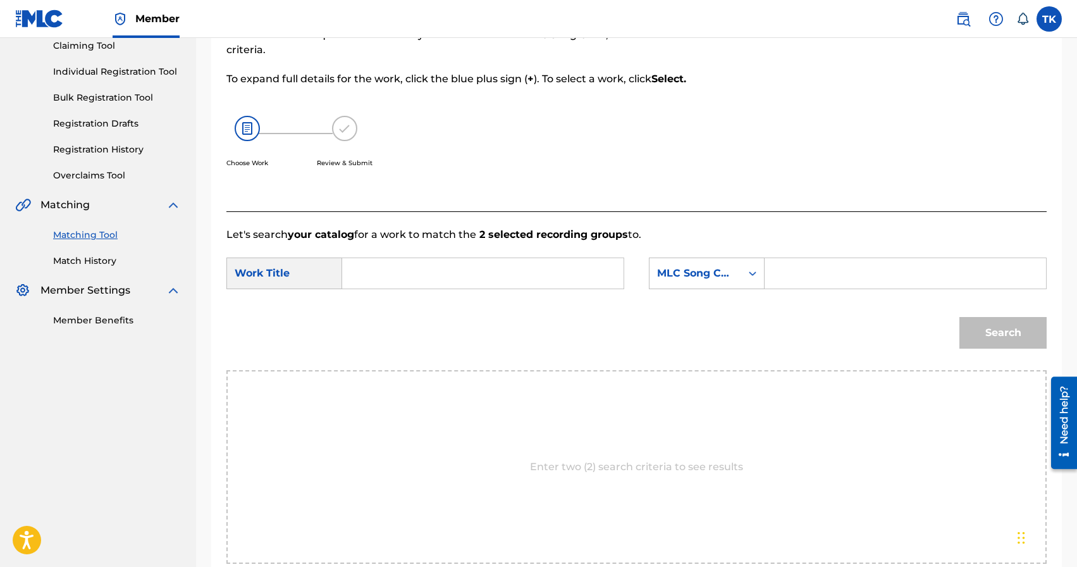
click at [499, 272] on input "Search Form" at bounding box center [483, 273] width 260 height 30
click at [392, 322] on span "вных окраин" at bounding box center [387, 323] width 47 height 27
type input "звук неровных окраин"
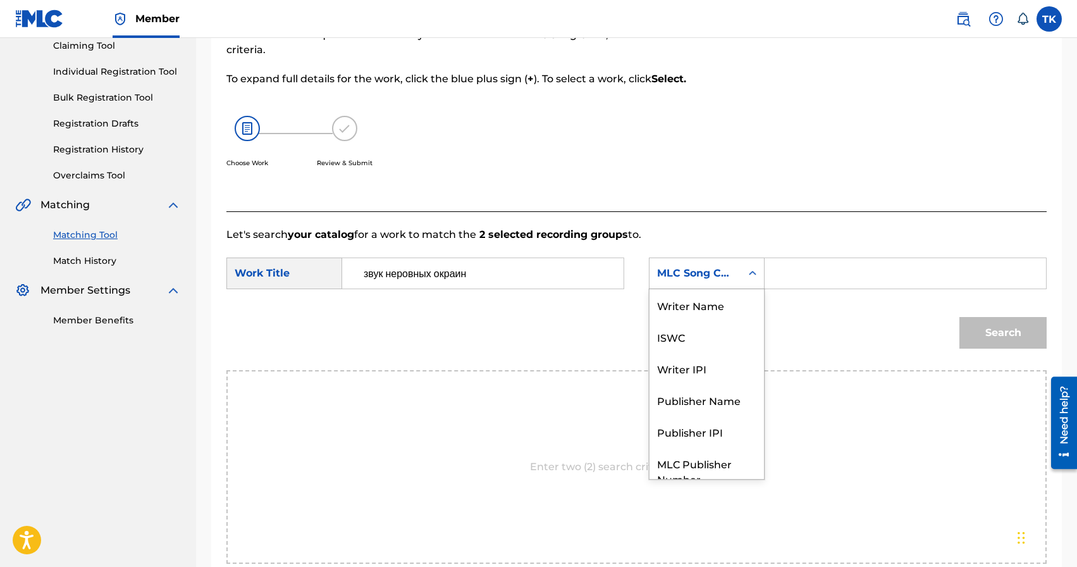
click at [746, 283] on div "Search Form" at bounding box center [752, 273] width 23 height 23
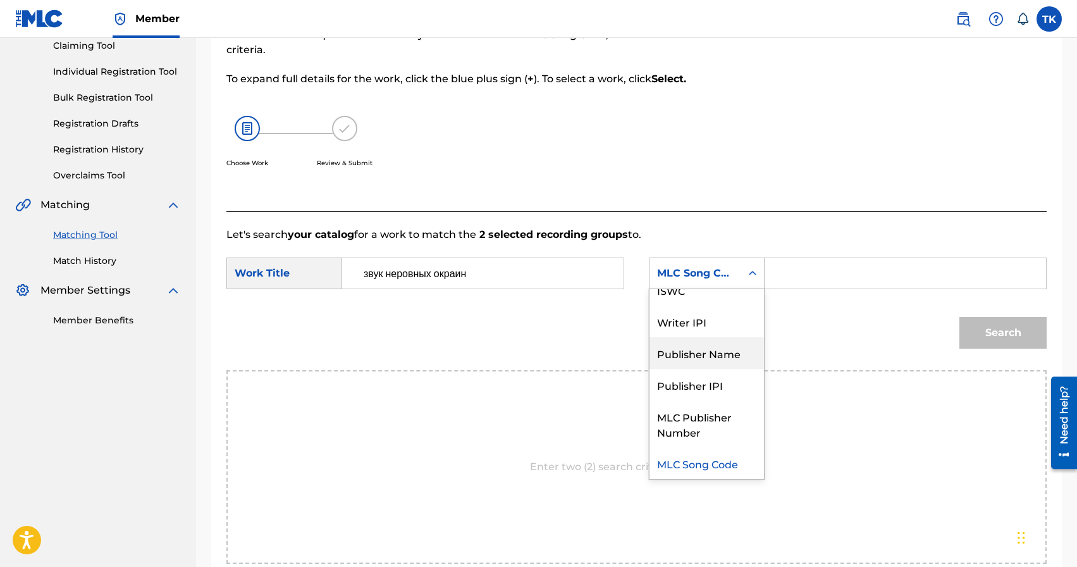
click at [723, 353] on div "Publisher Name" at bounding box center [706, 353] width 114 height 32
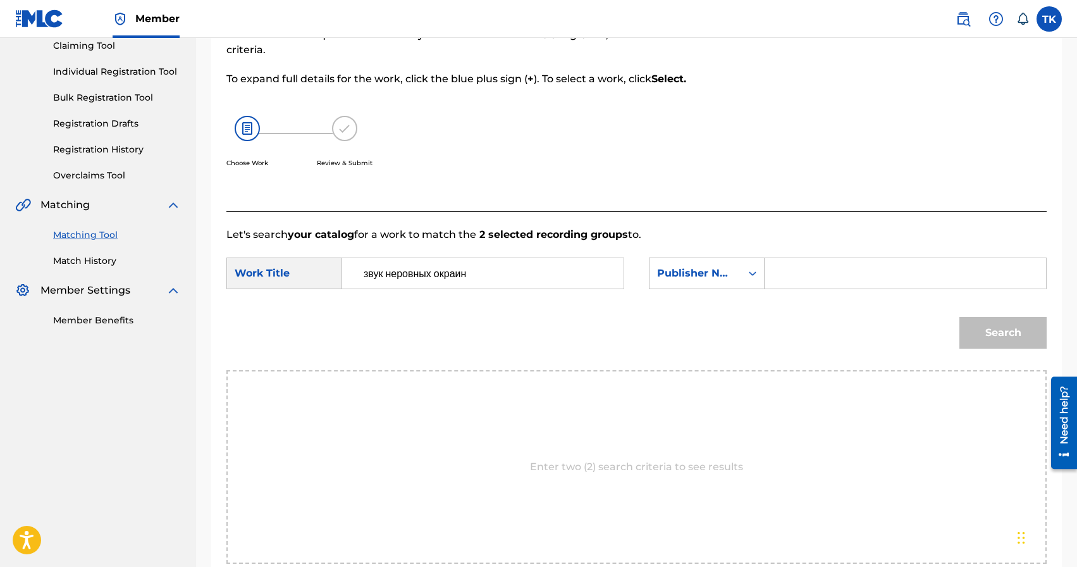
click at [809, 284] on input "Search Form" at bounding box center [905, 273] width 260 height 30
type input "INFINITY MUSIC"
click at [999, 338] on button "Search" at bounding box center [1002, 333] width 87 height 32
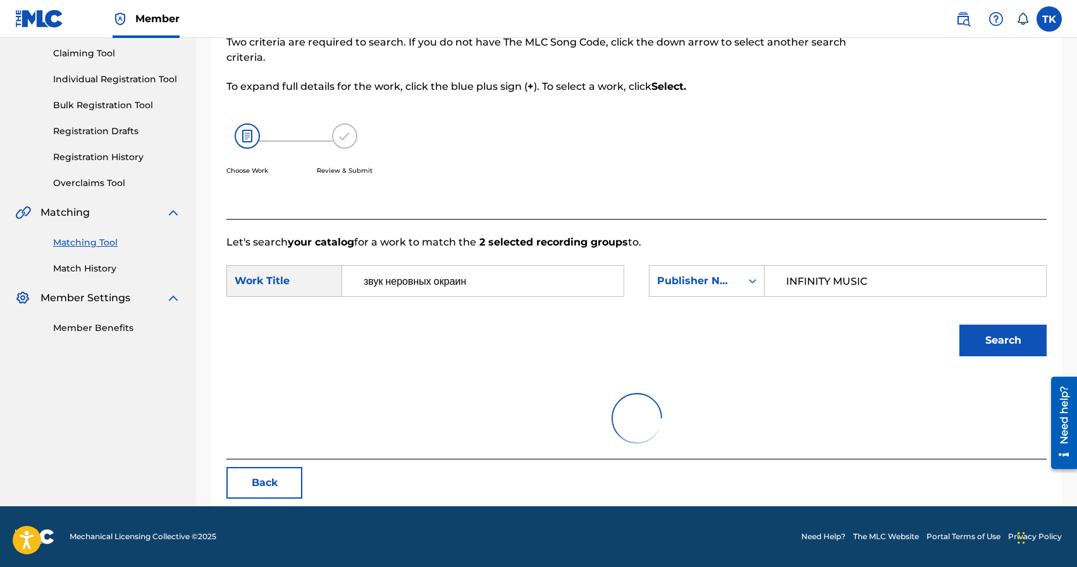
scroll to position [140, 0]
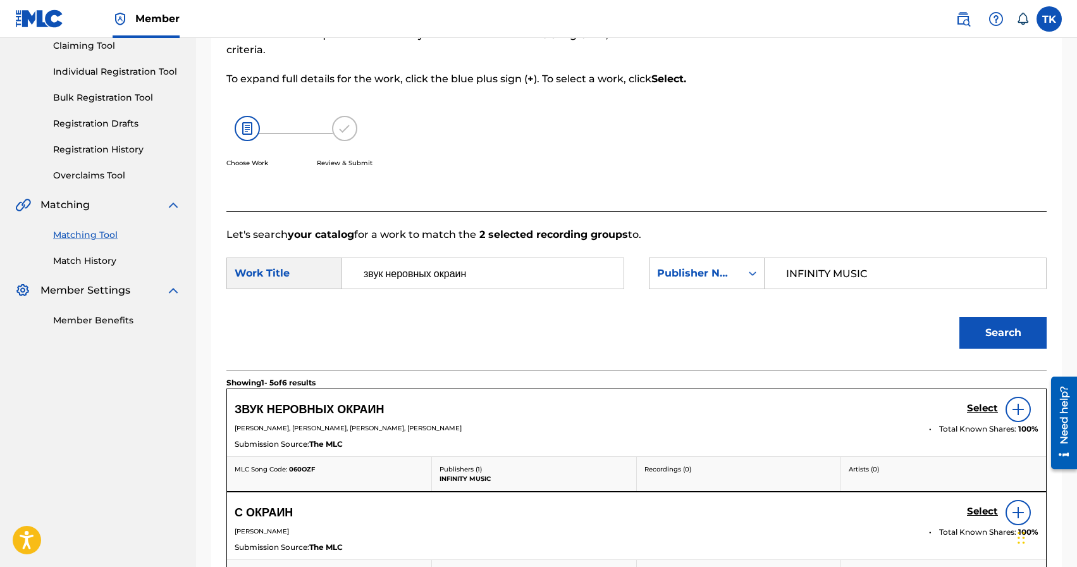
click at [978, 407] on h5 "Select" at bounding box center [982, 408] width 31 height 12
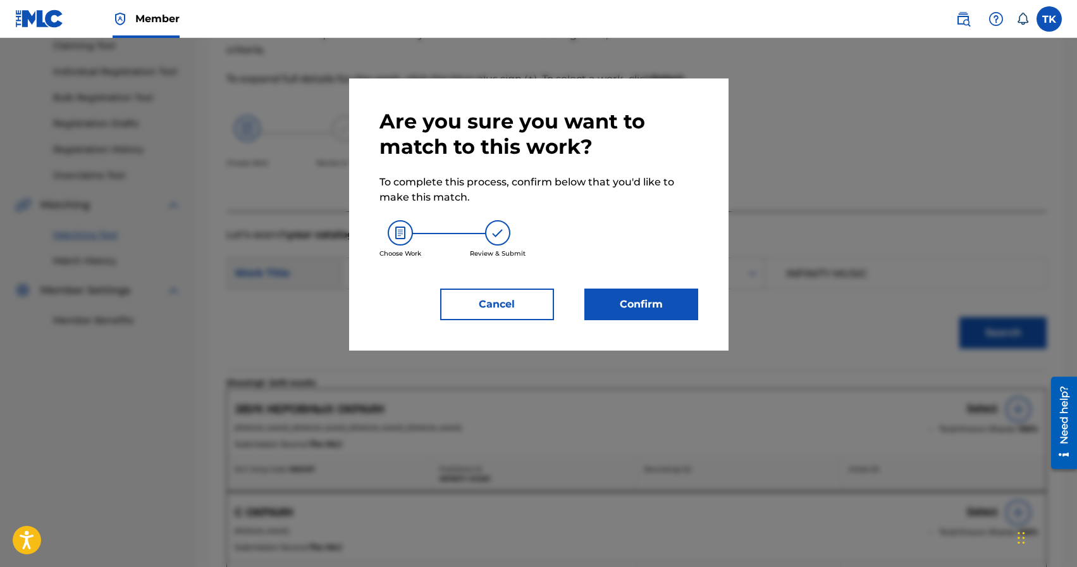
click at [661, 305] on button "Confirm" at bounding box center [641, 304] width 114 height 32
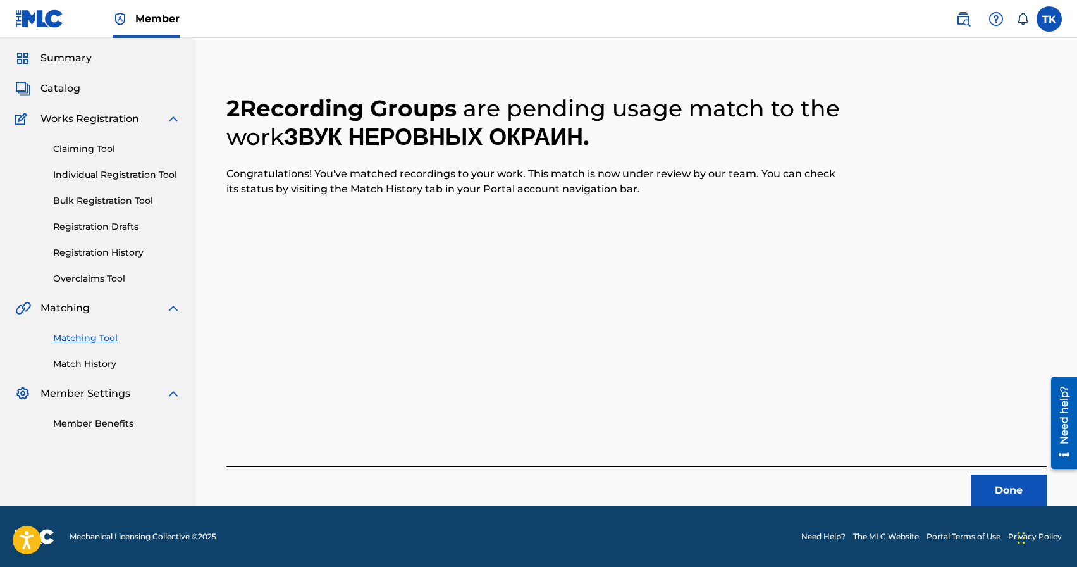
scroll to position [37, 0]
click at [985, 479] on button "Done" at bounding box center [1009, 490] width 76 height 32
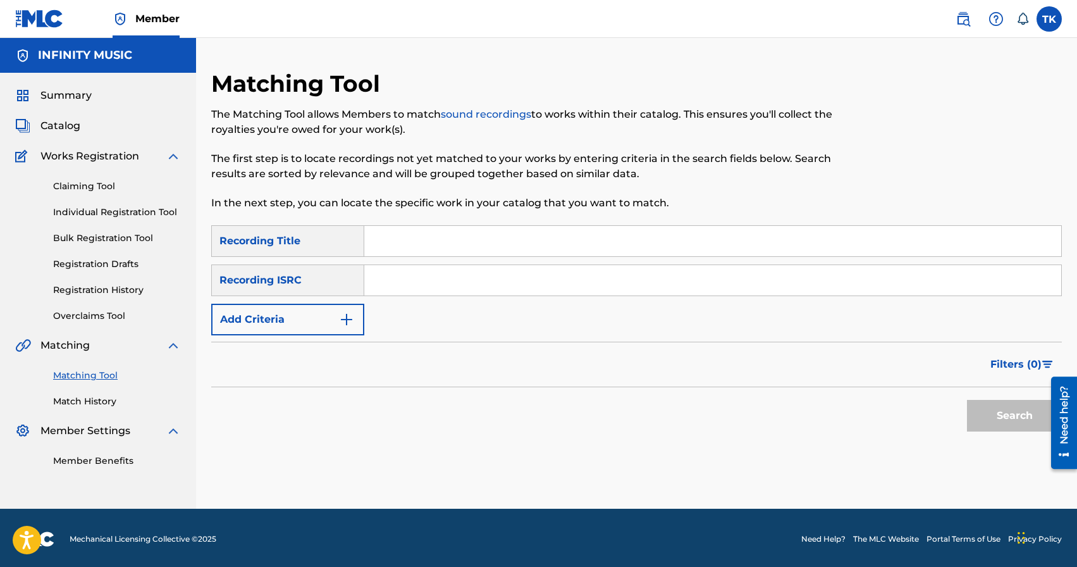
click at [412, 242] on input "Search Form" at bounding box center [712, 241] width 697 height 30
type input "я не там"
click at [327, 324] on button "Add Criteria" at bounding box center [287, 320] width 153 height 32
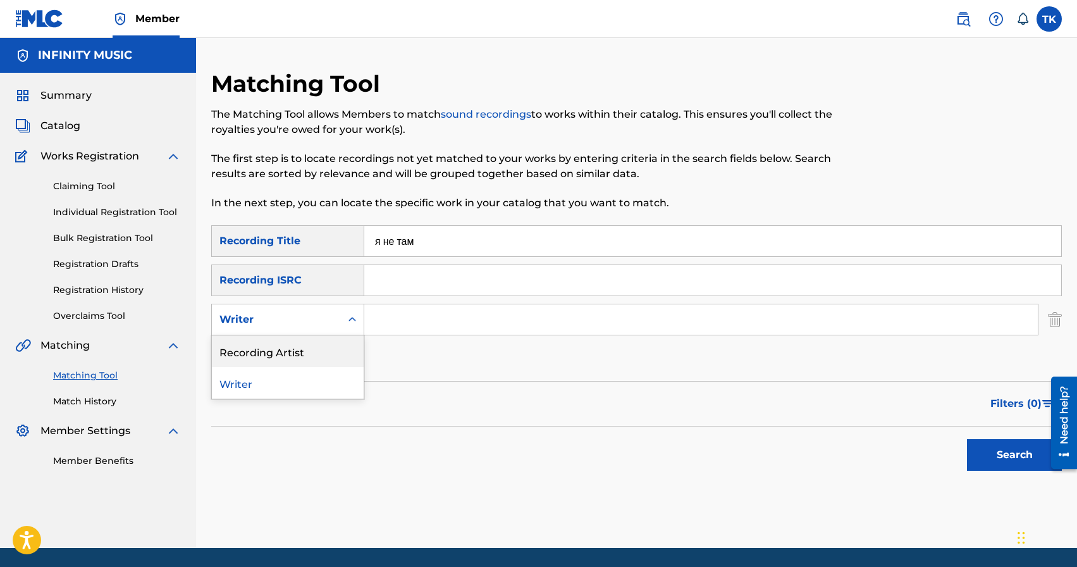
click at [321, 349] on div "Recording Artist" at bounding box center [288, 351] width 152 height 32
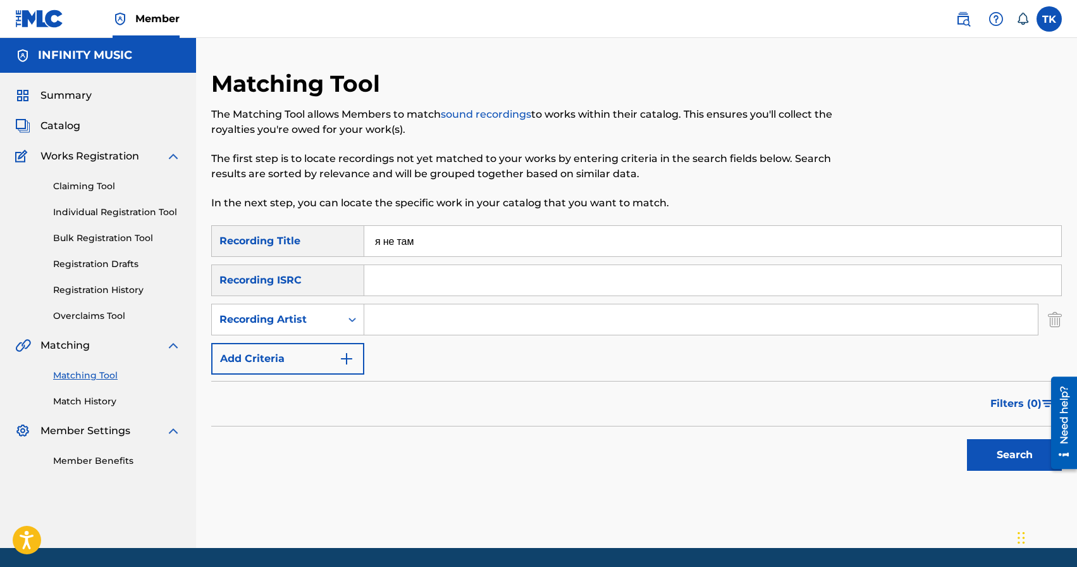
click at [395, 316] on input "Search Form" at bounding box center [700, 319] width 673 height 30
type input "BRATPERA"
click at [1006, 452] on button "Search" at bounding box center [1014, 455] width 95 height 32
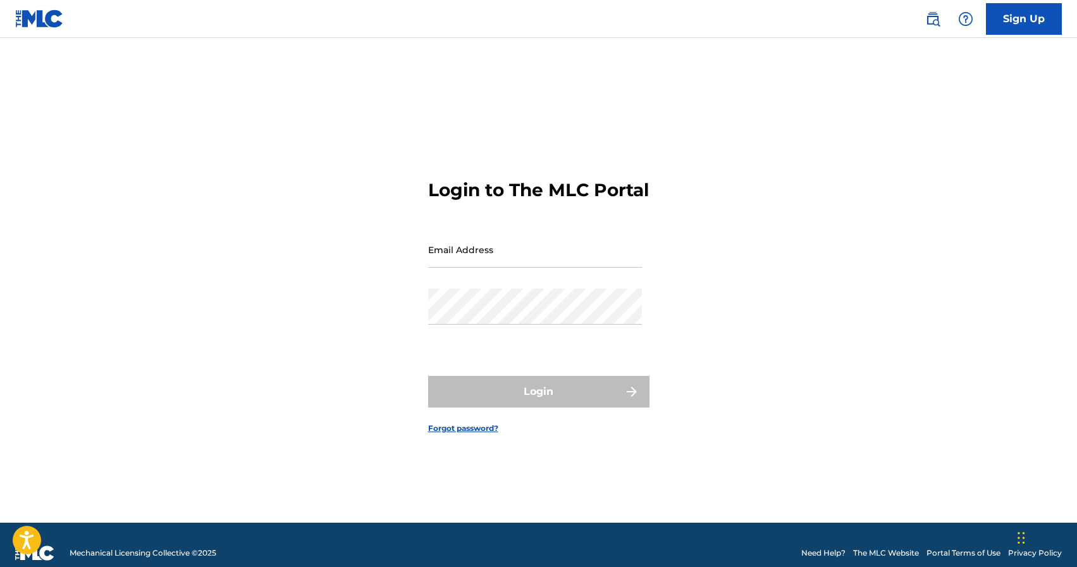
click at [470, 257] on input "Email Address" at bounding box center [535, 249] width 214 height 36
type input "[EMAIL_ADDRESS][DOMAIN_NAME]"
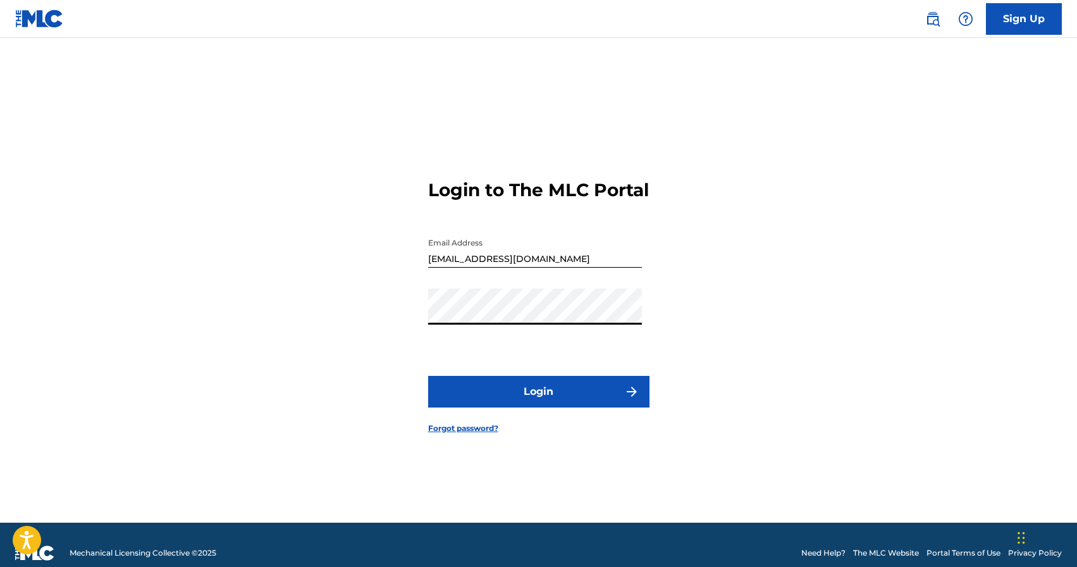
click at [557, 399] on button "Login" at bounding box center [538, 392] width 221 height 32
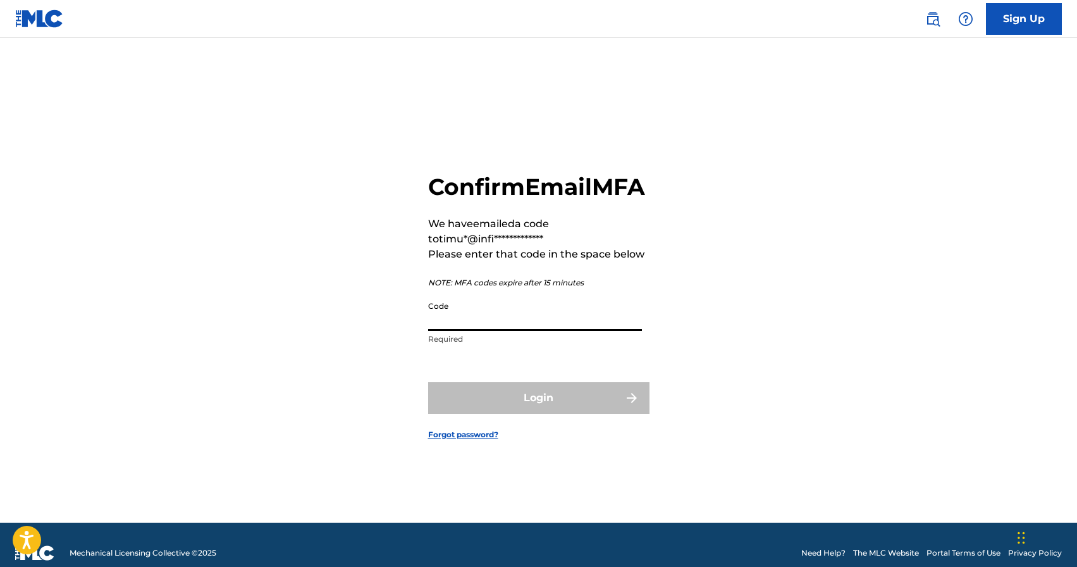
click at [557, 328] on input "Code" at bounding box center [535, 313] width 214 height 36
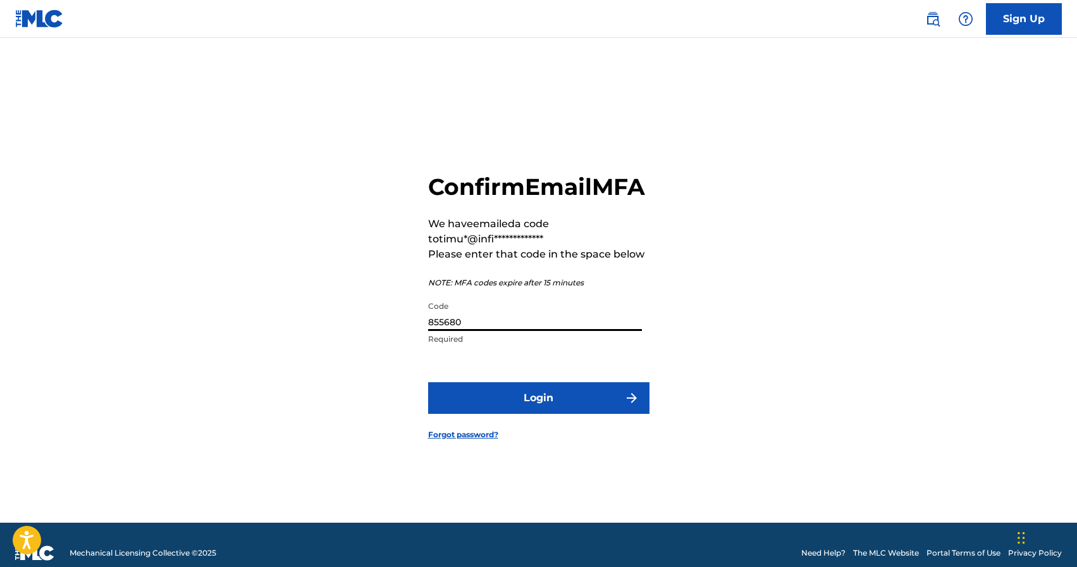
type input "855680"
click at [428, 382] on button "Login" at bounding box center [538, 398] width 221 height 32
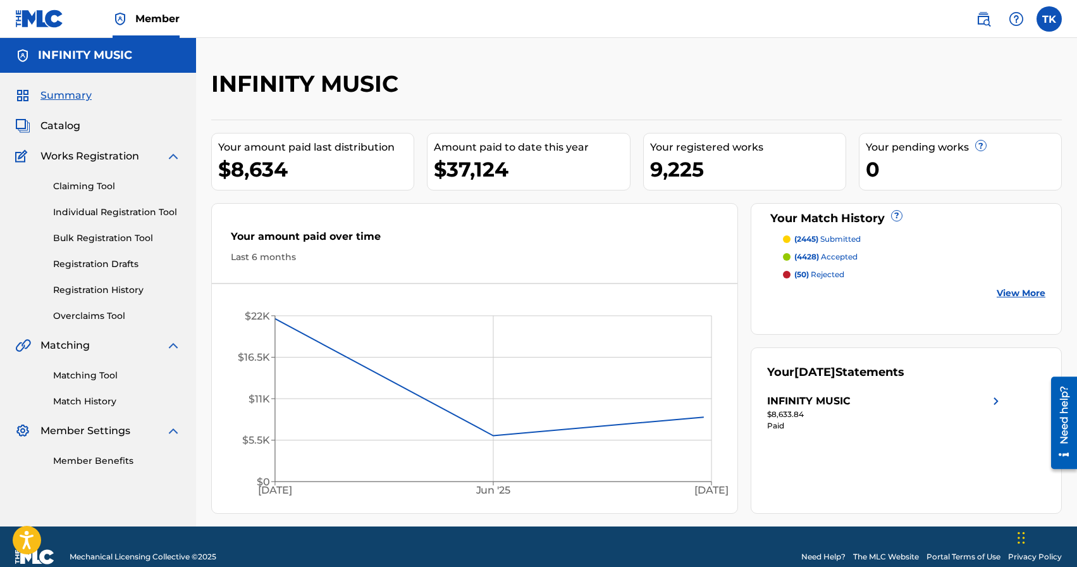
click at [101, 375] on link "Matching Tool" at bounding box center [117, 375] width 128 height 13
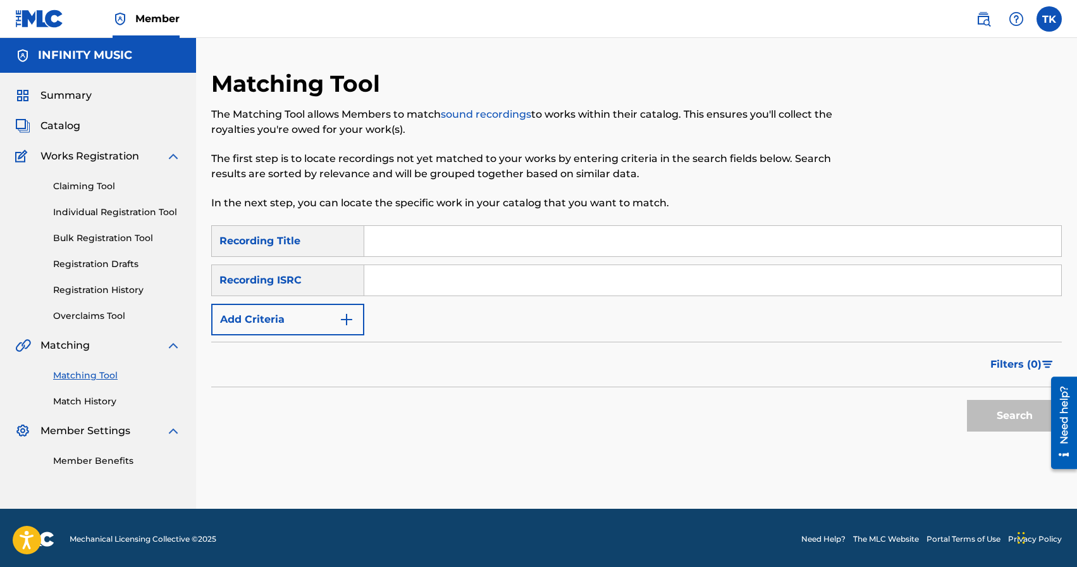
click at [460, 243] on input "Search Form" at bounding box center [712, 241] width 697 height 30
type input "я не там"
click at [336, 333] on button "Add Criteria" at bounding box center [287, 320] width 153 height 32
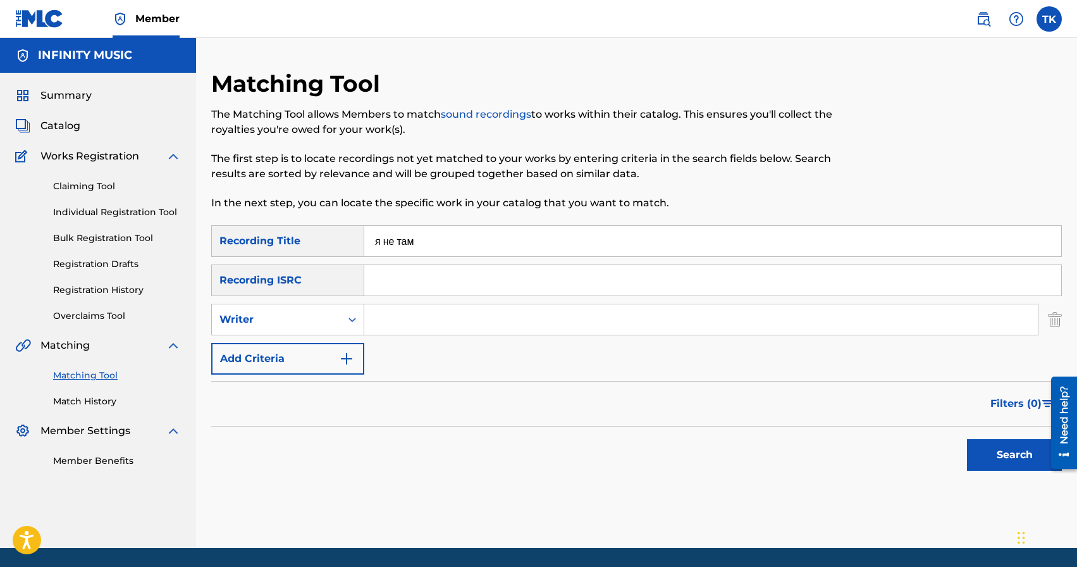
click at [336, 333] on div "Writer" at bounding box center [287, 320] width 153 height 32
click at [335, 348] on div "Recording Artist" at bounding box center [288, 351] width 152 height 32
click at [402, 320] on input "Search Form" at bounding box center [700, 319] width 673 height 30
type input "BRATPERA"
click at [1014, 450] on button "Search" at bounding box center [1014, 455] width 95 height 32
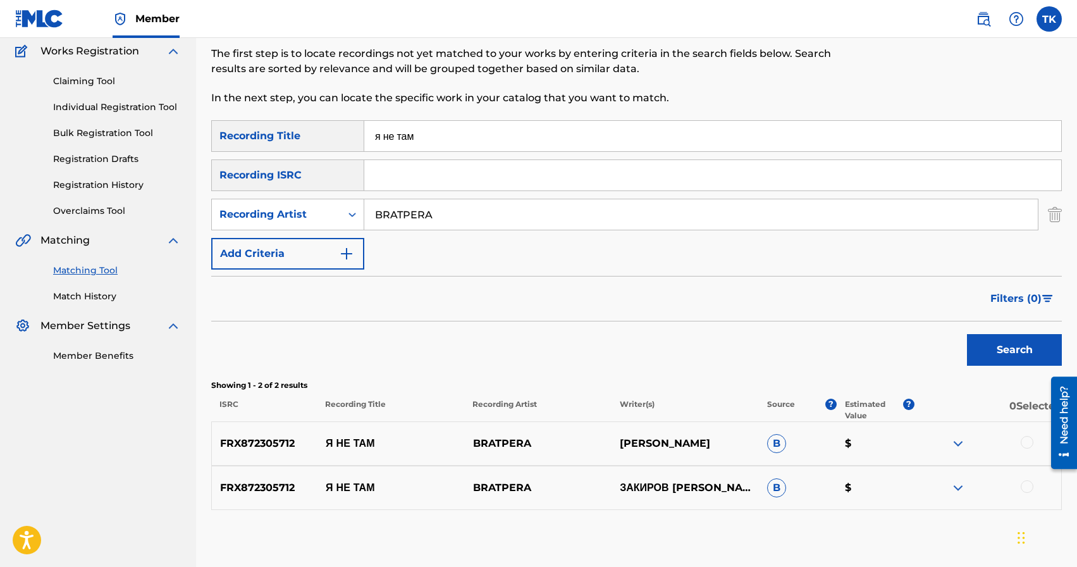
scroll to position [126, 0]
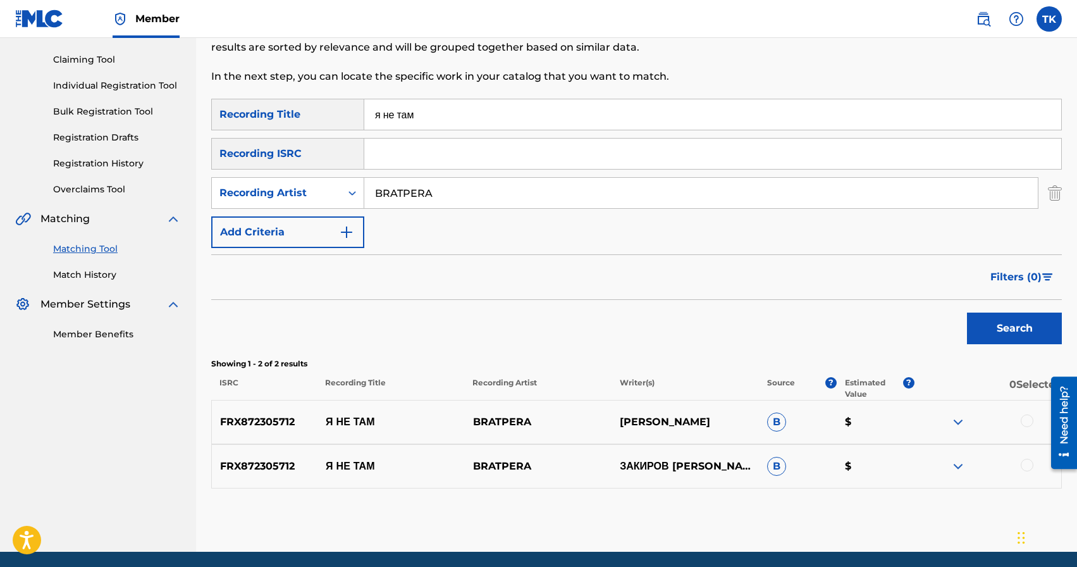
click at [1024, 465] on div at bounding box center [1027, 464] width 13 height 13
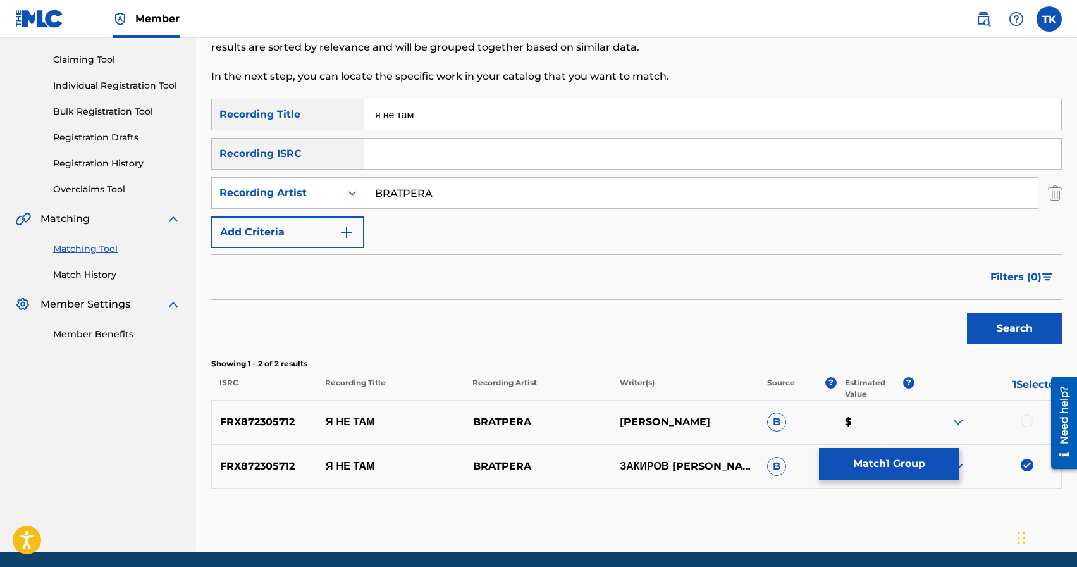
click at [1024, 421] on div at bounding box center [1027, 420] width 13 height 13
click at [923, 459] on button "Match 2 Groups" at bounding box center [889, 464] width 140 height 32
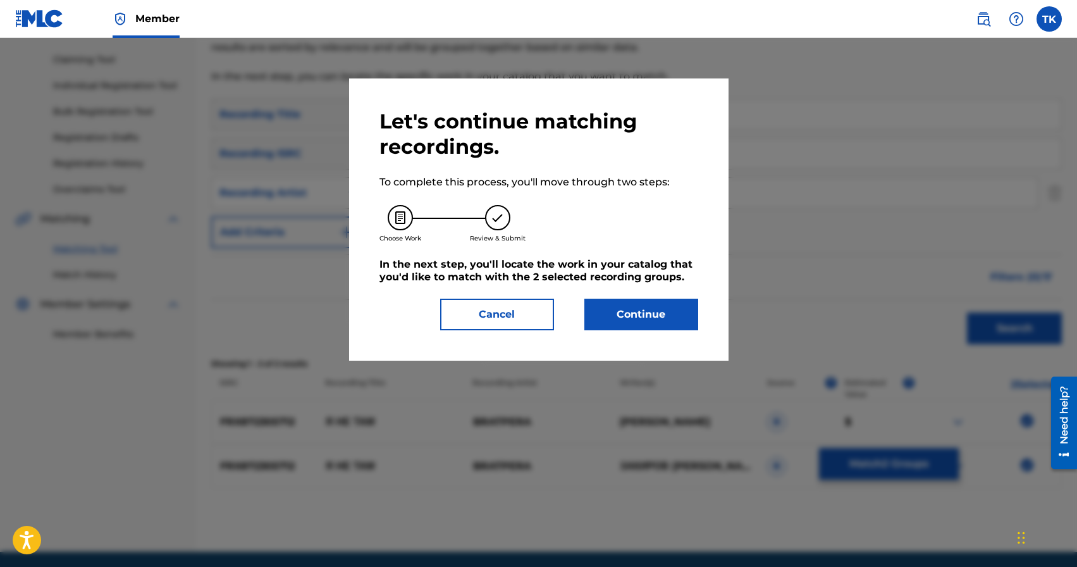
click at [682, 321] on button "Continue" at bounding box center [641, 314] width 114 height 32
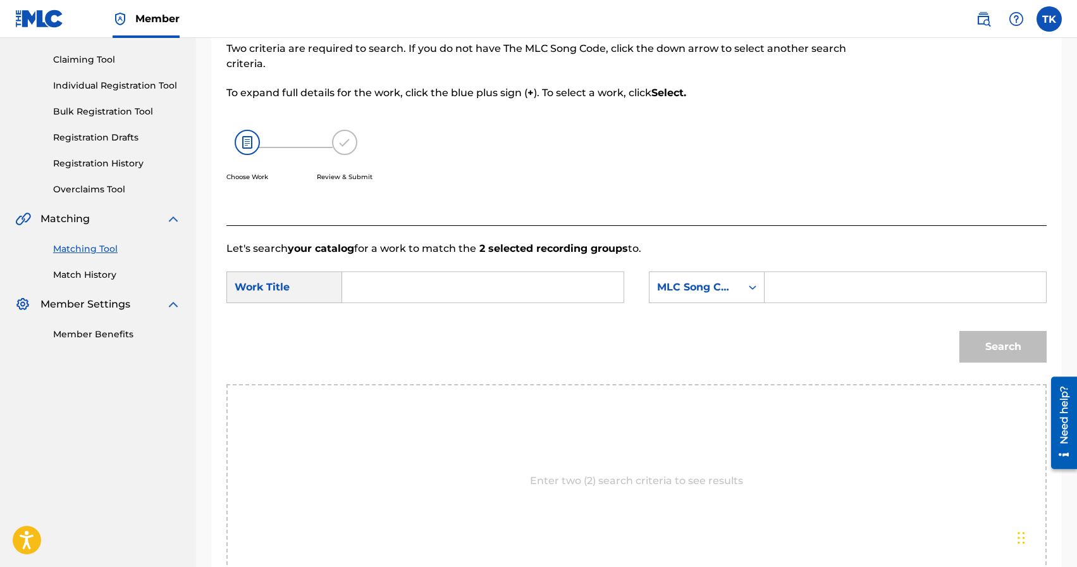
click at [512, 275] on input "Search Form" at bounding box center [483, 287] width 260 height 30
type input "B"
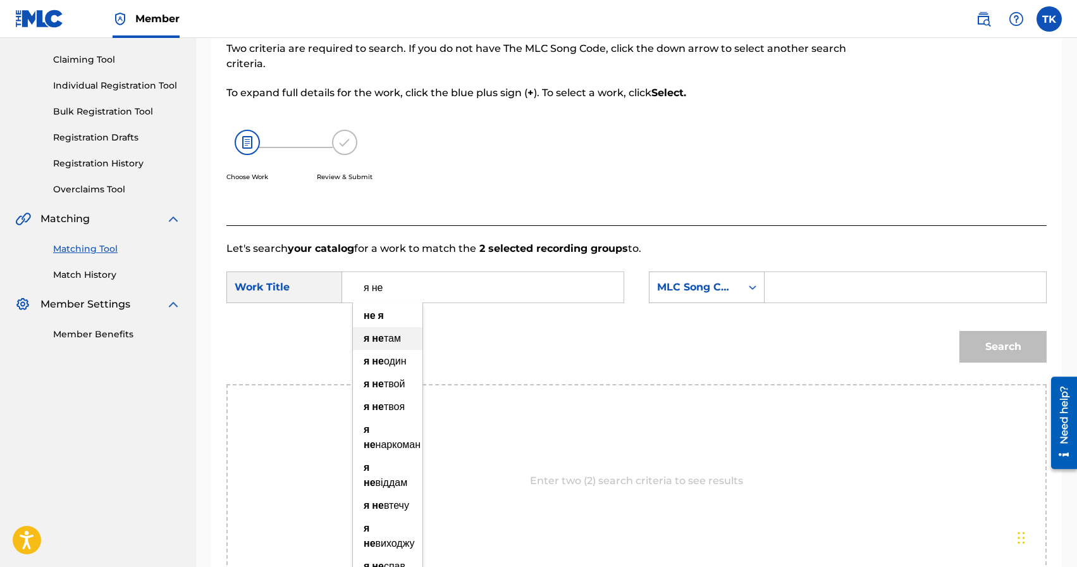
click at [401, 340] on span "там" at bounding box center [392, 338] width 17 height 12
type input "я не там"
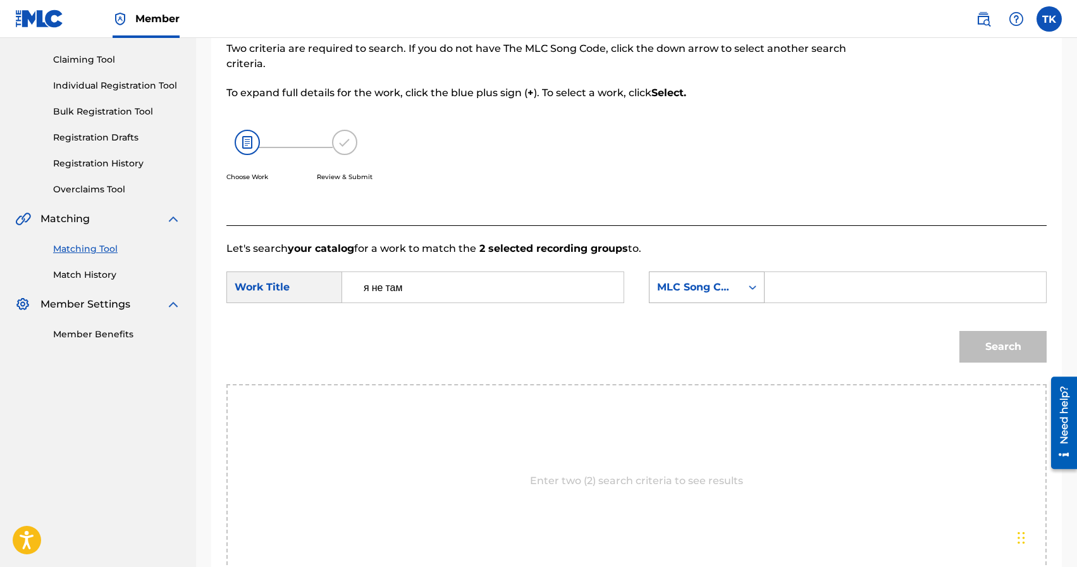
click at [718, 286] on div "MLC Song Code" at bounding box center [695, 286] width 77 height 15
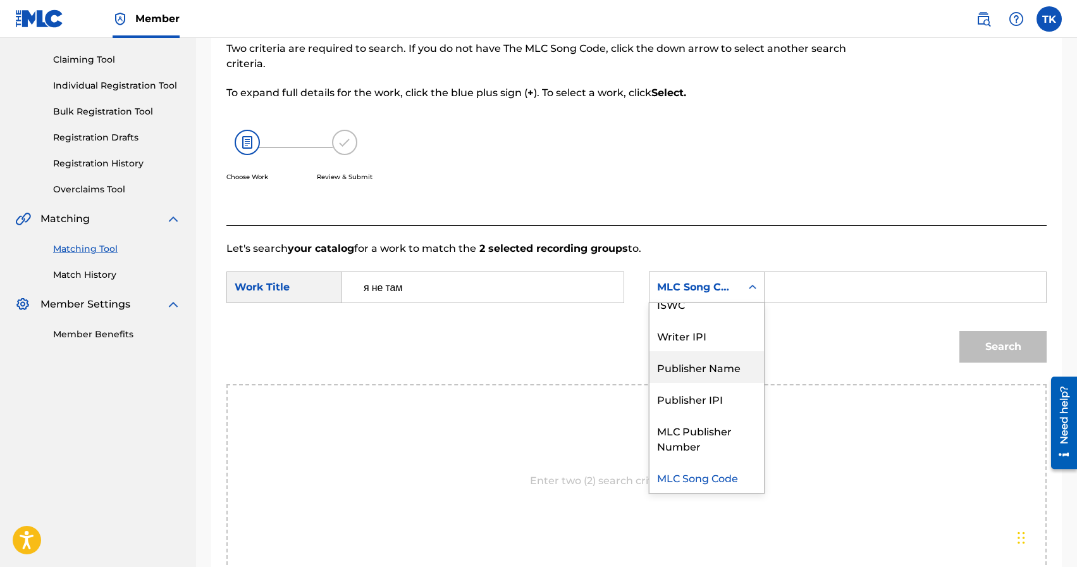
click at [711, 364] on div "Publisher Name" at bounding box center [706, 367] width 114 height 32
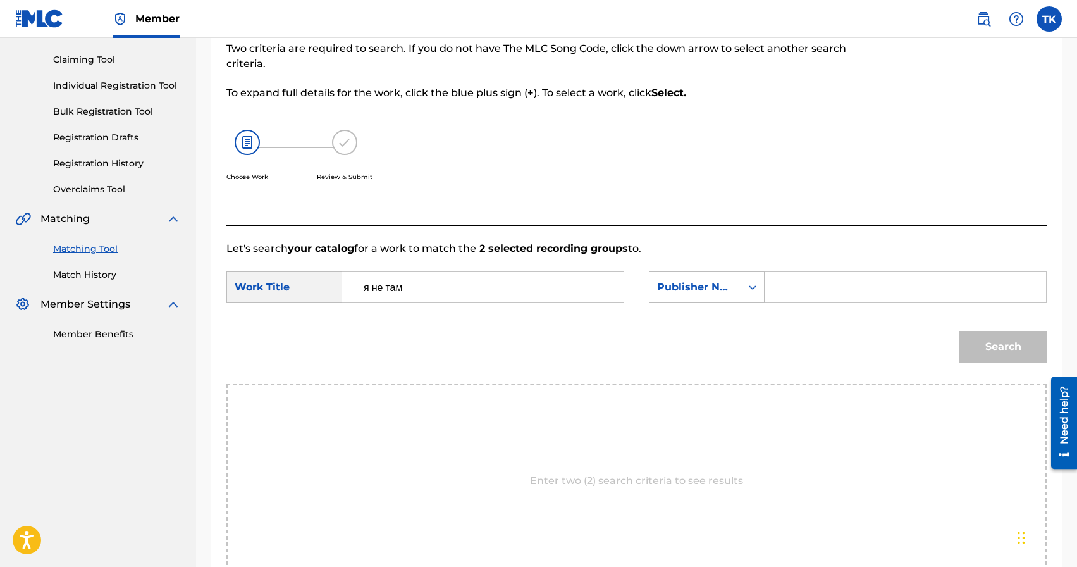
click at [806, 297] on input "Search Form" at bounding box center [905, 287] width 260 height 30
type input "INFINITY MUSIC"
click at [1004, 347] on button "Search" at bounding box center [1002, 347] width 87 height 32
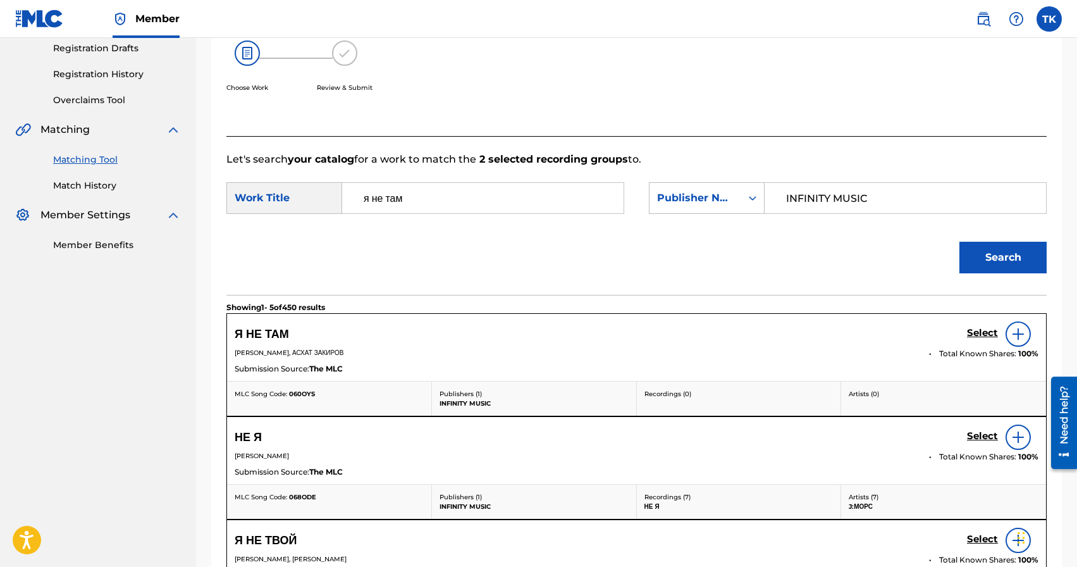
scroll to position [216, 0]
click at [972, 333] on h5 "Select" at bounding box center [982, 332] width 31 height 12
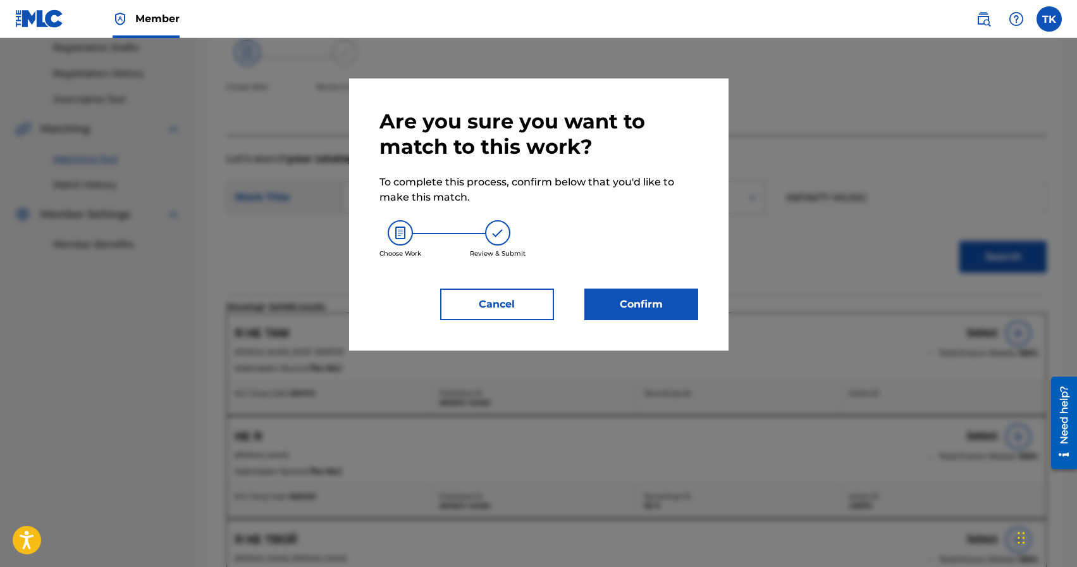
click at [649, 288] on button "Confirm" at bounding box center [641, 304] width 114 height 32
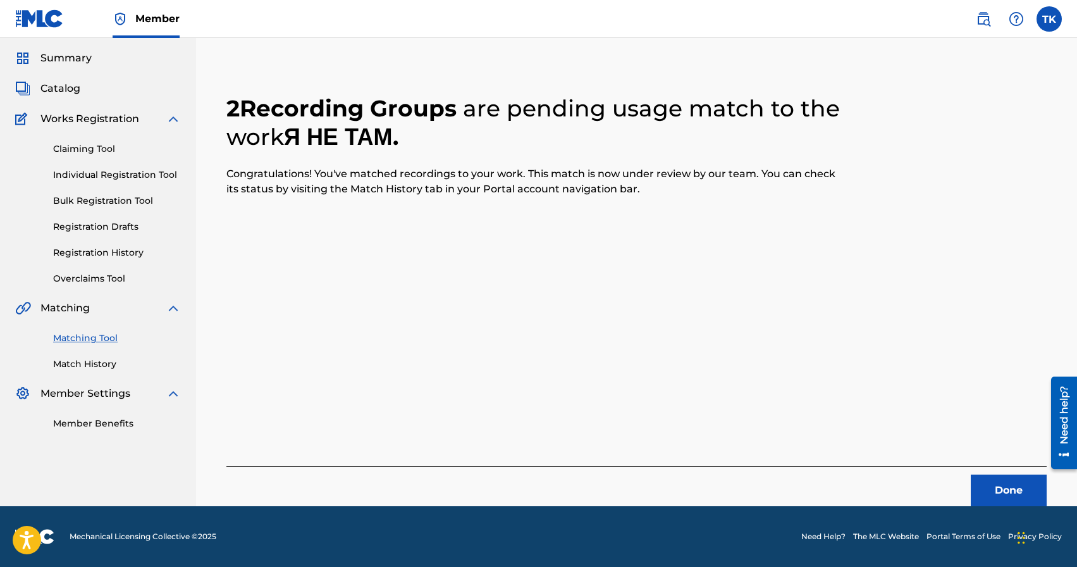
scroll to position [37, 0]
click at [979, 491] on button "Done" at bounding box center [1009, 490] width 76 height 32
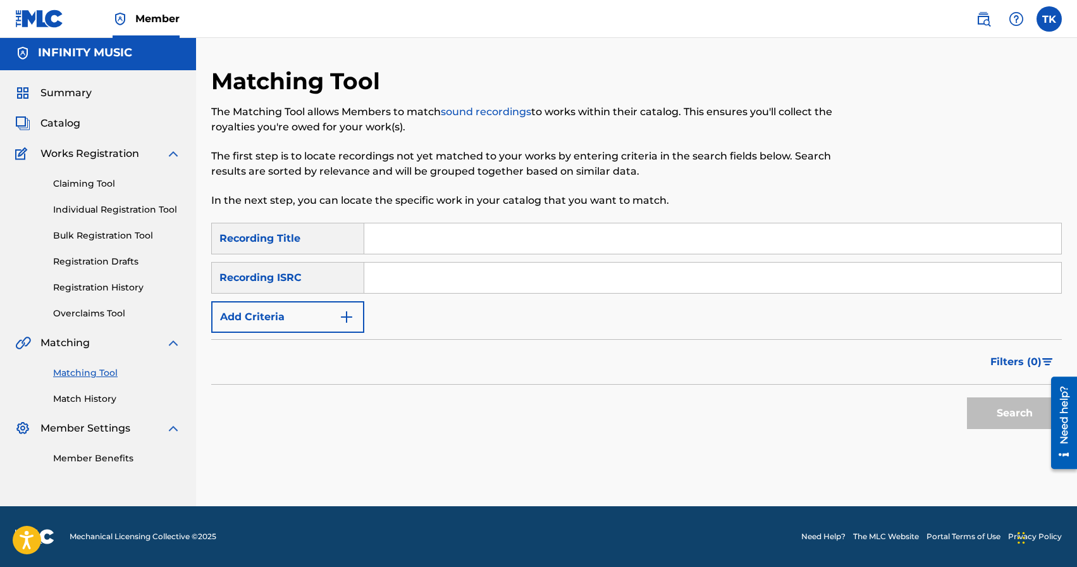
scroll to position [0, 0]
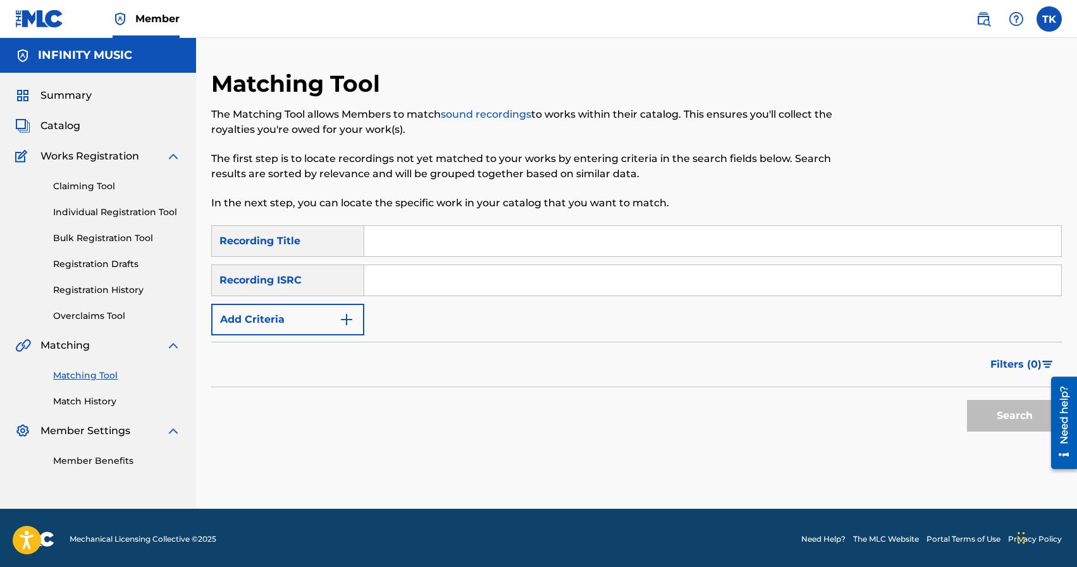
click at [477, 235] on input "Search Form" at bounding box center [712, 241] width 697 height 30
type input "холод 23"
click at [316, 328] on button "Add Criteria" at bounding box center [287, 320] width 153 height 32
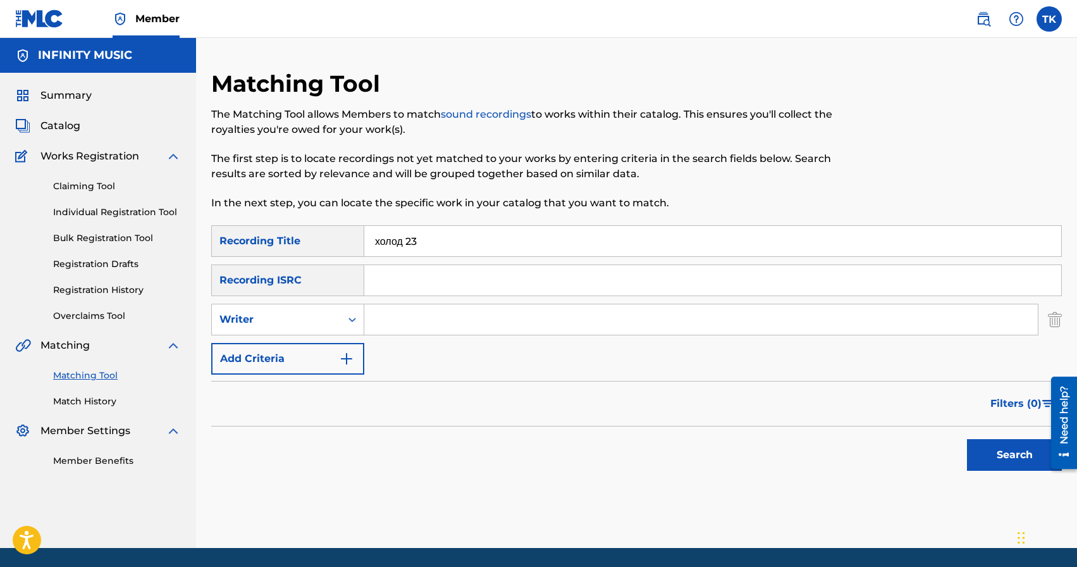
click at [316, 328] on div "Writer" at bounding box center [276, 319] width 129 height 24
click at [316, 349] on div "Recording Artist" at bounding box center [288, 351] width 152 height 32
click at [415, 324] on input "Search Form" at bounding box center [700, 319] width 673 height 30
type input "BRATPERA"
click at [998, 452] on button "Search" at bounding box center [1014, 455] width 95 height 32
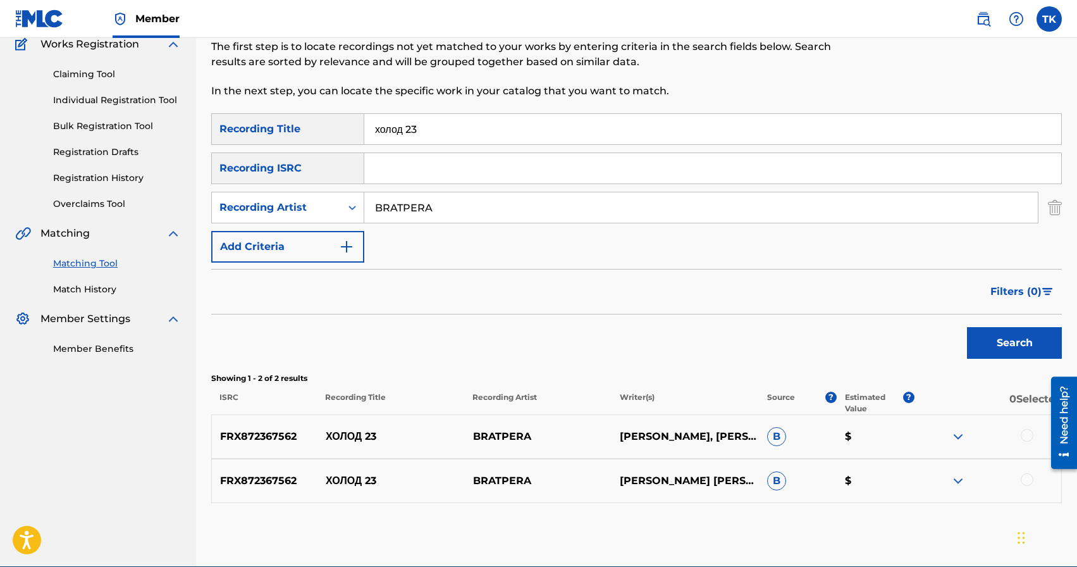
scroll to position [172, 0]
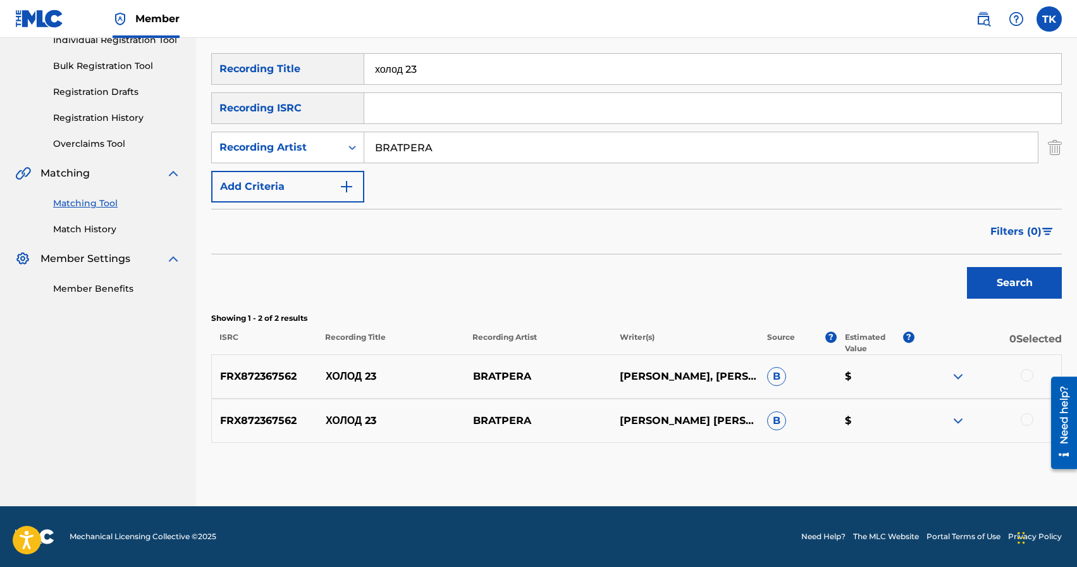
click at [1028, 423] on div at bounding box center [1027, 419] width 13 height 13
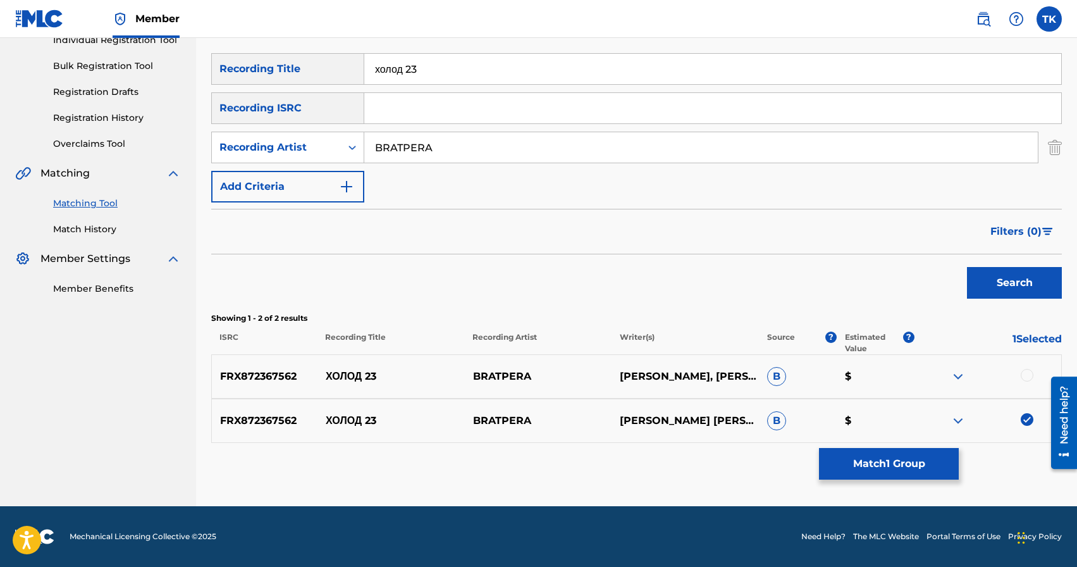
click at [1028, 374] on div at bounding box center [1027, 375] width 13 height 13
click at [914, 456] on button "Match 2 Groups" at bounding box center [889, 464] width 140 height 32
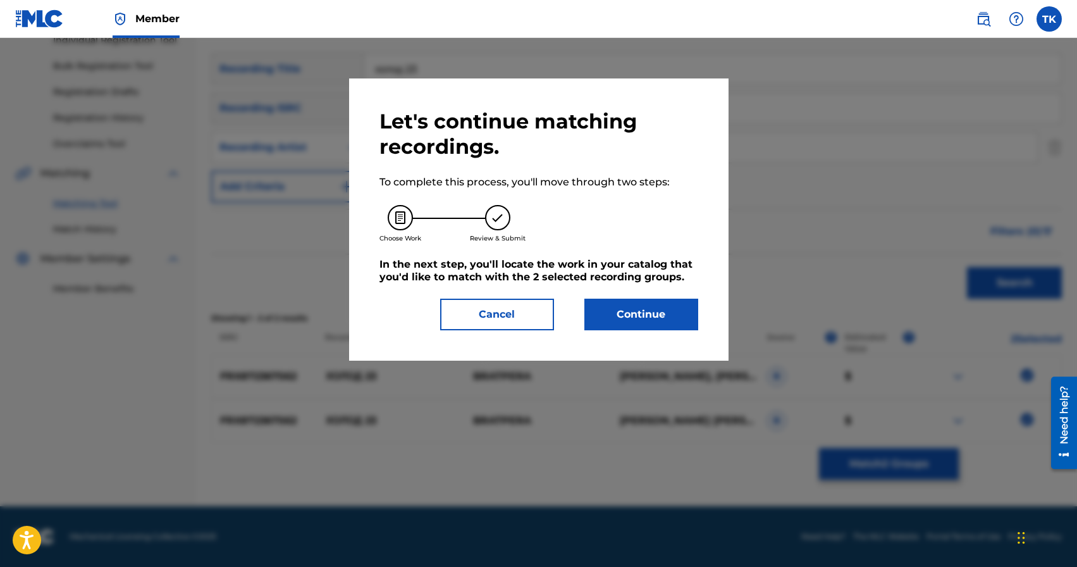
click at [675, 320] on button "Continue" at bounding box center [641, 314] width 114 height 32
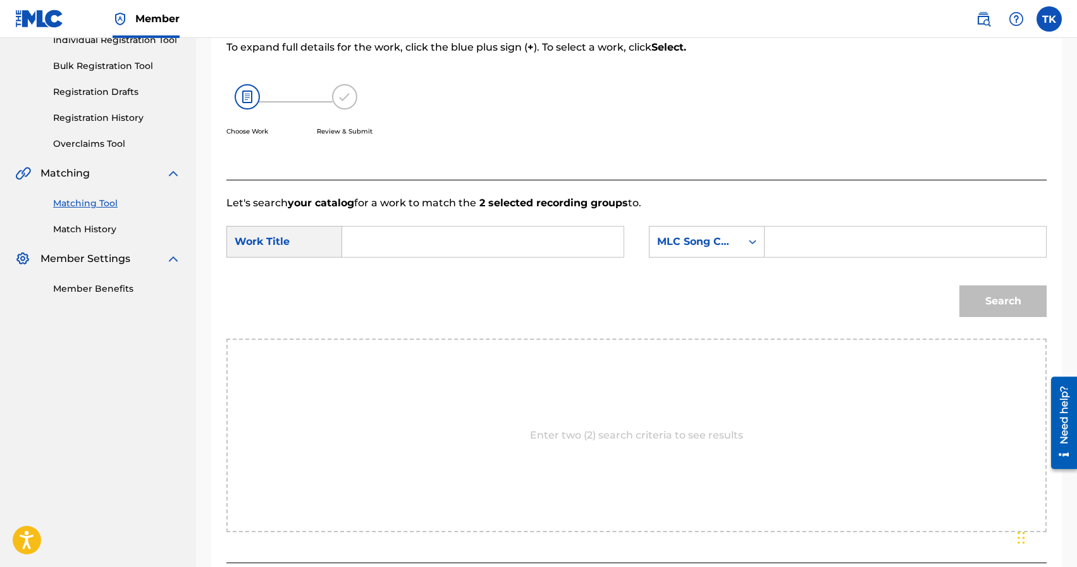
click at [516, 242] on input "Search Form" at bounding box center [483, 241] width 260 height 30
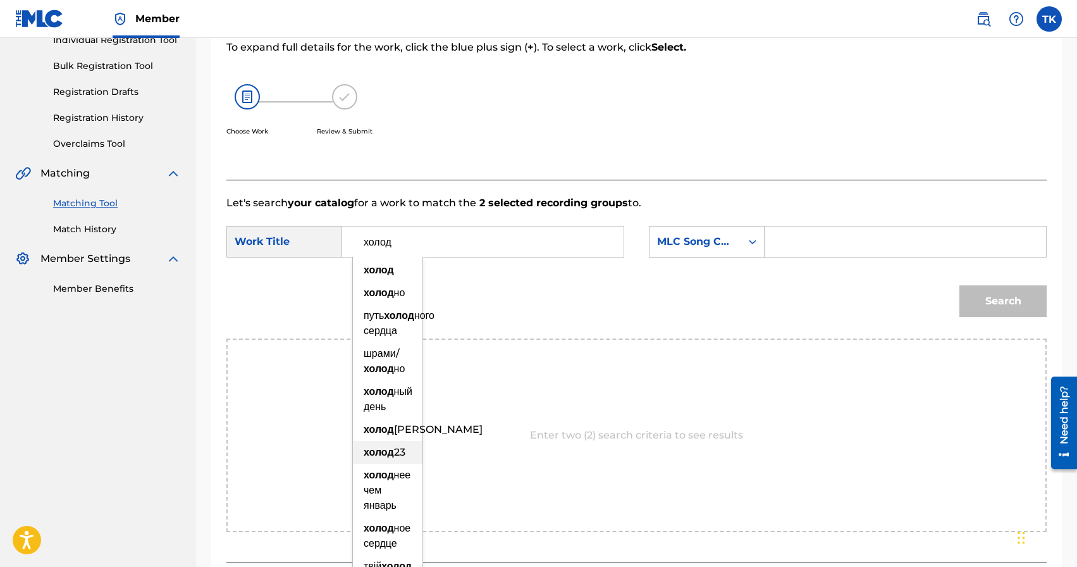
click at [398, 459] on div "холод 23" at bounding box center [388, 452] width 70 height 23
type input "холод 23"
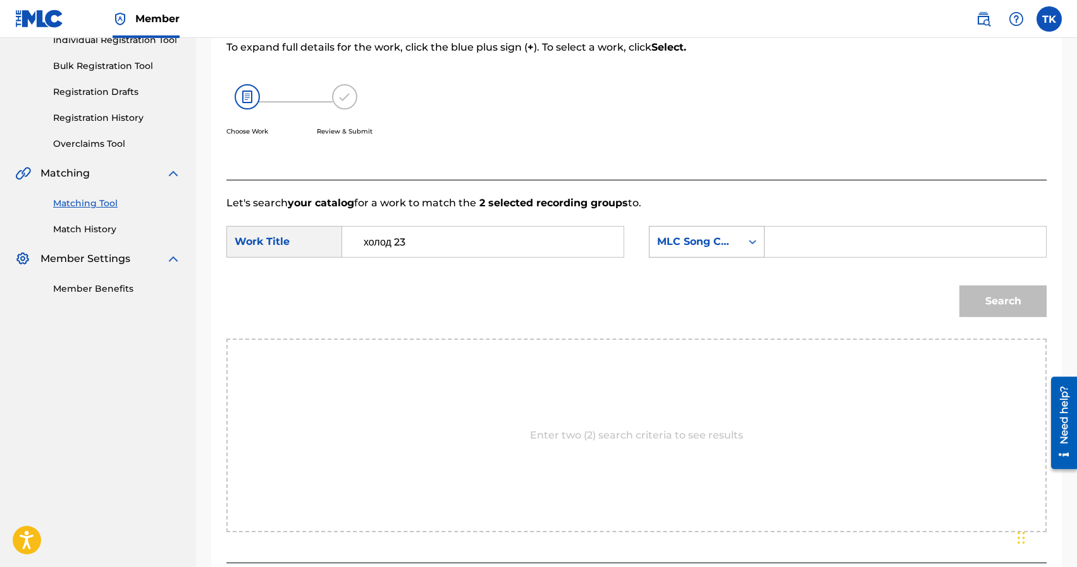
click at [701, 242] on div "MLC Song Code" at bounding box center [695, 241] width 77 height 15
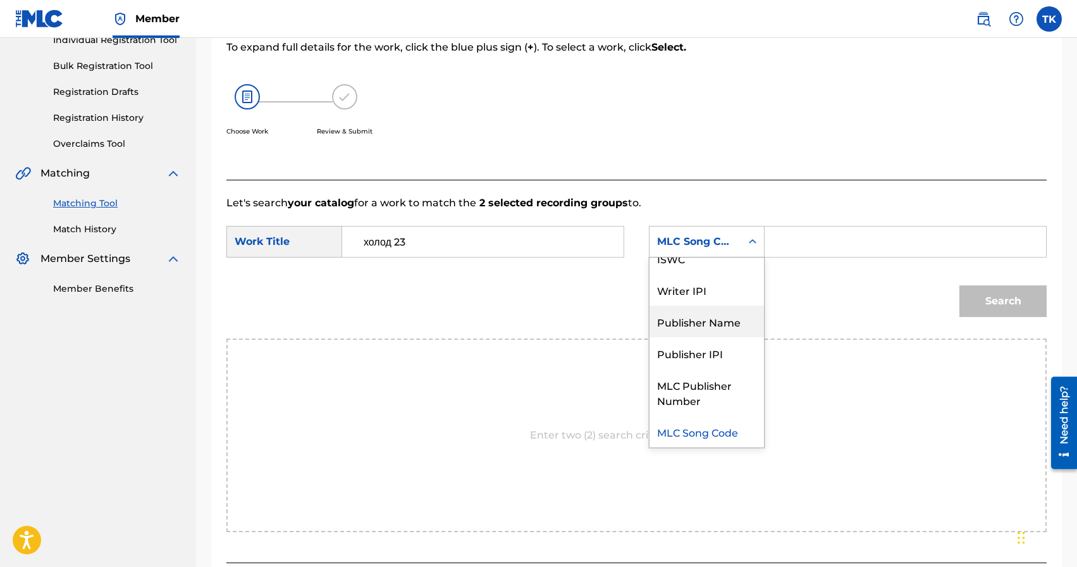
click at [700, 326] on div "Publisher Name" at bounding box center [706, 321] width 114 height 32
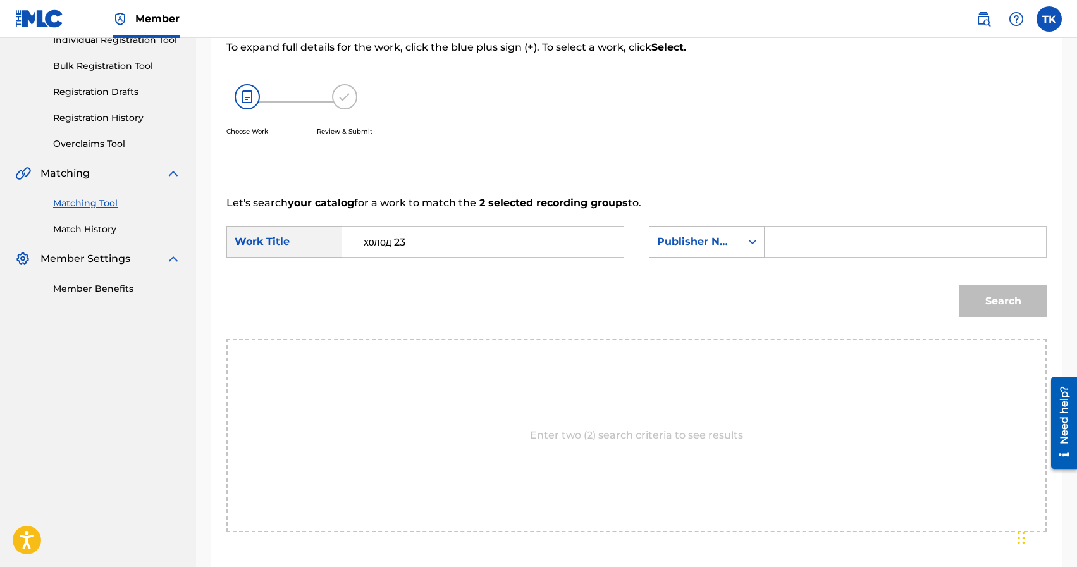
click at [824, 251] on input "Search Form" at bounding box center [905, 241] width 260 height 30
type input "INFINITY MUSIC"
click at [995, 300] on button "Search" at bounding box center [1002, 301] width 87 height 32
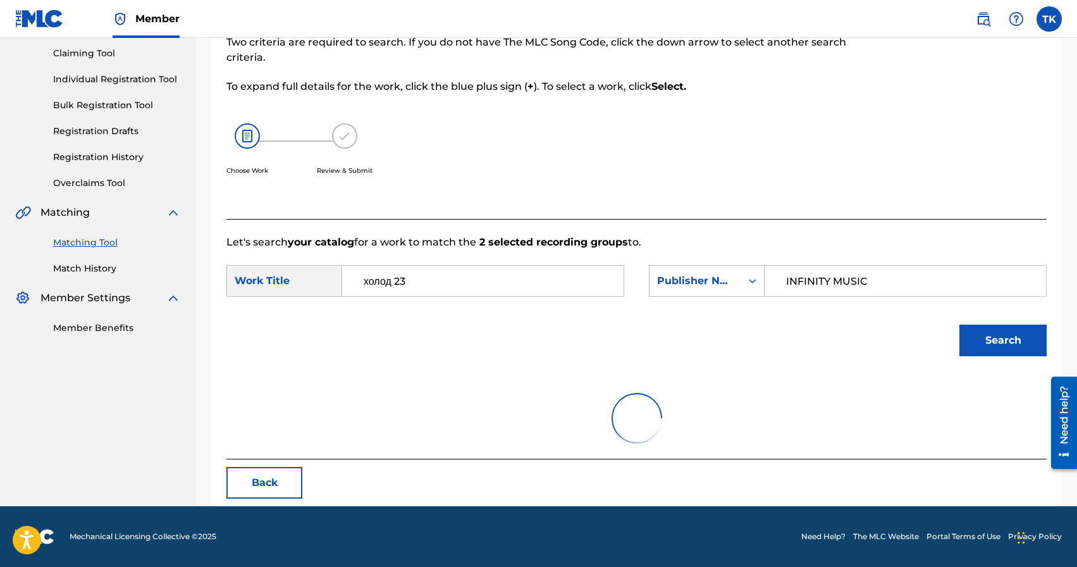
scroll to position [172, 0]
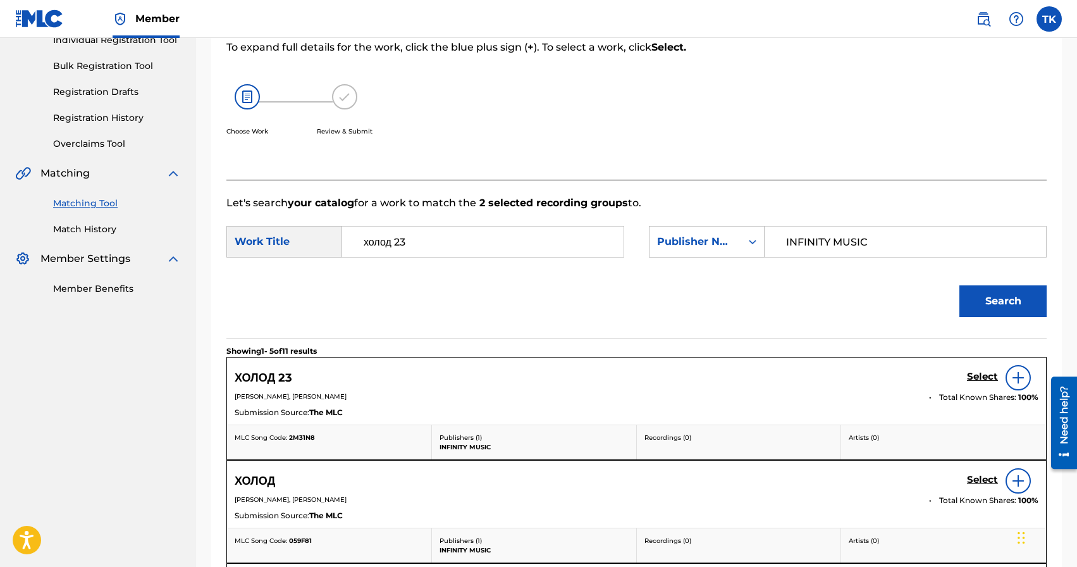
click at [974, 377] on h5 "Select" at bounding box center [982, 377] width 31 height 12
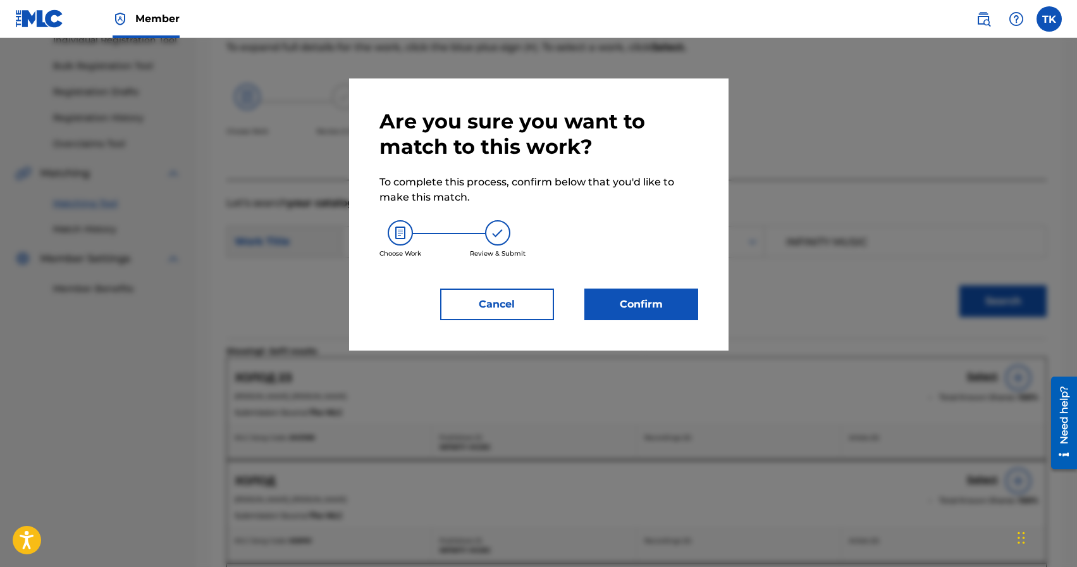
click at [526, 309] on button "Cancel" at bounding box center [497, 304] width 114 height 32
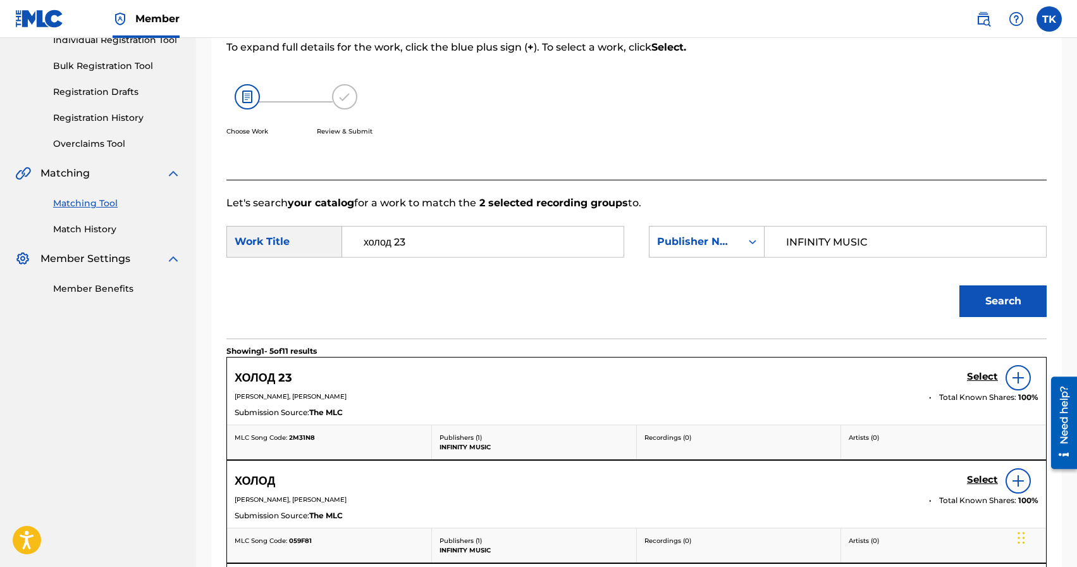
click at [976, 377] on h5 "Select" at bounding box center [982, 377] width 31 height 12
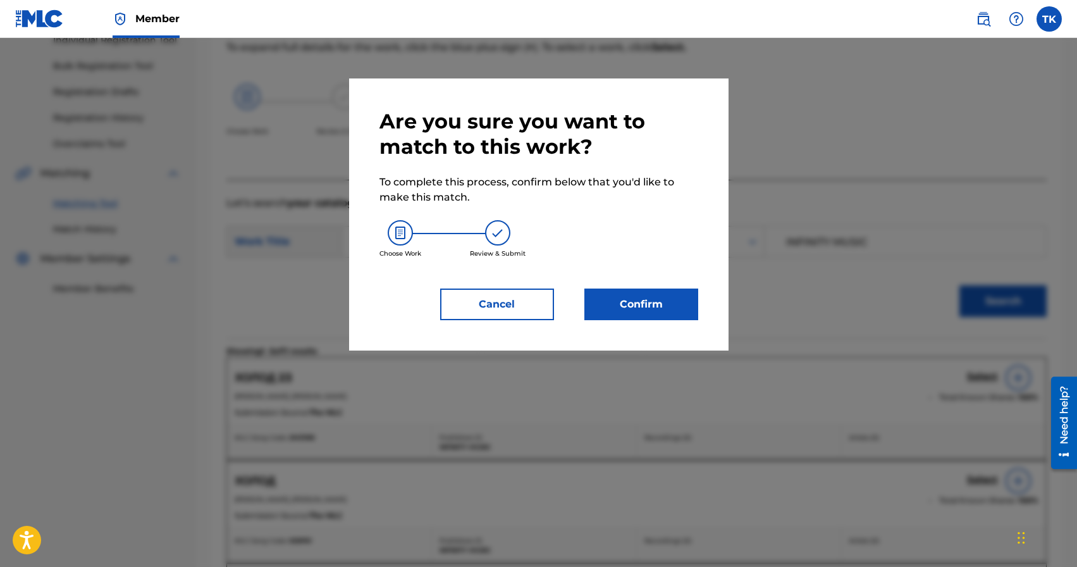
click at [665, 295] on button "Confirm" at bounding box center [641, 304] width 114 height 32
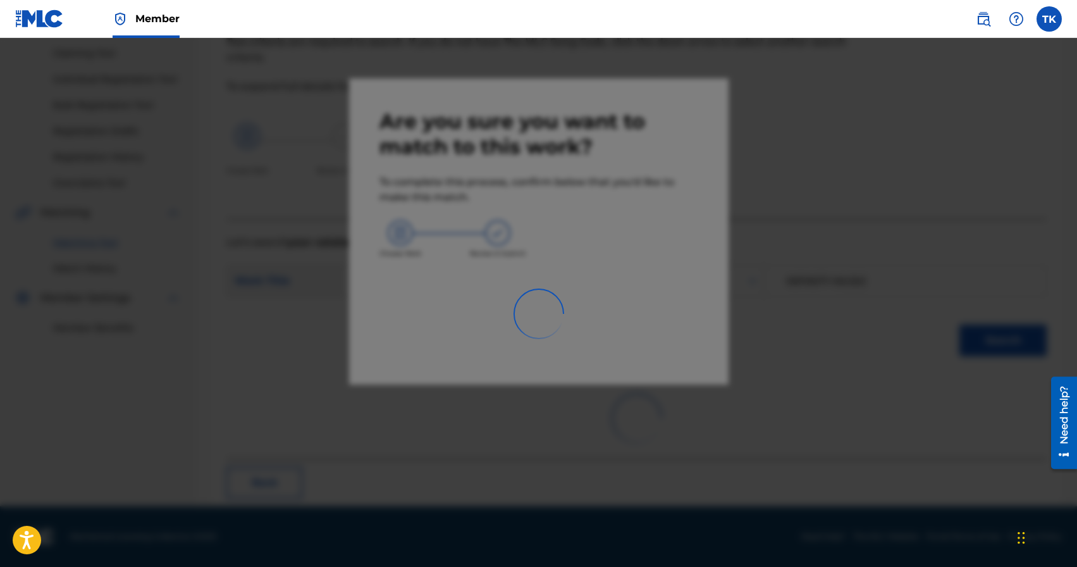
scroll to position [37, 0]
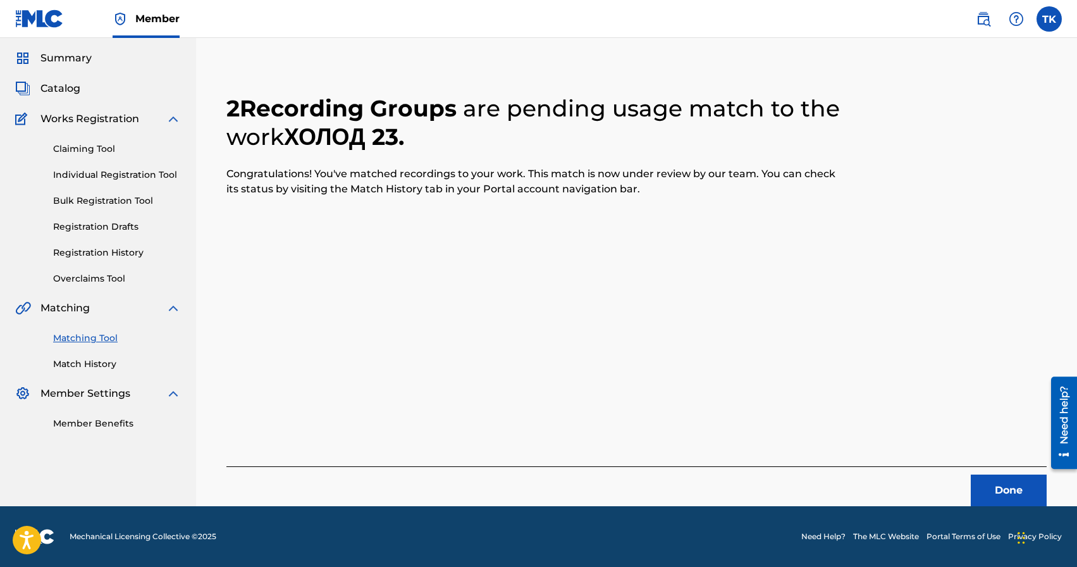
click at [979, 488] on button "Done" at bounding box center [1009, 490] width 76 height 32
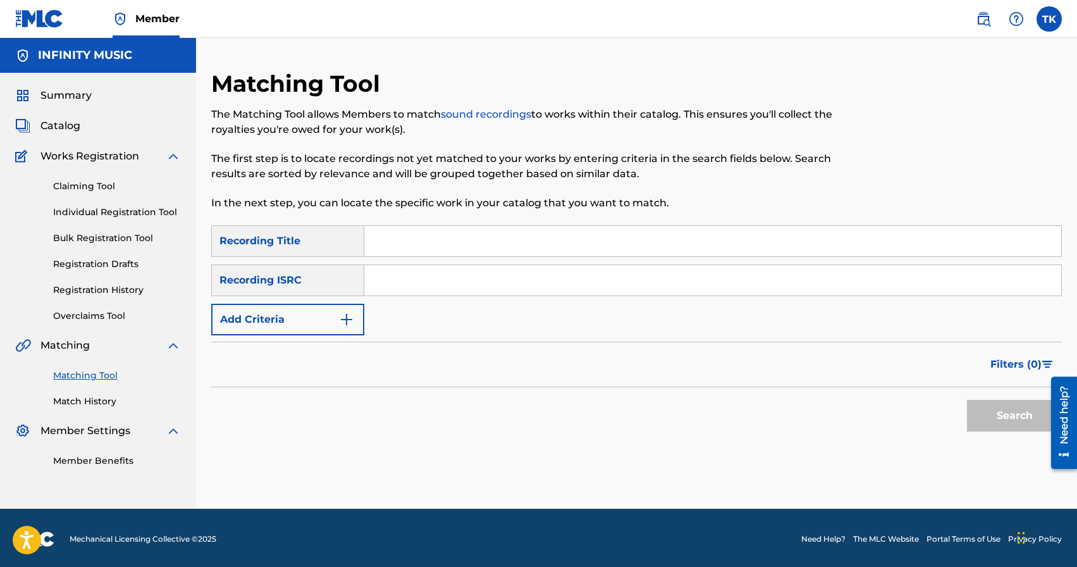
click at [414, 243] on input "Search Form" at bounding box center [712, 241] width 697 height 30
type input "побочный эффект"
click at [315, 323] on button "Add Criteria" at bounding box center [287, 320] width 153 height 32
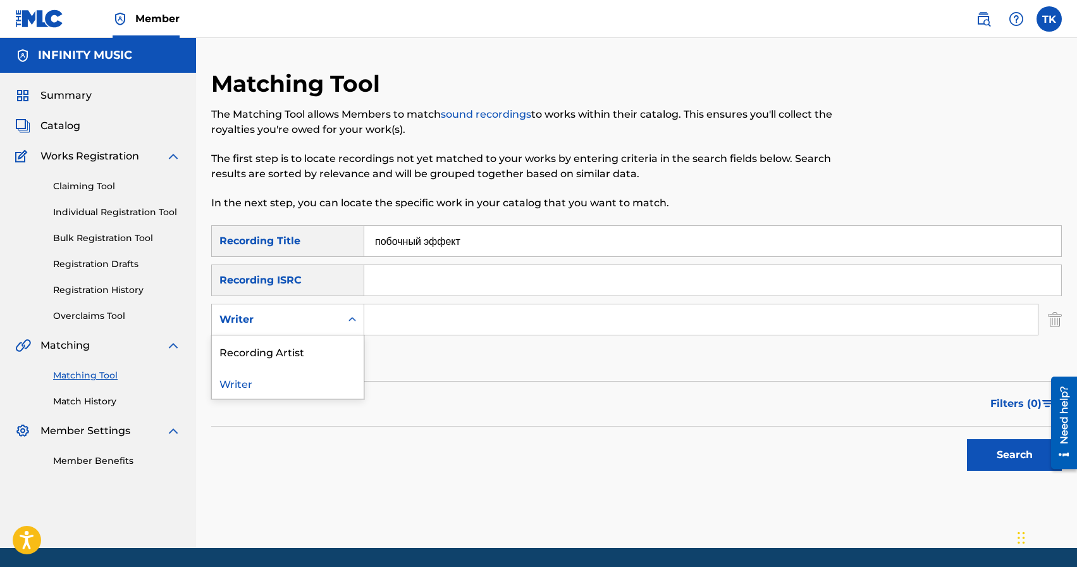
click at [315, 323] on div "Writer" at bounding box center [276, 319] width 114 height 15
click at [314, 347] on div "Recording Artist" at bounding box center [288, 351] width 152 height 32
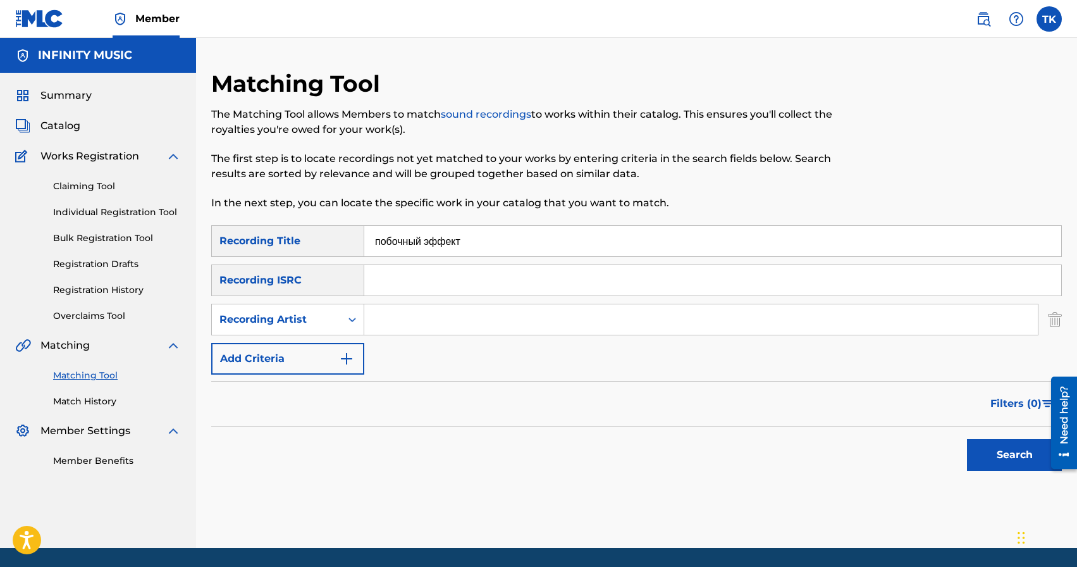
click at [393, 322] on input "Search Form" at bounding box center [700, 319] width 673 height 30
type input "BRATPERA"
click at [986, 456] on button "Search" at bounding box center [1014, 455] width 95 height 32
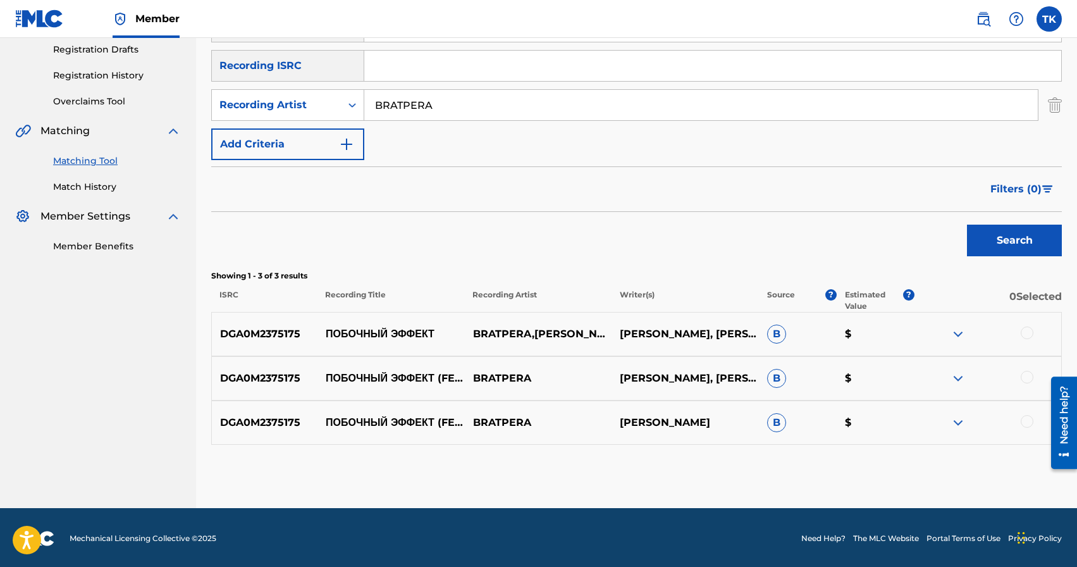
scroll to position [216, 0]
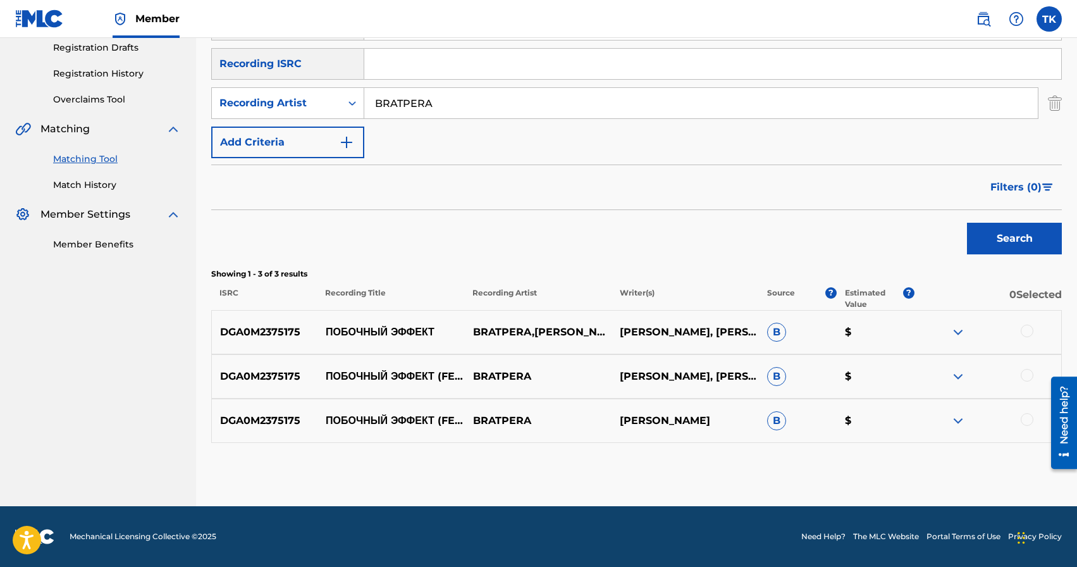
click at [1028, 422] on div at bounding box center [1027, 419] width 13 height 13
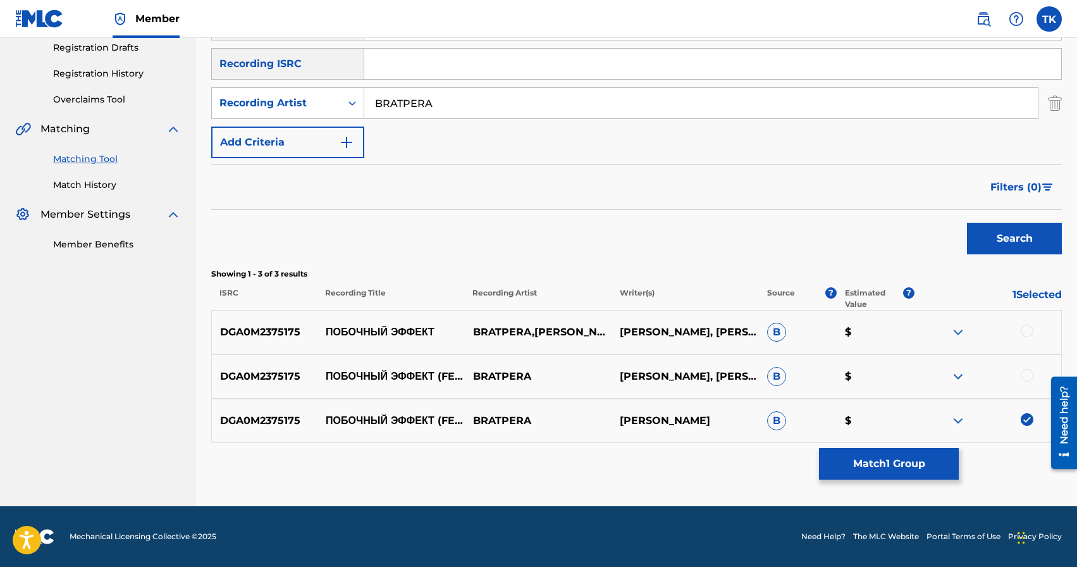
click at [1026, 371] on div at bounding box center [1027, 375] width 13 height 13
click at [1026, 331] on div at bounding box center [1027, 330] width 13 height 13
click at [913, 463] on button "Match 3 Groups" at bounding box center [889, 464] width 140 height 32
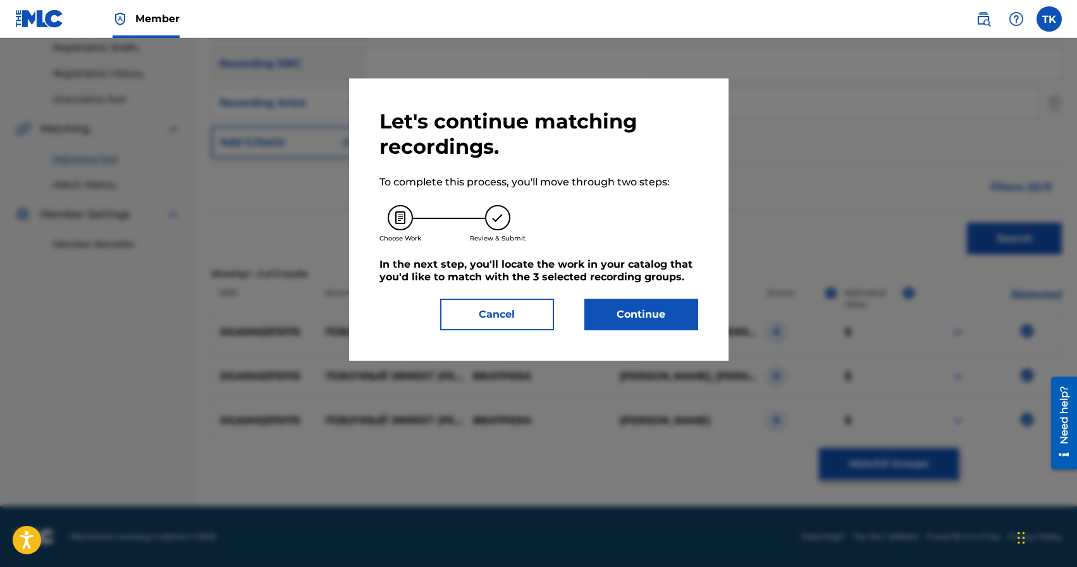
click at [641, 307] on button "Continue" at bounding box center [641, 314] width 114 height 32
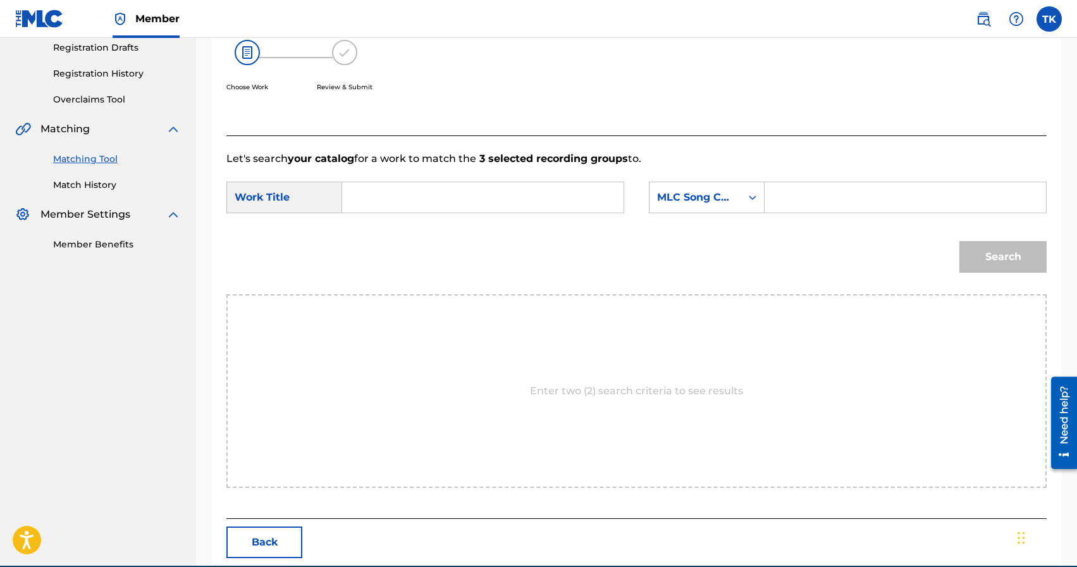
click at [532, 200] on input "Search Form" at bounding box center [483, 197] width 260 height 30
click at [398, 235] on span "ый эффект" at bounding box center [388, 232] width 49 height 27
type input "побочный эффект"
click at [771, 199] on div "Search Form" at bounding box center [905, 197] width 282 height 32
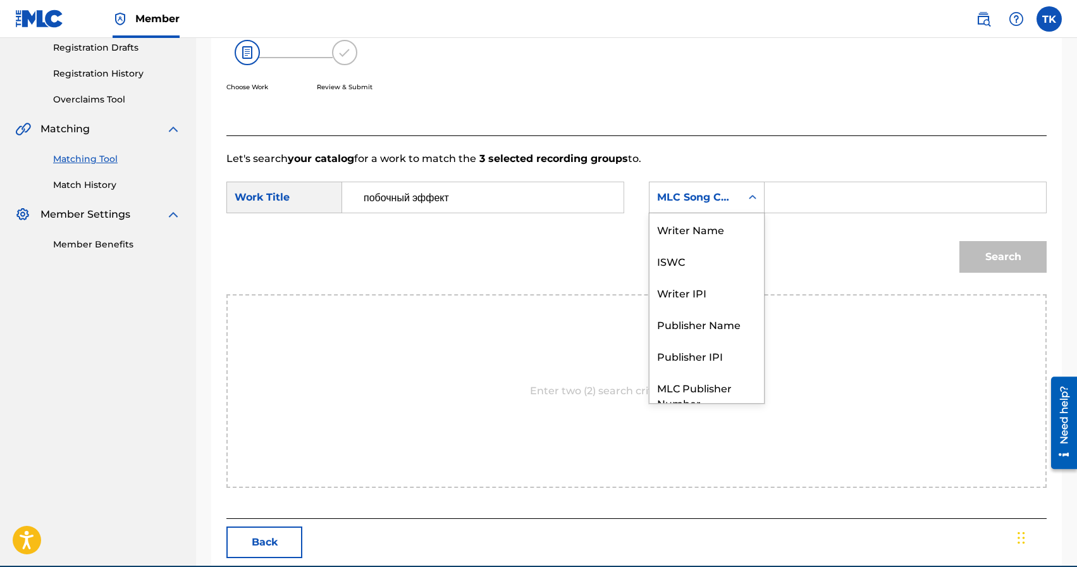
click at [744, 199] on div "Search Form" at bounding box center [752, 197] width 23 height 23
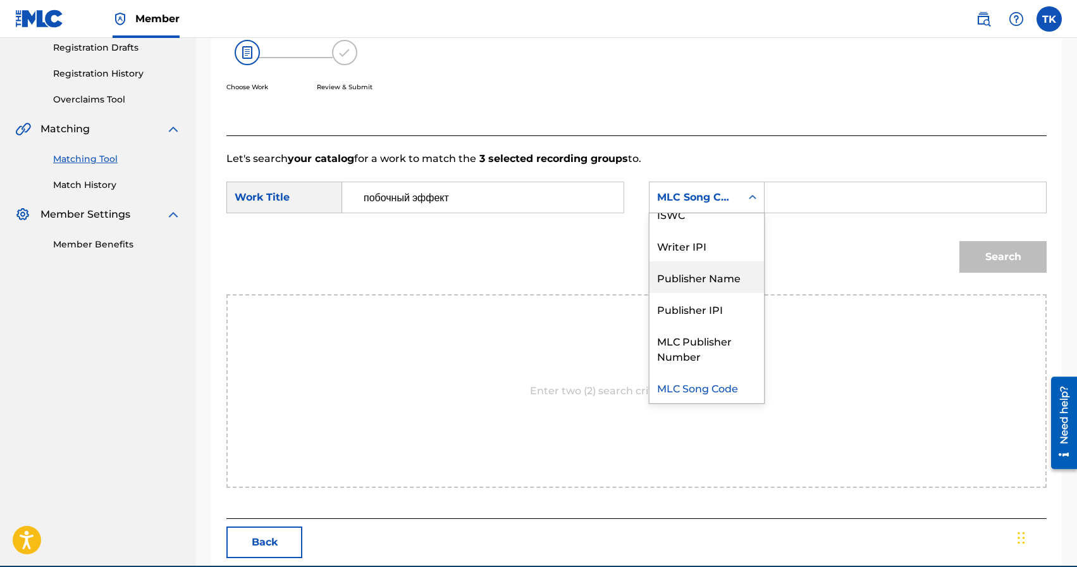
click at [720, 273] on div "Publisher Name" at bounding box center [706, 277] width 114 height 32
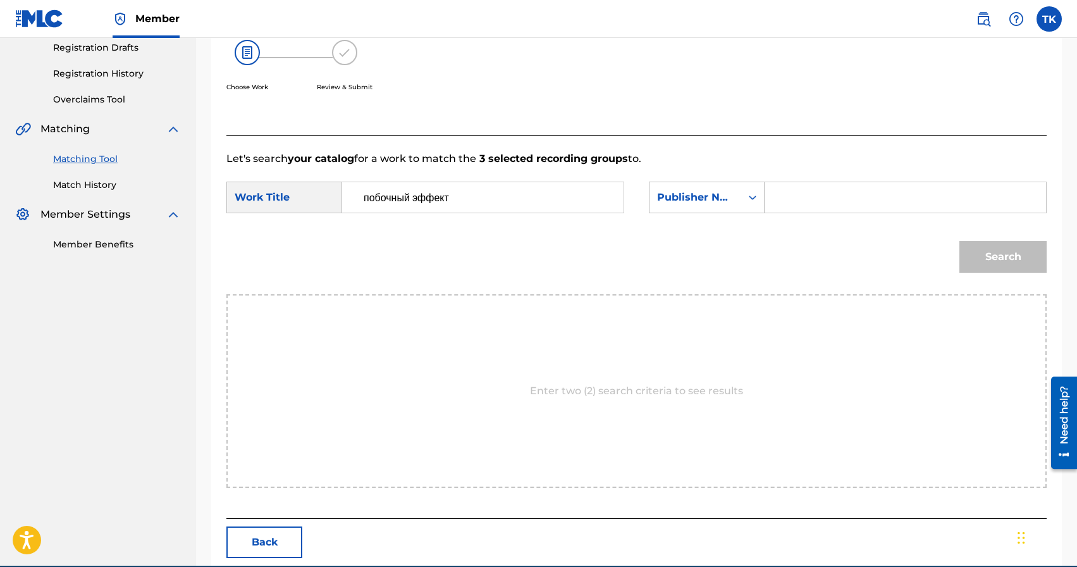
click at [780, 216] on div "SearchWithCriteriafbf7c0cd-03bf-46a9-8373-dffb67517144 Work Title побочный эффе…" at bounding box center [636, 200] width 820 height 39
click at [787, 207] on input "Search Form" at bounding box center [905, 197] width 260 height 30
type input "INFINITY MUSIC"
click at [997, 260] on button "Search" at bounding box center [1002, 257] width 87 height 32
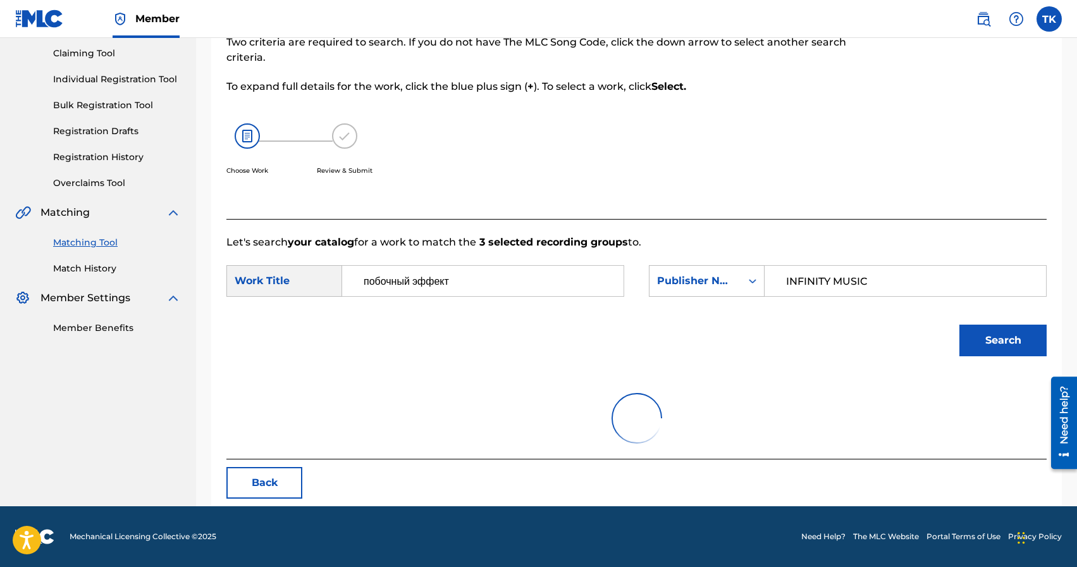
scroll to position [216, 0]
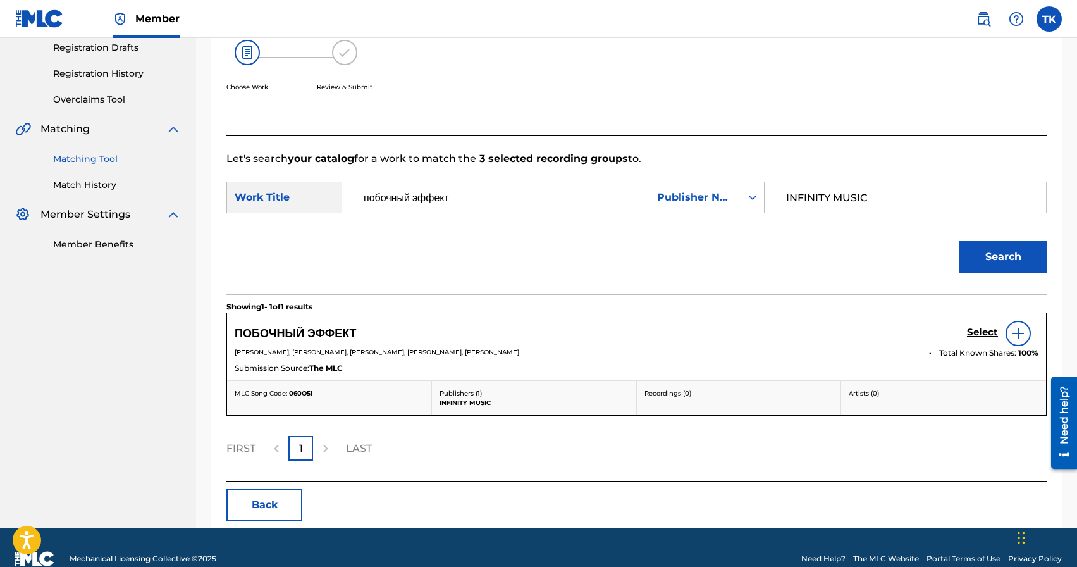
click at [978, 333] on h5 "Select" at bounding box center [982, 332] width 31 height 12
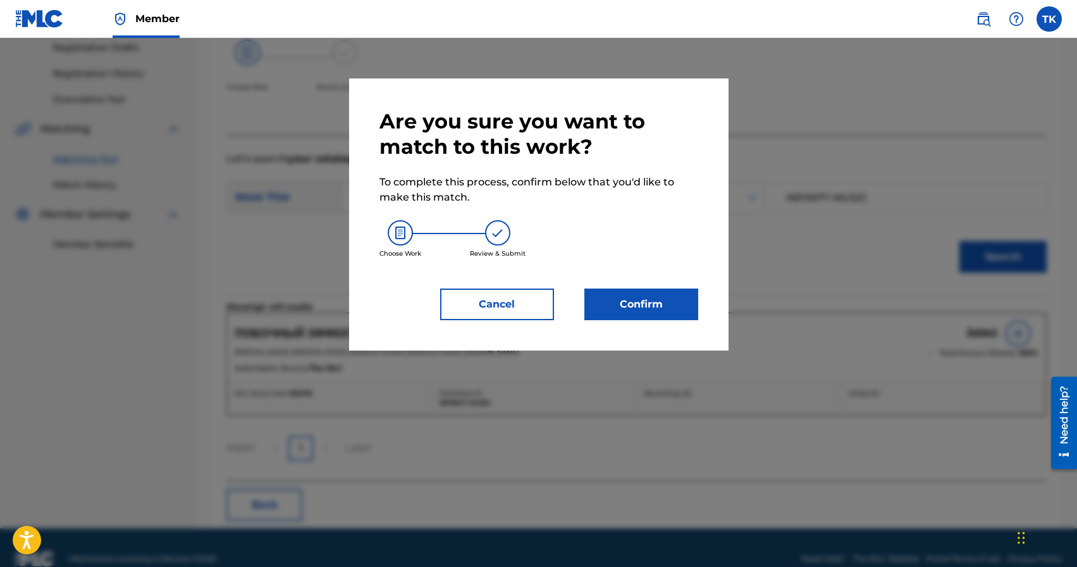
click at [689, 312] on button "Confirm" at bounding box center [641, 304] width 114 height 32
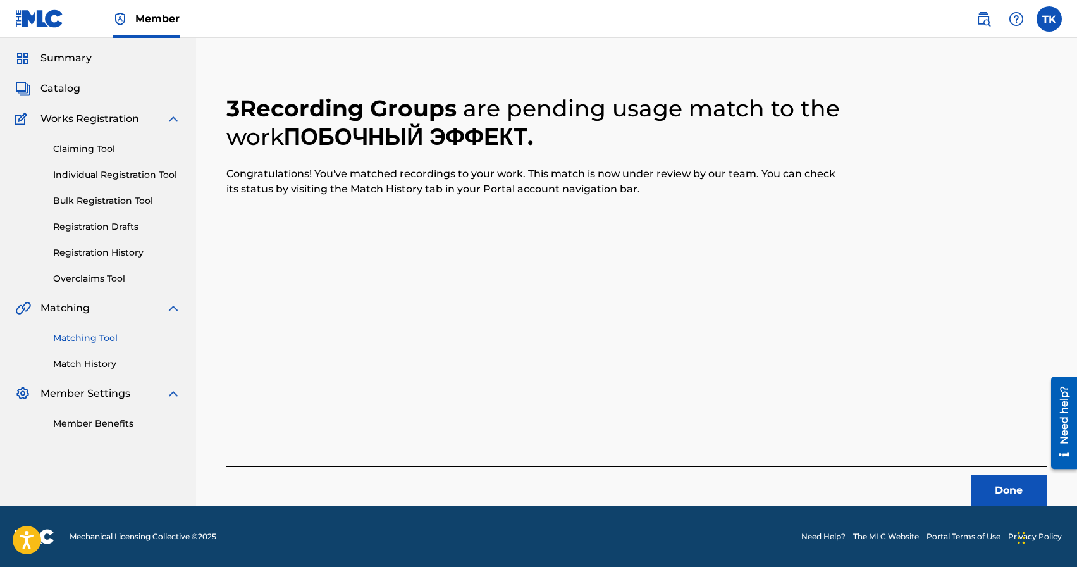
scroll to position [37, 0]
click at [988, 486] on button "Done" at bounding box center [1009, 490] width 76 height 32
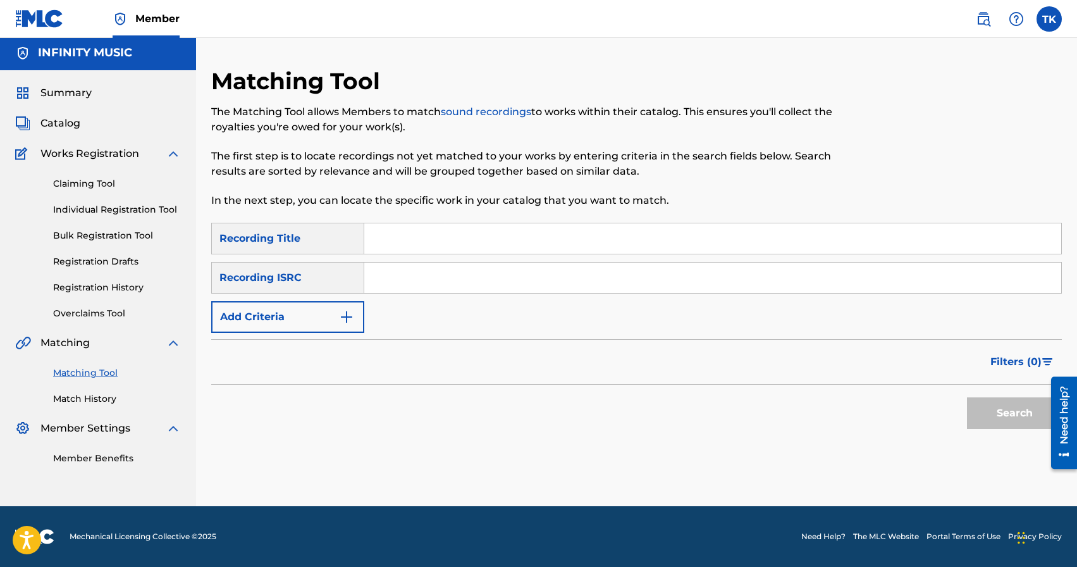
scroll to position [0, 0]
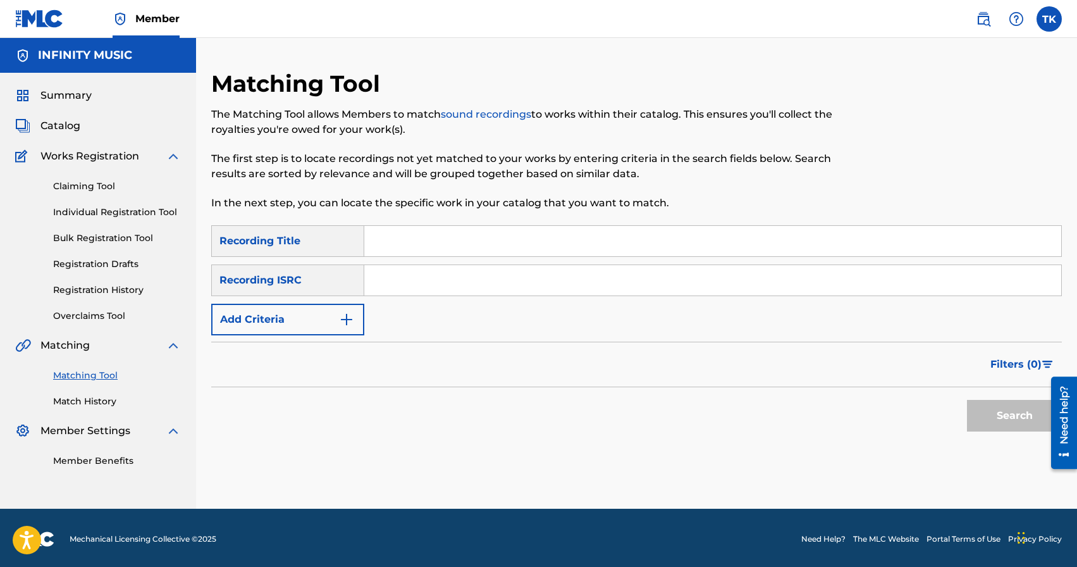
click at [448, 247] on input "Search Form" at bounding box center [712, 241] width 697 height 30
type input "монохром"
click at [338, 326] on button "Add Criteria" at bounding box center [287, 320] width 153 height 32
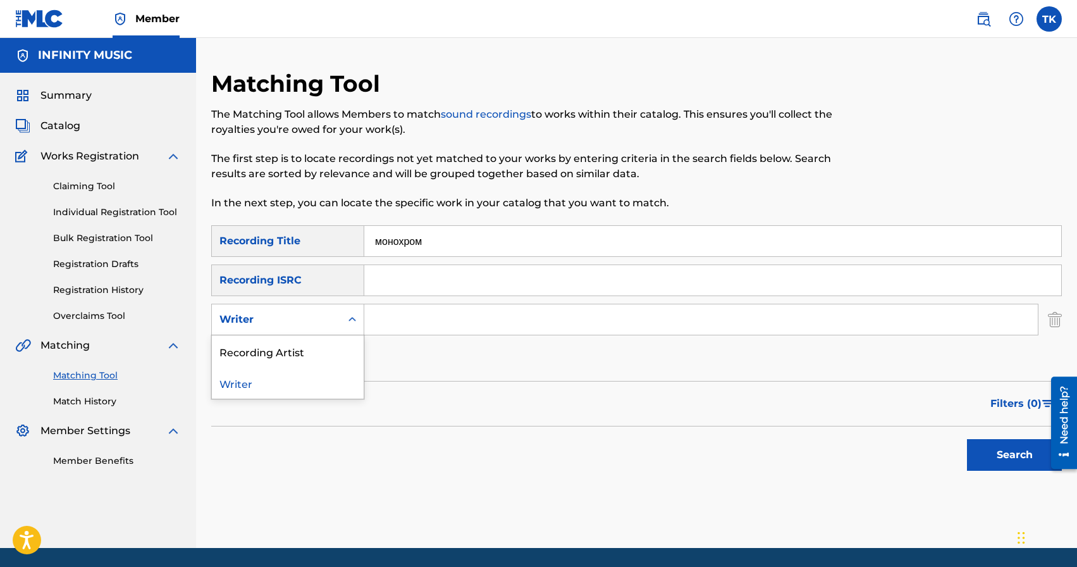
click at [338, 326] on div "Writer" at bounding box center [276, 319] width 129 height 24
click at [336, 352] on div "Recording Artist" at bounding box center [288, 351] width 152 height 32
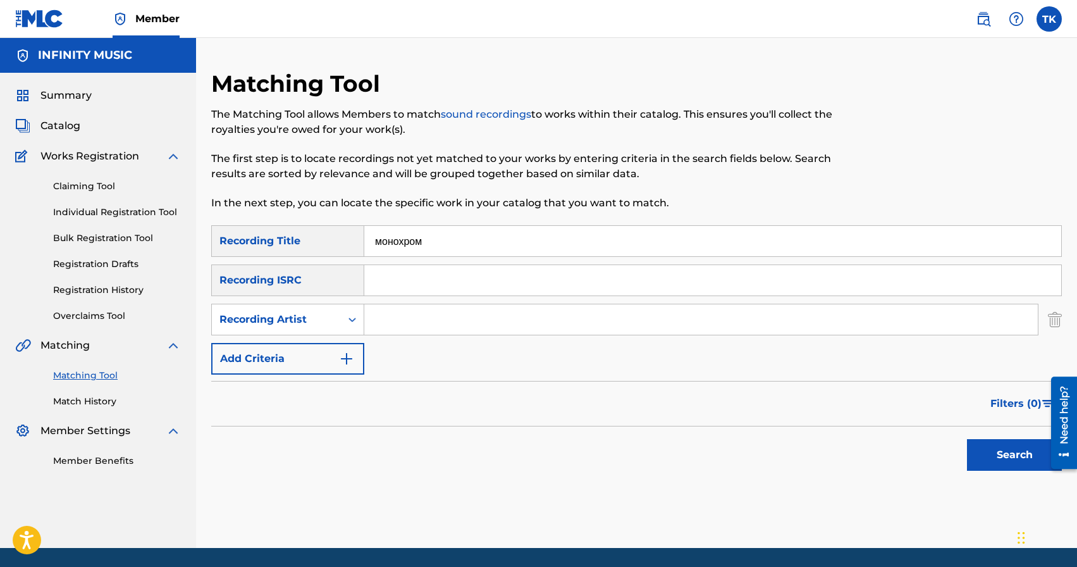
click at [398, 321] on input "Search Form" at bounding box center [700, 319] width 673 height 30
type input "BRATPERA"
click at [972, 454] on button "Search" at bounding box center [1014, 455] width 95 height 32
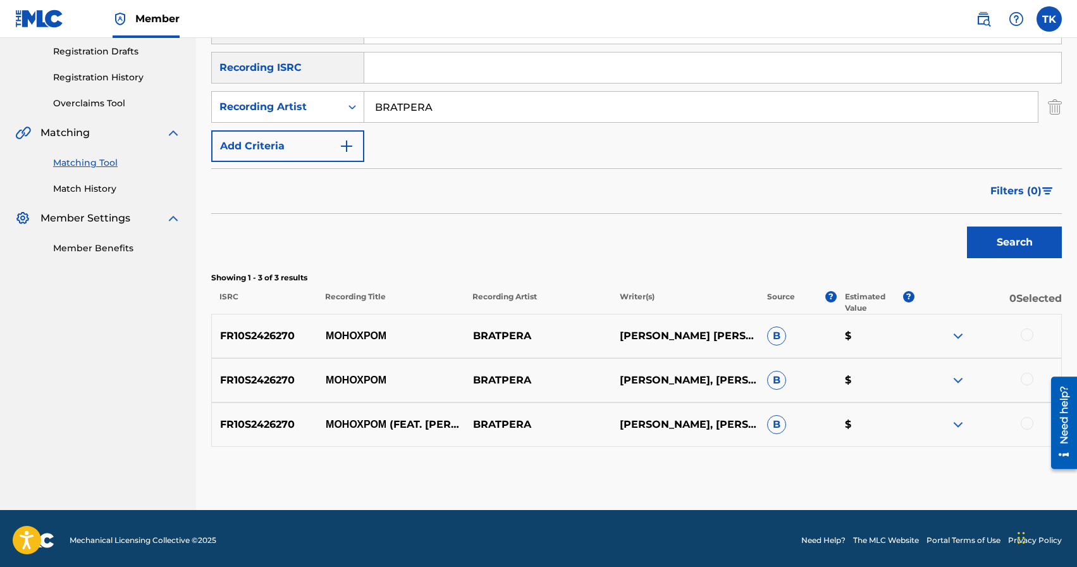
scroll to position [216, 0]
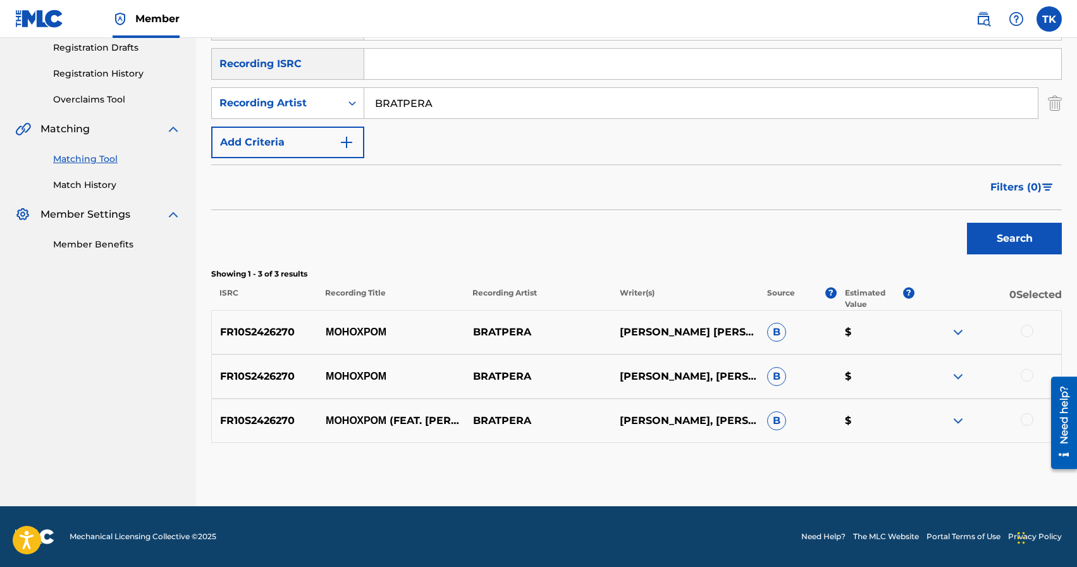
click at [1028, 422] on div at bounding box center [1027, 419] width 13 height 13
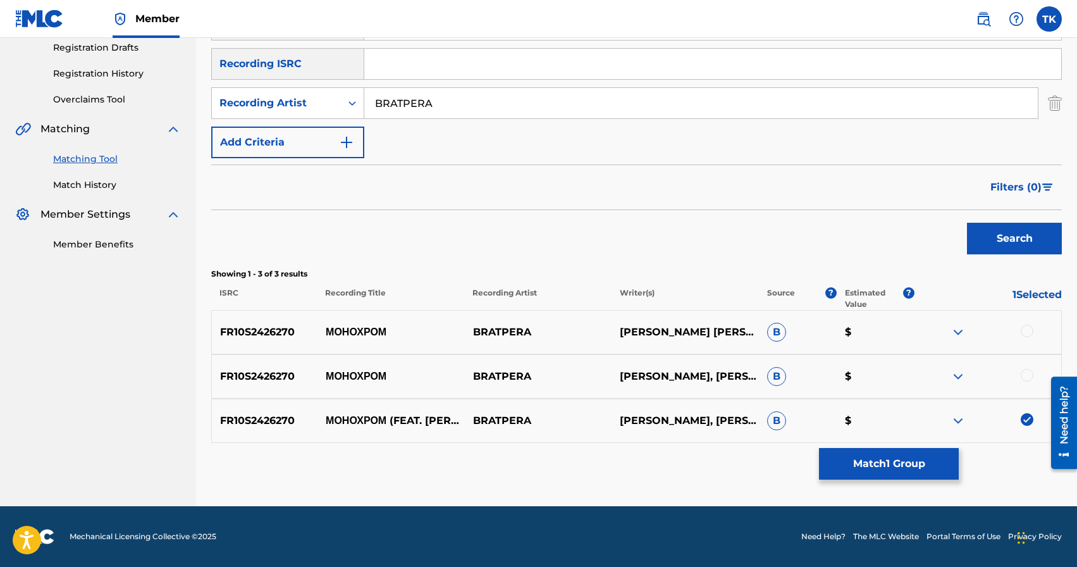
click at [1029, 375] on div at bounding box center [1027, 375] width 13 height 13
click at [1027, 329] on div at bounding box center [1027, 330] width 13 height 13
click at [895, 476] on button "Match 3 Groups" at bounding box center [889, 464] width 140 height 32
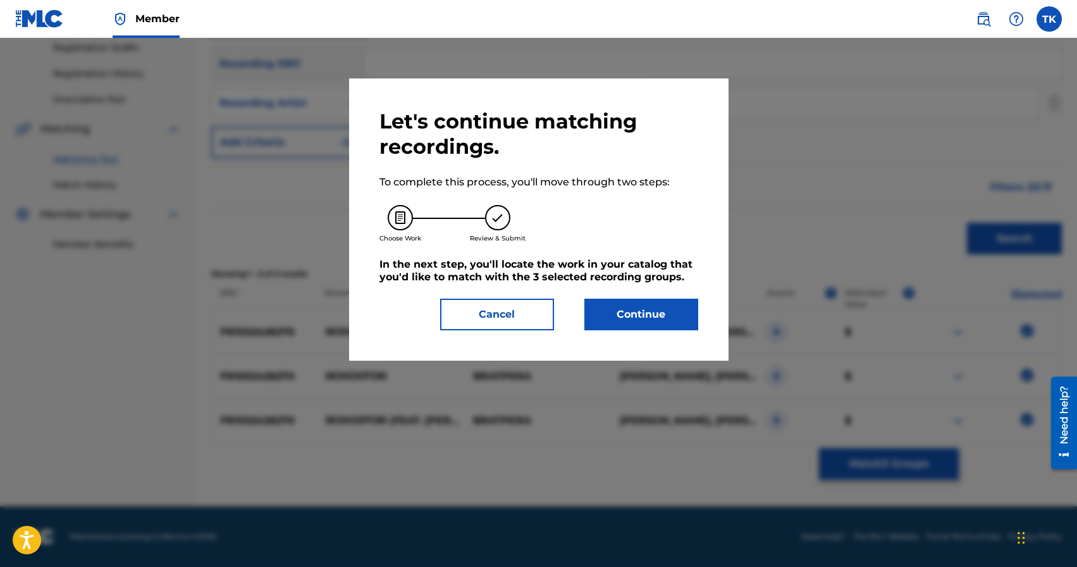
click at [672, 322] on button "Continue" at bounding box center [641, 314] width 114 height 32
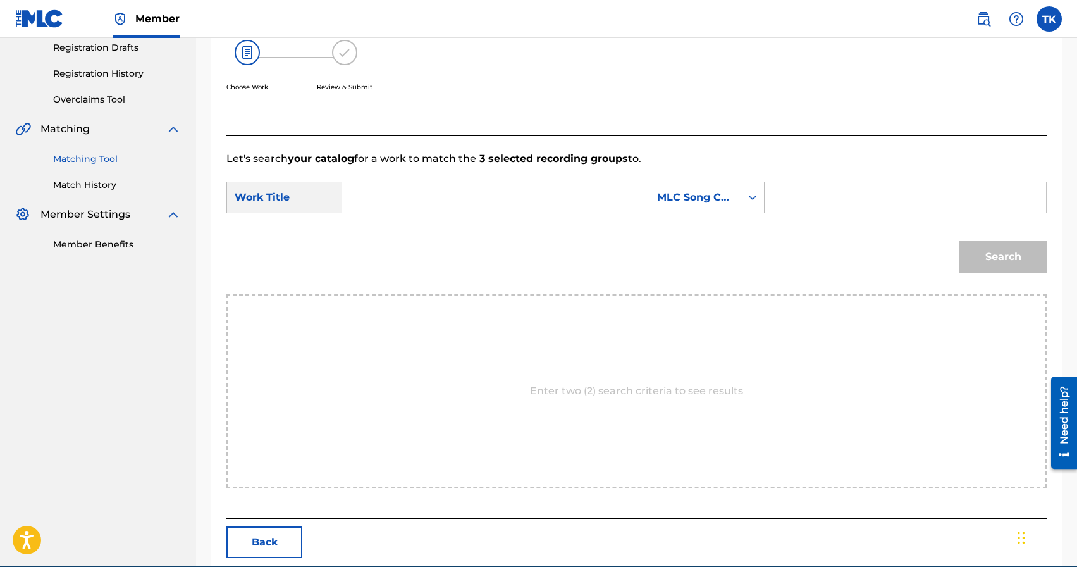
click at [551, 193] on input "Search Form" at bounding box center [483, 197] width 260 height 30
click at [411, 228] on span "хром" at bounding box center [401, 225] width 23 height 12
type input "монохром"
click at [769, 195] on div "Search Form" at bounding box center [905, 197] width 282 height 32
click at [750, 196] on icon "Search Form" at bounding box center [753, 197] width 8 height 4
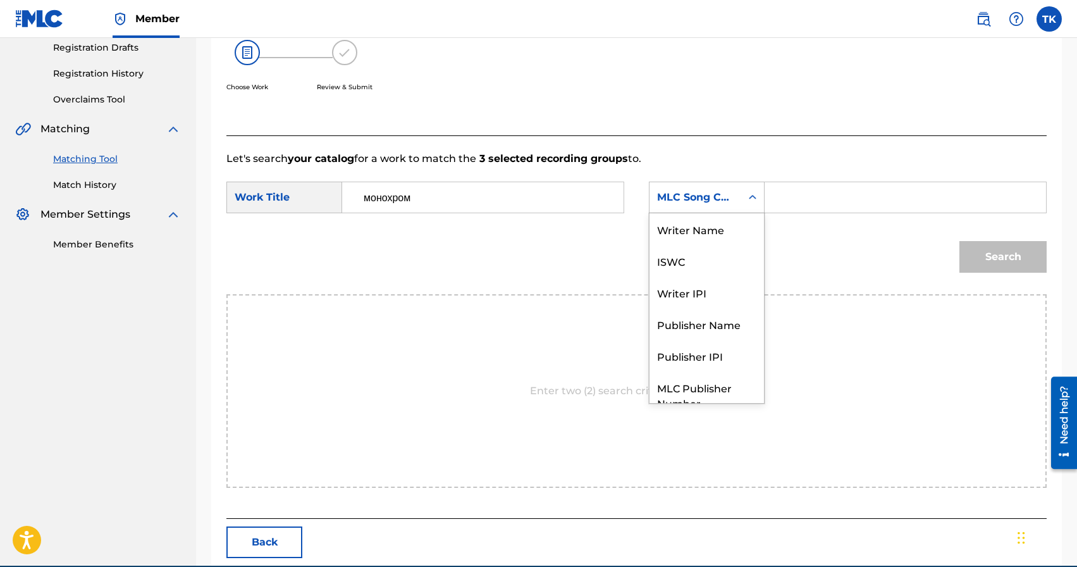
scroll to position [47, 0]
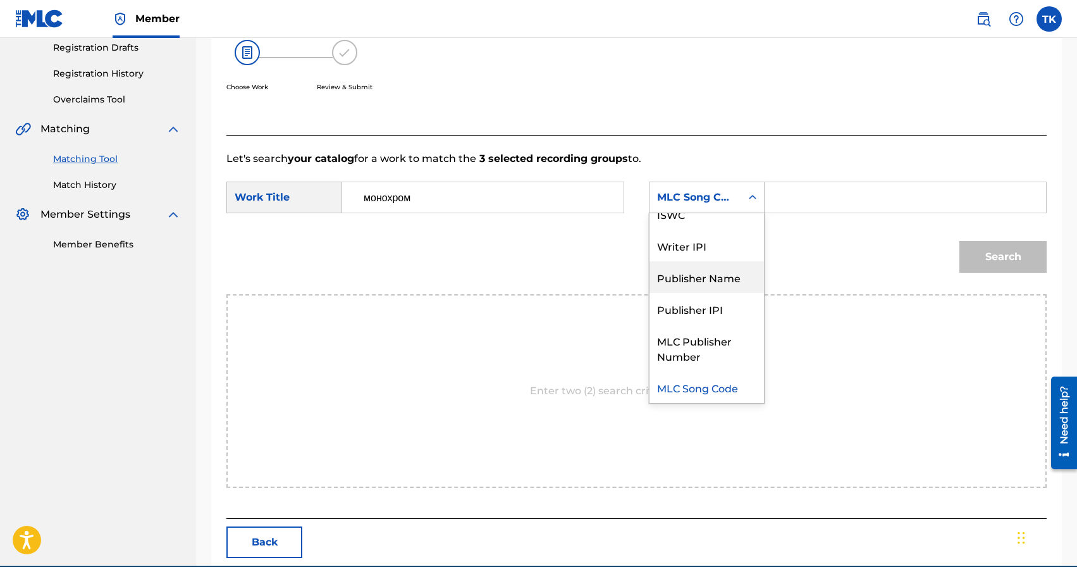
click at [724, 271] on div "Publisher Name" at bounding box center [706, 277] width 114 height 32
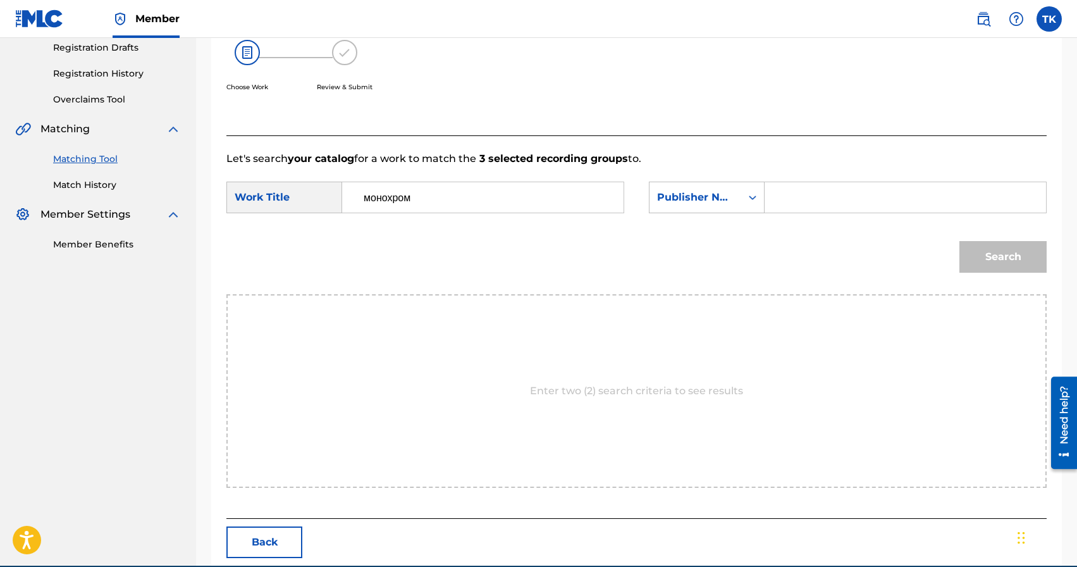
click at [789, 203] on input "Search Form" at bounding box center [905, 197] width 260 height 30
type input "INFINITY MUSIC"
click at [988, 259] on button "Search" at bounding box center [1002, 257] width 87 height 32
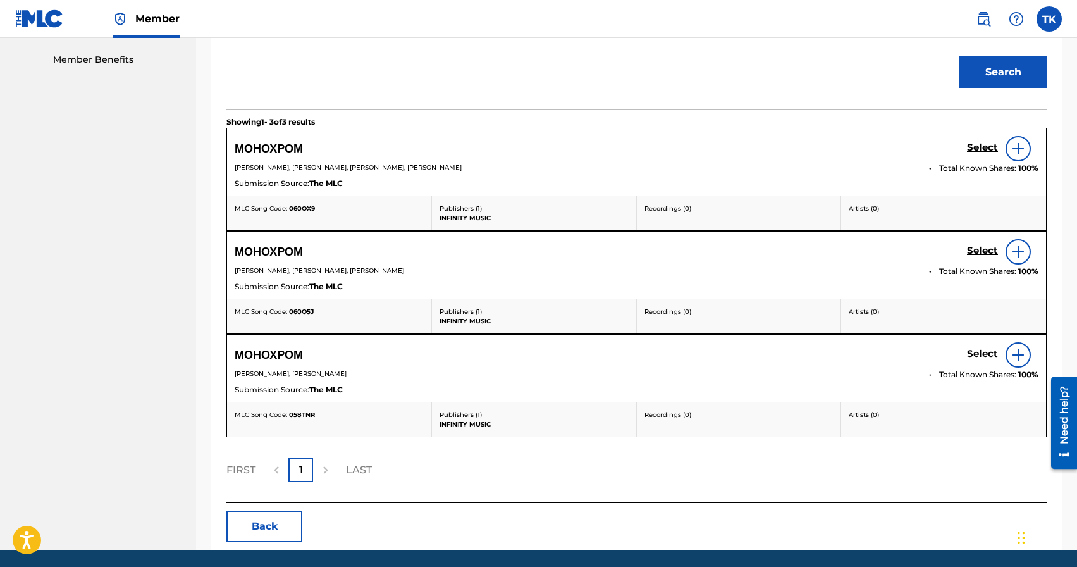
scroll to position [403, 0]
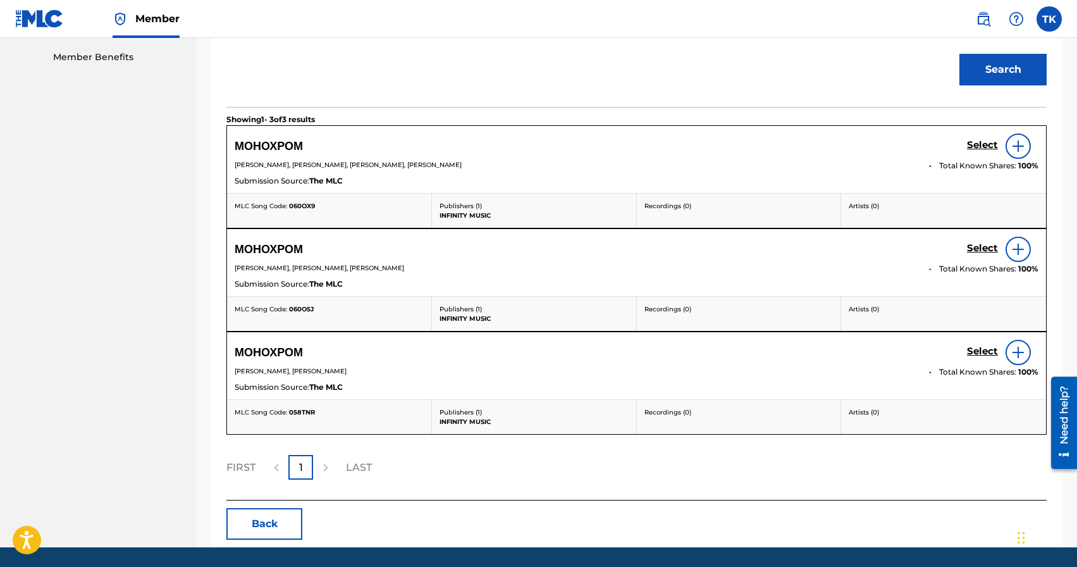
click at [974, 145] on h5 "Select" at bounding box center [982, 145] width 31 height 12
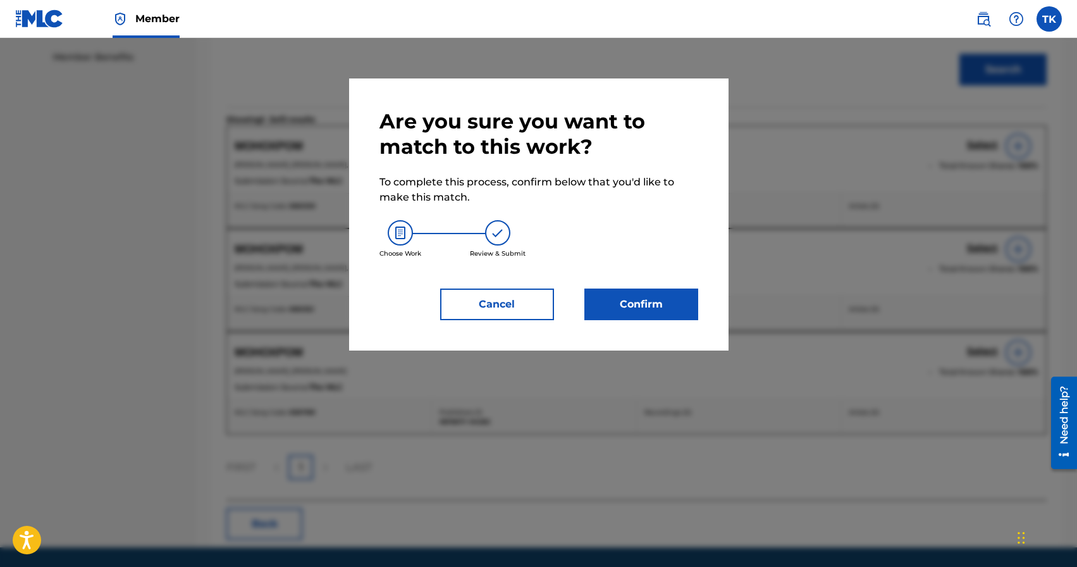
click at [663, 298] on button "Confirm" at bounding box center [641, 304] width 114 height 32
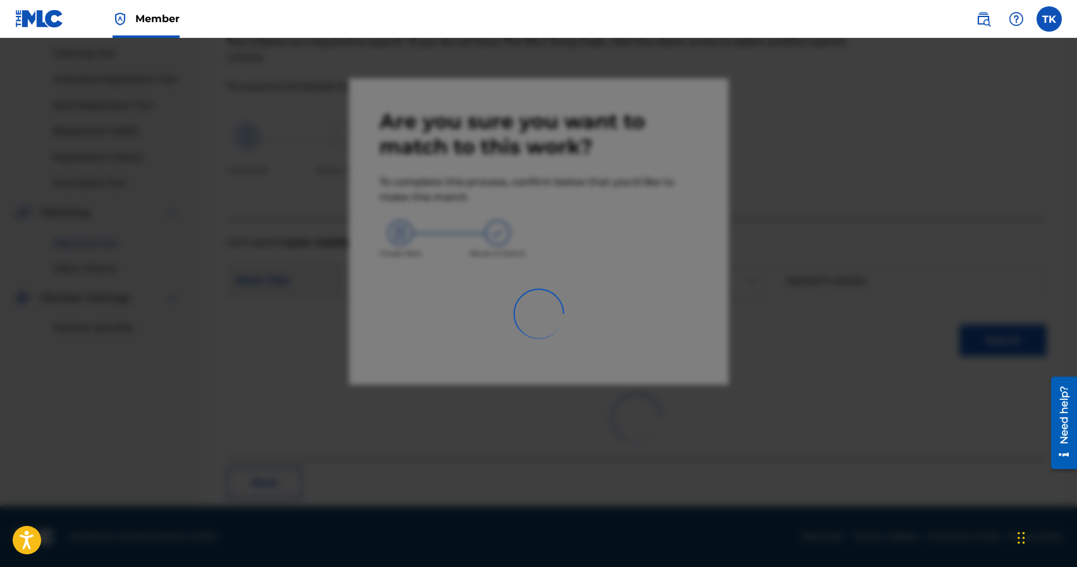
scroll to position [37, 0]
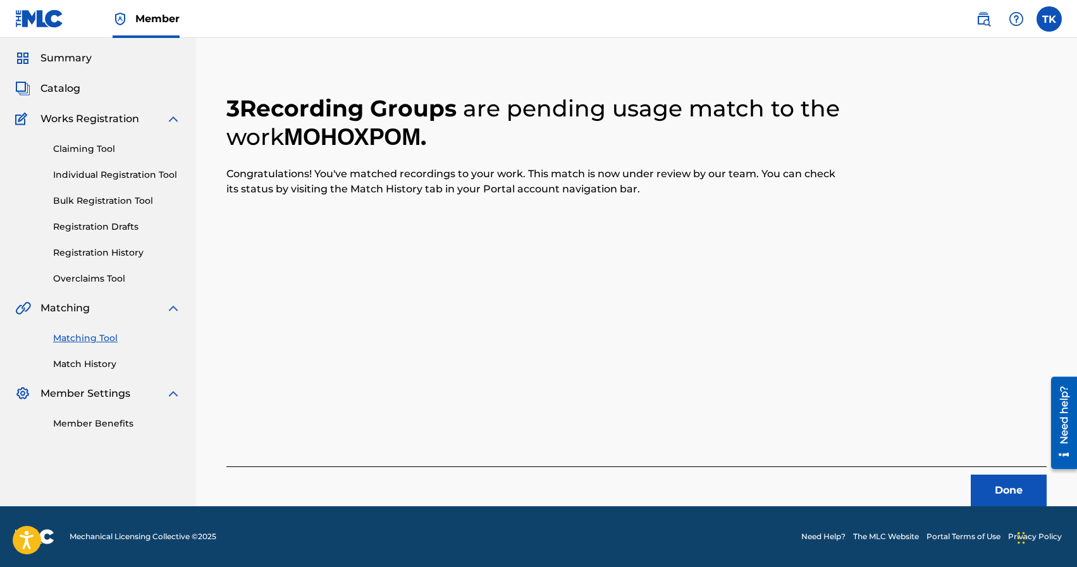
click at [992, 483] on button "Done" at bounding box center [1009, 490] width 76 height 32
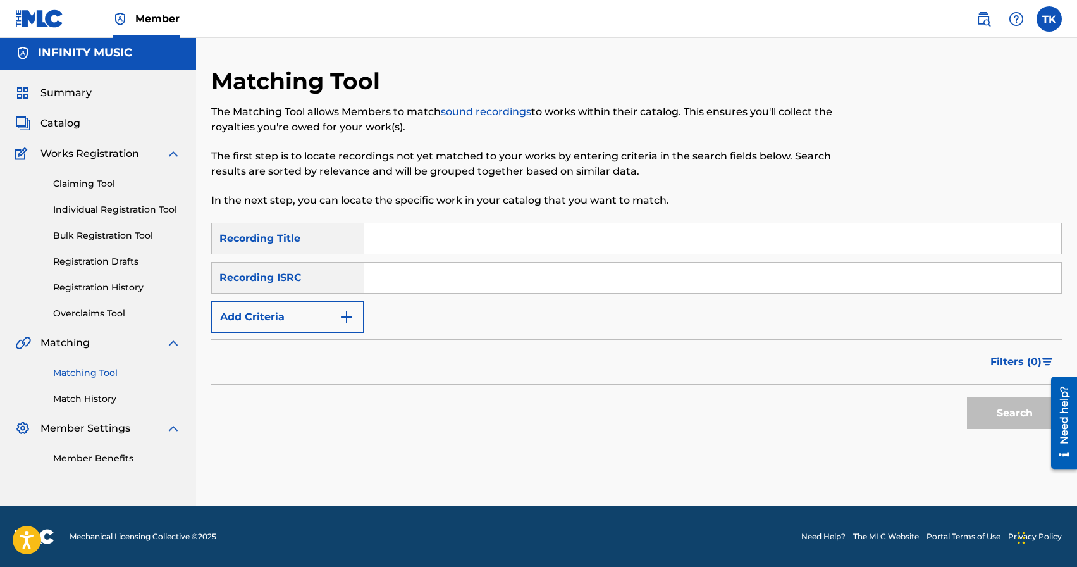
scroll to position [0, 0]
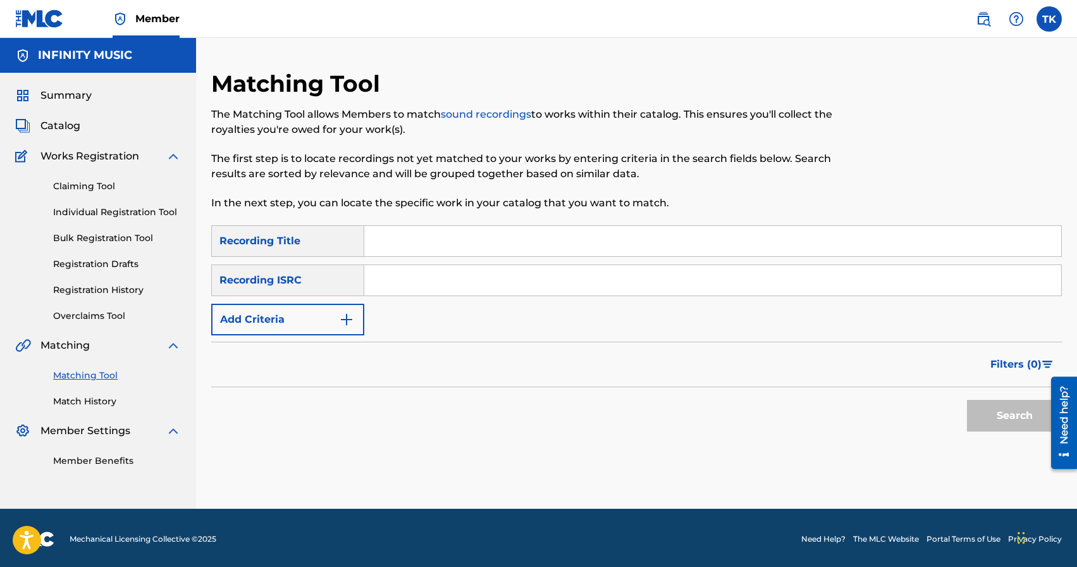
click at [97, 400] on link "Match History" at bounding box center [117, 401] width 128 height 13
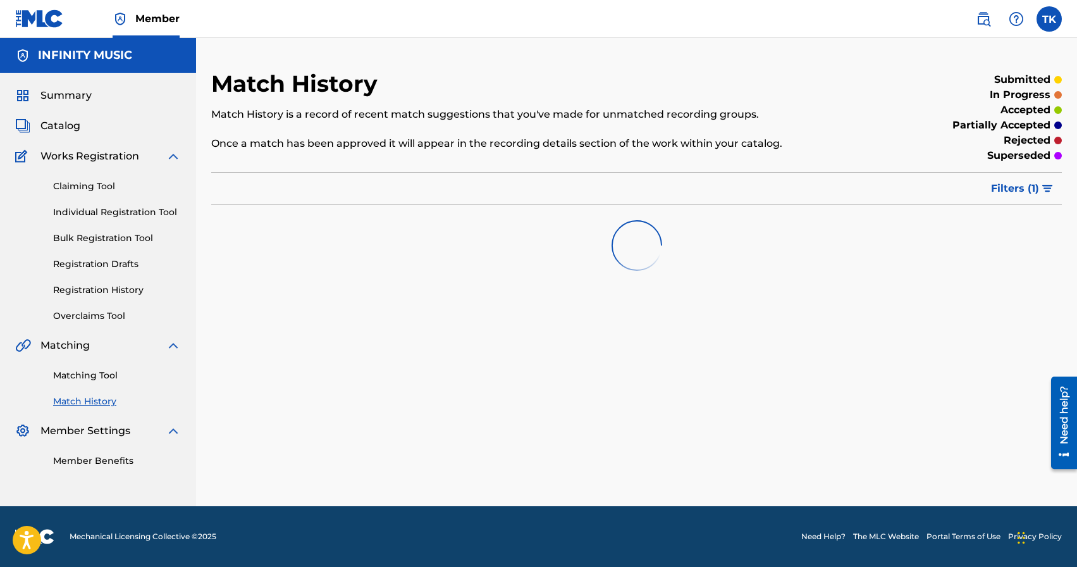
click at [1000, 193] on span "Filters ( 1 )" at bounding box center [1015, 188] width 48 height 15
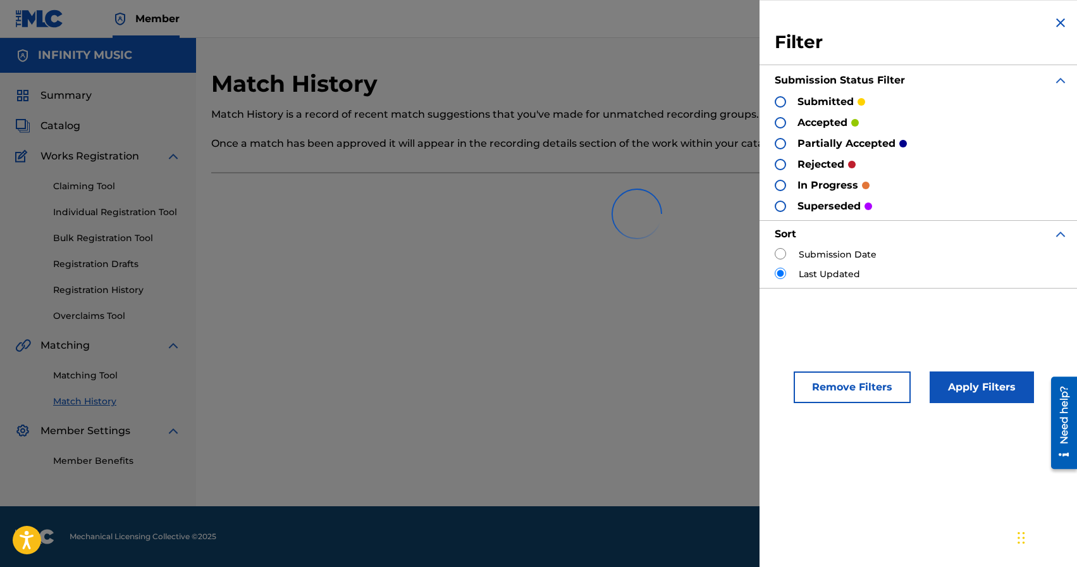
click at [778, 254] on input "radio" at bounding box center [780, 253] width 11 height 11
radio input "true"
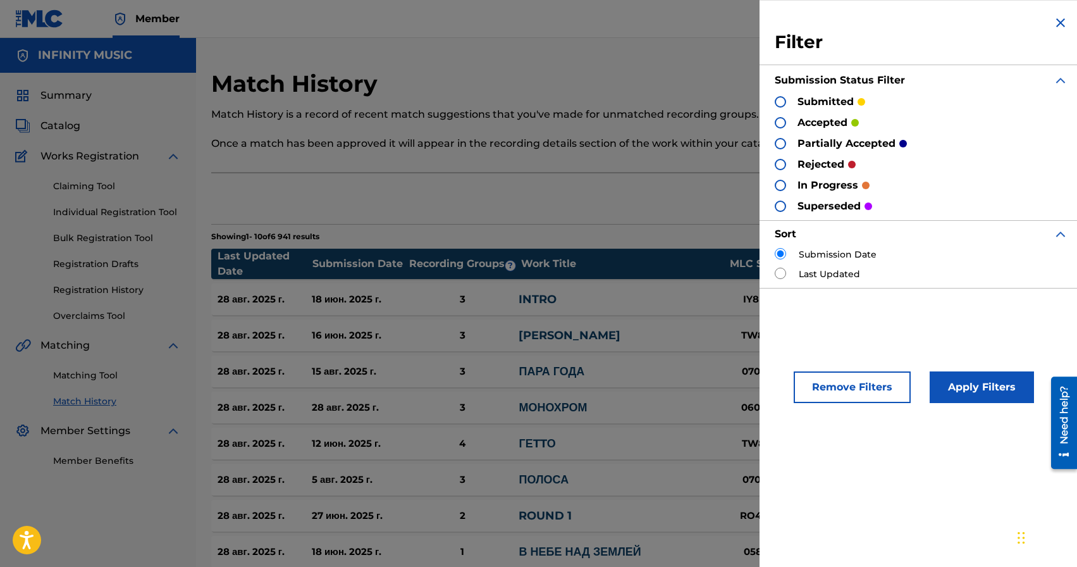
click at [977, 372] on button "Apply Filters" at bounding box center [982, 387] width 104 height 32
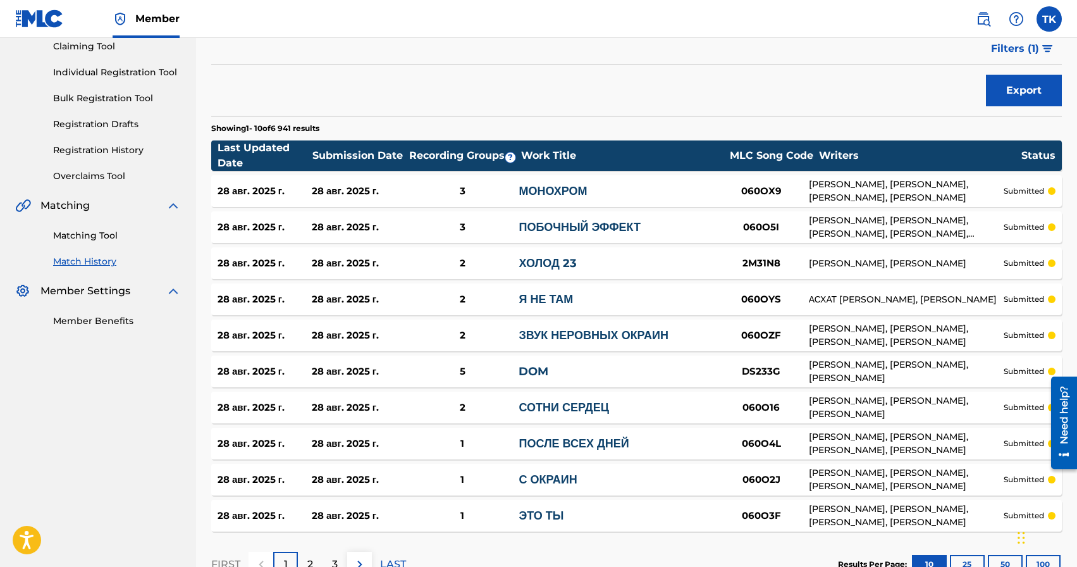
scroll to position [230, 0]
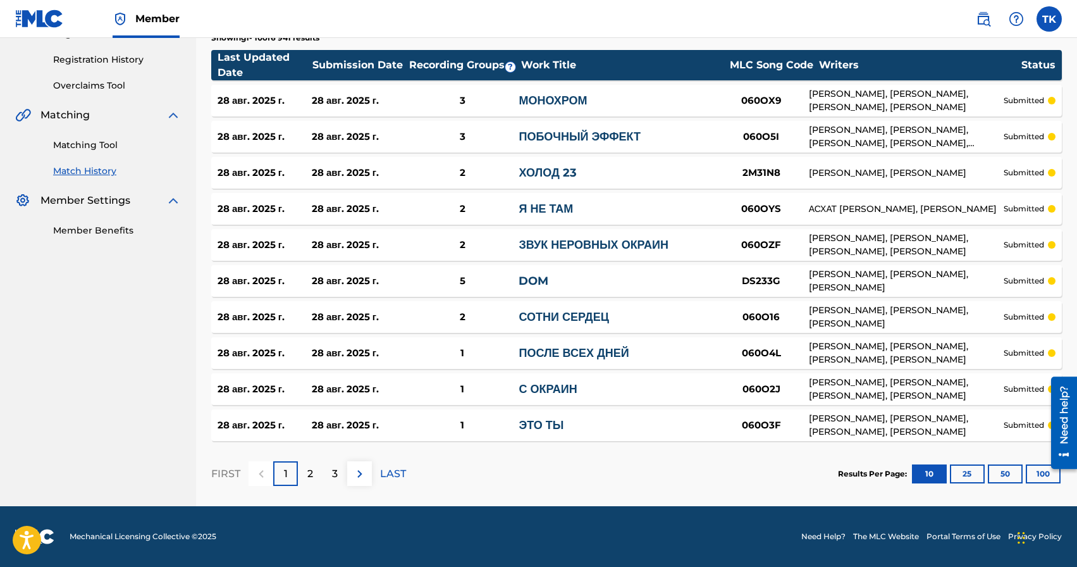
click at [1002, 472] on button "50" at bounding box center [1005, 473] width 35 height 19
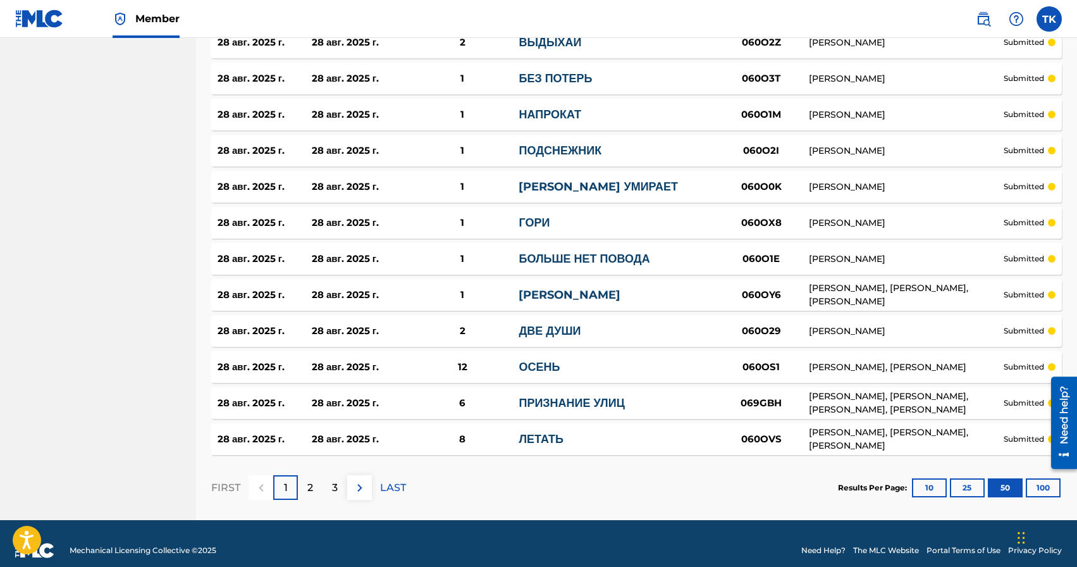
scroll to position [1674, 0]
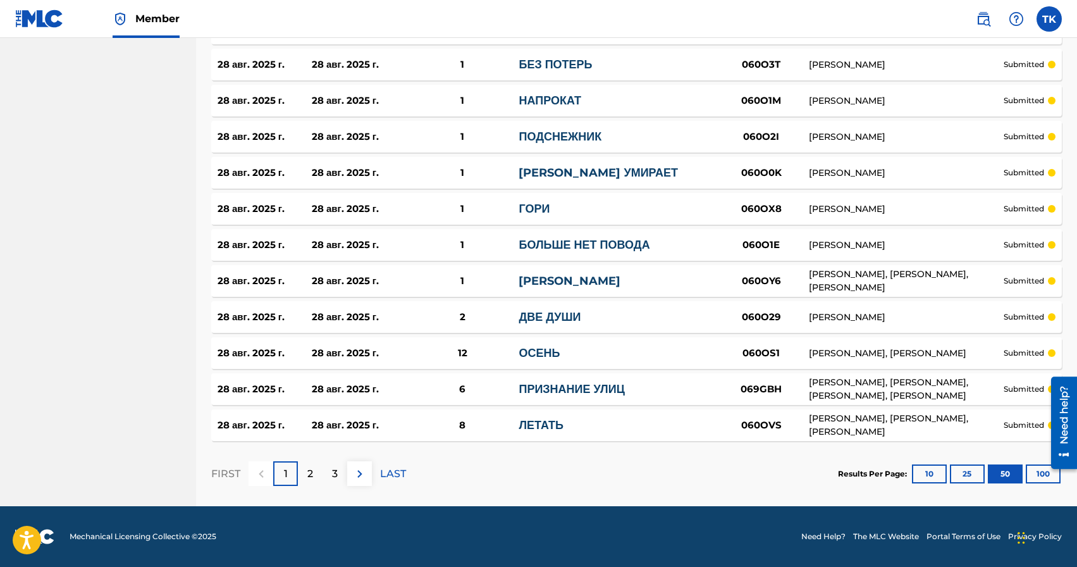
click at [314, 472] on div "2" at bounding box center [310, 473] width 25 height 25
click at [288, 469] on div "1" at bounding box center [285, 473] width 25 height 25
click at [332, 470] on p "3" at bounding box center [335, 473] width 6 height 15
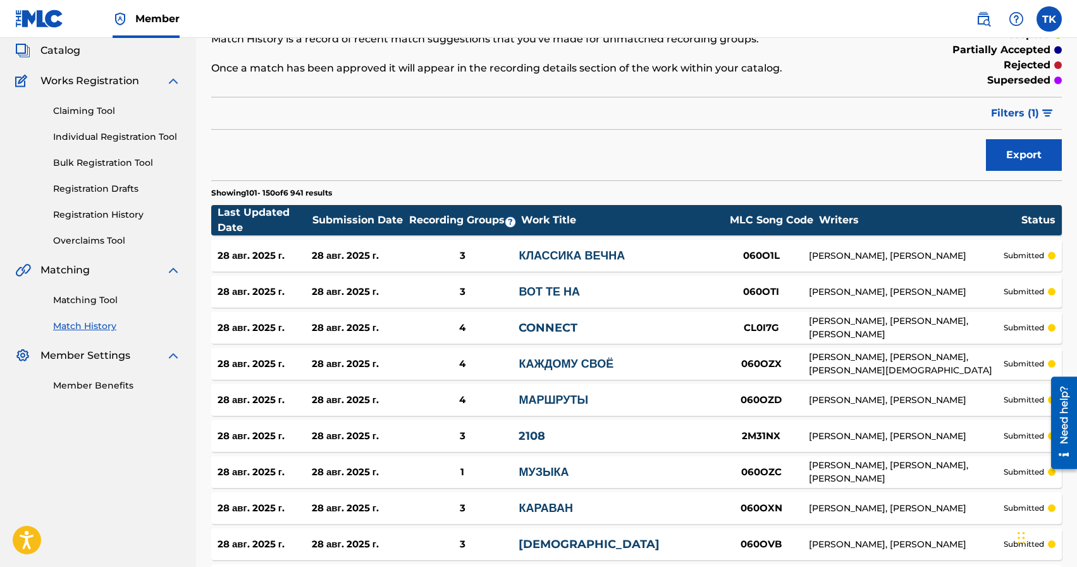
scroll to position [0, 0]
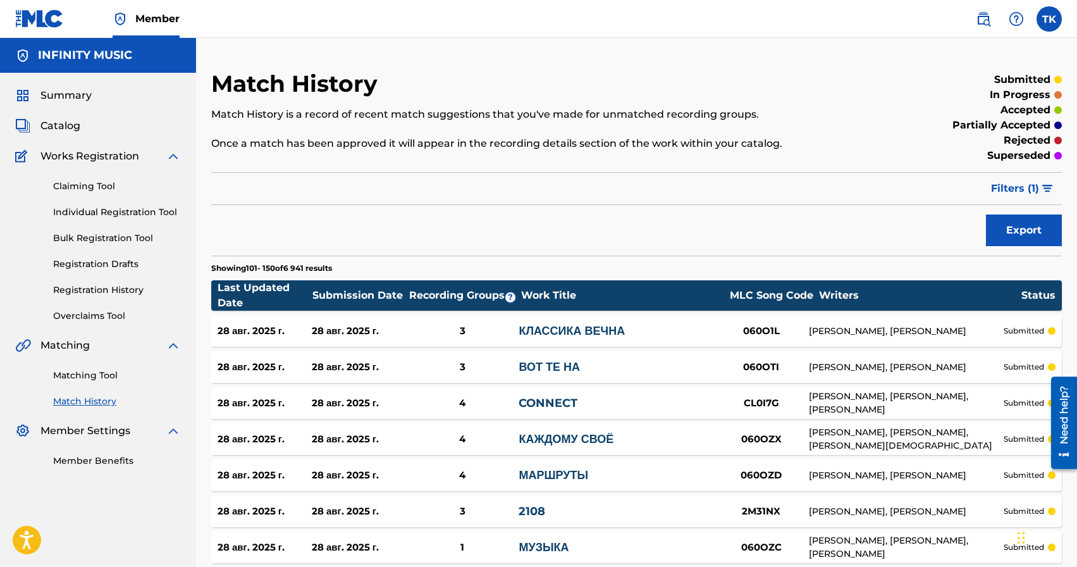
click at [105, 373] on link "Matching Tool" at bounding box center [117, 375] width 128 height 13
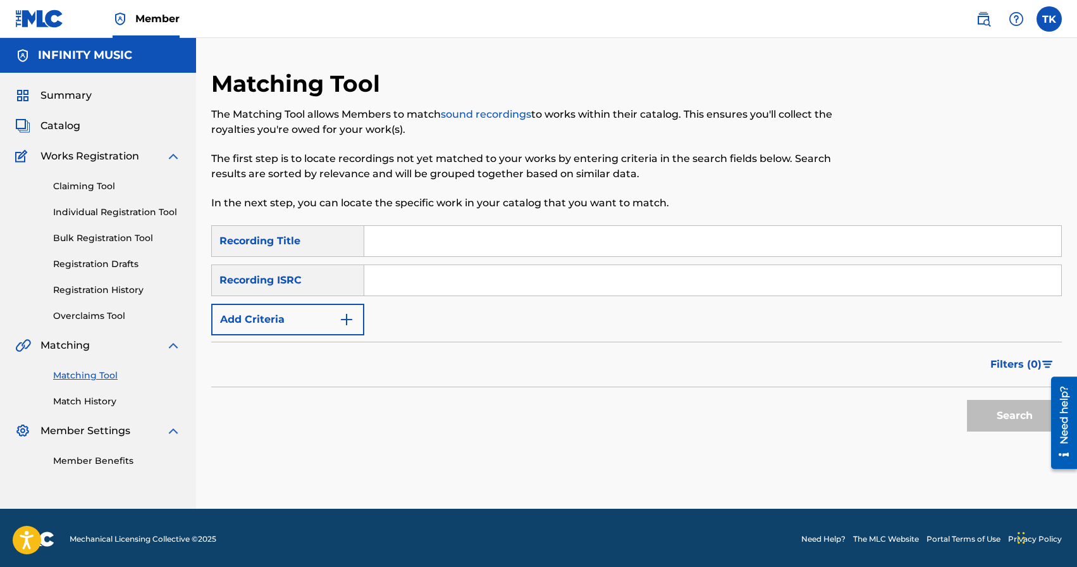
click at [114, 399] on link "Match History" at bounding box center [117, 401] width 128 height 13
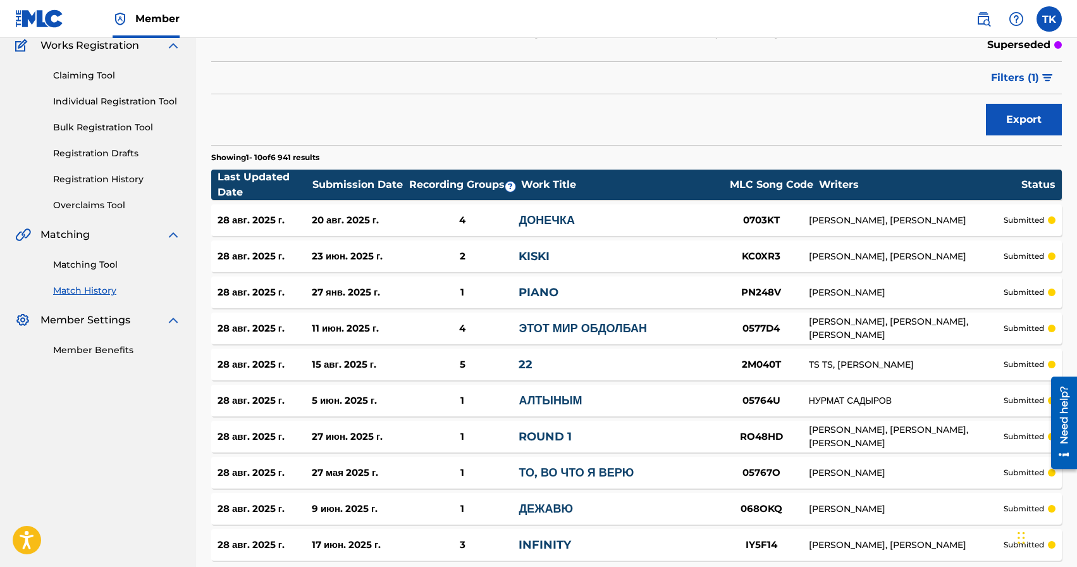
scroll to position [108, 0]
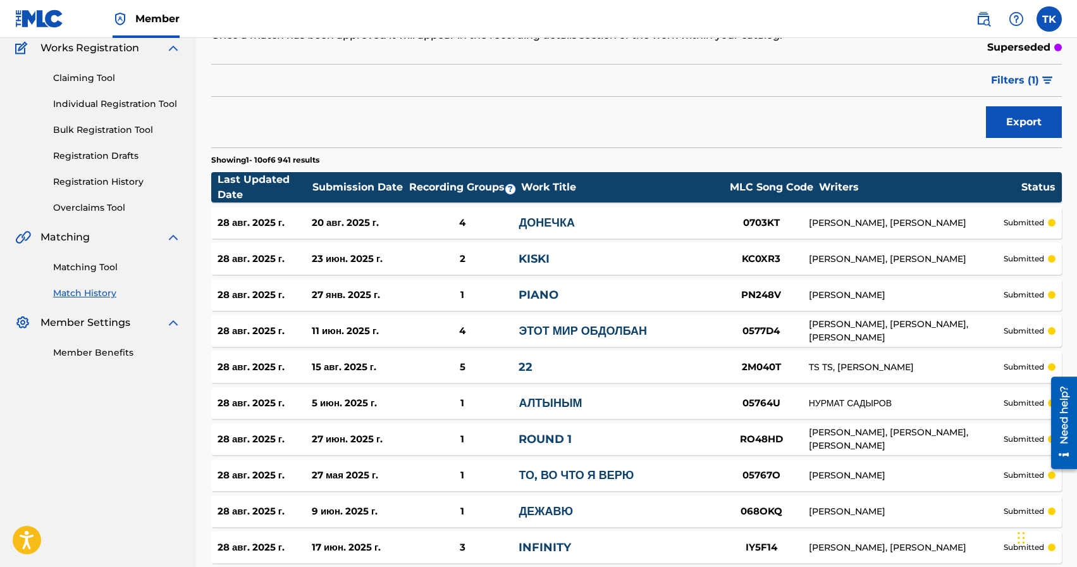
click at [1017, 76] on span "Filters ( 1 )" at bounding box center [1015, 80] width 48 height 15
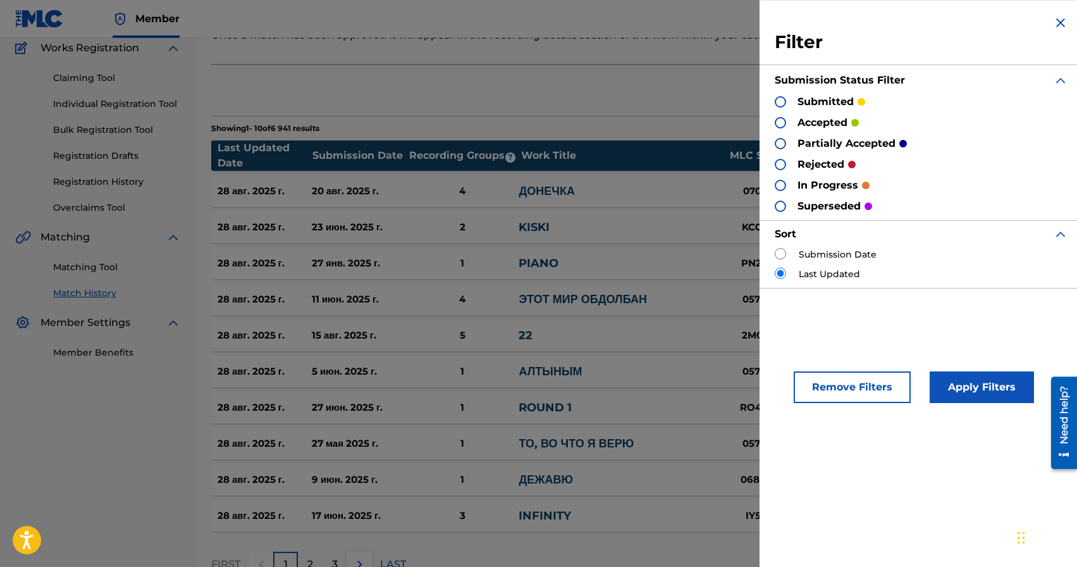
click at [1060, 23] on img at bounding box center [1060, 22] width 15 height 15
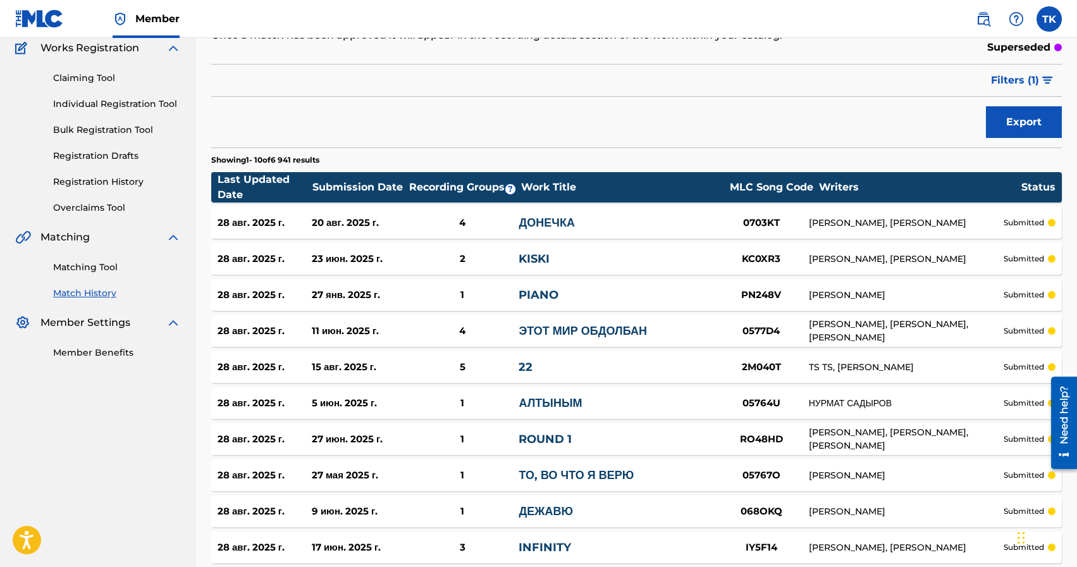
click at [75, 264] on link "Matching Tool" at bounding box center [117, 267] width 128 height 13
